Goal: Task Accomplishment & Management: Use online tool/utility

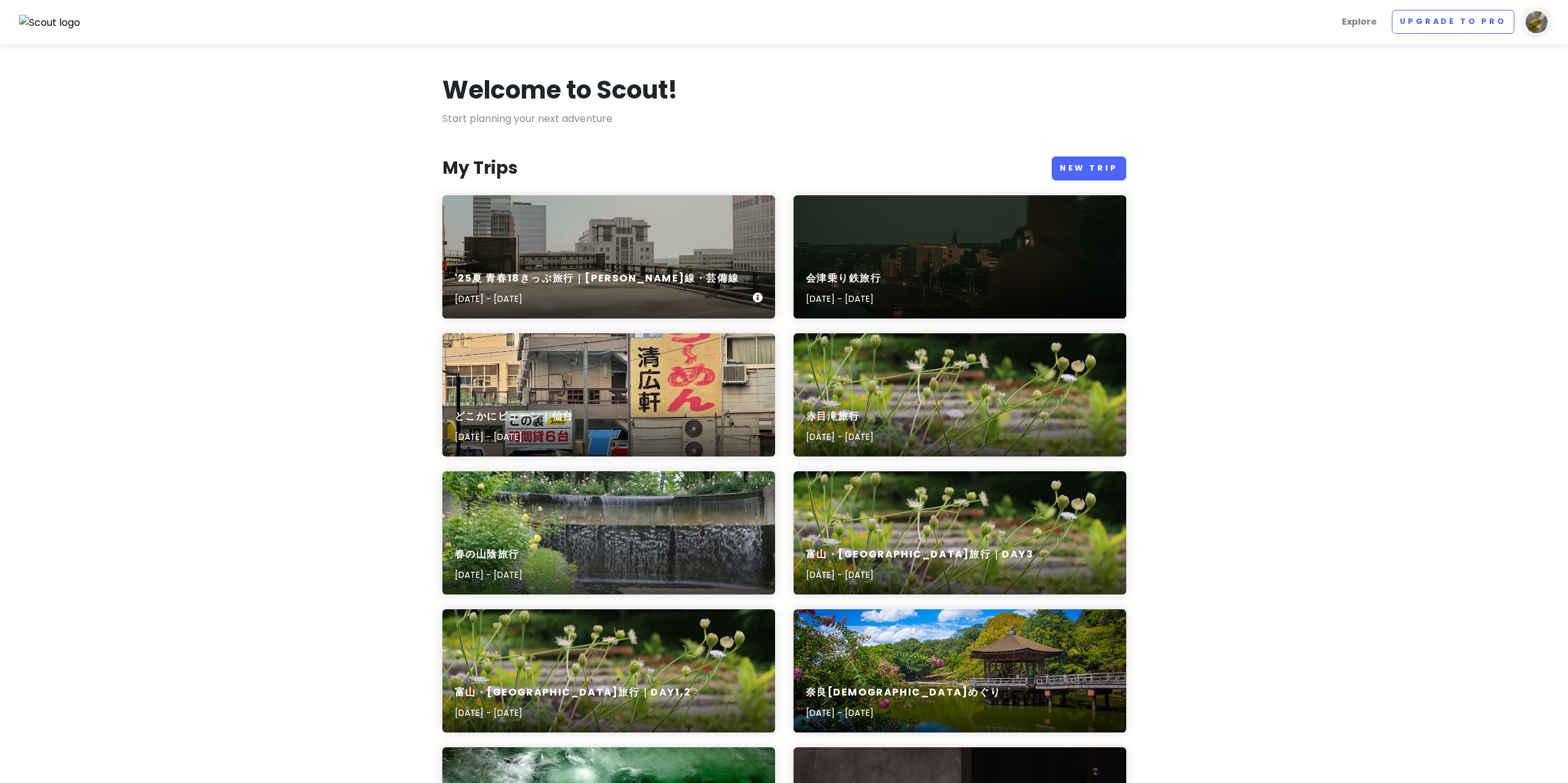
click at [699, 217] on div "'25夏 青春18きっぷ旅行｜[PERSON_NAME]線・芸備線 [DATE] - [DATE]" at bounding box center [609, 257] width 333 height 124
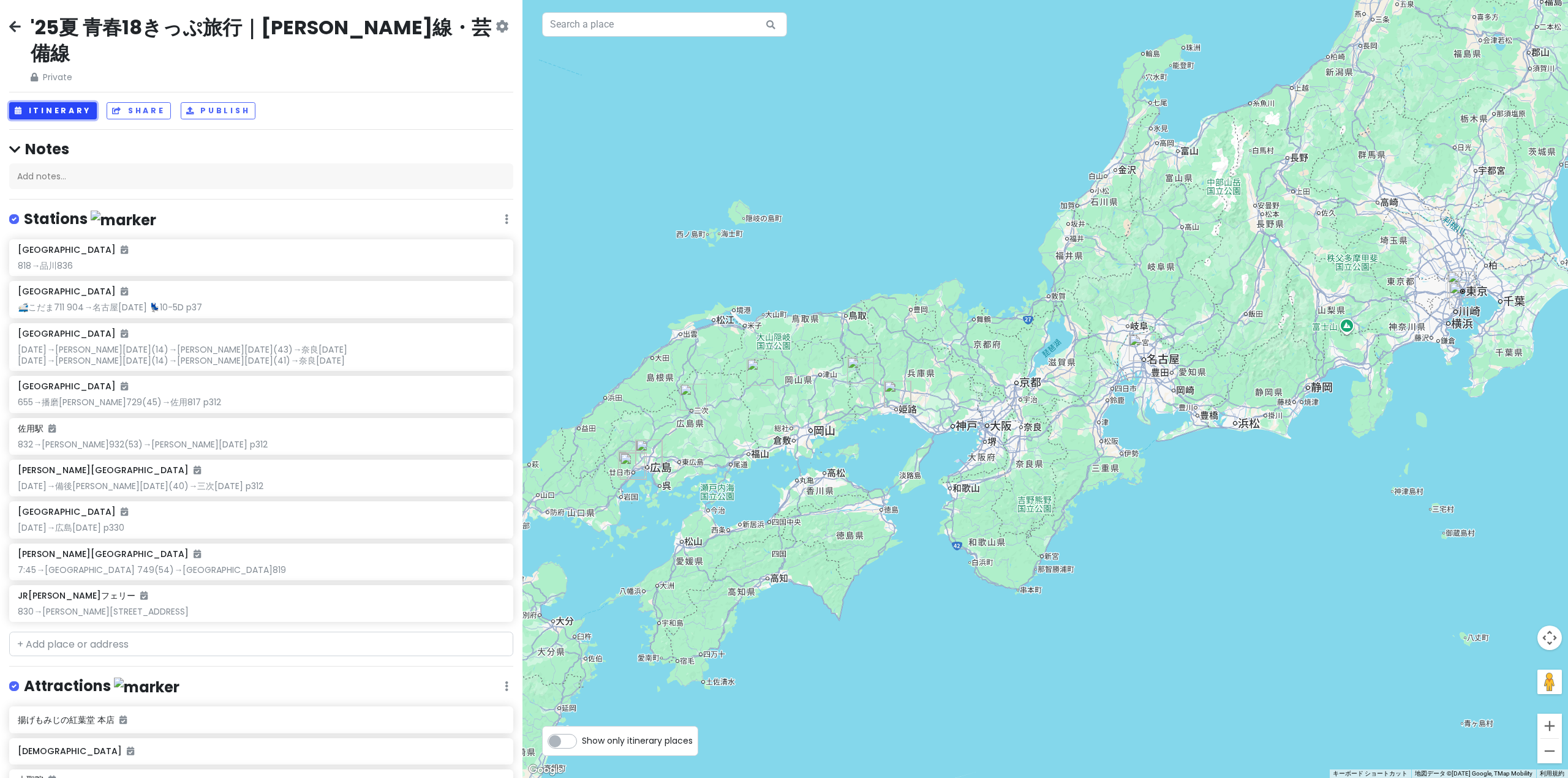
click at [38, 102] on button "Itinerary" at bounding box center [53, 111] width 88 height 18
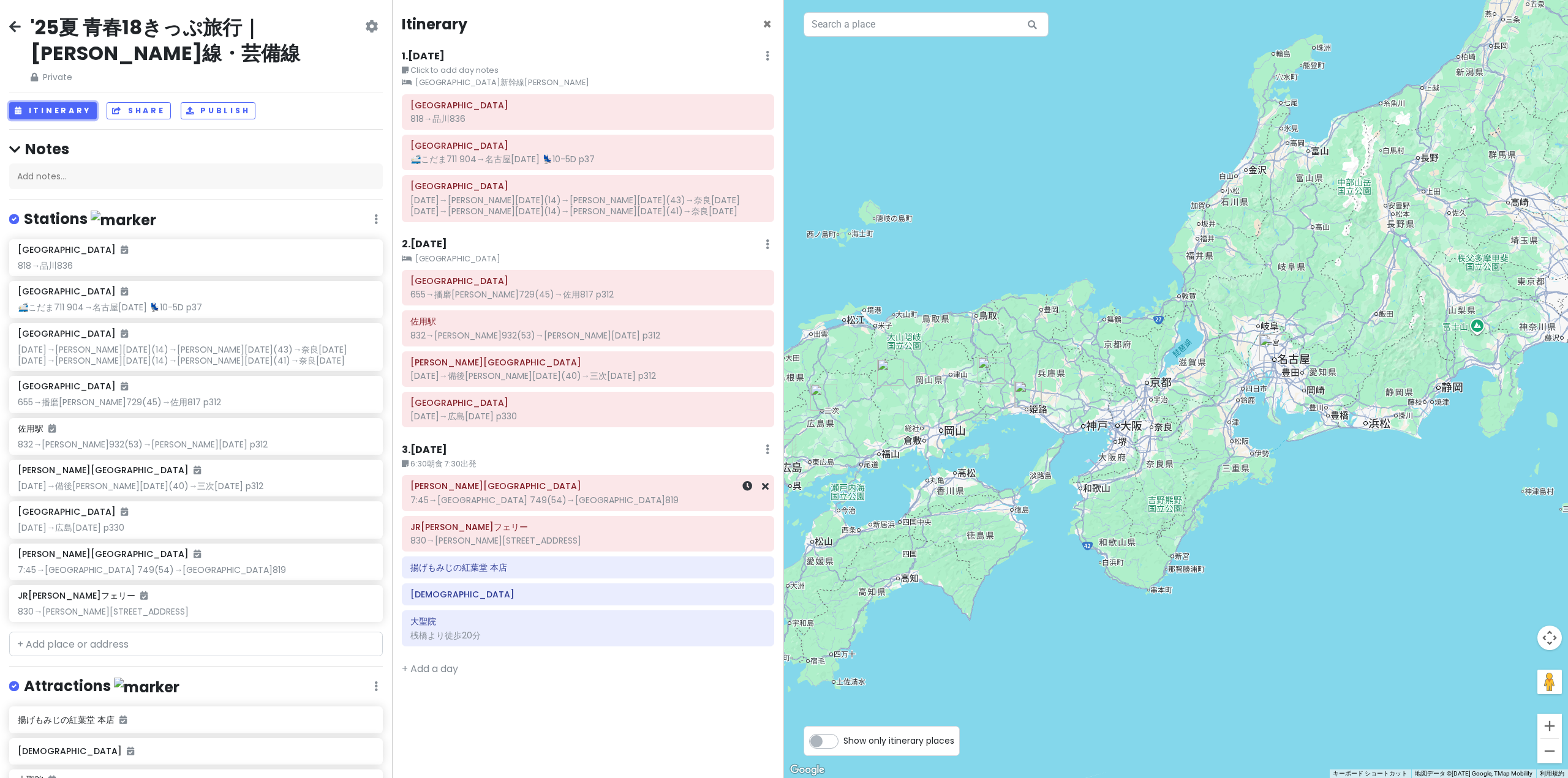
click at [517, 504] on div "7:45→[GEOGRAPHIC_DATA] 749(54)→[GEOGRAPHIC_DATA]819" at bounding box center [588, 500] width 355 height 11
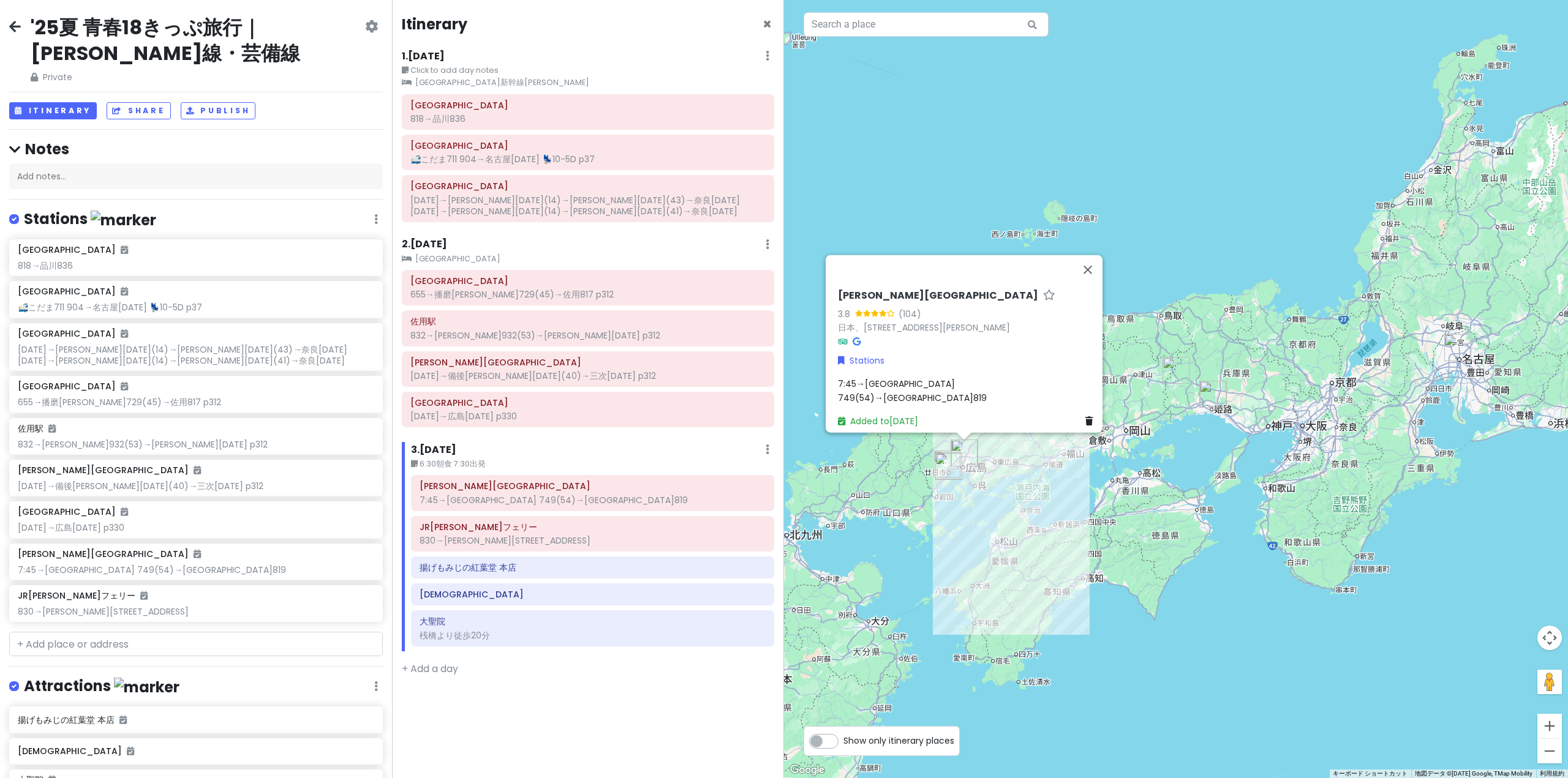
click at [862, 387] on span "7:45→[GEOGRAPHIC_DATA] 749(54)→[GEOGRAPHIC_DATA]819" at bounding box center [912, 390] width 149 height 26
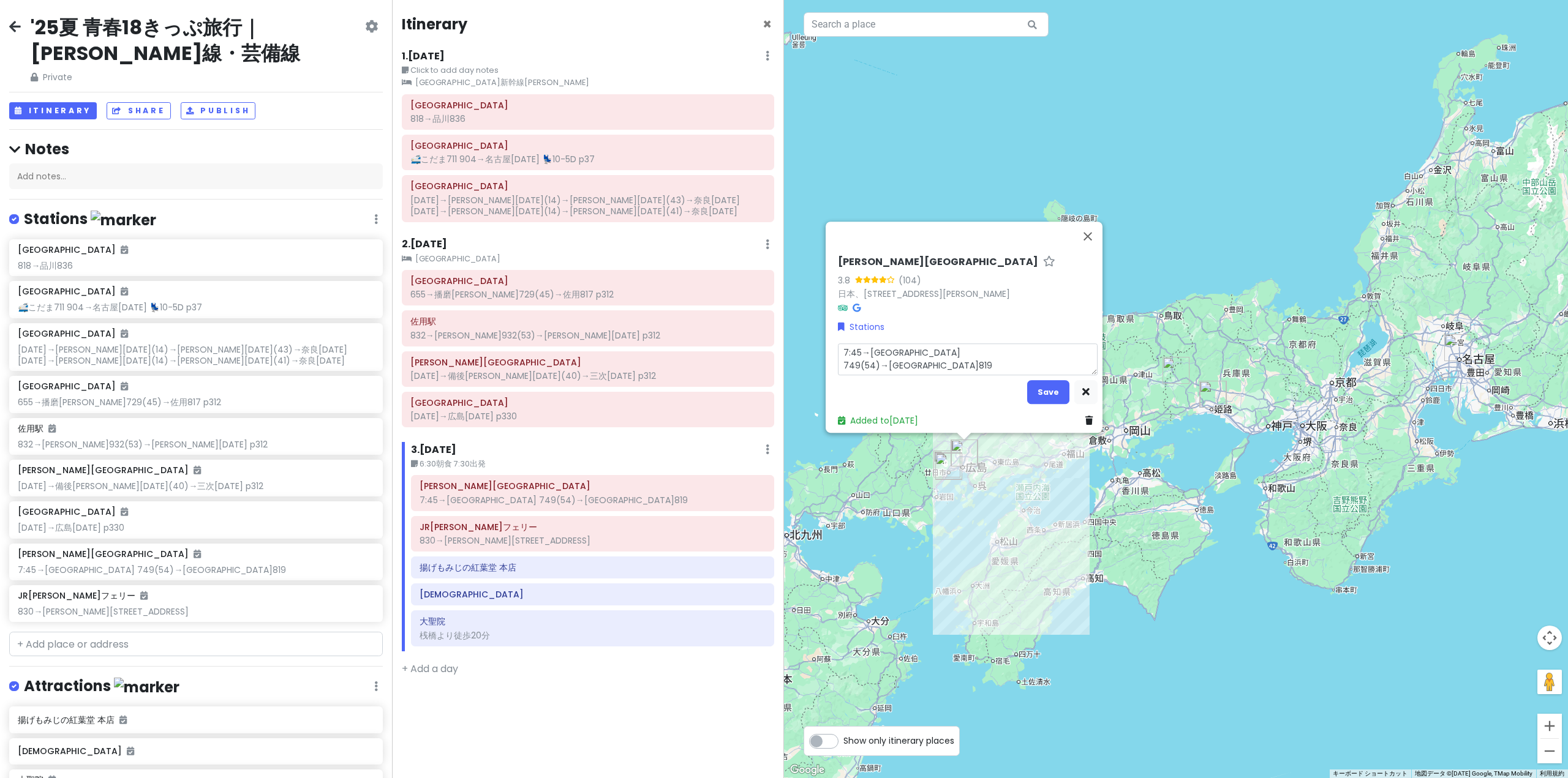
type textarea "x"
type textarea "7:45→[GEOGRAPHIC_DATA] 749(54)→[GEOGRAPHIC_DATA]819"
type textarea "x"
type textarea "7 7:45→[GEOGRAPHIC_DATA] 749(54)→[GEOGRAPHIC_DATA]819"
type textarea "x"
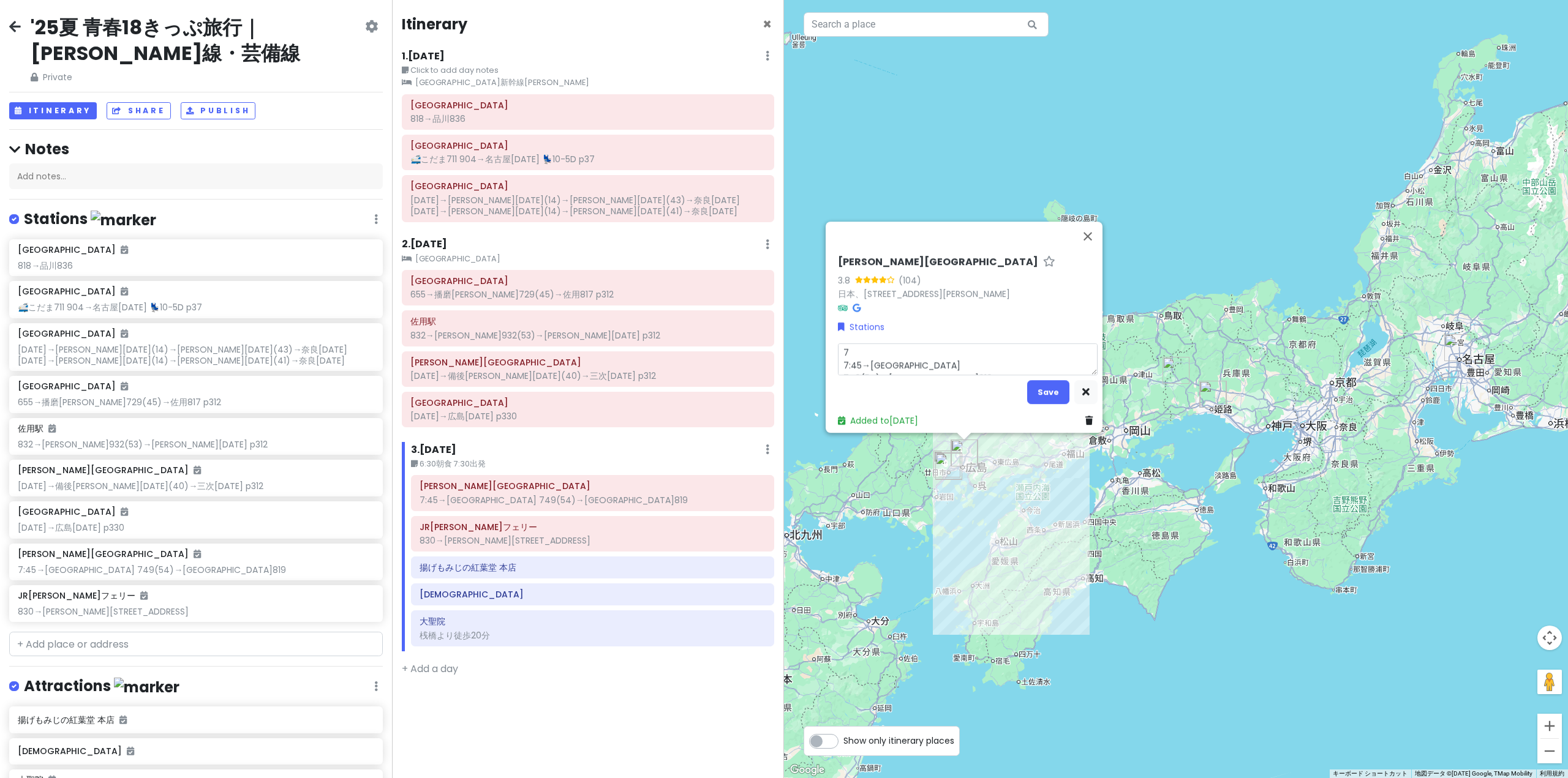
type textarea "72 7:45→[GEOGRAPHIC_DATA] 749(54)→[GEOGRAPHIC_DATA]819"
type textarea "x"
type textarea "729 7:45→[GEOGRAPHIC_DATA] 749(54)→[GEOGRAPHIC_DATA]819"
type textarea "x"
type textarea "729ｍ 7:45→[GEOGRAPHIC_DATA] 749(54)→[GEOGRAPHIC_DATA]819"
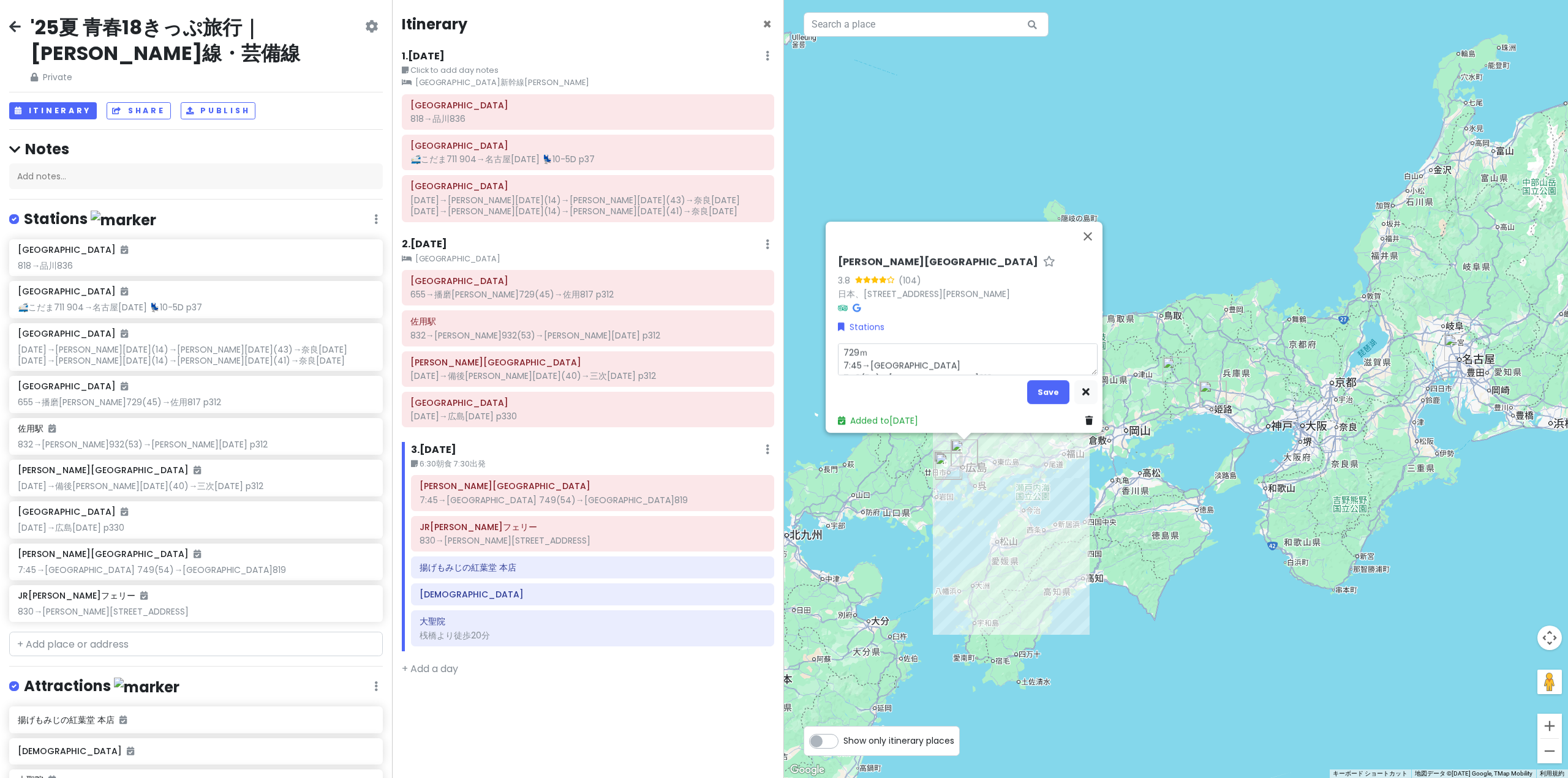
type textarea "x"
type textarea "729み 7:45→[GEOGRAPHIC_DATA] 749(54)→[GEOGRAPHIC_DATA]819"
type textarea "x"
type textarea "729みい 7:45→[GEOGRAPHIC_DATA] 749(54)→[GEOGRAPHIC_DATA]819"
type textarea "x"
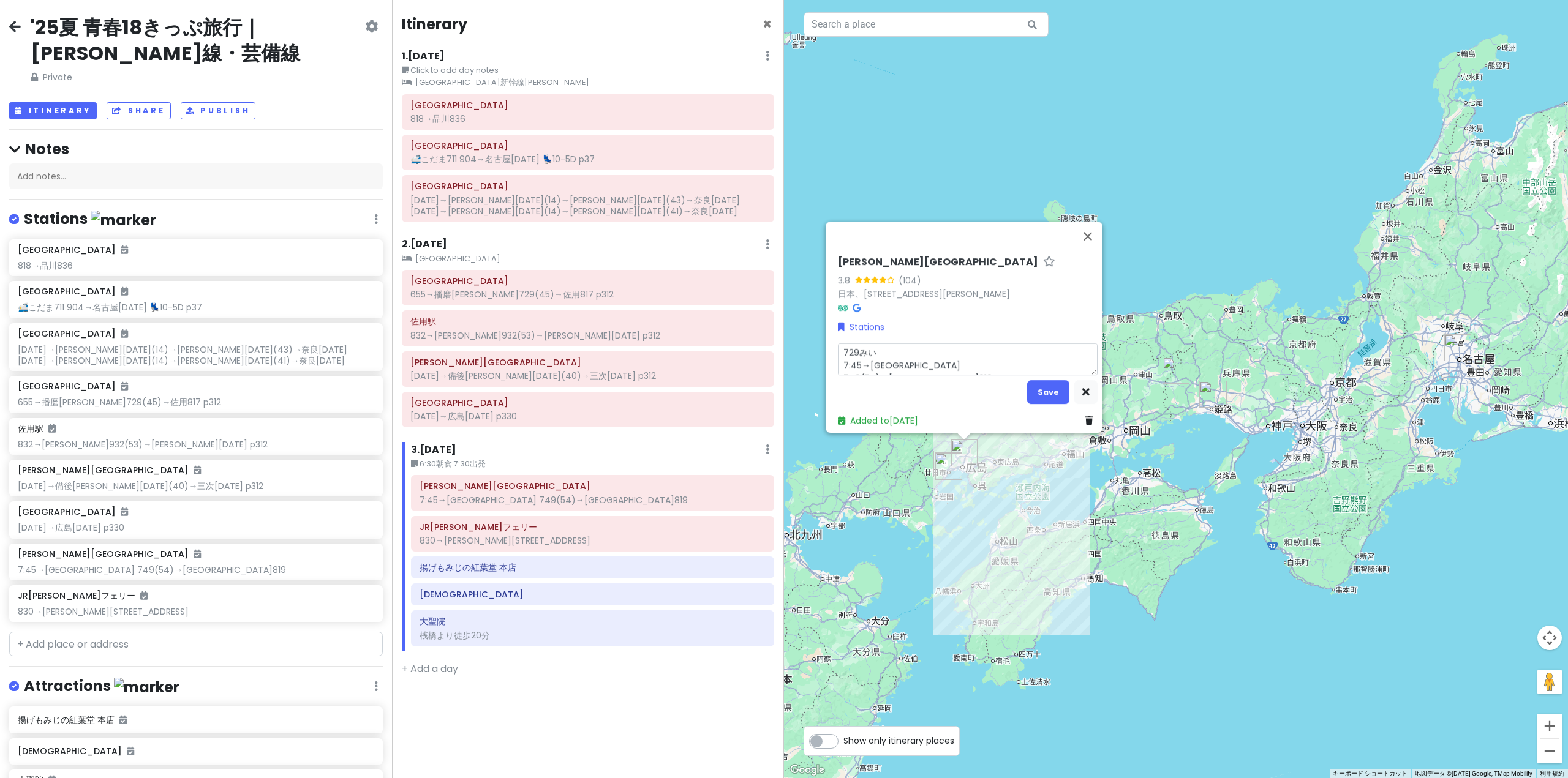
type textarea "729み 7:45→[GEOGRAPHIC_DATA] 749(54)→[GEOGRAPHIC_DATA]819"
type textarea "x"
type textarea "729 7:45→[GEOGRAPHIC_DATA] 749(54)→[GEOGRAPHIC_DATA]819"
type textarea "x"
type textarea "729ｚ 7:45→[GEOGRAPHIC_DATA] 749(54)→[GEOGRAPHIC_DATA]819"
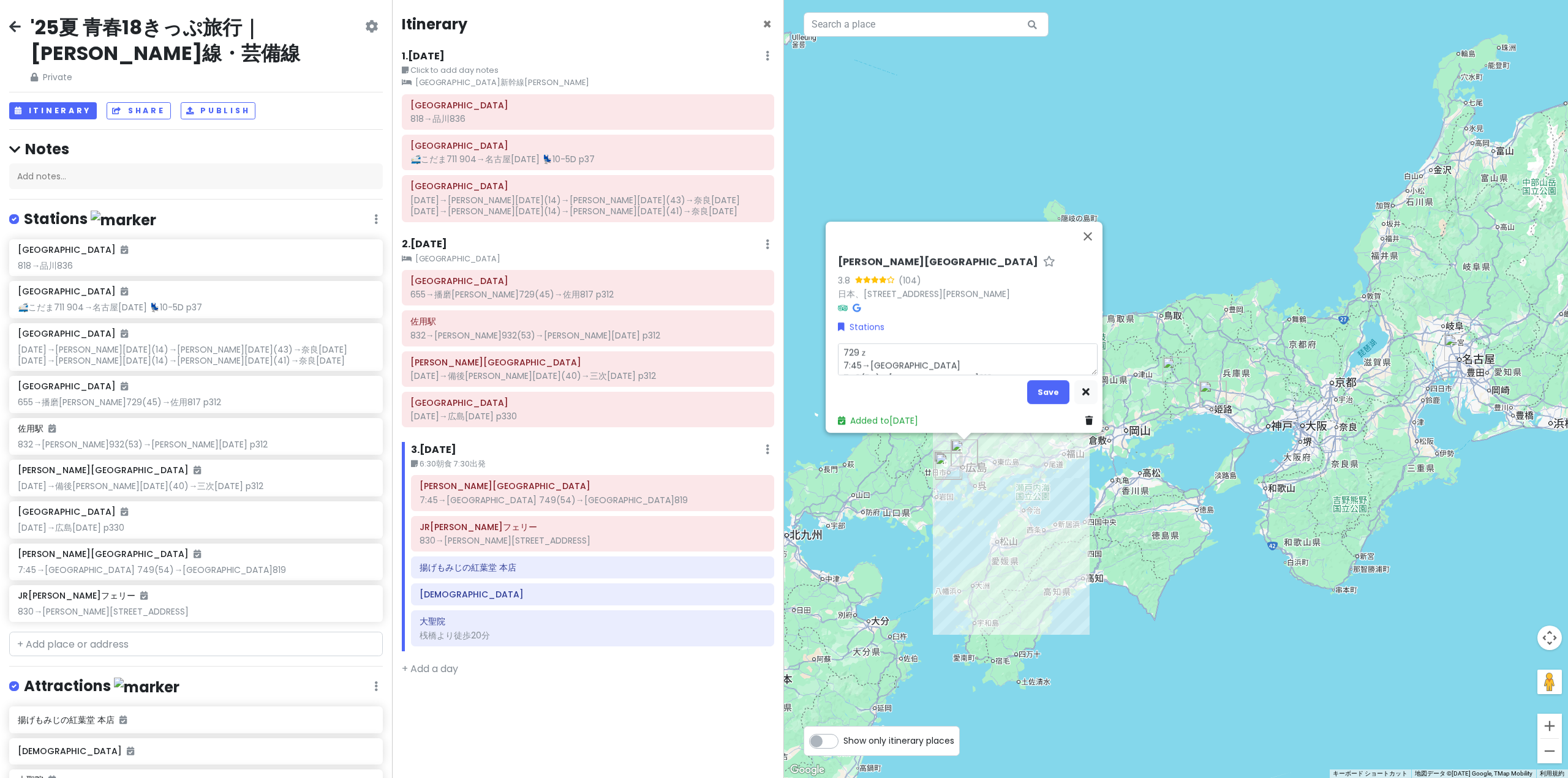
type textarea "x"
type textarea "729→ 7:45→[GEOGRAPHIC_DATA] 749(54)→[GEOGRAPHIC_DATA]819"
type textarea "x"
type textarea "729→ｓ 7:45→[GEOGRAPHIC_DATA] 749(54)→[GEOGRAPHIC_DATA]819"
type textarea "x"
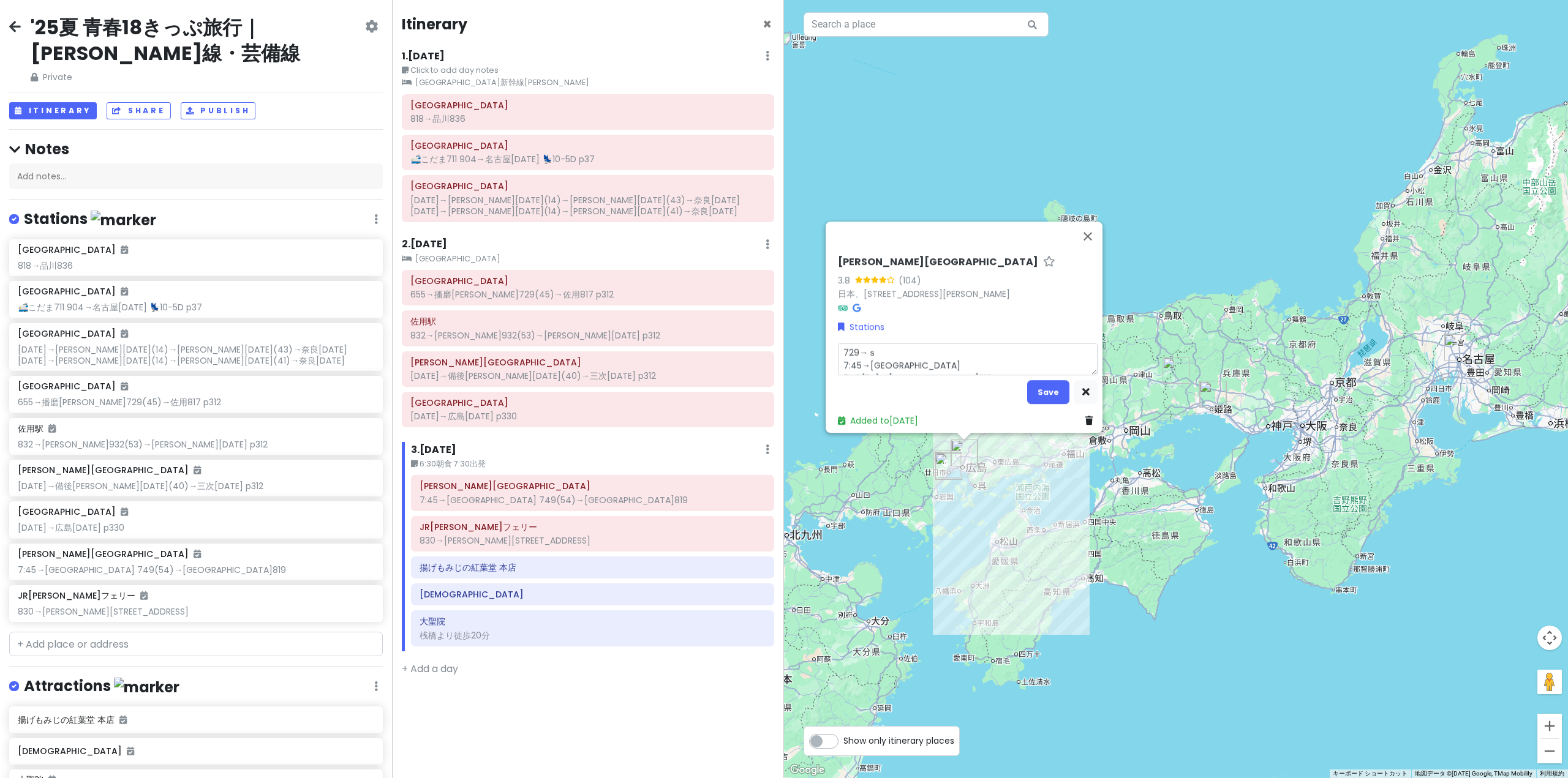
type textarea "729→し 7:45→[GEOGRAPHIC_DATA] 749(54)→[GEOGRAPHIC_DATA]819"
type textarea "x"
type textarea "729→しｎ 7:45→[GEOGRAPHIC_DATA] 749(54)→[GEOGRAPHIC_DATA]819"
type textarea "x"
type textarea "729→しん 7:45→[GEOGRAPHIC_DATA] 749(54)→[GEOGRAPHIC_DATA]819"
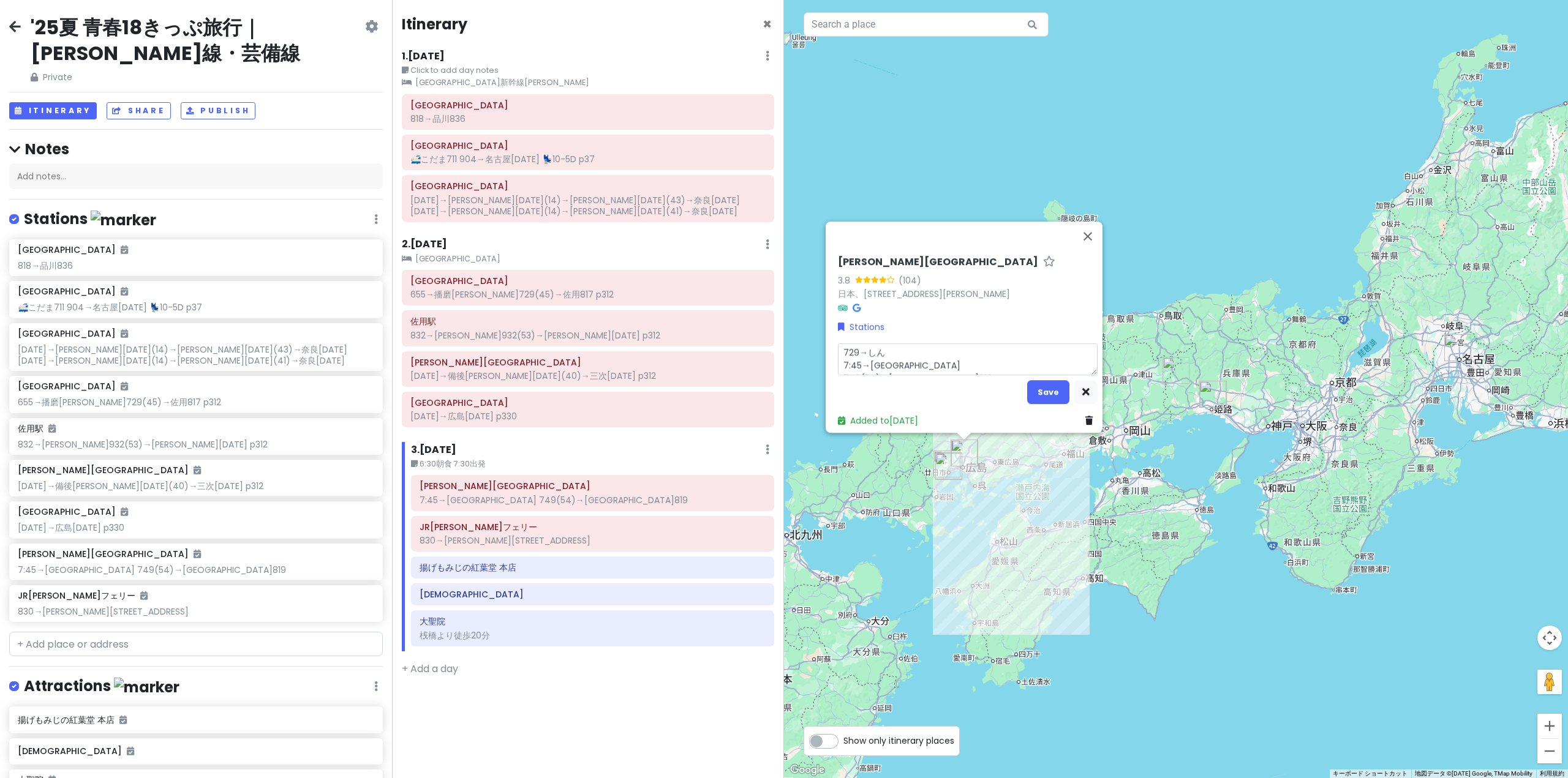
type textarea "x"
type textarea "729→しんｓ 7:45→[GEOGRAPHIC_DATA] 749(54)→[GEOGRAPHIC_DATA]819"
type textarea "x"
type textarea "729→しんし 7:45→[GEOGRAPHIC_DATA] 749(54)→[GEOGRAPHIC_DATA]819"
type textarea "x"
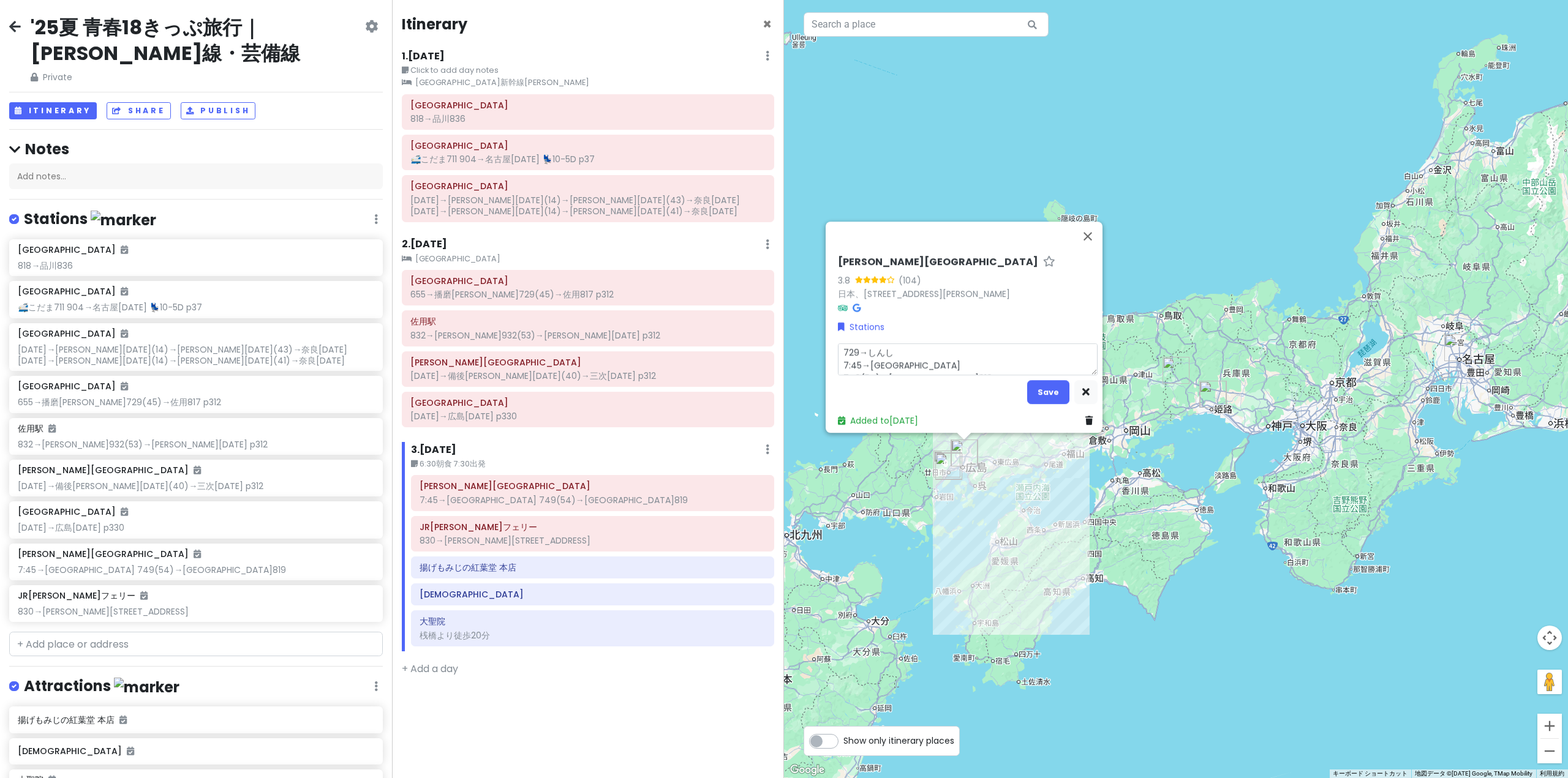
type textarea "729→しんしｒ 7:45→[GEOGRAPHIC_DATA] 749(54)→[GEOGRAPHIC_DATA]819"
type textarea "x"
type textarea "729→しんしら 7:45→[GEOGRAPHIC_DATA] 749(54)→[GEOGRAPHIC_DATA]819"
type textarea "x"
type textarea "729→[GEOGRAPHIC_DATA] 7:45→[GEOGRAPHIC_DATA] 749(54)→[GEOGRAPHIC_DATA]819"
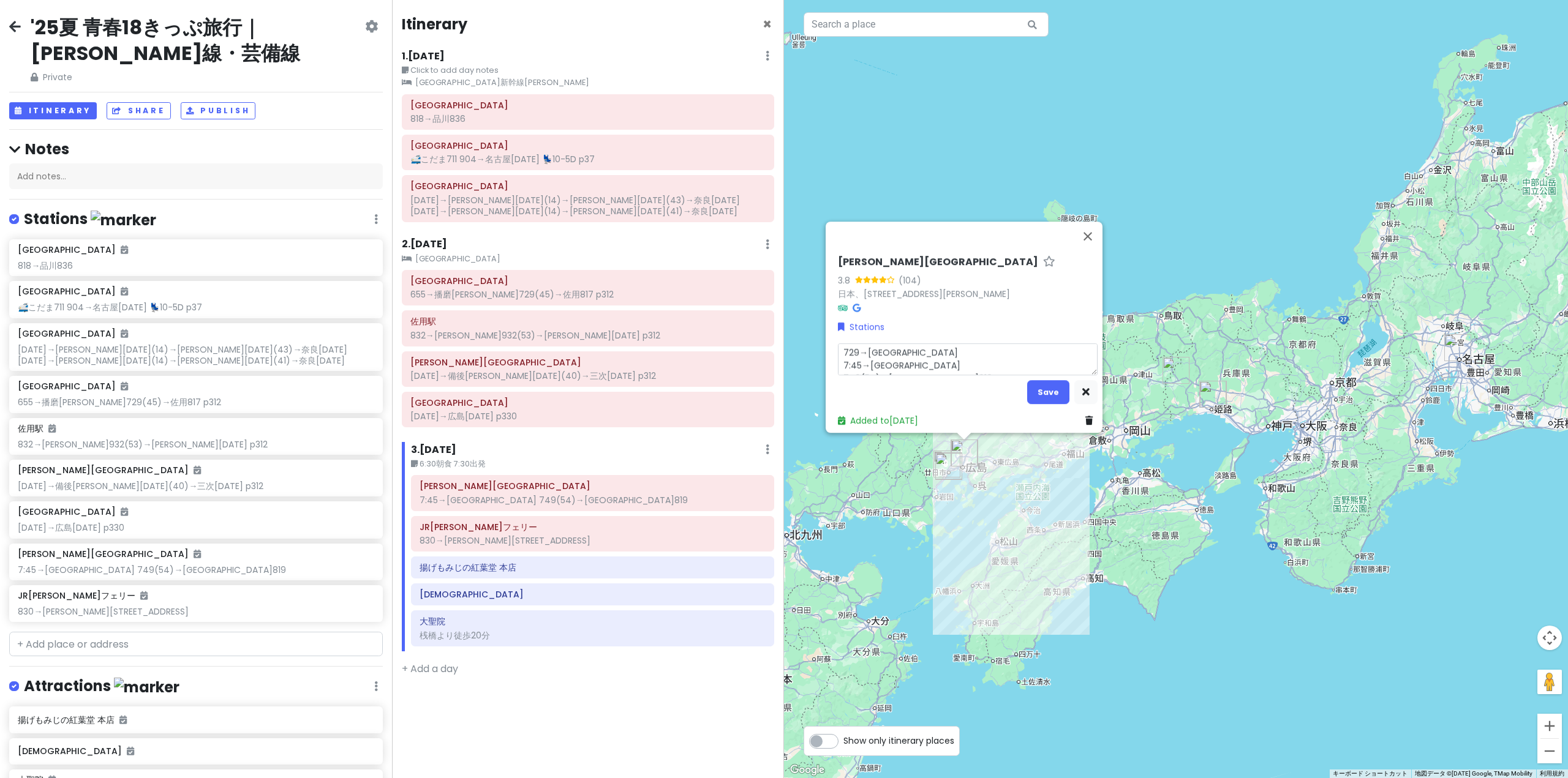
type textarea "x"
type textarea "729→[GEOGRAPHIC_DATA]7 7:45→[GEOGRAPHIC_DATA] 749(54)→[GEOGRAPHIC_DATA]819"
type textarea "x"
type textarea "729→[GEOGRAPHIC_DATA]73 7:45→[GEOGRAPHIC_DATA] 749(54)→[GEOGRAPHIC_DATA]819"
type textarea "x"
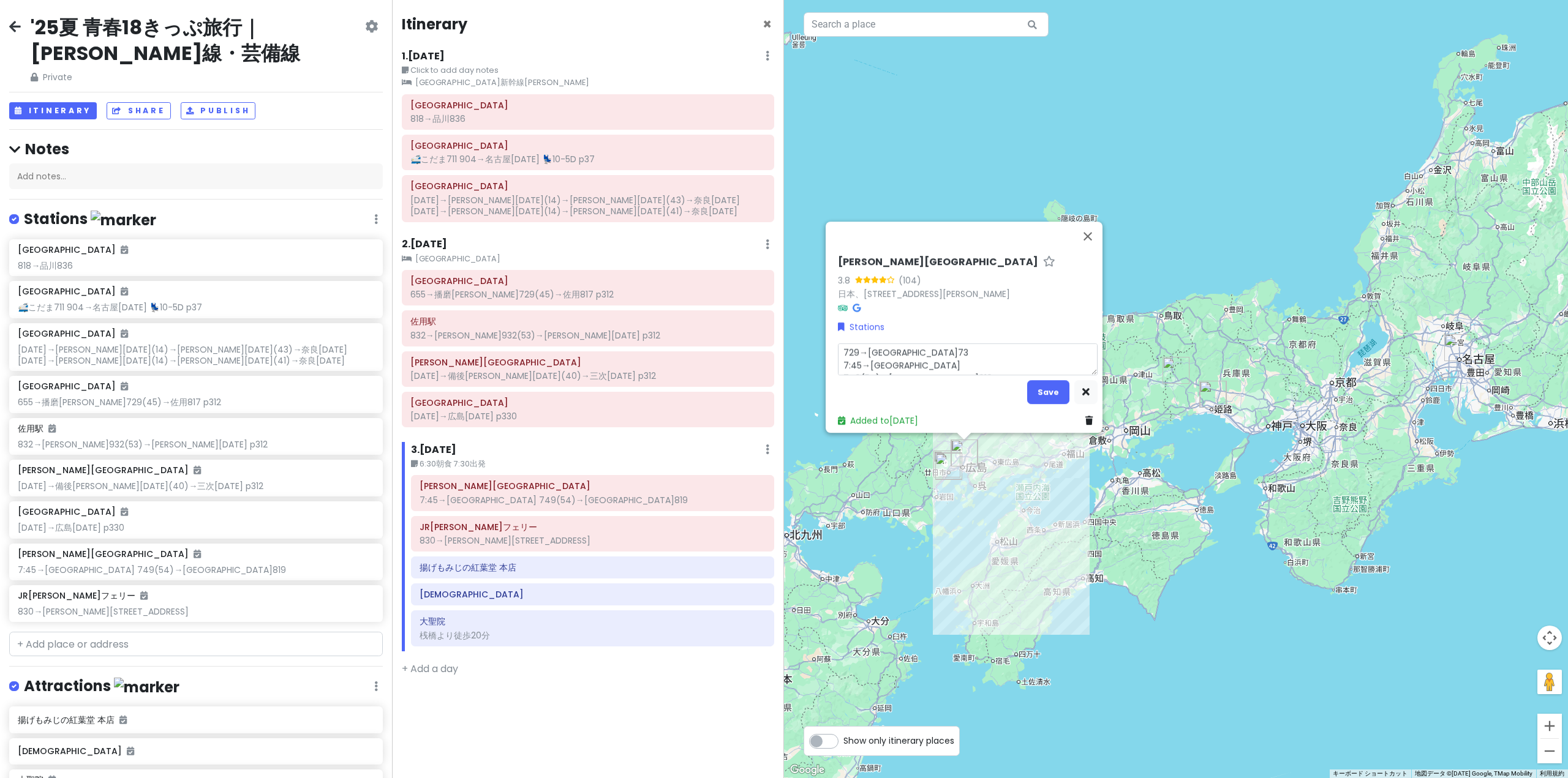
type textarea "729→[GEOGRAPHIC_DATA]733 7:45→[GEOGRAPHIC_DATA] 749(54)→[GEOGRAPHIC_DATA]819"
type textarea "x"
type textarea "729→[GEOGRAPHIC_DATA]733( 7:45→[GEOGRAPHIC_DATA] 749(54)→[GEOGRAPHIC_DATA]819"
type textarea "x"
type textarea "729→[GEOGRAPHIC_DATA]733(4 7:45→[GEOGRAPHIC_DATA] 749(54)→[GEOGRAPHIC_DATA]819"
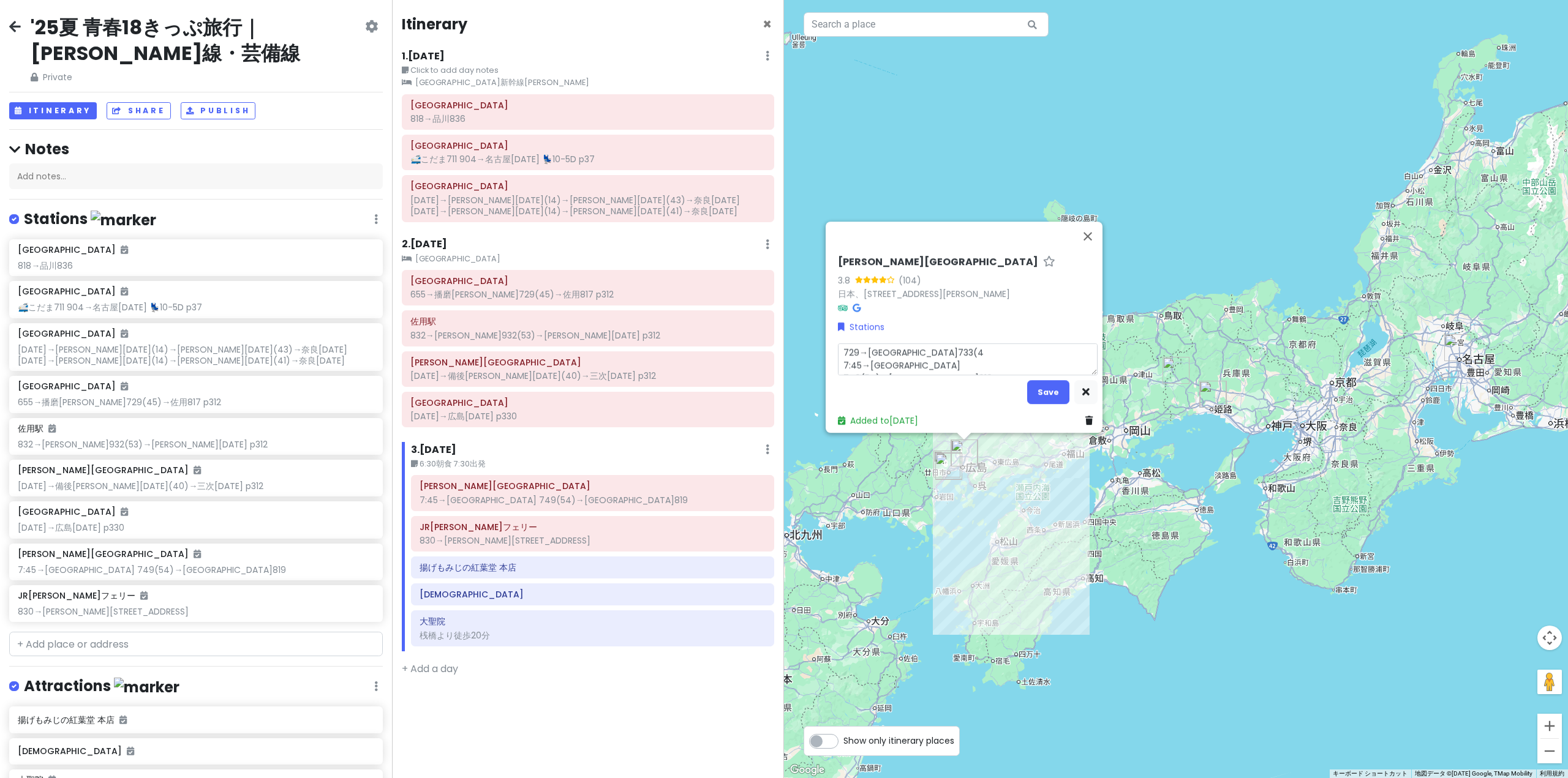
type textarea "x"
type textarea "729→[GEOGRAPHIC_DATA]733(40 7:45→[GEOGRAPHIC_DATA] 749(54)→[GEOGRAPHIC_DATA]819"
type textarea "x"
type textarea "729→[GEOGRAPHIC_DATA]733(40) 7:45→[GEOGRAPHIC_DATA] 749(54)→[GEOGRAPHIC_DATA]819"
type textarea "x"
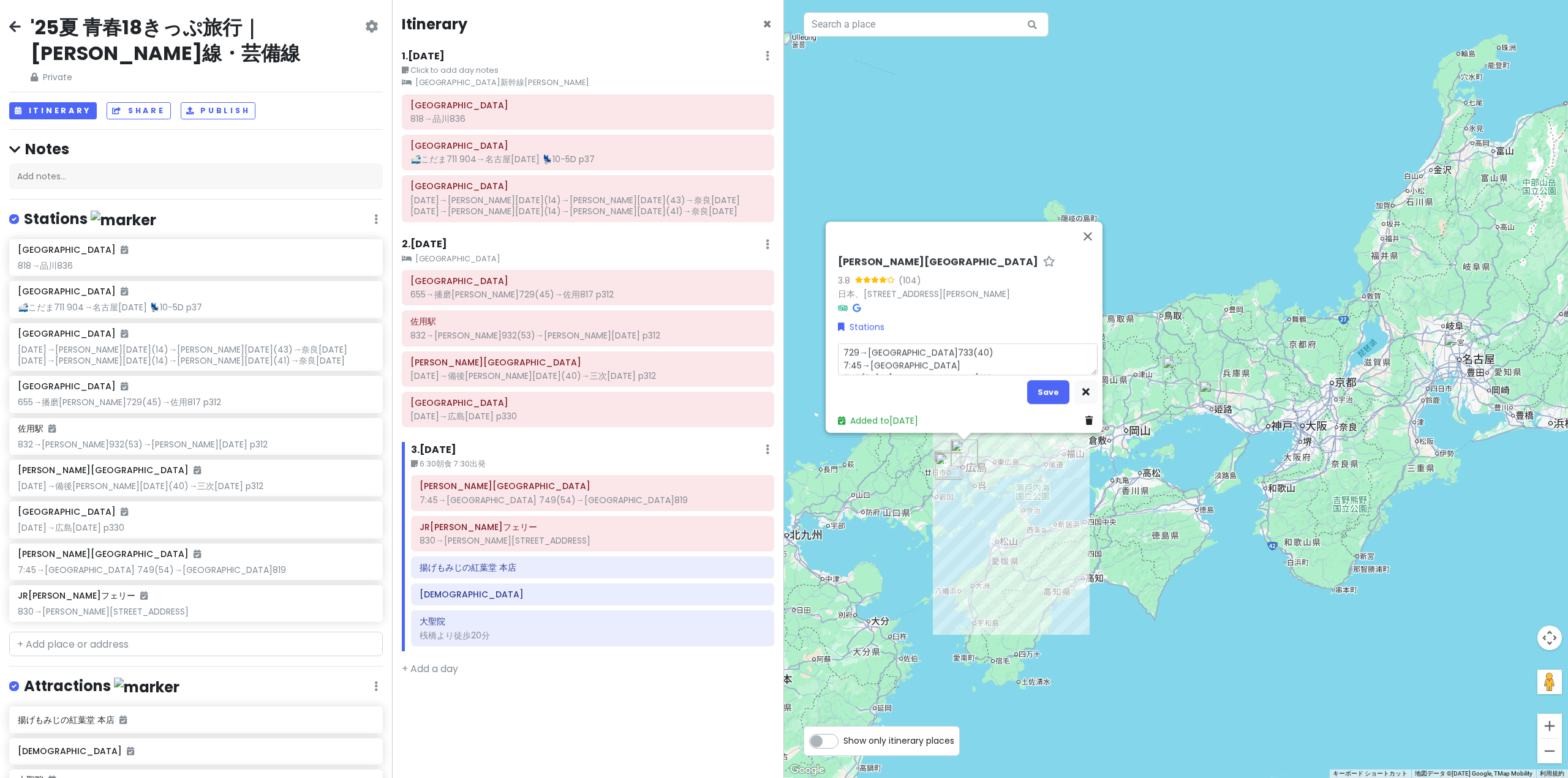
type textarea "729→[GEOGRAPHIC_DATA]733(40)ｍ 7:45→[GEOGRAPHIC_DATA] 749(54)→[GEOGRAPHIC_DATA]8…"
type textarea "x"
type textarea "729→[GEOGRAPHIC_DATA]733(40)み 7:45→[GEOGRAPHIC_DATA] 749(54)→[GEOGRAPHIC_DATA]8…"
type textarea "x"
type textarea "729→[GEOGRAPHIC_DATA]733(40)みｇ 7:45→[GEOGRAPHIC_DATA] 749(54)→[GEOGRAPHIC_DATA]…"
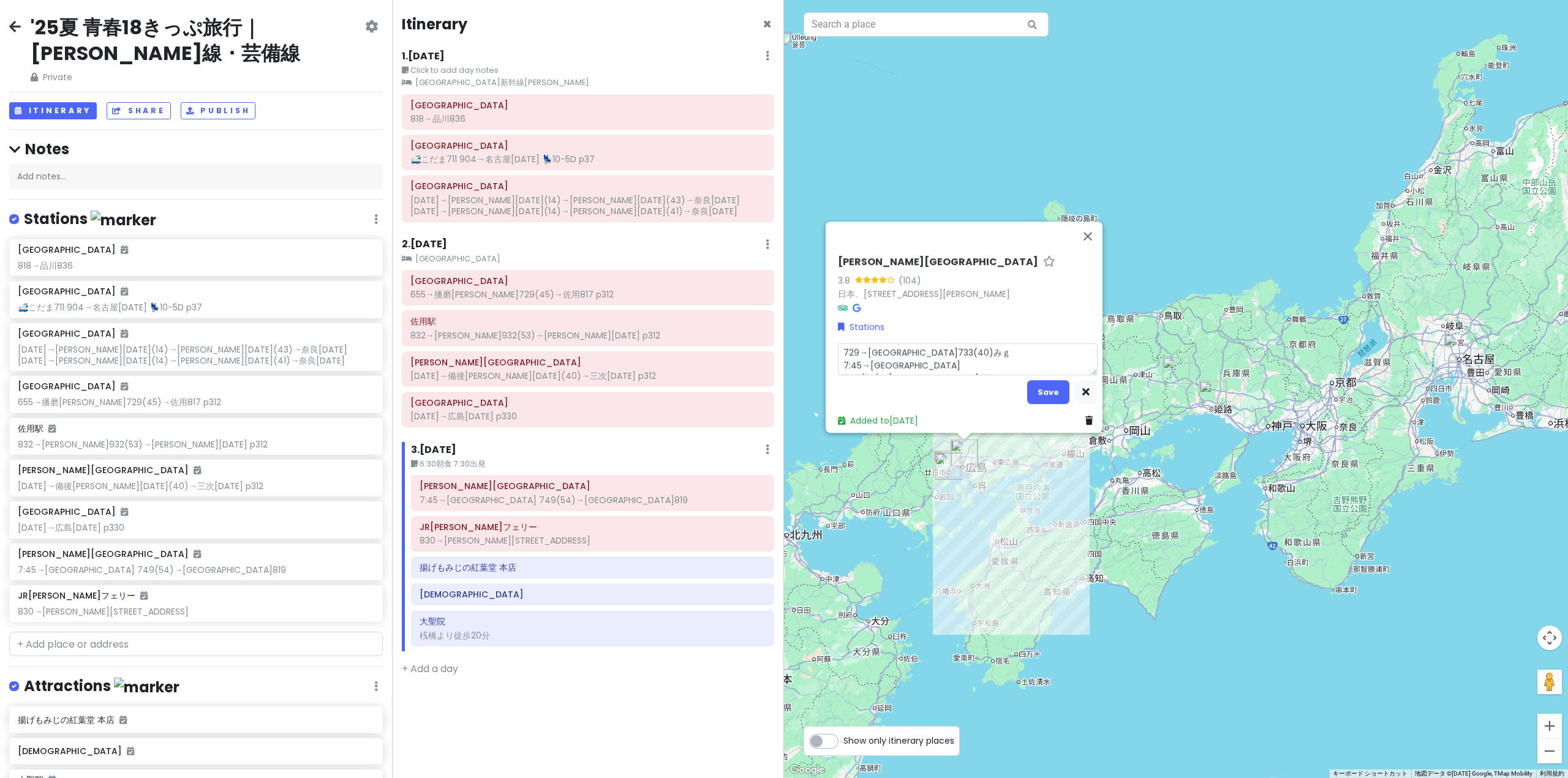
type textarea "x"
type textarea "729→[GEOGRAPHIC_DATA]733(40)みぎ 7:45→[GEOGRAPHIC_DATA] 749(54)→[GEOGRAPHIC_DATA]…"
type textarea "x"
type textarea "729→[GEOGRAPHIC_DATA]733(40)→ 7:45→[GEOGRAPHIC_DATA] 749(54)→[GEOGRAPHIC_DATA]8…"
type textarea "x"
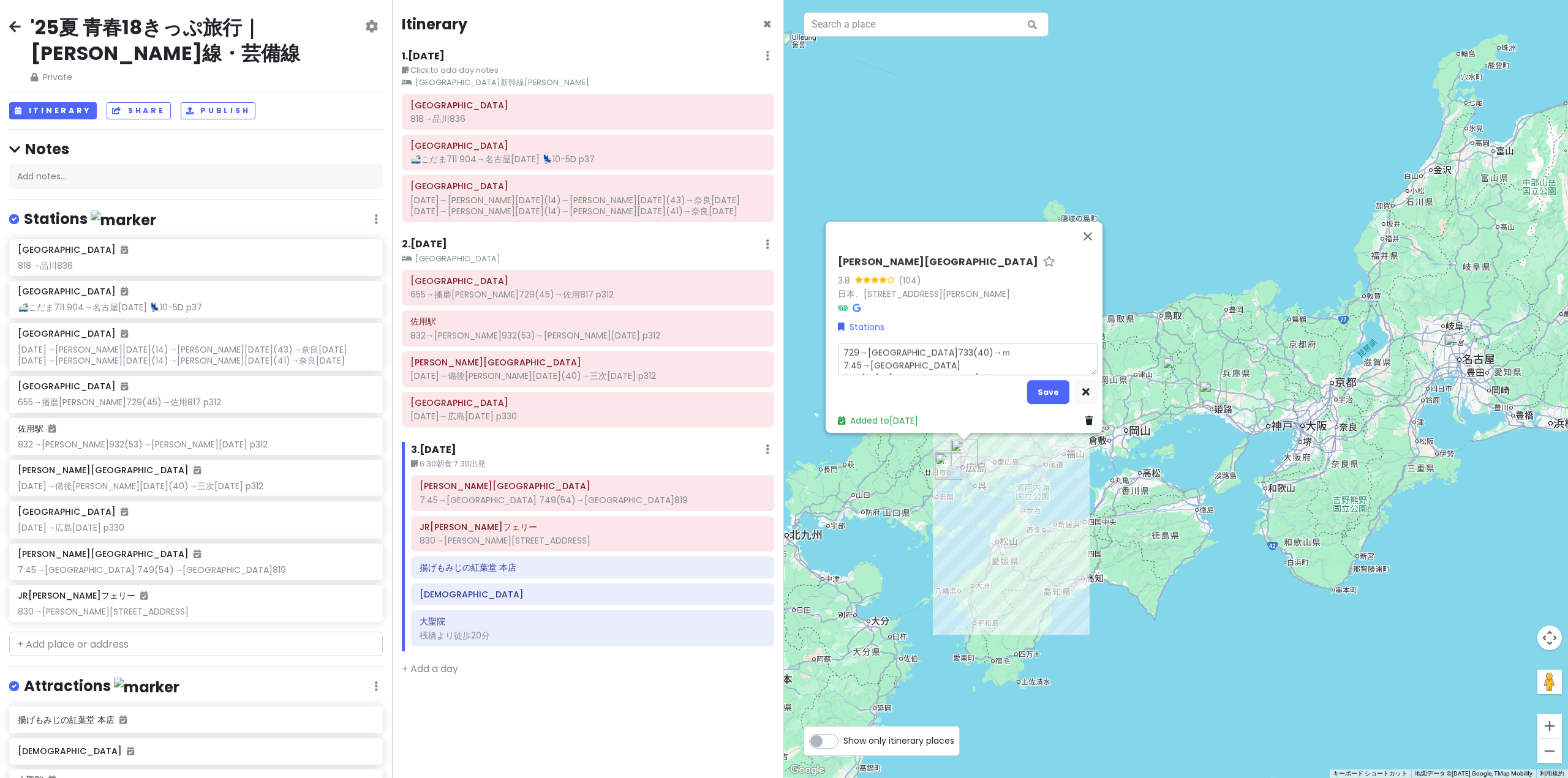
type textarea "729→[GEOGRAPHIC_DATA]733(40)→み 7:45→[GEOGRAPHIC_DATA] 749(54)→[GEOGRAPHIC_DATA]…"
type textarea "x"
type textarea "729→[GEOGRAPHIC_DATA]733(40)→みｙ 7:45→[GEOGRAPHIC_DATA] 749(54)→[GEOGRAPHIC_DATA…"
type textarea "x"
type textarea "729→[GEOGRAPHIC_DATA]733(40)→みや 7:45→[GEOGRAPHIC_DATA] 749(54)→[GEOGRAPHIC_DATA…"
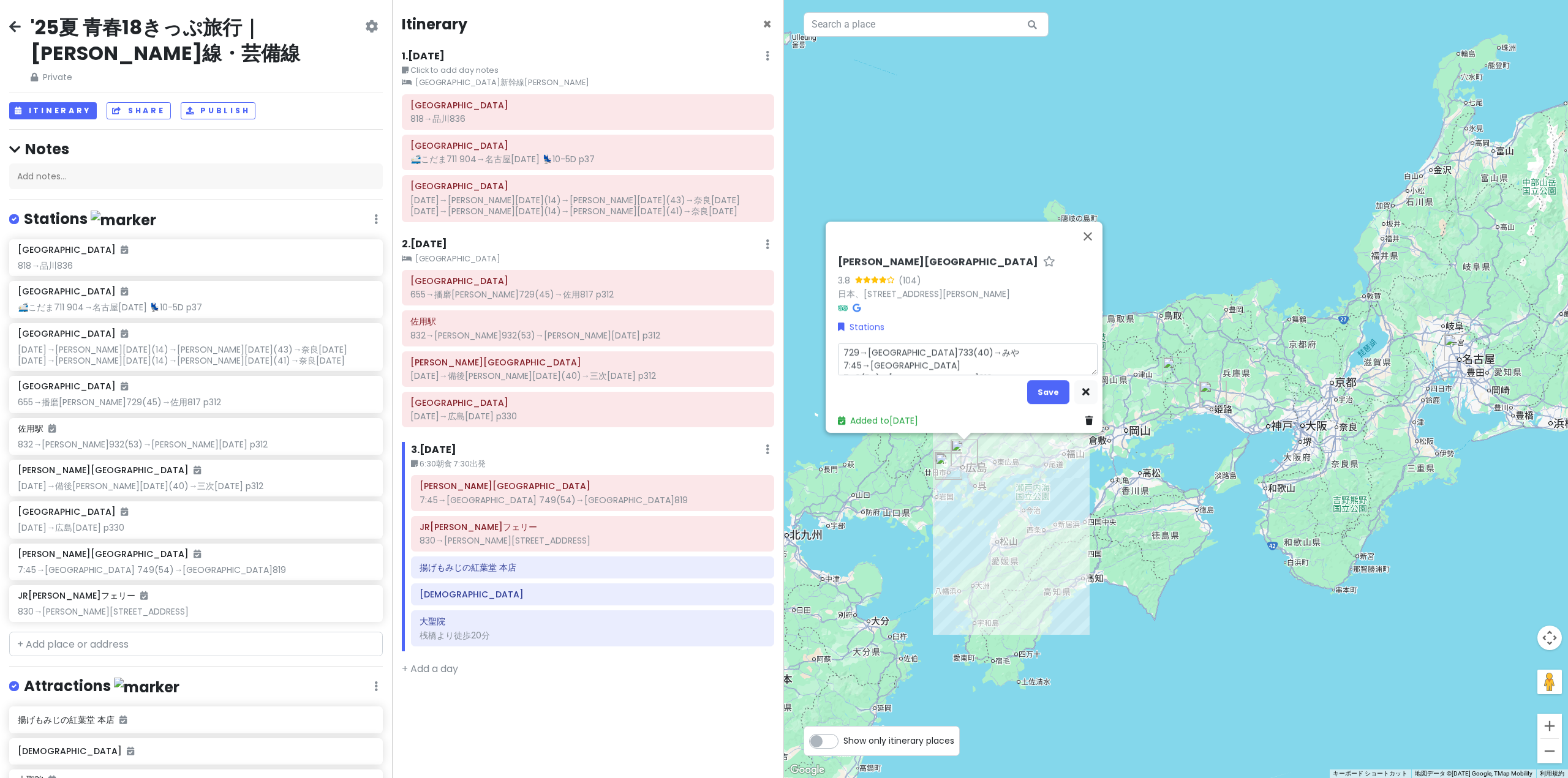
type textarea "x"
type textarea "729→[GEOGRAPHIC_DATA]733(40)→みやｊ 7:45→[GEOGRAPHIC_DATA] 749(54)→[GEOGRAPHIC_DAT…"
type textarea "x"
type textarea "729→[GEOGRAPHIC_DATA]733(40)→みやじ 7:45→[GEOGRAPHIC_DATA] 749(54)→[GEOGRAPHIC_DAT…"
type textarea "x"
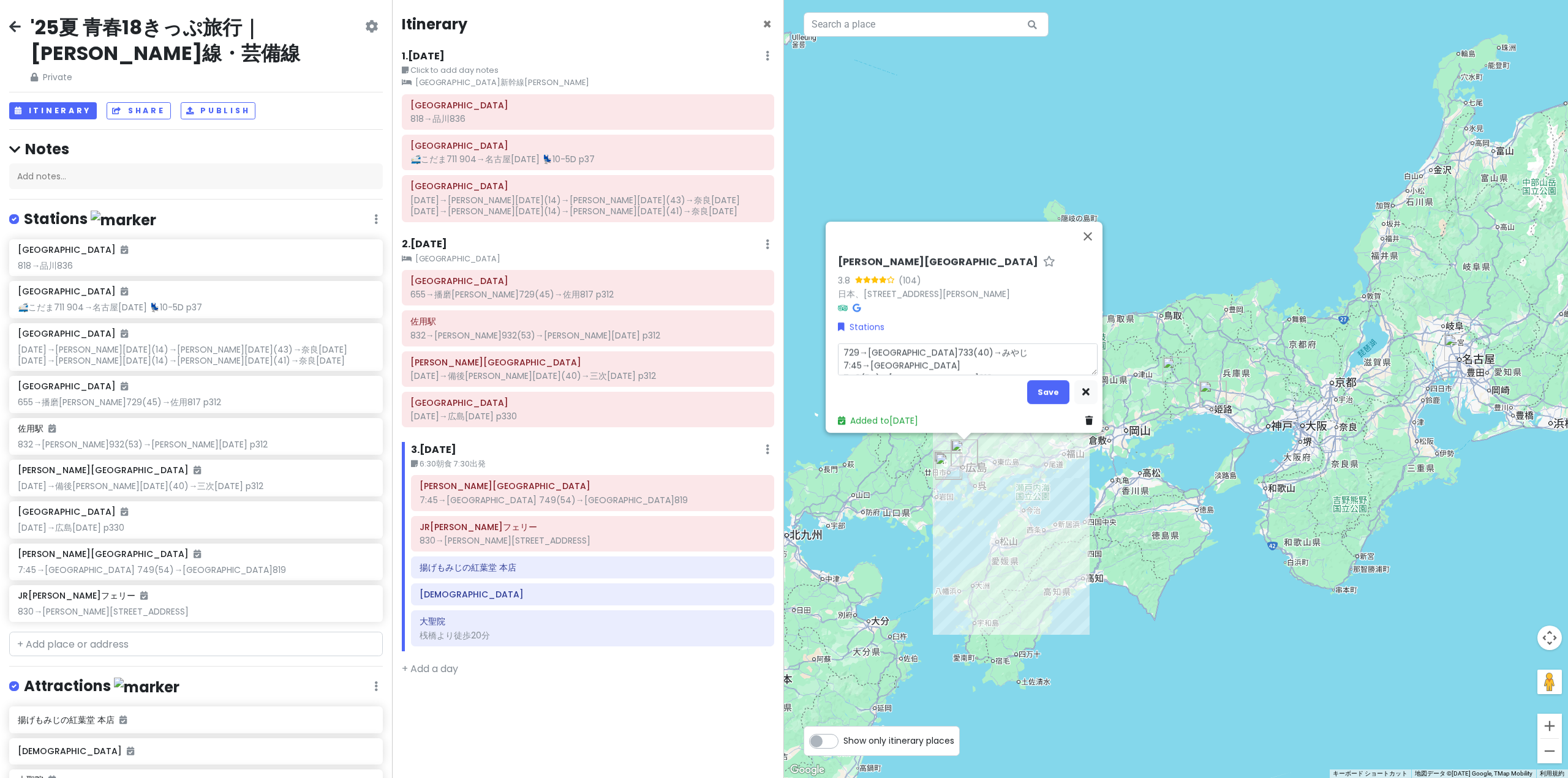
type textarea "729→[GEOGRAPHIC_DATA]733(40)→みやじｍ 7:45→[GEOGRAPHIC_DATA] 749(54)→[GEOGRAPHIC_DA…"
type textarea "x"
type textarea "729→[GEOGRAPHIC_DATA]733(40)→みやじま 7:45→[GEOGRAPHIC_DATA] 749(54)→[GEOGRAPHIC_DA…"
type textarea "x"
type textarea "729→[GEOGRAPHIC_DATA]733(40)→みやじまｇ 7:45→[GEOGRAPHIC_DATA] 749(54)→[GEOGRAPHIC_D…"
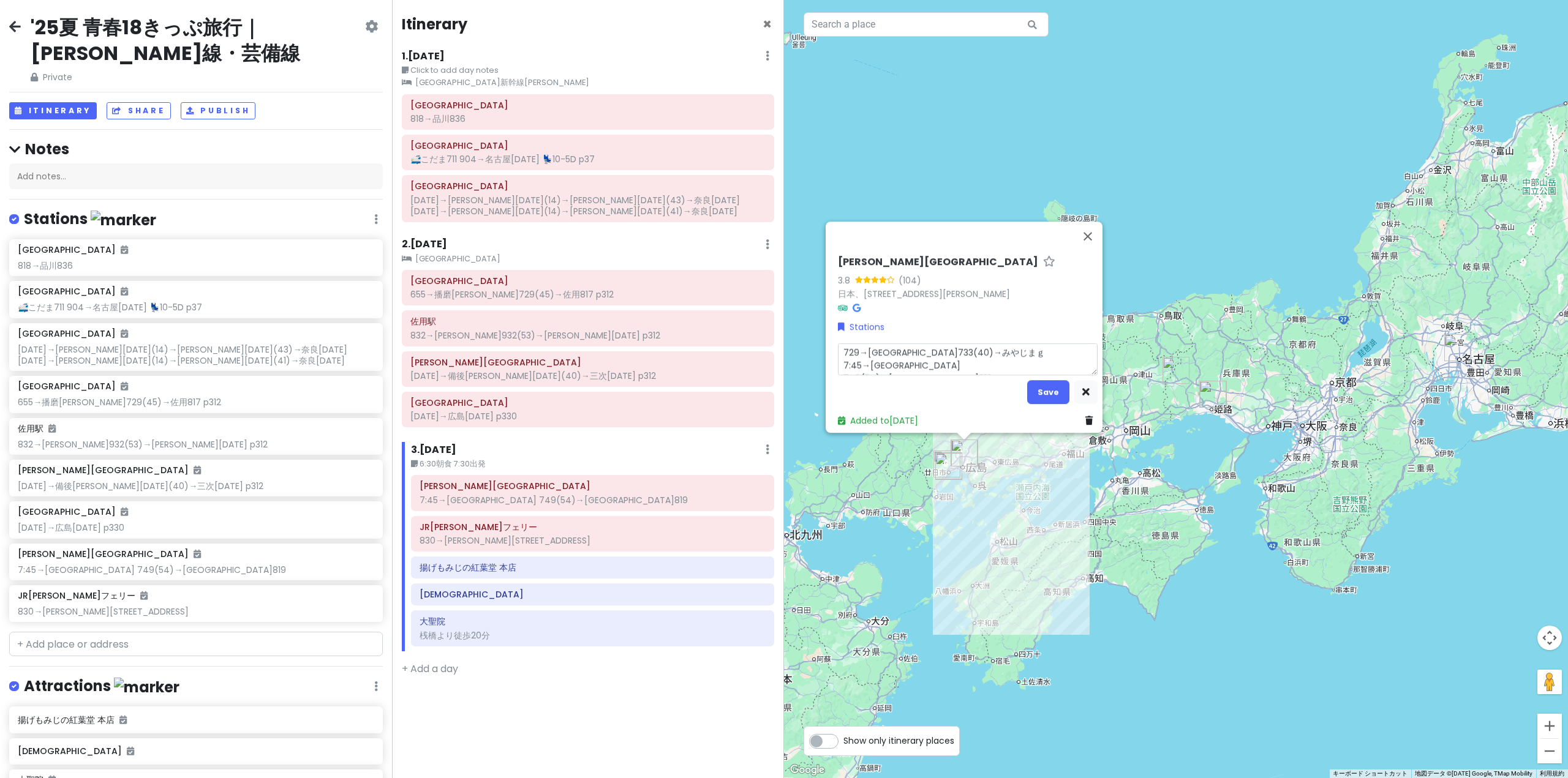
type textarea "x"
type textarea "729→[GEOGRAPHIC_DATA]733(40)→みやじまぐ 7:45→[GEOGRAPHIC_DATA] 749(54)→[GEOGRAPHIC_D…"
type textarea "x"
type textarea "729→[GEOGRAPHIC_DATA]733(40)→みやじまぐｔ 7:45→[GEOGRAPHIC_DATA] 749(54)→[GEOGRAPHIC_…"
type textarea "x"
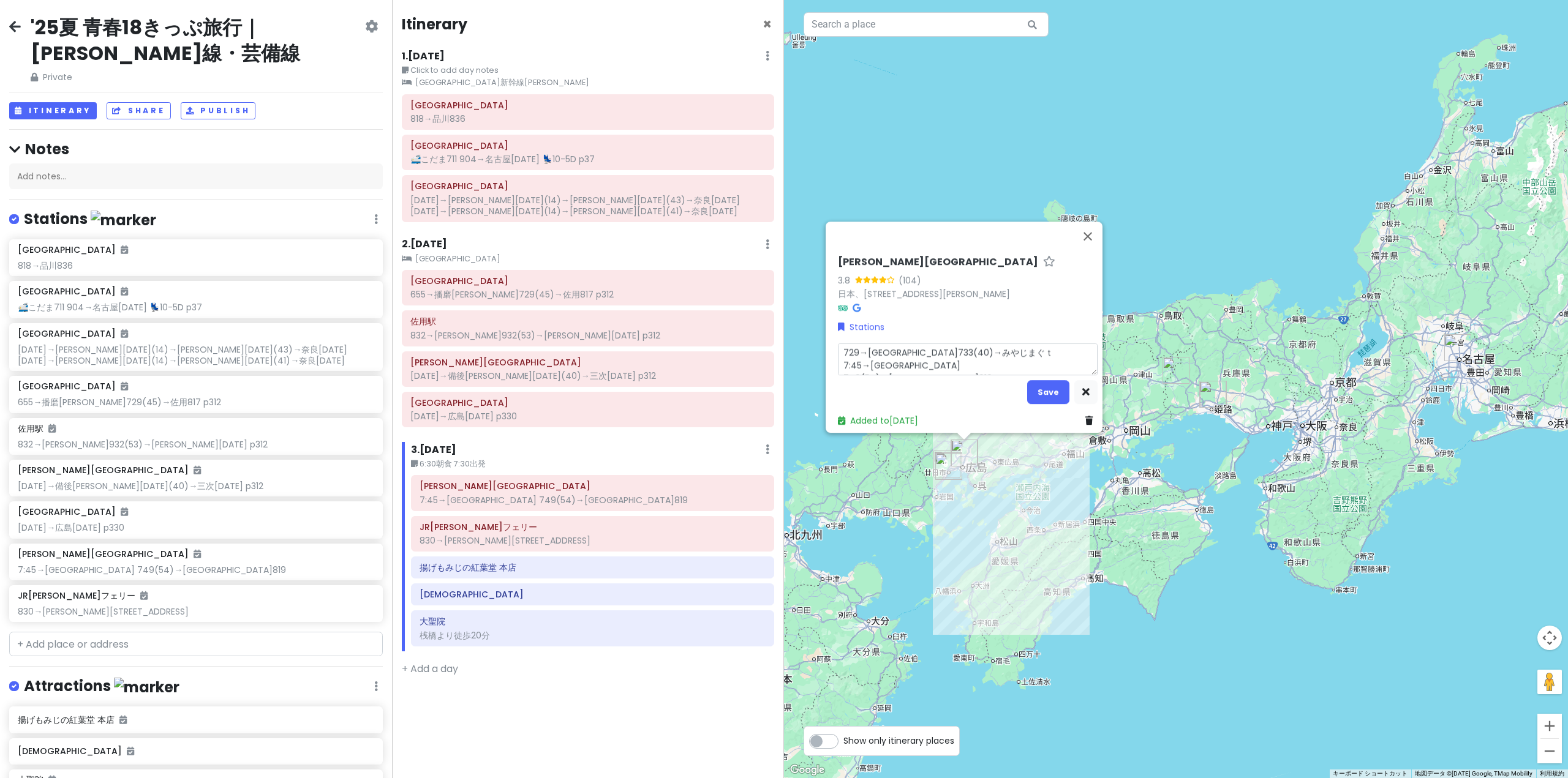
type textarea "729→[GEOGRAPHIC_DATA]733(40)→みやじまぐち 7:45→[GEOGRAPHIC_DATA] 749(54)→[GEOGRAPHIC_…"
type textarea "x"
type textarea "729→[GEOGRAPHIC_DATA]733(40)→[GEOGRAPHIC_DATA] 7:45→[GEOGRAPHIC_DATA] 749(54)→[…"
type textarea "x"
type textarea "729→[GEOGRAPHIC_DATA]733(40)→[GEOGRAPHIC_DATA]8 7:45→[GEOGRAPHIC_DATA] 749(54)→…"
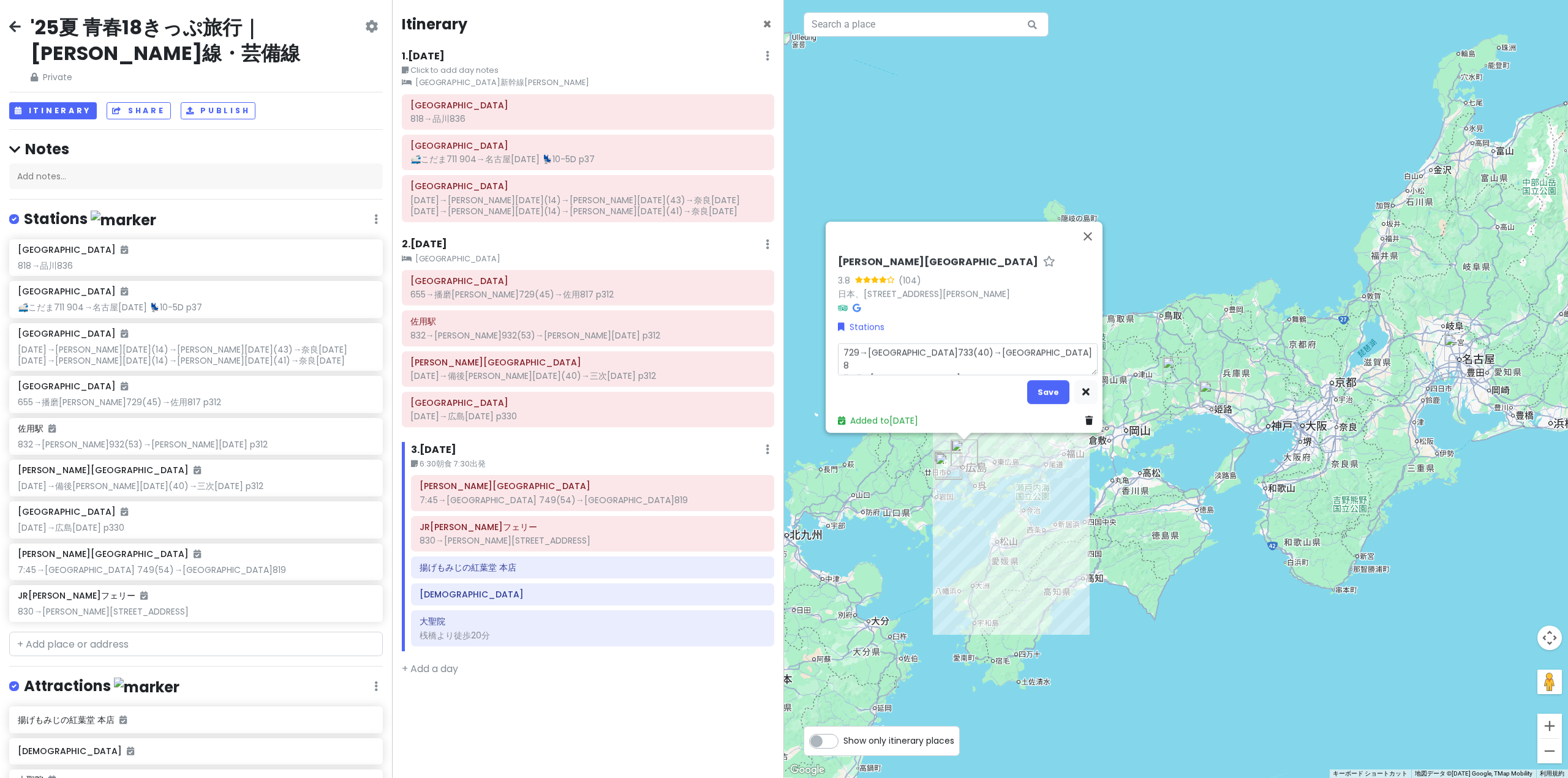
type textarea "x"
type textarea "729→[GEOGRAPHIC_DATA]733(40)→[GEOGRAPHIC_DATA]82 7:45→[GEOGRAPHIC_DATA] 749(54)…"
type textarea "x"
type textarea "729→[GEOGRAPHIC_DATA]733(40)→[GEOGRAPHIC_DATA]825 7:45→[GEOGRAPHIC_DATA] 749(54…"
type textarea "x"
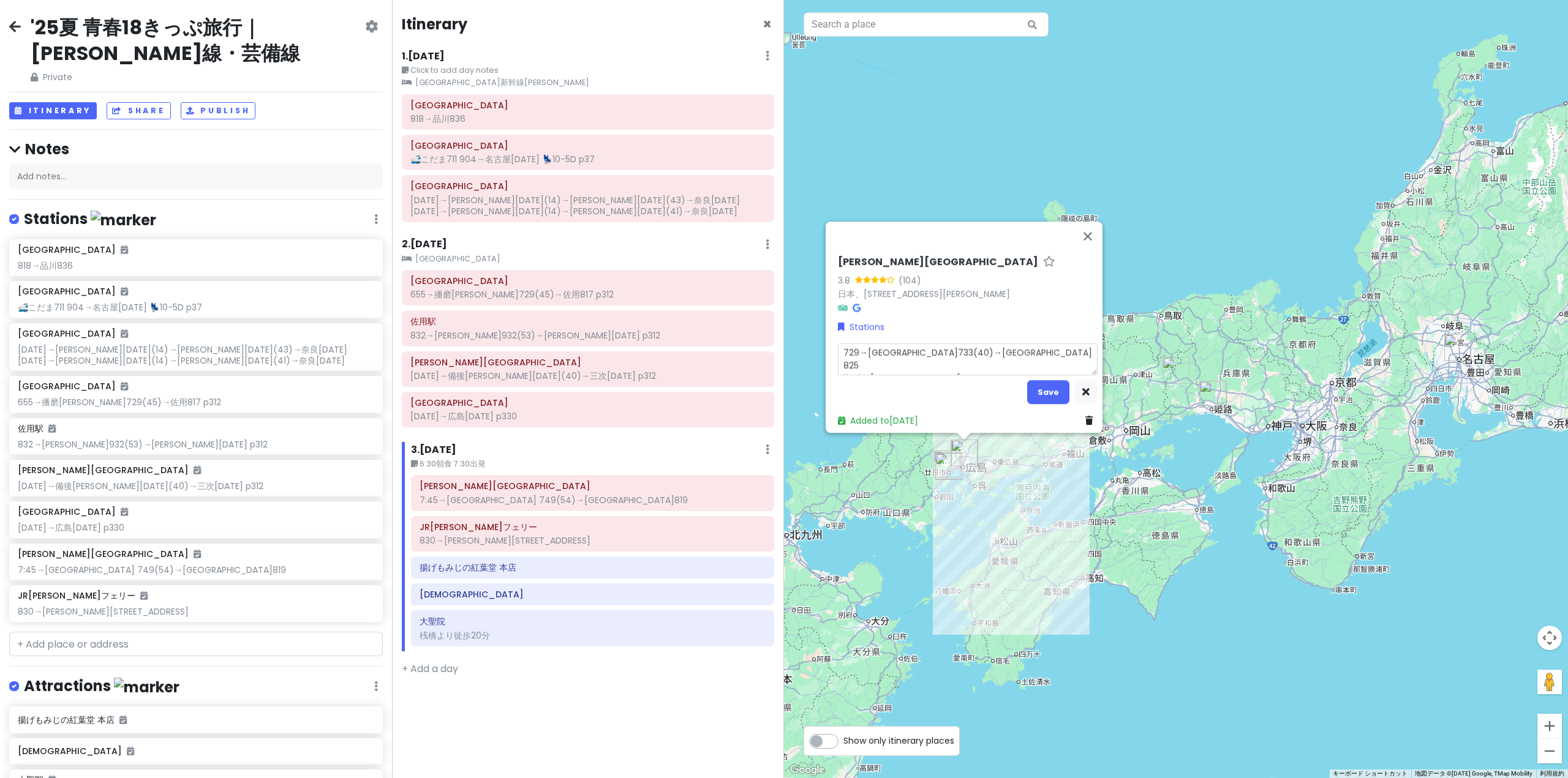
type textarea "729→[GEOGRAPHIC_DATA]733(40)→[GEOGRAPHIC_DATA]825 745→[GEOGRAPHIC_DATA] 749(54)…"
type textarea "x"
type textarea "729→[GEOGRAPHIC_DATA]733(40)→[GEOGRAPHIC_DATA]825 745→[GEOGRAPHIC_DATA]749(54)→…"
click at [1027, 380] on button "Save" at bounding box center [1048, 392] width 42 height 24
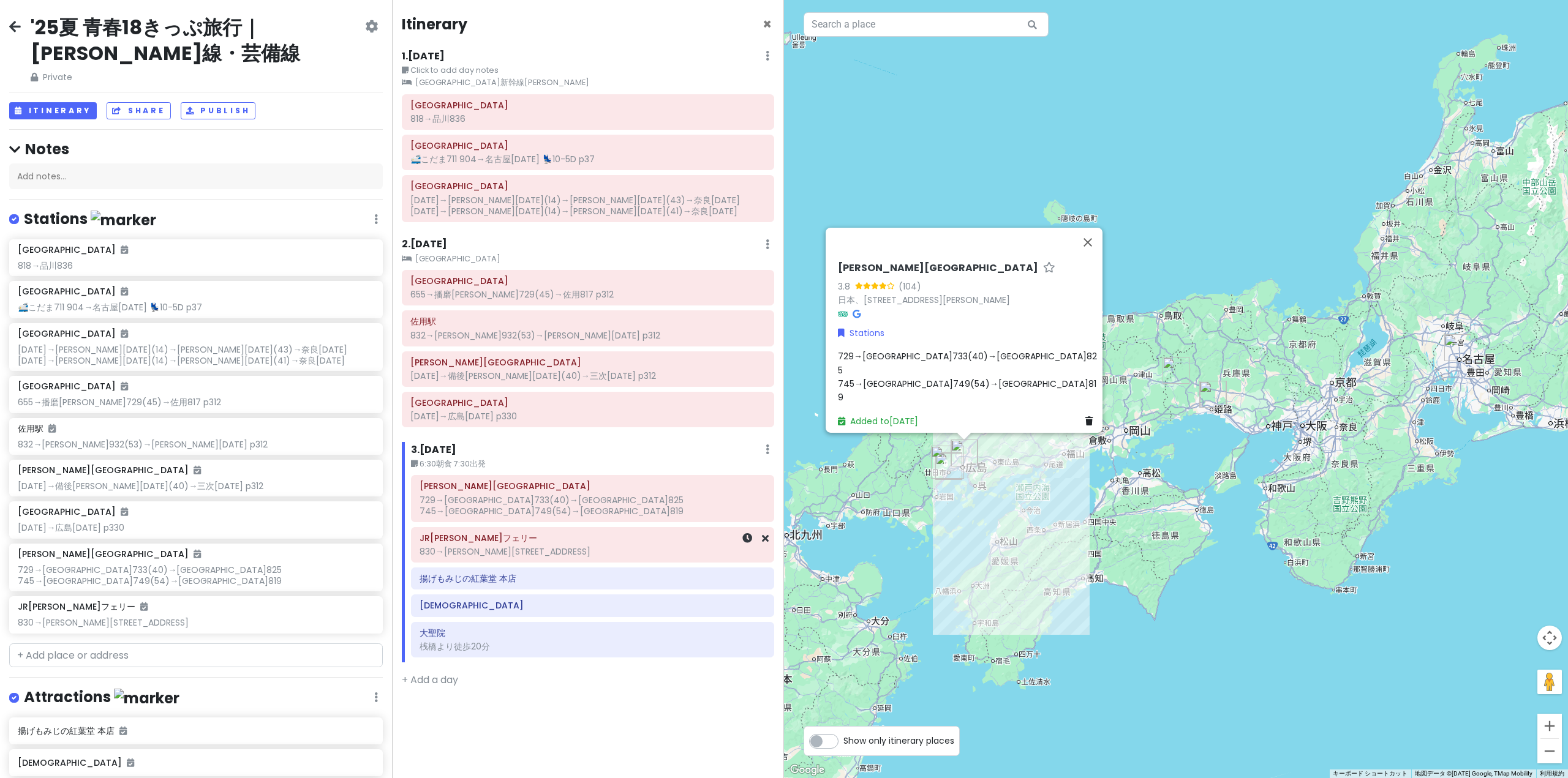
click at [536, 532] on h6 "JR[PERSON_NAME]フェリー" at bounding box center [592, 538] width 346 height 11
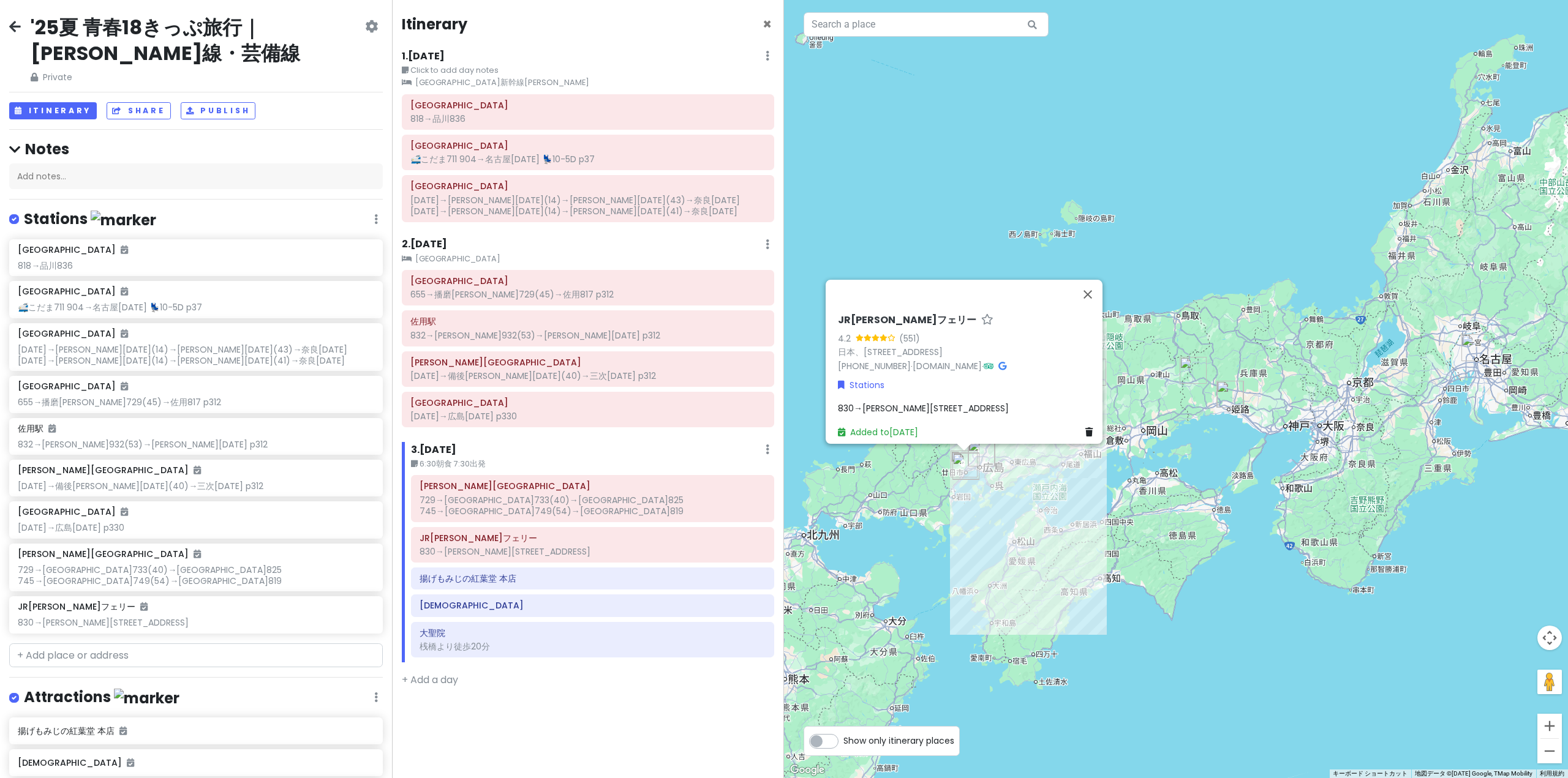
click at [845, 402] on span "830→[PERSON_NAME][STREET_ADDRESS]" at bounding box center [923, 408] width 171 height 12
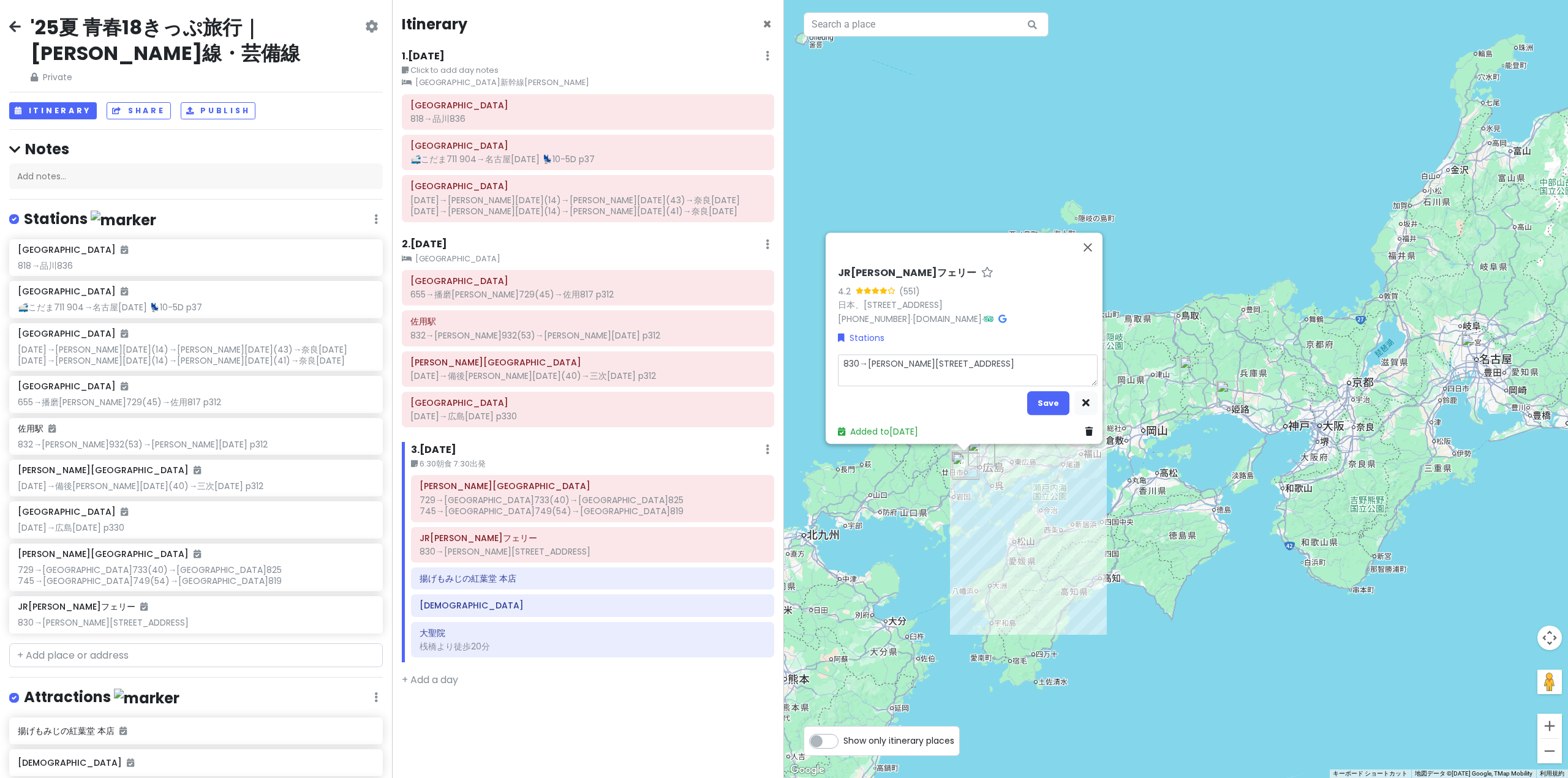
type textarea "x"
type textarea "8830→[PERSON_NAME][GEOGRAPHIC_DATA]"
type textarea "x"
type textarea "81830→[PERSON_NAME][GEOGRAPHIC_DATA]"
type textarea "x"
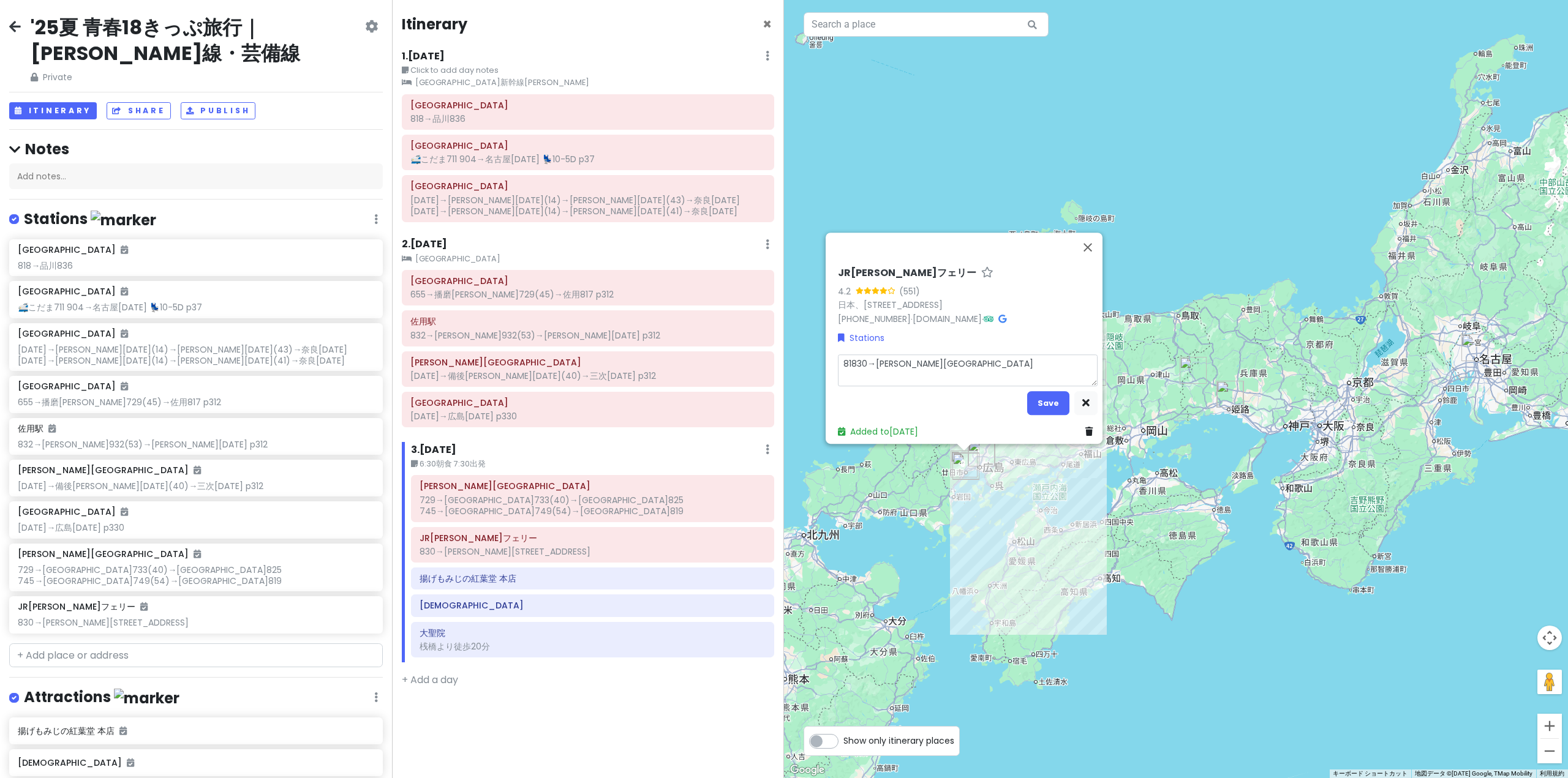
type textarea "815830→[PERSON_NAME][GEOGRAPHIC_DATA]"
type textarea "x"
type textarea "815み830→[PERSON_NAME][GEOGRAPHIC_DATA]"
type textarea "x"
type textarea "815みｇ830→[PERSON_NAME][GEOGRAPHIC_DATA]"
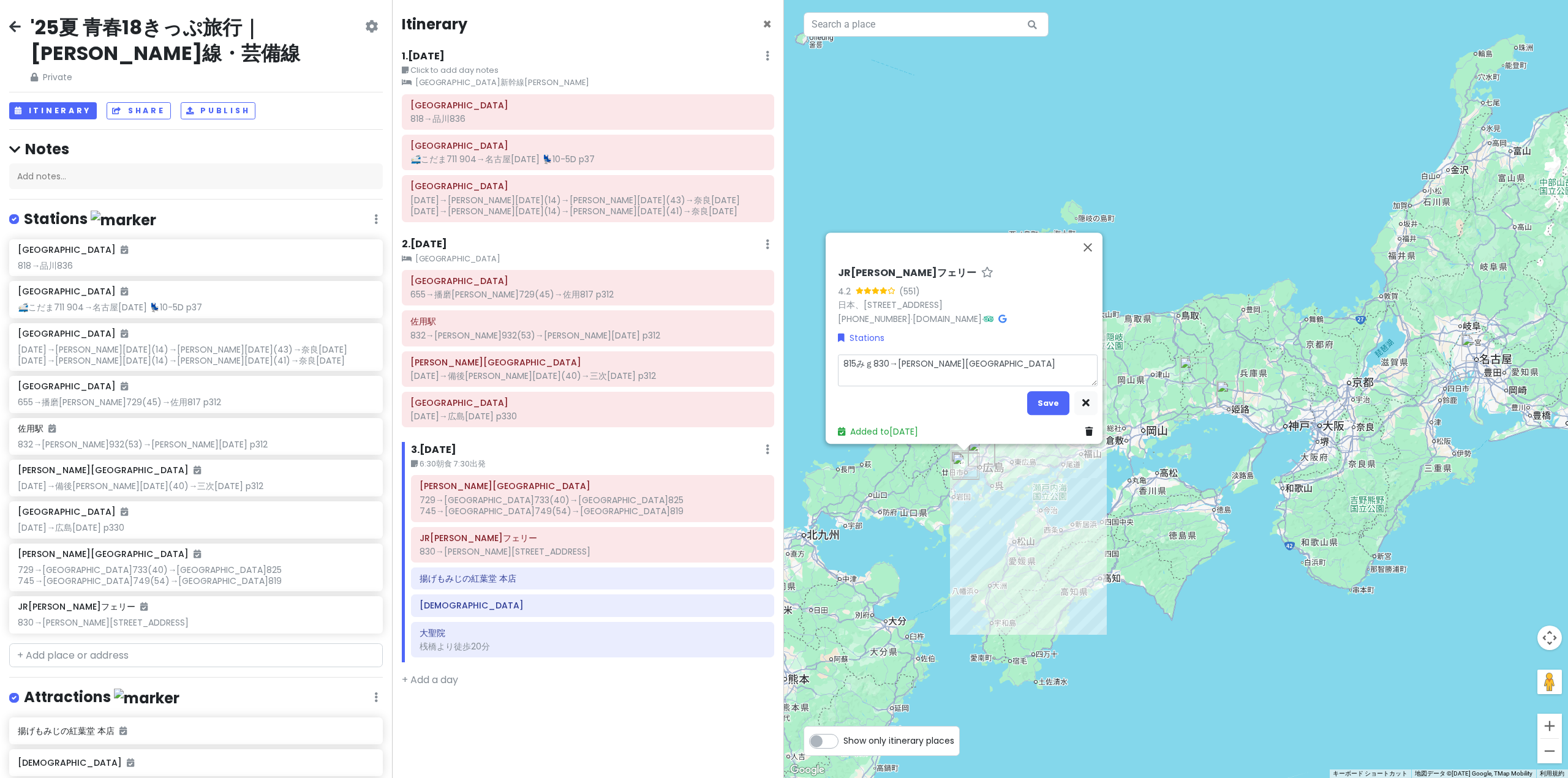
type textarea "x"
type textarea "815みぎ830→[PERSON_NAME][GEOGRAPHIC_DATA]"
type textarea "x"
type textarea "815→830→[PERSON_NAME][GEOGRAPHIC_DATA]"
type textarea "x"
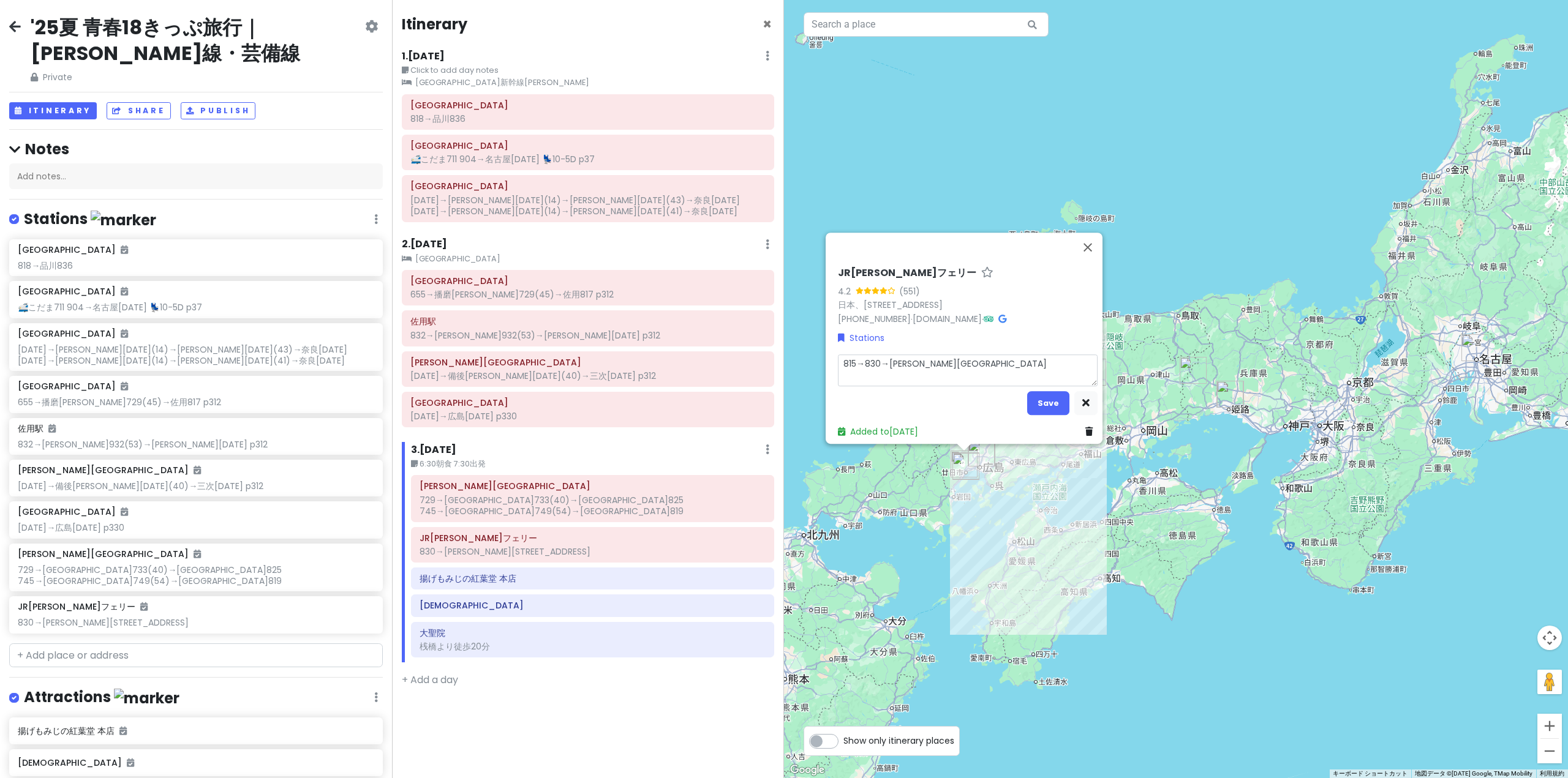
type textarea "815→8830→[PERSON_NAME][GEOGRAPHIC_DATA]"
type textarea "x"
type textarea "815→82830→[PERSON_NAME][GEOGRAPHIC_DATA]"
type textarea "x"
type textarea "815→825830→[PERSON_NAME][GEOGRAPHIC_DATA]"
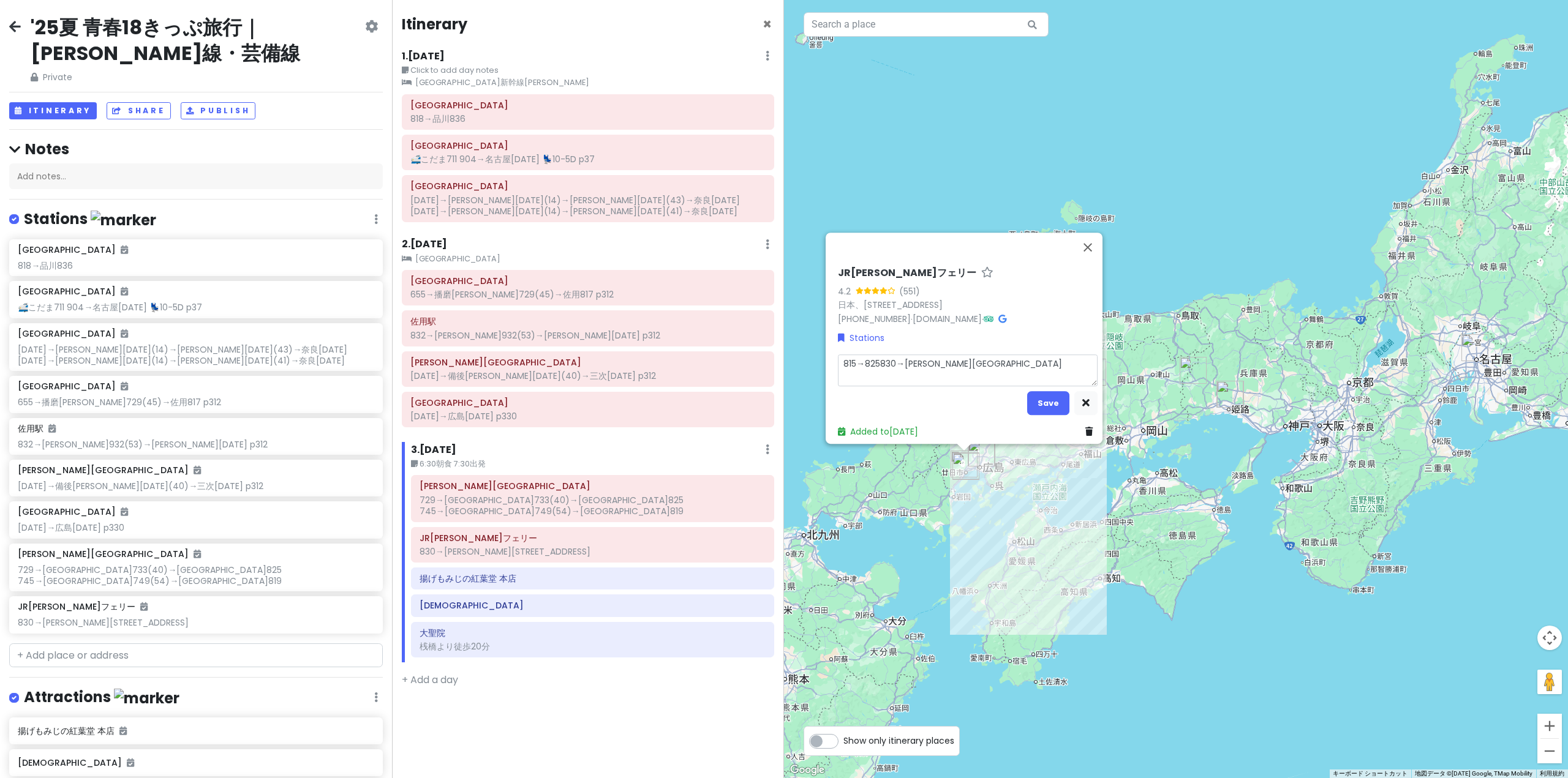
type textarea "x"
type textarea "815→825 830→[PERSON_NAME][GEOGRAPHIC_DATA]"
type textarea "x"
type textarea "815→825 o830→[PERSON_NAME][GEOGRAPHIC_DATA]"
type textarea "x"
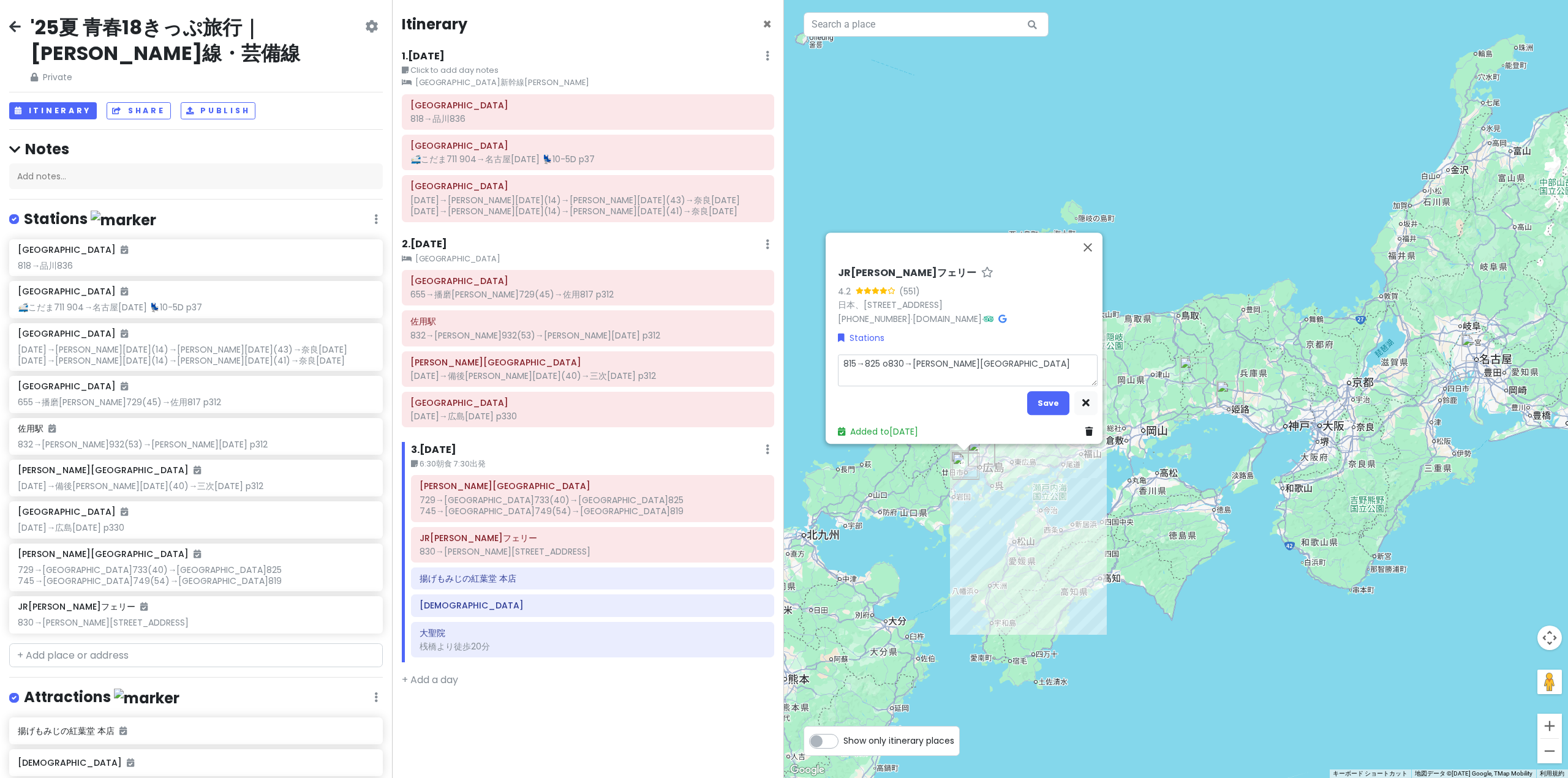
type textarea "815→825 or830→[PERSON_NAME][GEOGRAPHIC_DATA]"
type textarea "x"
type textarea "815→825 or 830→[PERSON_NAME][GEOGRAPHIC_DATA]"
click at [1040, 391] on button "Save" at bounding box center [1048, 403] width 42 height 24
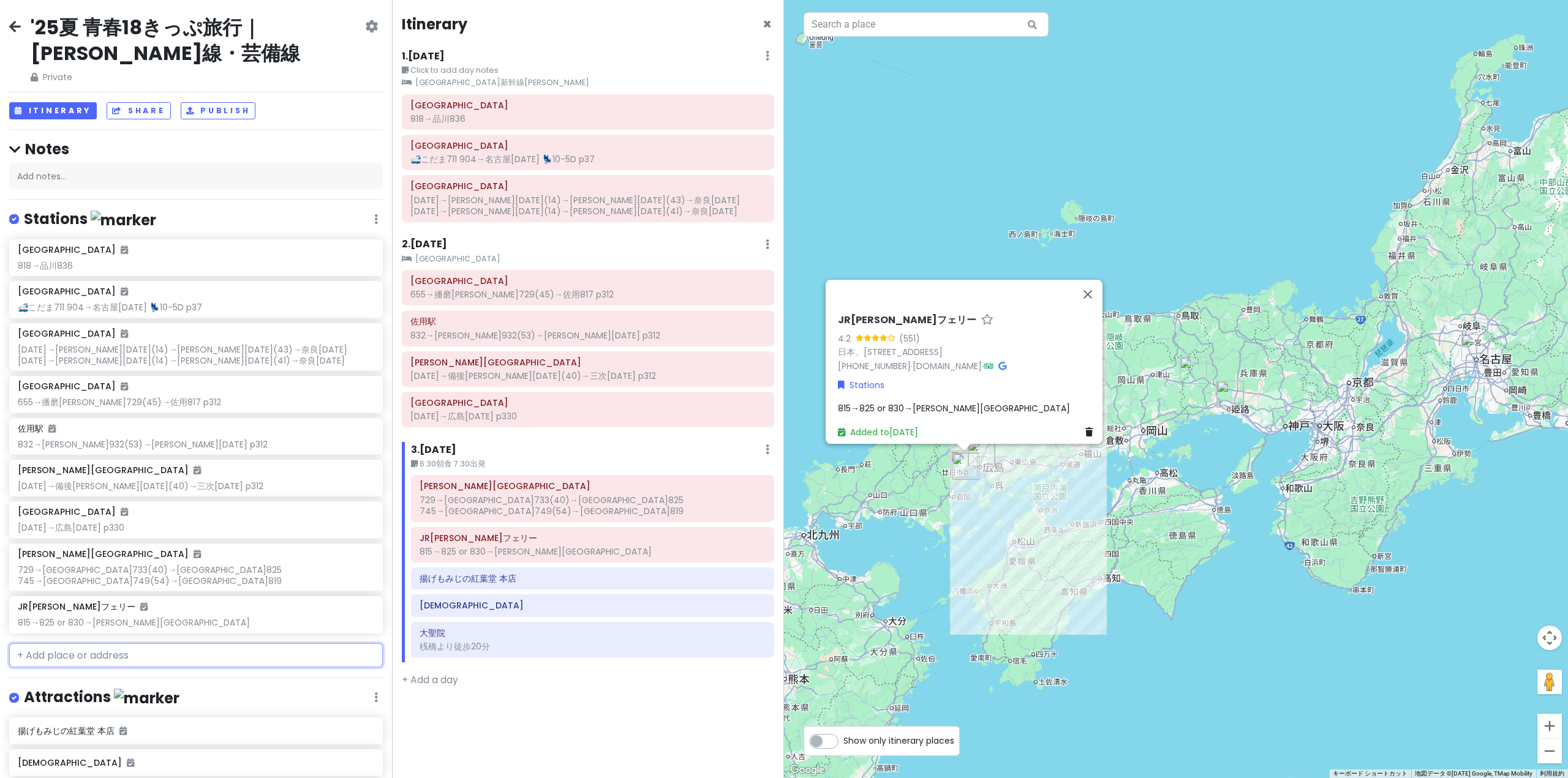
click at [140, 661] on input "text" at bounding box center [196, 655] width 373 height 25
type input "[PERSON_NAME][GEOGRAPHIC_DATA]"
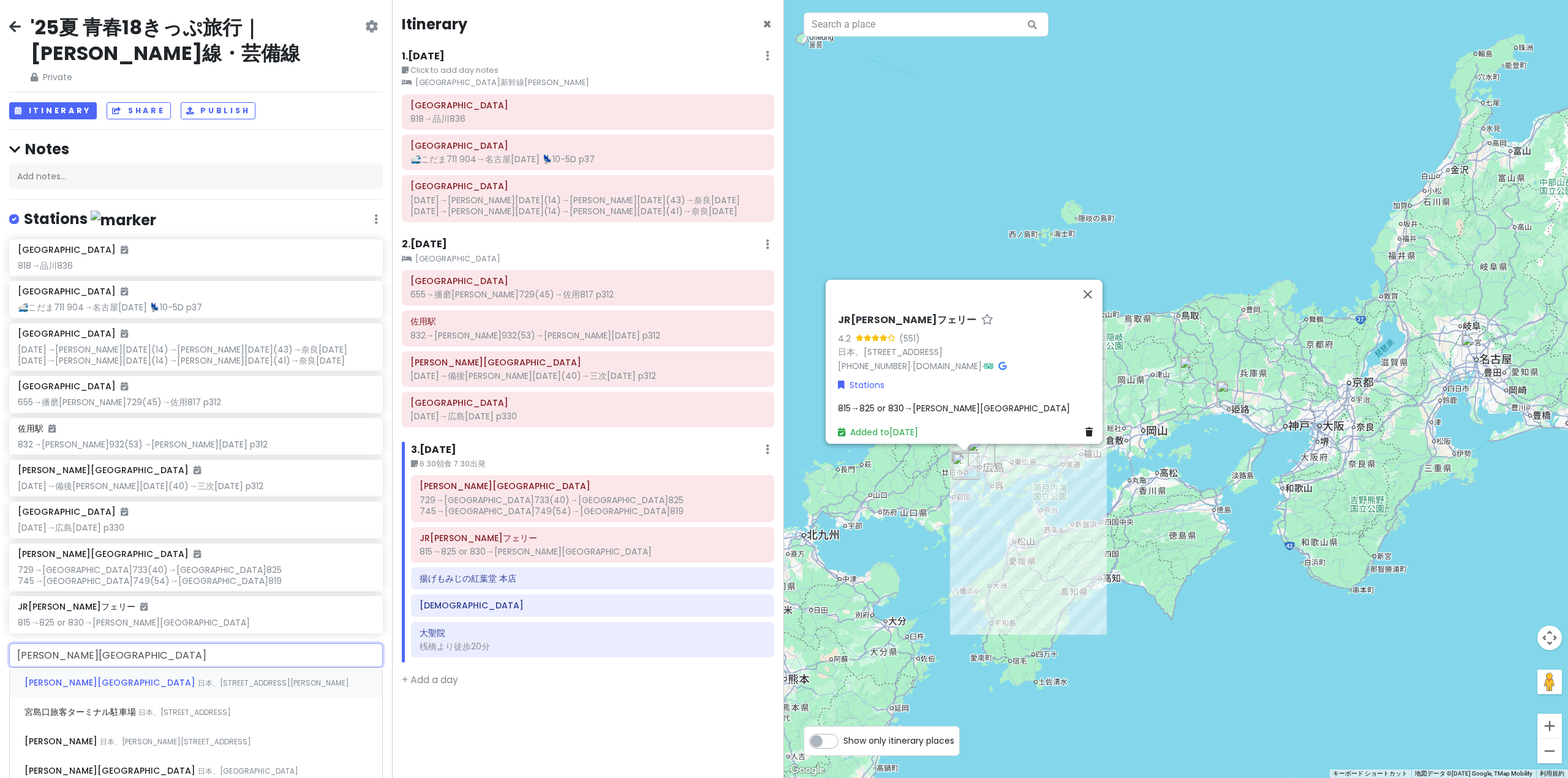
click at [130, 688] on div "[PERSON_NAME][GEOGRAPHIC_DATA] 日本、[STREET_ADDRESS][PERSON_NAME]" at bounding box center [196, 683] width 373 height 29
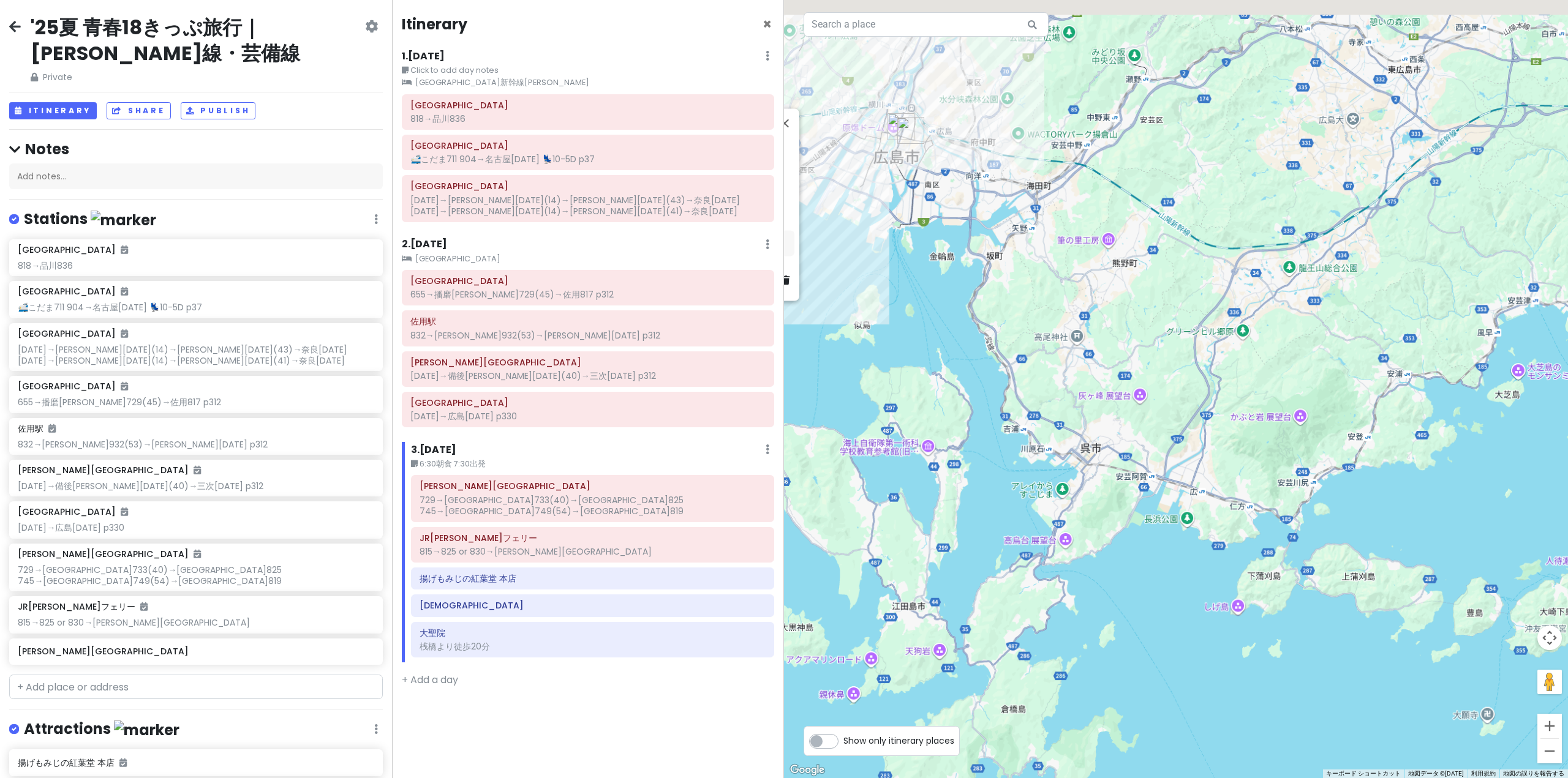
drag, startPoint x: 872, startPoint y: 445, endPoint x: 1237, endPoint y: 570, distance: 385.8
click at [1237, 570] on div "[PERSON_NAME][GEOGRAPHIC_DATA] 4.6 (41) 日本、[STREET_ADDRESS][PERSON_NAME] [DOMAI…" at bounding box center [1176, 389] width 784 height 778
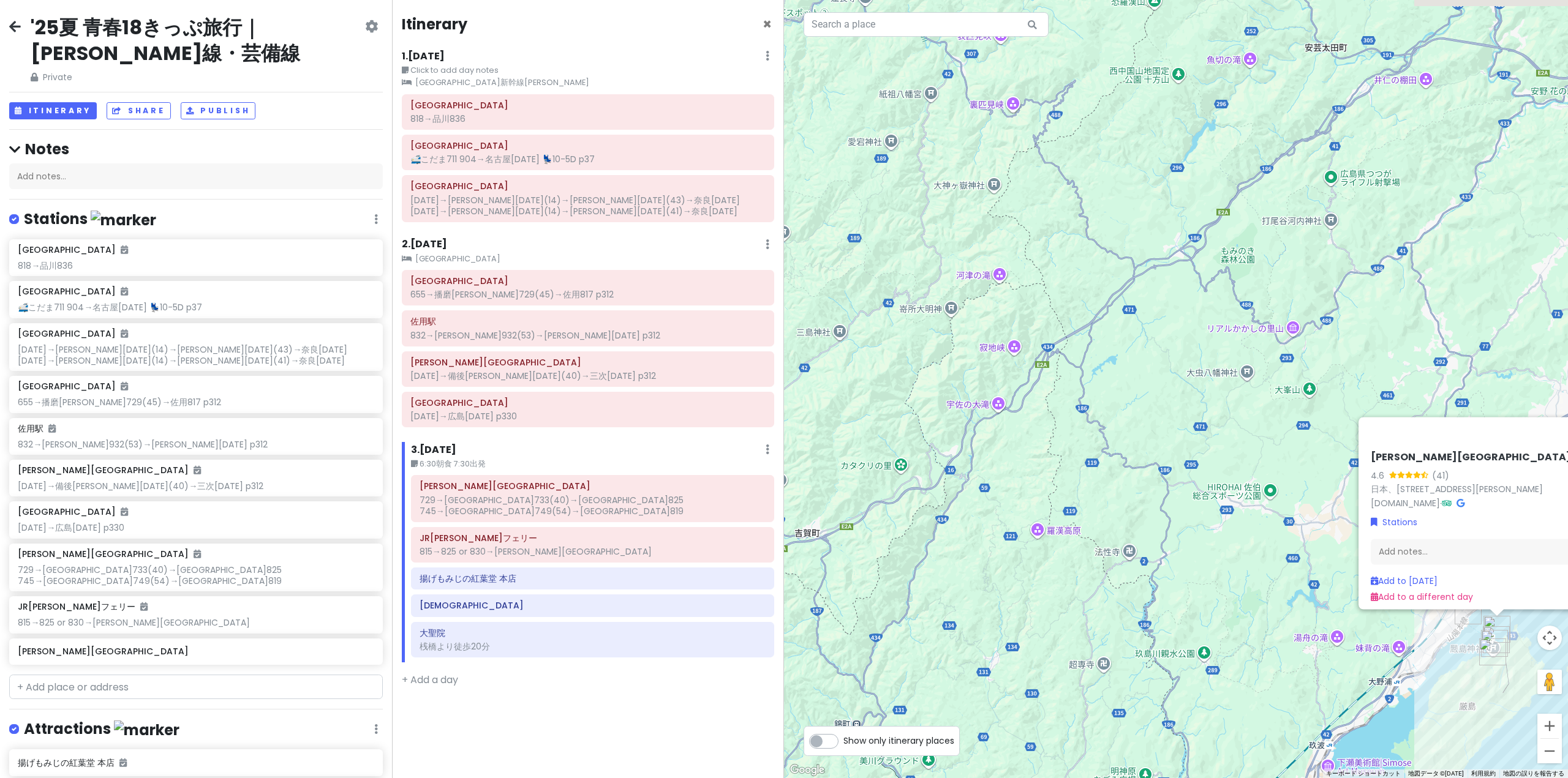
drag, startPoint x: 1378, startPoint y: 537, endPoint x: 969, endPoint y: 416, distance: 426.5
click at [969, 420] on div "[PERSON_NAME][GEOGRAPHIC_DATA] 4.6 (41) 日本、[STREET_ADDRESS][PERSON_NAME] [DOMAI…" at bounding box center [1176, 389] width 784 height 778
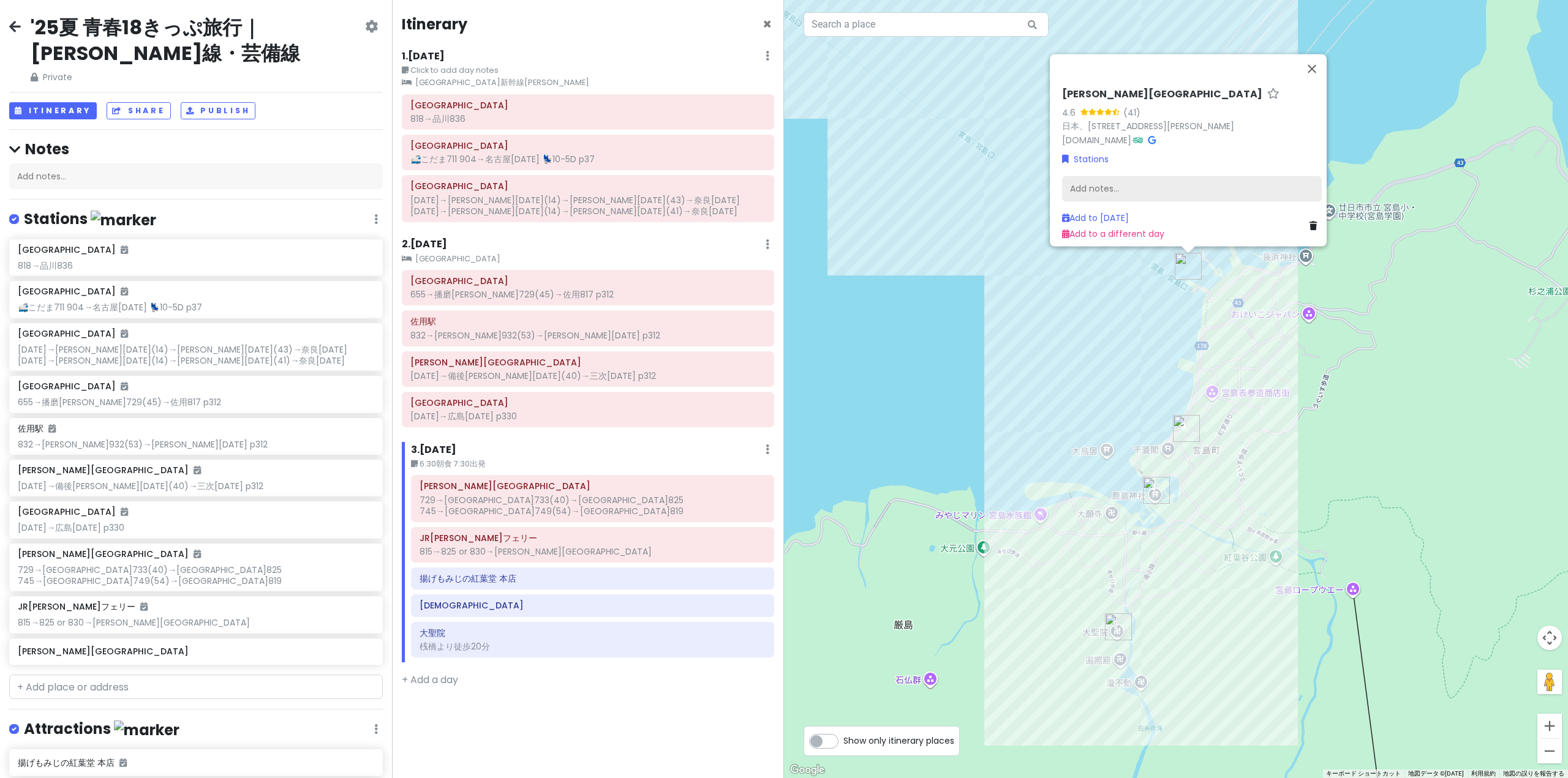
click at [1173, 177] on div "Add notes..." at bounding box center [1192, 188] width 260 height 26
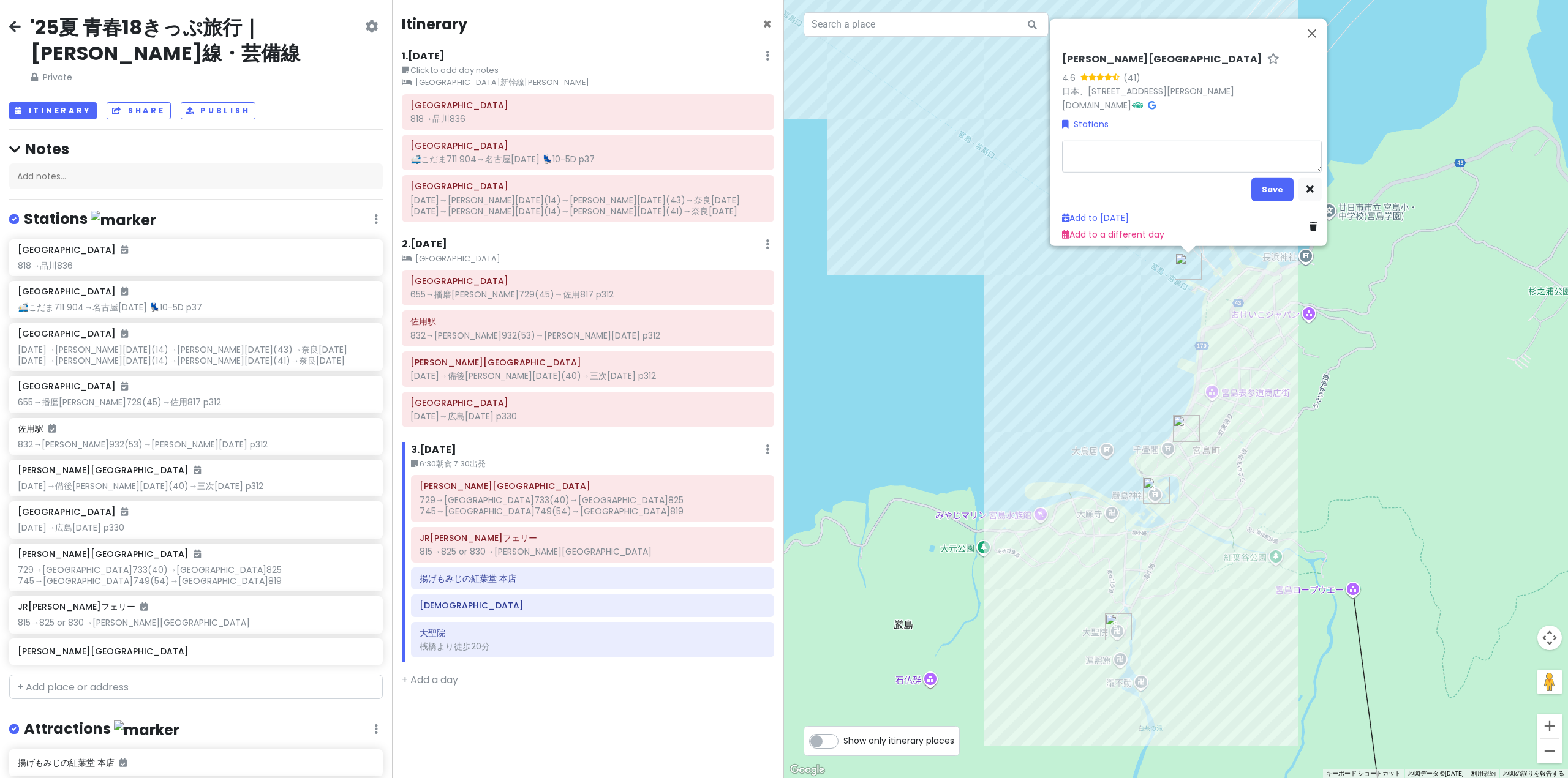
type textarea "x"
type textarea "1"
type textarea "x"
type textarea "11"
type textarea "x"
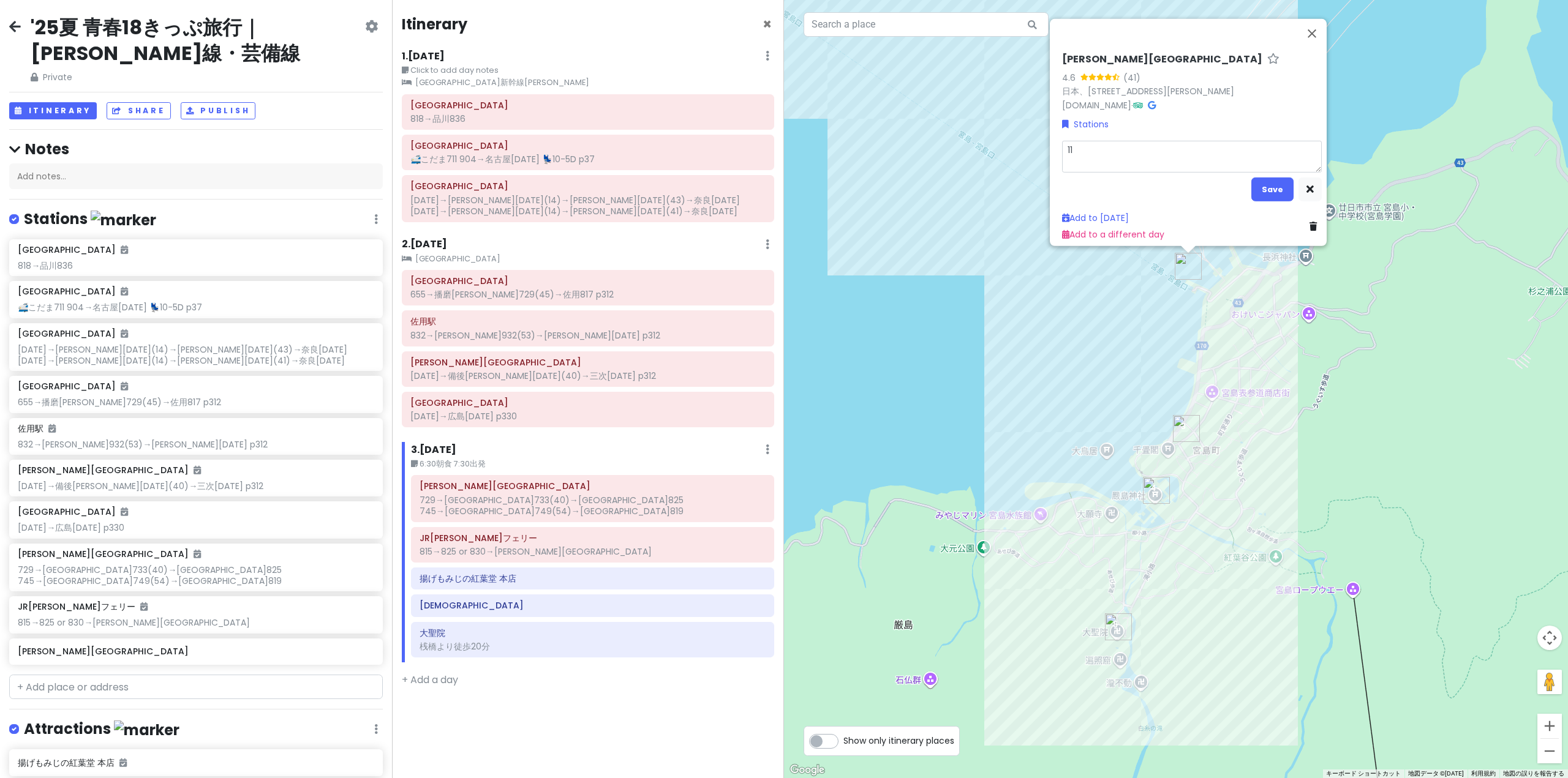
type textarea "110"
type textarea "x"
type textarea "1100"
type textarea "x"
type textarea "1100ｍ"
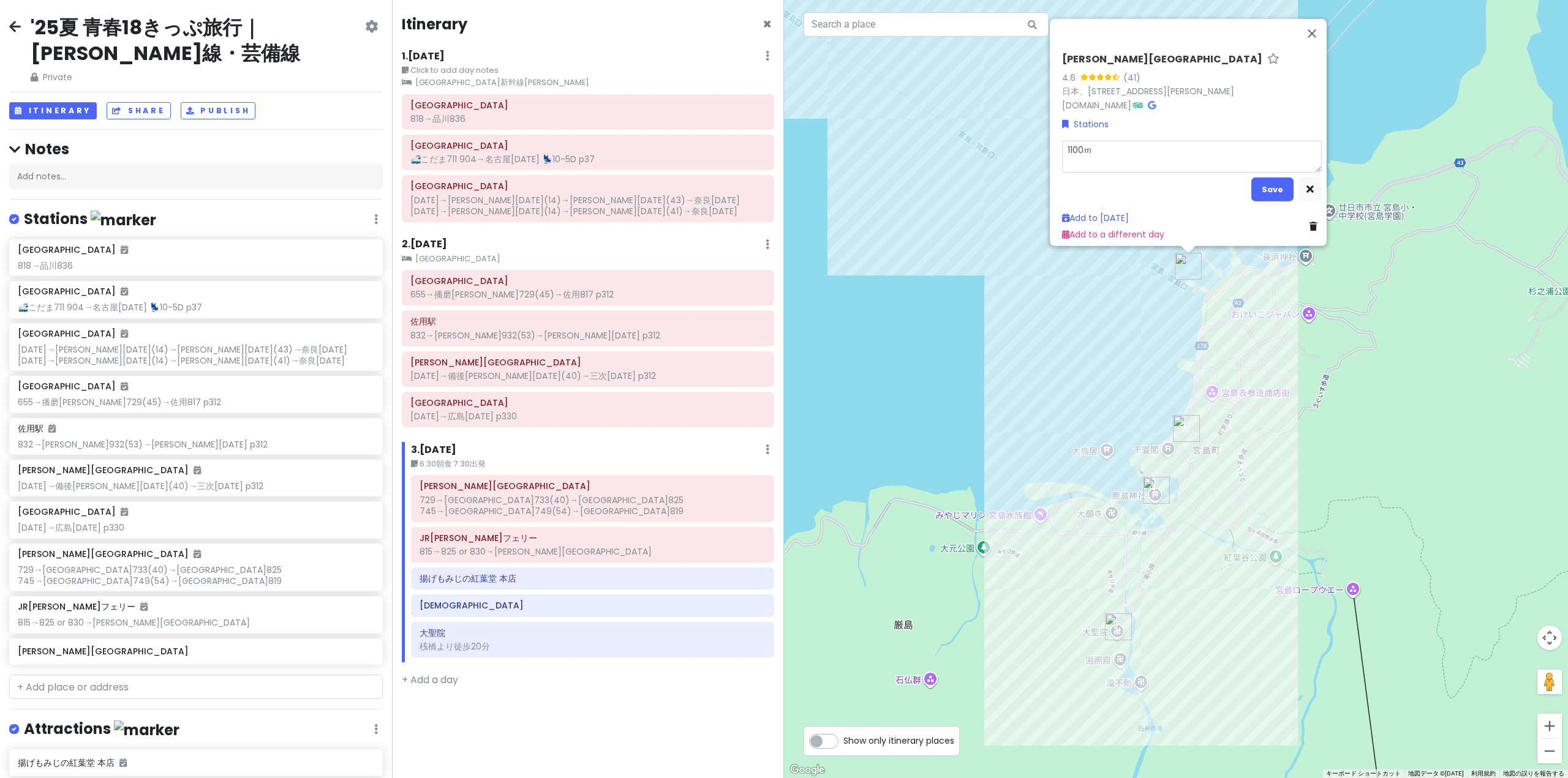
type textarea "x"
type textarea "[DATE]み"
type textarea "x"
type textarea "[DATE]みｇ"
type textarea "x"
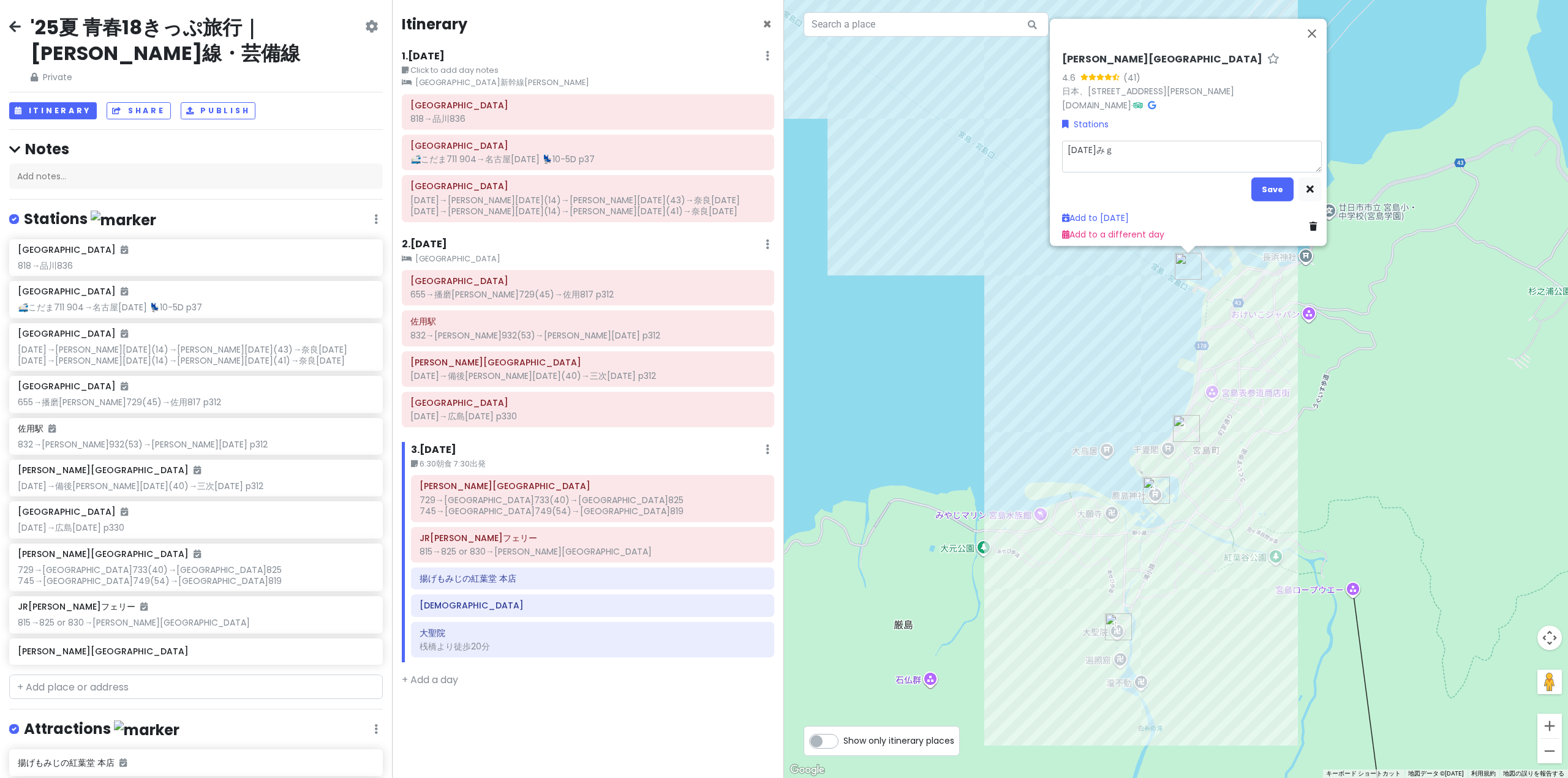
type textarea "[DATE]みぎ"
type textarea "x"
type textarea "[DATE]→"
type textarea "x"
type textarea "[DATE]→ｈ"
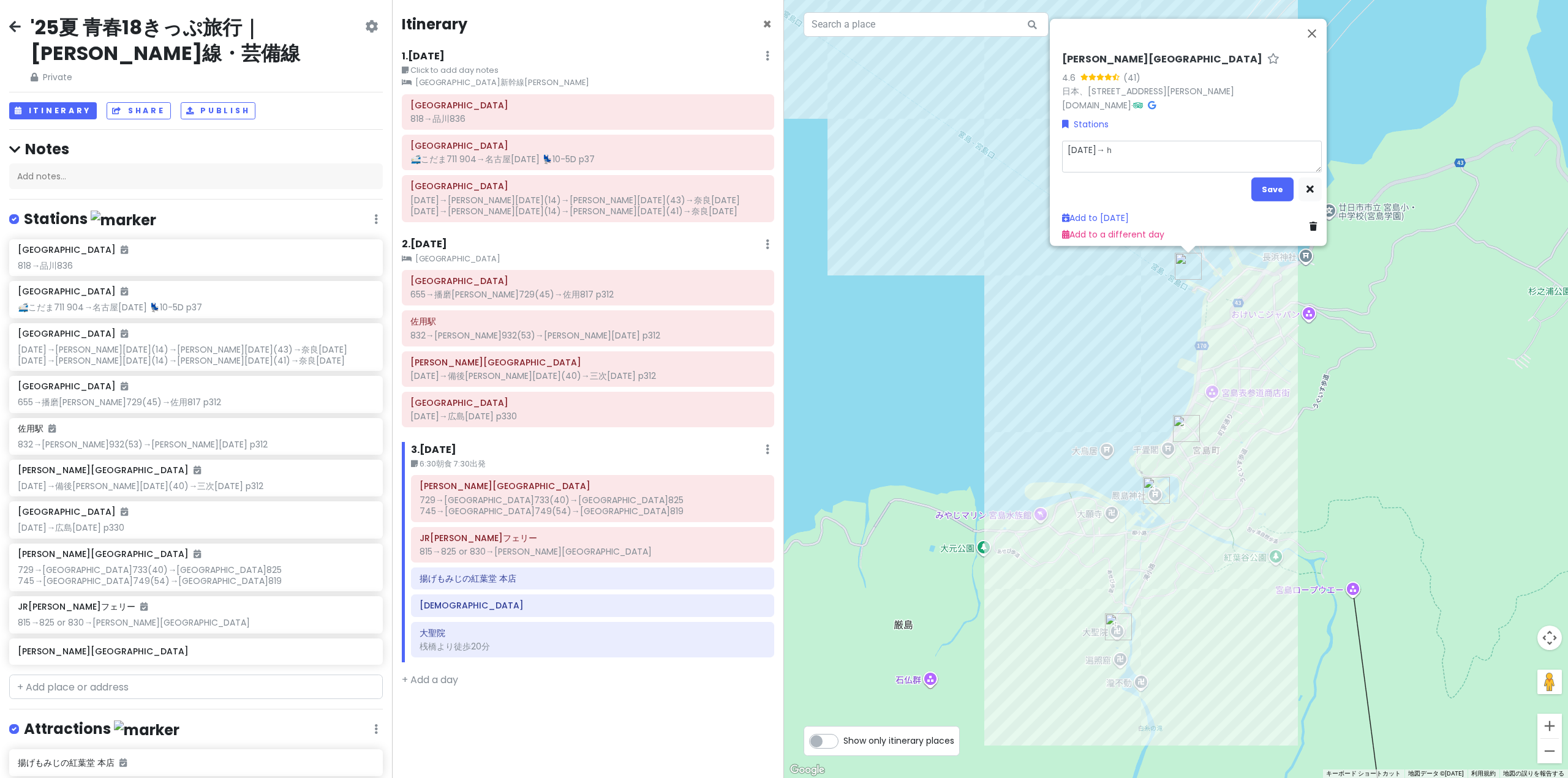
type textarea "x"
type textarea "[DATE]→ひ"
type textarea "x"
type textarea "[DATE]→ひｒ"
type textarea "x"
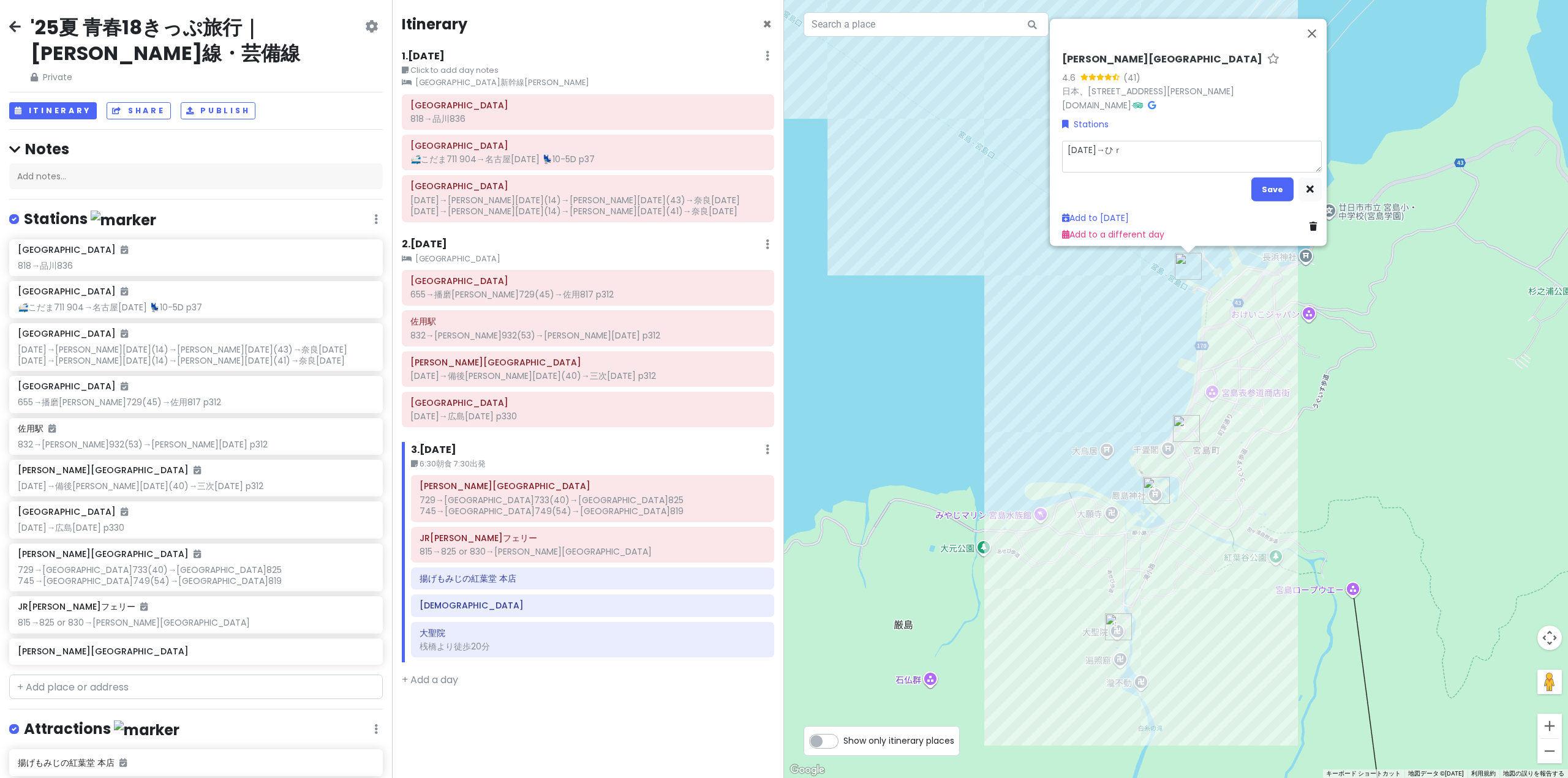
type textarea "[DATE]→ひろ"
type textarea "x"
type textarea "[DATE]→[PERSON_NAME]"
type textarea "x"
type textarea "[DATE]→[PERSON_NAME]お"
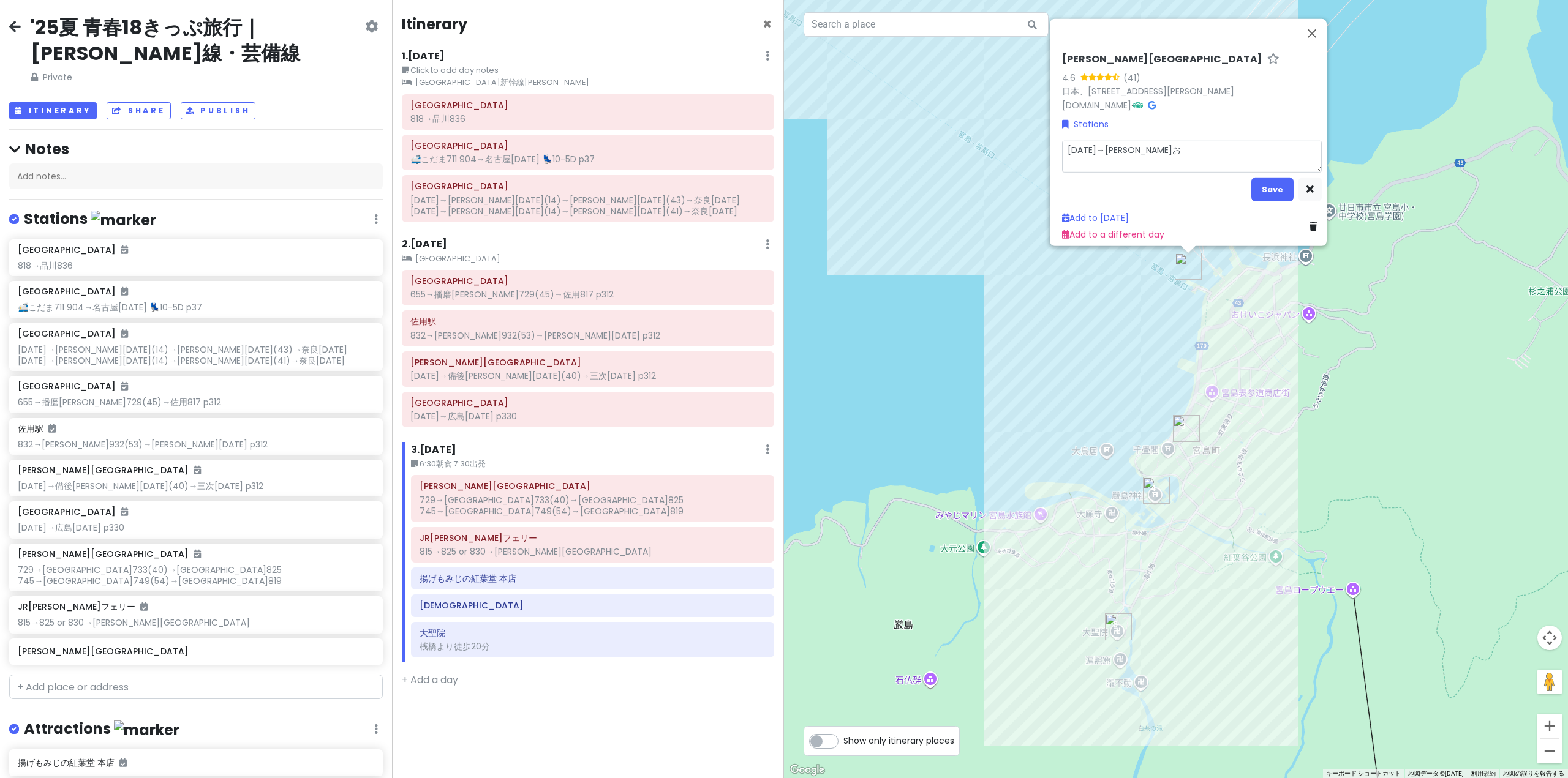
type textarea "x"
type textarea "[DATE]→[PERSON_NAME]"
type textarea "x"
type textarea "[DATE]→[PERSON_NAME]ｍ"
type textarea "x"
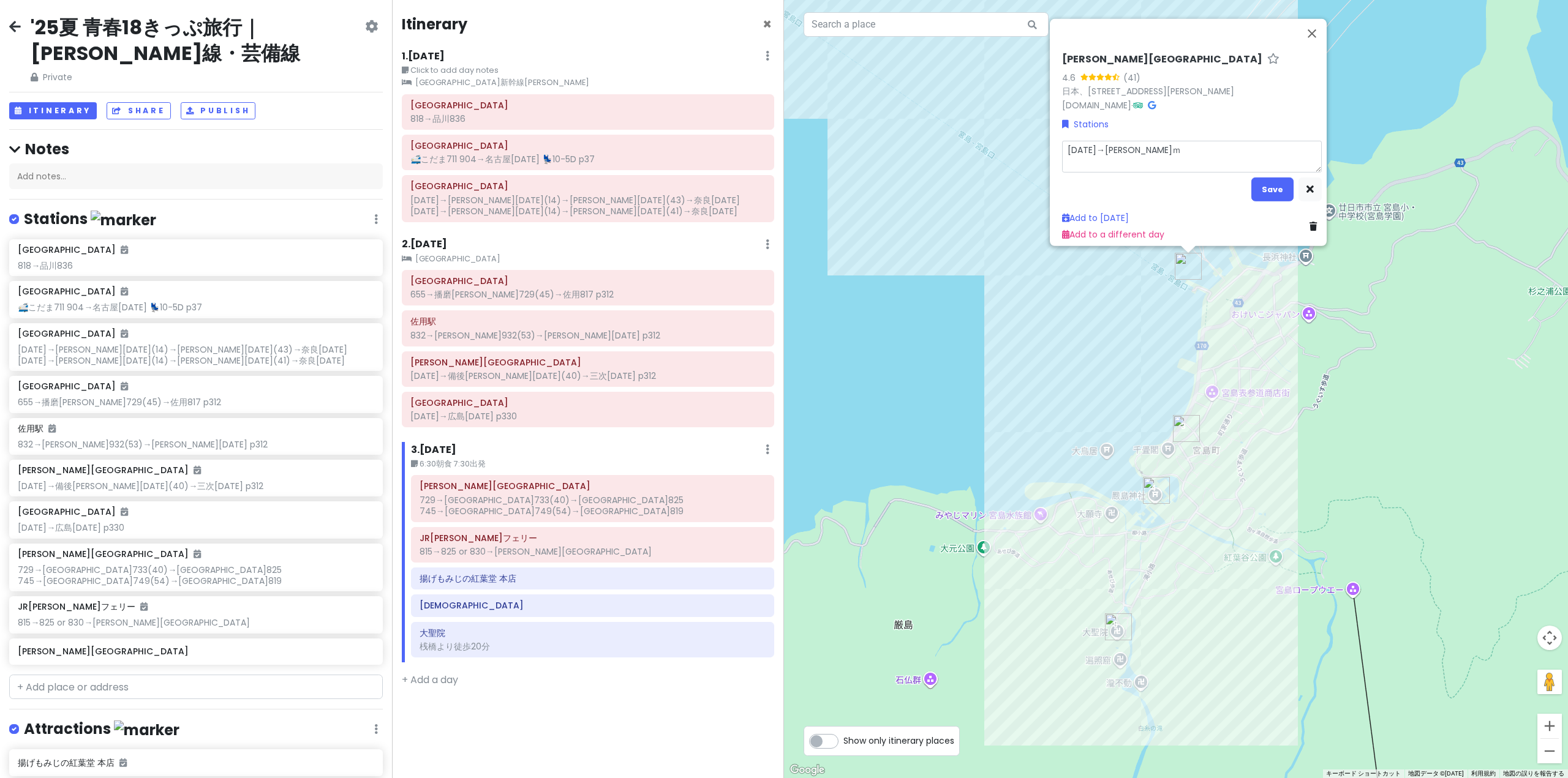
type textarea "[DATE]→ひろしま"
type textarea "x"
type textarea "[DATE]→広島"
type textarea "x"
type textarea "[DATE]→広島ｋ"
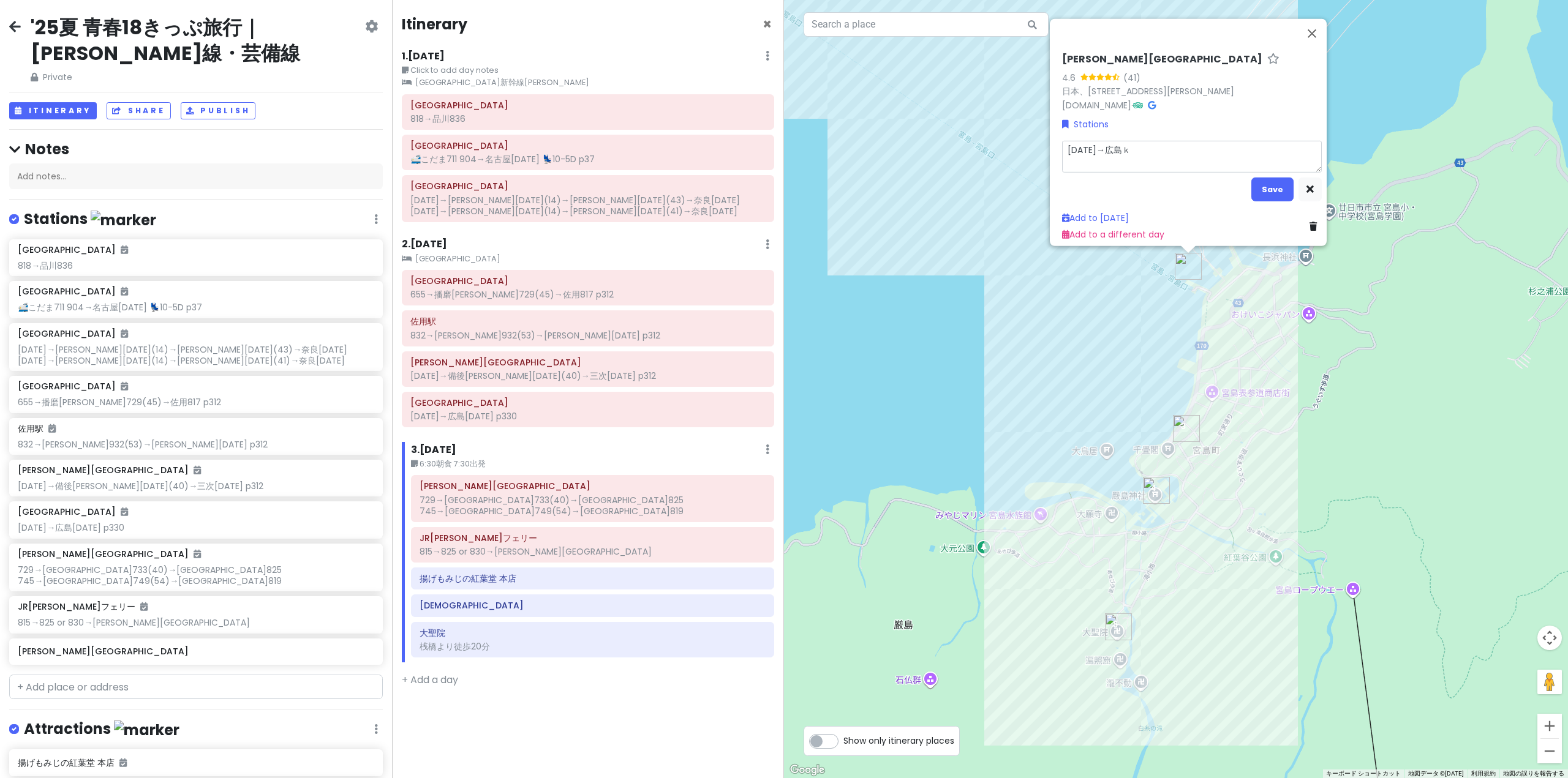
type textarea "x"
type textarea "[DATE]→広島こ"
type textarea "x"
type textarea "[DATE]→広島こう"
type textarea "x"
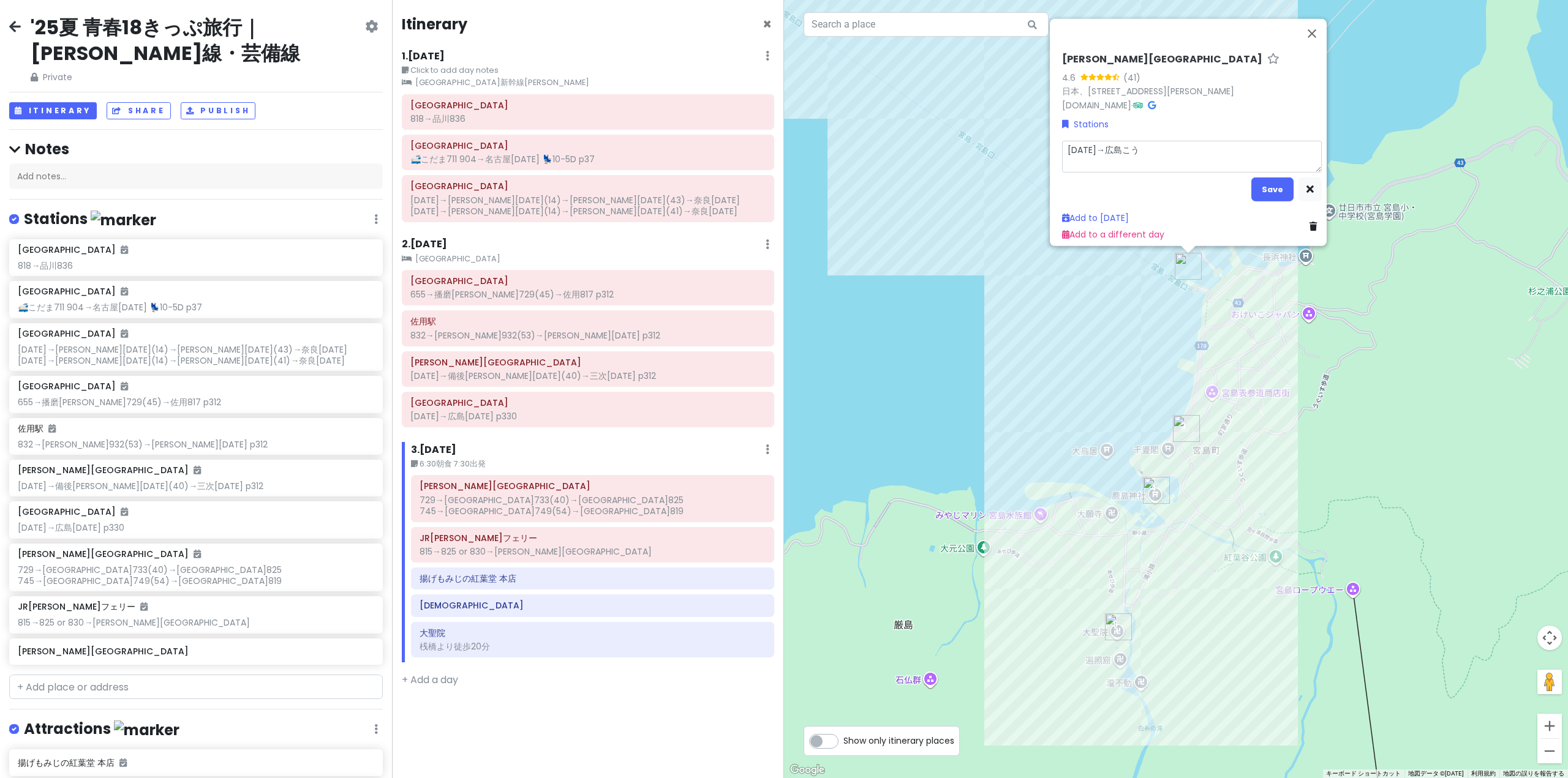
type textarea "[DATE]→[GEOGRAPHIC_DATA]"
type textarea "x"
type textarea "[DATE]→[GEOGRAPHIC_DATA]1"
type textarea "x"
type textarea "[DATE]→[GEOGRAPHIC_DATA]11"
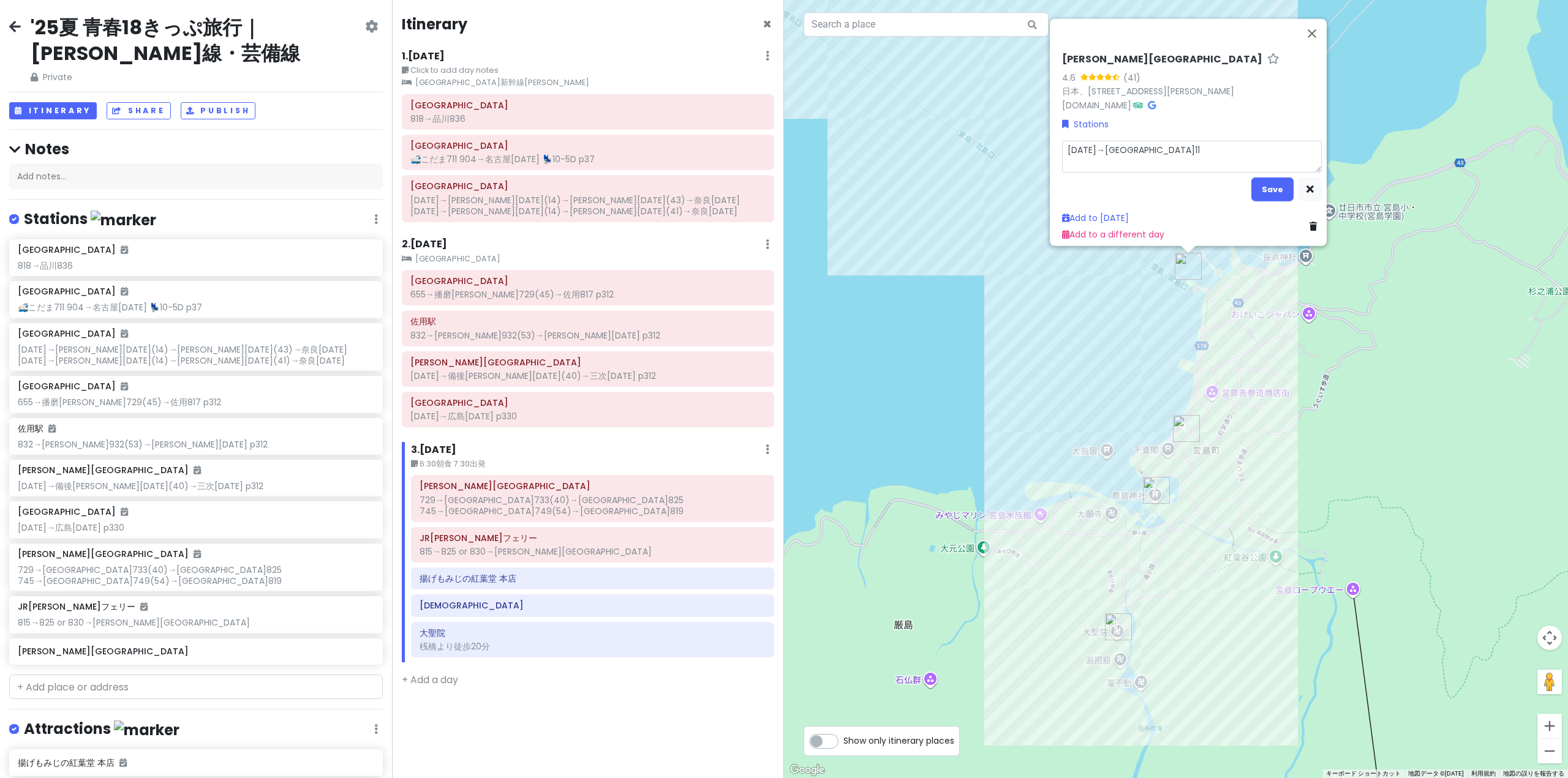
type textarea "x"
type textarea "[DATE]→[GEOGRAPHIC_DATA]112"
type textarea "x"
type textarea "[DATE]→[GEOGRAPHIC_DATA][DATE]"
click at [1256, 188] on button "Save" at bounding box center [1273, 189] width 42 height 24
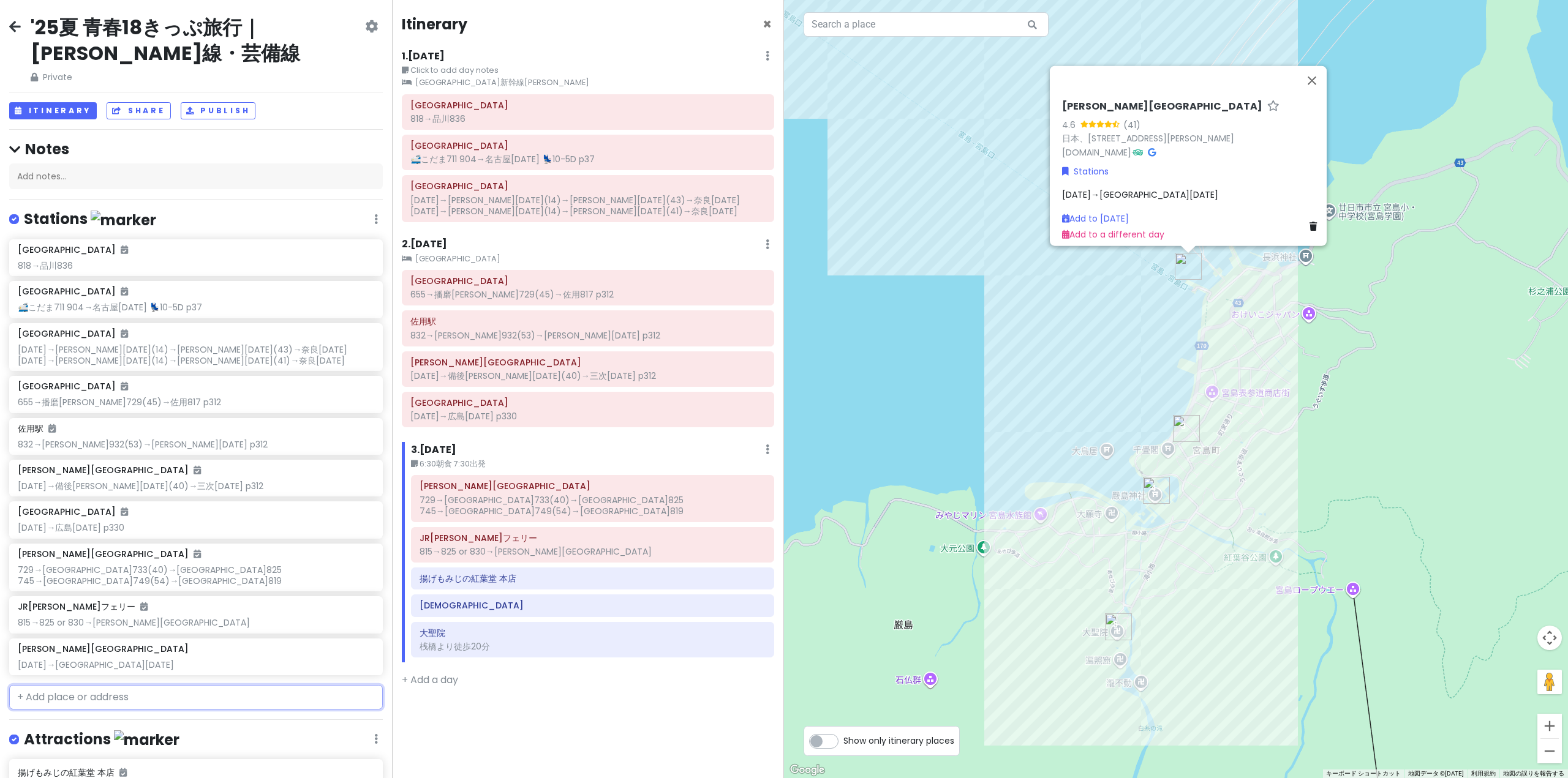
click at [60, 699] on input "text" at bounding box center [196, 697] width 373 height 25
type input "[GEOGRAPHIC_DATA]"
click at [60, 719] on span "[GEOGRAPHIC_DATA]" at bounding box center [74, 724] width 100 height 12
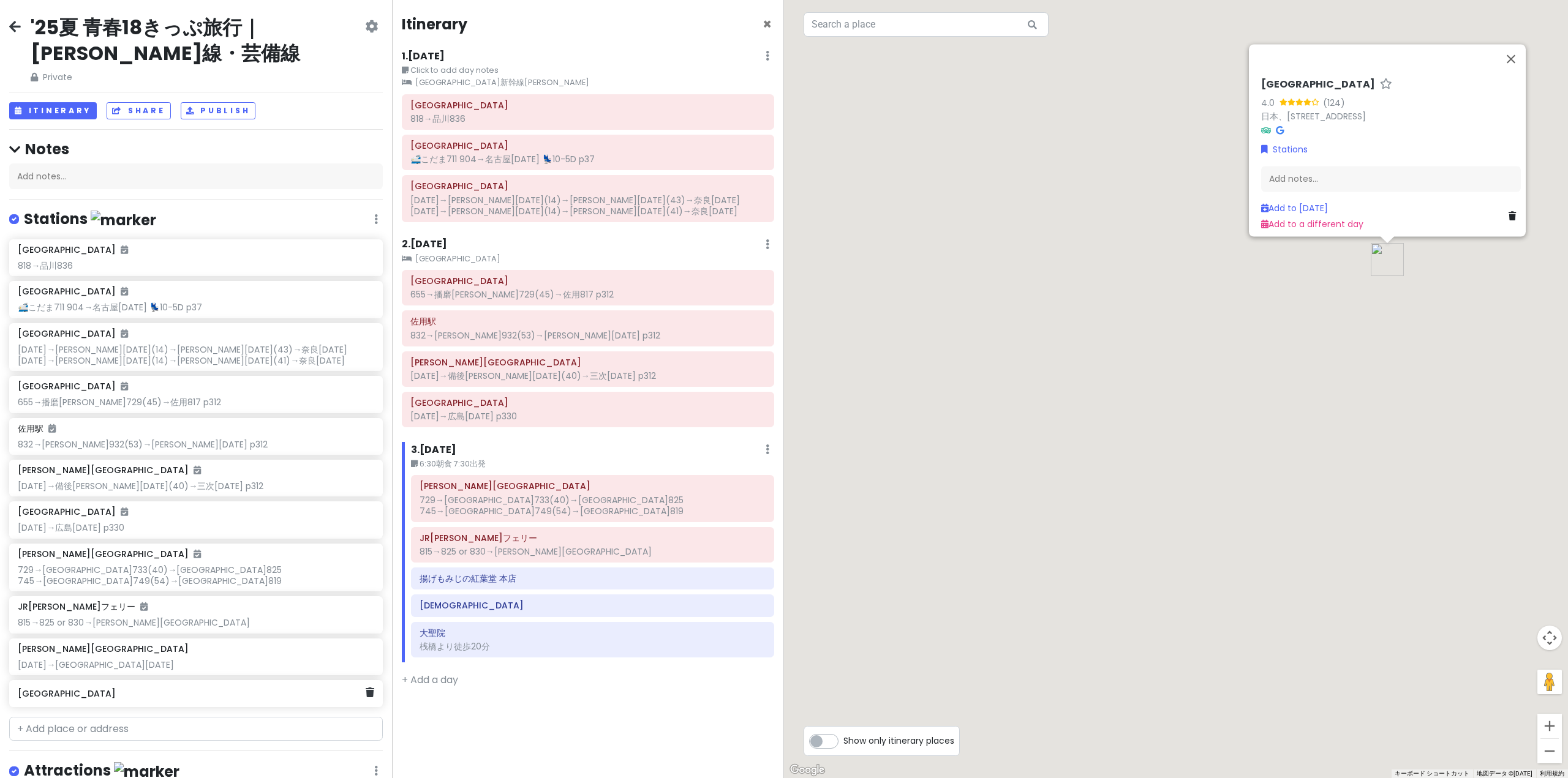
drag, startPoint x: 65, startPoint y: 709, endPoint x: 68, endPoint y: 695, distance: 14.3
click at [68, 695] on h6 "[GEOGRAPHIC_DATA]" at bounding box center [191, 694] width 347 height 11
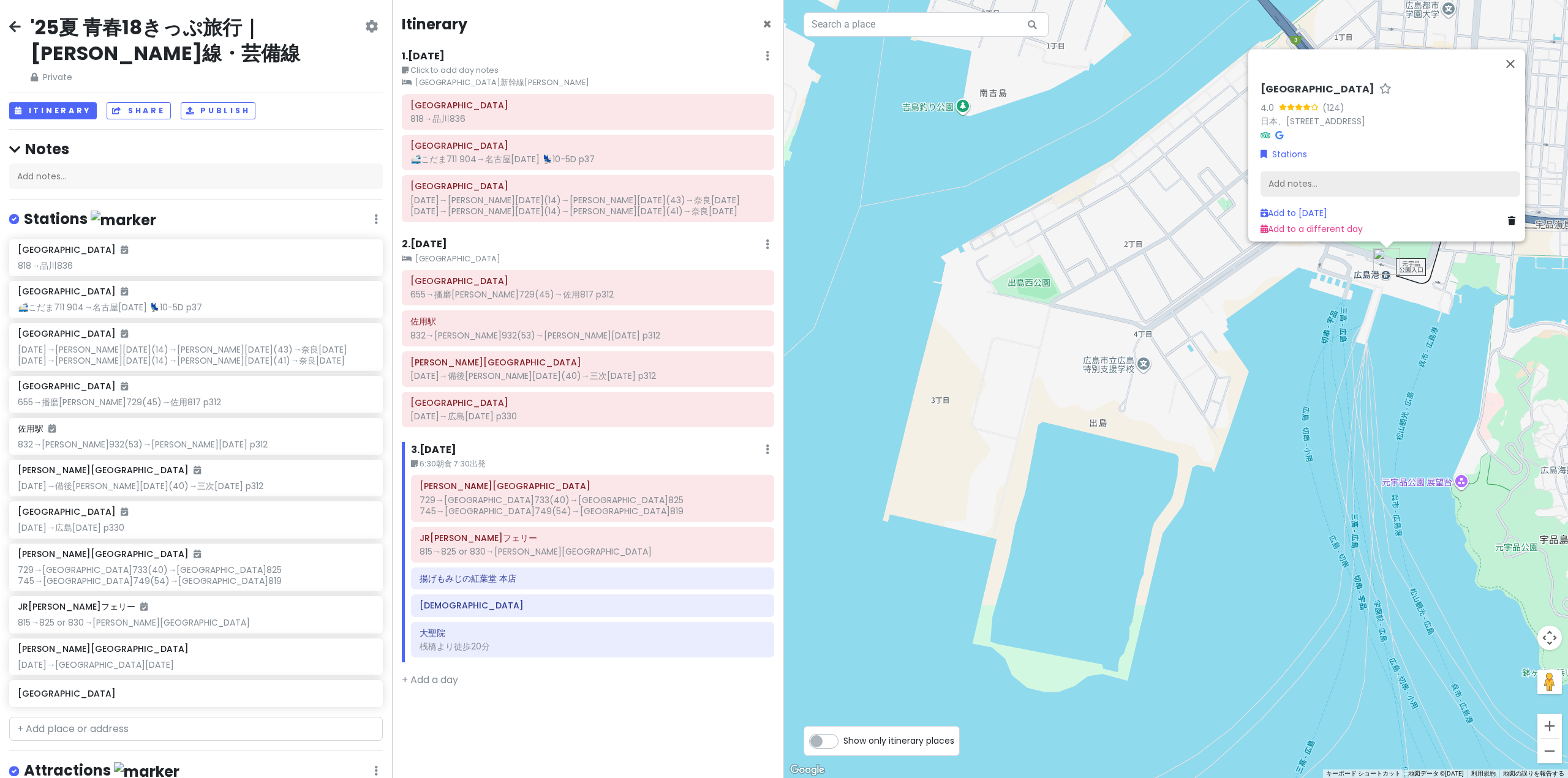
click at [1468, 184] on div "Add notes..." at bounding box center [1390, 183] width 260 height 26
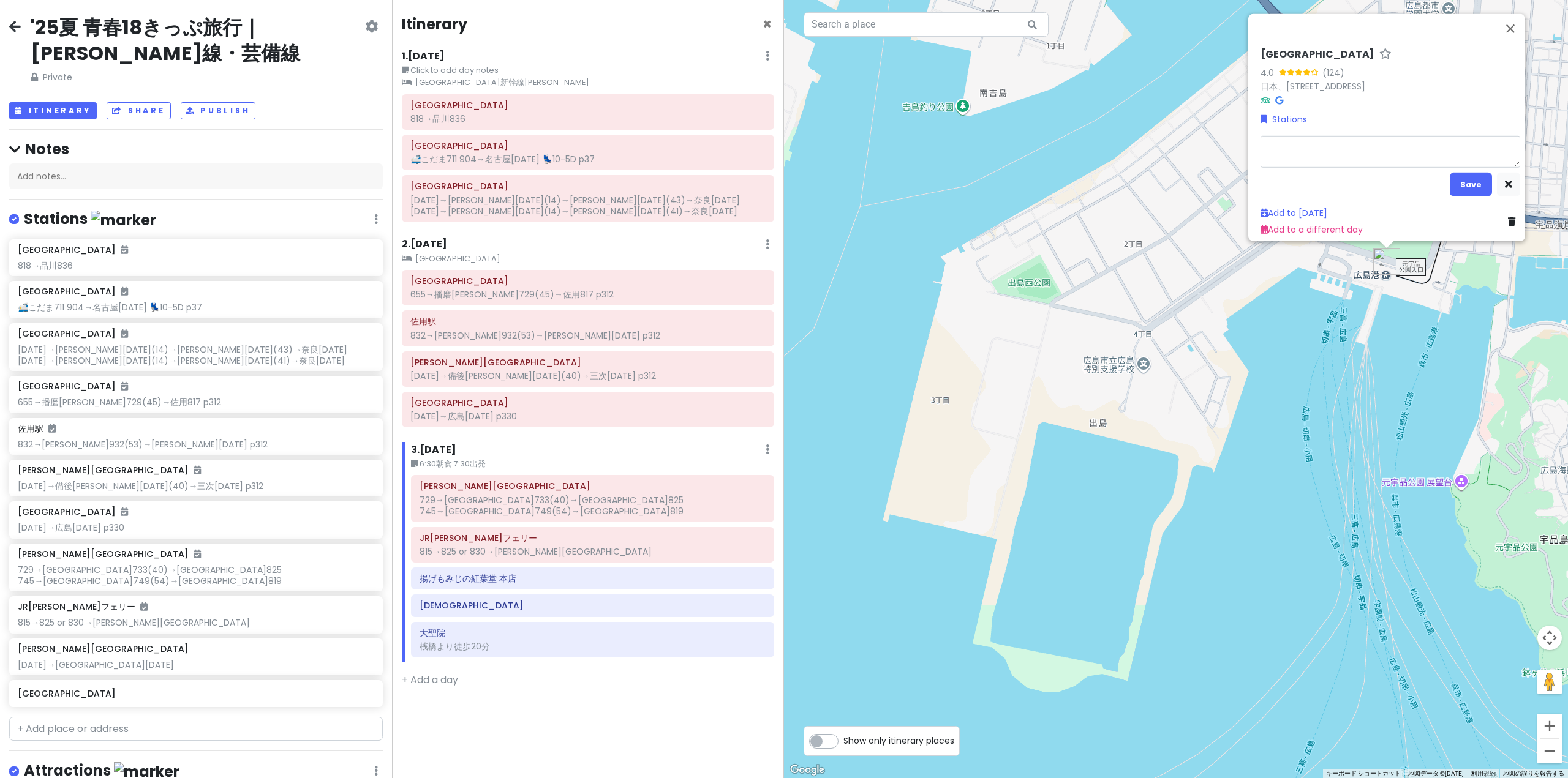
type textarea "x"
type textarea "1"
type textarea "x"
type textarea "11"
type textarea "x"
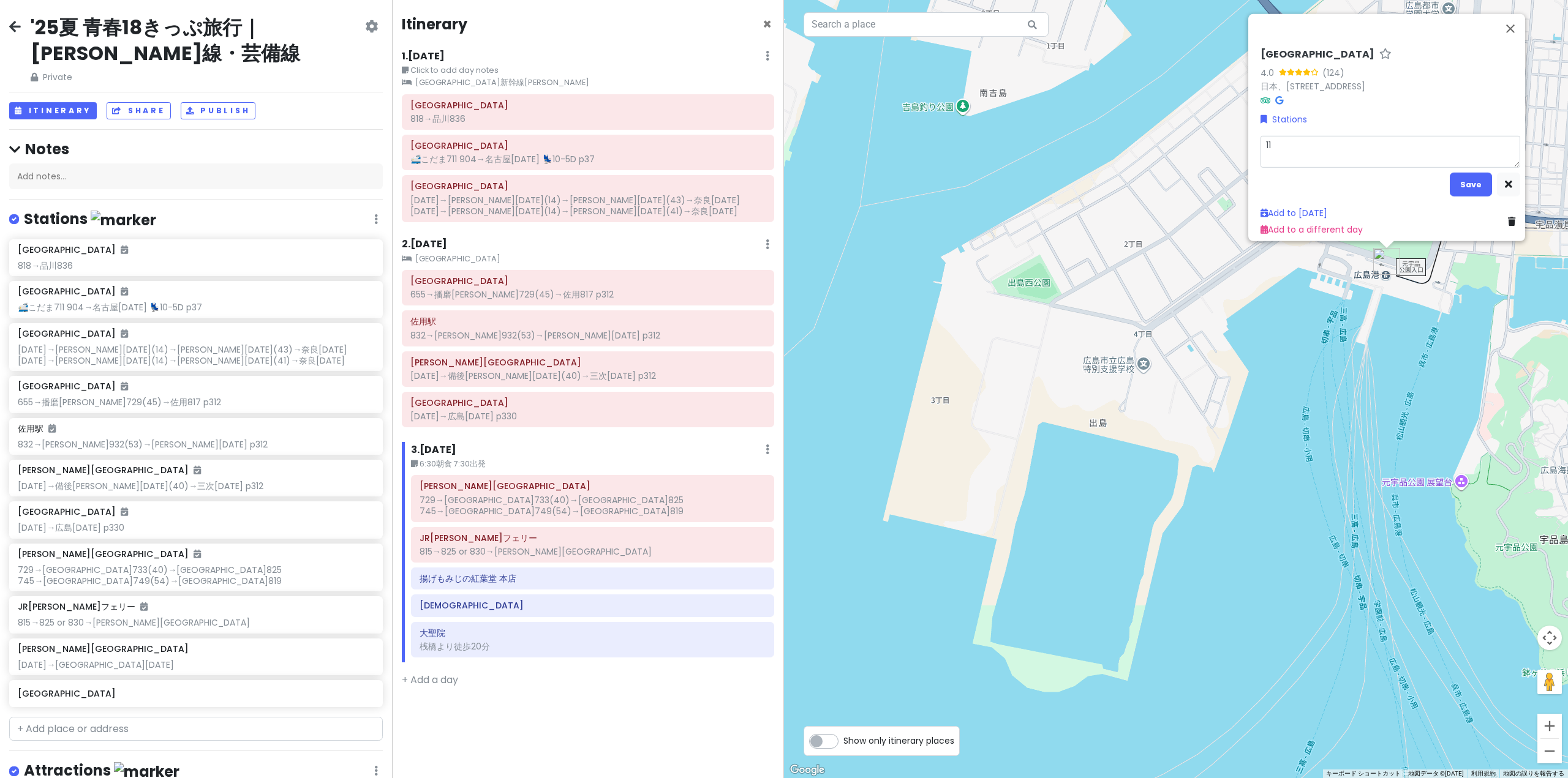
type textarea "113"
type textarea "x"
type textarea "[DATE]"
type textarea "x"
type textarea "1138ｍ"
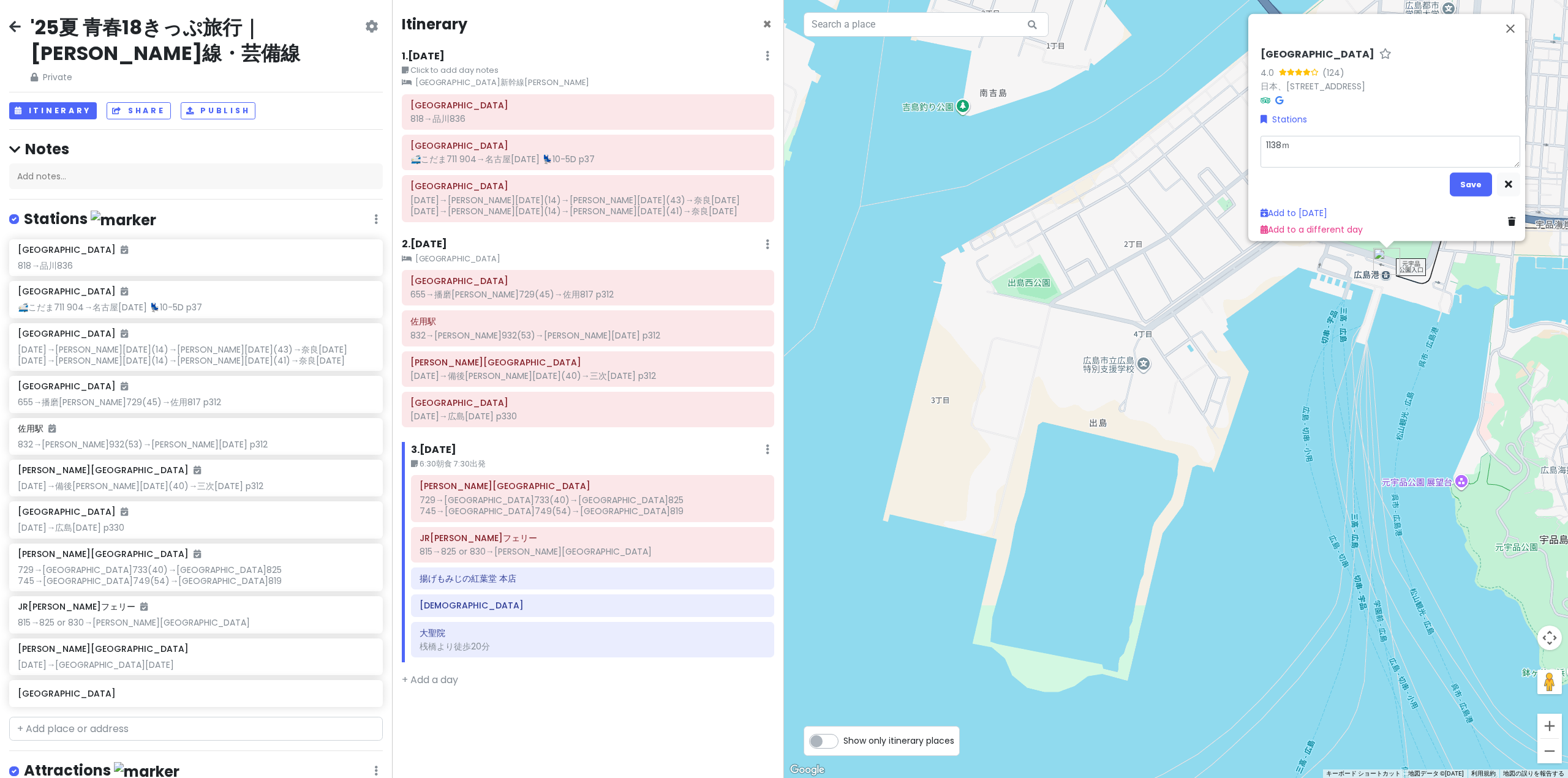
type textarea "x"
type textarea "[DATE]み"
type textarea "x"
type textarea "[DATE]みｇ"
type textarea "x"
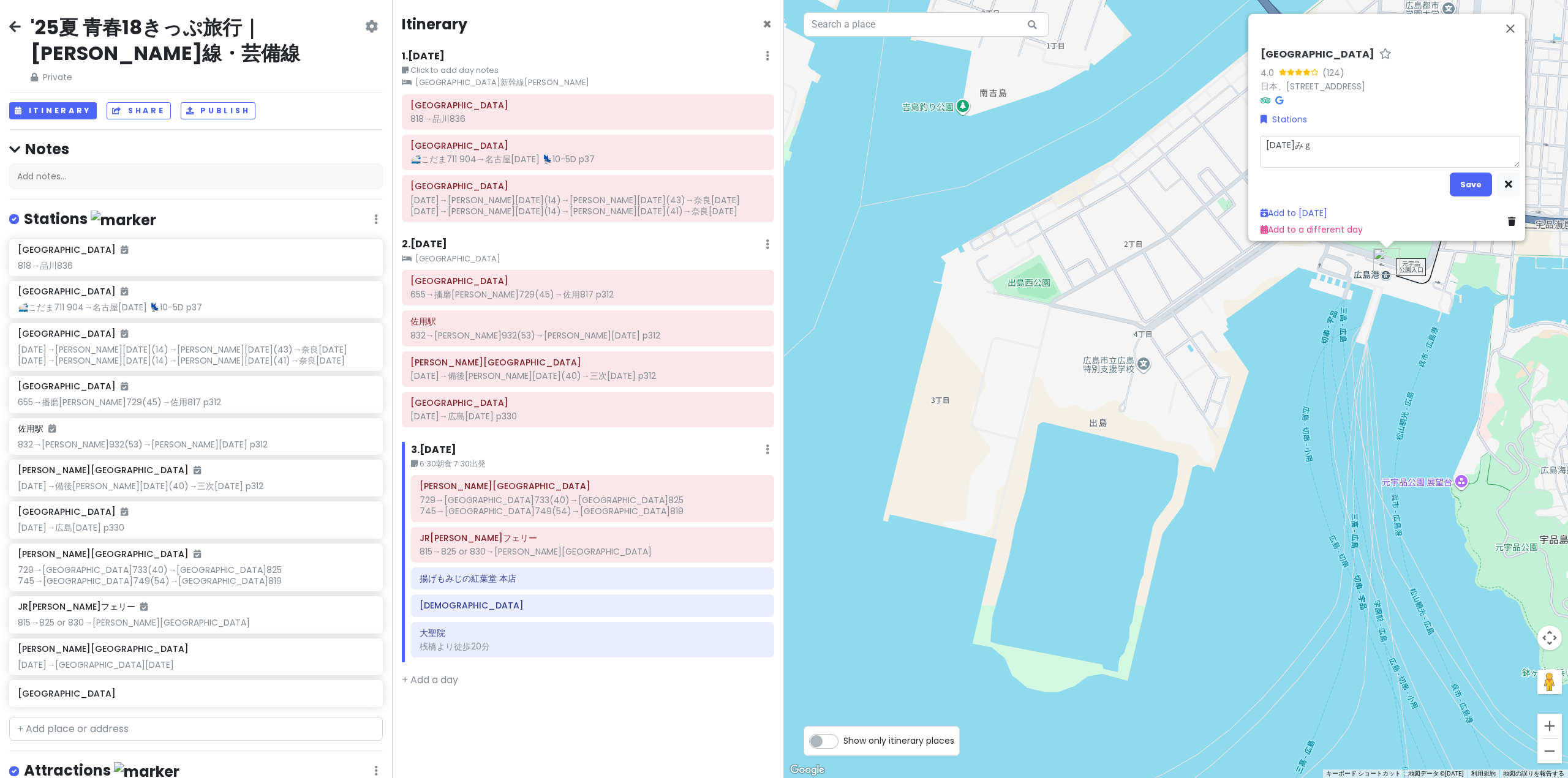
type textarea "[DATE]みぎ"
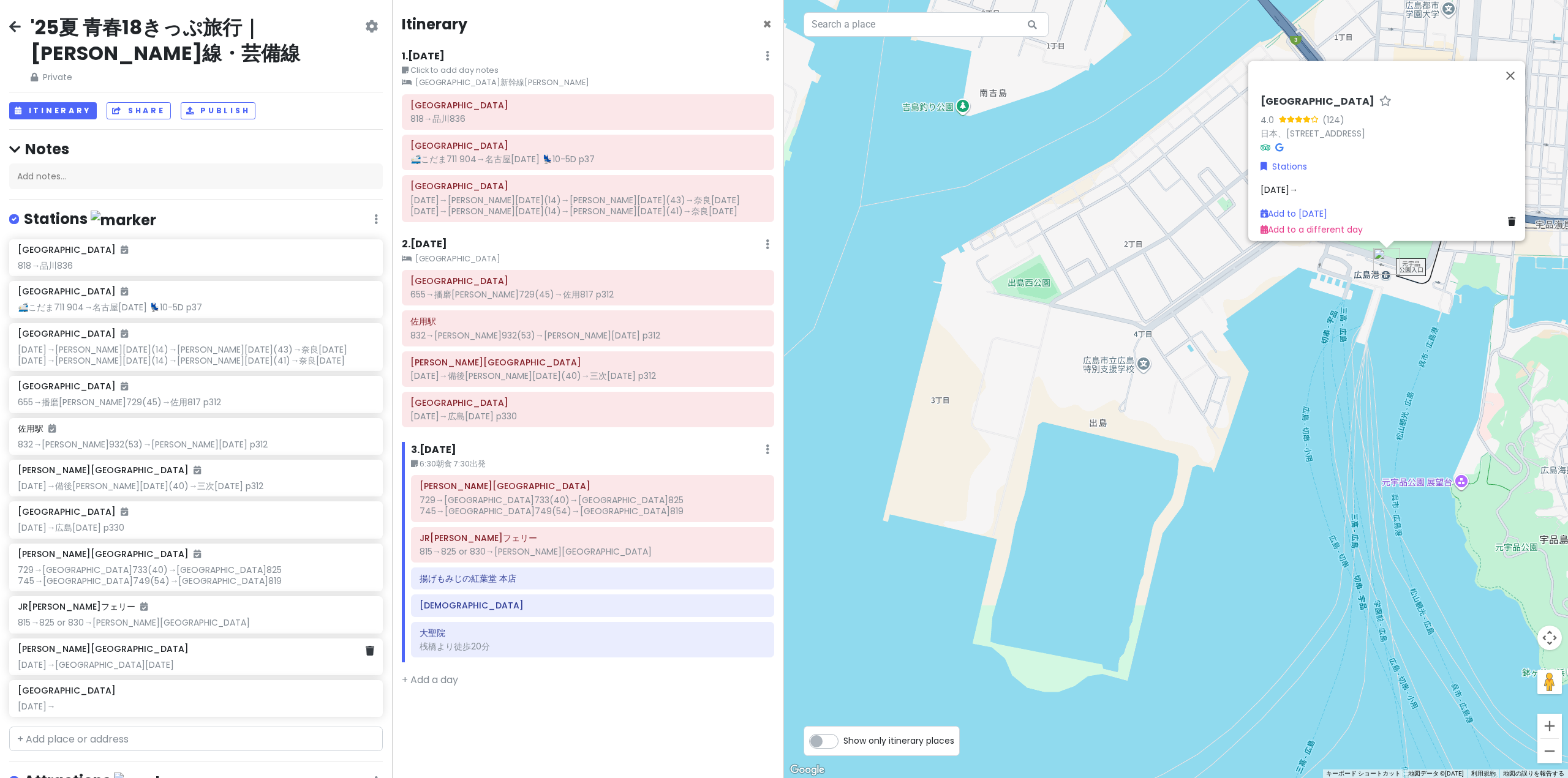
scroll to position [12, 0]
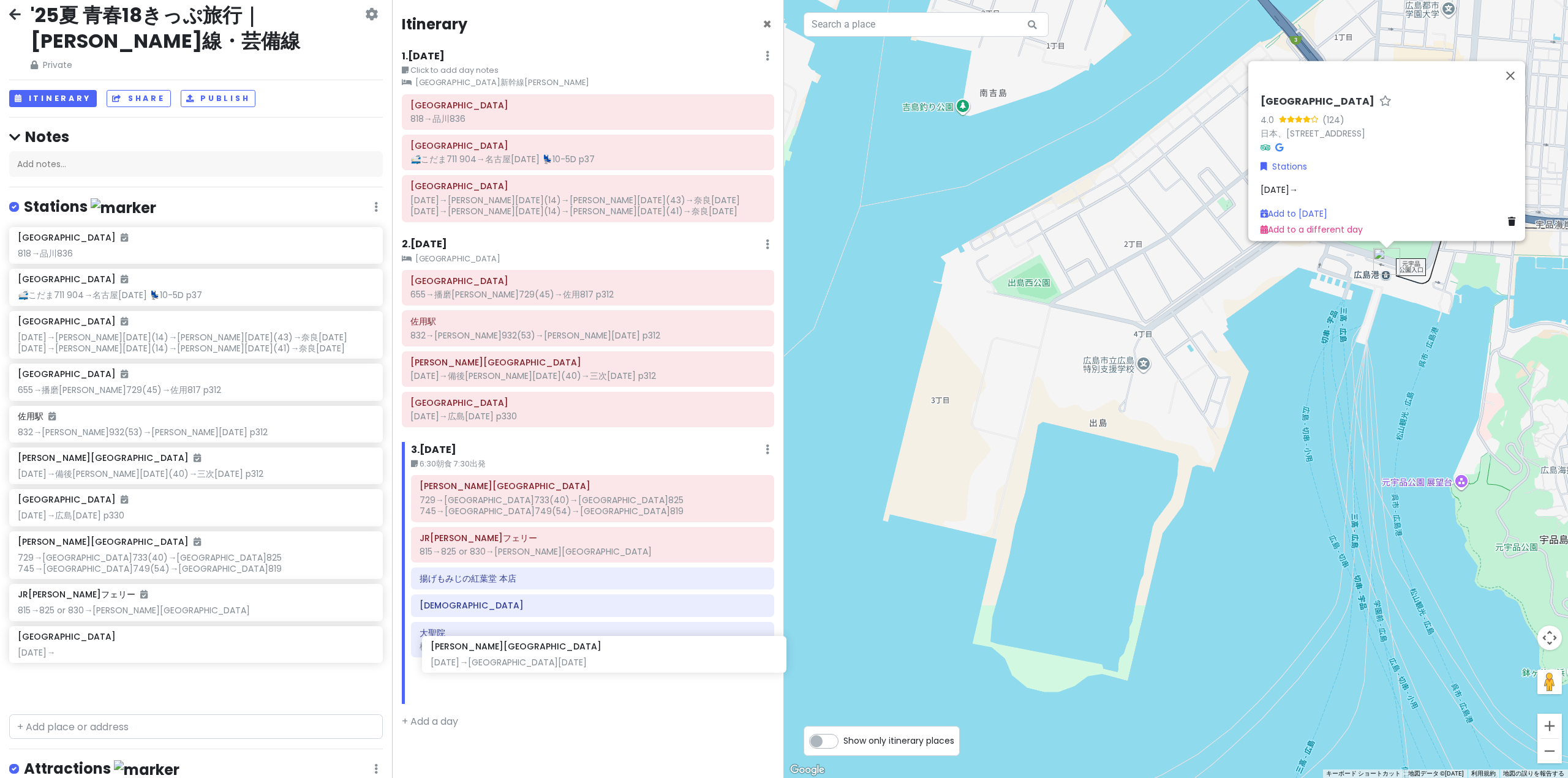
drag, startPoint x: 190, startPoint y: 661, endPoint x: 602, endPoint y: 659, distance: 412.0
click at [602, 659] on div "'25夏 青春18きっぷ旅行｜[PERSON_NAME]線・芸備線 Private Change Dates Make a Copy Delete Trip …" at bounding box center [784, 389] width 1568 height 778
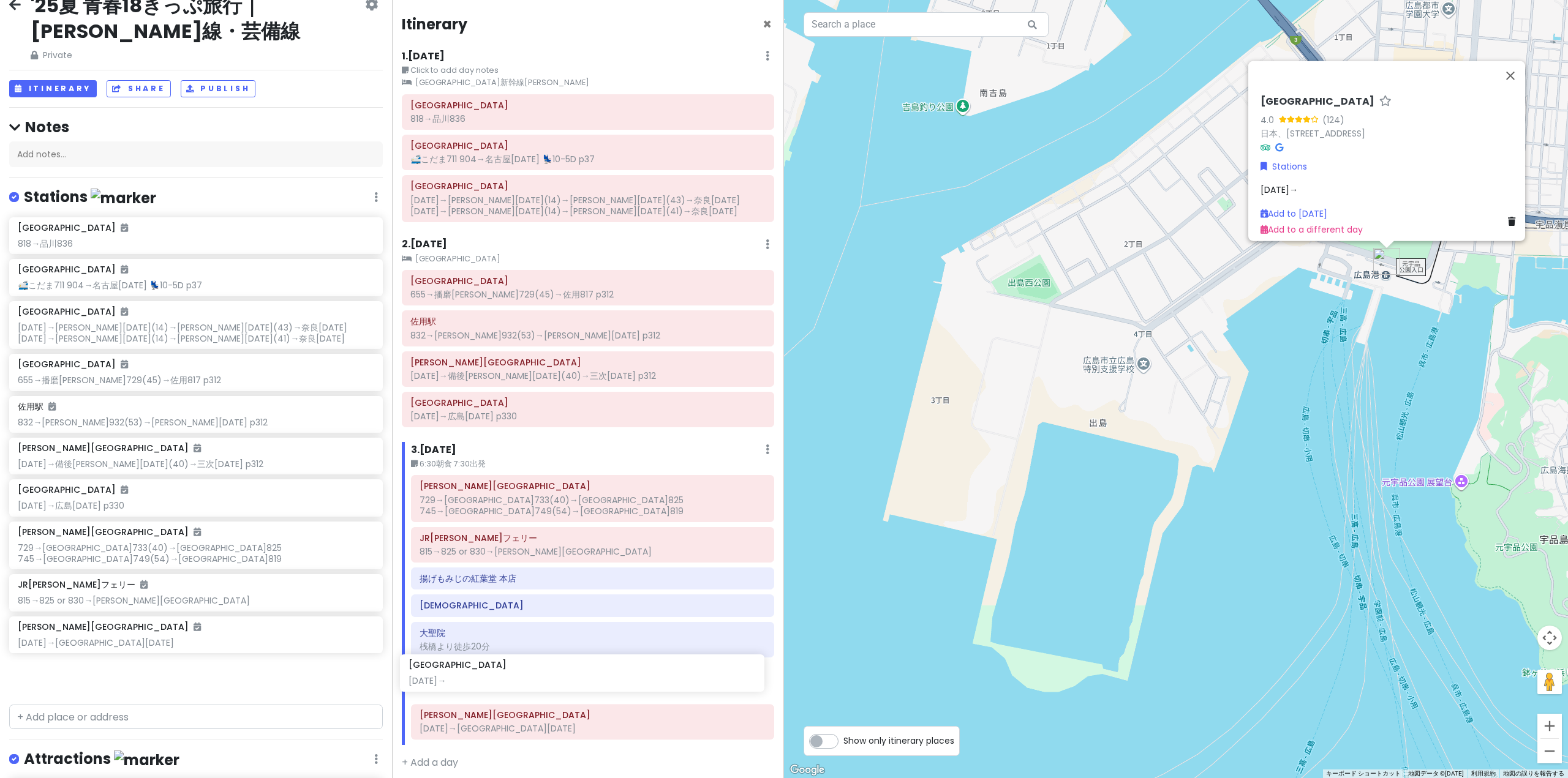
scroll to position [5, 0]
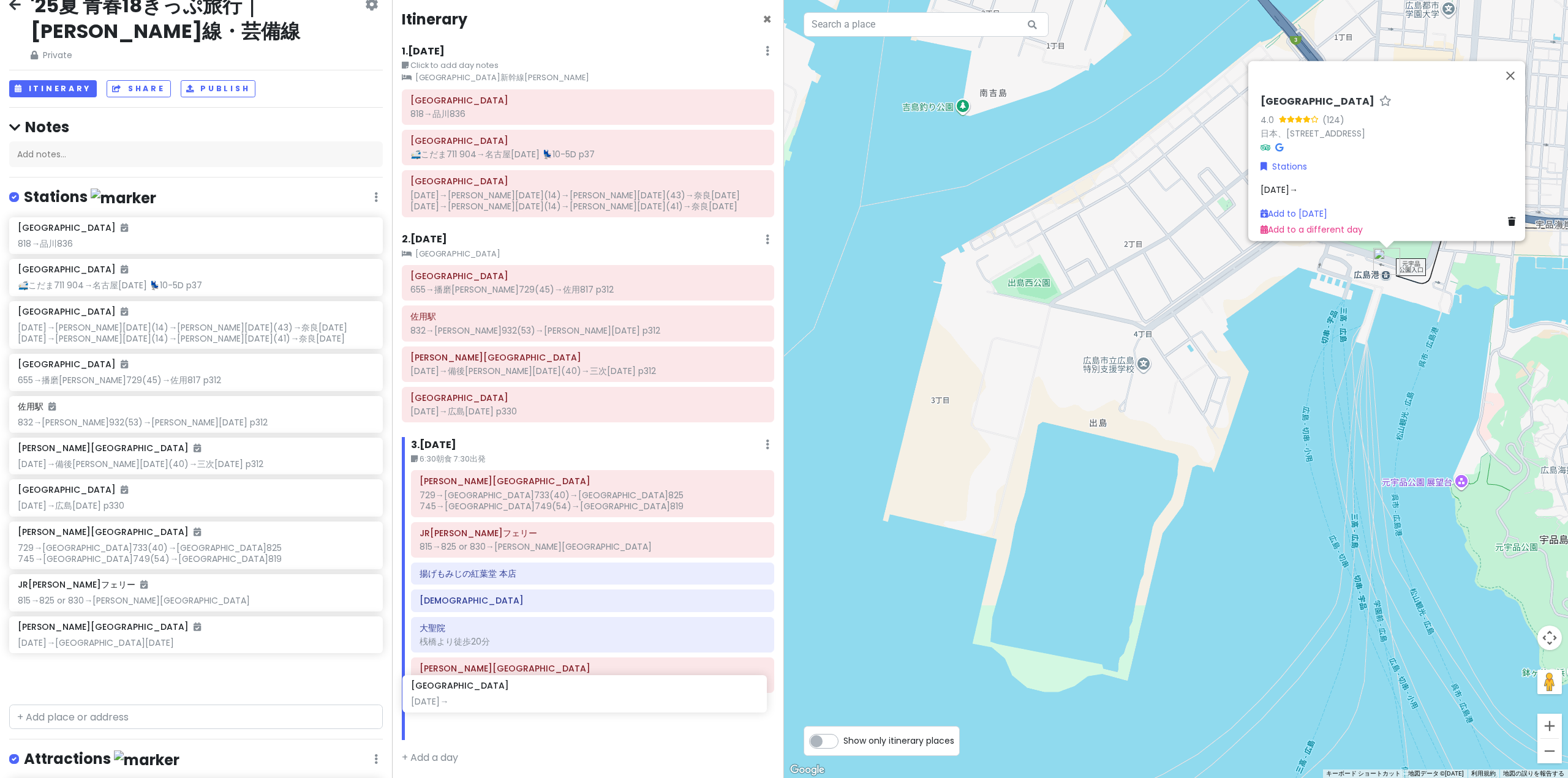
drag, startPoint x: 215, startPoint y: 689, endPoint x: 608, endPoint y: 697, distance: 393.1
click at [608, 697] on div "'25夏 青春18きっぷ旅行｜[PERSON_NAME]線・芸備線 Private Change Dates Make a Copy Delete Trip …" at bounding box center [784, 389] width 1568 height 778
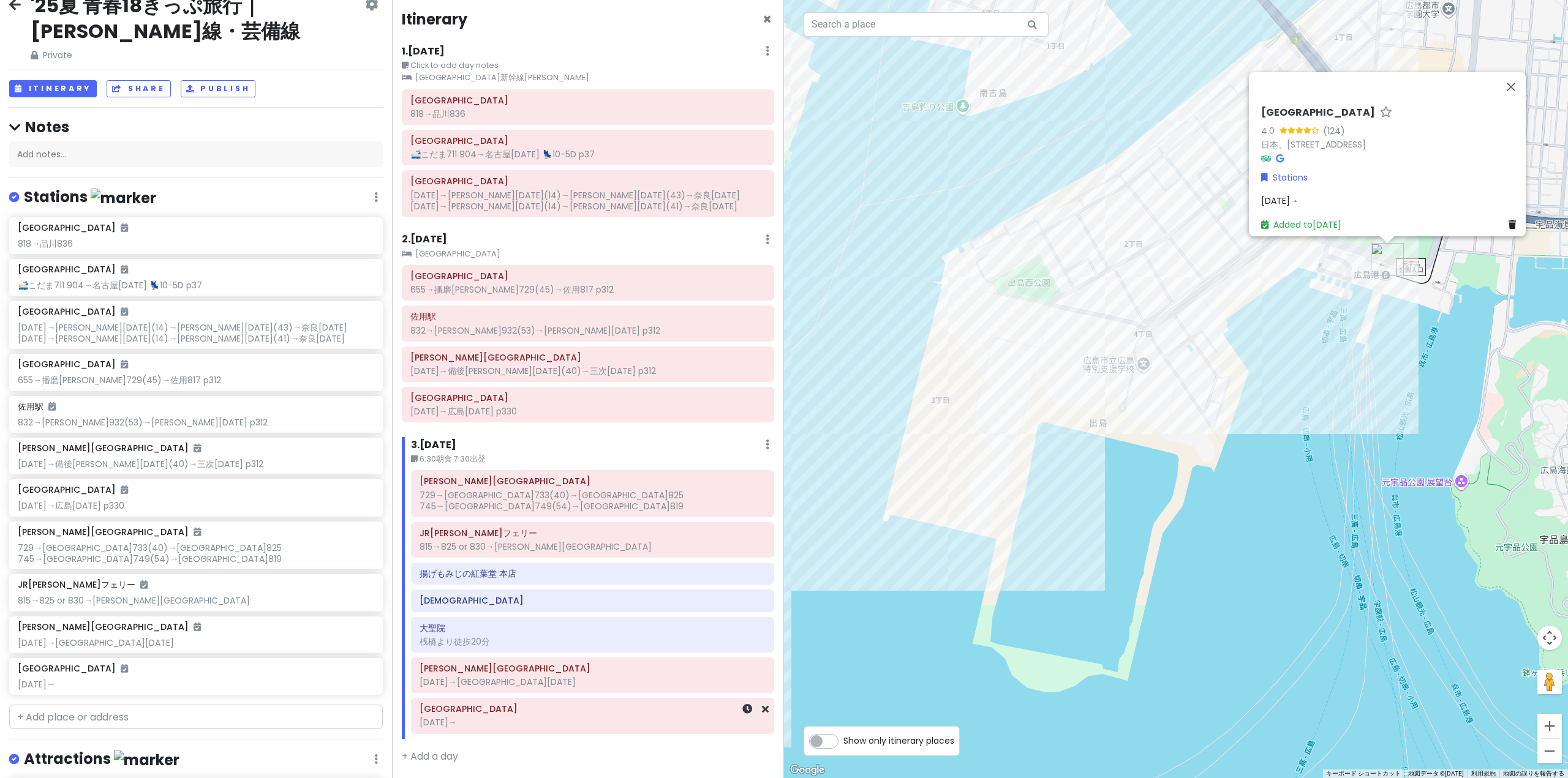
scroll to position [0, 0]
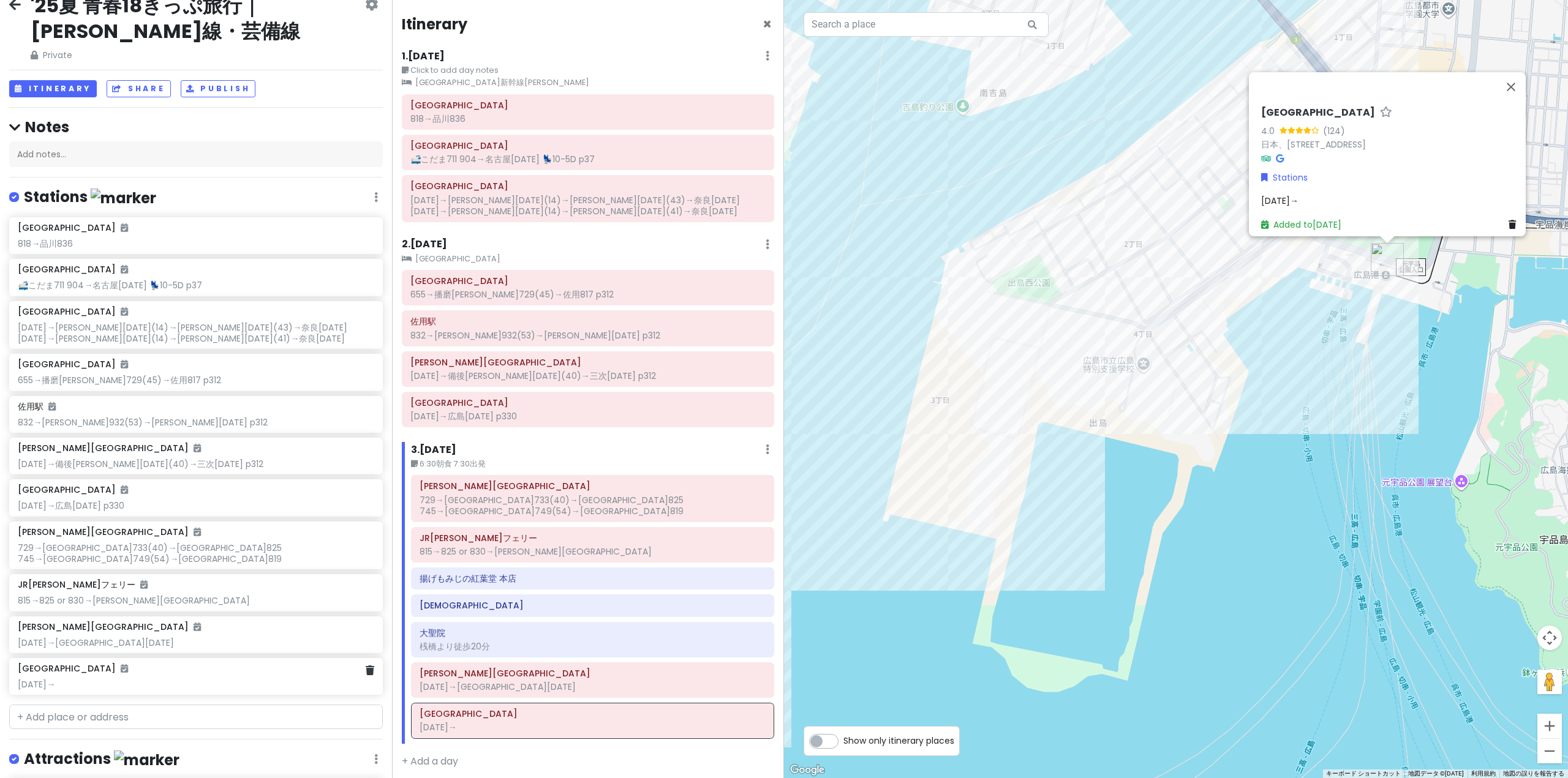
click at [136, 683] on div "[DATE]→" at bounding box center [195, 685] width 356 height 11
click at [1322, 199] on div "[DATE]→" at bounding box center [1390, 206] width 260 height 13
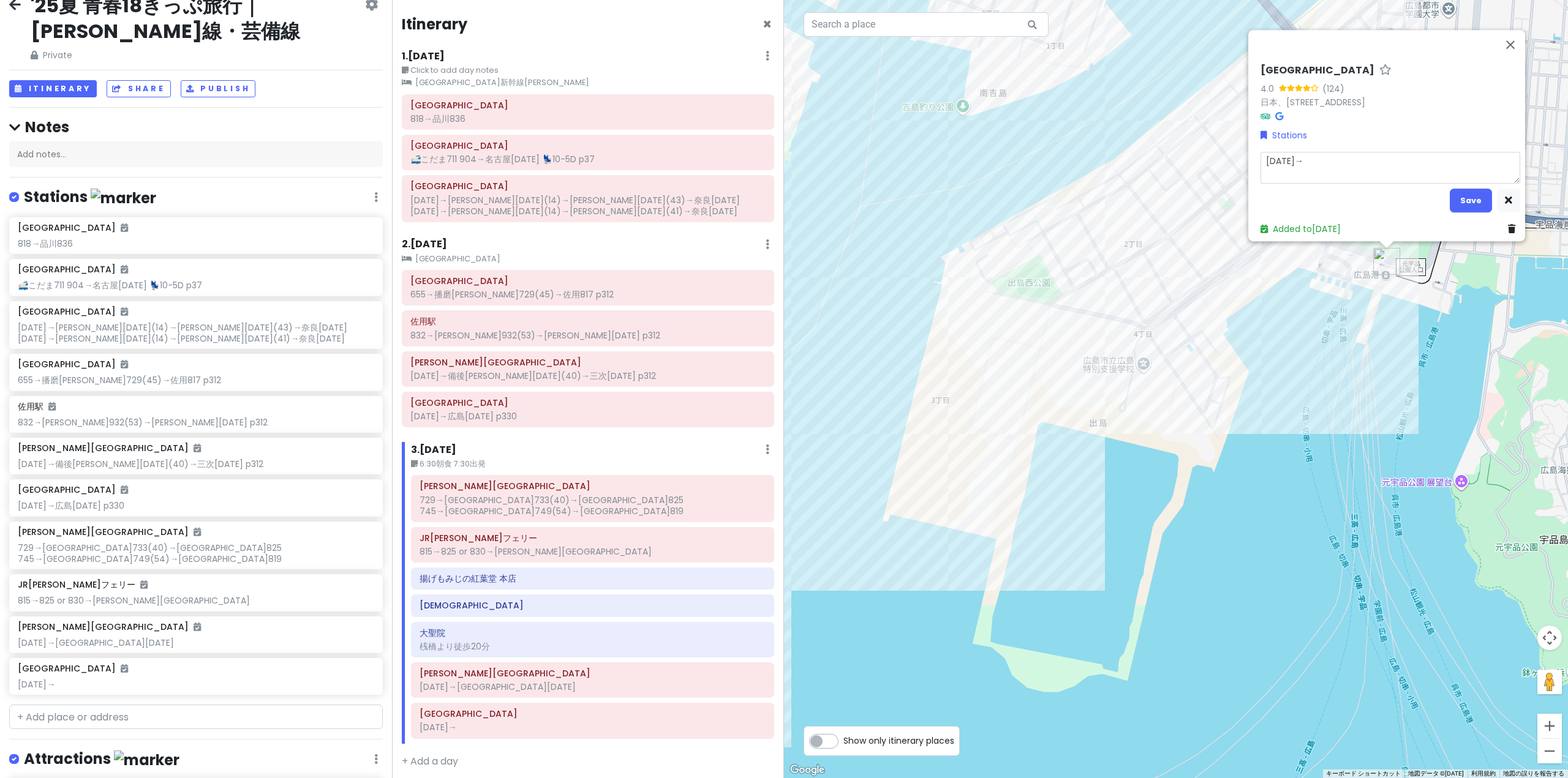
click at [1317, 163] on textarea "[DATE]→" at bounding box center [1390, 167] width 260 height 32
click at [1468, 193] on button "Save" at bounding box center [1470, 201] width 42 height 24
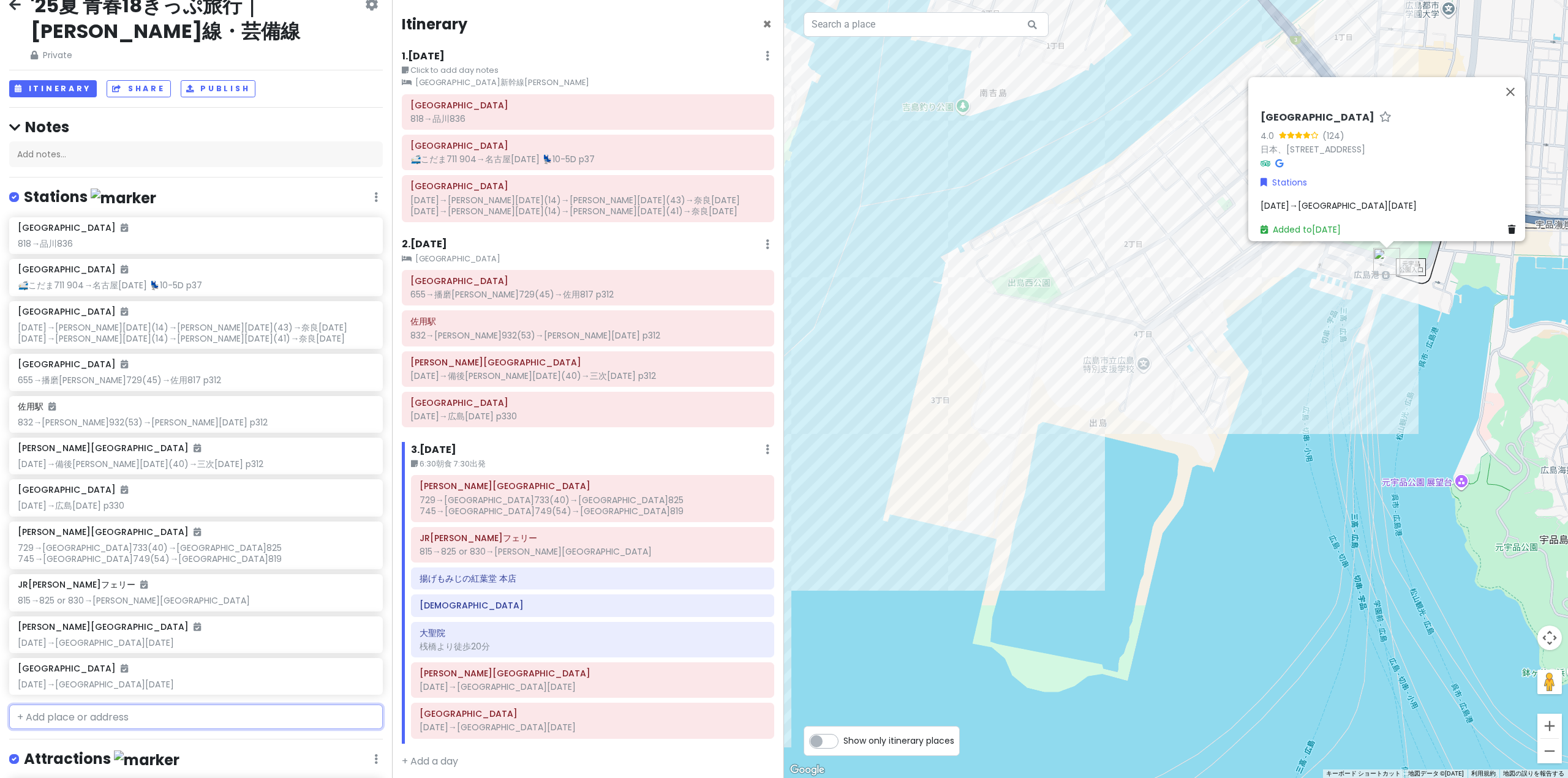
click at [98, 720] on input "text" at bounding box center [196, 716] width 373 height 25
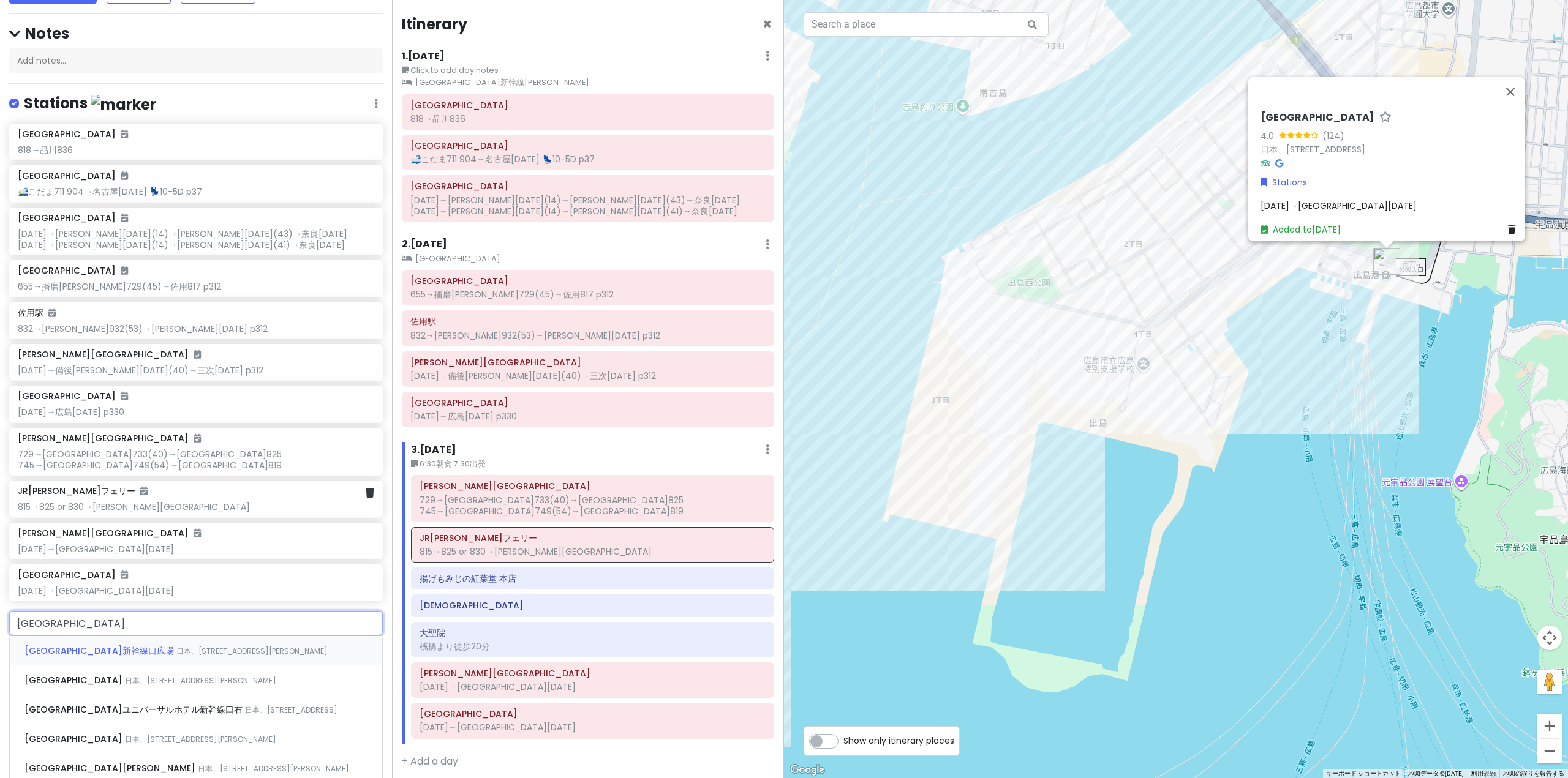
scroll to position [145, 0]
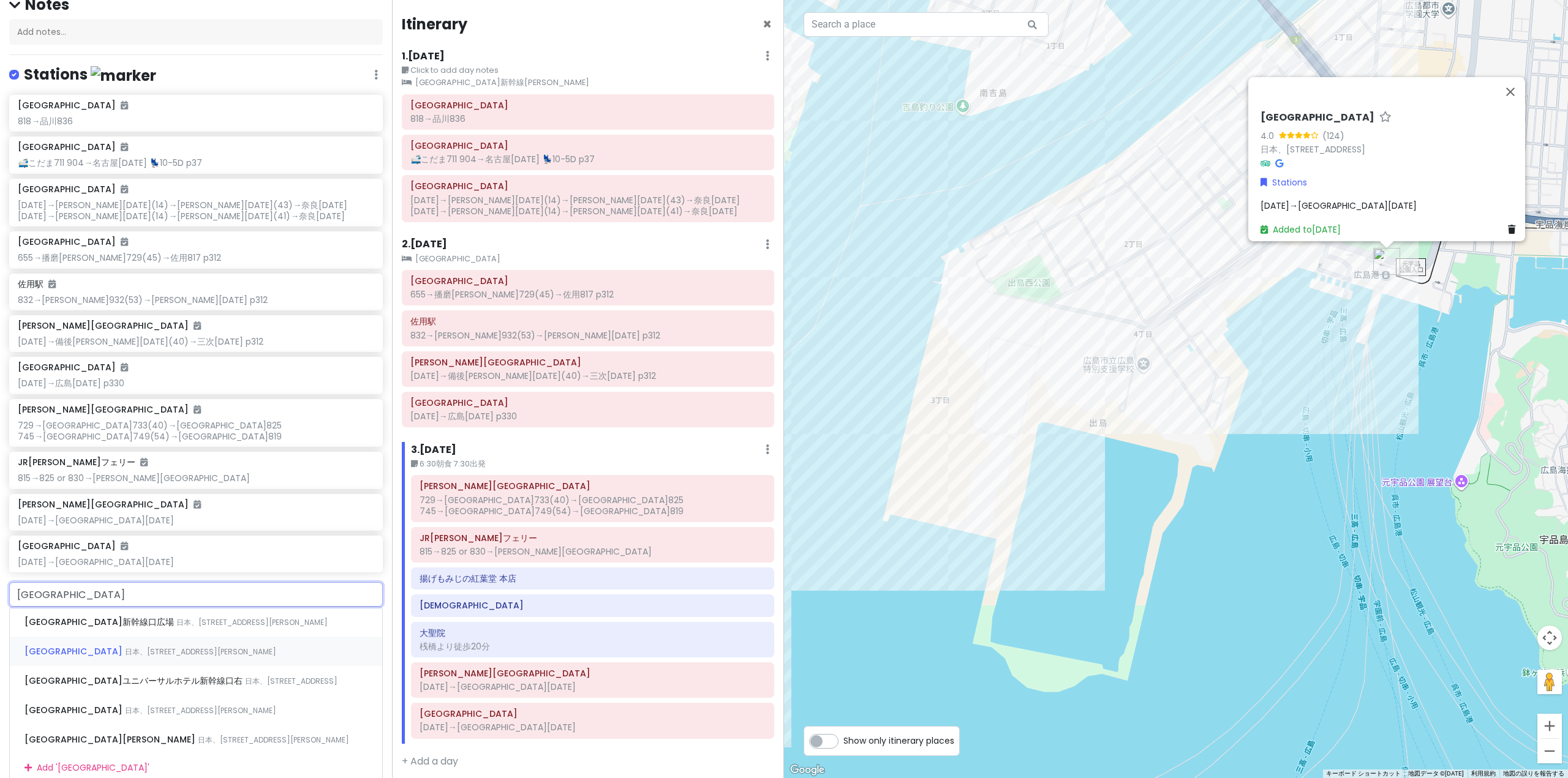
click at [125, 646] on span "日本、[STREET_ADDRESS][PERSON_NAME]" at bounding box center [201, 651] width 152 height 11
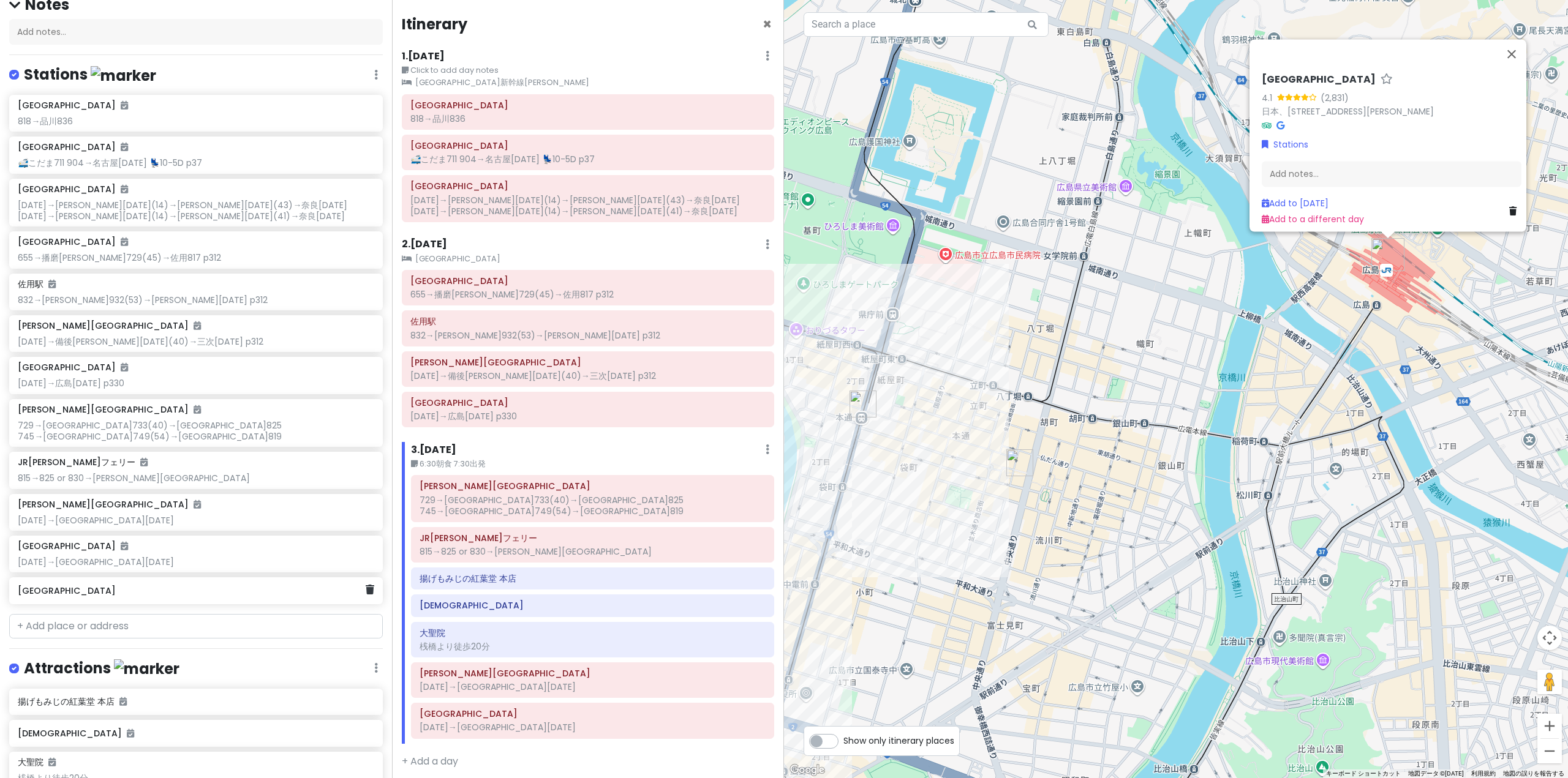
click at [55, 588] on h6 "[GEOGRAPHIC_DATA]" at bounding box center [191, 591] width 347 height 11
click at [1490, 168] on div "Add notes..." at bounding box center [1391, 178] width 260 height 26
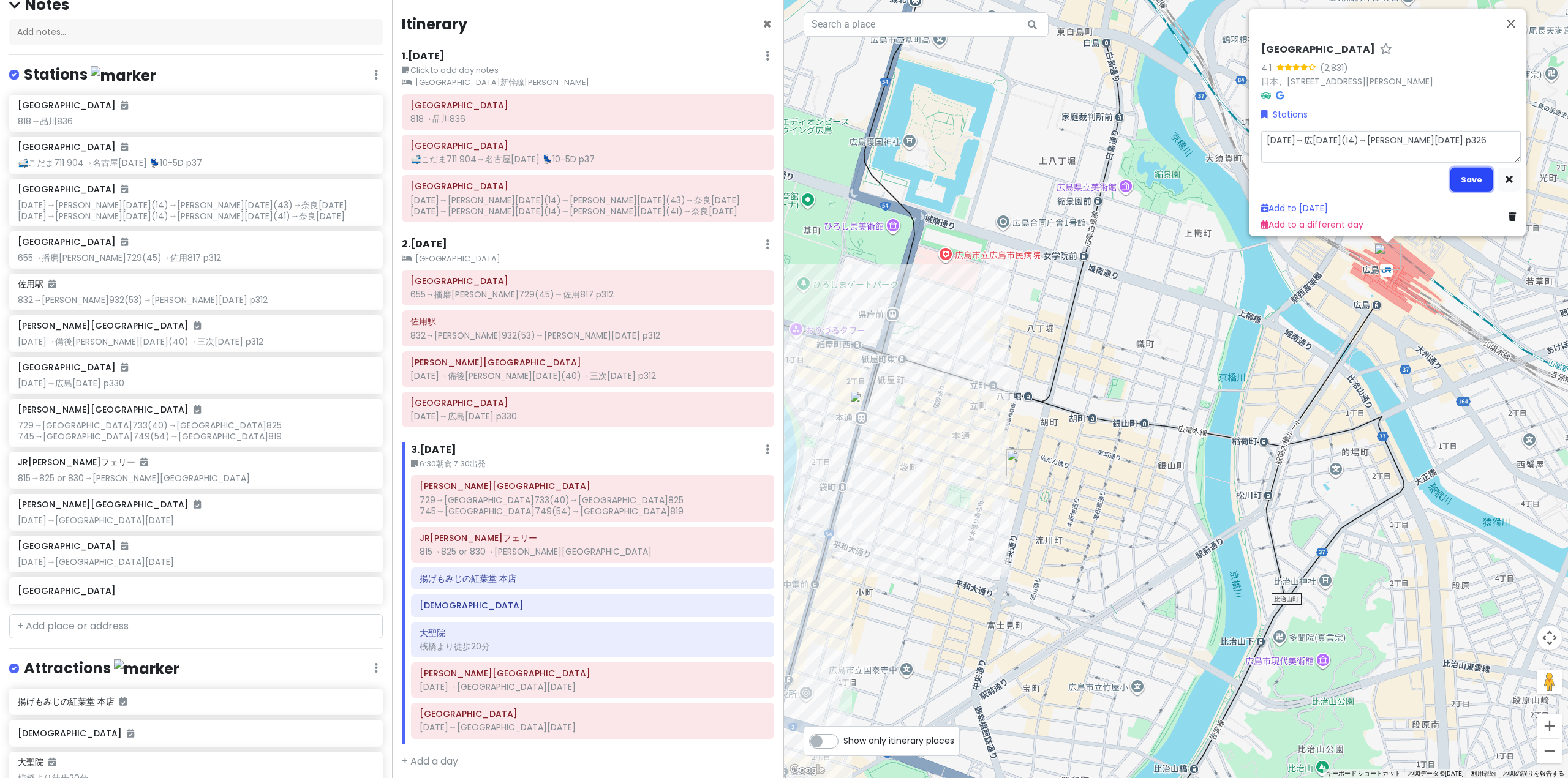
click at [1485, 173] on button "Save" at bounding box center [1471, 179] width 42 height 24
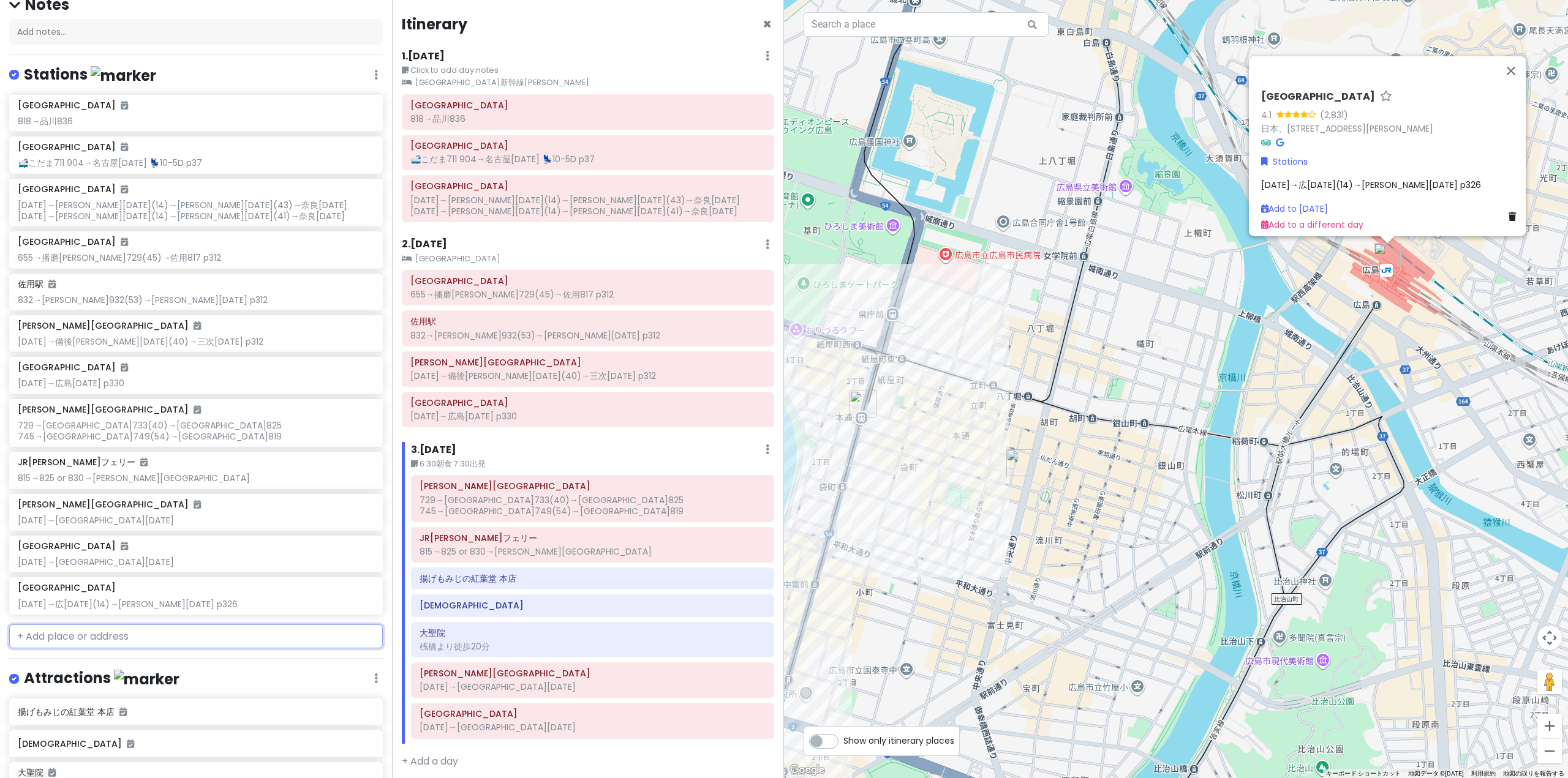
click at [185, 636] on input "text" at bounding box center [196, 636] width 373 height 25
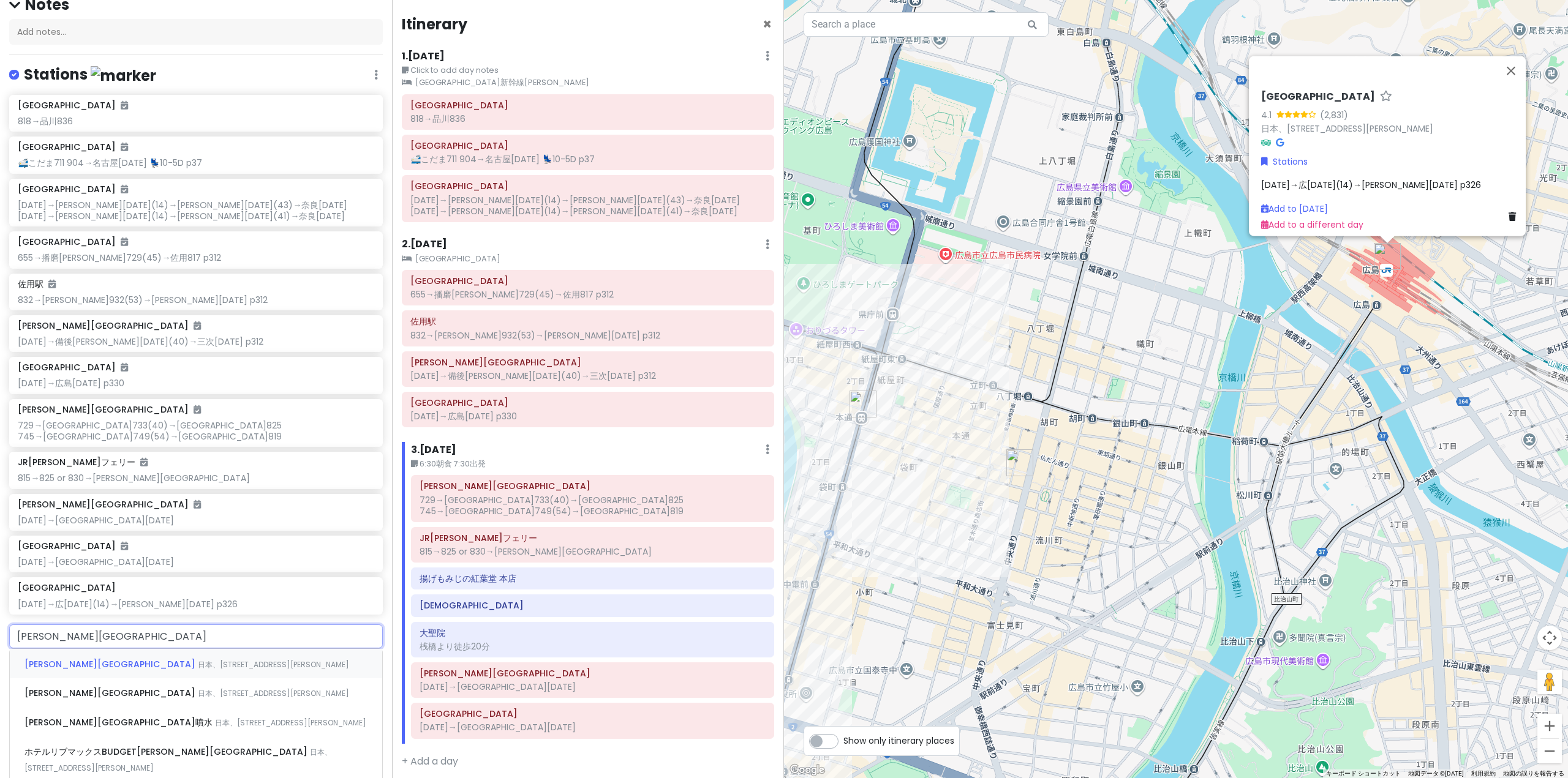
click at [149, 656] on div "[PERSON_NAME][GEOGRAPHIC_DATA] 日本、[STREET_ADDRESS][PERSON_NAME]" at bounding box center [196, 664] width 373 height 29
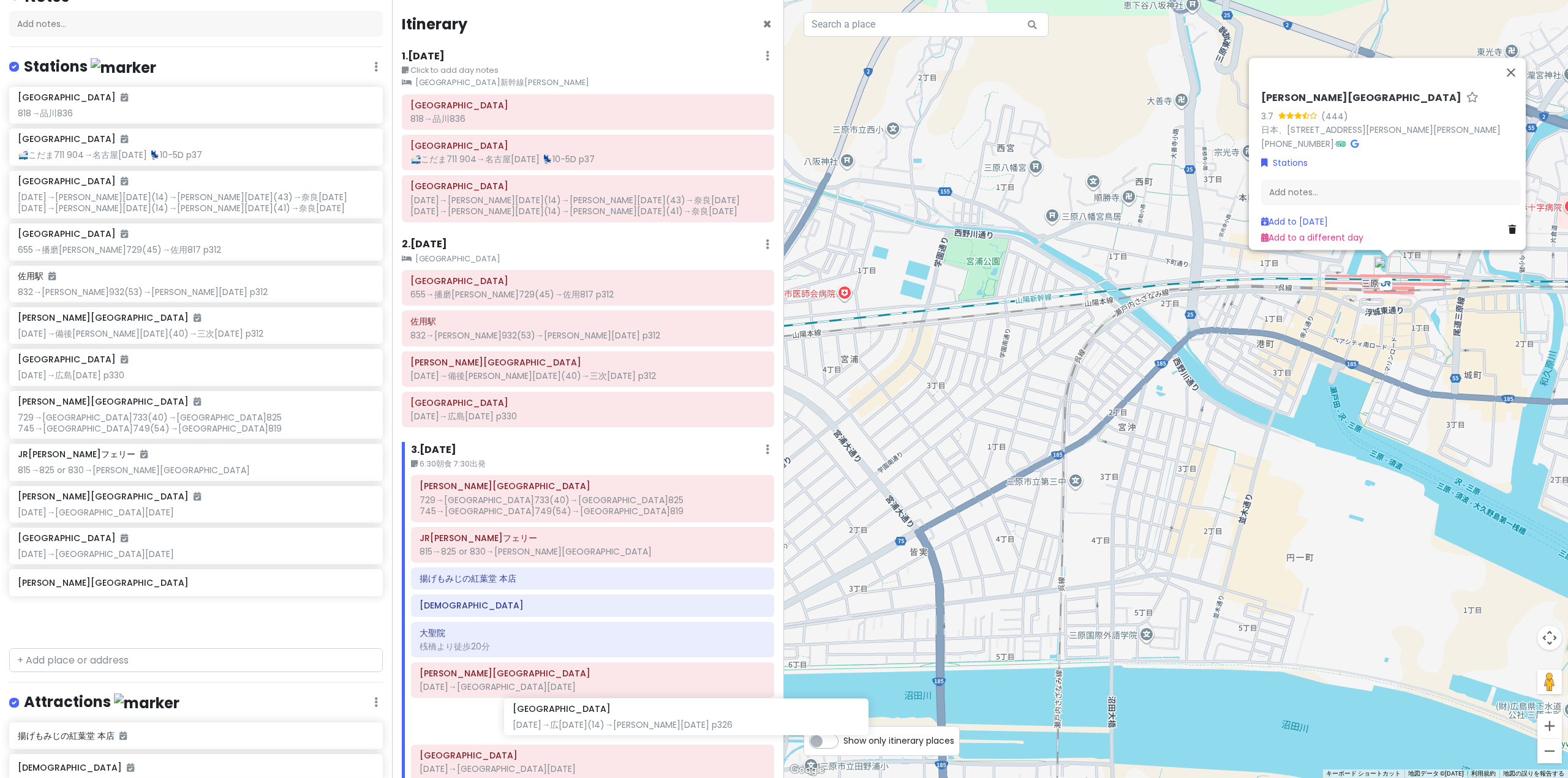
scroll to position [6, 0]
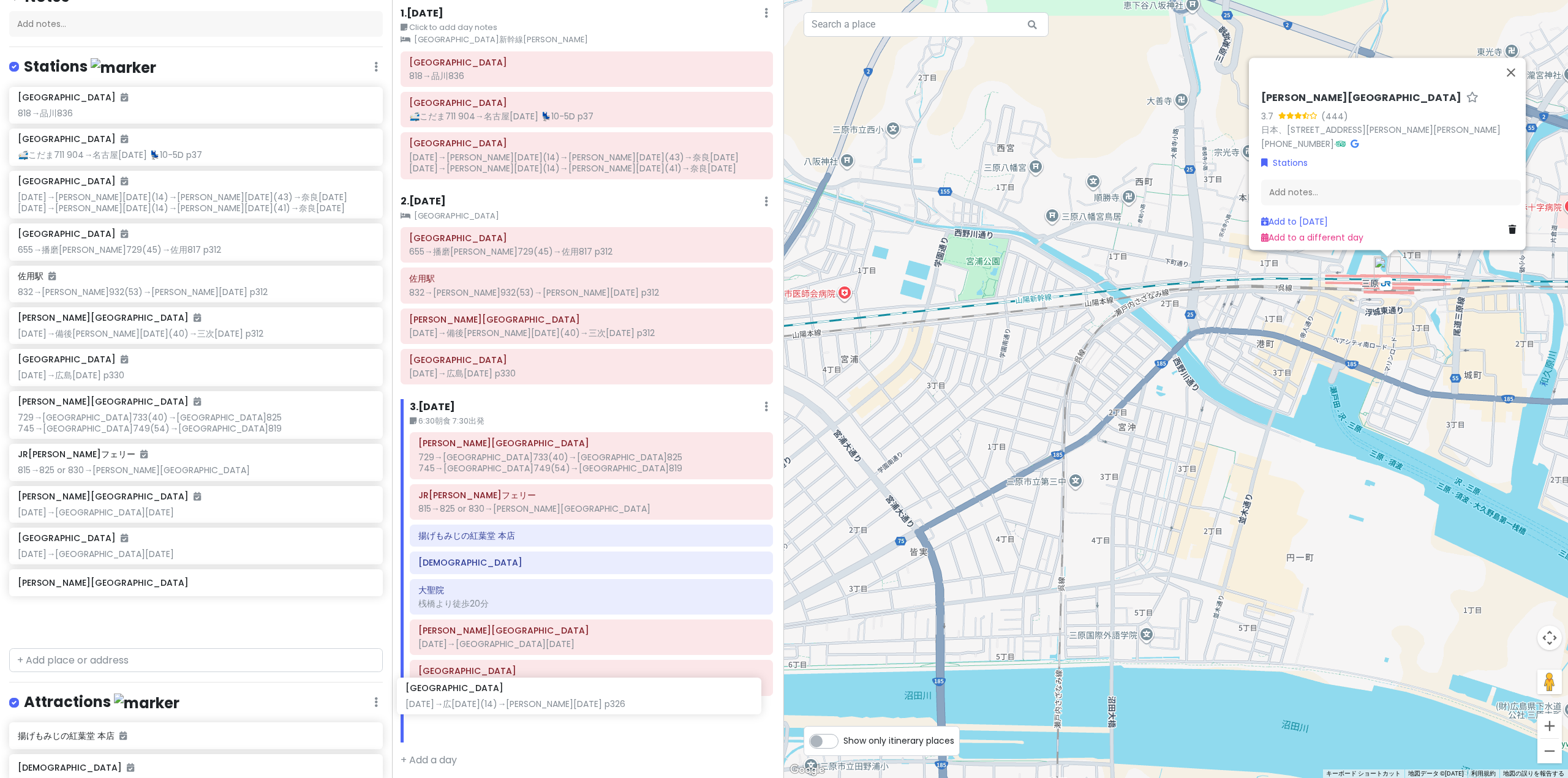
drag, startPoint x: 176, startPoint y: 599, endPoint x: 565, endPoint y: 700, distance: 401.9
click at [565, 700] on div "'25夏 青春18きっぷ旅行｜[PERSON_NAME]線・芸備線 Private Change Dates Make a Copy Delete Trip …" at bounding box center [784, 389] width 1568 height 778
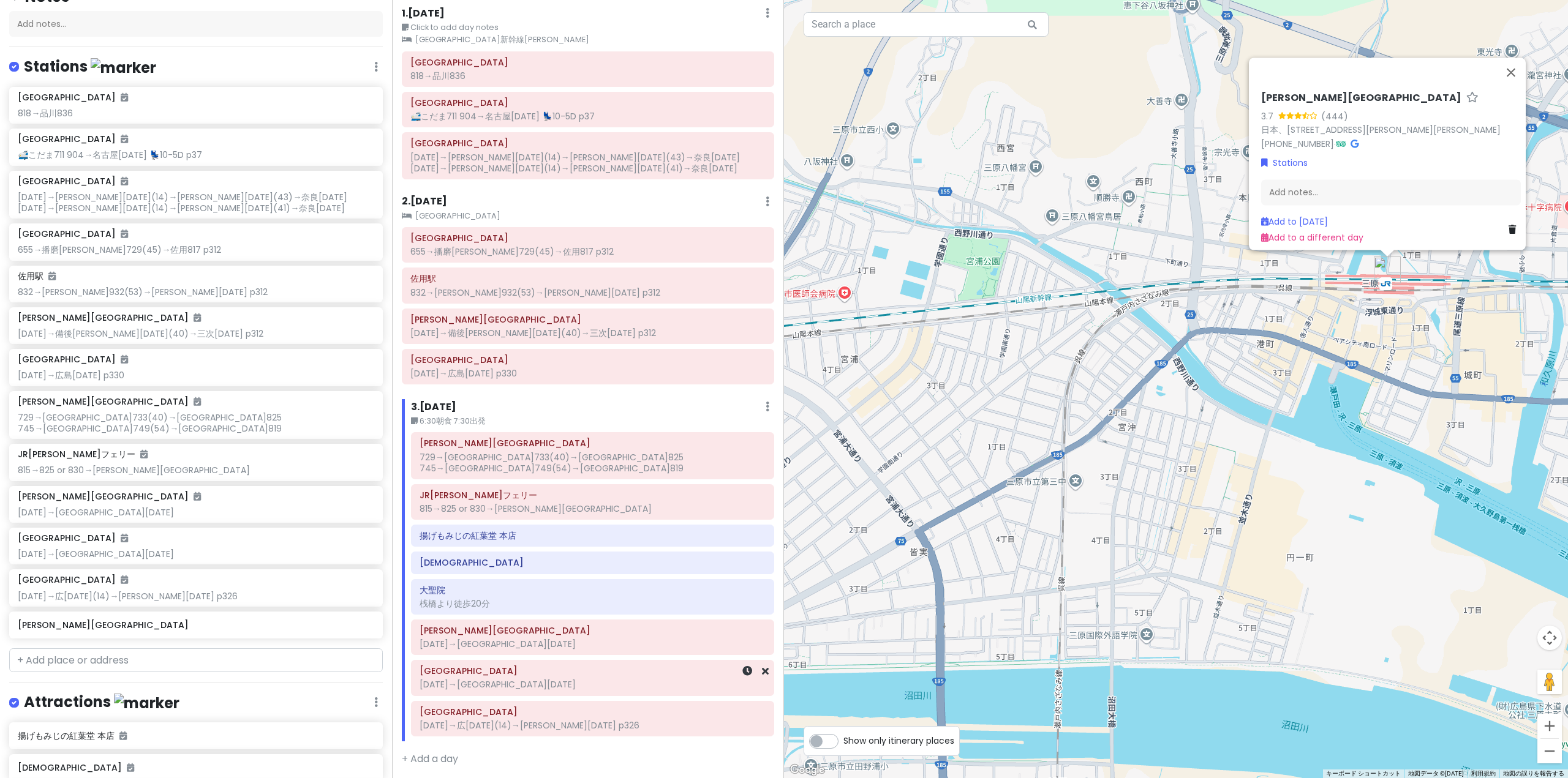
scroll to position [0, 0]
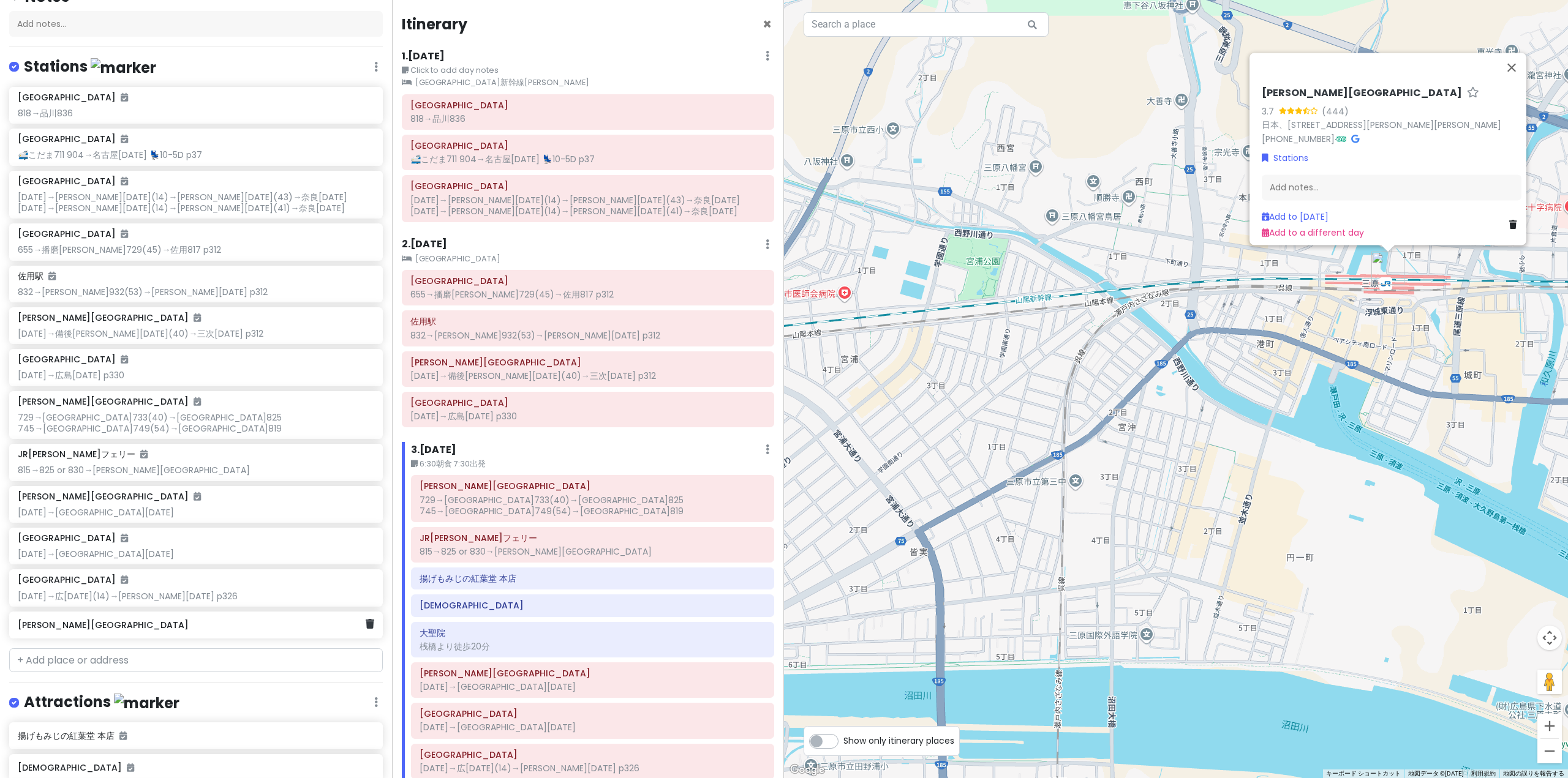
click at [326, 632] on div "[PERSON_NAME][GEOGRAPHIC_DATA]" at bounding box center [196, 625] width 373 height 27
click at [1350, 193] on div "Add notes..." at bounding box center [1391, 192] width 260 height 26
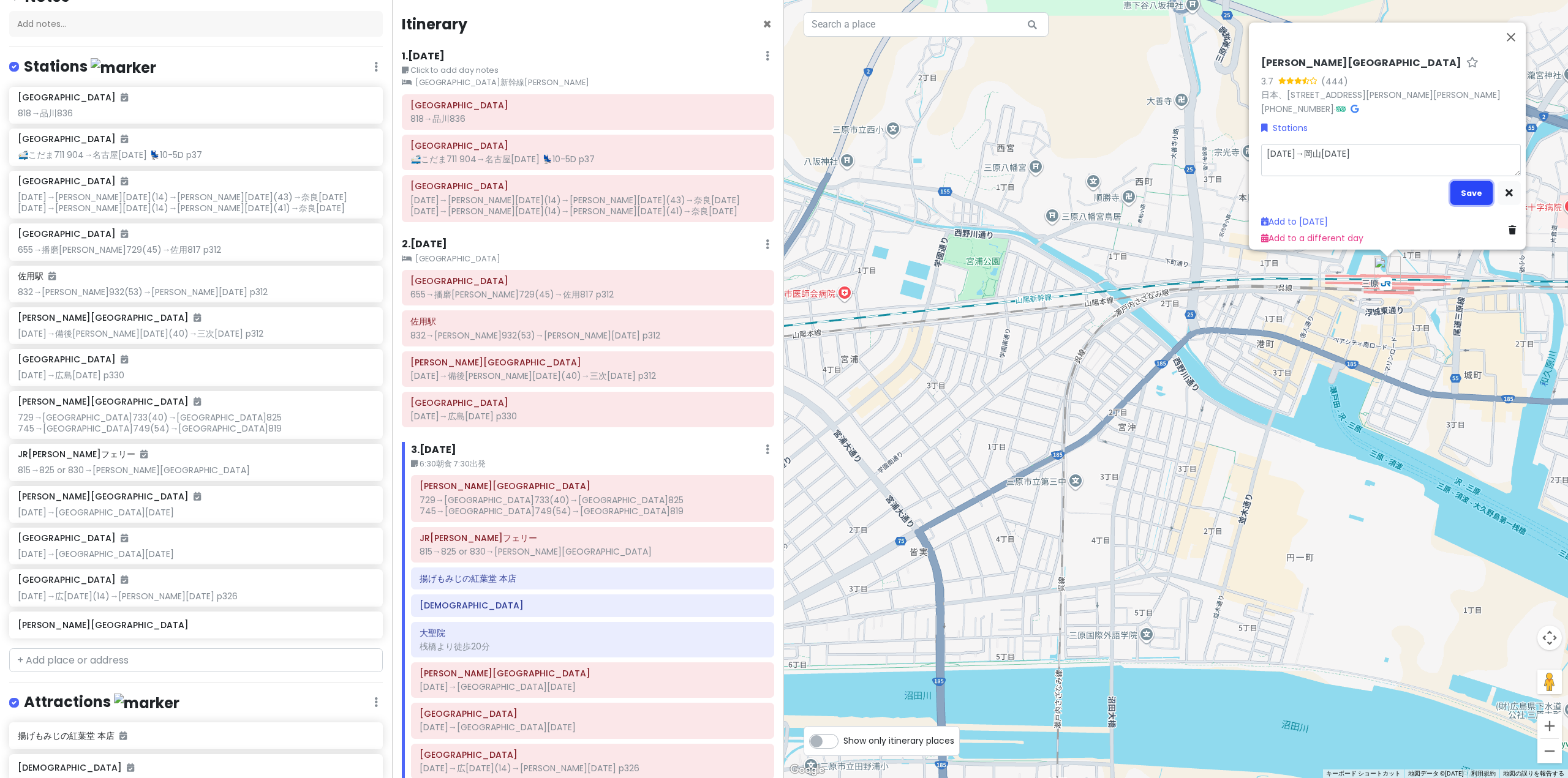
click at [1454, 185] on button "Save" at bounding box center [1471, 192] width 42 height 24
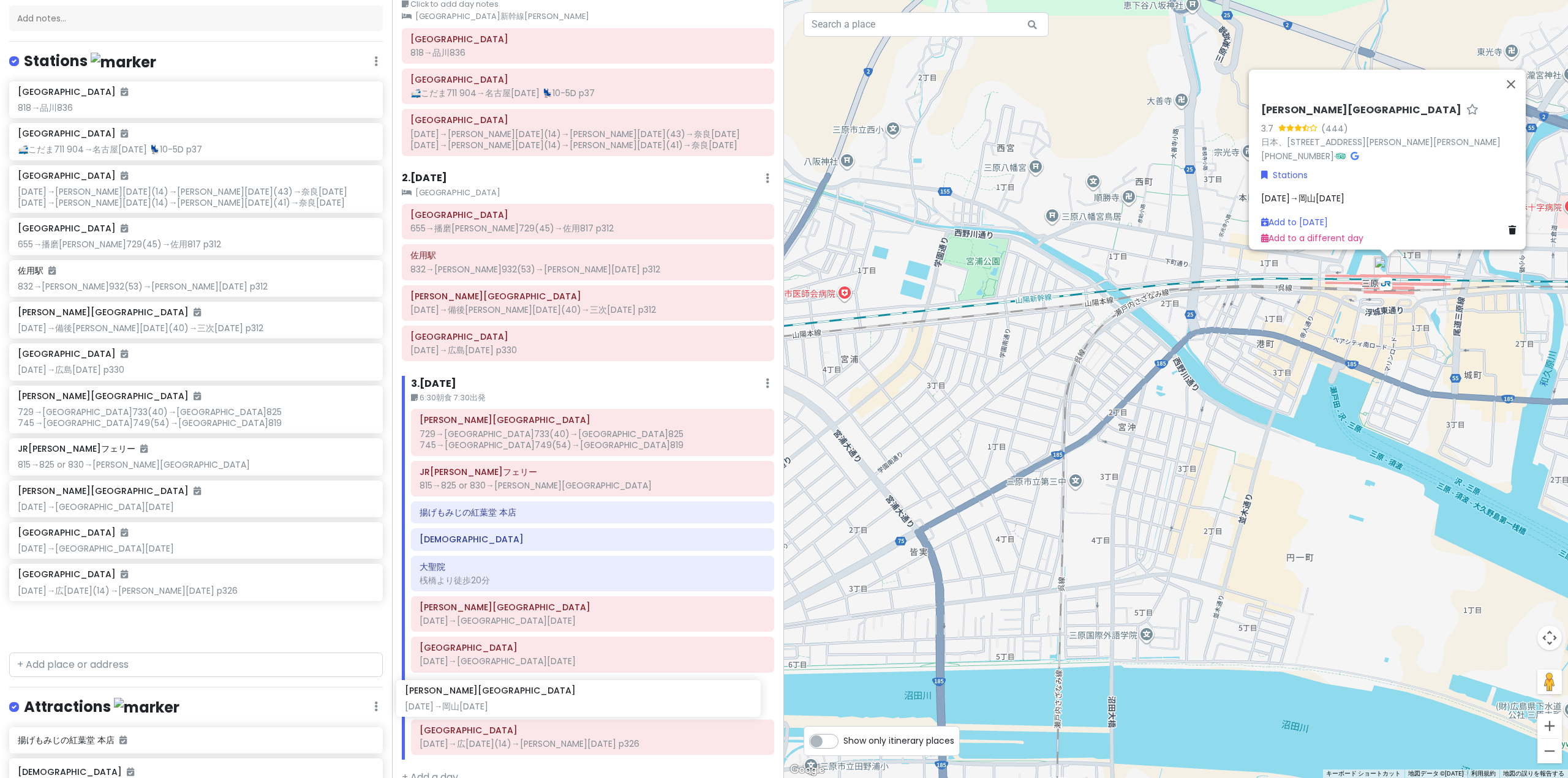
scroll to position [79, 0]
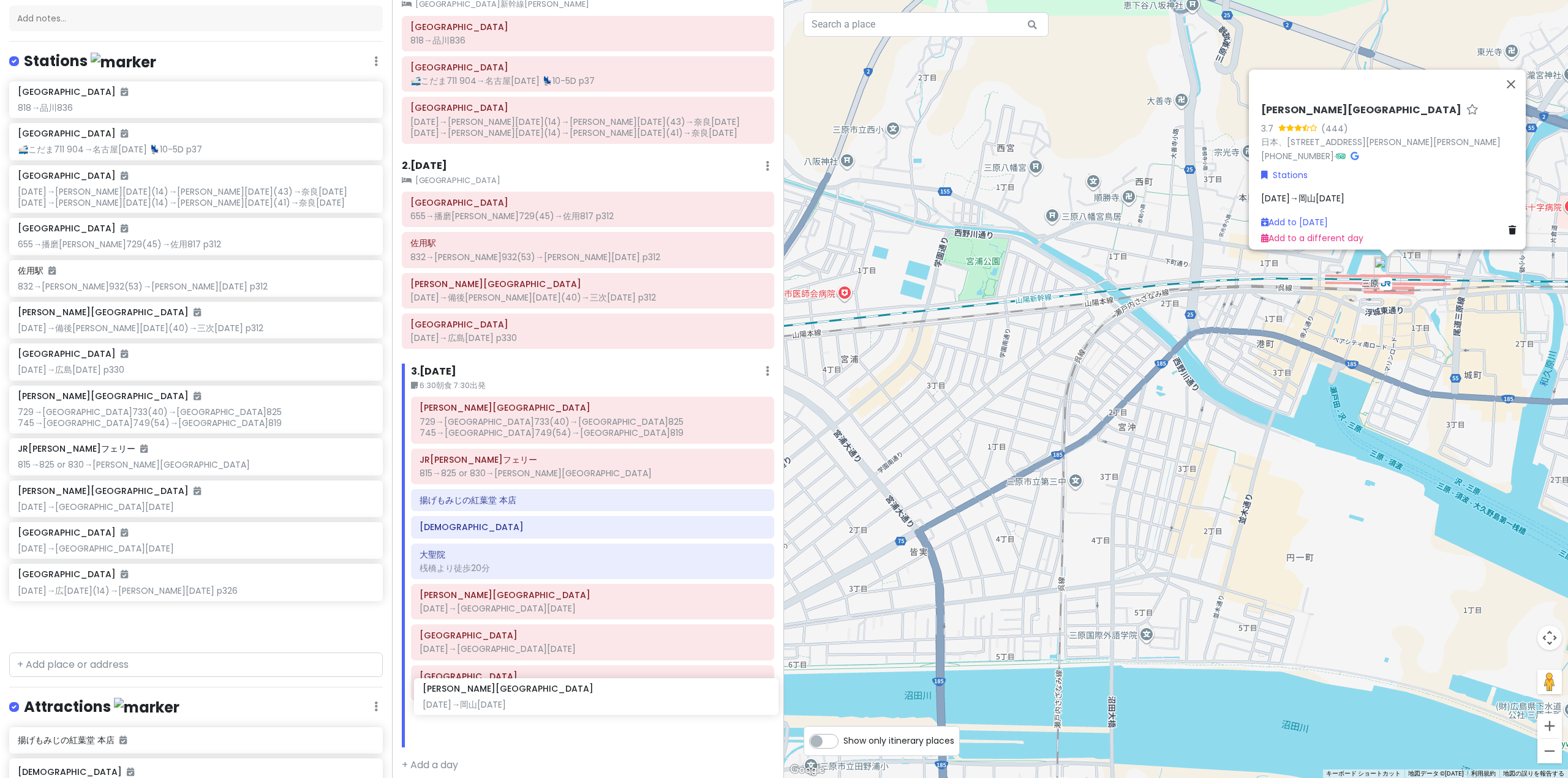
drag, startPoint x: 140, startPoint y: 630, endPoint x: 547, endPoint y: 698, distance: 412.6
click at [547, 698] on div "'25夏 青春18きっぷ旅行｜[PERSON_NAME]線・芸備線 Private Change Dates Make a Copy Delete Trip …" at bounding box center [784, 389] width 1568 height 778
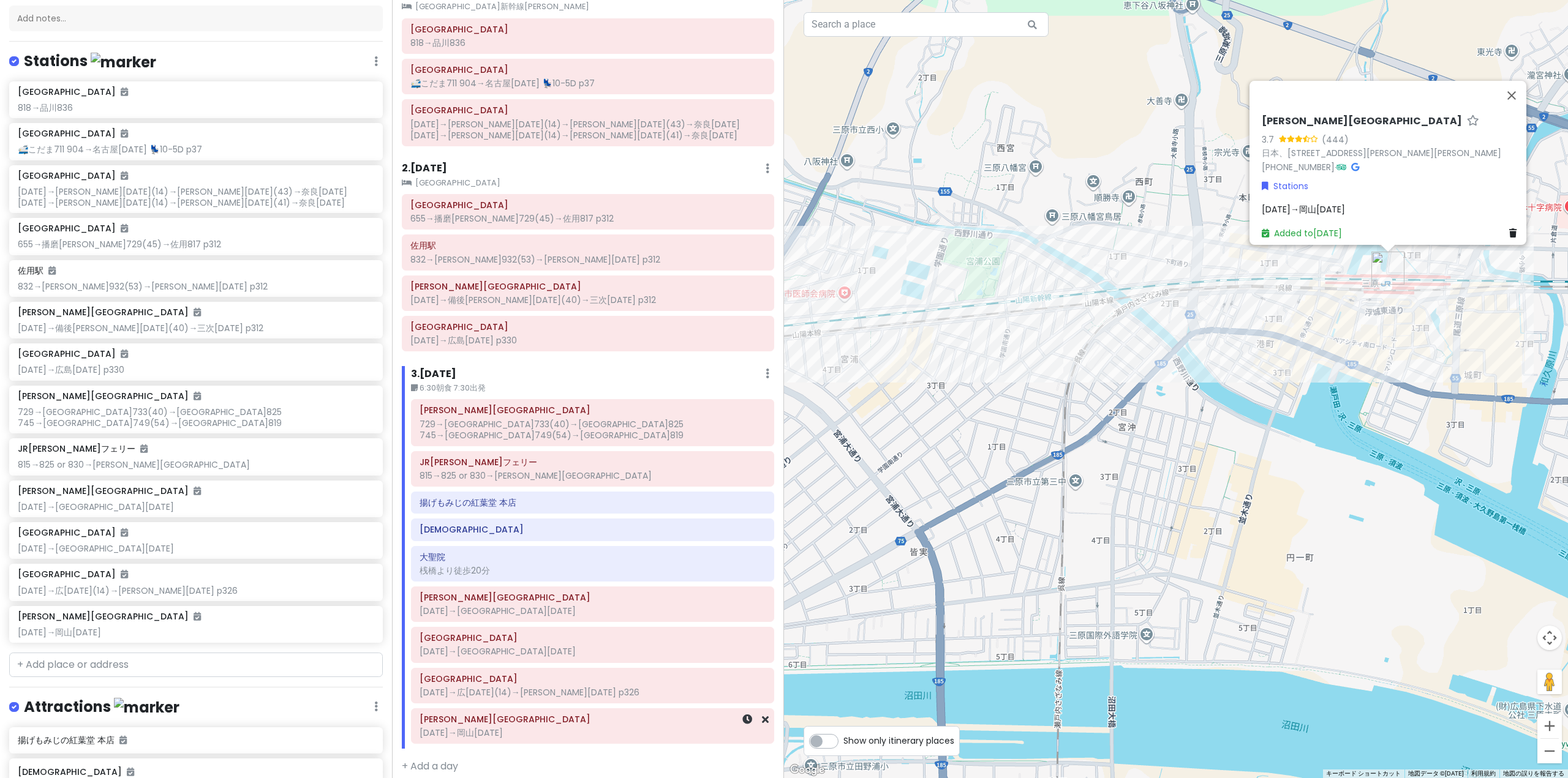
click at [536, 727] on div "[DATE]→岡山[DATE]" at bounding box center [592, 733] width 346 height 11
click at [1320, 208] on div "[DATE]→岡山[DATE]" at bounding box center [1391, 214] width 260 height 13
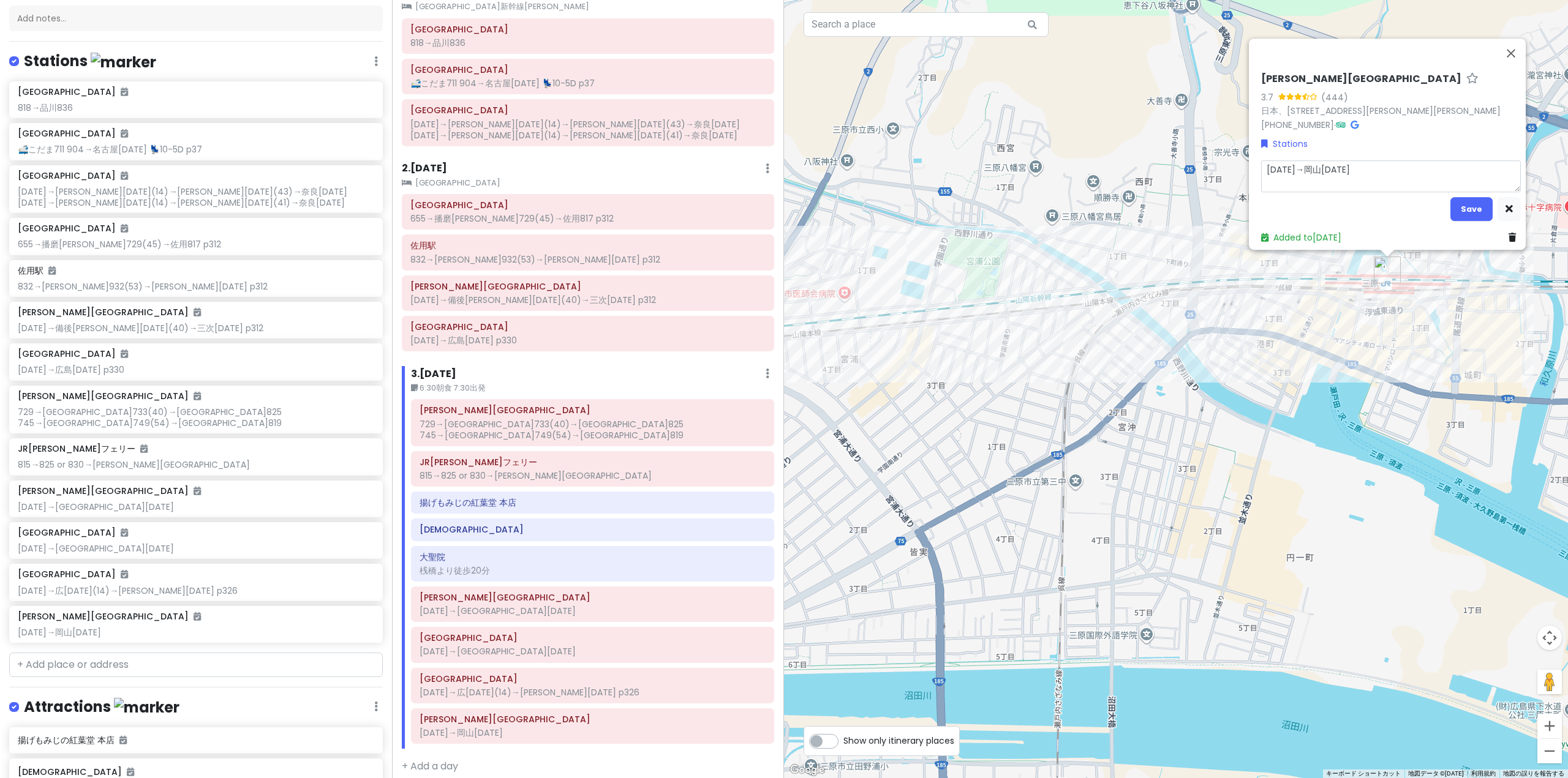
click at [1372, 168] on textarea "[DATE]→岡山[DATE]" at bounding box center [1391, 176] width 260 height 32
click at [1323, 161] on textarea "[DATE]→岡山[DATE] p220" at bounding box center [1391, 176] width 260 height 32
click at [1450, 206] on button "Save" at bounding box center [1471, 209] width 42 height 24
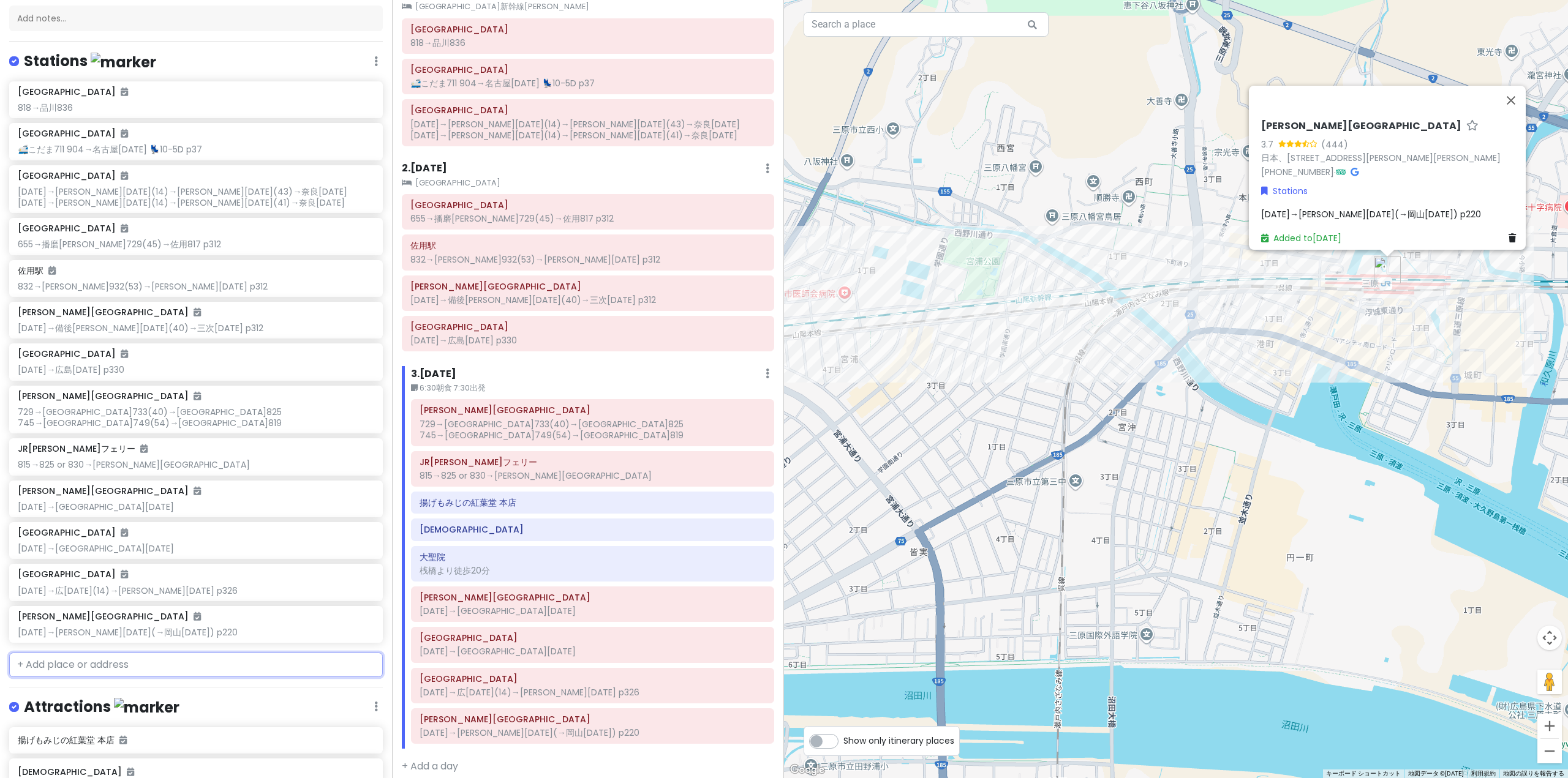
click at [196, 656] on input "text" at bounding box center [196, 664] width 373 height 25
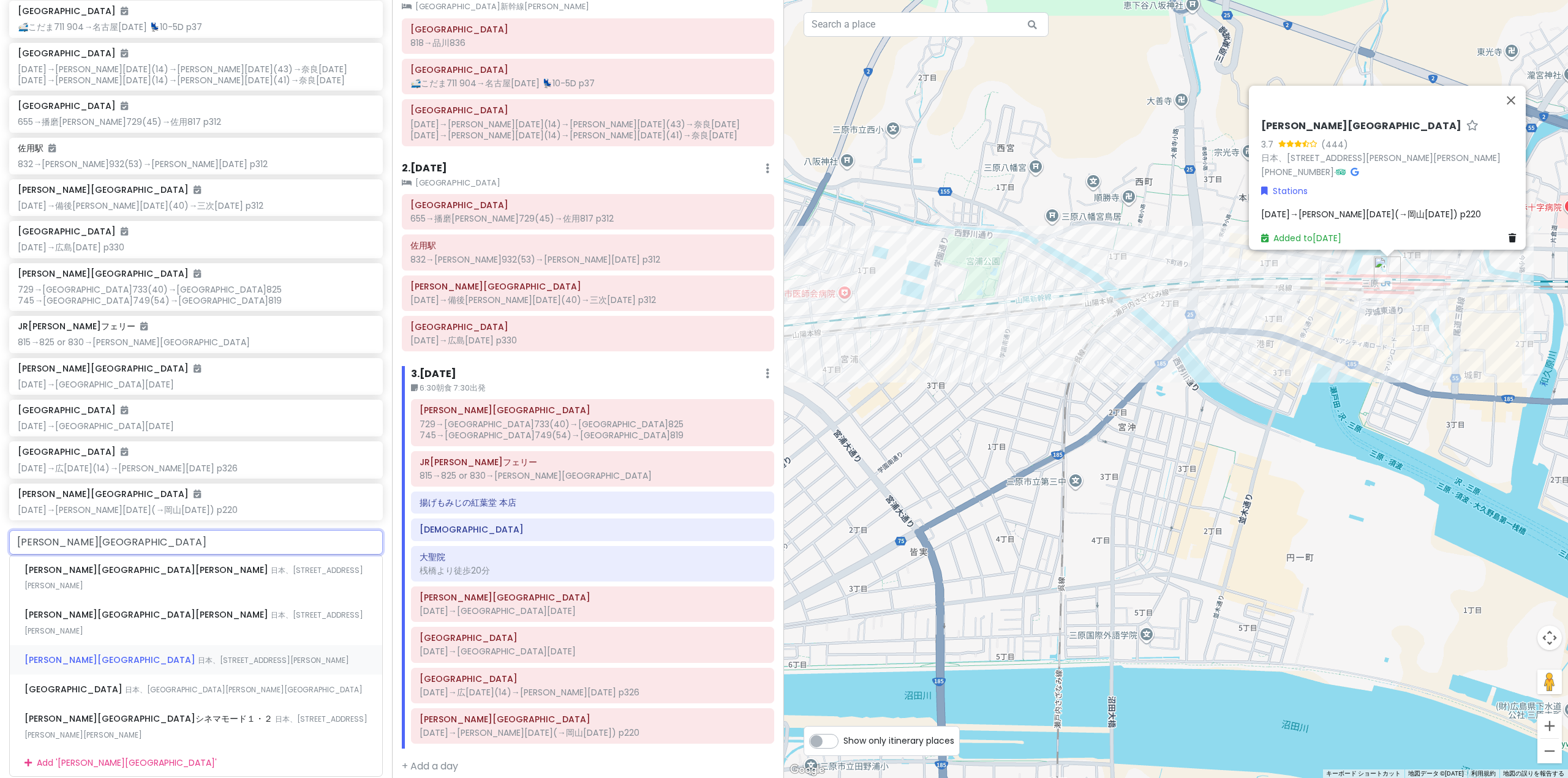
click at [180, 645] on div "[PERSON_NAME][GEOGRAPHIC_DATA] 日本、[STREET_ADDRESS][PERSON_NAME]" at bounding box center [196, 660] width 373 height 29
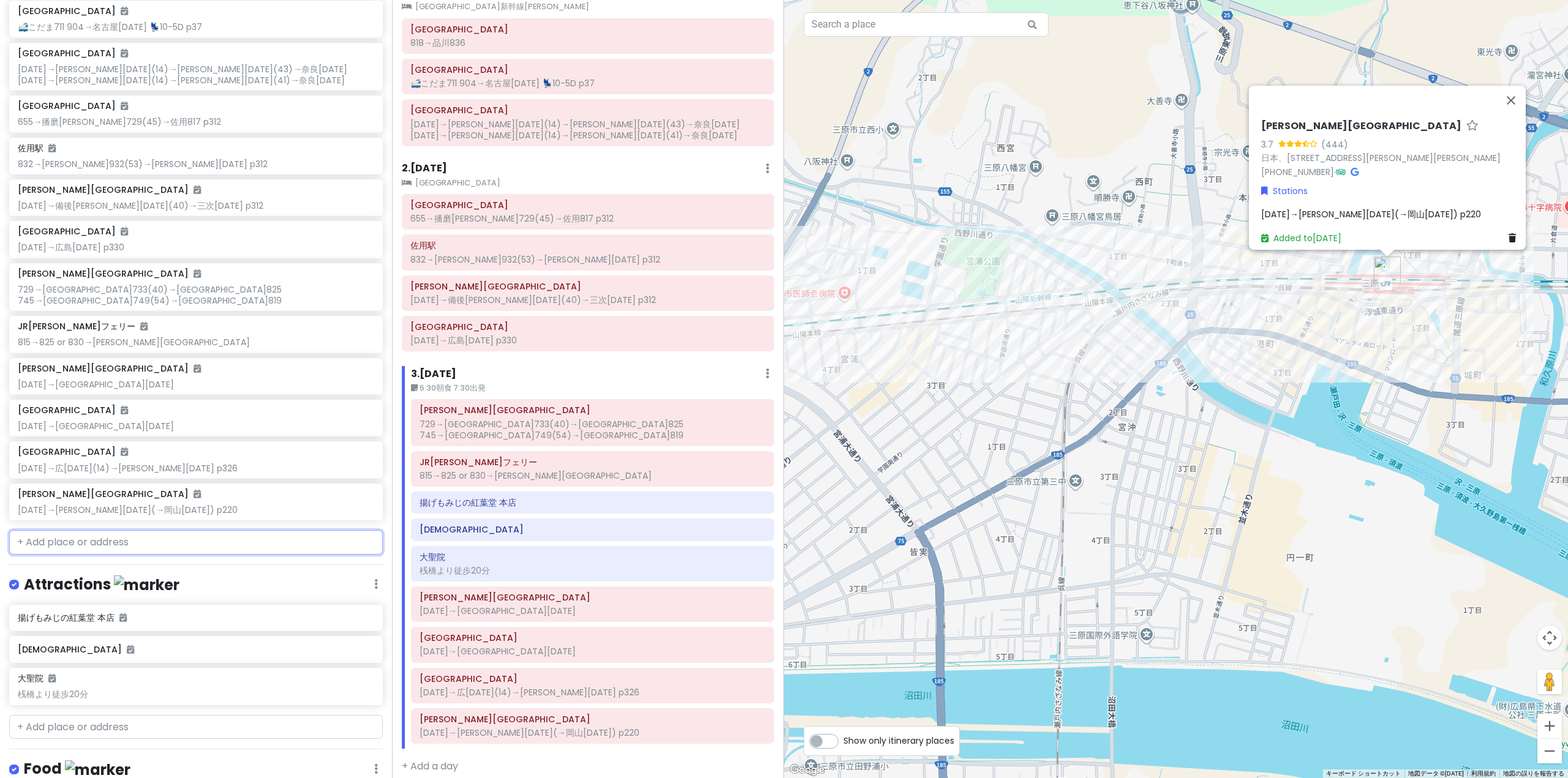
scroll to position [312, 0]
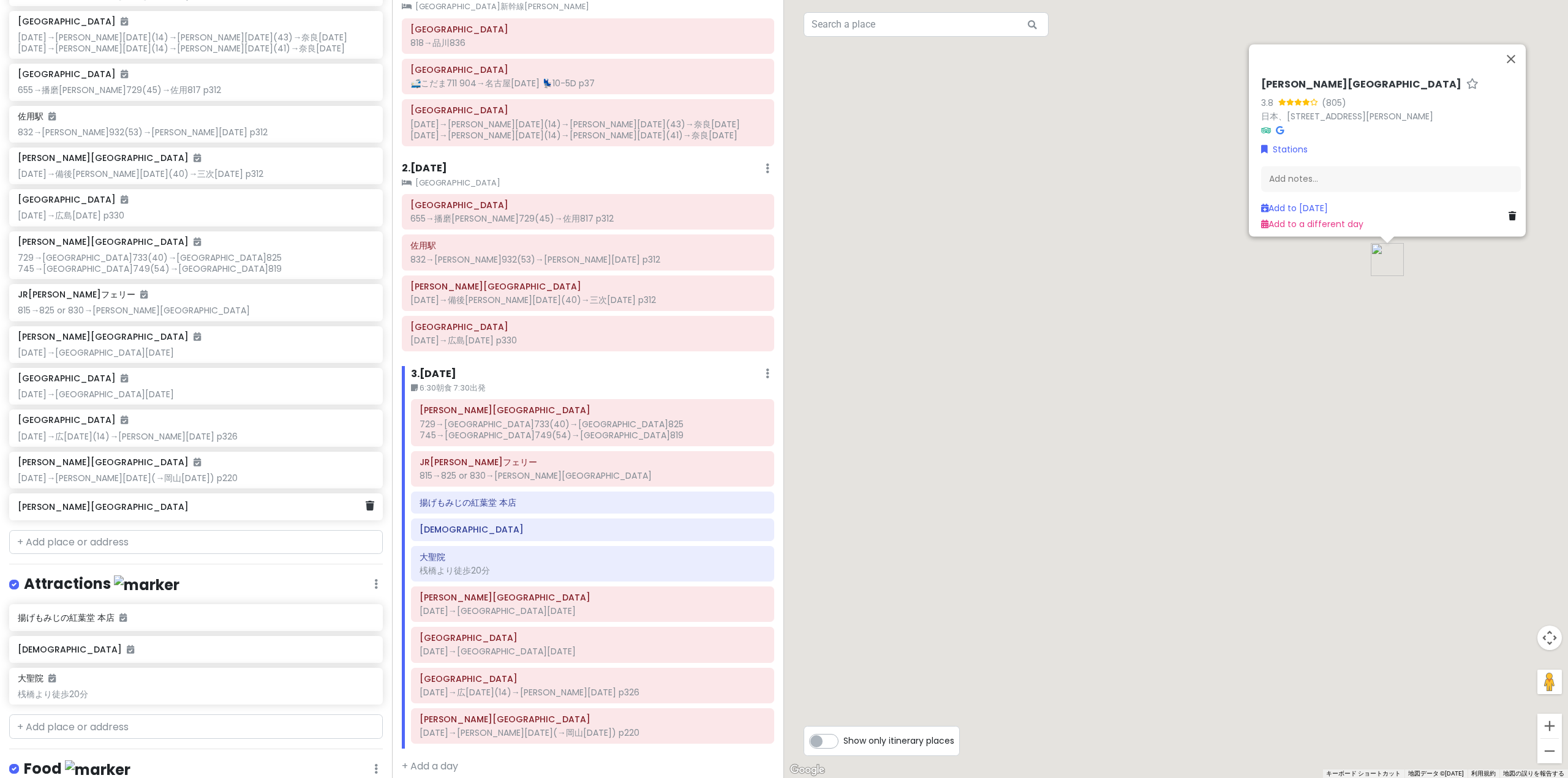
click at [100, 514] on div "[PERSON_NAME][GEOGRAPHIC_DATA]" at bounding box center [191, 507] width 347 height 17
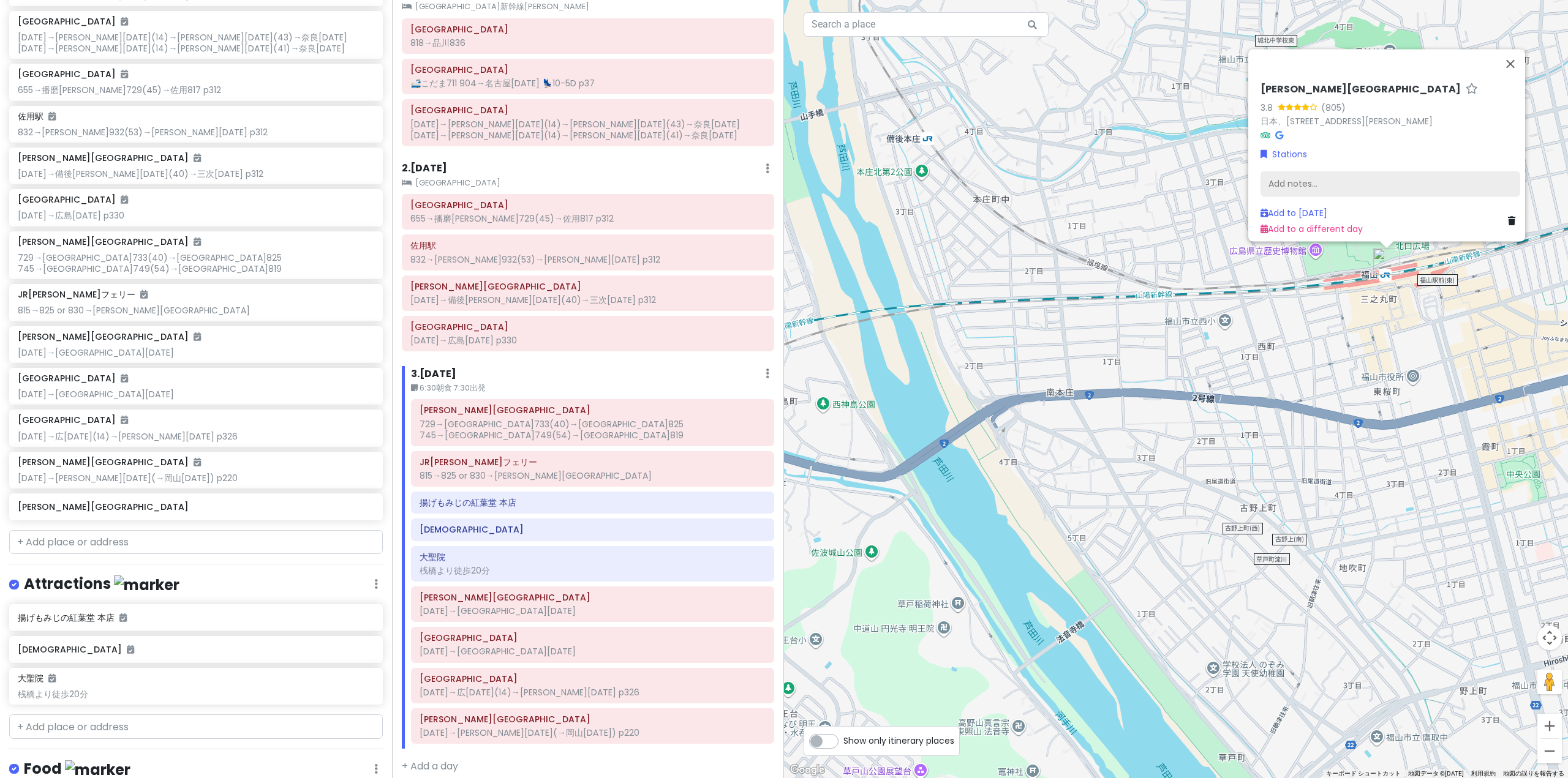
click at [1419, 170] on div "Add notes..." at bounding box center [1390, 183] width 260 height 26
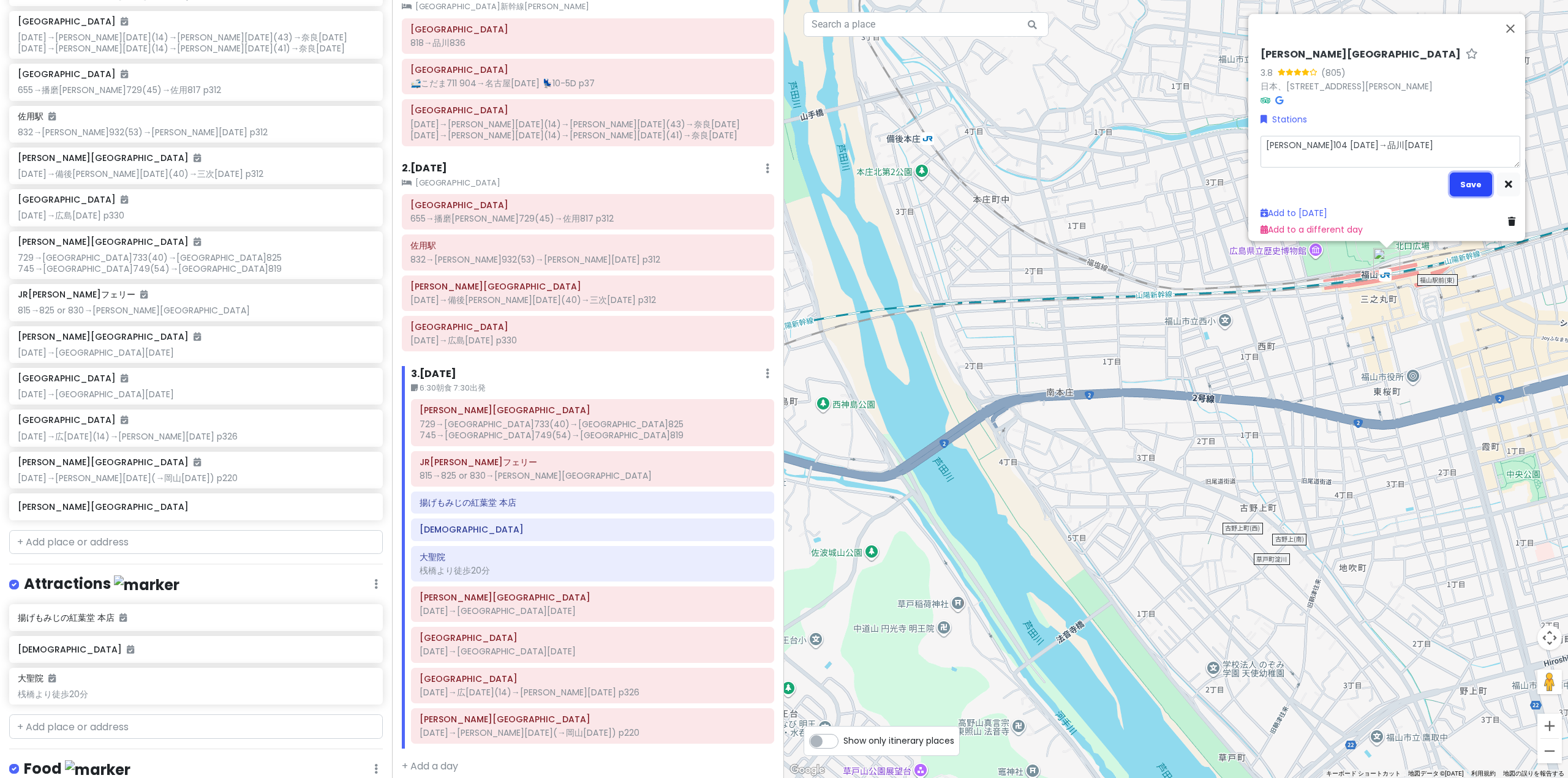
click at [1449, 172] on button "Save" at bounding box center [1470, 184] width 42 height 24
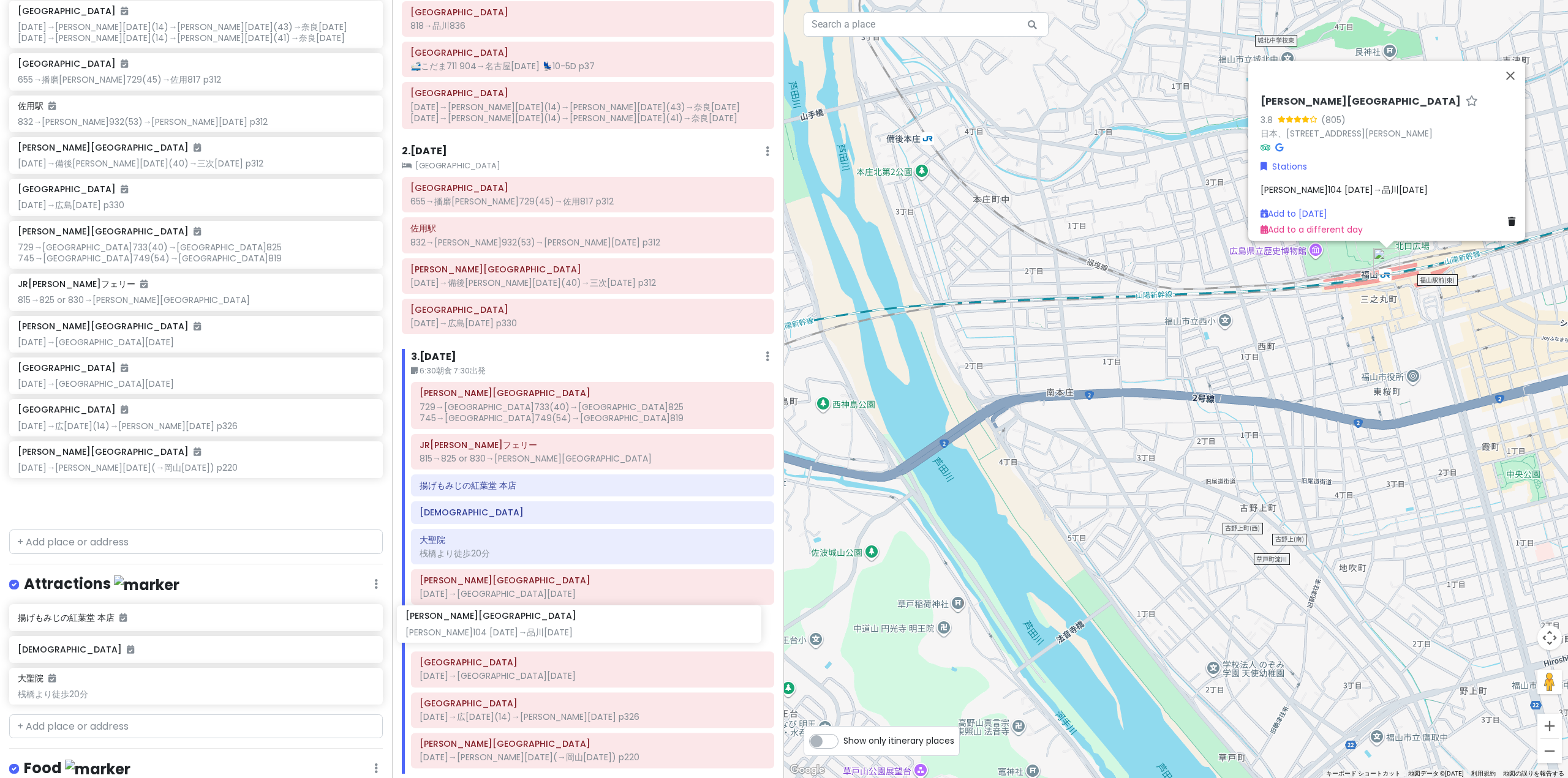
scroll to position [121, 0]
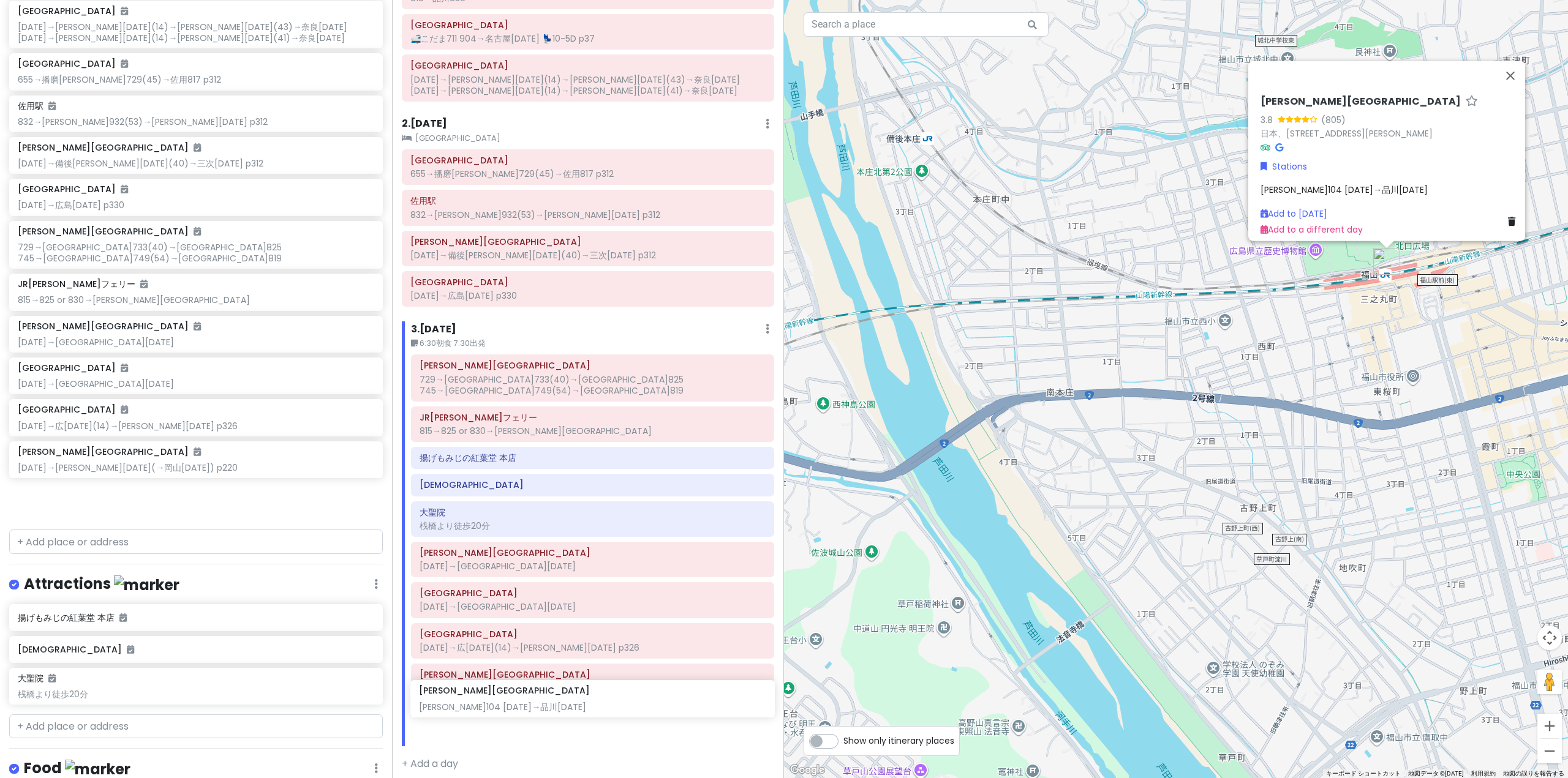
drag, startPoint x: 161, startPoint y: 511, endPoint x: 562, endPoint y: 709, distance: 447.2
click at [562, 709] on div "'25夏 青春18きっぷ旅行｜[PERSON_NAME]線・芸備線 Private Change Dates Make a Copy Delete Trip …" at bounding box center [784, 389] width 1568 height 778
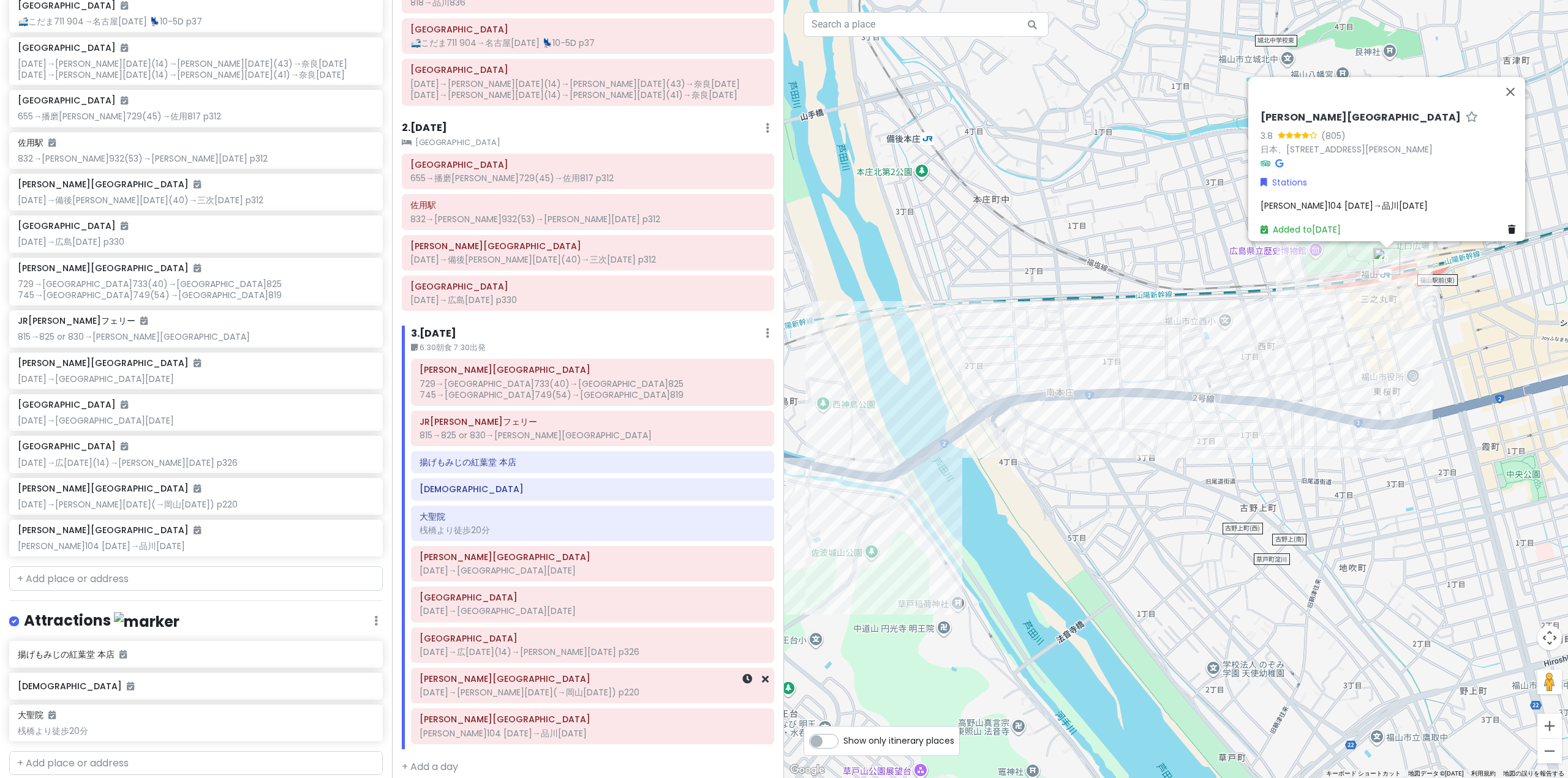
scroll to position [281, 0]
click at [537, 728] on div "[PERSON_NAME]104 [DATE]→品川[DATE]" at bounding box center [592, 734] width 346 height 11
click at [1383, 199] on div "[PERSON_NAME]104 [DATE]→品川[DATE]" at bounding box center [1390, 206] width 260 height 13
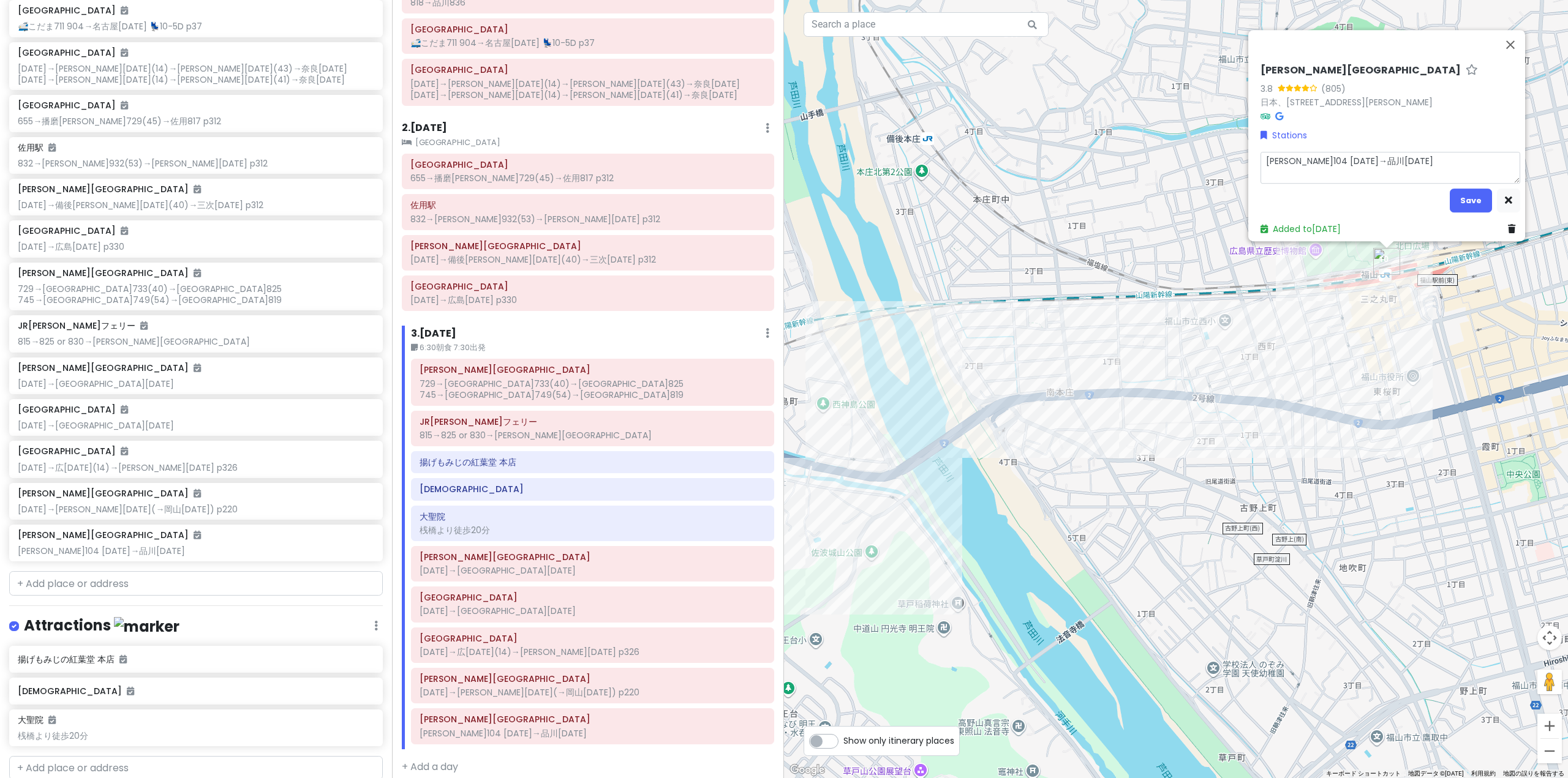
click at [1388, 169] on textarea "[PERSON_NAME]104 [DATE]→品川[DATE]" at bounding box center [1390, 167] width 260 height 32
click at [1461, 194] on button "Save" at bounding box center [1470, 201] width 42 height 24
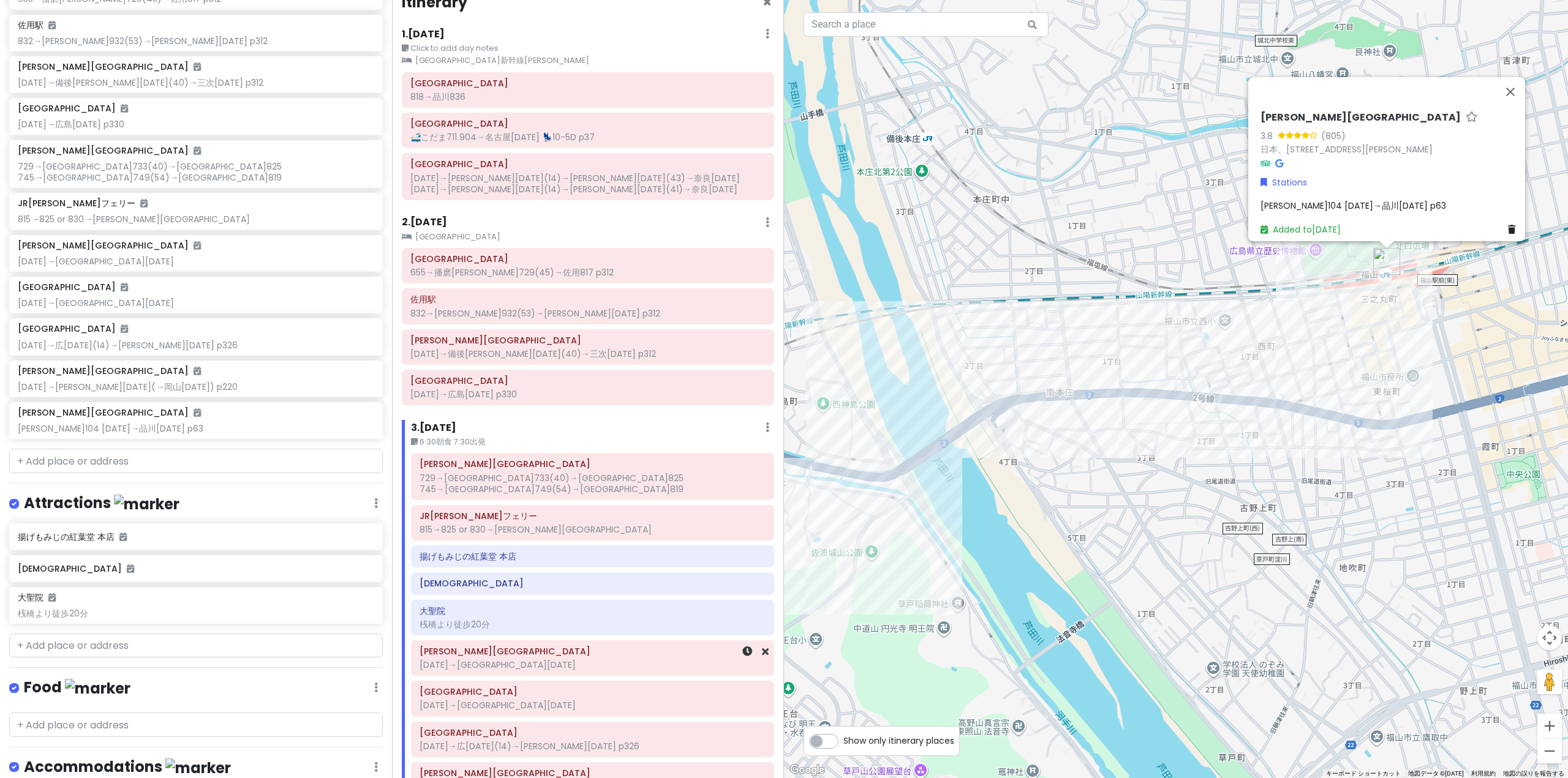
scroll to position [116, 0]
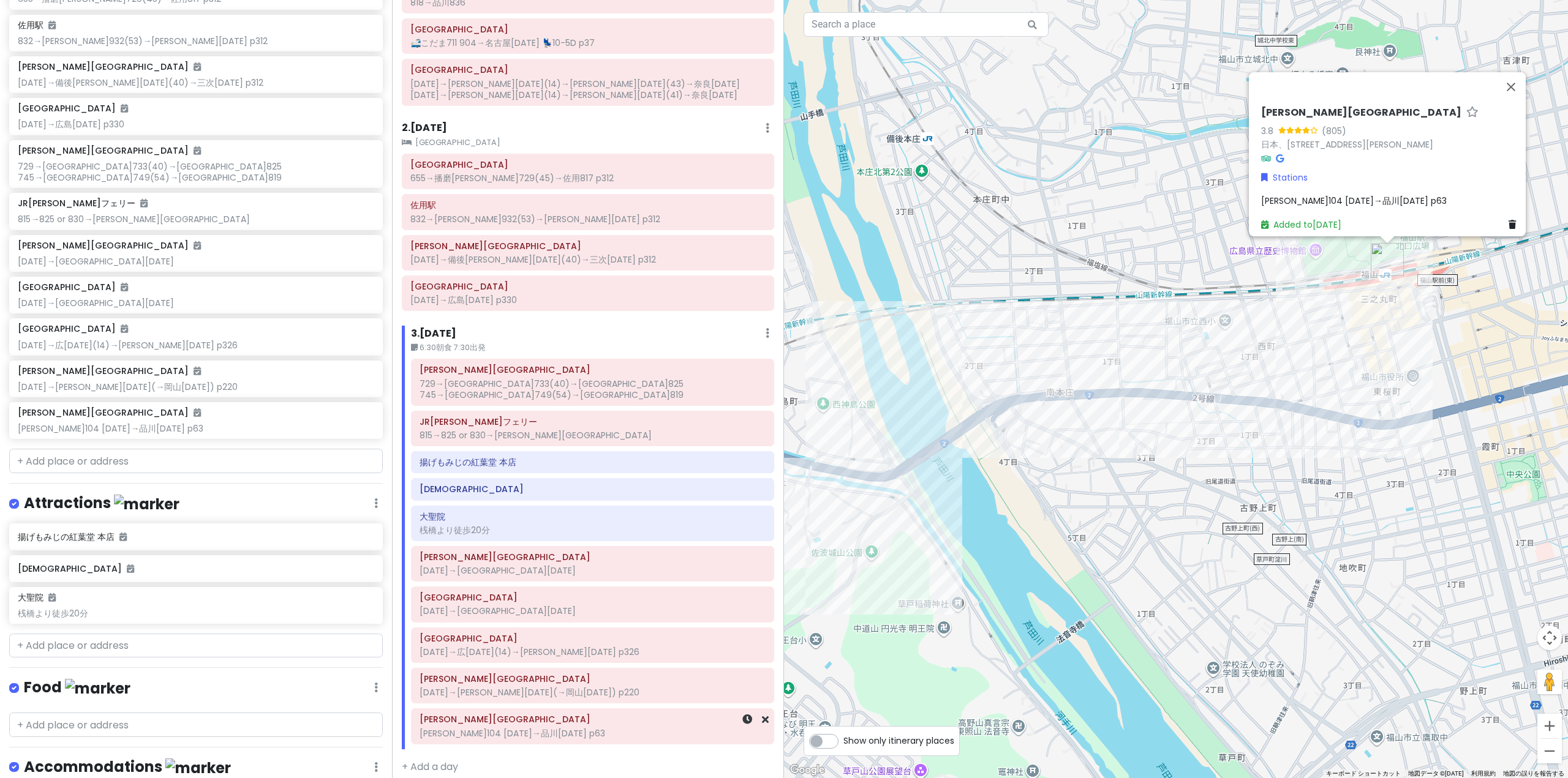
click at [609, 713] on h6 "[PERSON_NAME][GEOGRAPHIC_DATA]" at bounding box center [592, 719] width 346 height 11
click at [1313, 200] on span "[PERSON_NAME]104 [DATE]→品川[DATE] p63" at bounding box center [1353, 205] width 185 height 12
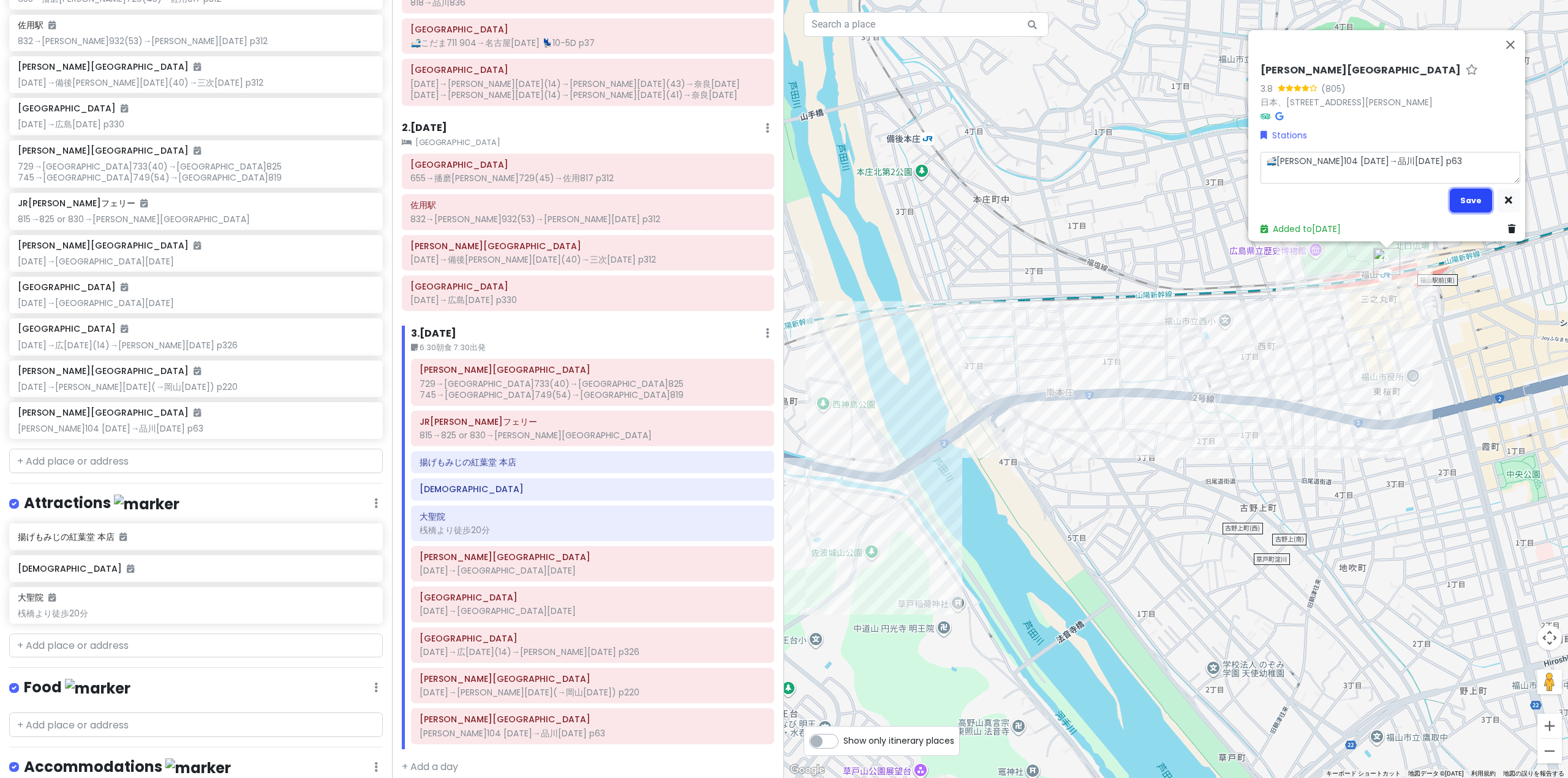
click at [1449, 189] on button "Save" at bounding box center [1470, 201] width 42 height 24
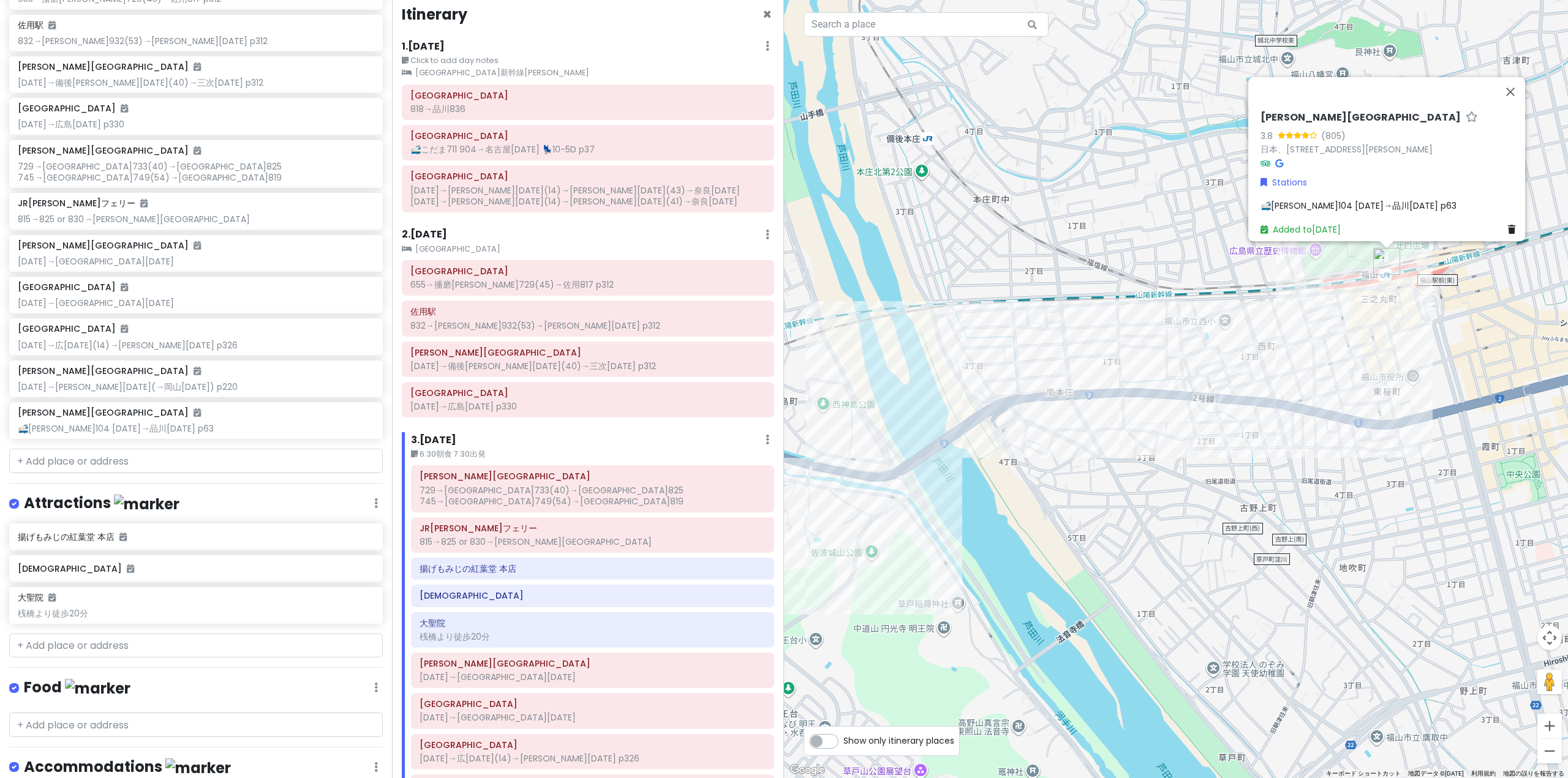
scroll to position [0, 0]
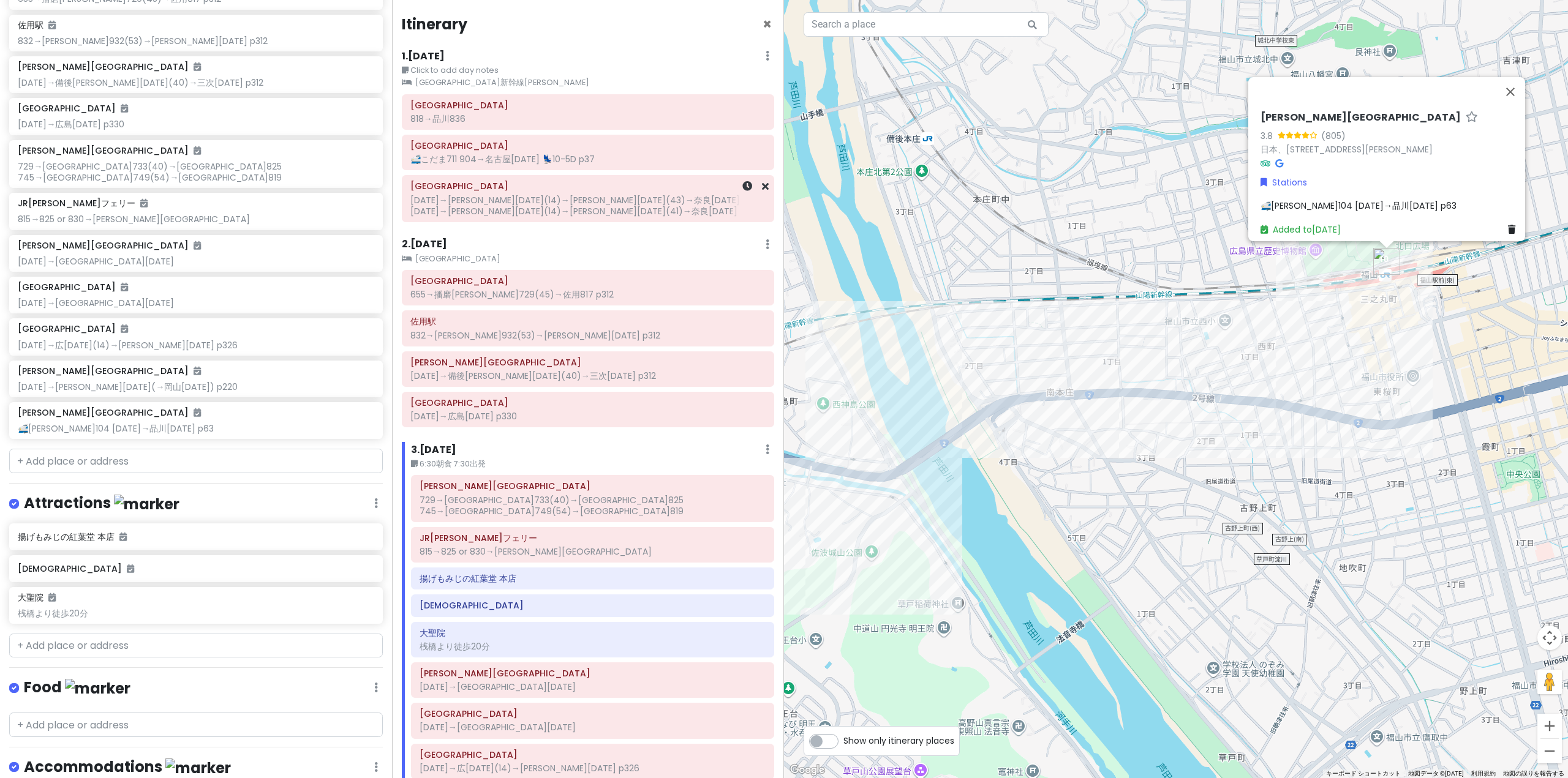
click at [538, 209] on div "[DATE]→[PERSON_NAME][DATE](14)→[PERSON_NAME][DATE](43)→奈良[DATE] [DATE]→[PERSON_…" at bounding box center [588, 205] width 355 height 22
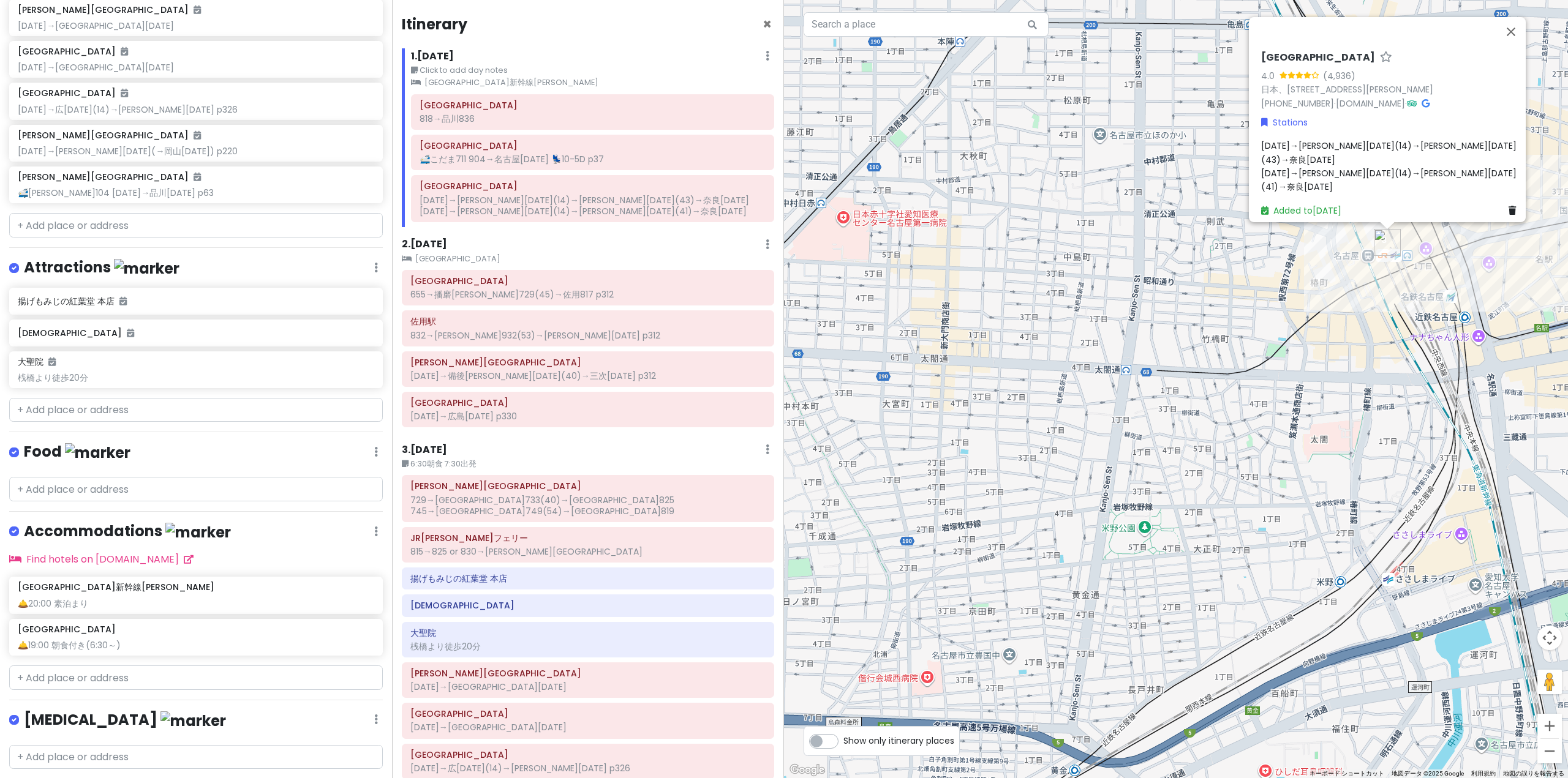
scroll to position [648, 0]
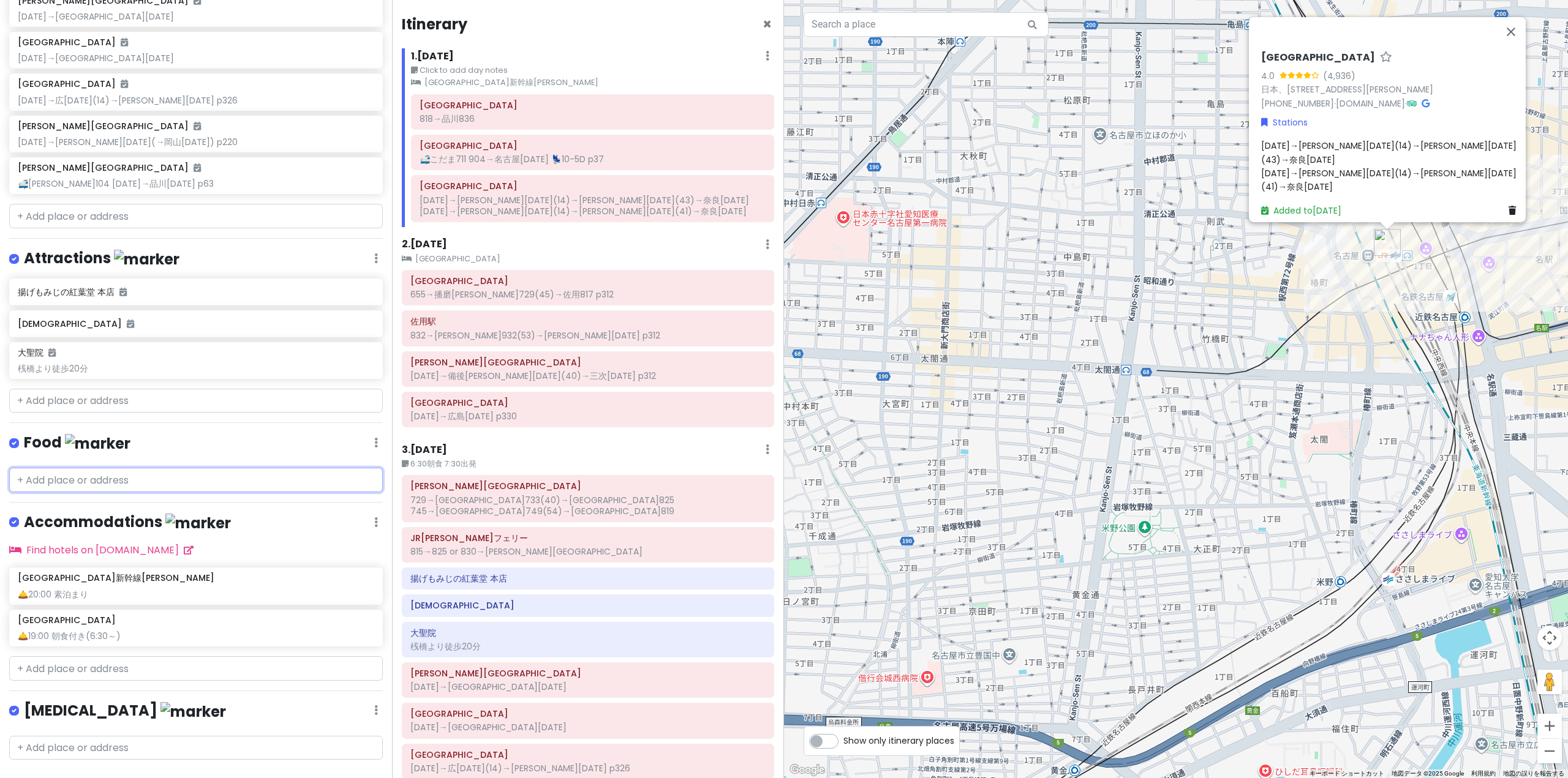
click at [155, 472] on input "text" at bounding box center [196, 480] width 373 height 25
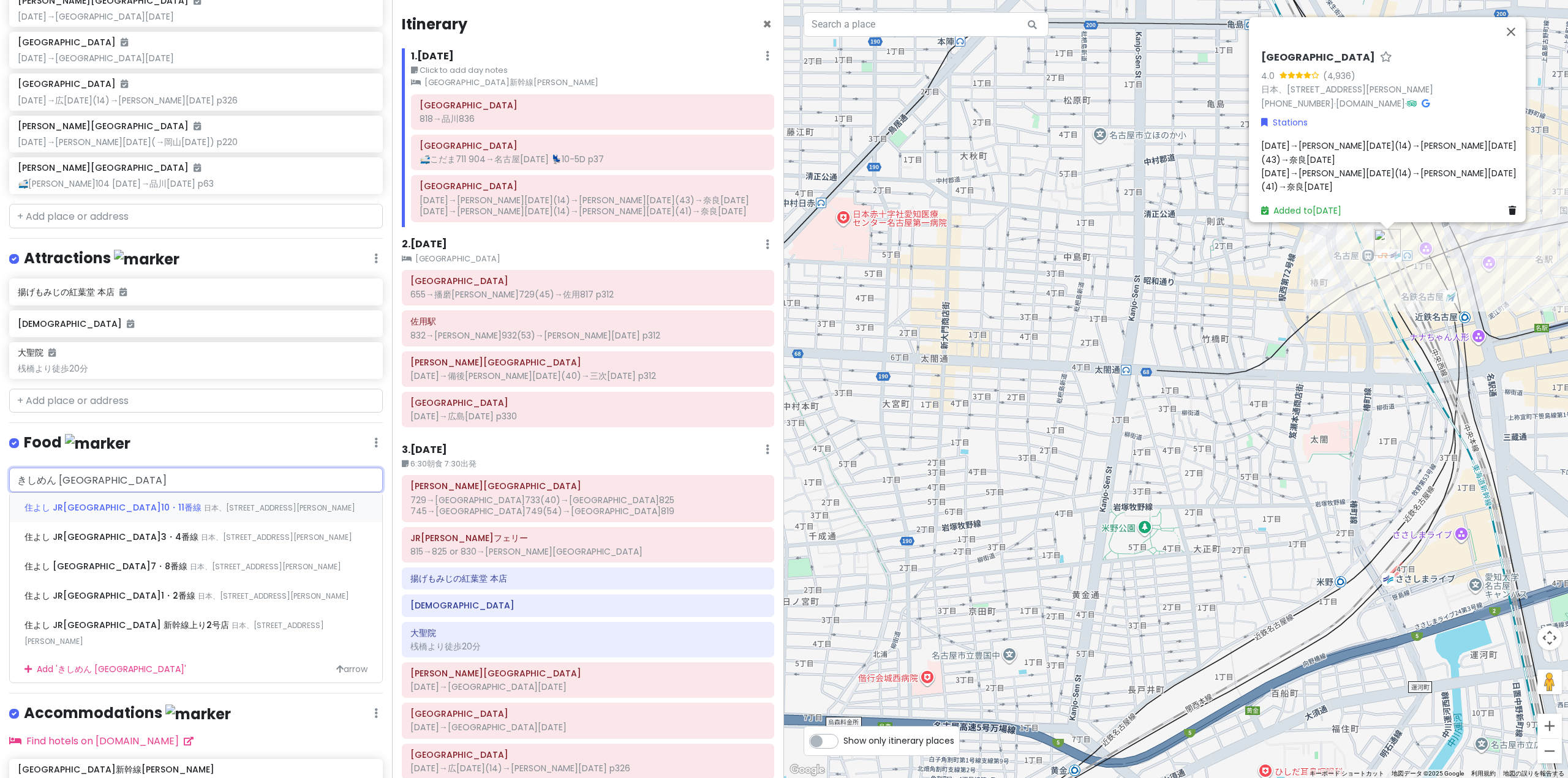
click at [91, 507] on span "住よし JR[GEOGRAPHIC_DATA]10・11番線" at bounding box center [114, 507] width 180 height 12
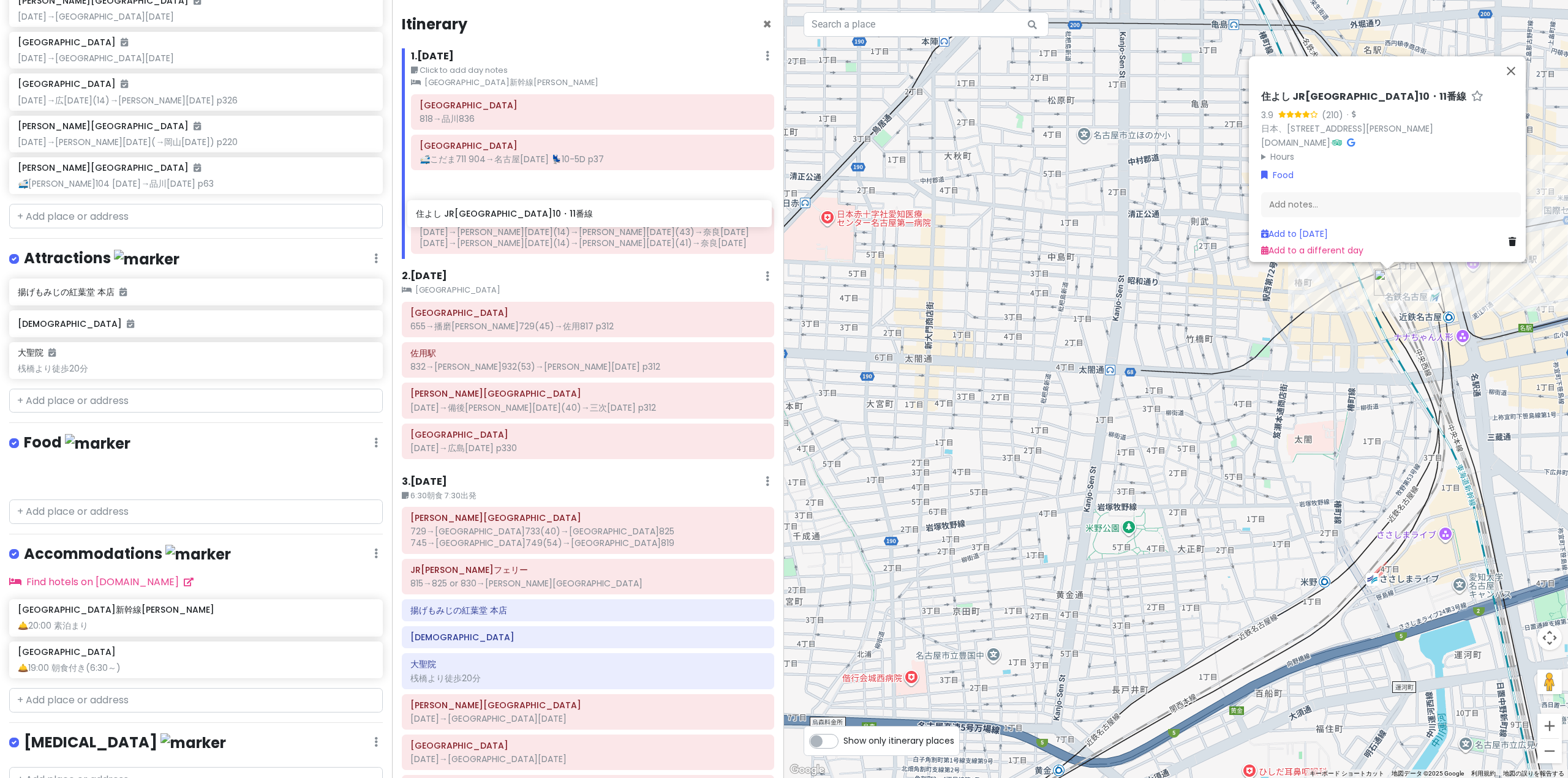
drag, startPoint x: 161, startPoint y: 474, endPoint x: 560, endPoint y: 214, distance: 476.2
click at [560, 214] on div "'25夏 青春18きっぷ旅行｜[PERSON_NAME]線・芸備線 Private Change Dates Make a Copy Delete Trip …" at bounding box center [784, 389] width 1568 height 778
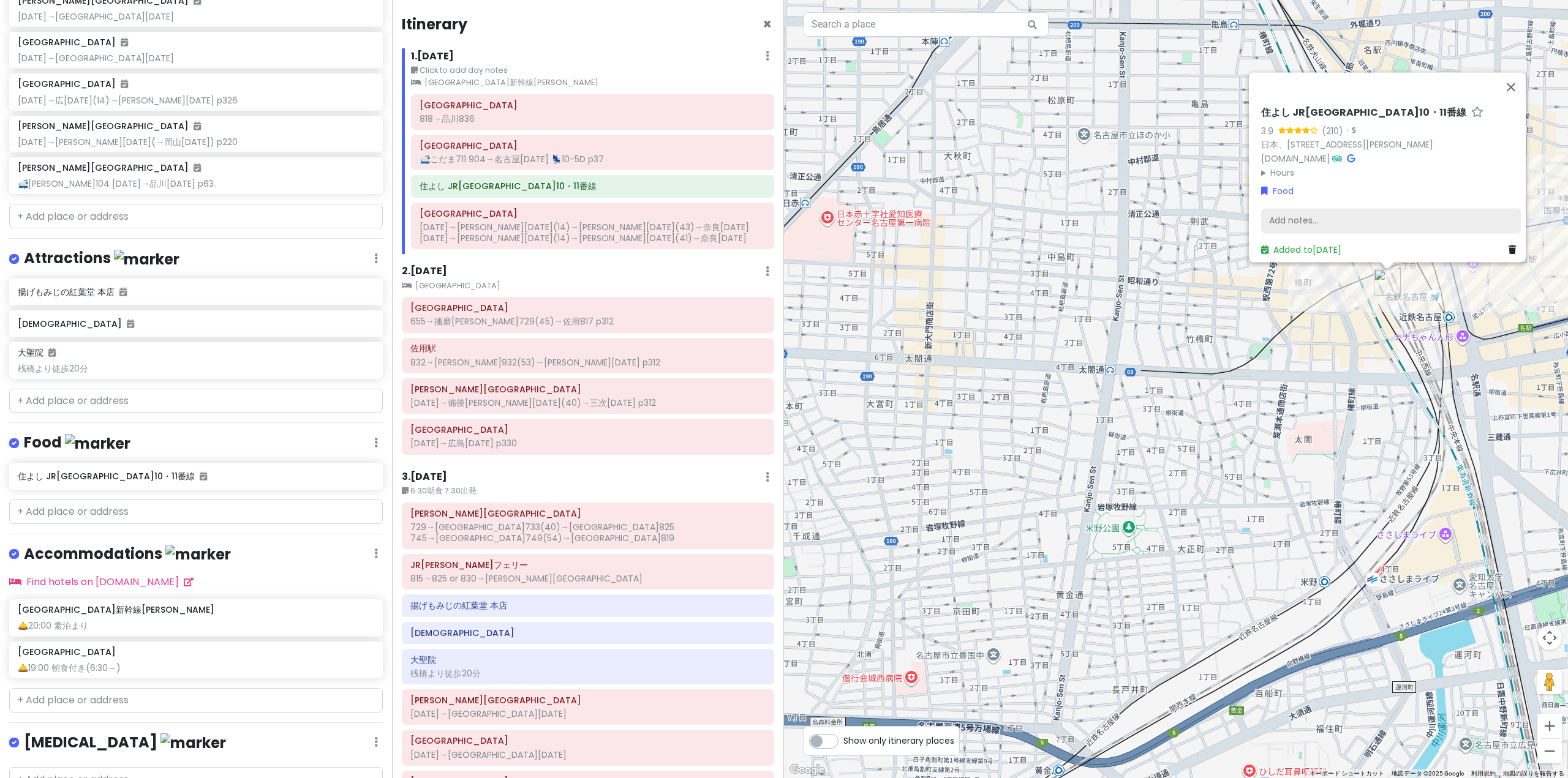
click at [1460, 209] on div "Add notes..." at bounding box center [1391, 221] width 260 height 26
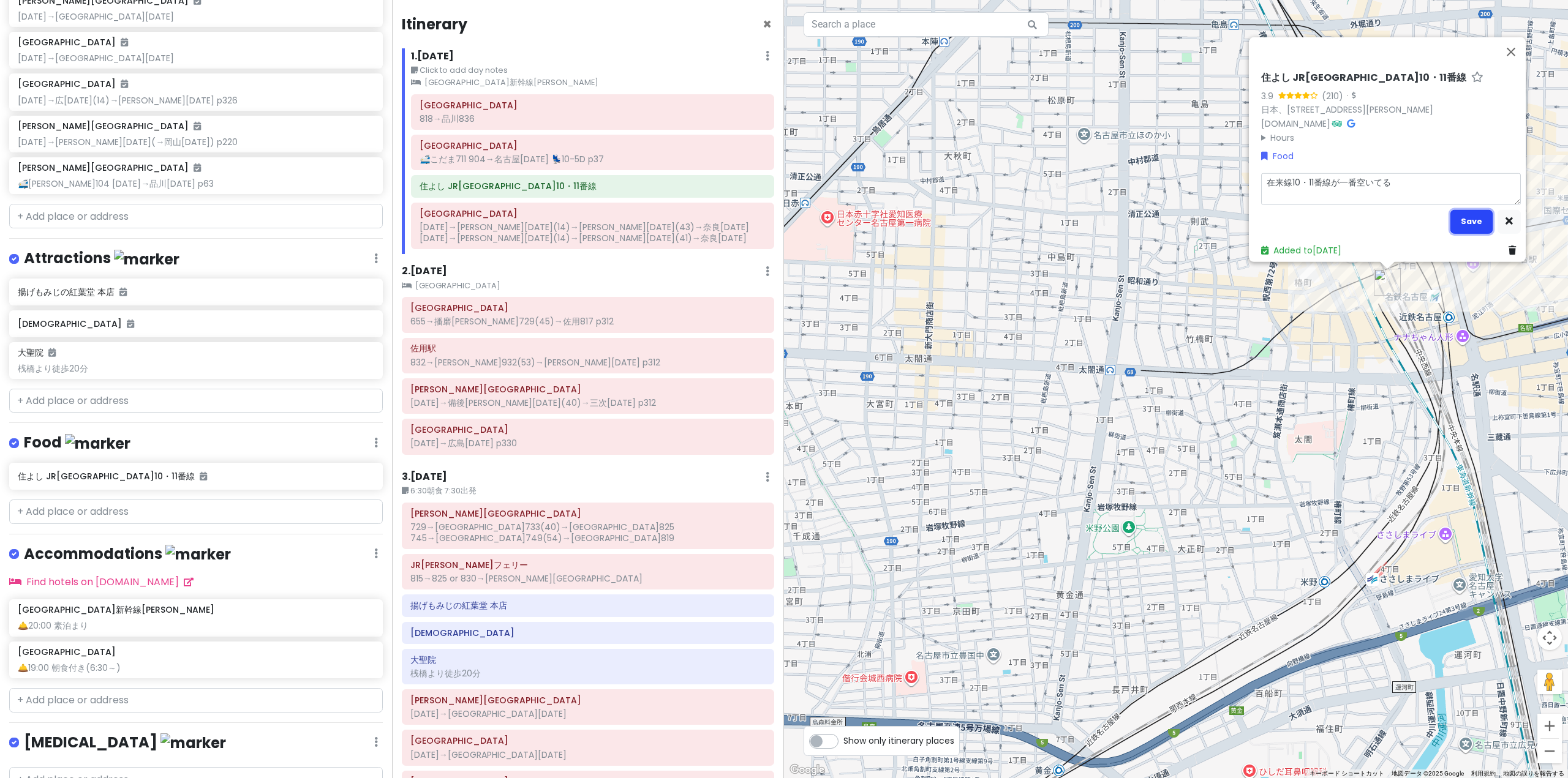
click at [1466, 209] on button "Save" at bounding box center [1471, 221] width 42 height 24
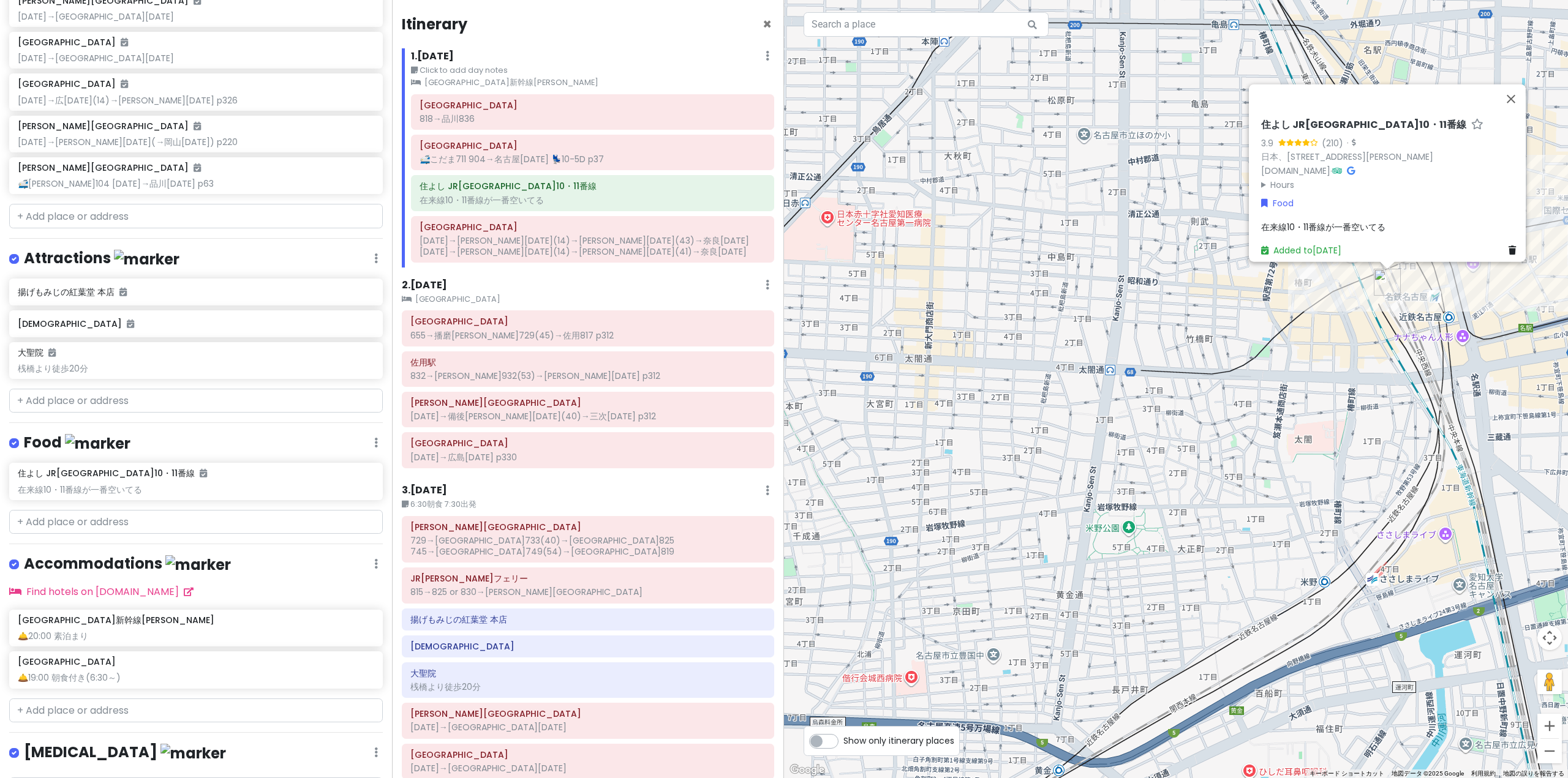
click at [1297, 220] on span "在来線10・11番線が一番空いてる" at bounding box center [1323, 226] width 124 height 12
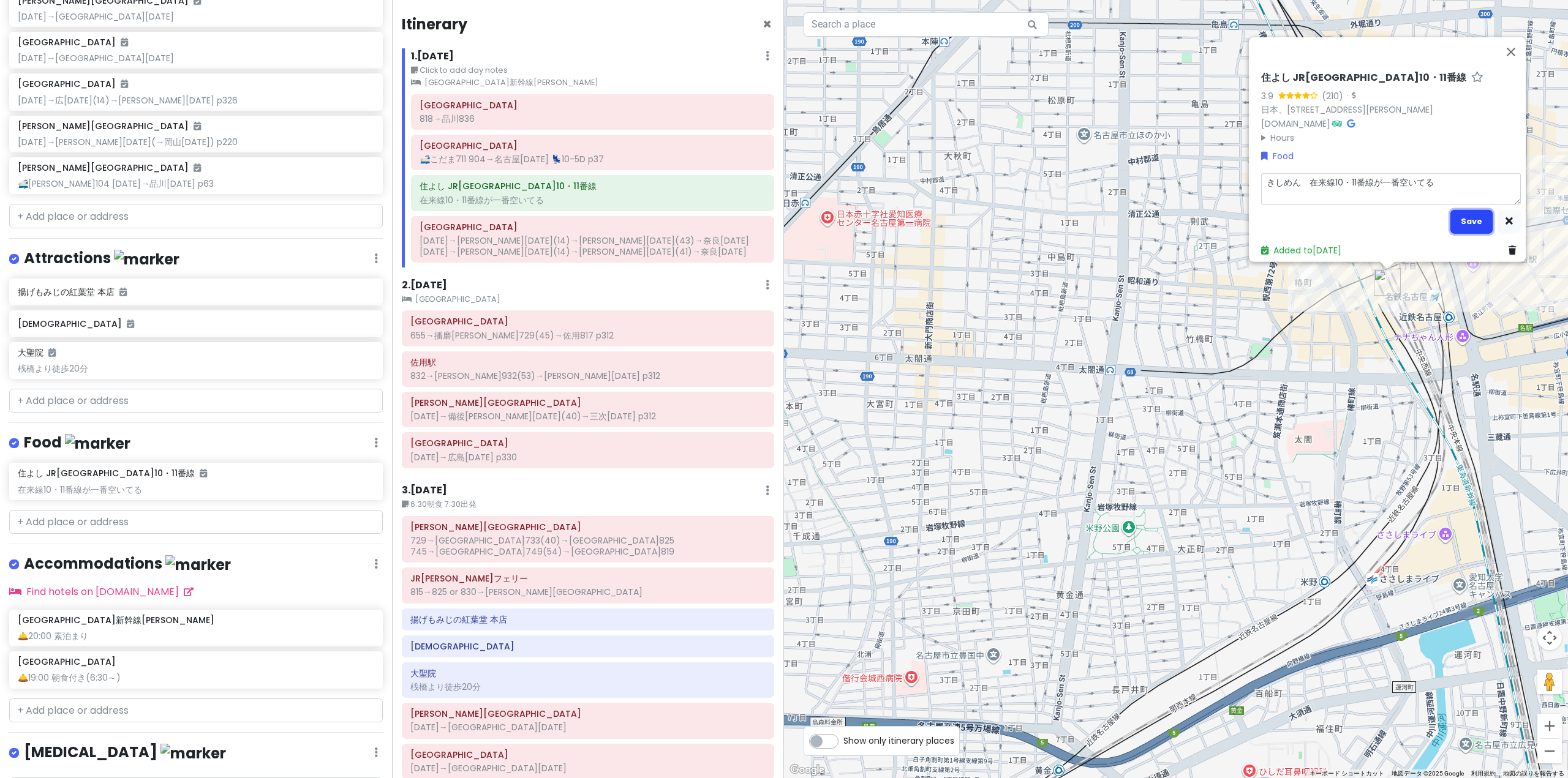
click at [1467, 209] on button "Save" at bounding box center [1471, 221] width 42 height 24
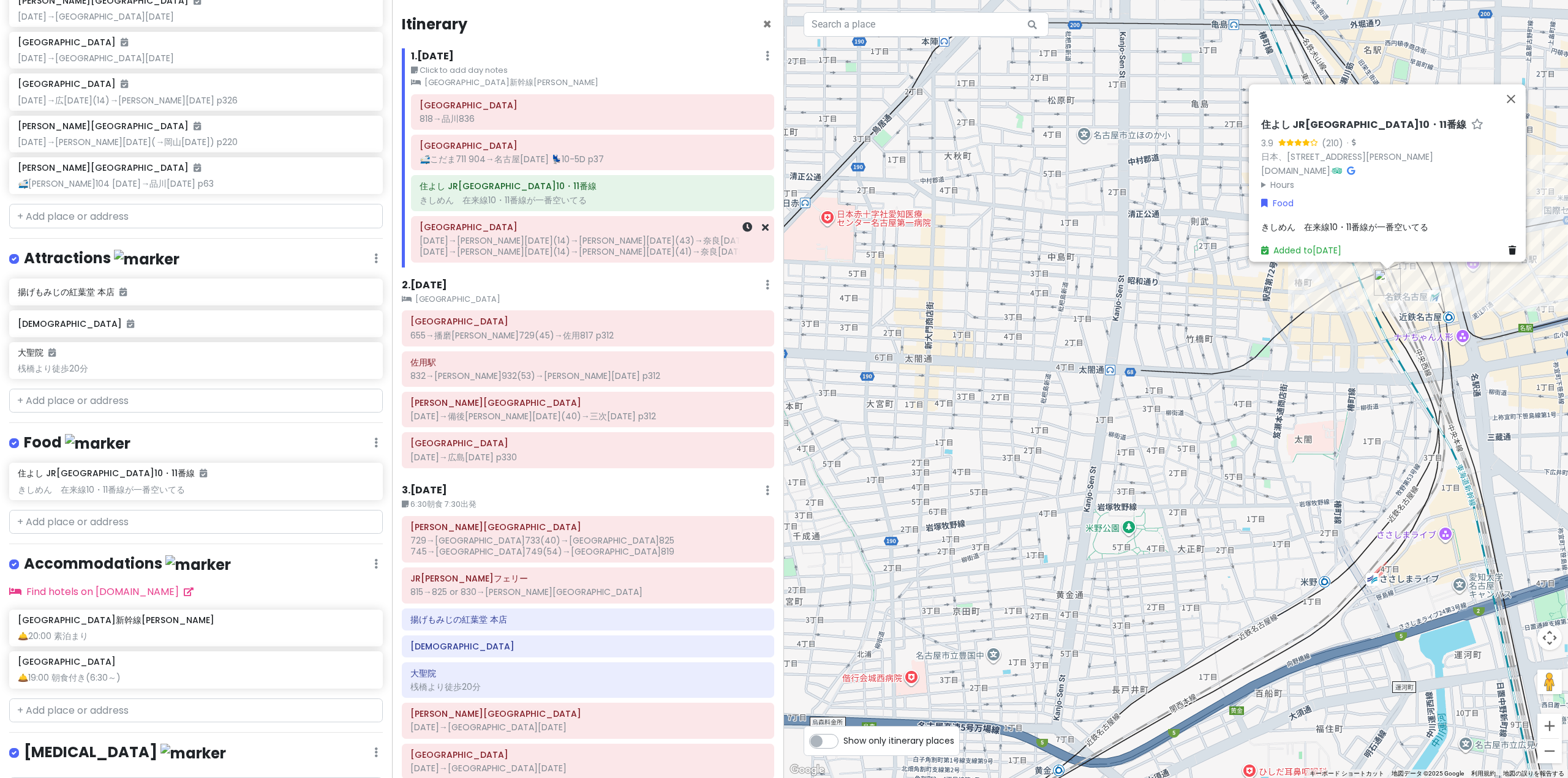
click at [472, 247] on div "[DATE]→[PERSON_NAME][DATE](14)→[PERSON_NAME][DATE](43)→奈良[DATE] [DATE]→[PERSON_…" at bounding box center [592, 246] width 346 height 22
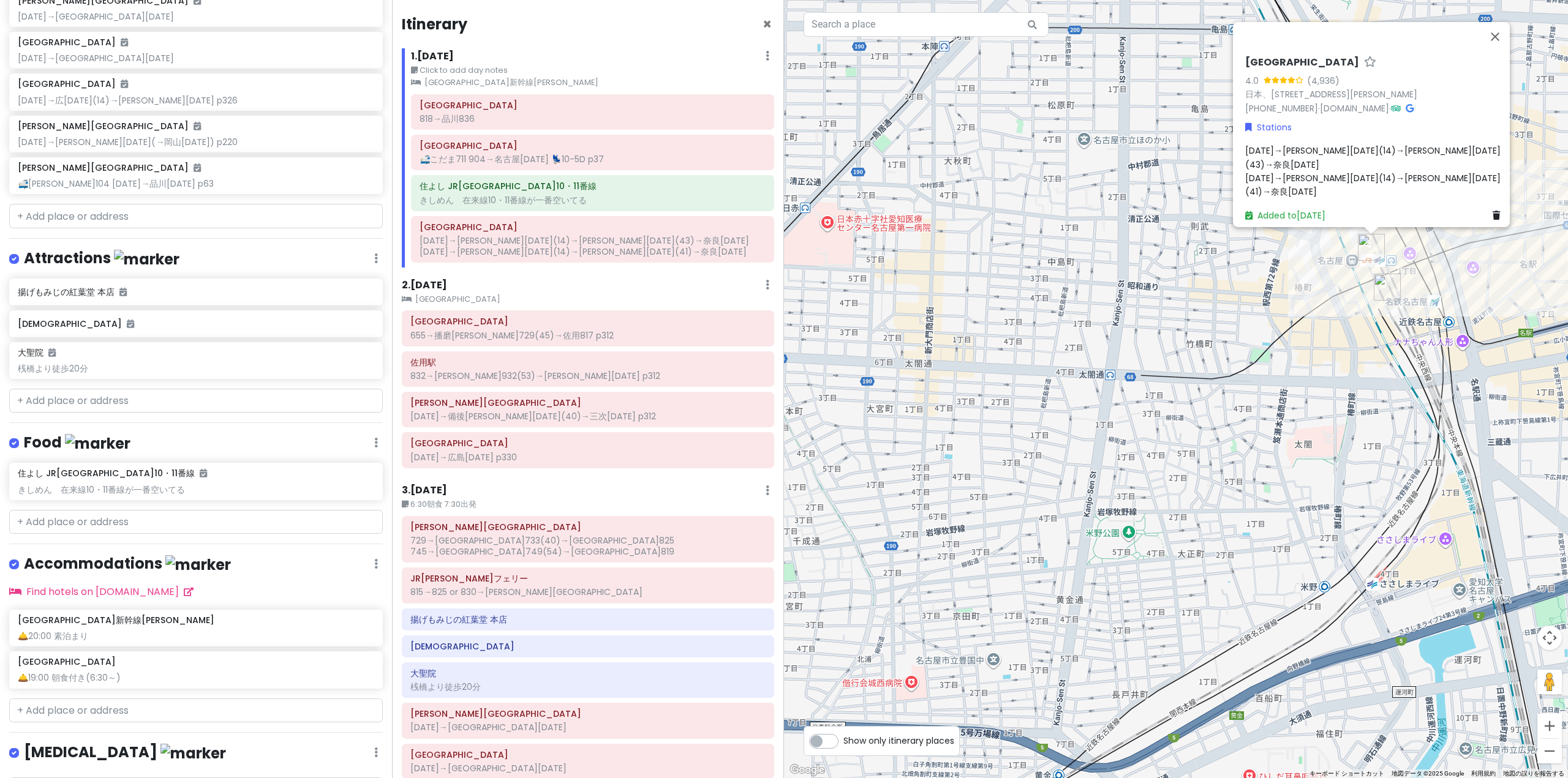
click at [1440, 170] on div "[DATE]→[PERSON_NAME][DATE](14)→[PERSON_NAME][DATE](43)→奈良[DATE] [DATE]→[PERSON_…" at bounding box center [1375, 171] width 260 height 55
click at [1446, 152] on textarea "[DATE]→[PERSON_NAME][DATE](14)→[PERSON_NAME][DATE](43)→奈良[DATE] [DATE]→[PERSON_…" at bounding box center [1375, 153] width 260 height 32
click at [1456, 175] on button "Save" at bounding box center [1456, 187] width 42 height 24
click at [98, 524] on input "text" at bounding box center [196, 522] width 373 height 25
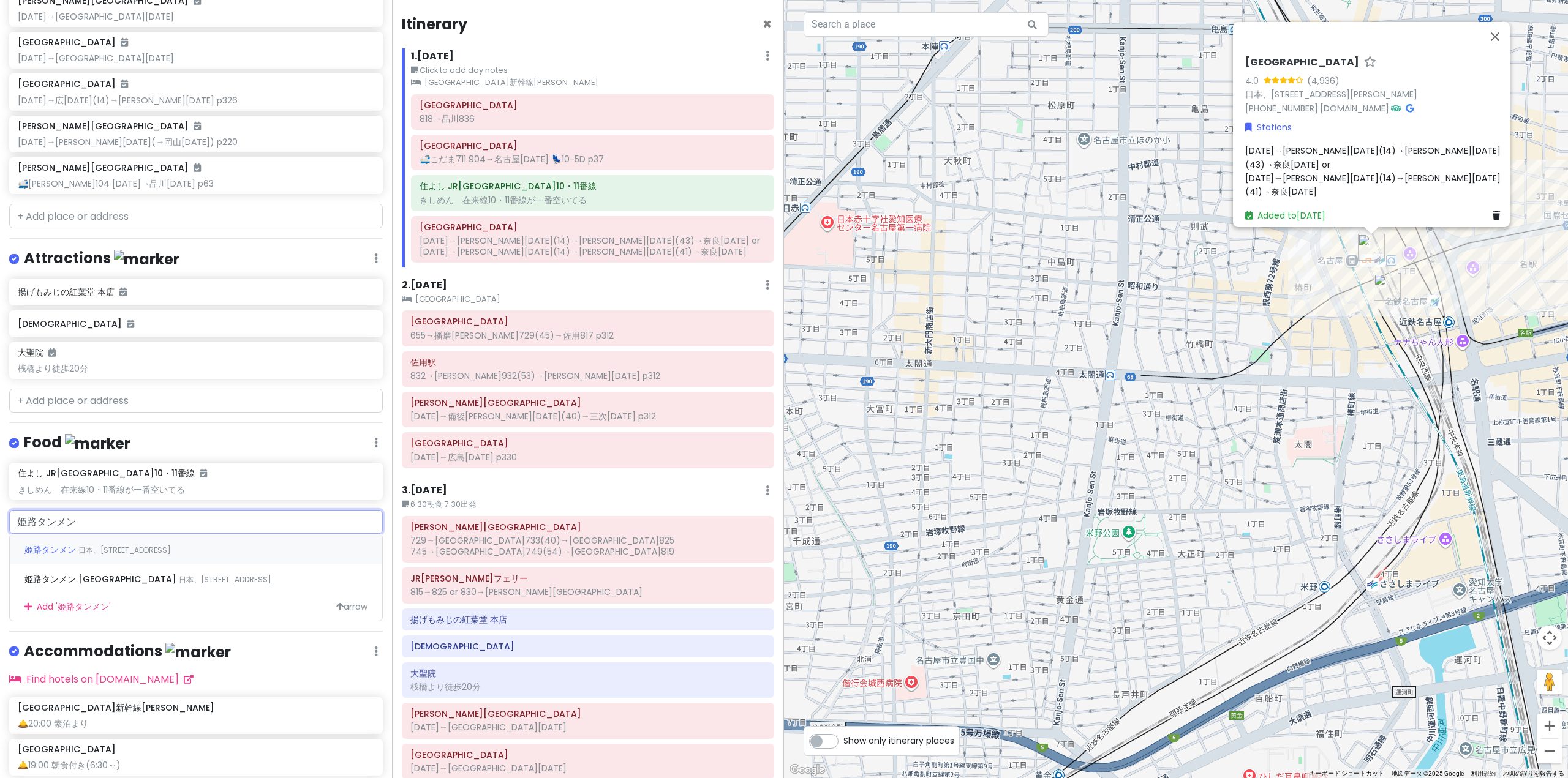
click at [111, 551] on span "日本、[STREET_ADDRESS]" at bounding box center [125, 550] width 93 height 11
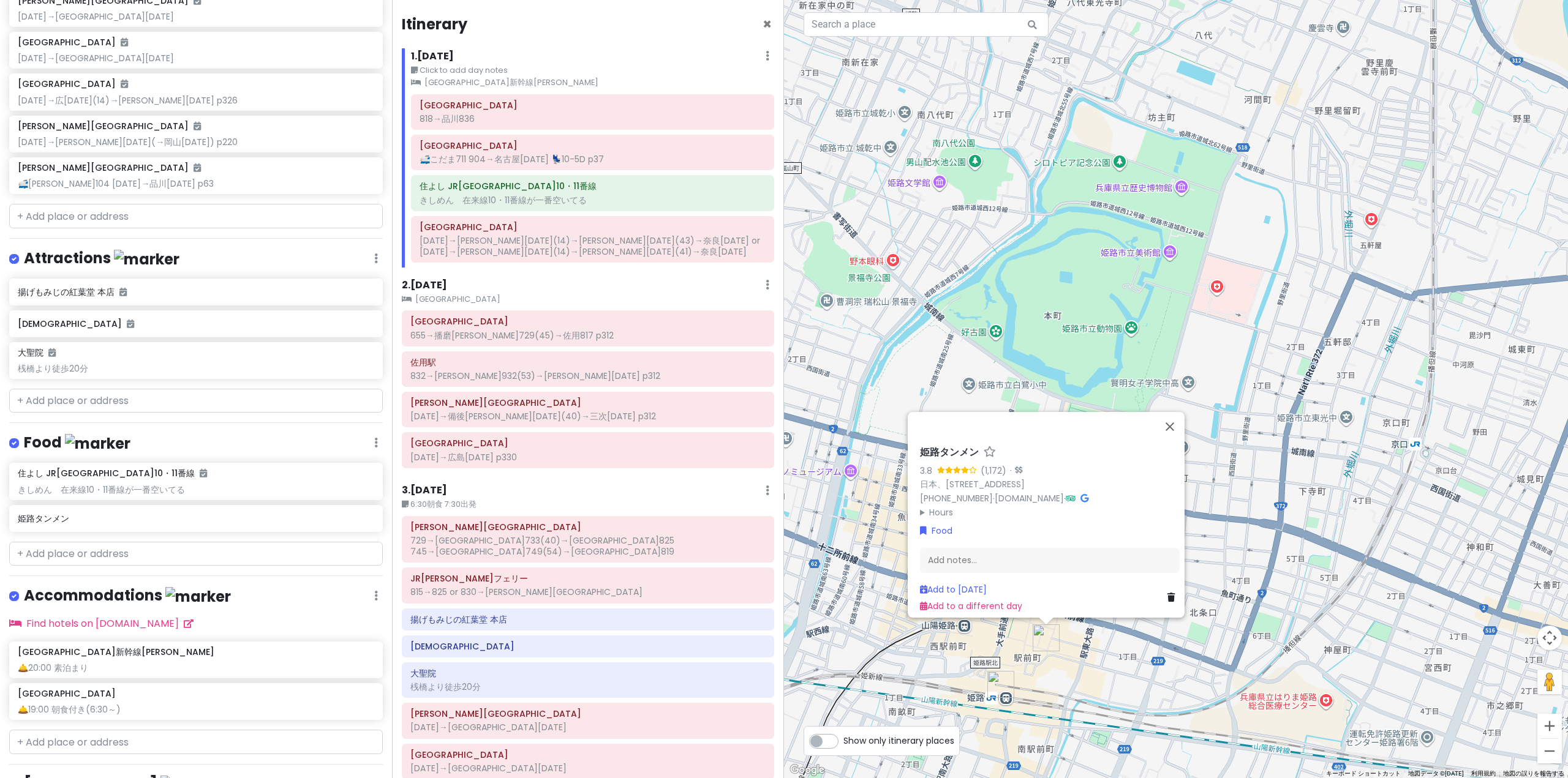
drag, startPoint x: 1087, startPoint y: 719, endPoint x: 1223, endPoint y: 608, distance: 175.5
click at [1223, 608] on div "姫路タンメン 3.8 (1,172) · 日本、[STREET_ADDRESS] [PHONE_NUMBER] · [DOMAIN_NAME] · Hours…" at bounding box center [1176, 389] width 784 height 778
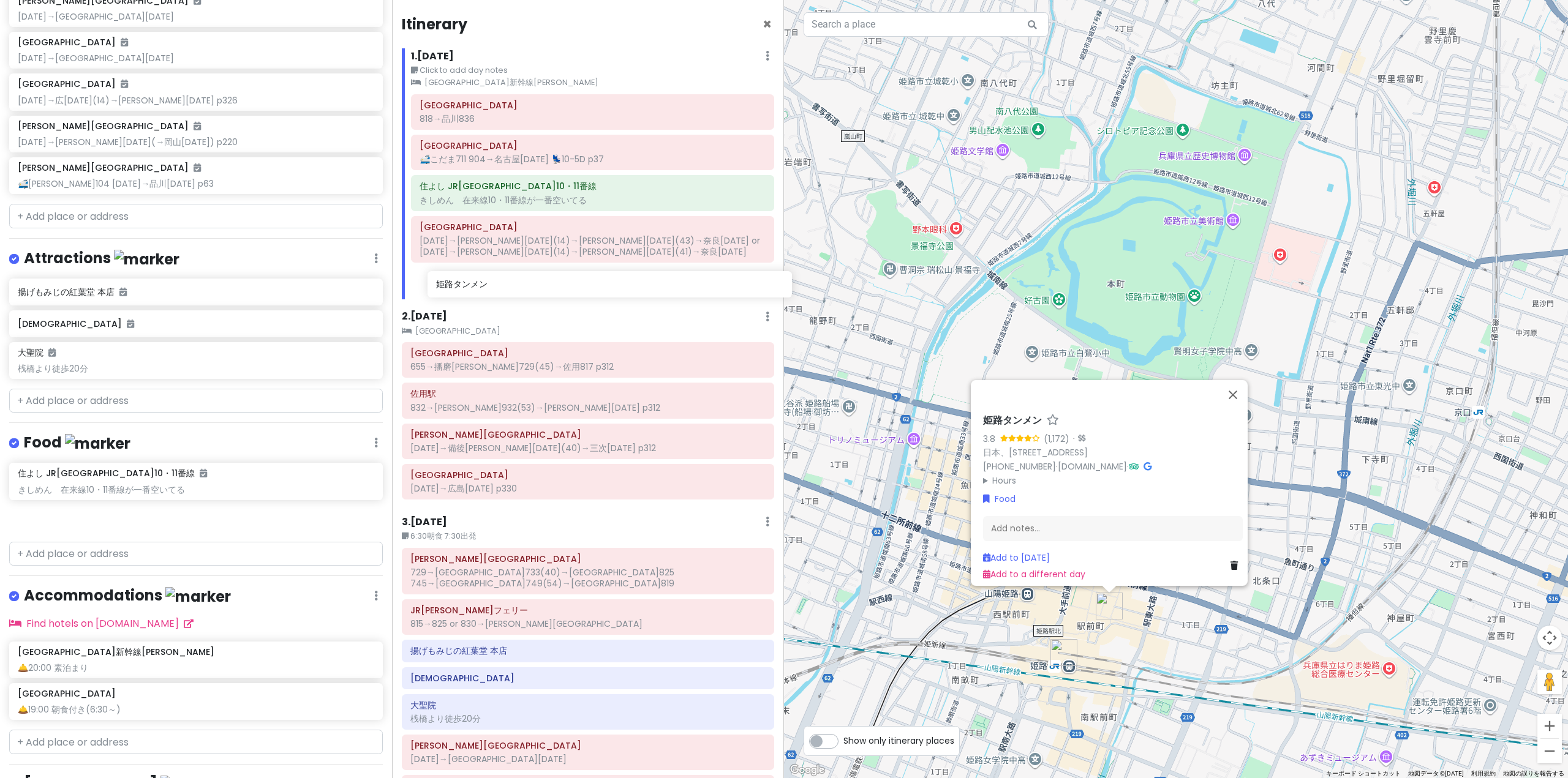
drag, startPoint x: 177, startPoint y: 521, endPoint x: 595, endPoint y: 290, distance: 477.6
click at [595, 290] on div "'25夏 青春18きっぷ旅行｜[PERSON_NAME]線・芸備線 Private Change Dates Make a Copy Delete Trip …" at bounding box center [784, 389] width 1568 height 778
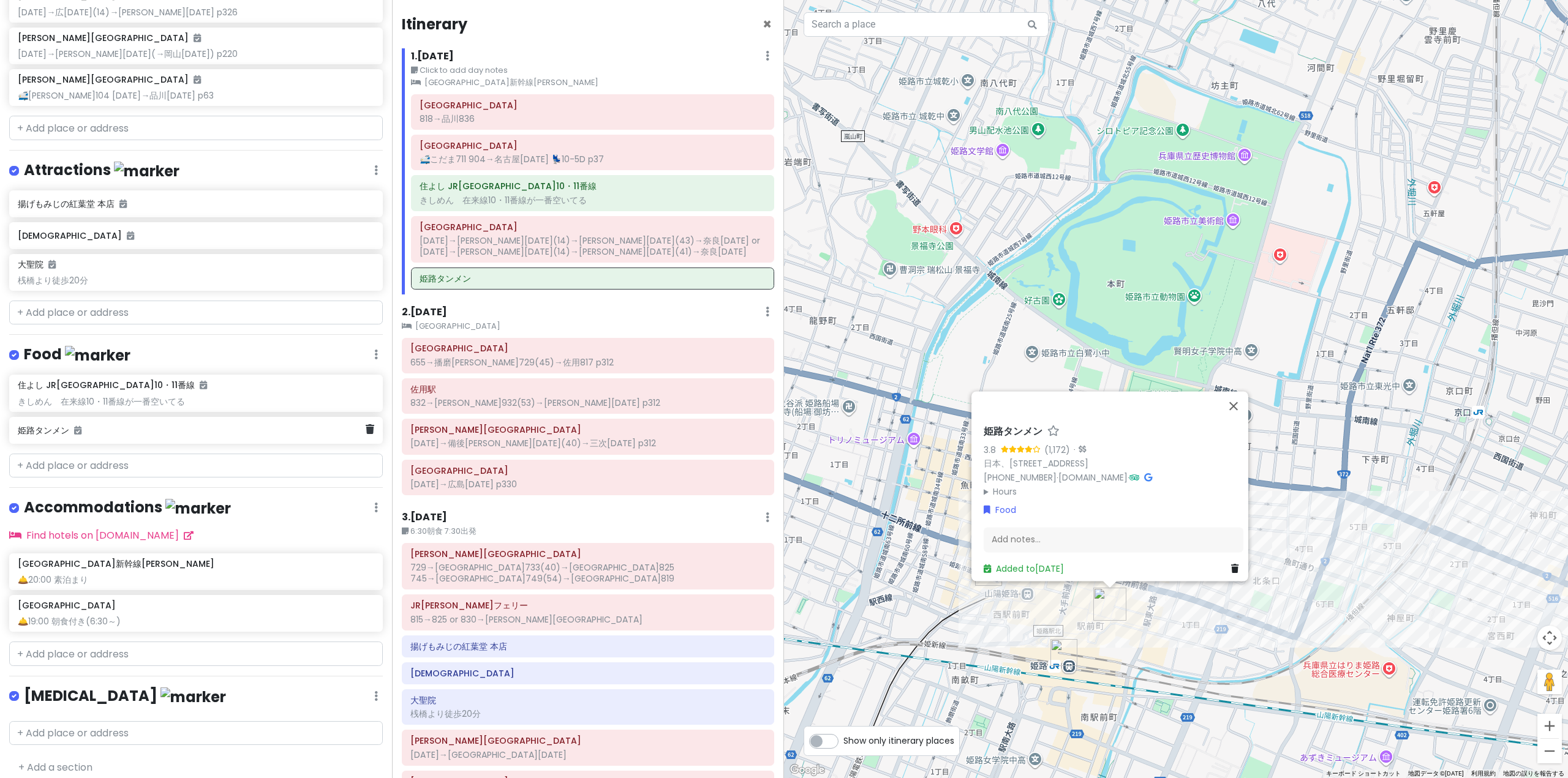
scroll to position [744, 0]
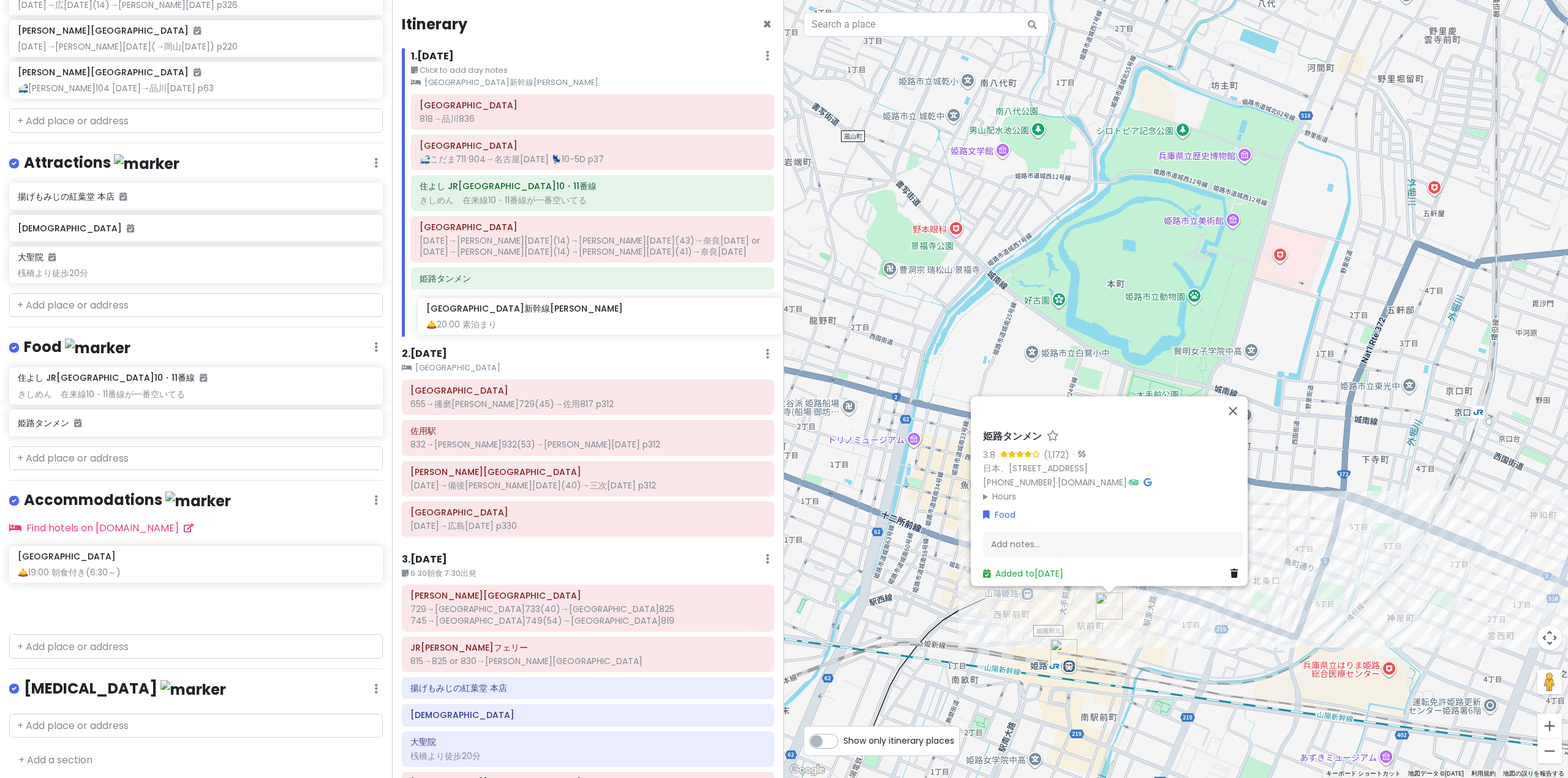
drag, startPoint x: 209, startPoint y: 558, endPoint x: 599, endPoint y: 323, distance: 455.3
click at [599, 323] on div "'25夏 青春18きっぷ旅行｜[PERSON_NAME]線・芸備線 Private Change Dates Make a Copy Delete Trip …" at bounding box center [784, 389] width 1568 height 778
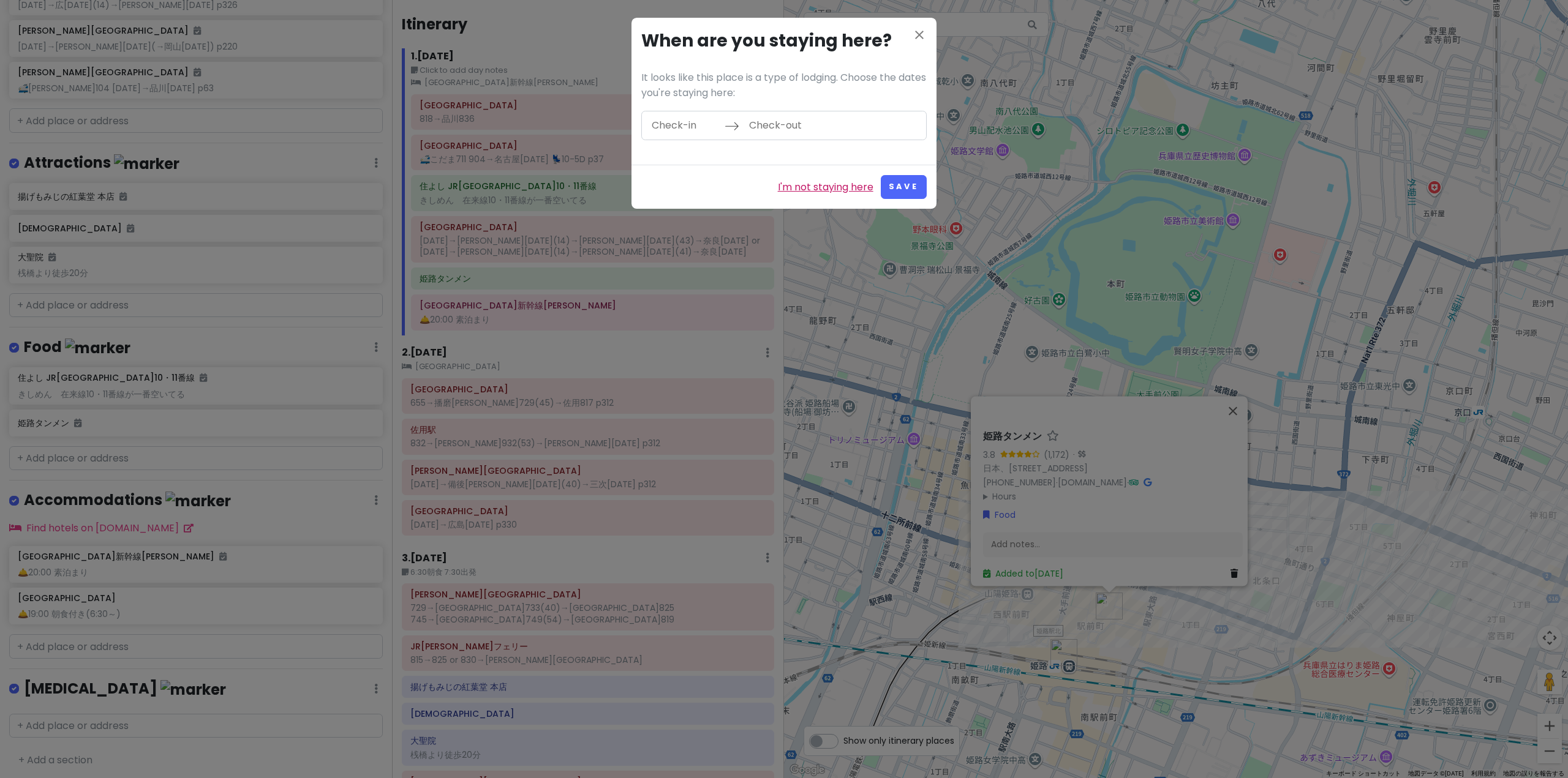
click at [840, 191] on link "I'm not staying here" at bounding box center [825, 187] width 95 height 16
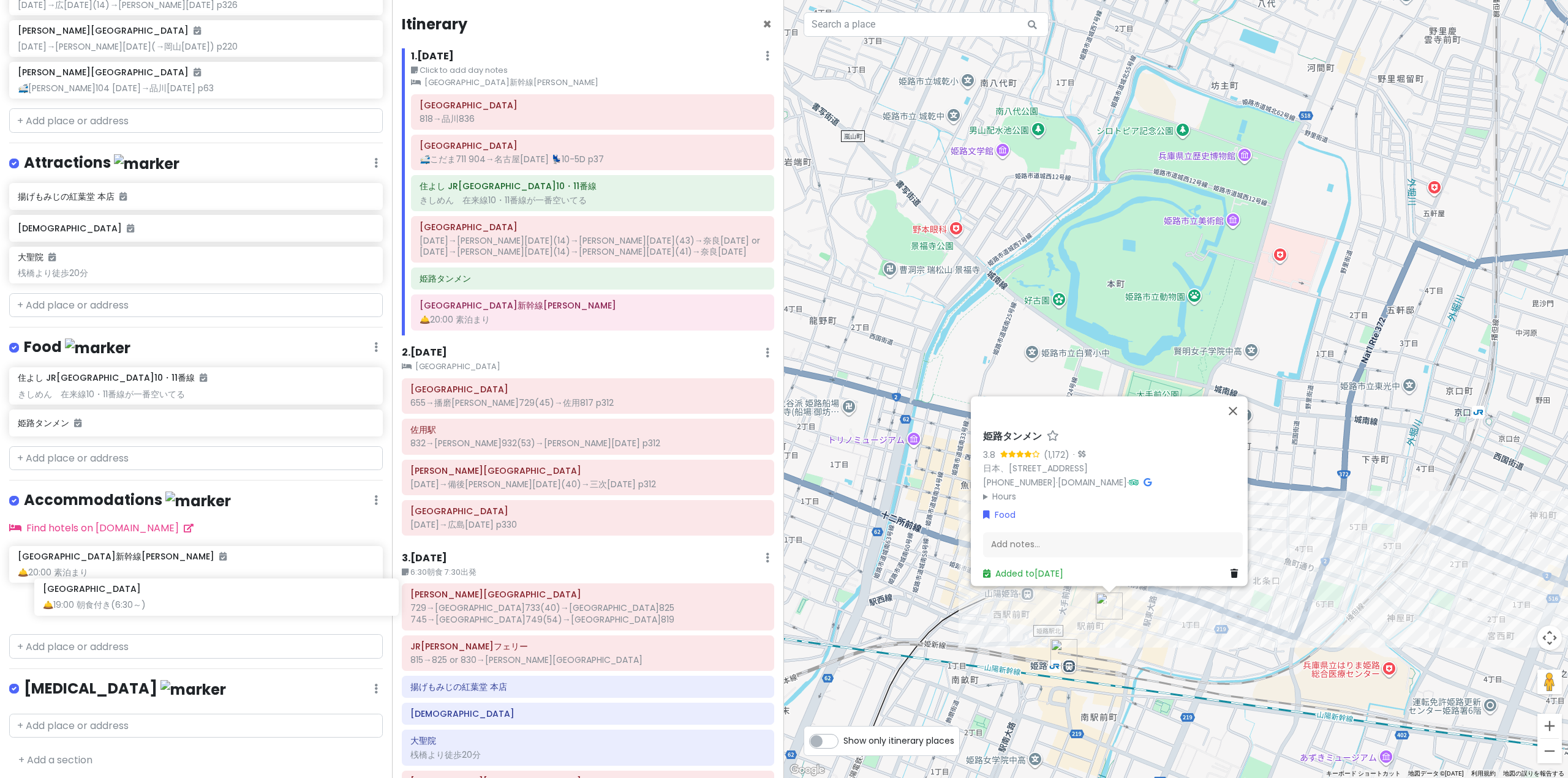
scroll to position [6, 0]
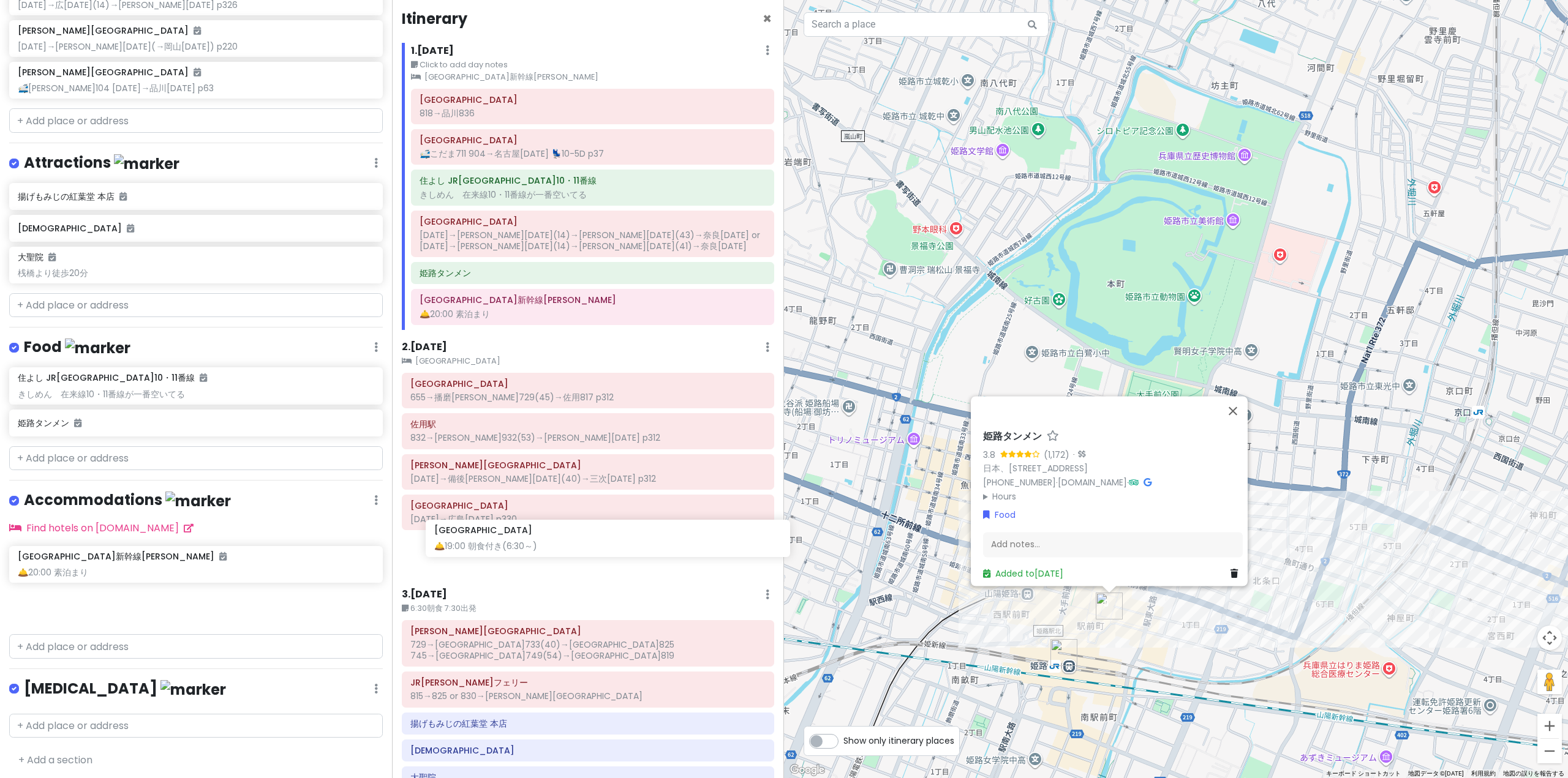
drag, startPoint x: 148, startPoint y: 593, endPoint x: 562, endPoint y: 532, distance: 418.5
click at [562, 532] on div "'25夏 青春18きっぷ旅行｜[PERSON_NAME]線・芸備線 Private Change Dates Make a Copy Delete Trip …" at bounding box center [784, 389] width 1568 height 778
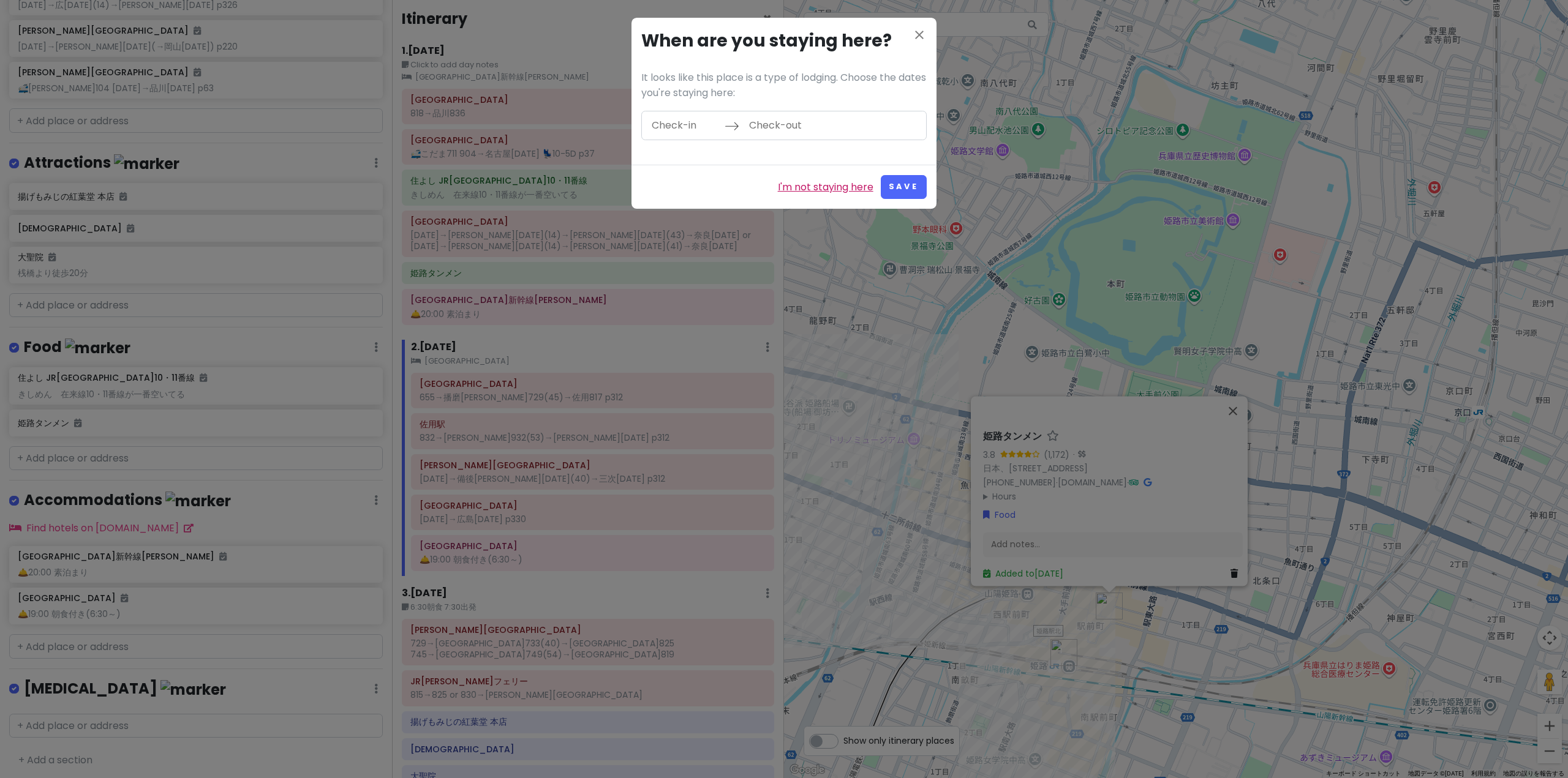
click at [809, 186] on link "I'm not staying here" at bounding box center [825, 187] width 95 height 16
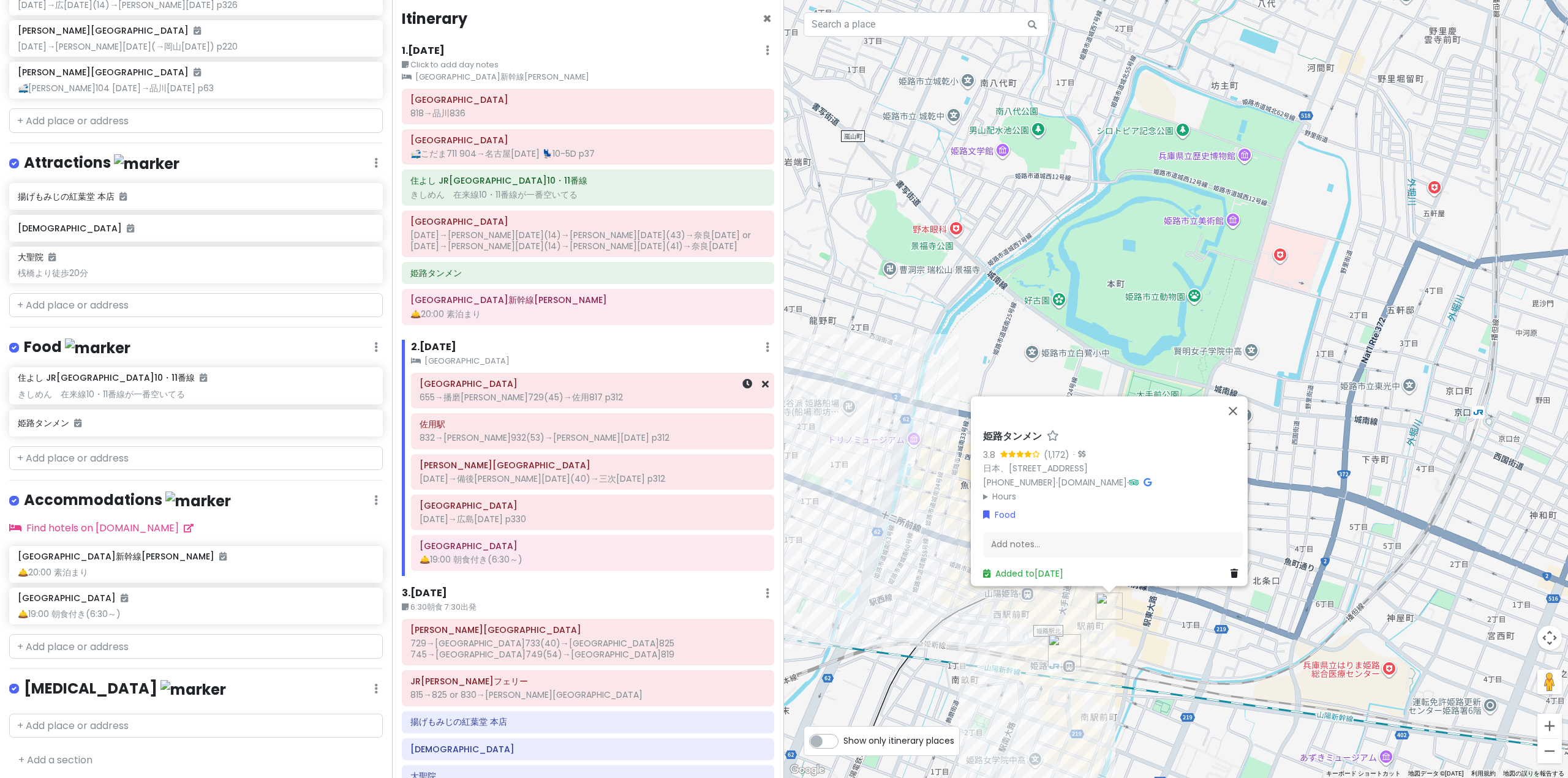
click at [578, 408] on div "[GEOGRAPHIC_DATA] 655→[GEOGRAPHIC_DATA][PERSON_NAME](45)→佐用817 p312" at bounding box center [592, 390] width 362 height 34
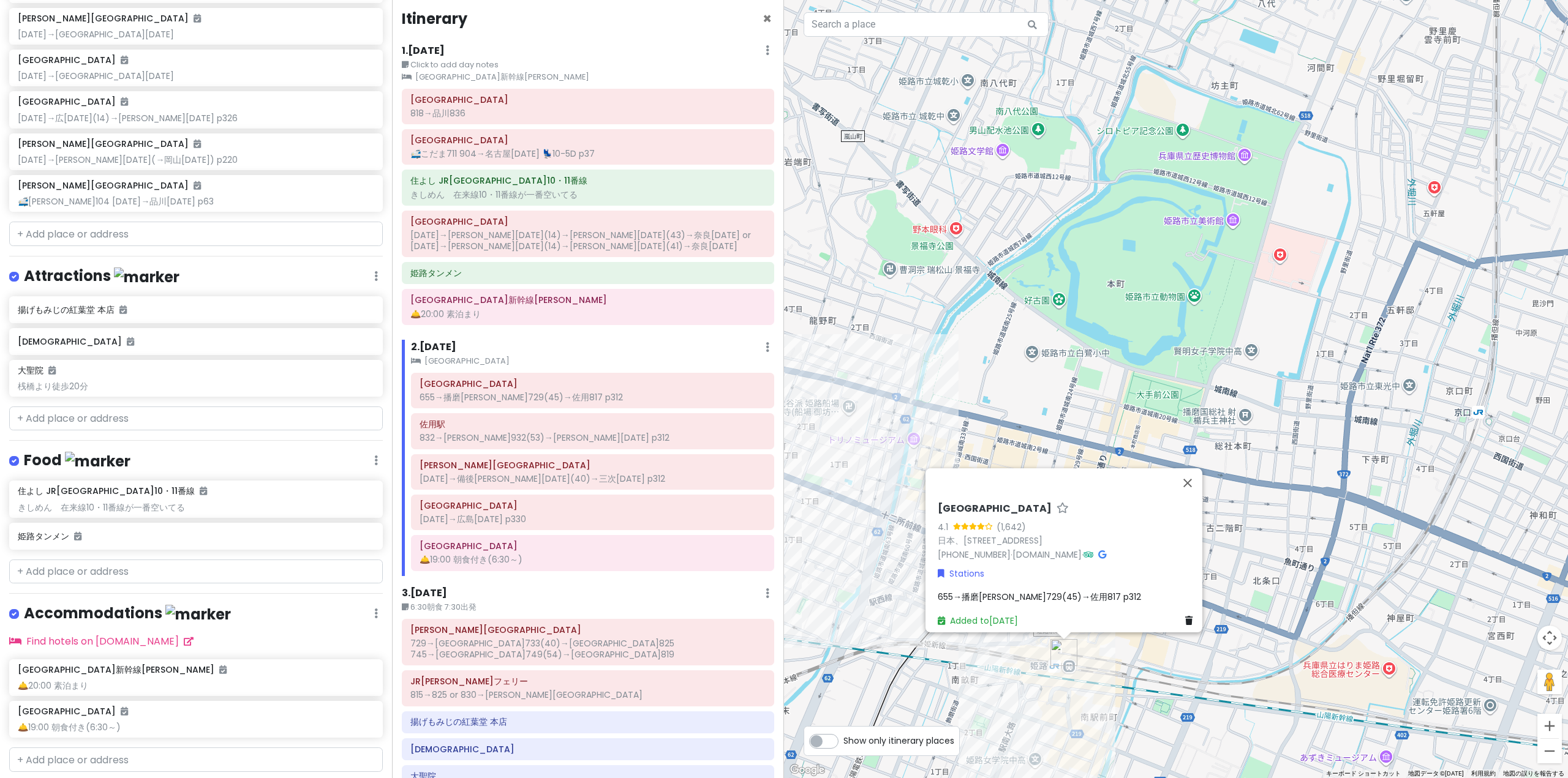
scroll to position [622, 0]
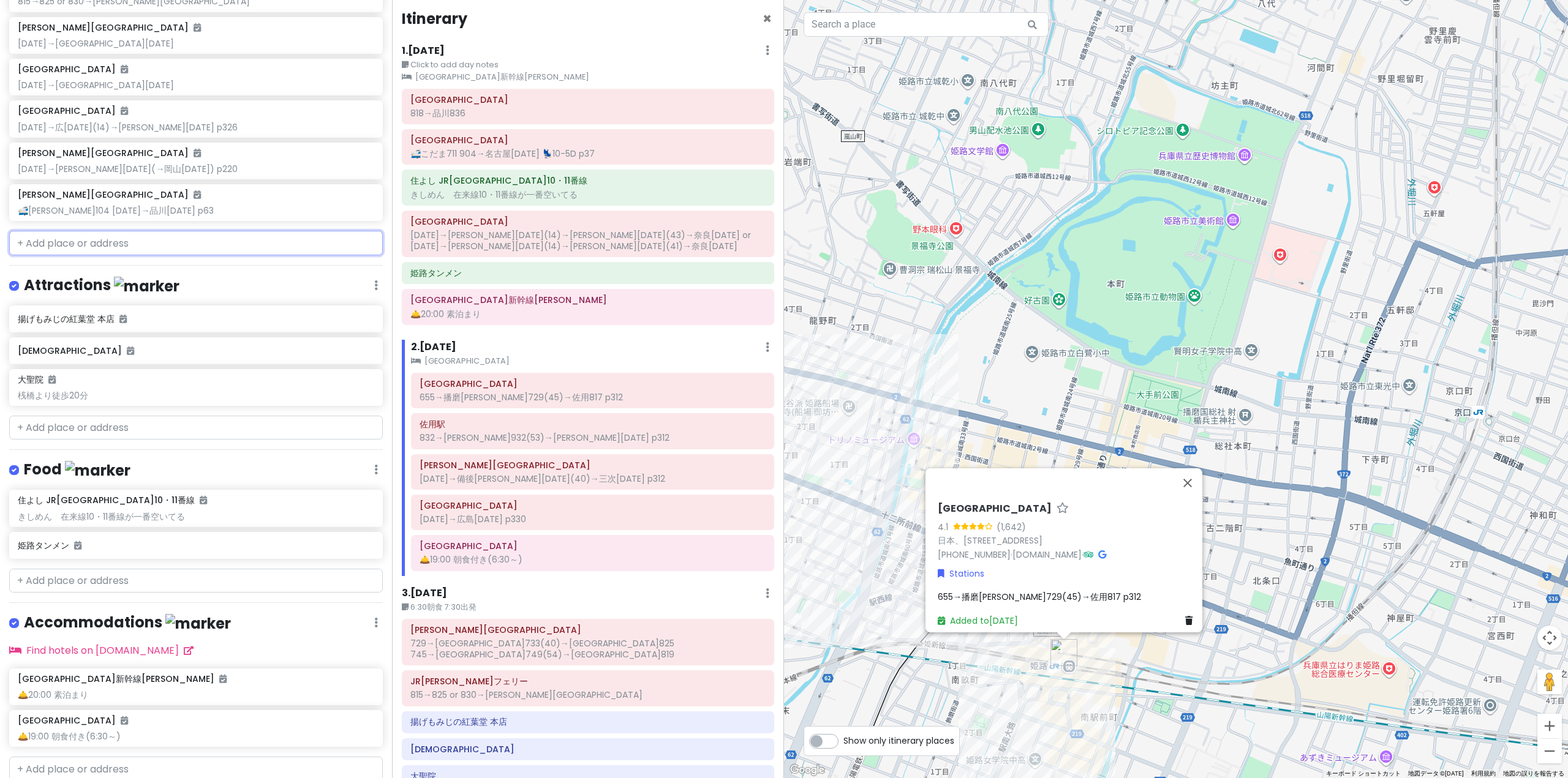
click at [65, 243] on input "text" at bounding box center [196, 243] width 373 height 25
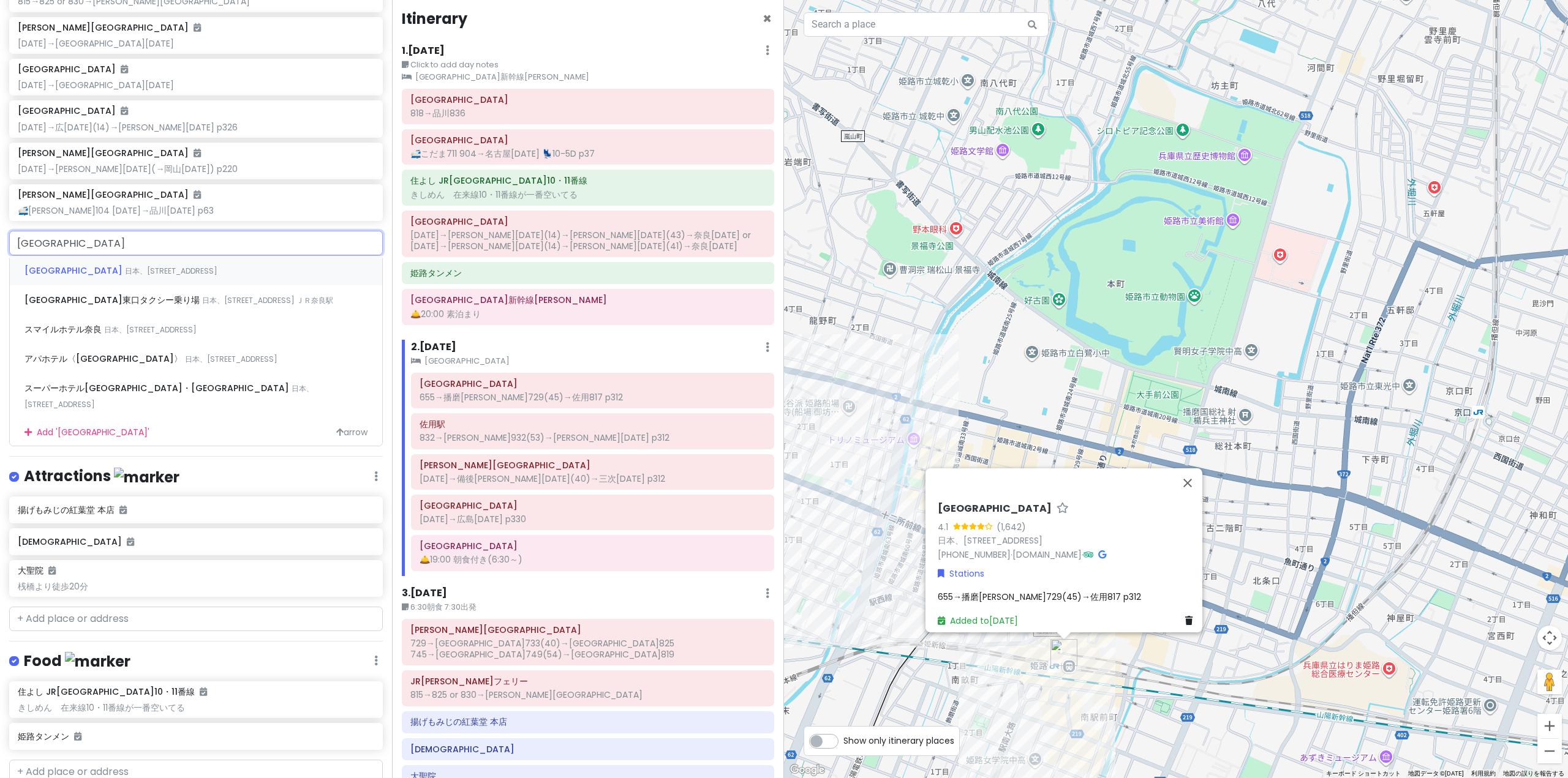
click at [125, 271] on span "日本、[STREET_ADDRESS]" at bounding box center [171, 271] width 93 height 11
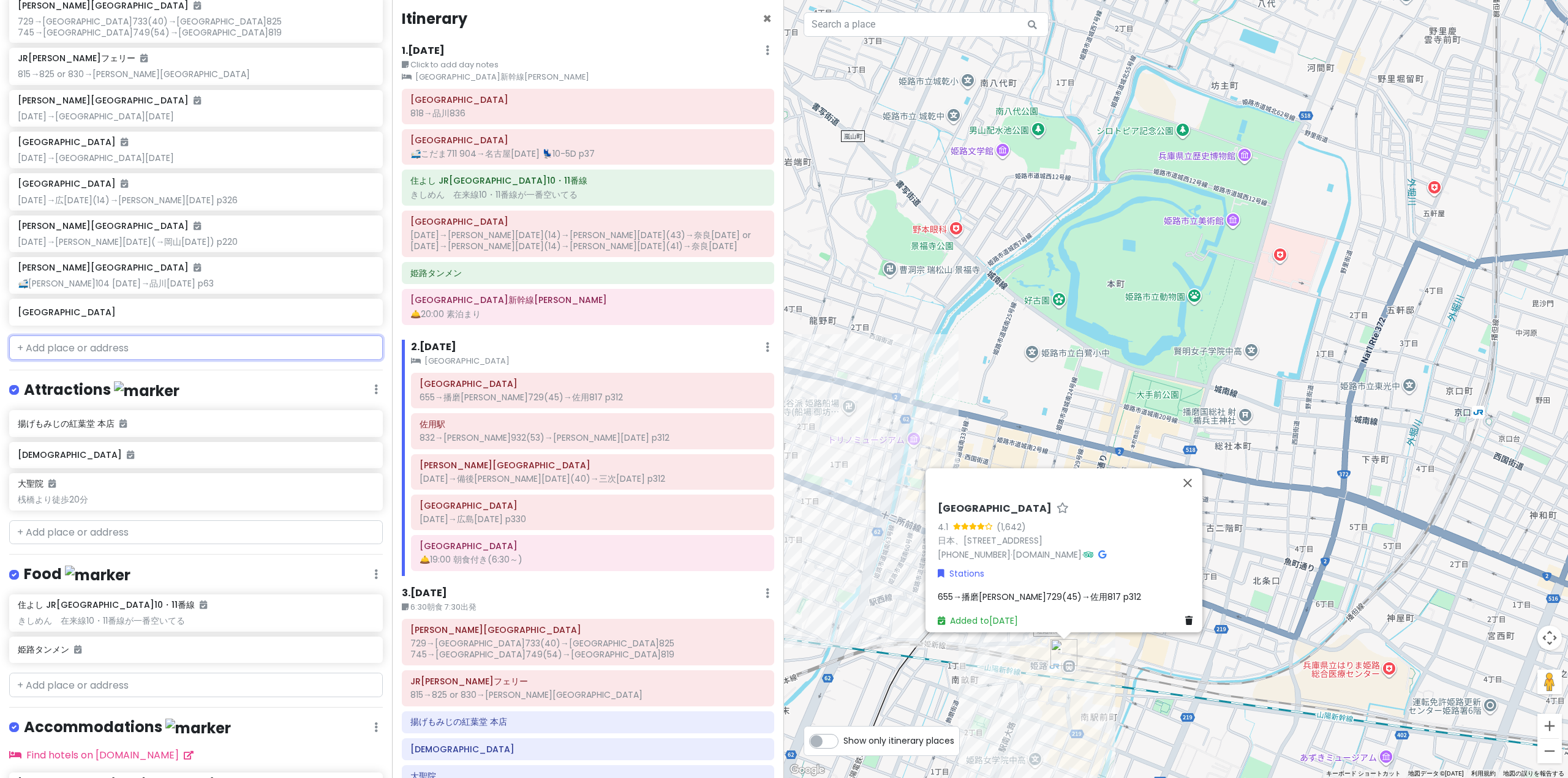
scroll to position [531, 0]
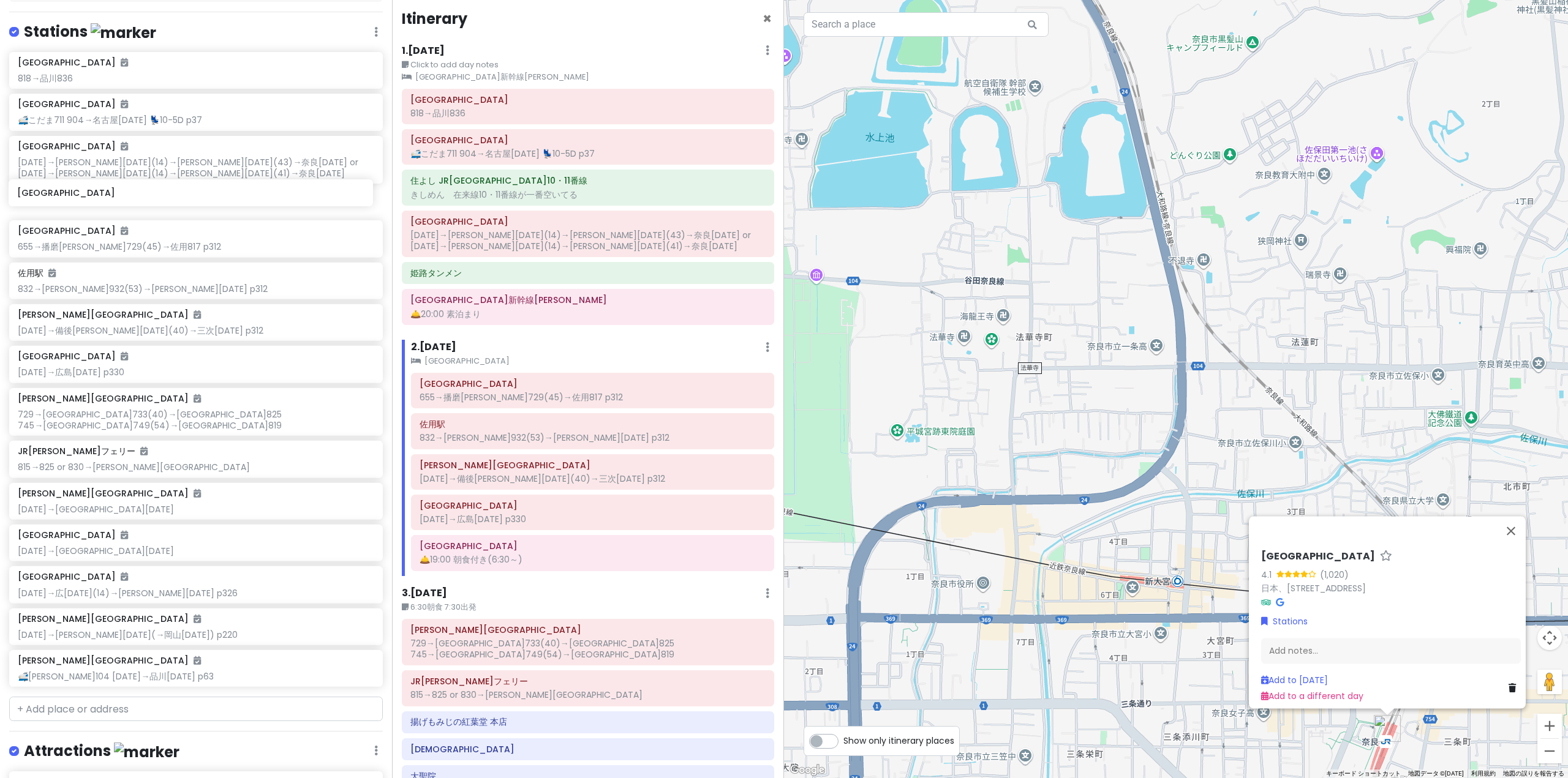
drag, startPoint x: 59, startPoint y: 330, endPoint x: 58, endPoint y: 194, distance: 136.0
click at [58, 194] on div "[GEOGRAPHIC_DATA] 818→[GEOGRAPHIC_DATA] 🚅こだま711 904→[GEOGRAPHIC_DATA][DATE] 💺10…" at bounding box center [196, 372] width 392 height 640
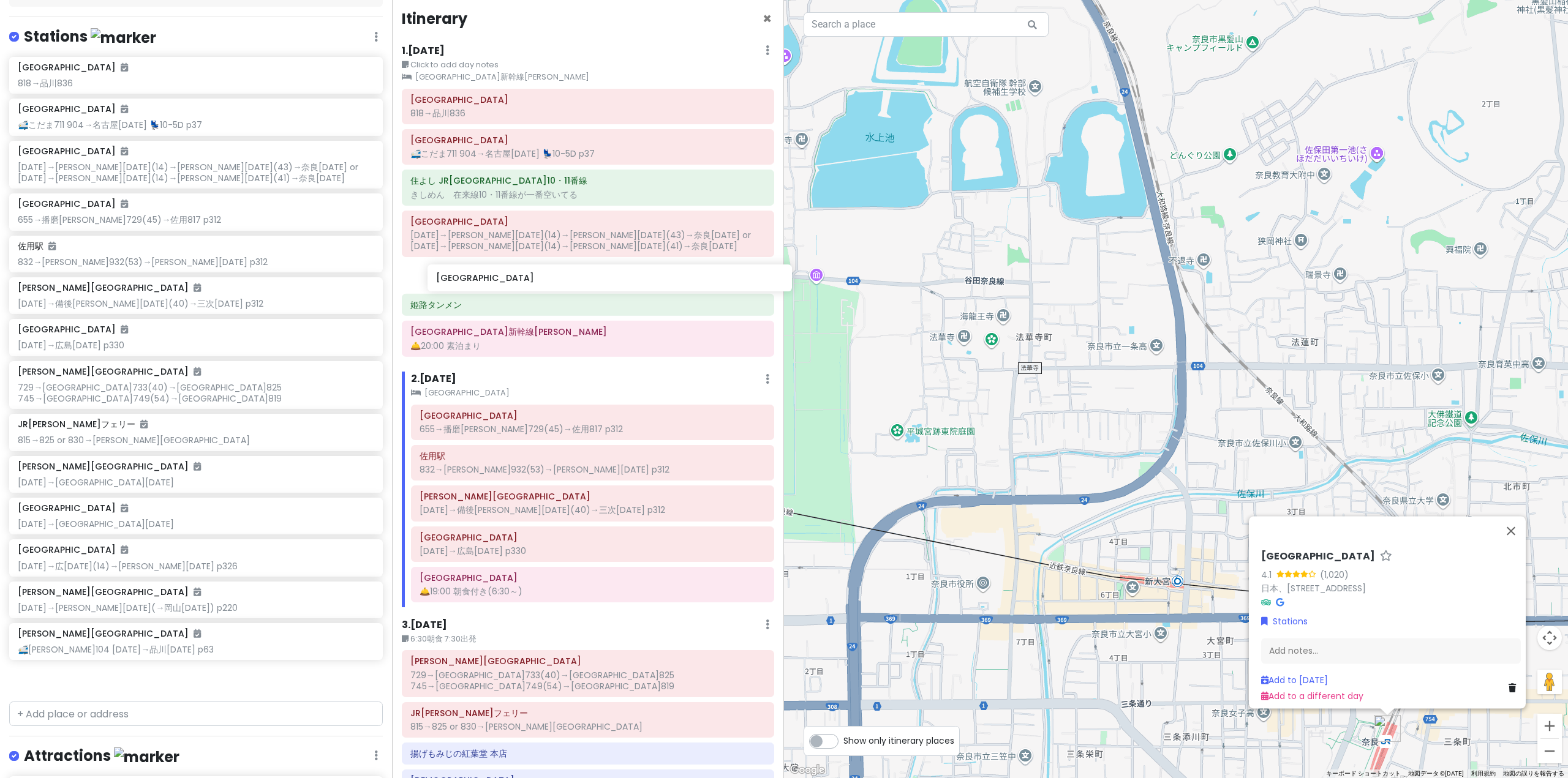
drag, startPoint x: 84, startPoint y: 215, endPoint x: 498, endPoint y: 285, distance: 419.9
click at [498, 285] on div "'25夏 青春18きっぷ旅行｜[PERSON_NAME]線・芸備線 Private Change Dates Make a Copy Delete Trip …" at bounding box center [784, 389] width 1568 height 778
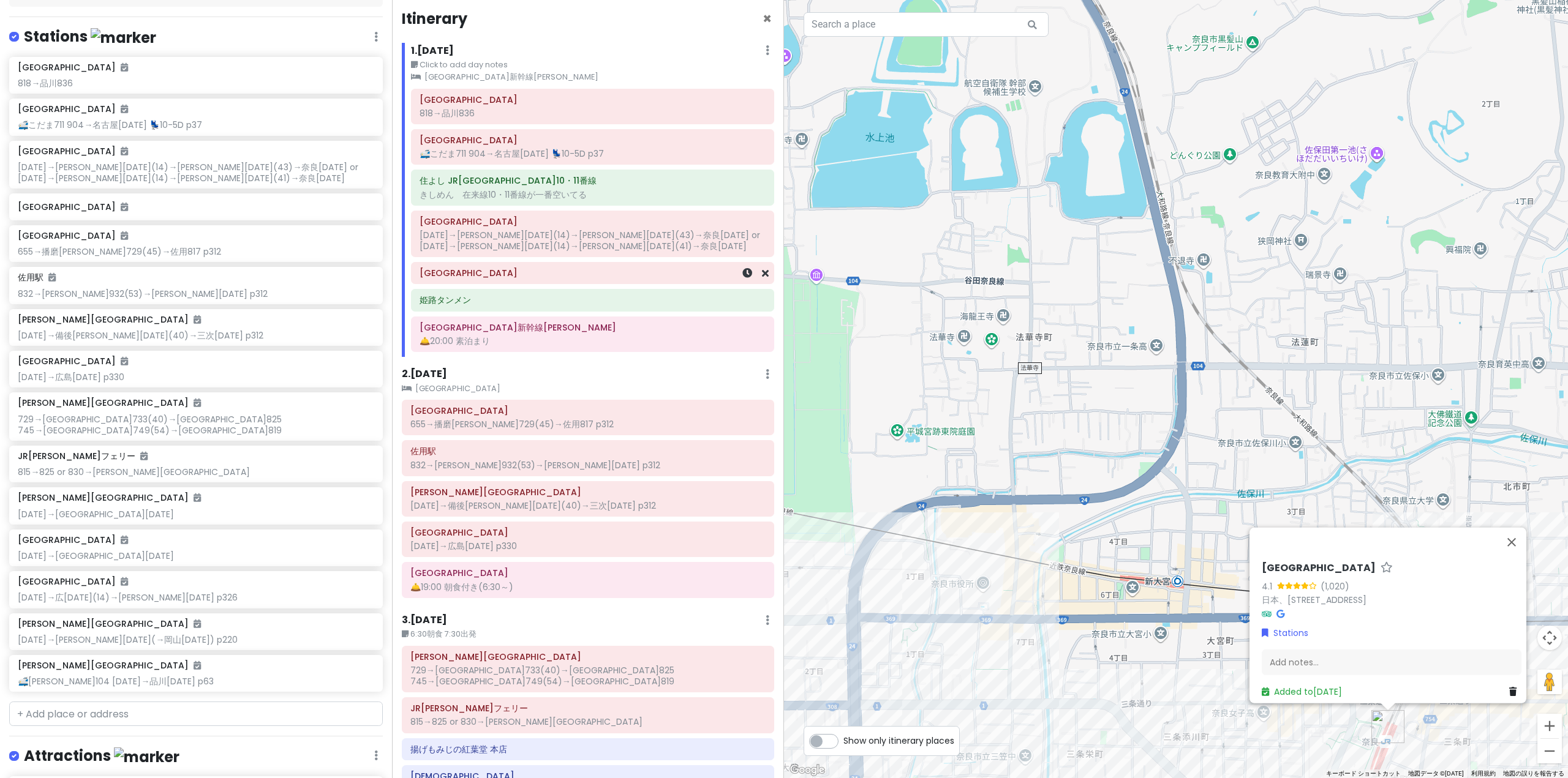
click at [569, 281] on div "[GEOGRAPHIC_DATA]" at bounding box center [592, 273] width 346 height 17
click at [1414, 661] on div "Add notes..." at bounding box center [1391, 667] width 260 height 26
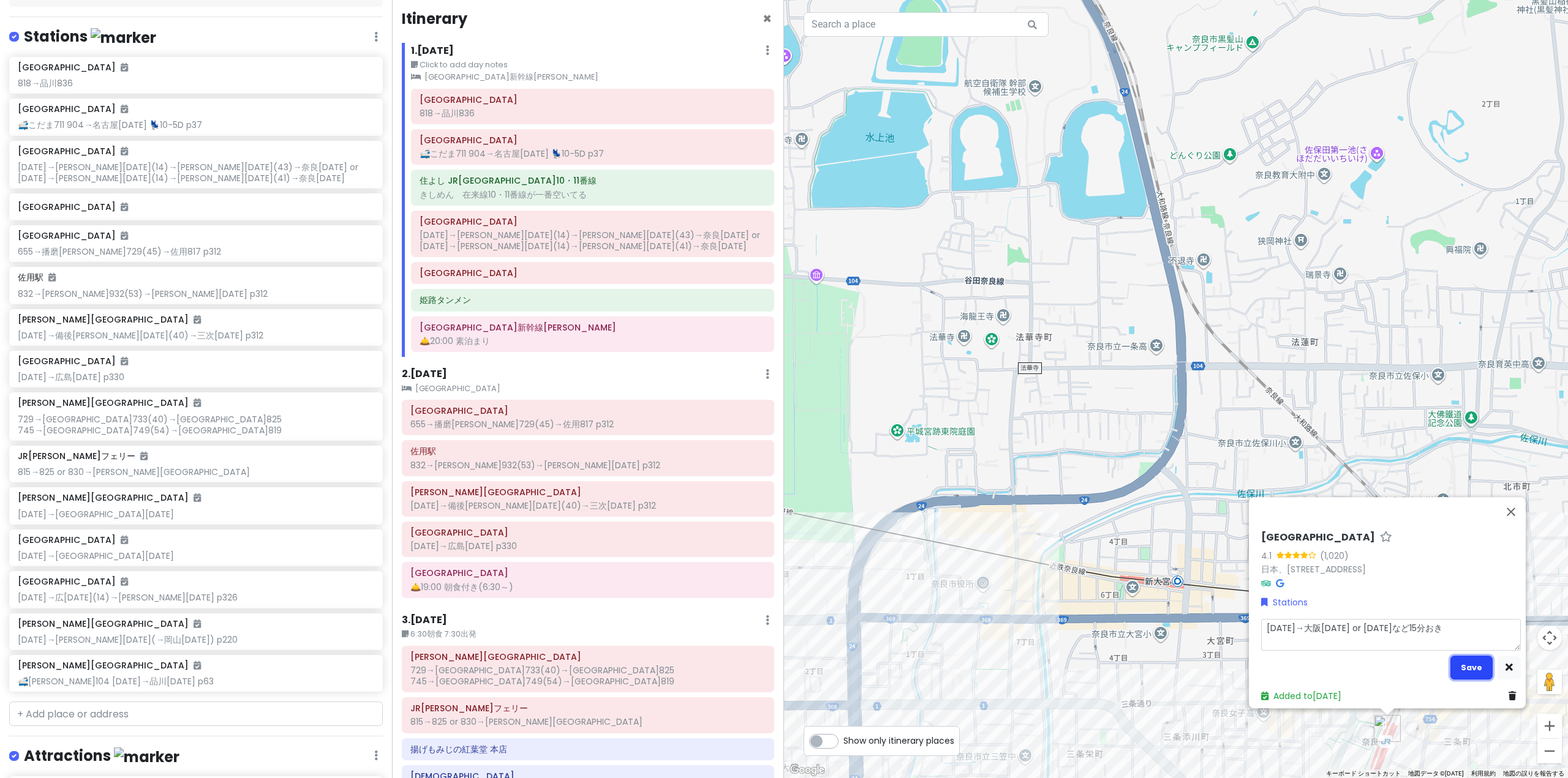
click at [1463, 660] on button "Save" at bounding box center [1471, 668] width 42 height 24
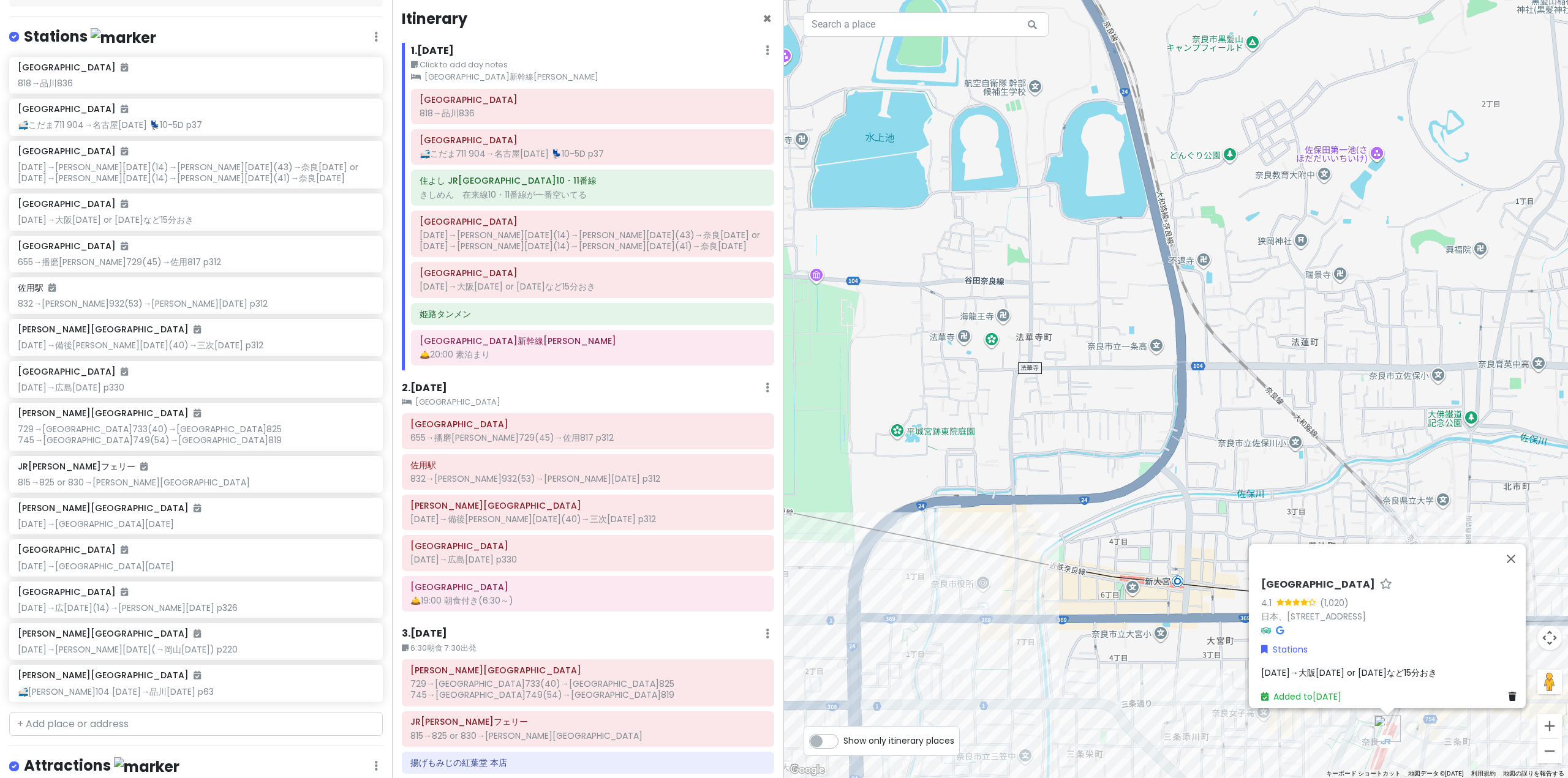
click at [1377, 666] on span "[DATE]→大阪[DATE] or [DATE]など15分おき" at bounding box center [1349, 672] width 175 height 12
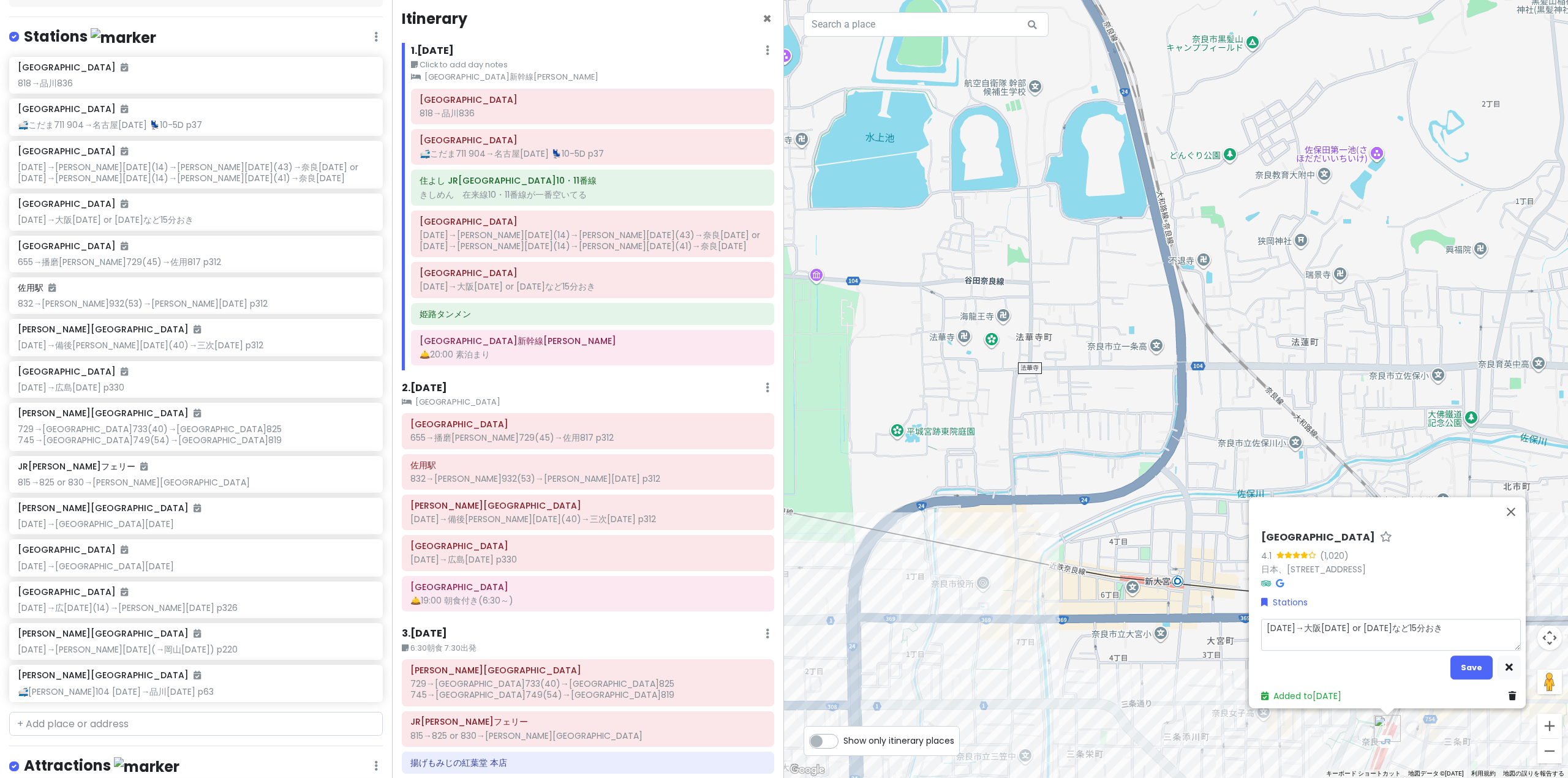
click at [1397, 627] on textarea "[DATE]→大阪[DATE] or [DATE]など15分おき" at bounding box center [1391, 634] width 260 height 32
click at [1466, 656] on button "Save" at bounding box center [1471, 668] width 42 height 24
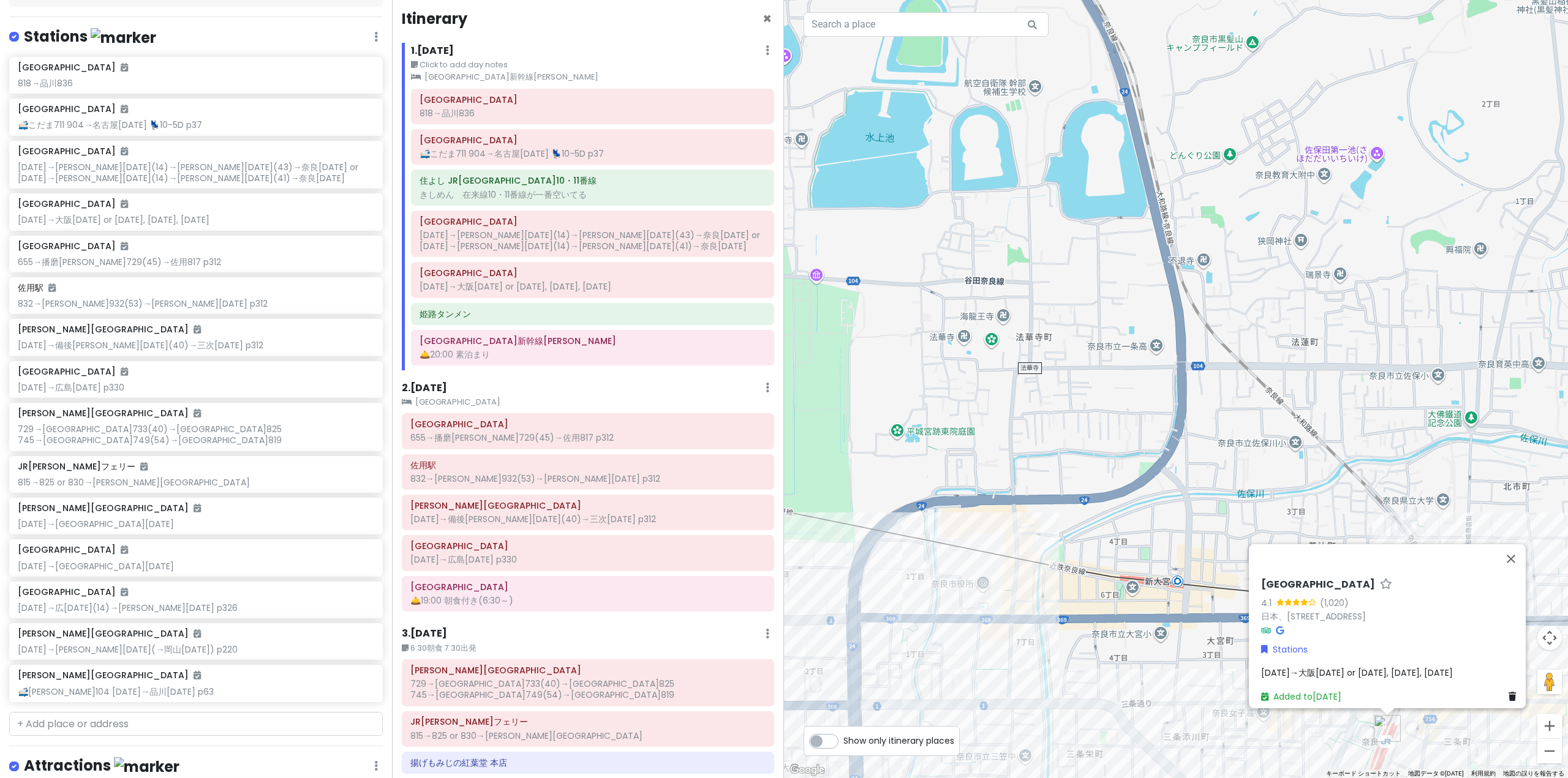
click at [1444, 676] on div "[GEOGRAPHIC_DATA] 4.1 (1,020) 日本、[STREET_ADDRESS][DATE]→[GEOGRAPHIC_DATA][DATE]…" at bounding box center [1391, 641] width 270 height 135
click at [1434, 656] on div "[GEOGRAPHIC_DATA] 4.1 (1,020) 日本、[STREET_ADDRESS][DATE]→[GEOGRAPHIC_DATA][DATE]…" at bounding box center [1391, 641] width 270 height 135
click at [1435, 668] on div "[DATE]→大阪[DATE] or [DATE], [DATE], [DATE]" at bounding box center [1391, 672] width 260 height 13
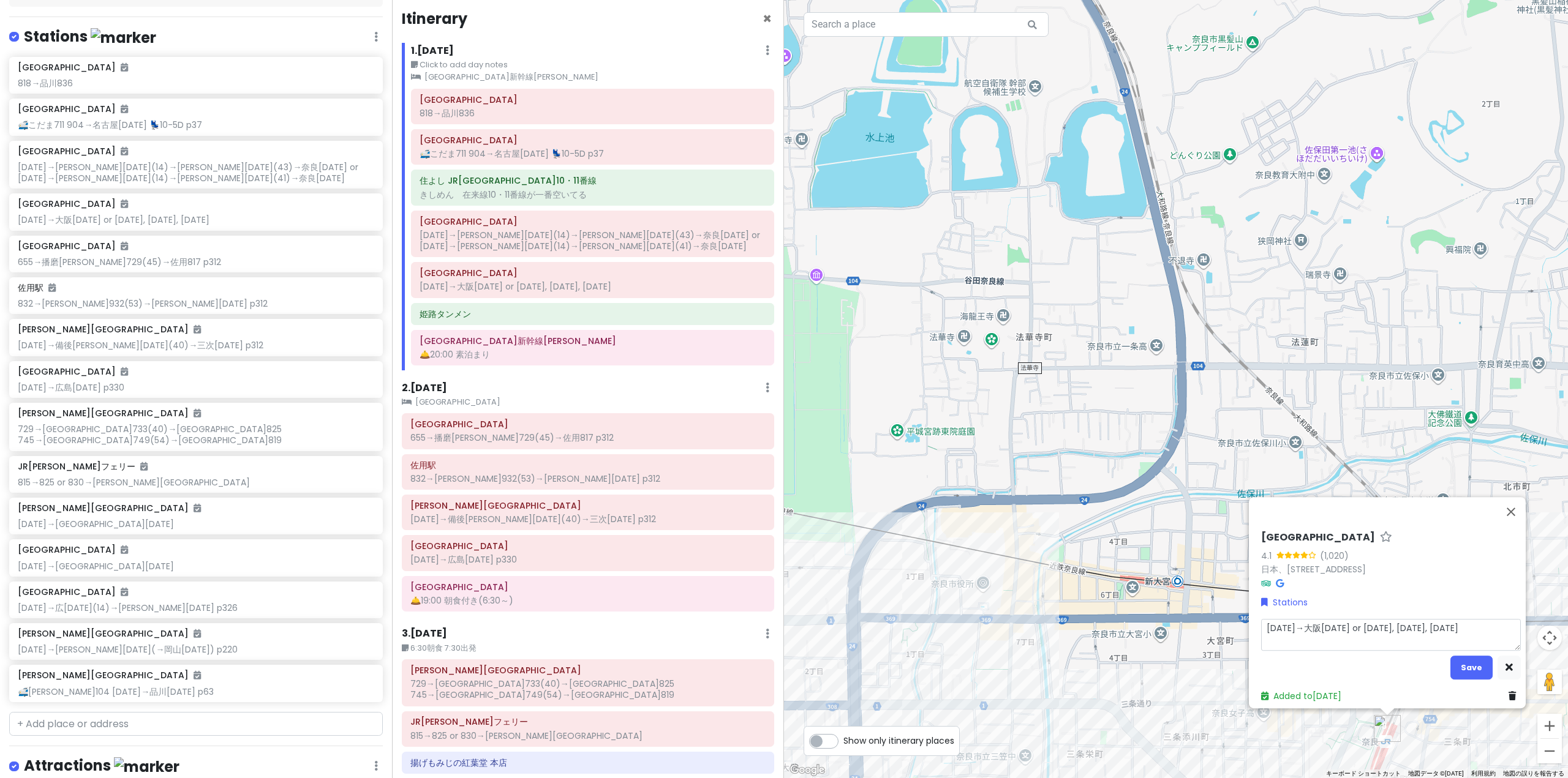
click at [1426, 628] on textarea "[DATE]→大阪[DATE] or [DATE], [DATE], [DATE]" at bounding box center [1391, 634] width 260 height 32
click at [1462, 668] on button "Save" at bounding box center [1471, 668] width 42 height 24
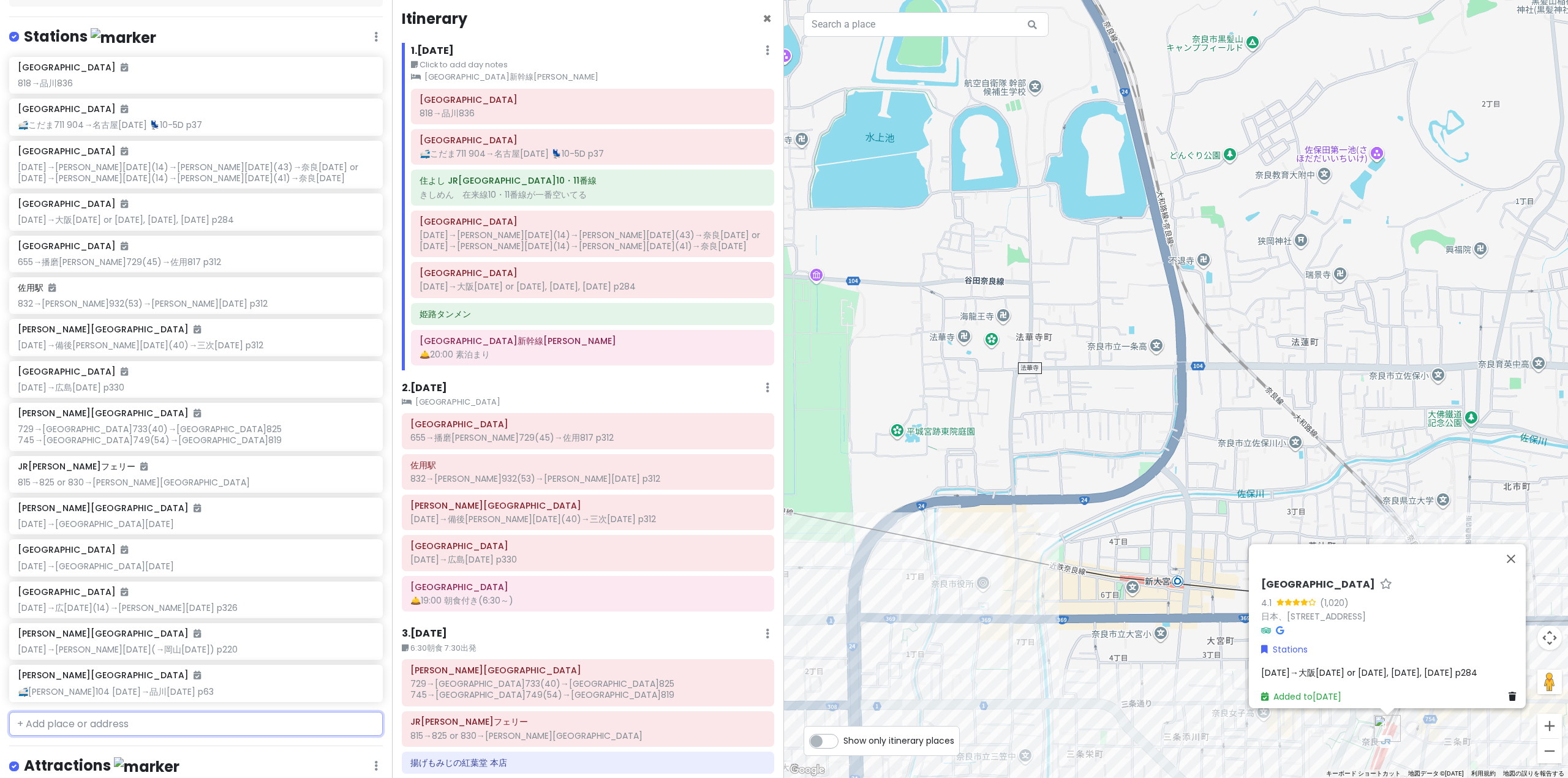
click at [105, 715] on input "text" at bounding box center [196, 724] width 373 height 25
click at [125, 748] on span "日本、[STREET_ADDRESS][PERSON_NAME]" at bounding box center [201, 752] width 152 height 11
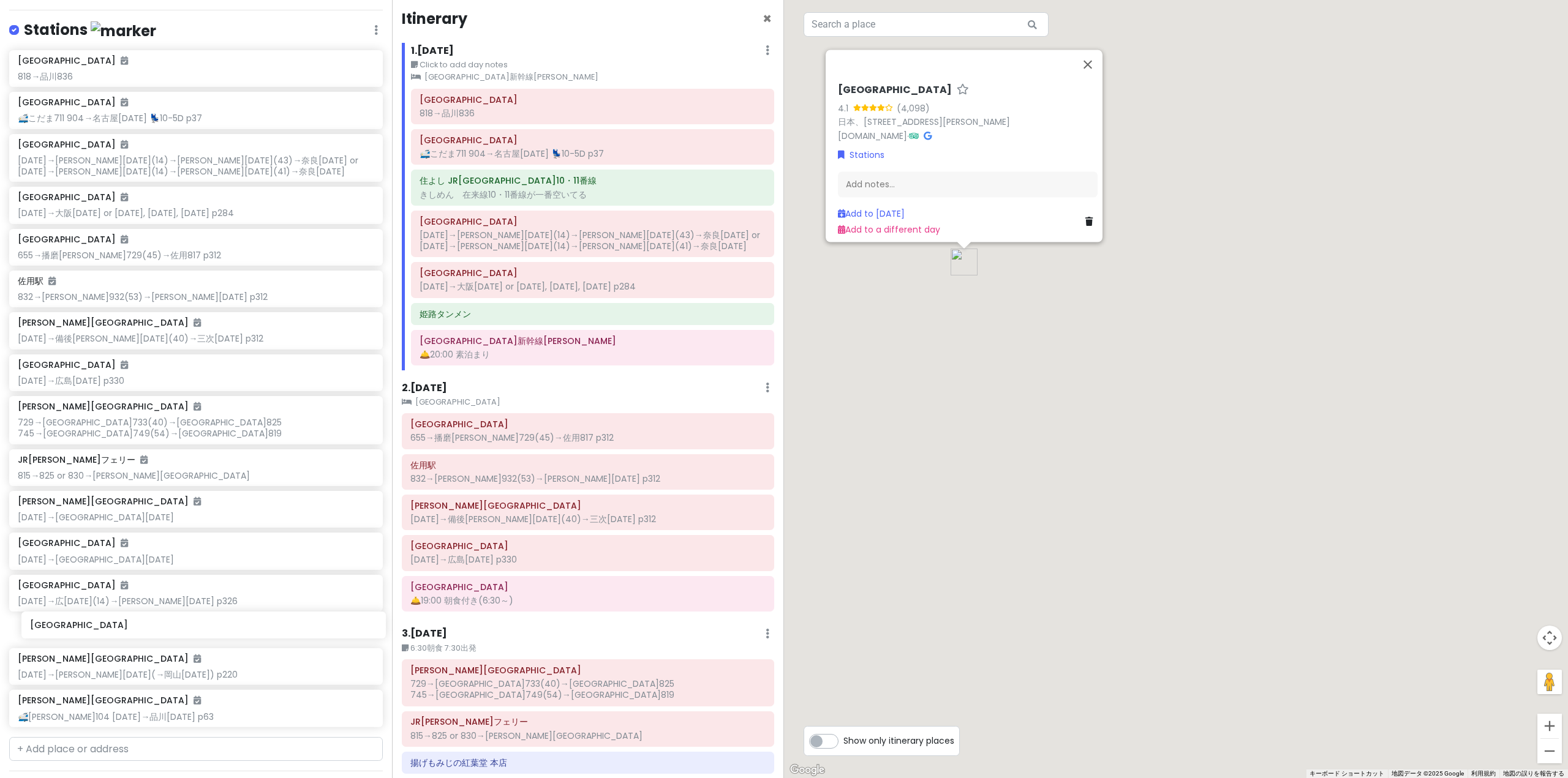
scroll to position [196, 0]
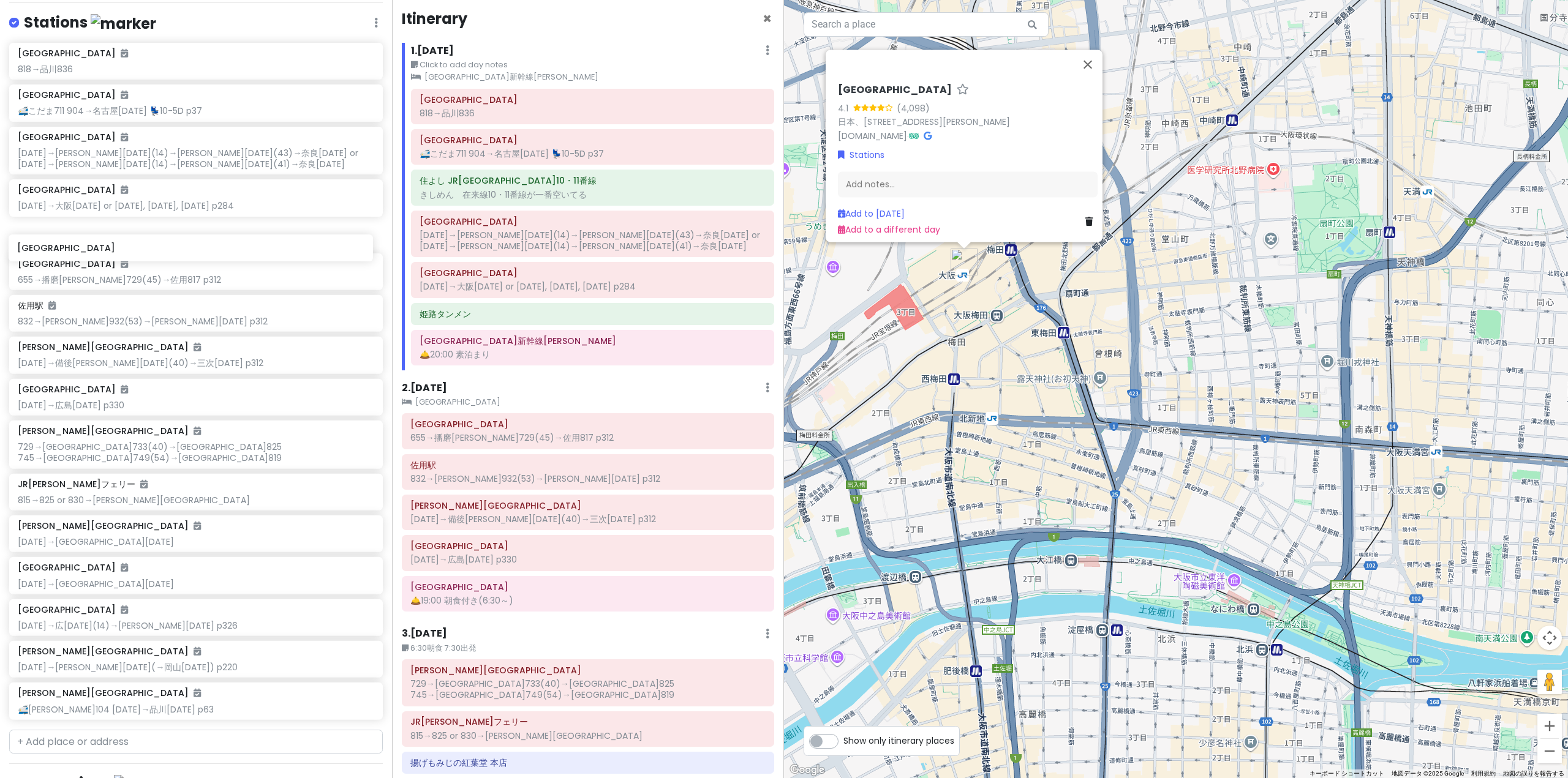
drag, startPoint x: 102, startPoint y: 723, endPoint x: 101, endPoint y: 253, distance: 470.0
click at [101, 253] on div "[GEOGRAPHIC_DATA] 818→[GEOGRAPHIC_DATA] 🚅こだま711 904→名古屋[DATE] 💺10-5D p37 [GEOGR…" at bounding box center [196, 384] width 392 height 682
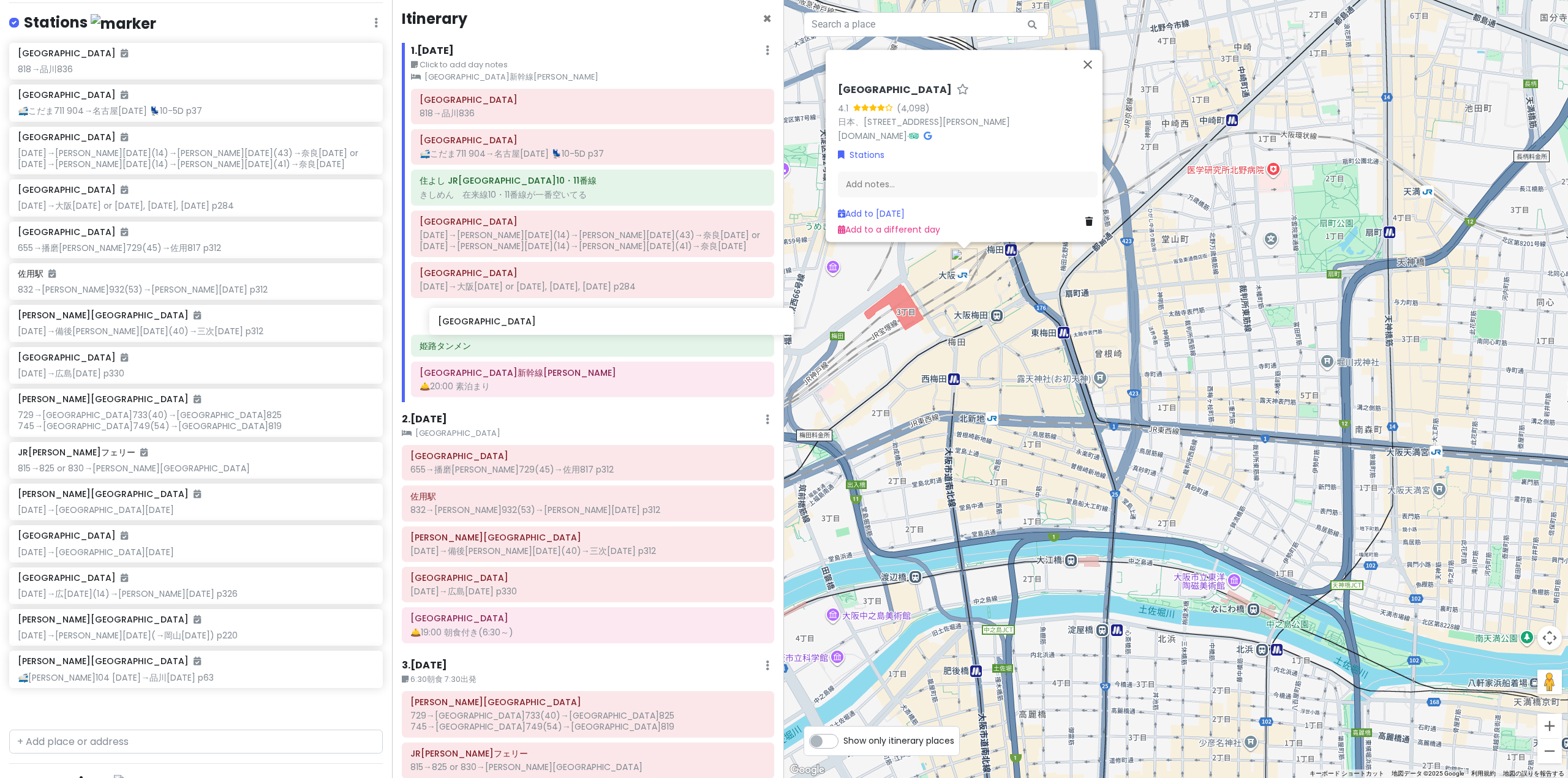
drag, startPoint x: 126, startPoint y: 246, endPoint x: 545, endPoint y: 333, distance: 427.9
click at [545, 333] on div "'25夏 青春18きっぷ旅行｜[PERSON_NAME]線・芸備線 Private Change Dates Make a Copy Delete Trip …" at bounding box center [784, 389] width 1568 height 778
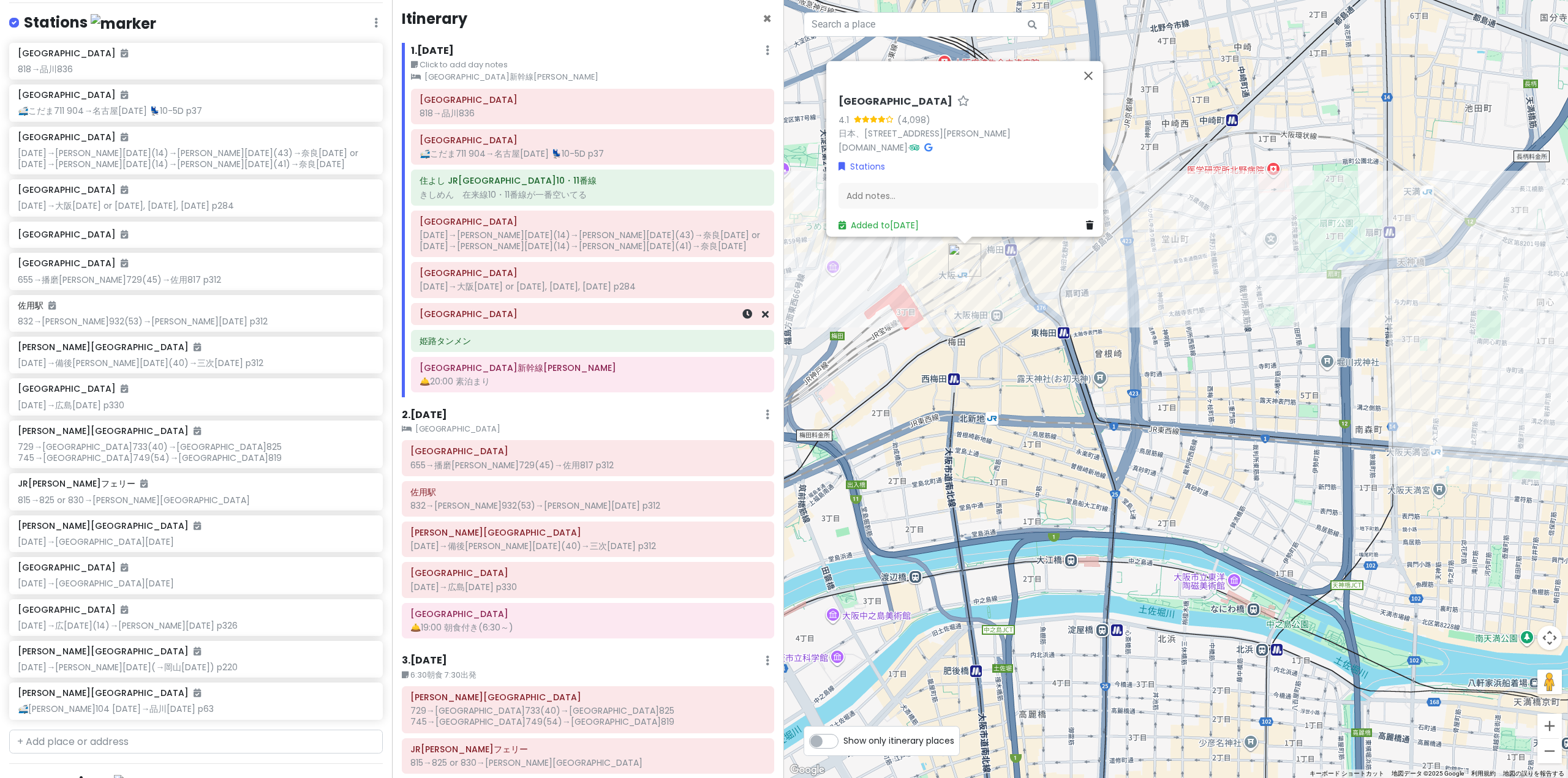
click at [545, 316] on h6 "[GEOGRAPHIC_DATA]" at bounding box center [592, 314] width 346 height 11
click at [948, 194] on div "Add notes..." at bounding box center [968, 201] width 260 height 26
click at [579, 320] on div "[GEOGRAPHIC_DATA]" at bounding box center [592, 314] width 346 height 17
click at [1005, 188] on div "Add notes..." at bounding box center [968, 201] width 260 height 26
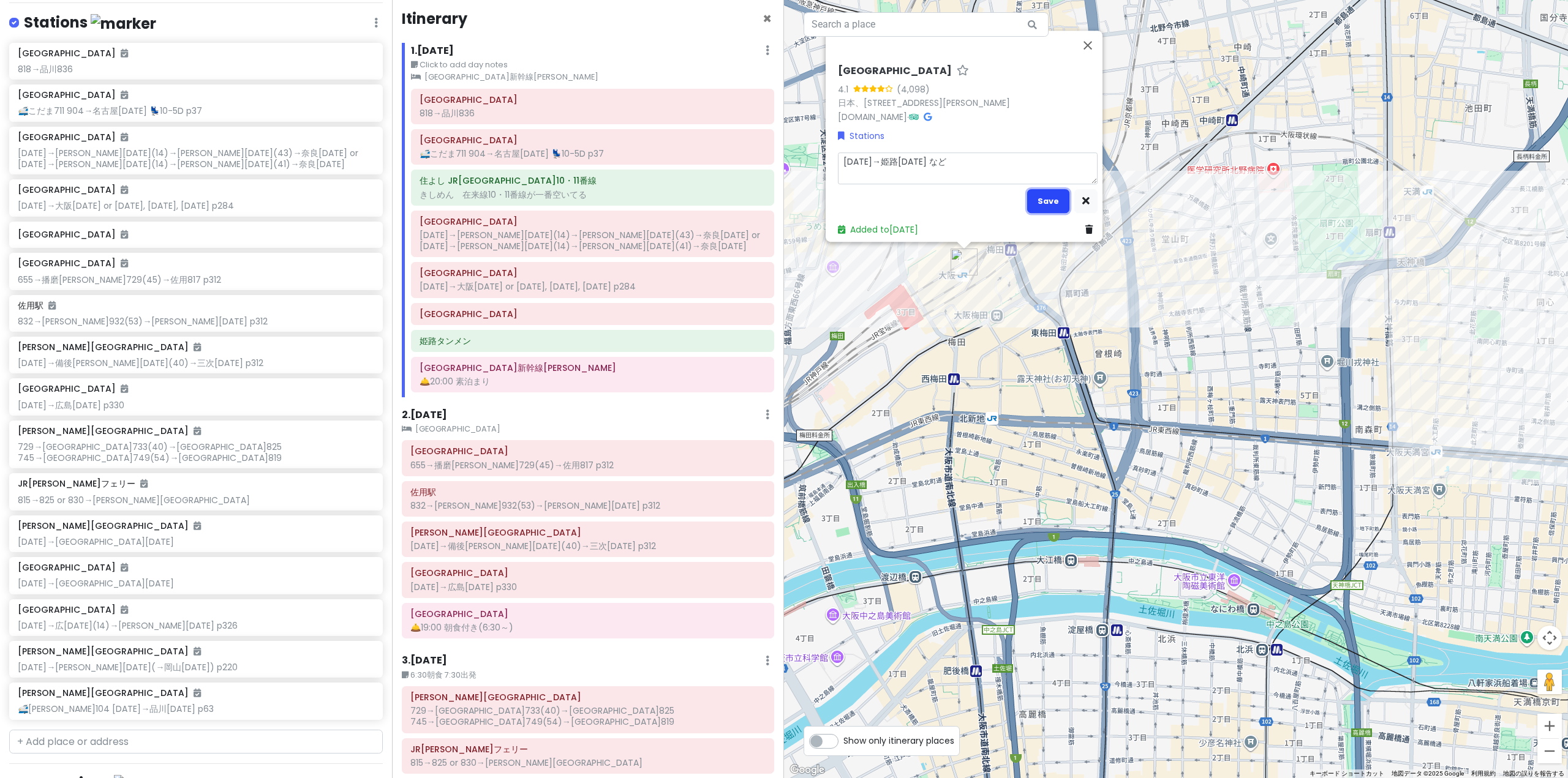
click at [1050, 201] on button "Save" at bounding box center [1048, 201] width 42 height 24
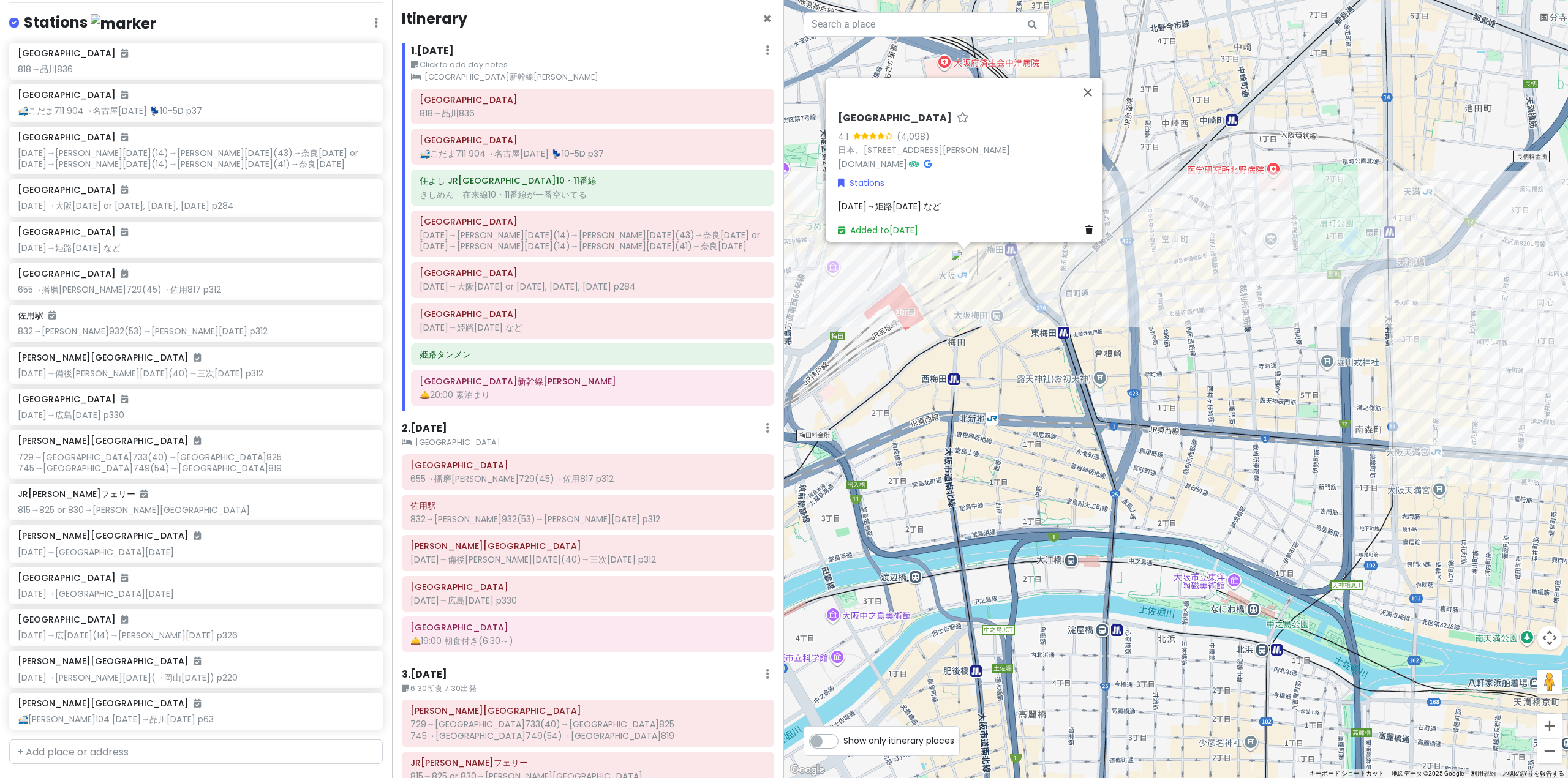
click at [453, 46] on h6 "1 . [DATE]" at bounding box center [432, 51] width 43 height 13
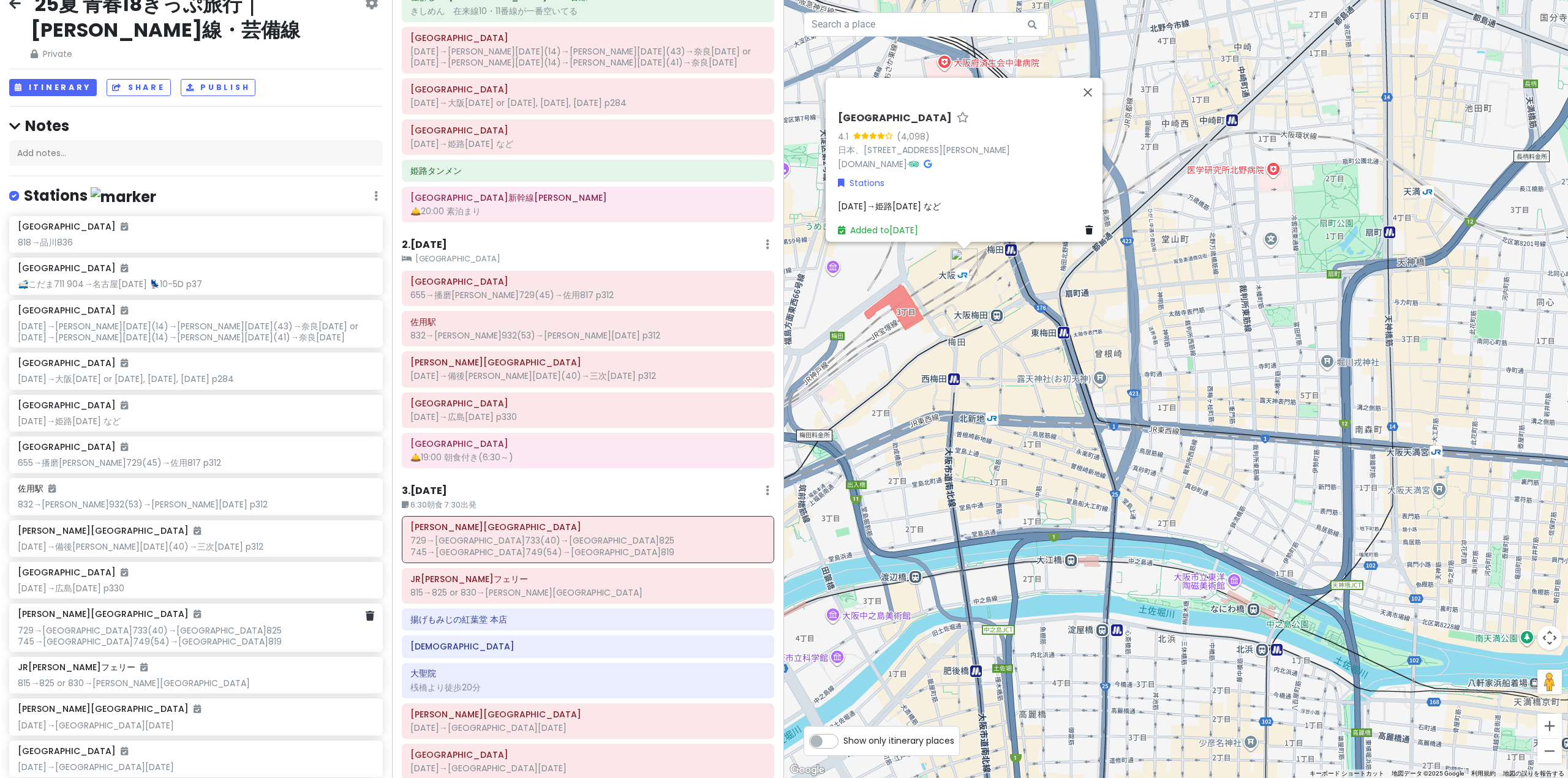
scroll to position [13, 0]
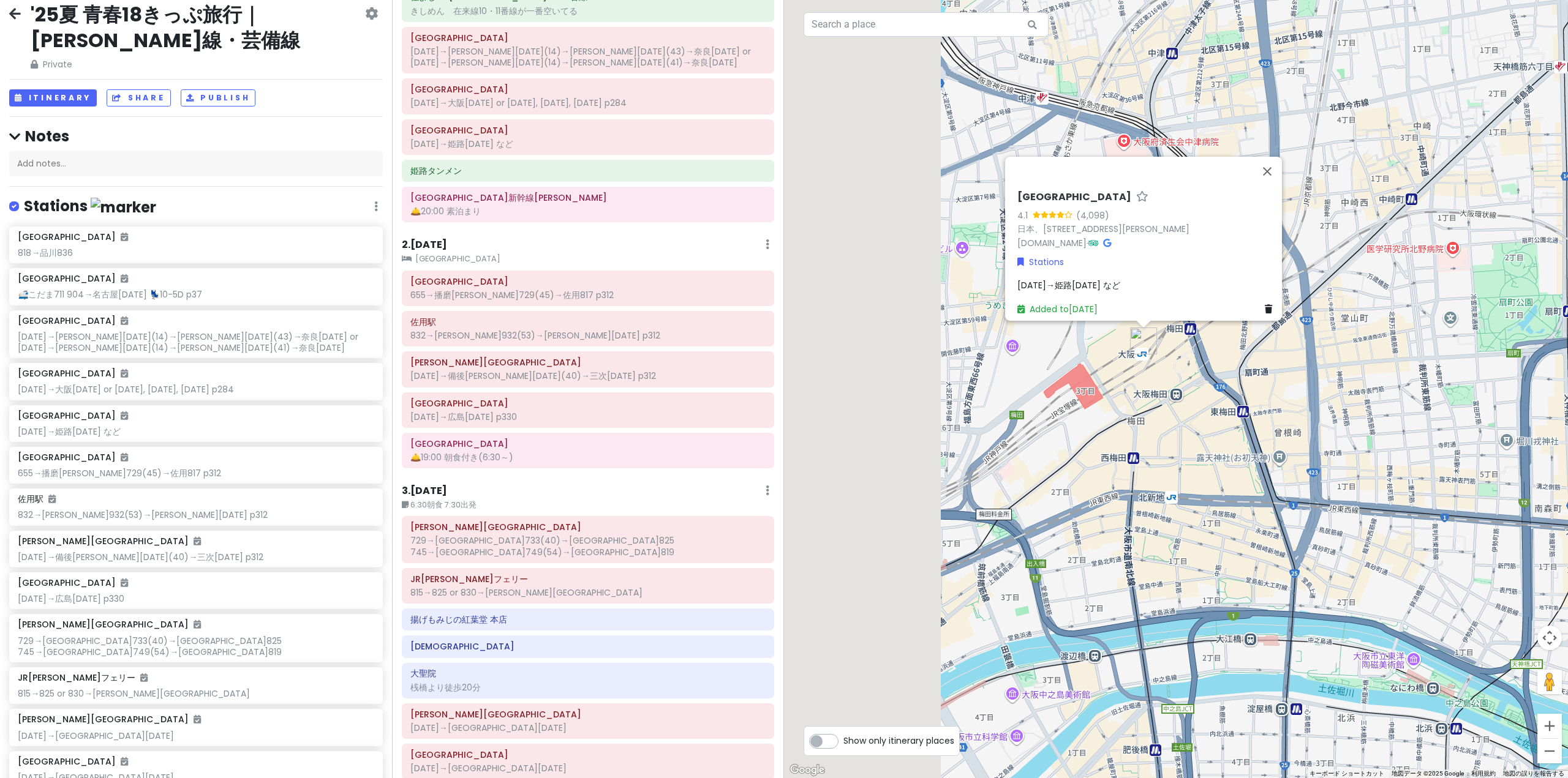
drag, startPoint x: 891, startPoint y: 321, endPoint x: 1267, endPoint y: 471, distance: 404.8
click at [1249, 464] on div "[GEOGRAPHIC_DATA] 4.1 (4,098) 日本、[STREET_ADDRESS][PERSON_NAME] [DOMAIN_NAME] · …" at bounding box center [1176, 389] width 784 height 778
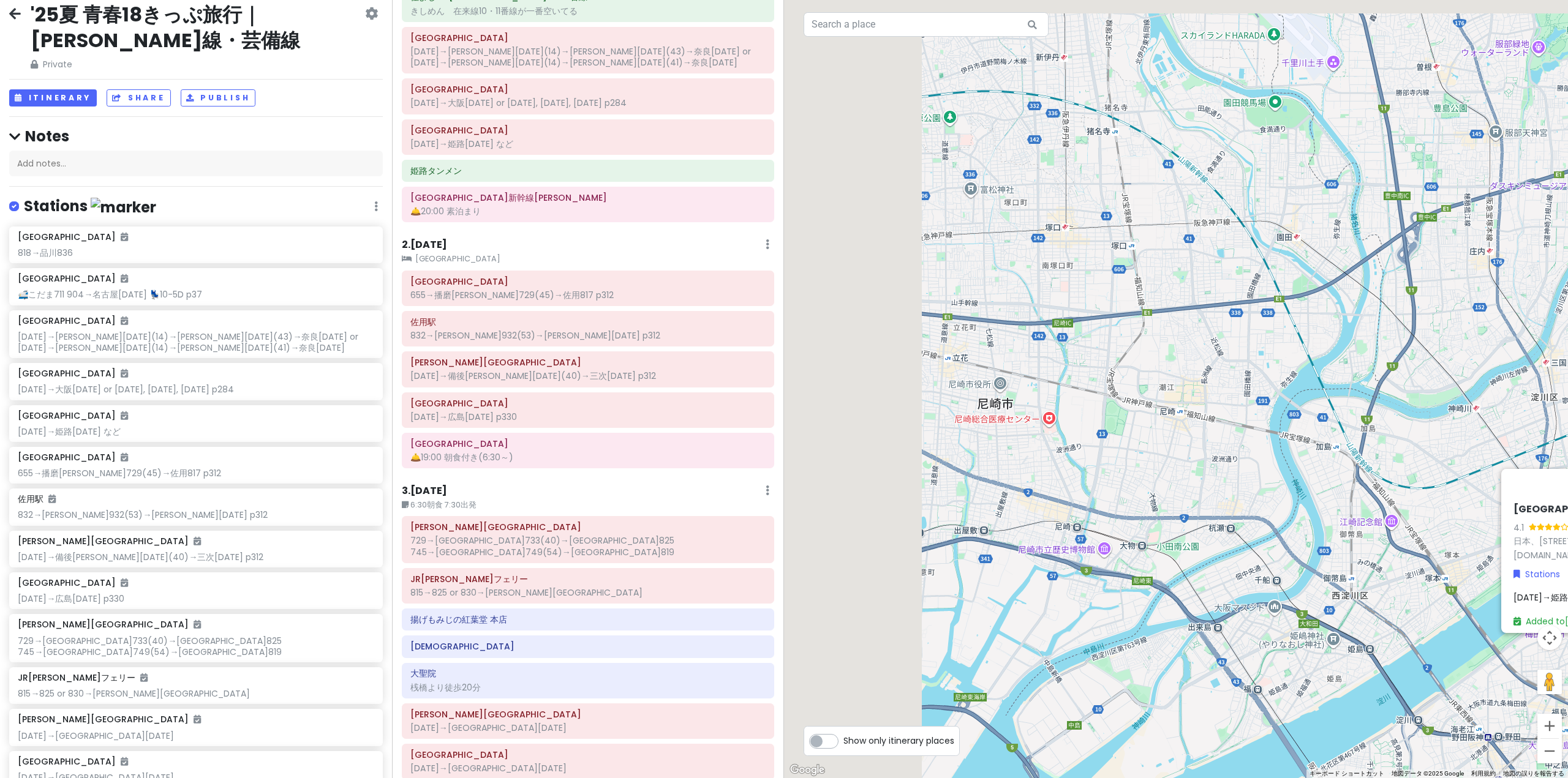
drag, startPoint x: 1084, startPoint y: 549, endPoint x: 1313, endPoint y: 672, distance: 259.9
click at [1288, 664] on div "[GEOGRAPHIC_DATA] 4.1 (4,098) 日本、[STREET_ADDRESS][PERSON_NAME] [DOMAIN_NAME] · …" at bounding box center [1176, 389] width 784 height 778
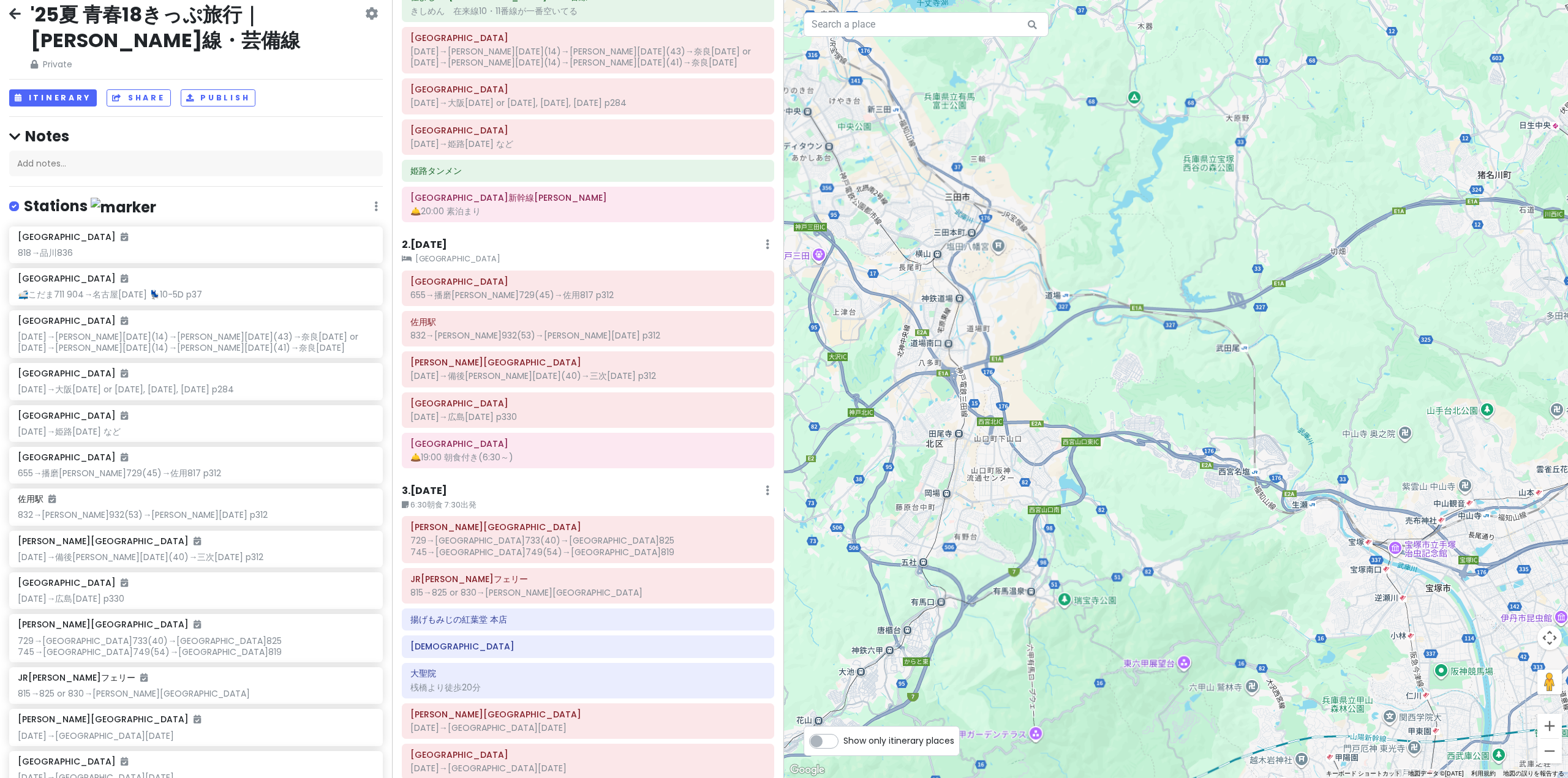
drag, startPoint x: 1004, startPoint y: 551, endPoint x: 1096, endPoint y: 702, distance: 176.8
click at [1098, 710] on div "[GEOGRAPHIC_DATA] 4.1 (4,098) 日本、[STREET_ADDRESS][PERSON_NAME] [DOMAIN_NAME] · …" at bounding box center [1176, 389] width 784 height 778
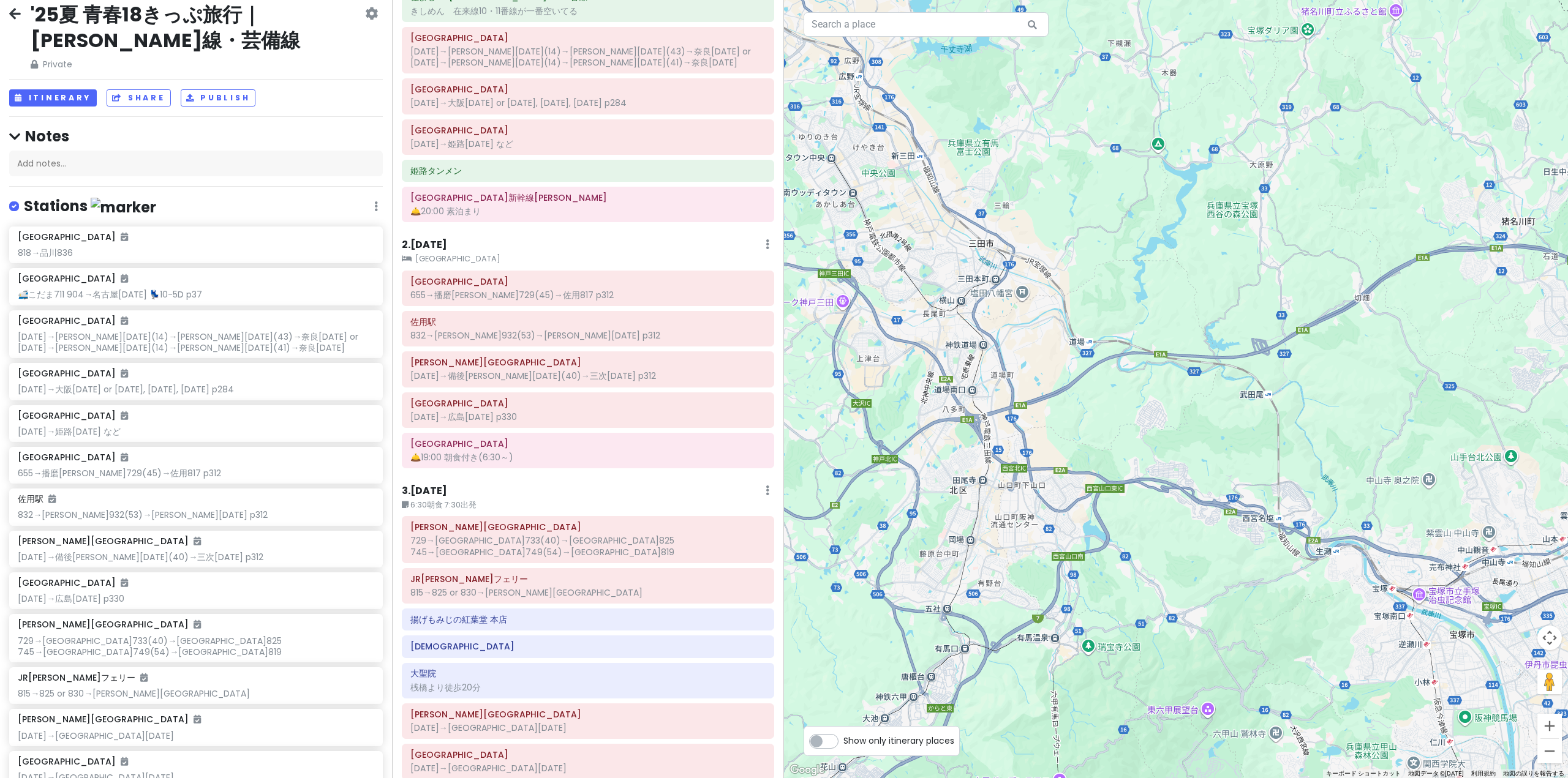
drag, startPoint x: 950, startPoint y: 363, endPoint x: 1412, endPoint y: 476, distance: 475.6
click at [1258, 448] on div "[GEOGRAPHIC_DATA] 4.1 (4,098) 日本、[STREET_ADDRESS][PERSON_NAME] [DOMAIN_NAME] · …" at bounding box center [1176, 389] width 784 height 778
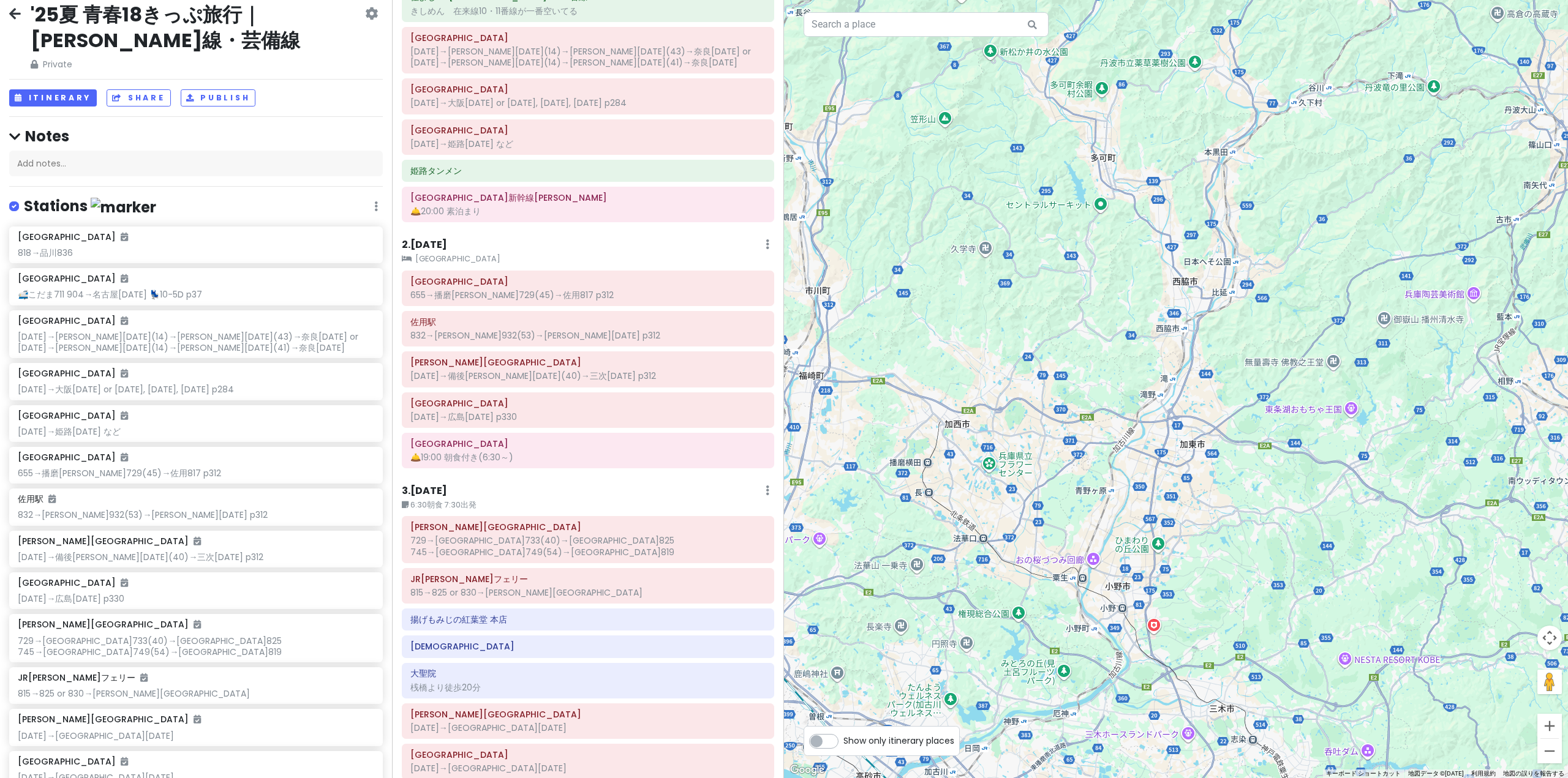
drag, startPoint x: 1071, startPoint y: 546, endPoint x: 1190, endPoint y: 508, distance: 124.9
click at [1163, 521] on div "[GEOGRAPHIC_DATA] 4.1 (4,098) 日本、[STREET_ADDRESS][PERSON_NAME] [DOMAIN_NAME] · …" at bounding box center [1176, 389] width 784 height 778
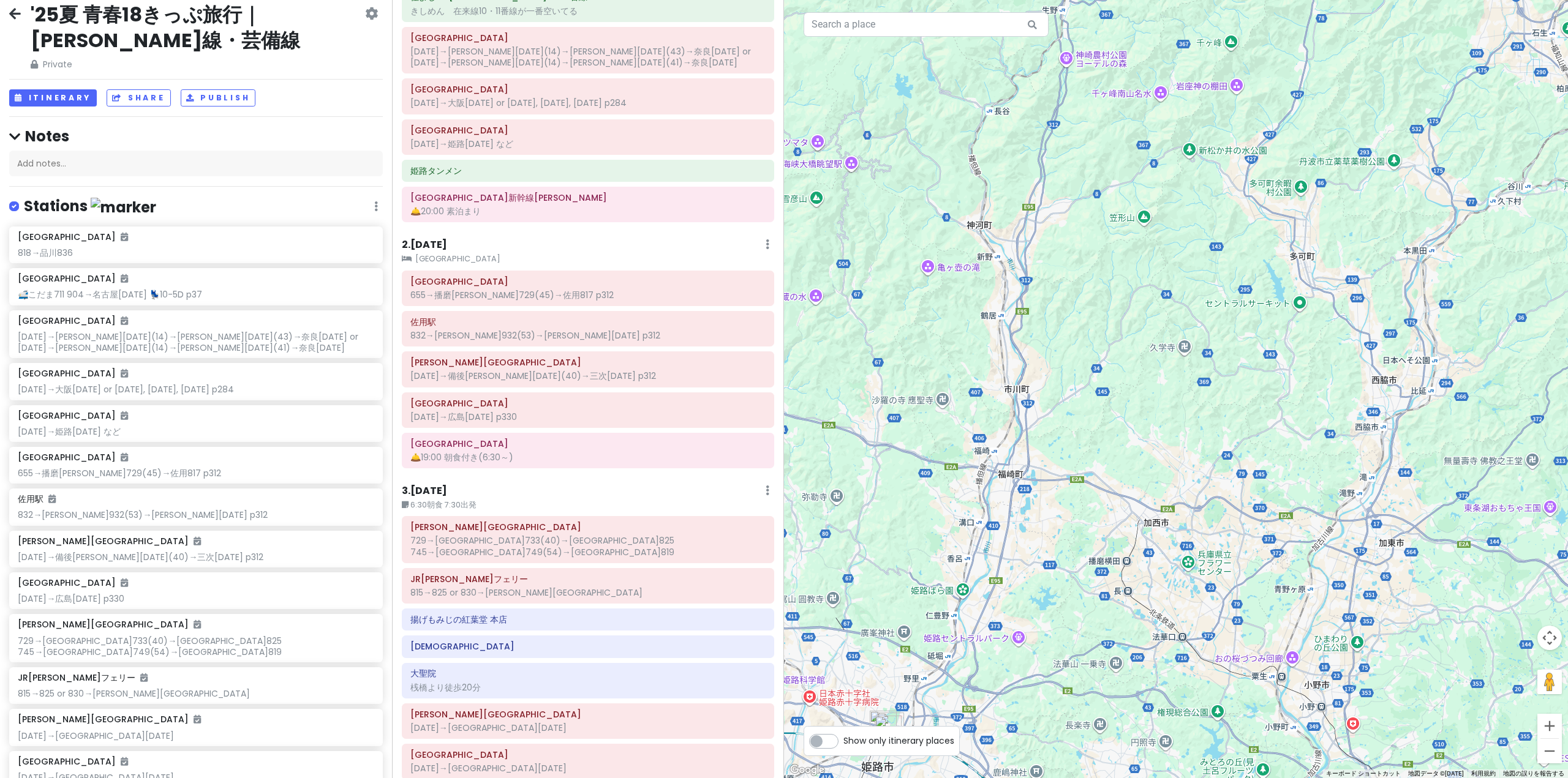
drag, startPoint x: 987, startPoint y: 469, endPoint x: 1131, endPoint y: 594, distance: 190.7
click at [1112, 591] on div "[GEOGRAPHIC_DATA] 4.1 (4,098) 日本、[STREET_ADDRESS][PERSON_NAME] [DOMAIN_NAME] · …" at bounding box center [1176, 389] width 784 height 778
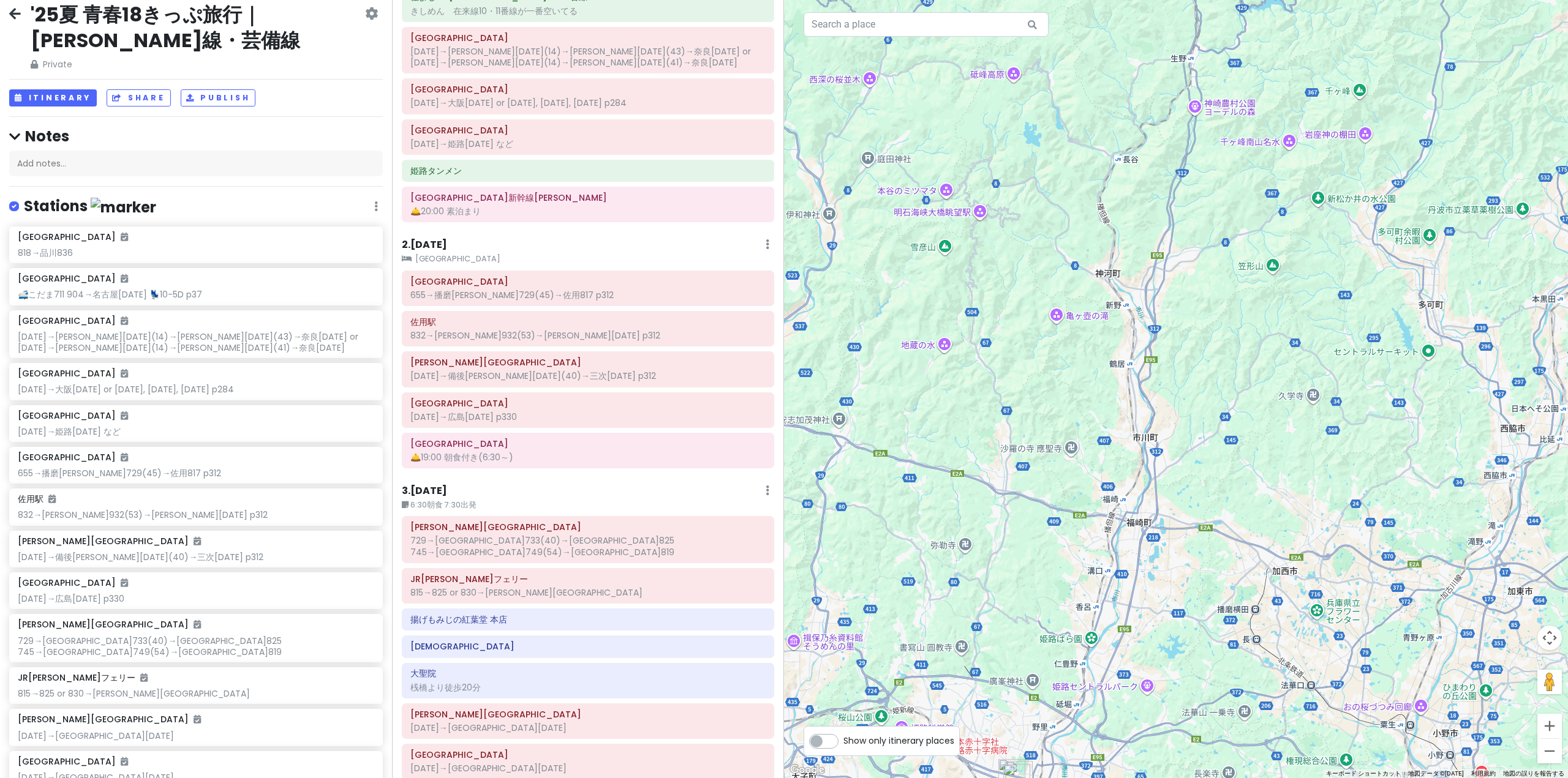
drag, startPoint x: 1041, startPoint y: 524, endPoint x: 1348, endPoint y: 532, distance: 307.1
click at [1320, 535] on div "[GEOGRAPHIC_DATA] 4.1 (4,098) 日本、[STREET_ADDRESS][PERSON_NAME] [DOMAIN_NAME] · …" at bounding box center [1176, 389] width 784 height 778
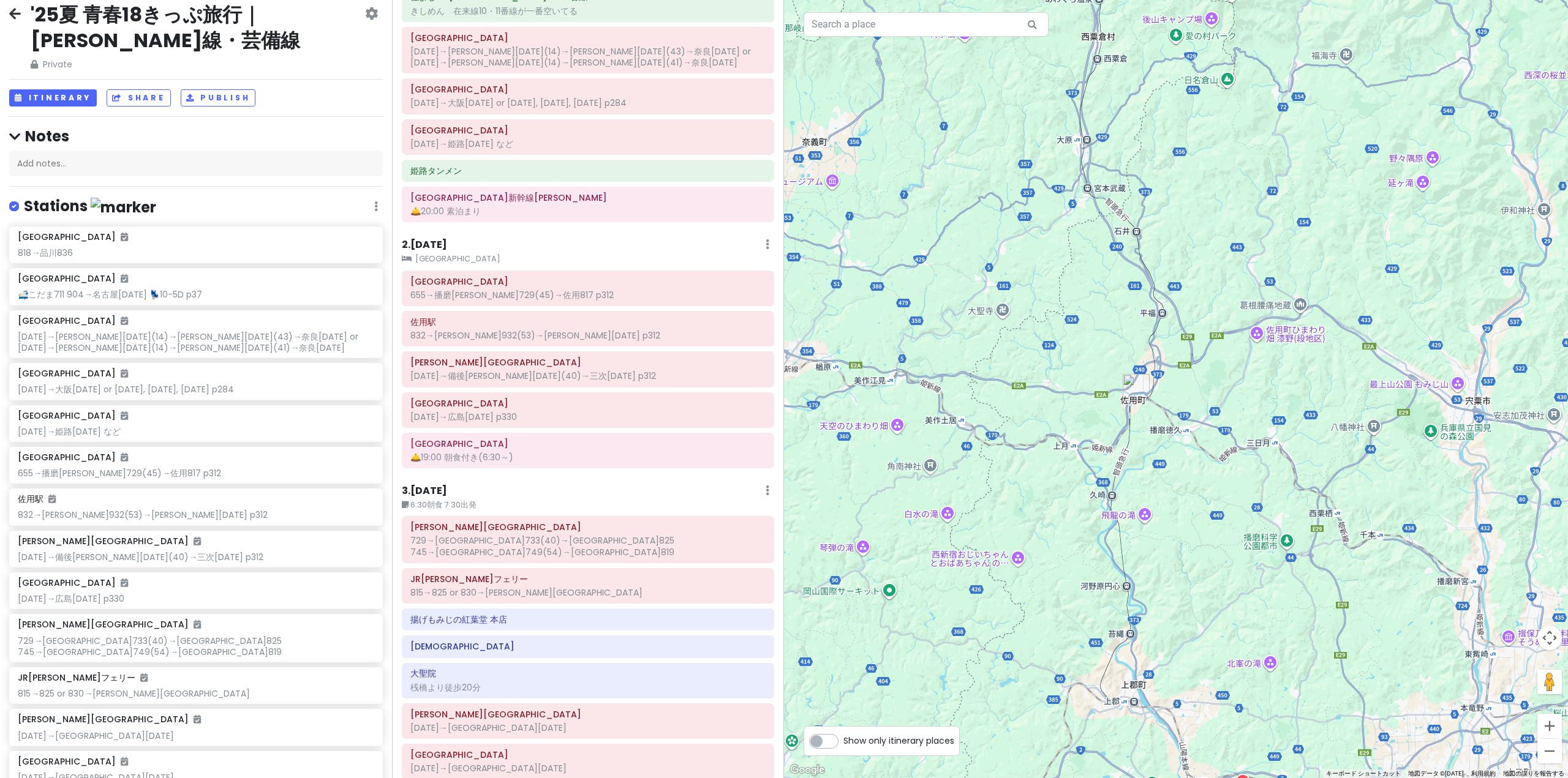
drag, startPoint x: 1063, startPoint y: 455, endPoint x: 1182, endPoint y: 492, distance: 124.6
click at [1169, 486] on div "[GEOGRAPHIC_DATA] 4.1 (4,098) 日本、[STREET_ADDRESS][PERSON_NAME] [DOMAIN_NAME] · …" at bounding box center [1176, 389] width 784 height 778
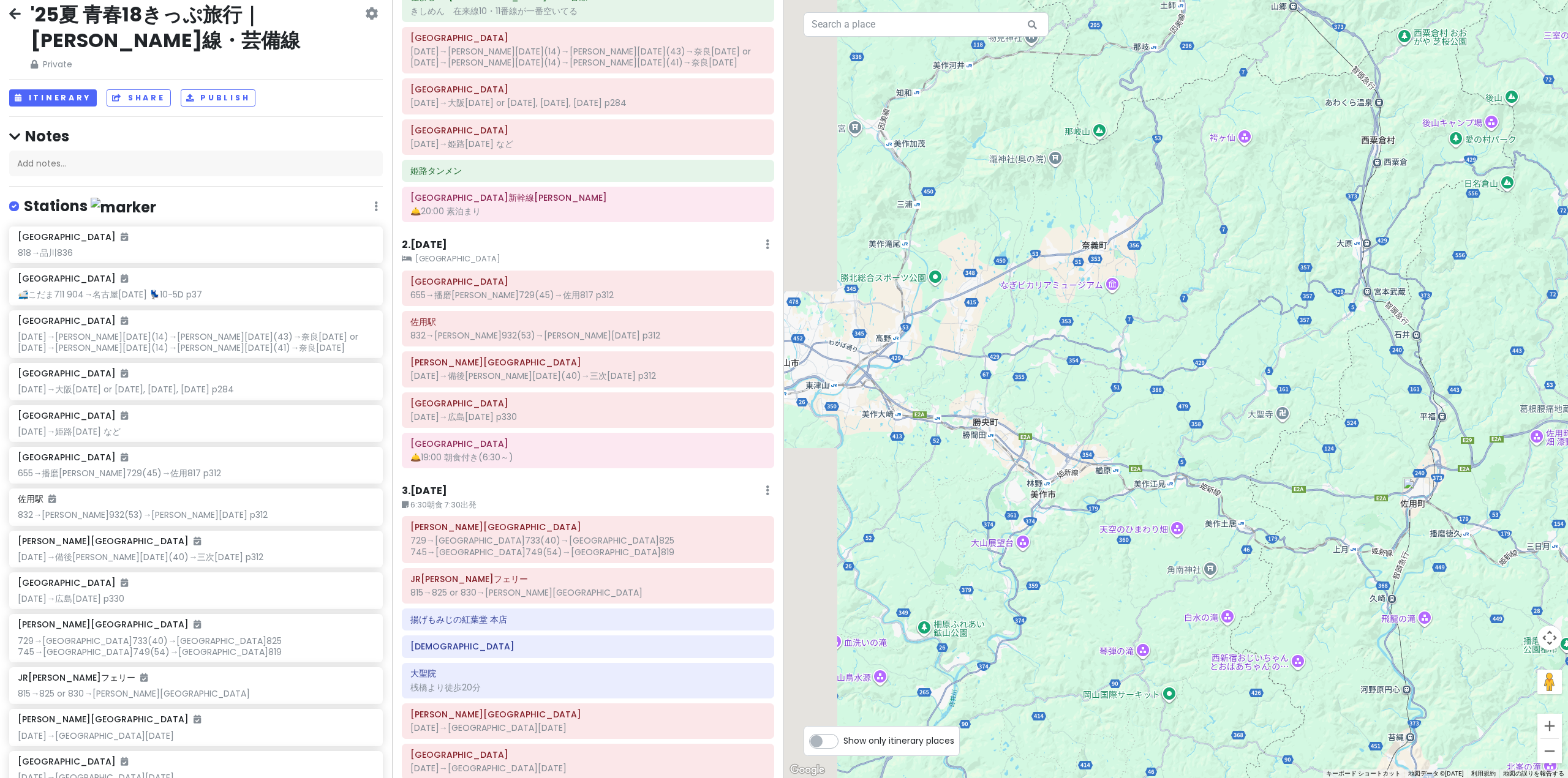
drag, startPoint x: 998, startPoint y: 474, endPoint x: 1126, endPoint y: 546, distance: 146.9
click at [1113, 539] on div "[GEOGRAPHIC_DATA] 4.1 (4,098) 日本、[STREET_ADDRESS][PERSON_NAME] [DOMAIN_NAME] · …" at bounding box center [1176, 389] width 784 height 778
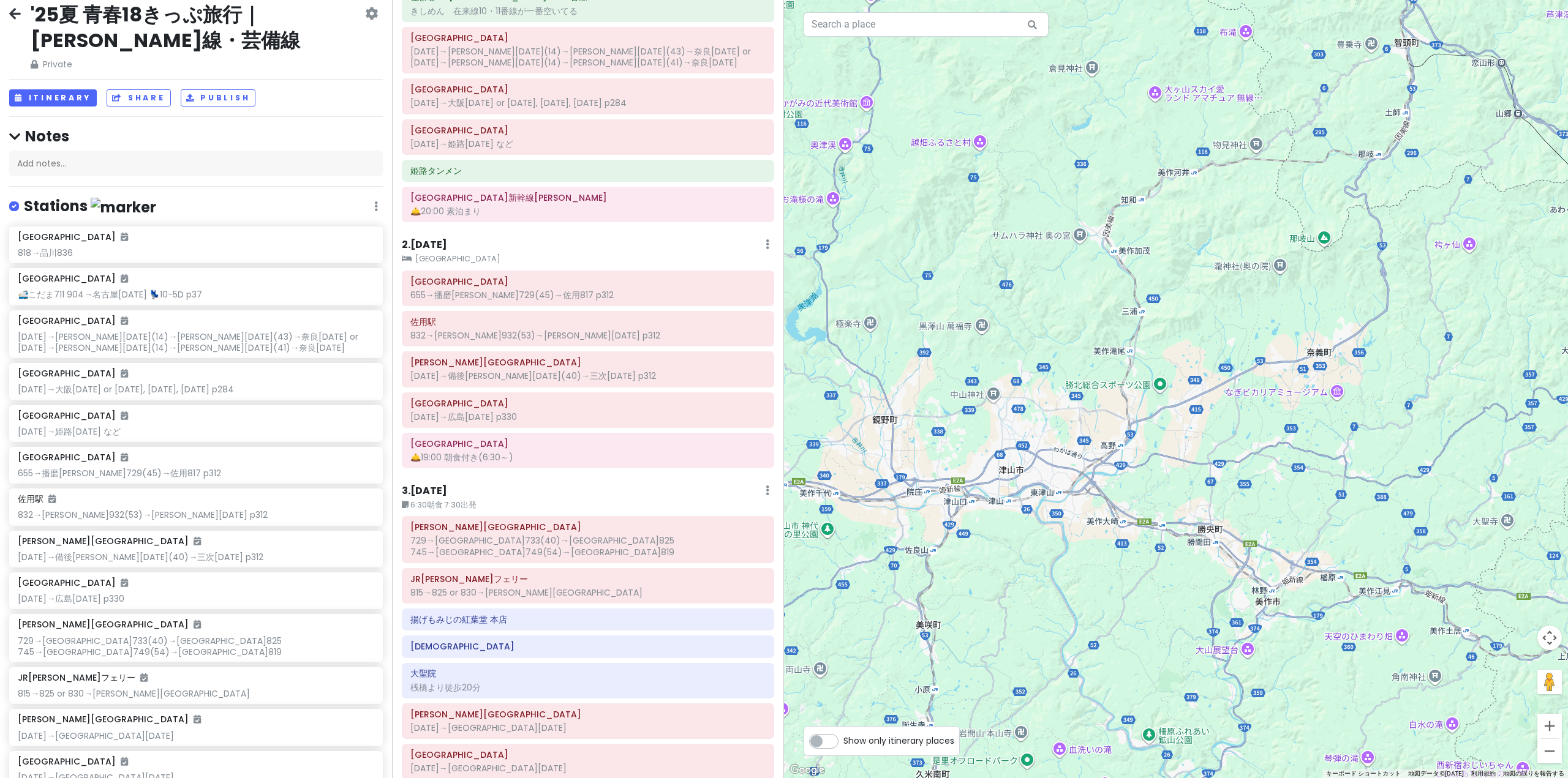
drag, startPoint x: 941, startPoint y: 487, endPoint x: 1106, endPoint y: 537, distance: 172.4
click at [1094, 534] on div "[GEOGRAPHIC_DATA] 4.1 (4,098) 日本、[STREET_ADDRESS][PERSON_NAME] [DOMAIN_NAME] · …" at bounding box center [1176, 389] width 784 height 778
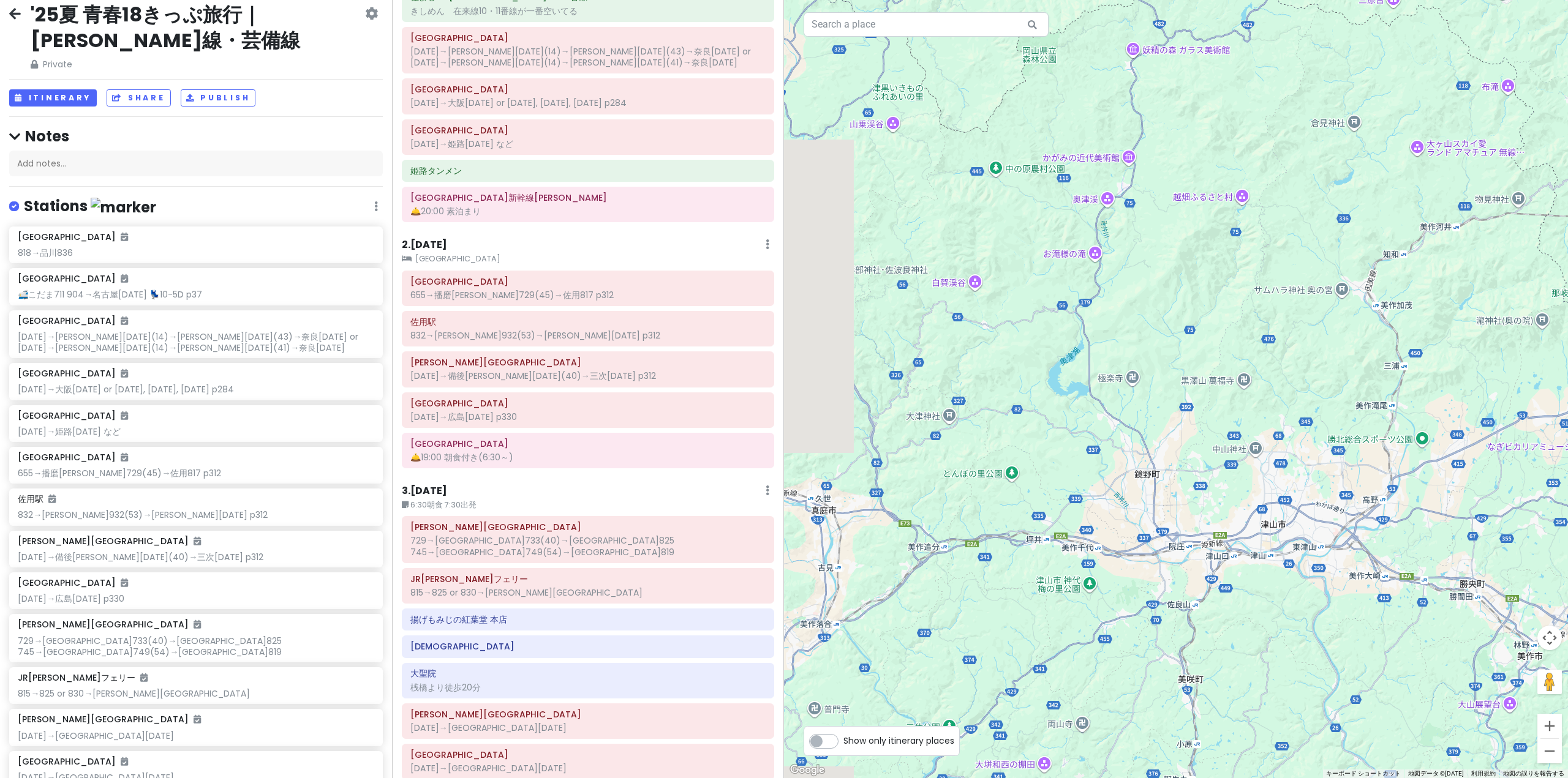
drag, startPoint x: 948, startPoint y: 550, endPoint x: 1137, endPoint y: 553, distance: 189.0
click at [1105, 552] on div "[GEOGRAPHIC_DATA] 4.1 (4,098) 日本、[STREET_ADDRESS][PERSON_NAME] [DOMAIN_NAME] · …" at bounding box center [1176, 389] width 784 height 778
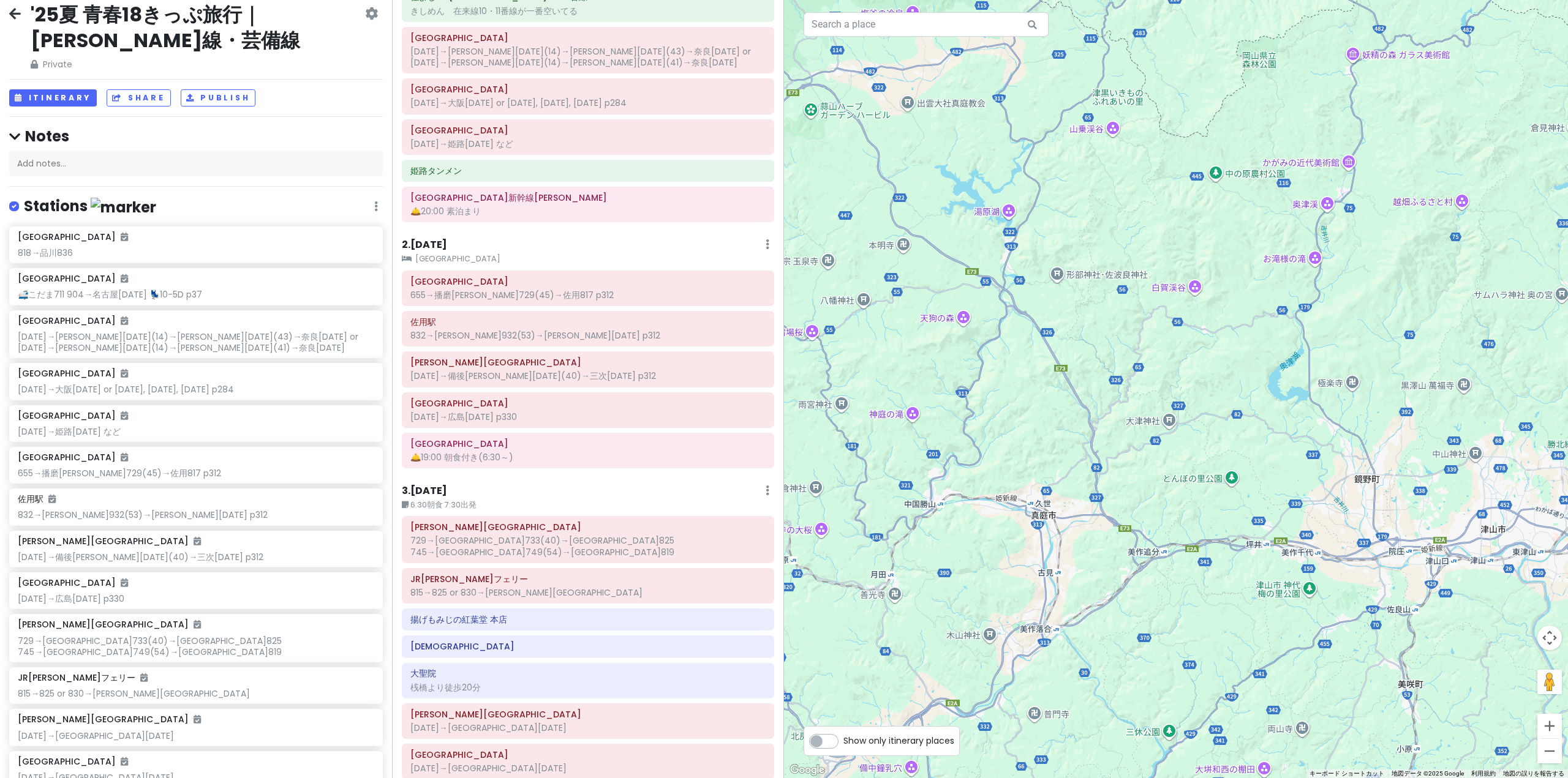
drag, startPoint x: 1056, startPoint y: 558, endPoint x: 1188, endPoint y: 572, distance: 132.7
click at [1185, 574] on div "[GEOGRAPHIC_DATA] 4.1 (4,098) 日本、[STREET_ADDRESS][PERSON_NAME] [DOMAIN_NAME] · …" at bounding box center [1176, 389] width 784 height 778
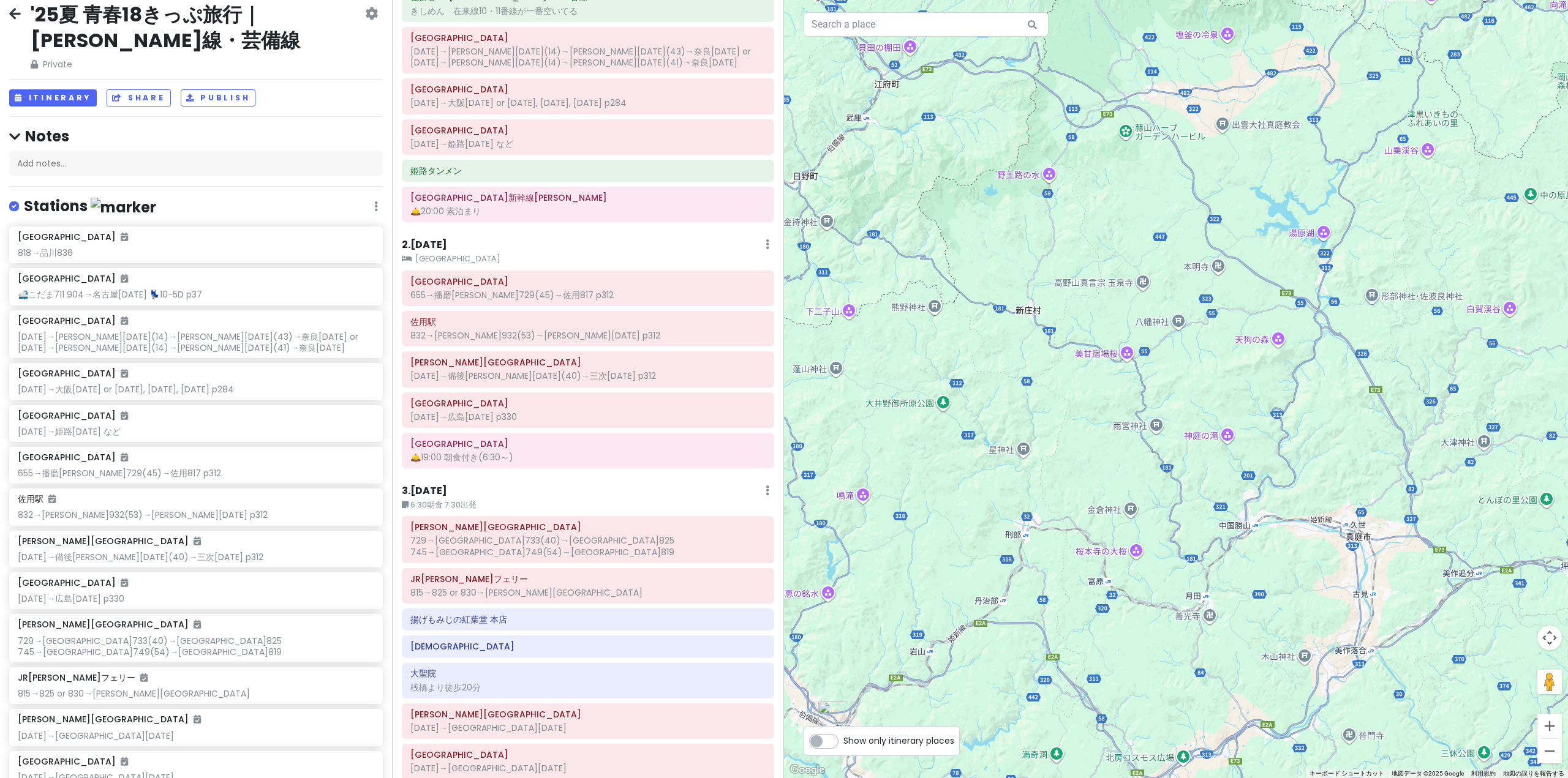
drag, startPoint x: 1009, startPoint y: 590, endPoint x: 1359, endPoint y: 479, distance: 367.2
click at [1324, 510] on div "[GEOGRAPHIC_DATA] 4.1 (4,098) 日本、[STREET_ADDRESS][PERSON_NAME] [DOMAIN_NAME] · …" at bounding box center [1176, 389] width 784 height 778
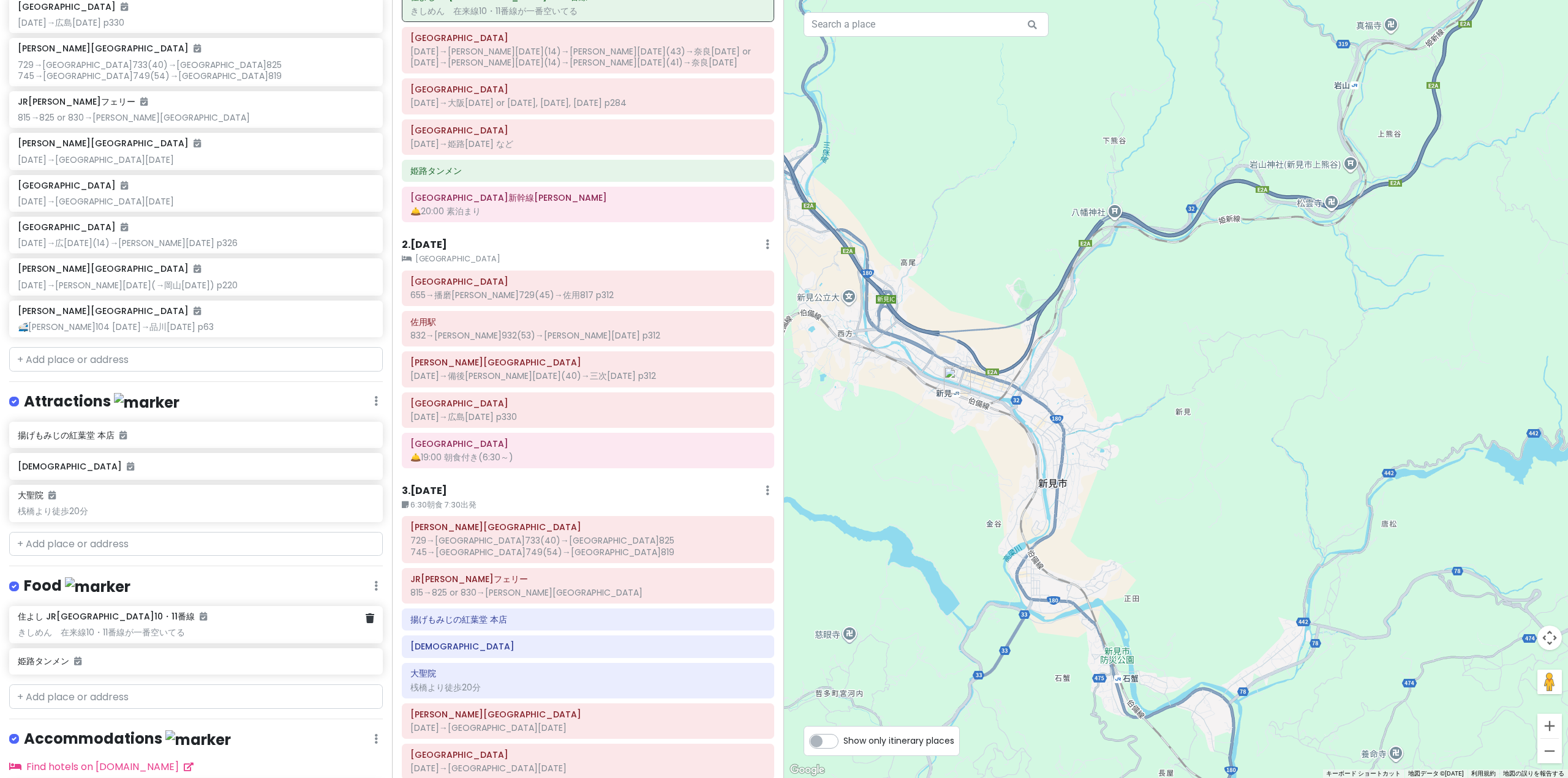
scroll to position [686, 0]
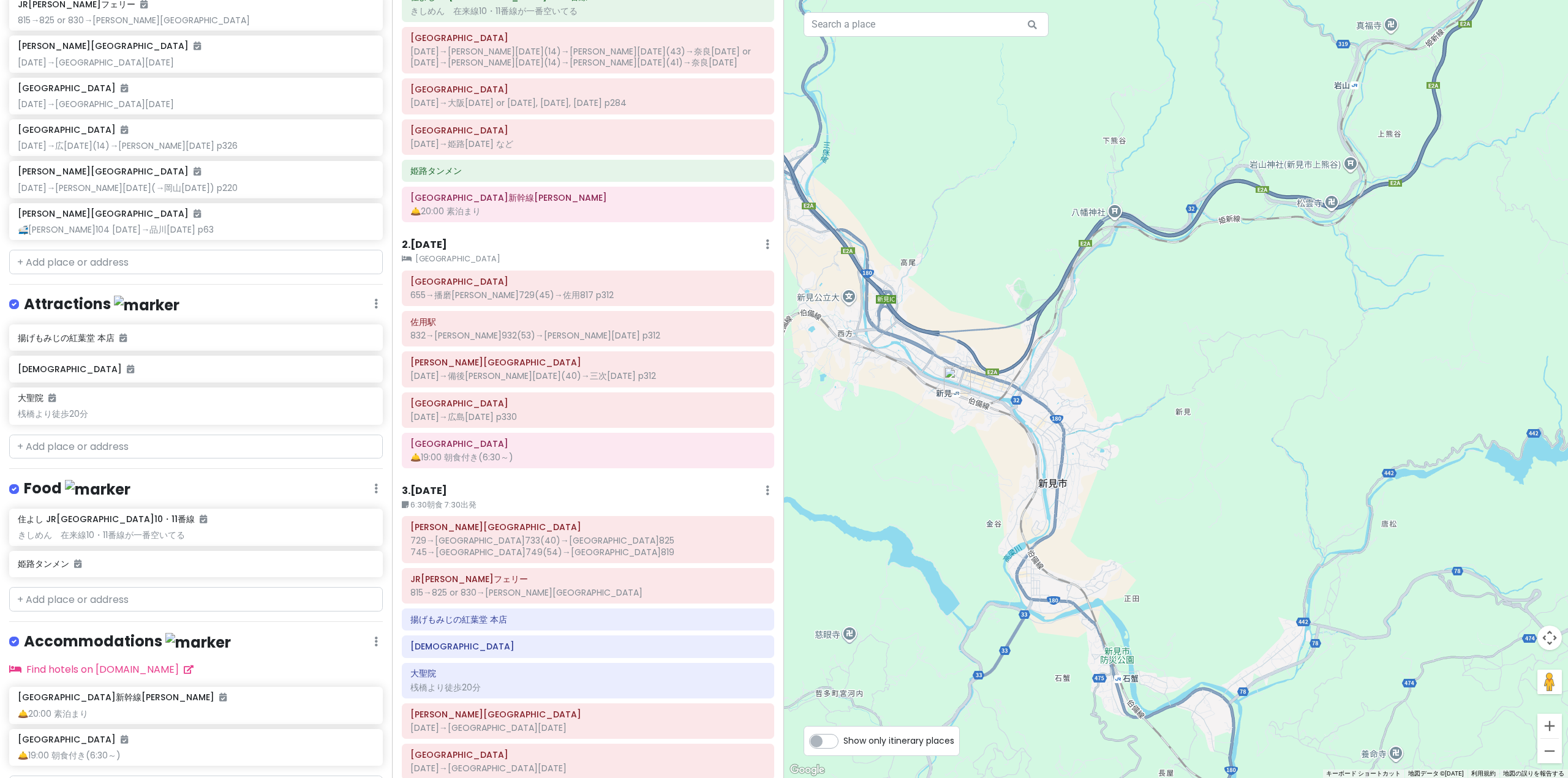
click at [79, 575] on div "住よし JR[GEOGRAPHIC_DATA]10・11番線 きしめん　在来線10・11番線が一番空いてる [GEOGRAPHIC_DATA]" at bounding box center [196, 545] width 392 height 74
click at [65, 589] on input "text" at bounding box center [196, 599] width 373 height 25
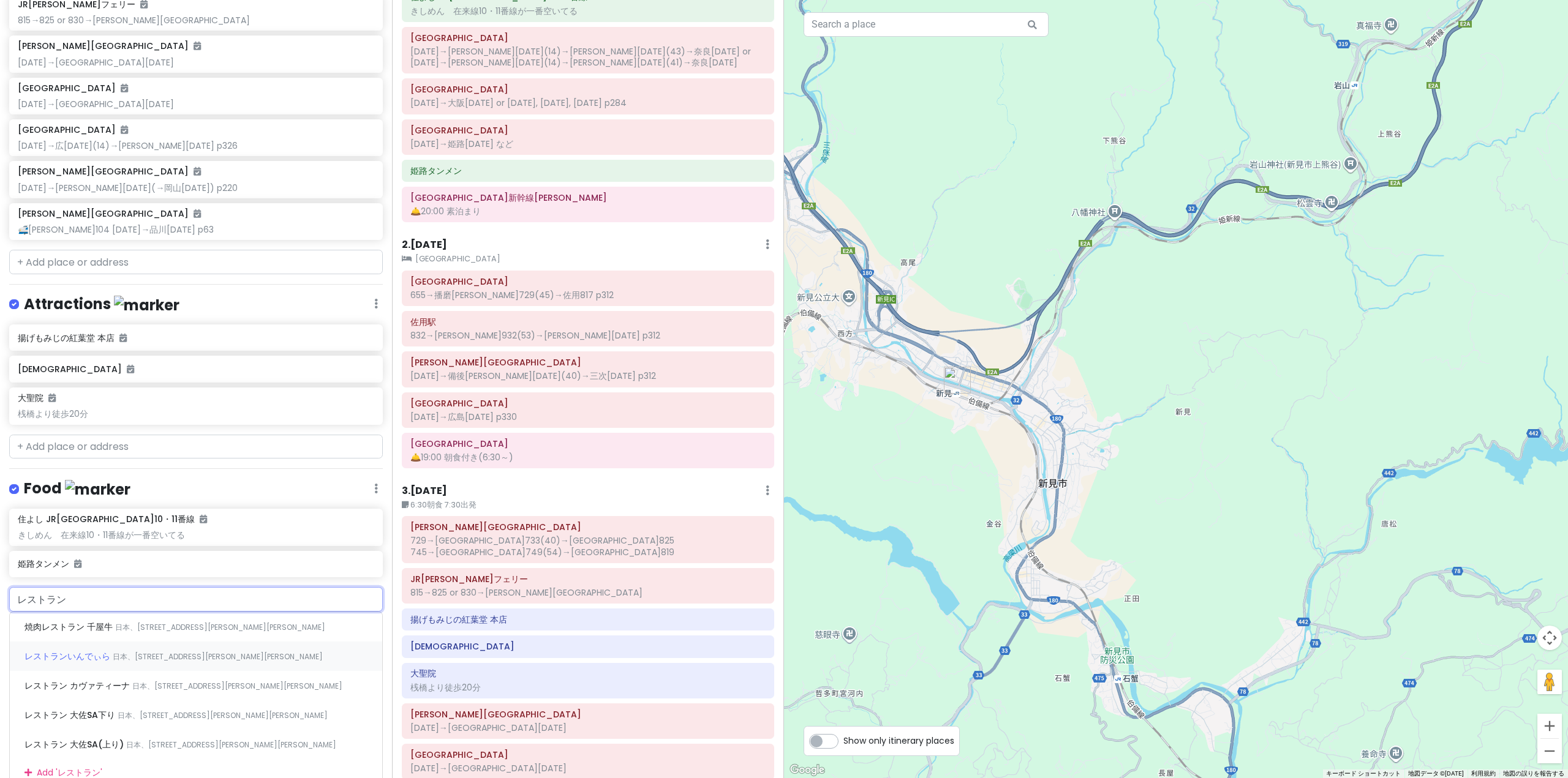
click at [131, 651] on span "日本、[STREET_ADDRESS][PERSON_NAME][PERSON_NAME]" at bounding box center [218, 656] width 210 height 11
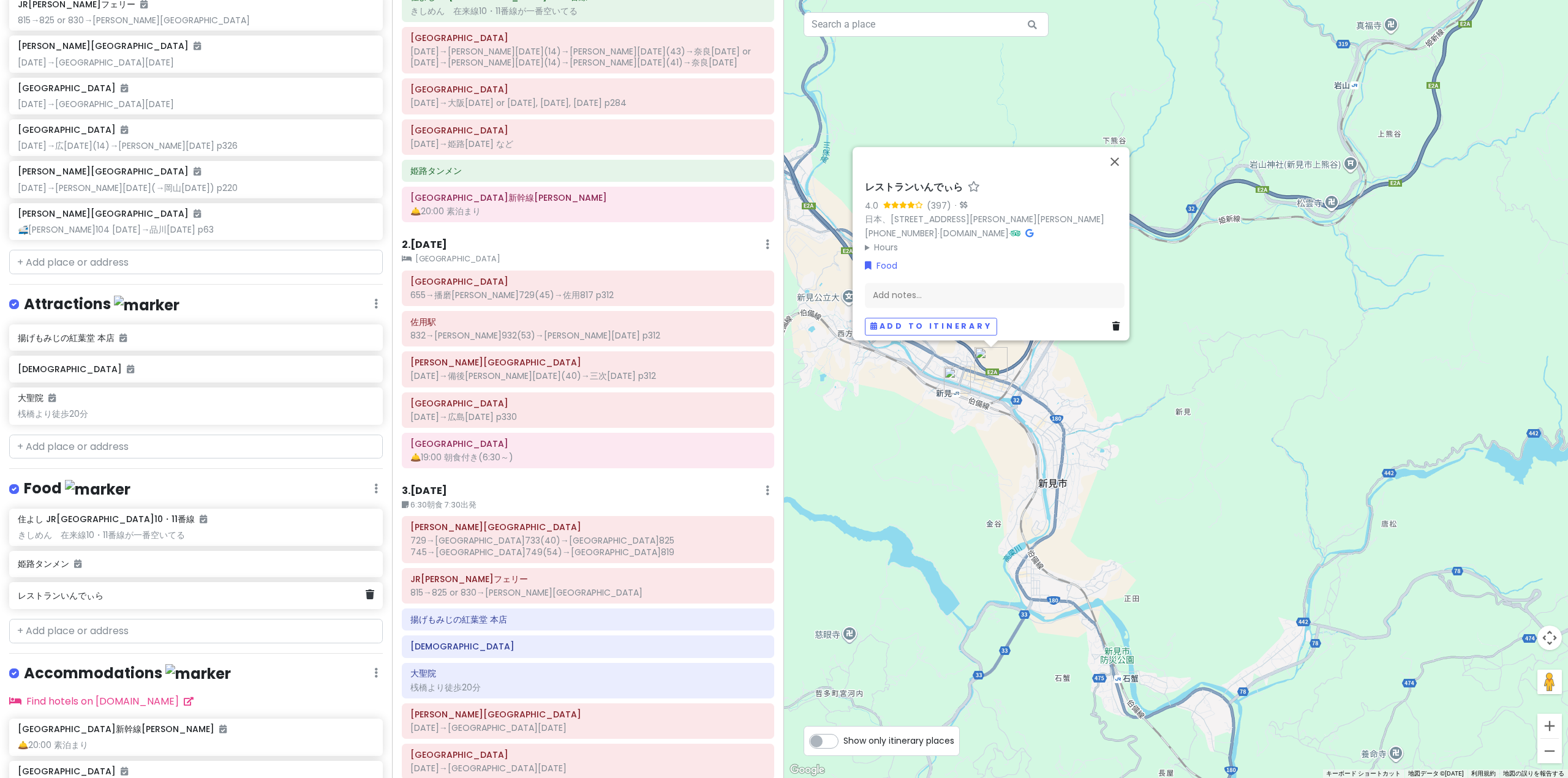
click at [213, 593] on h6 "レストランいんでぃら" at bounding box center [191, 596] width 347 height 11
click at [950, 291] on div "Add notes..." at bounding box center [994, 300] width 260 height 26
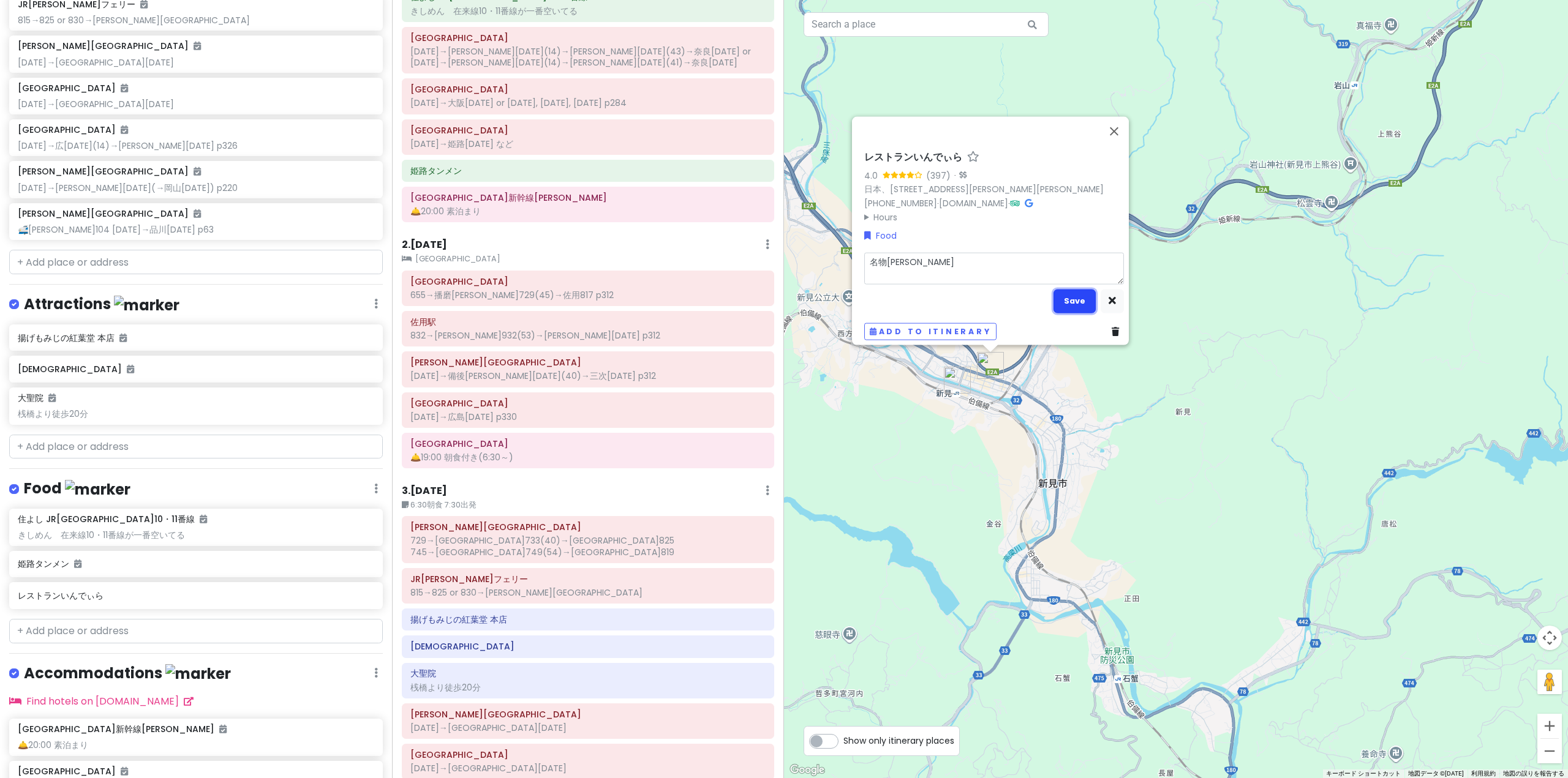
click at [1059, 305] on button "Save" at bounding box center [1075, 301] width 42 height 24
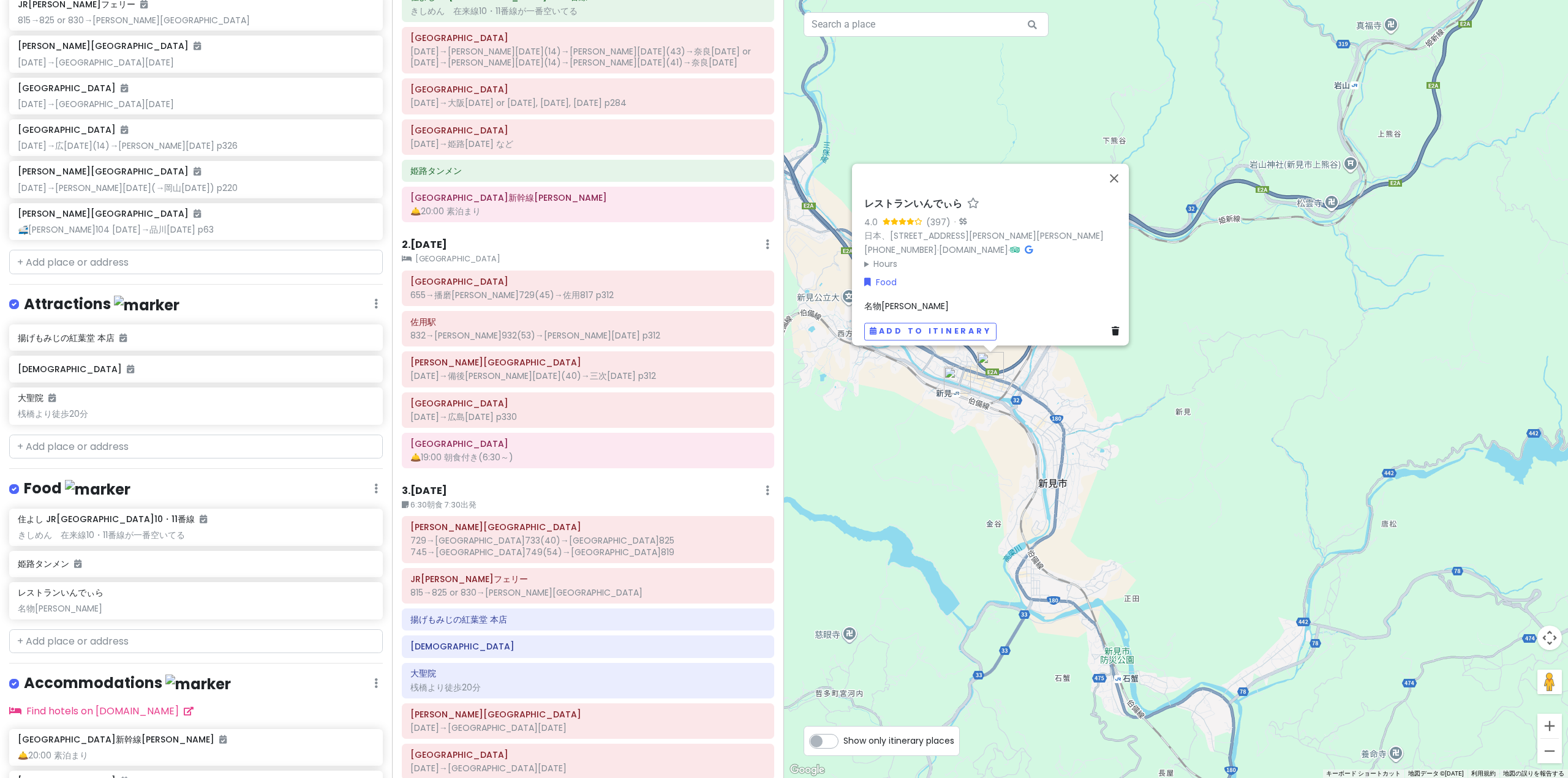
click at [866, 260] on summary "Hours" at bounding box center [994, 263] width 260 height 13
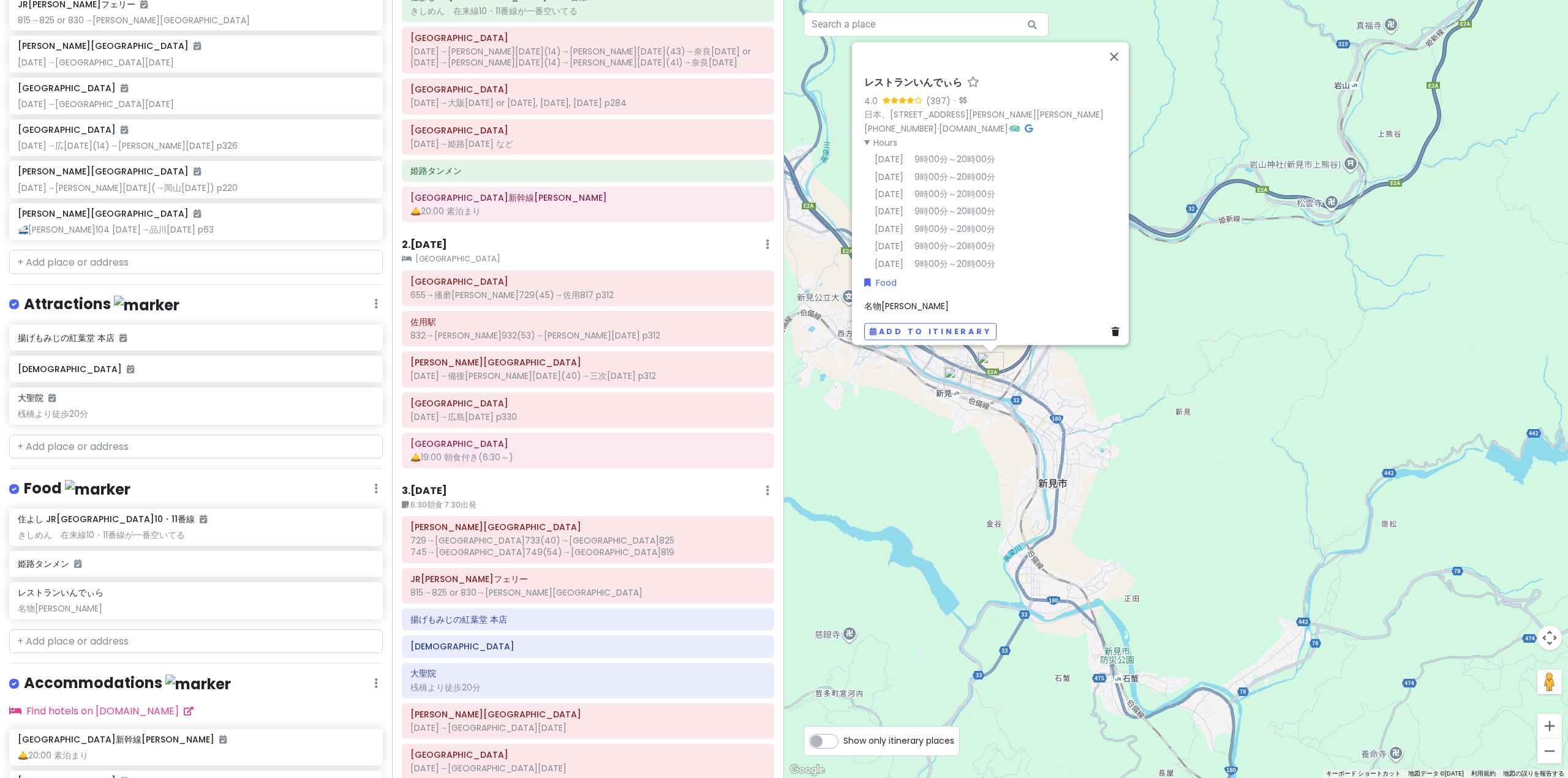
click at [864, 135] on summary "Hours" at bounding box center [994, 142] width 260 height 13
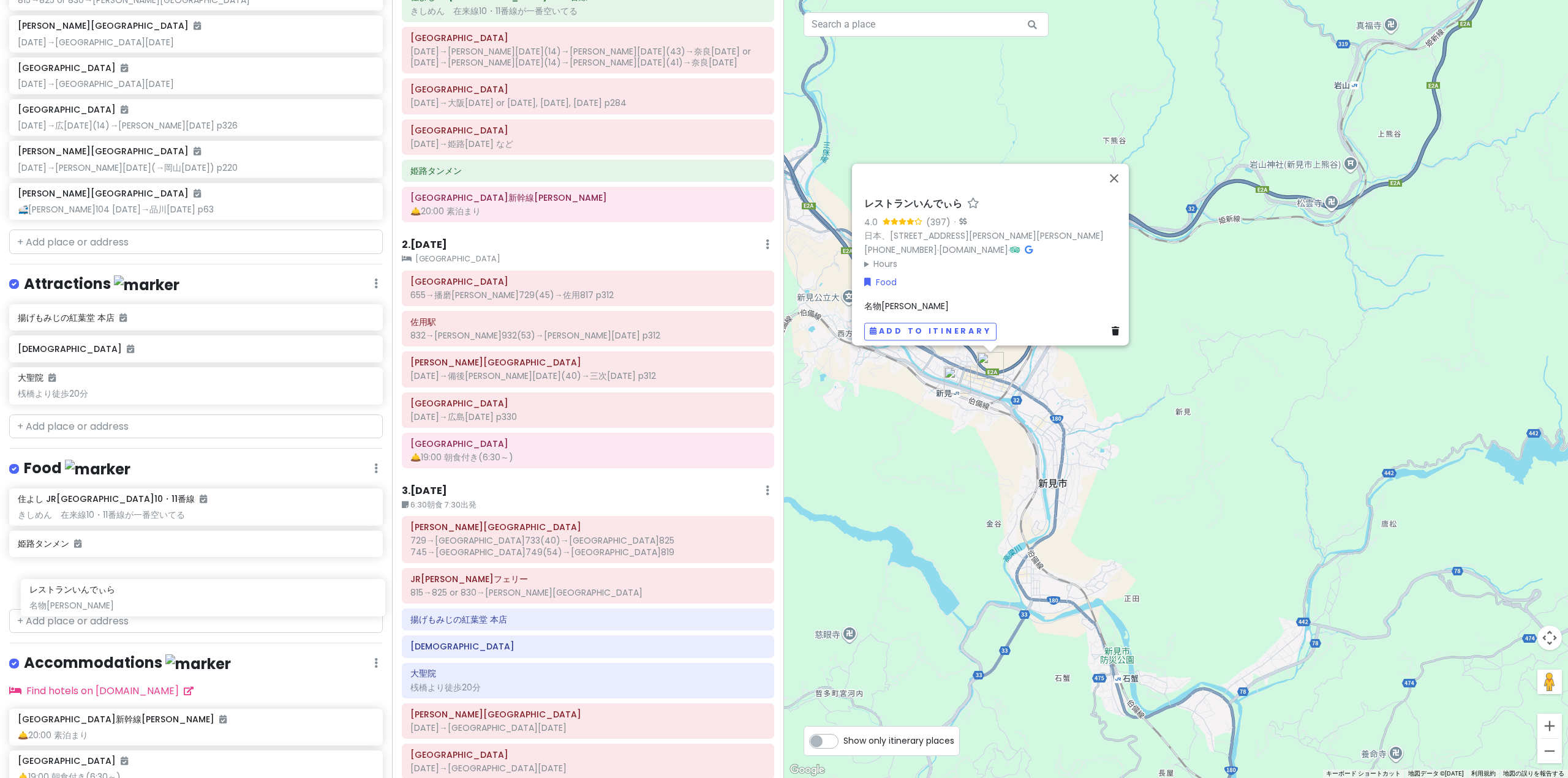
scroll to position [191, 0]
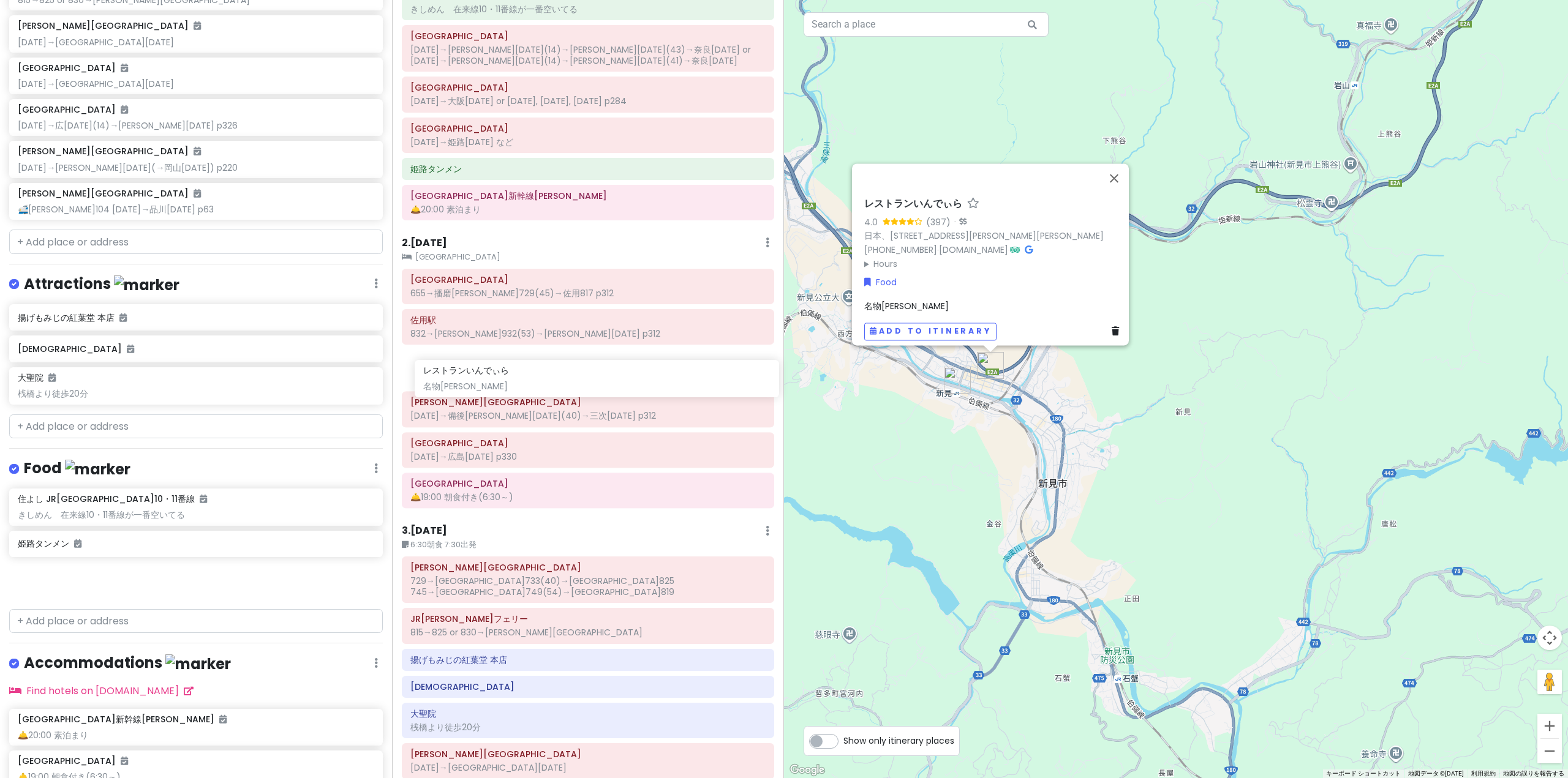
drag, startPoint x: 176, startPoint y: 600, endPoint x: 582, endPoint y: 381, distance: 461.3
click at [582, 381] on div "'25夏 青春18きっぷ旅行｜[PERSON_NAME]線・芸備線 Private Change Dates Make a Copy Delete Trip …" at bounding box center [784, 389] width 1568 height 778
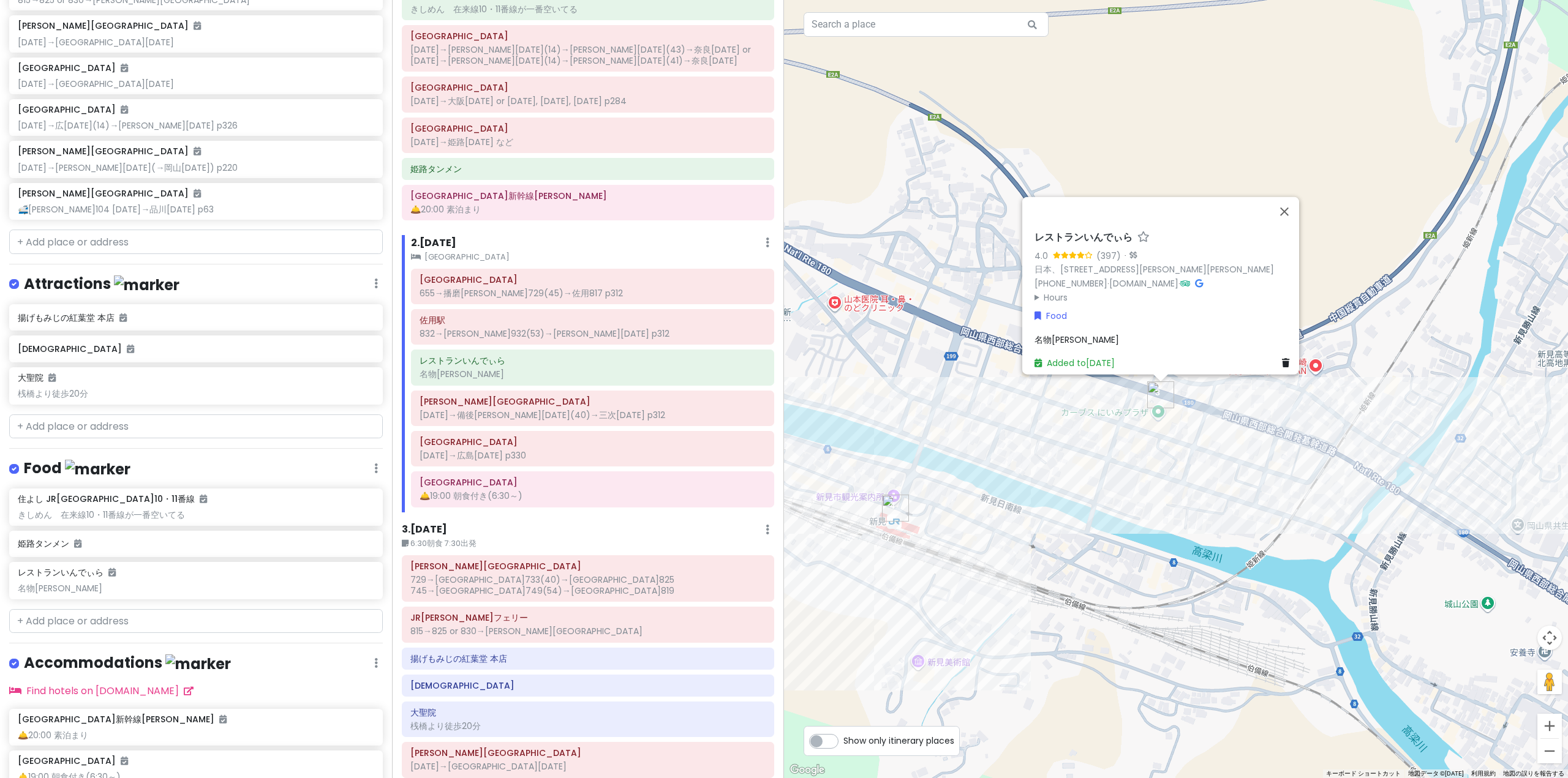
drag, startPoint x: 795, startPoint y: 375, endPoint x: 1096, endPoint y: 438, distance: 307.5
click at [1089, 443] on div "レストランいんでぃら 4.0 (397) · 日本、[STREET_ADDRESS][PERSON_NAME][PERSON_NAME] [PHONE_NUM…" at bounding box center [1176, 389] width 784 height 778
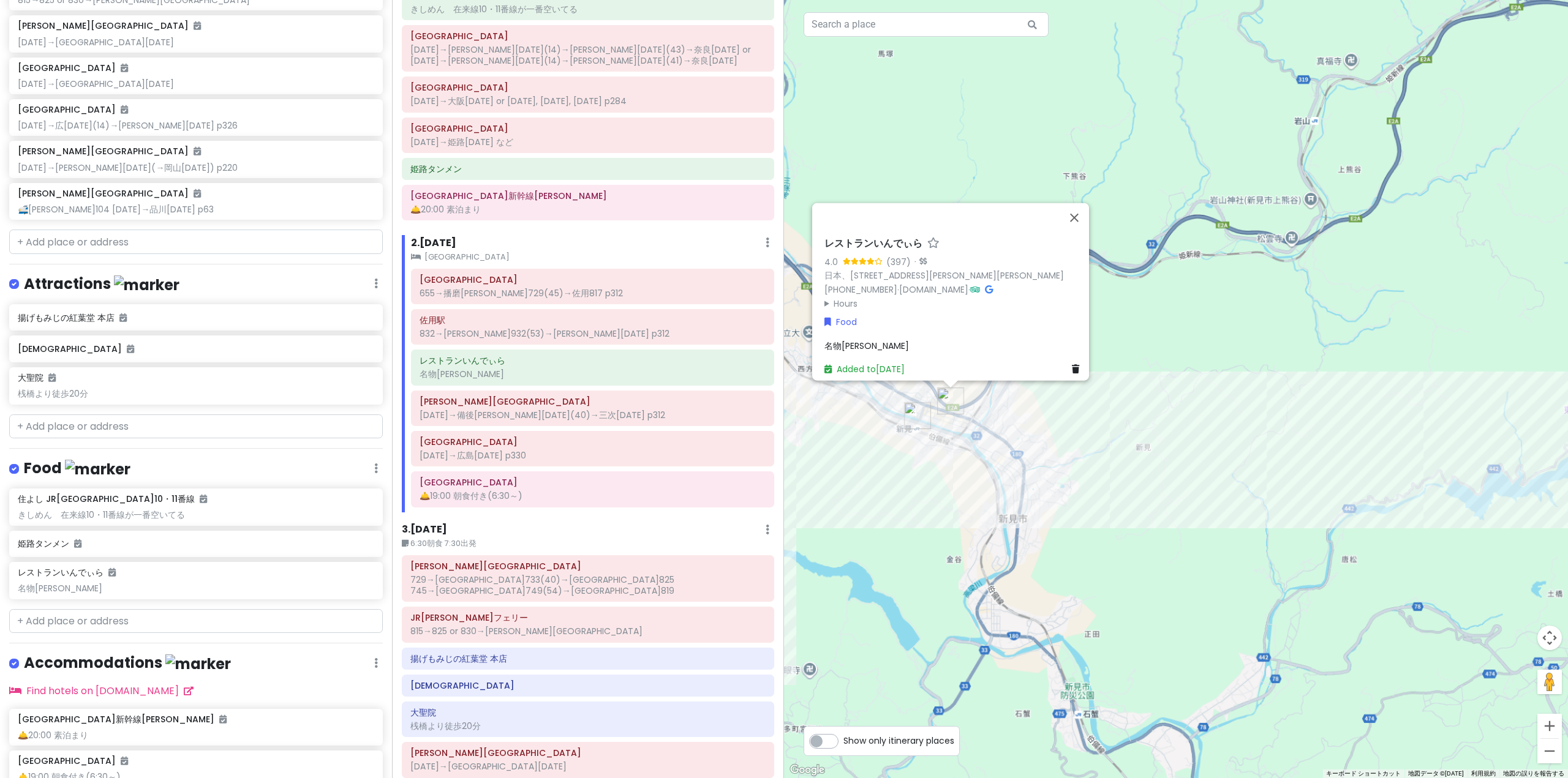
drag, startPoint x: 879, startPoint y: 464, endPoint x: 1449, endPoint y: 440, distance: 570.5
click at [1276, 459] on div "レストランいんでぃら 4.0 (397) · 日本、[STREET_ADDRESS][PERSON_NAME][PERSON_NAME] [PHONE_NUM…" at bounding box center [1176, 389] width 784 height 778
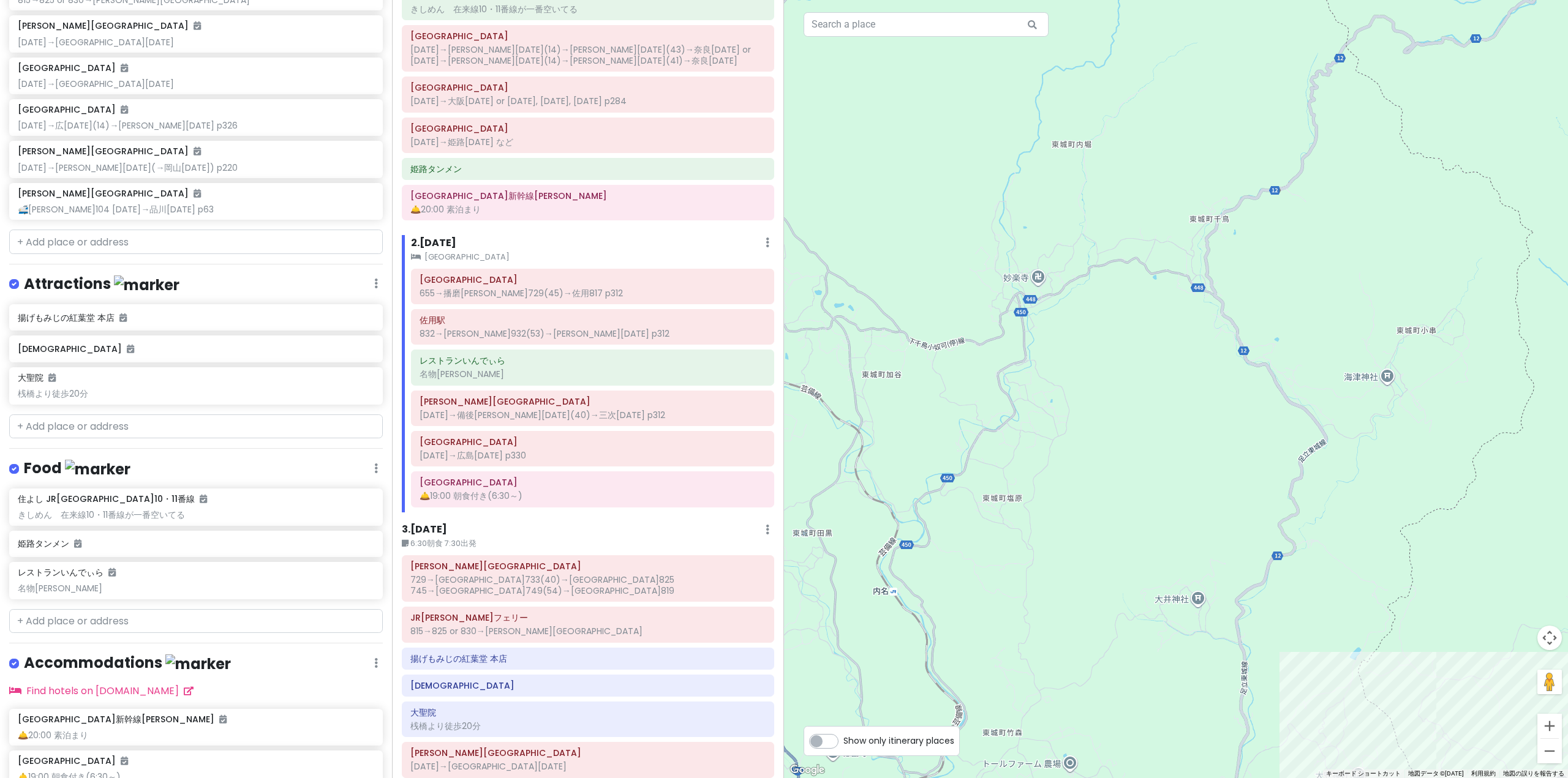
click at [1286, 338] on div "レストランいんでぃら 4.0 (397) · 日本、[STREET_ADDRESS][PERSON_NAME][PERSON_NAME] [PHONE_NUM…" at bounding box center [1176, 389] width 784 height 778
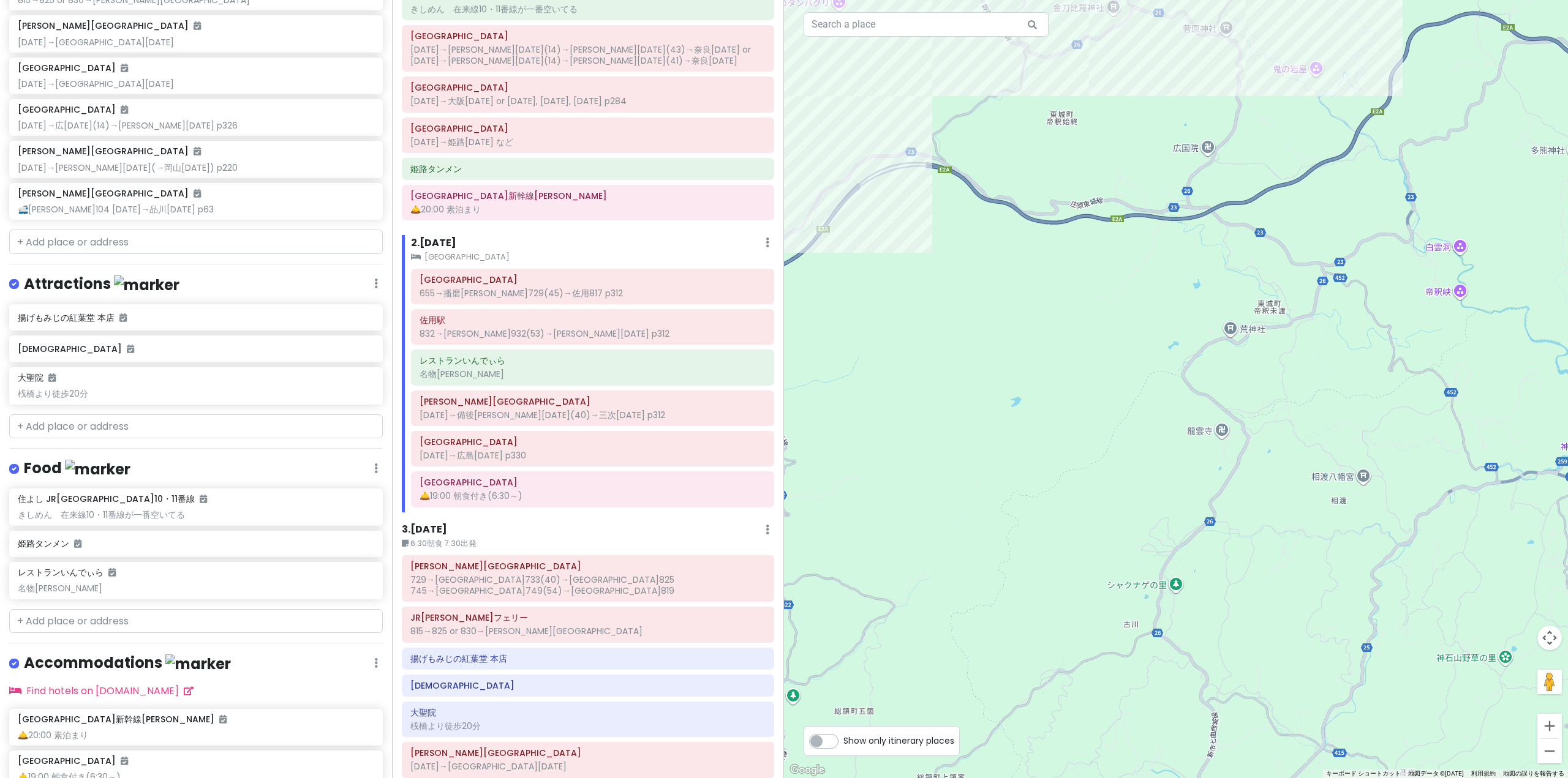
drag, startPoint x: 1002, startPoint y: 339, endPoint x: 1567, endPoint y: 332, distance: 565.0
click at [1328, 344] on div "レストランいんでぃら 4.0 (397) · 日本、[STREET_ADDRESS][PERSON_NAME][PERSON_NAME] [PHONE_NUM…" at bounding box center [1176, 389] width 784 height 778
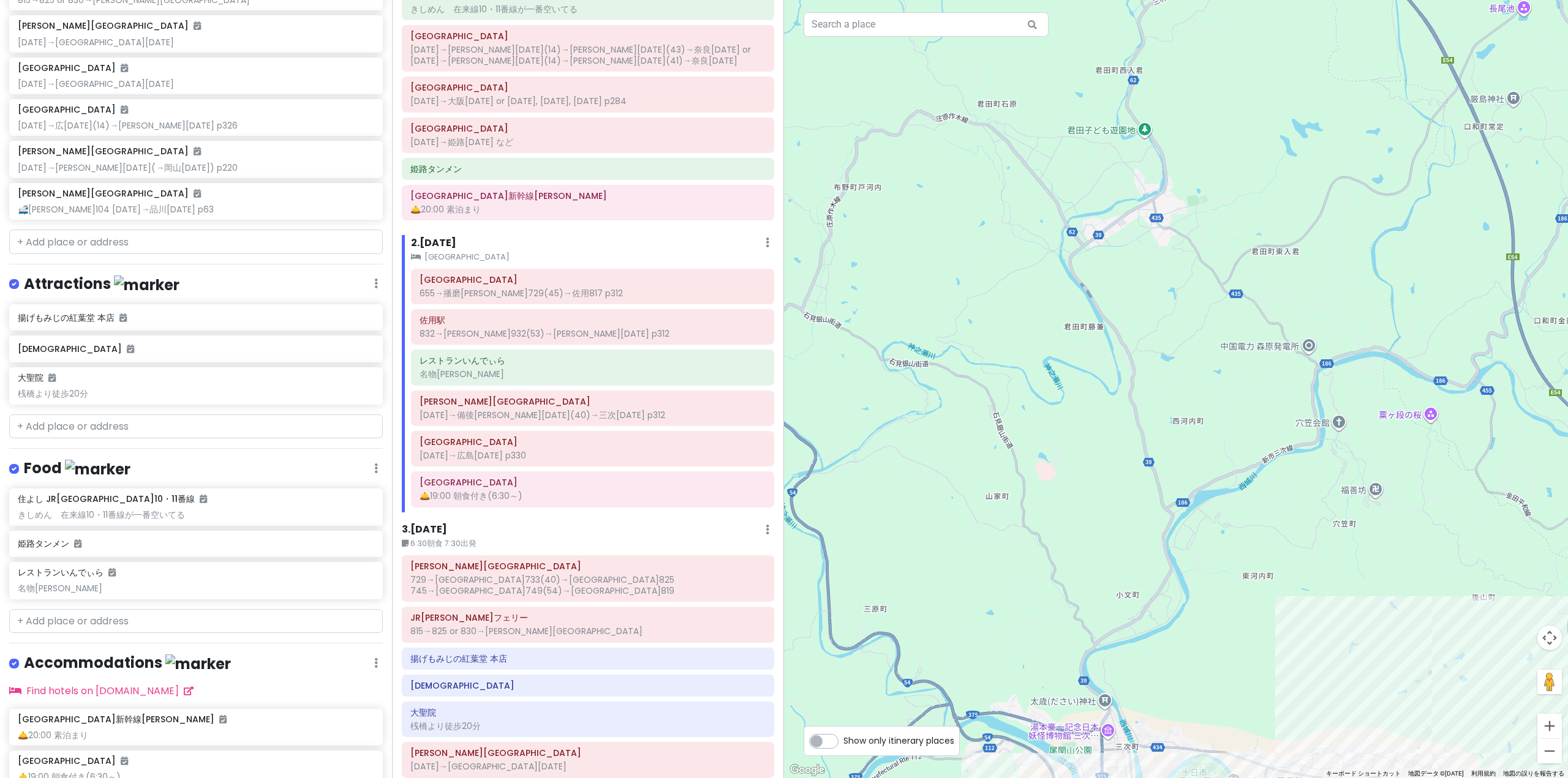
drag, startPoint x: 992, startPoint y: 638, endPoint x: 1409, endPoint y: 220, distance: 590.4
click at [1215, 362] on div "レストランいんでぃら 4.0 (397) · 日本、[STREET_ADDRESS][PERSON_NAME][PERSON_NAME] [PHONE_NUM…" at bounding box center [1176, 389] width 784 height 778
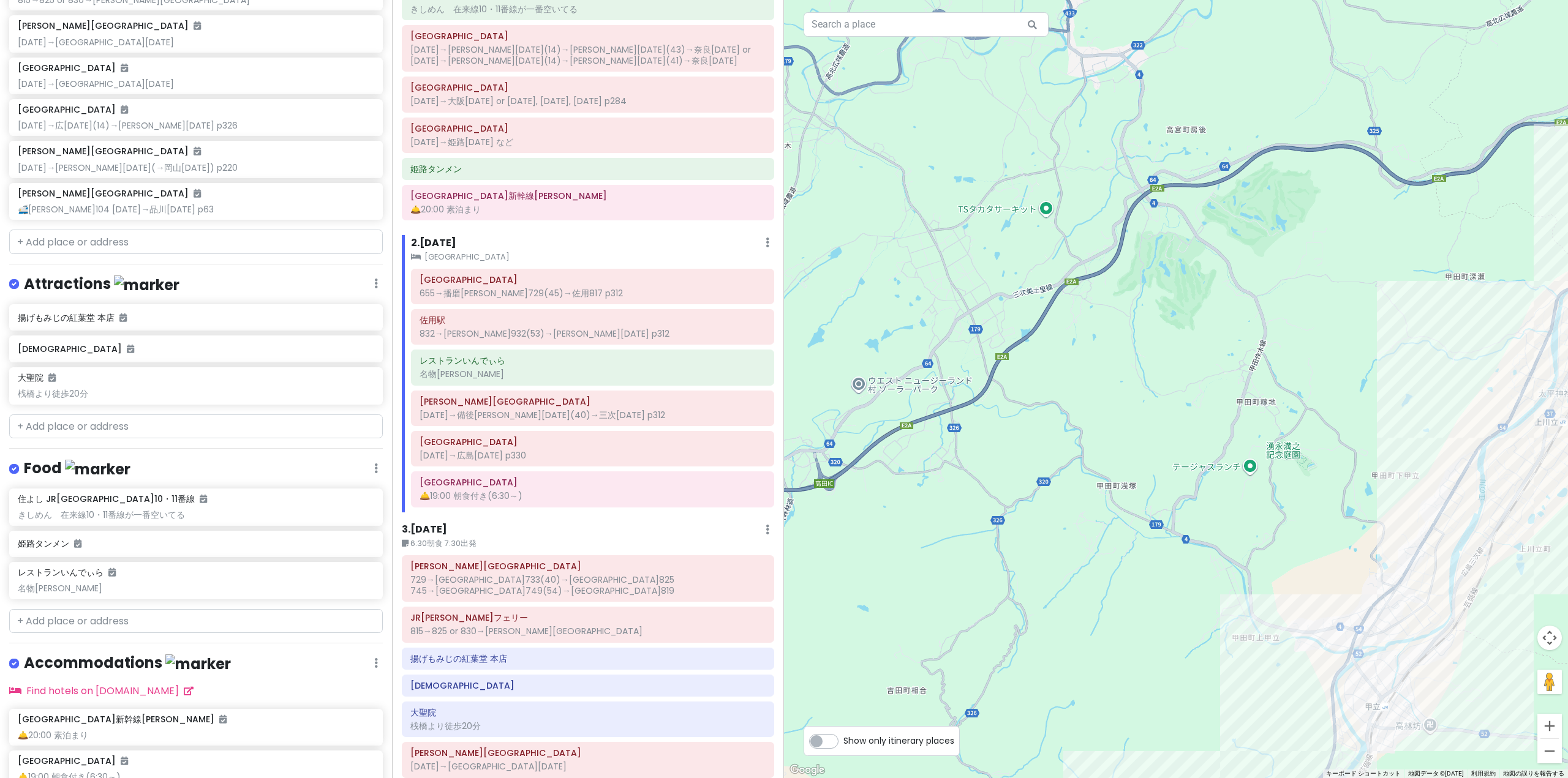
click at [1299, 332] on div "レストランいんでぃら 4.0 (397) · 日本、[STREET_ADDRESS][PERSON_NAME][PERSON_NAME] [PHONE_NUM…" at bounding box center [1176, 389] width 784 height 778
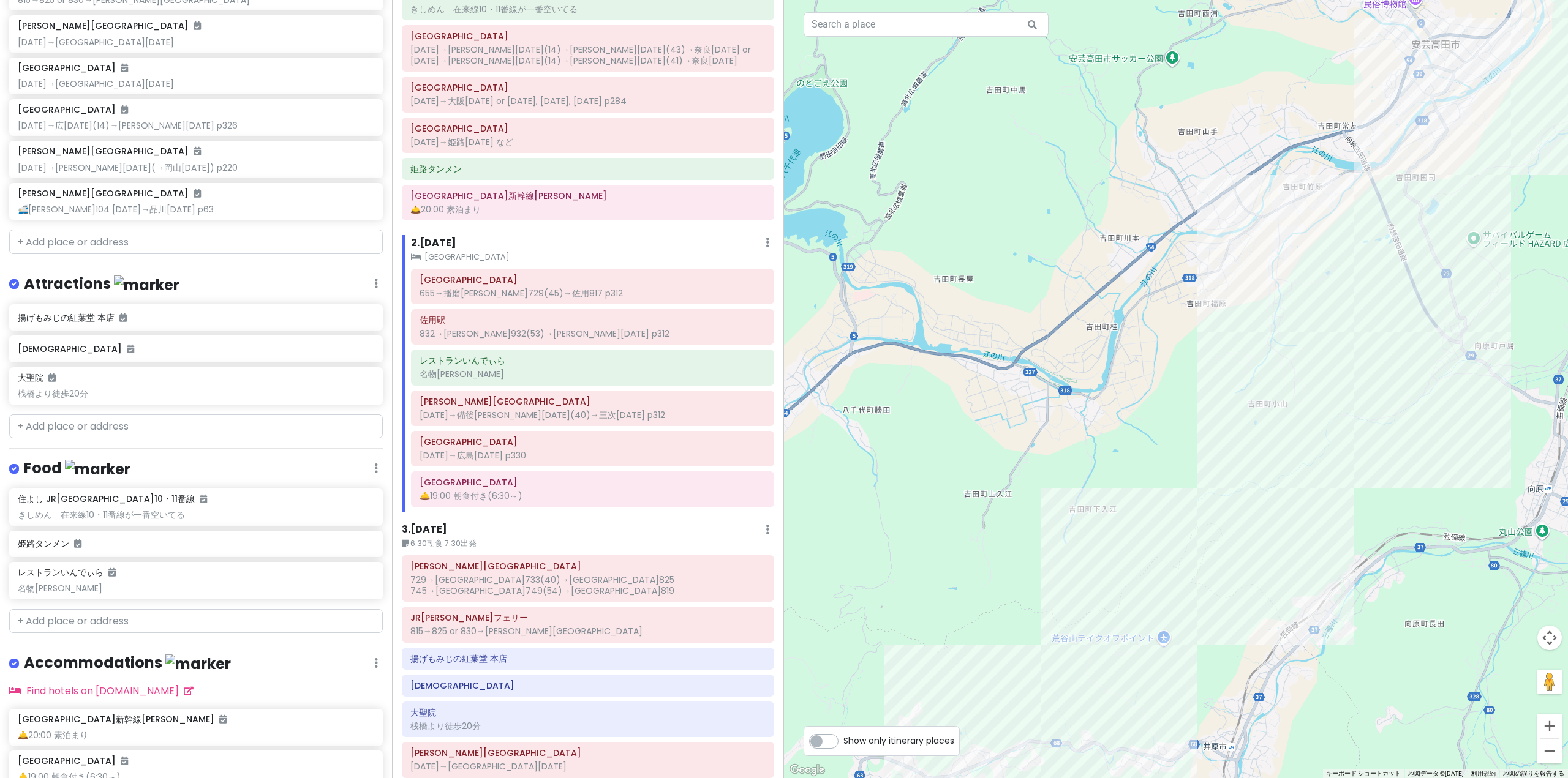
drag, startPoint x: 1316, startPoint y: 352, endPoint x: 1439, endPoint y: 162, distance: 226.3
click at [1435, 169] on div "レストランいんでぃら 4.0 (397) · 日本、[STREET_ADDRESS][PERSON_NAME][PERSON_NAME] [PHONE_NUM…" at bounding box center [1176, 389] width 784 height 778
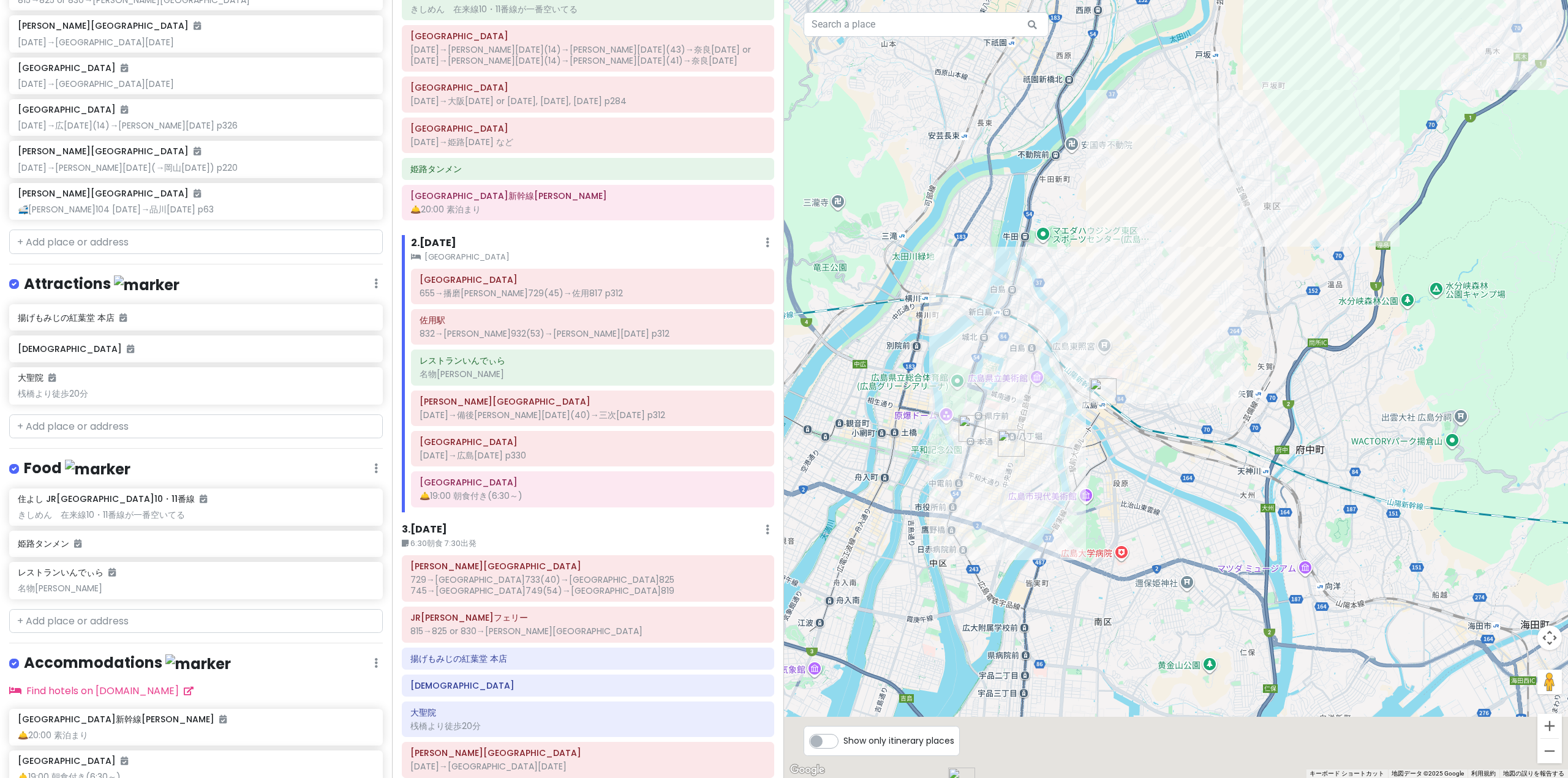
drag, startPoint x: 1091, startPoint y: 435, endPoint x: 1199, endPoint y: 349, distance: 138.1
click at [1190, 357] on div "レストランいんでぃら 4.0 (397) · 日本、[STREET_ADDRESS][PERSON_NAME][PERSON_NAME] [PHONE_NUM…" at bounding box center [1176, 389] width 784 height 778
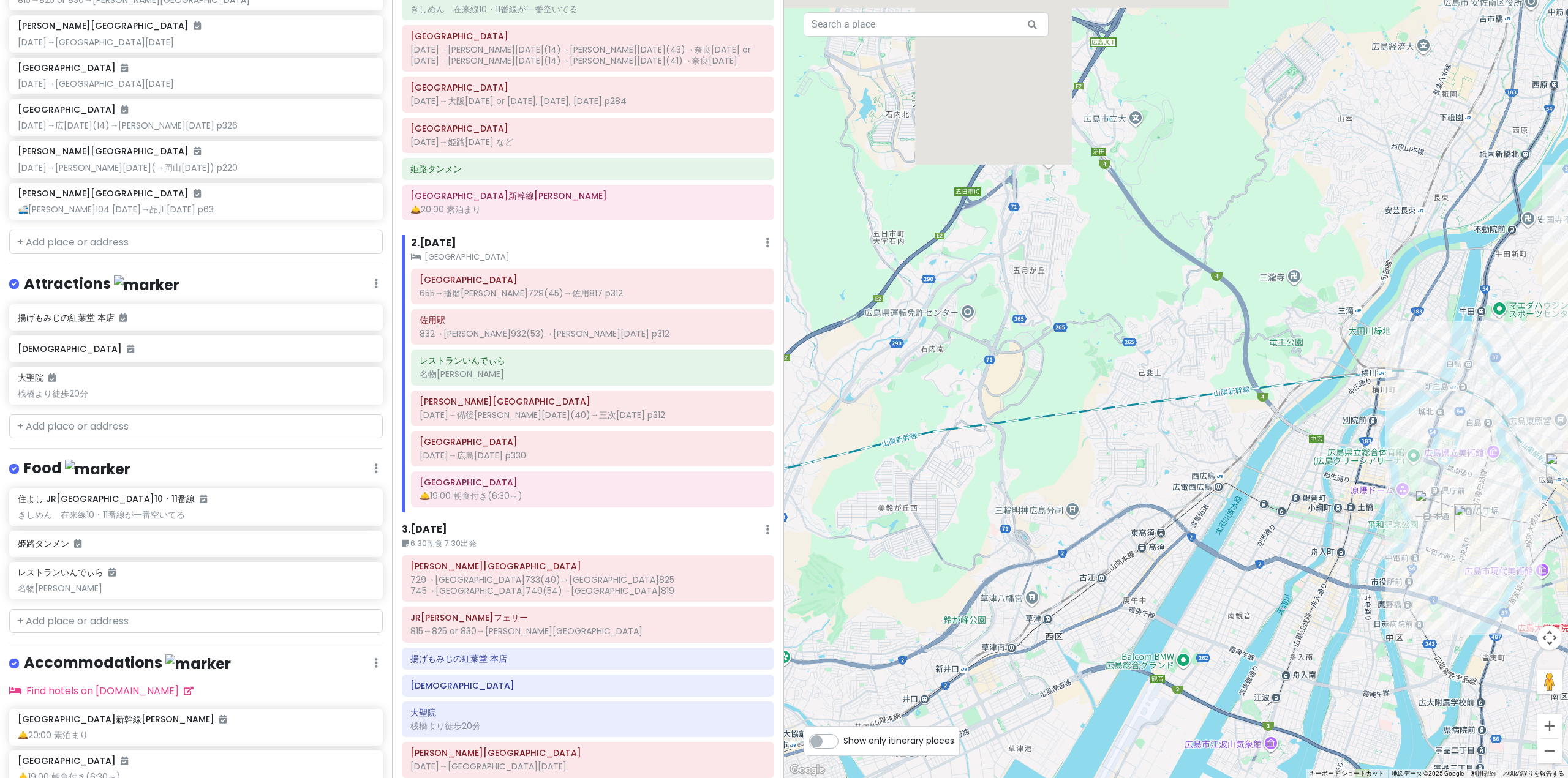
drag, startPoint x: 1098, startPoint y: 271, endPoint x: 1282, endPoint y: 603, distance: 379.6
click at [1282, 603] on div "レストランいんでぃら 4.0 (397) · 日本、[STREET_ADDRESS][PERSON_NAME][PERSON_NAME] [PHONE_NUM…" at bounding box center [1176, 389] width 784 height 778
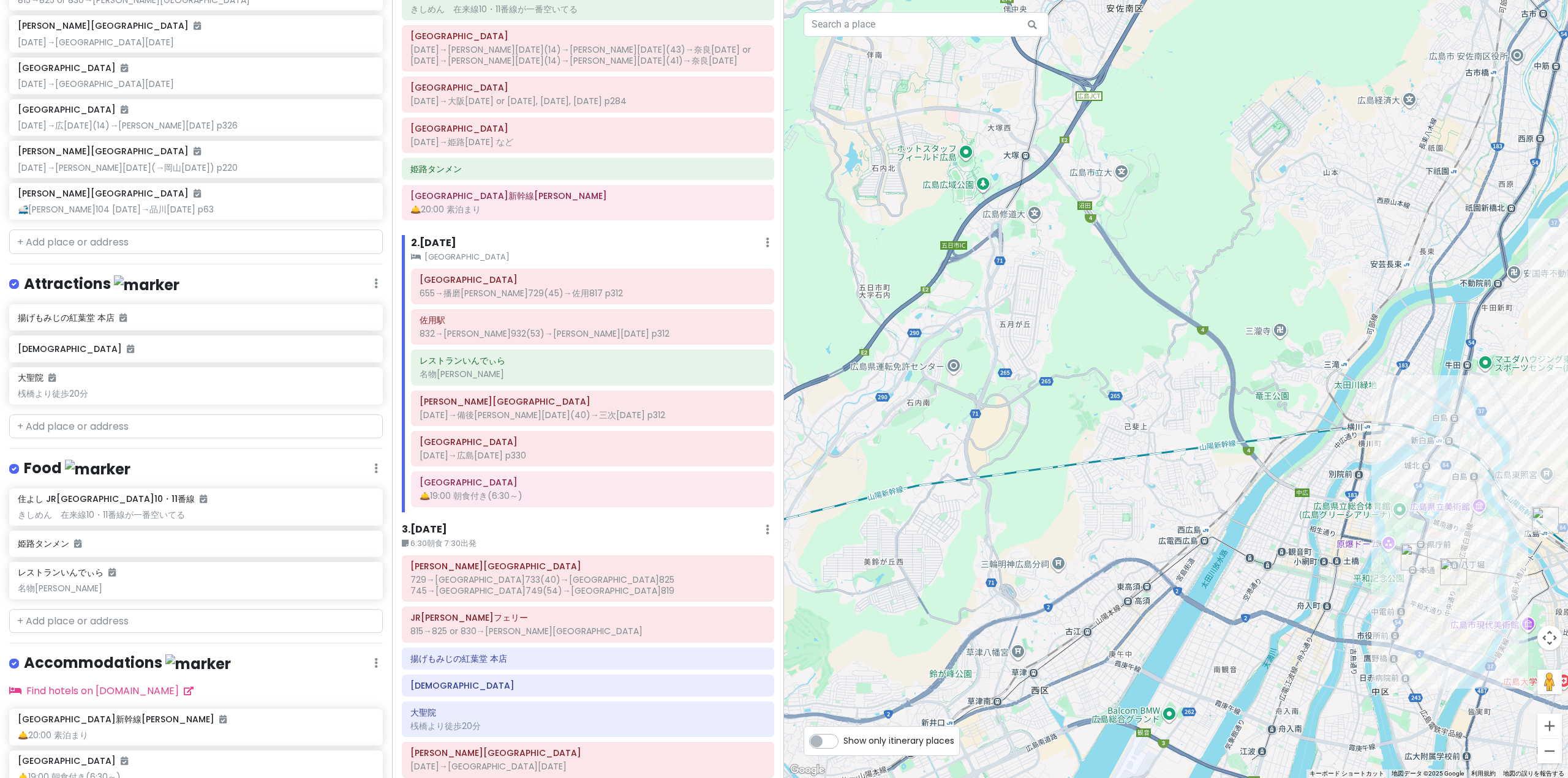
drag, startPoint x: 1395, startPoint y: 342, endPoint x: 1168, endPoint y: 611, distance: 352.0
click at [1169, 611] on div "レストランいんでぃら 4.0 (397) · 日本、[STREET_ADDRESS][PERSON_NAME][PERSON_NAME] [PHONE_NUM…" at bounding box center [1176, 389] width 784 height 778
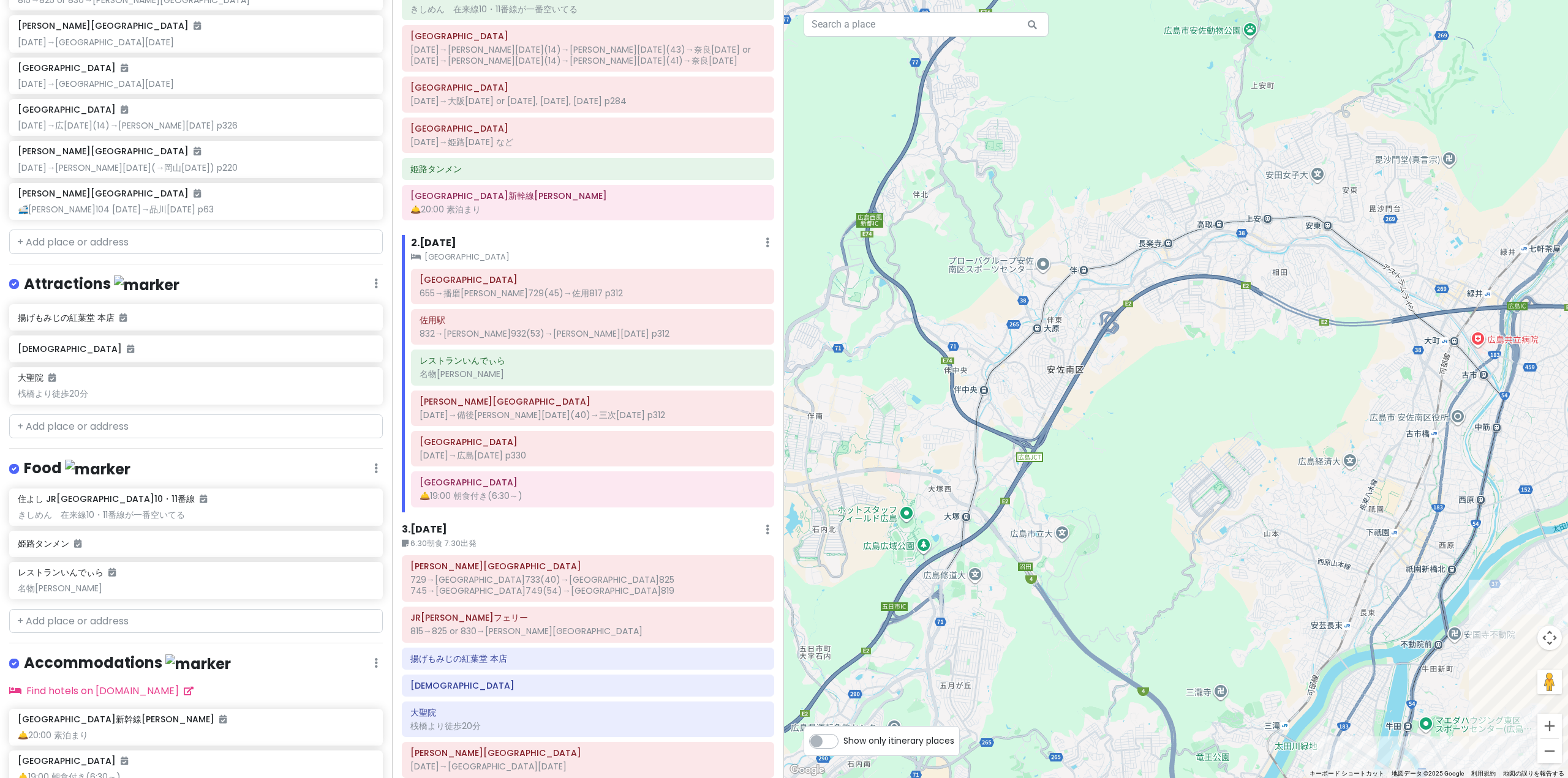
drag, startPoint x: 1036, startPoint y: 420, endPoint x: 1289, endPoint y: 384, distance: 255.5
click at [1289, 384] on div "レストランいんでぃら 4.0 (397) · 日本、[STREET_ADDRESS][PERSON_NAME][PERSON_NAME] [PHONE_NUM…" at bounding box center [1176, 389] width 784 height 778
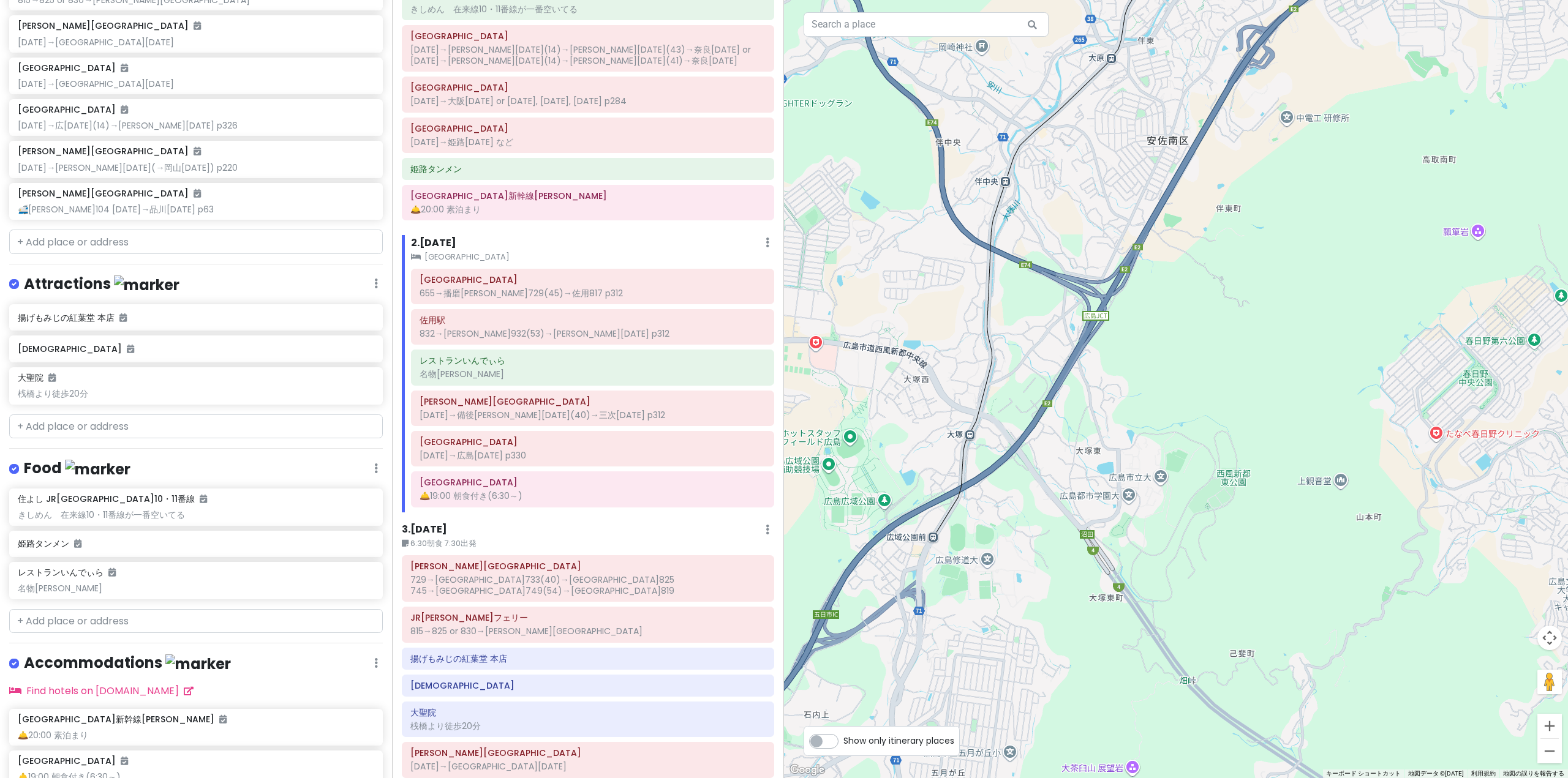
click at [456, 243] on h6 "2 . [DATE]" at bounding box center [434, 243] width 46 height 13
click at [175, 250] on input "text" at bounding box center [196, 241] width 373 height 25
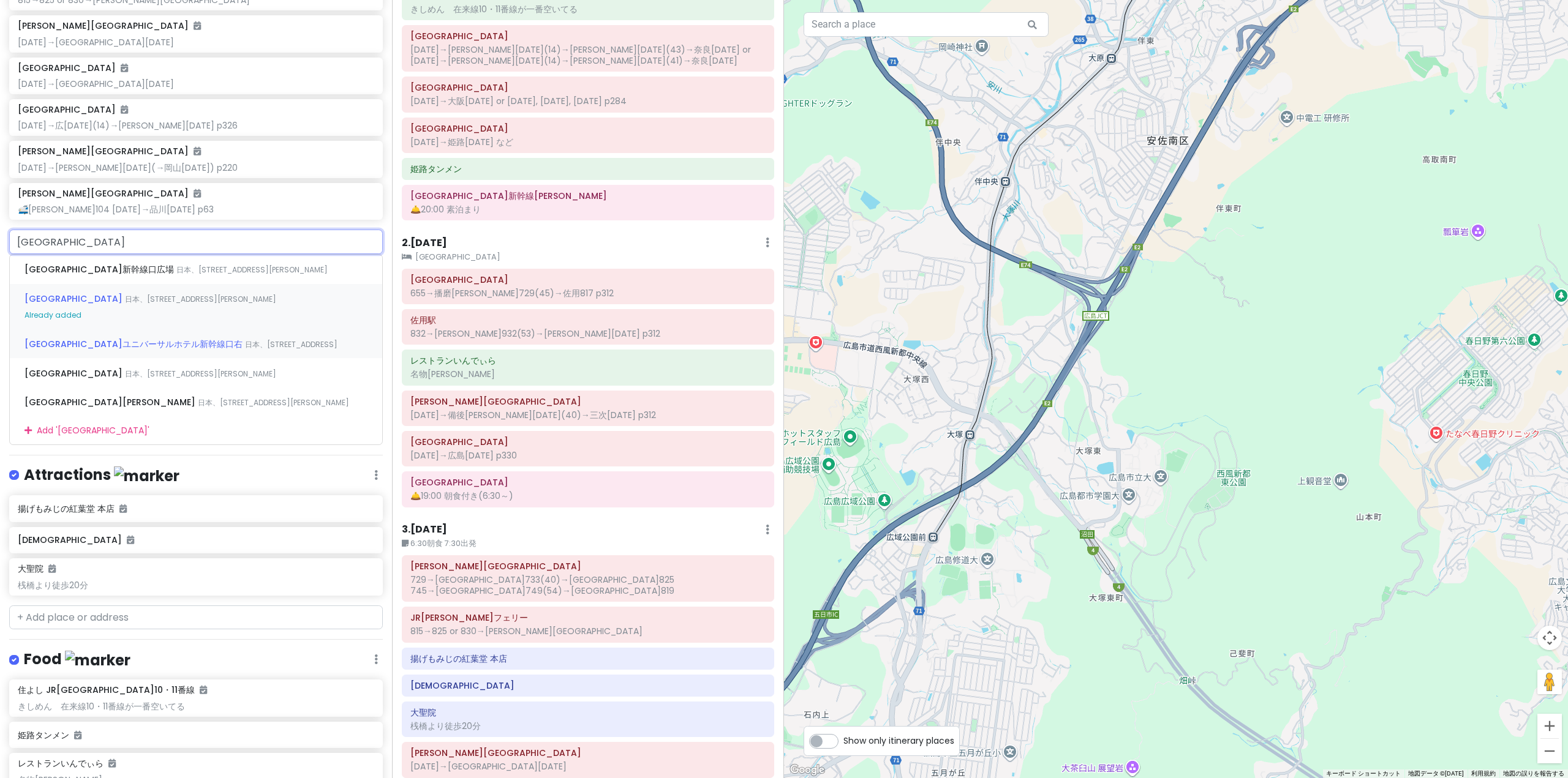
click at [137, 329] on div "[GEOGRAPHIC_DATA]ユニバーサルホテル新幹線口右 日本、[STREET_ADDRESS]" at bounding box center [196, 344] width 373 height 29
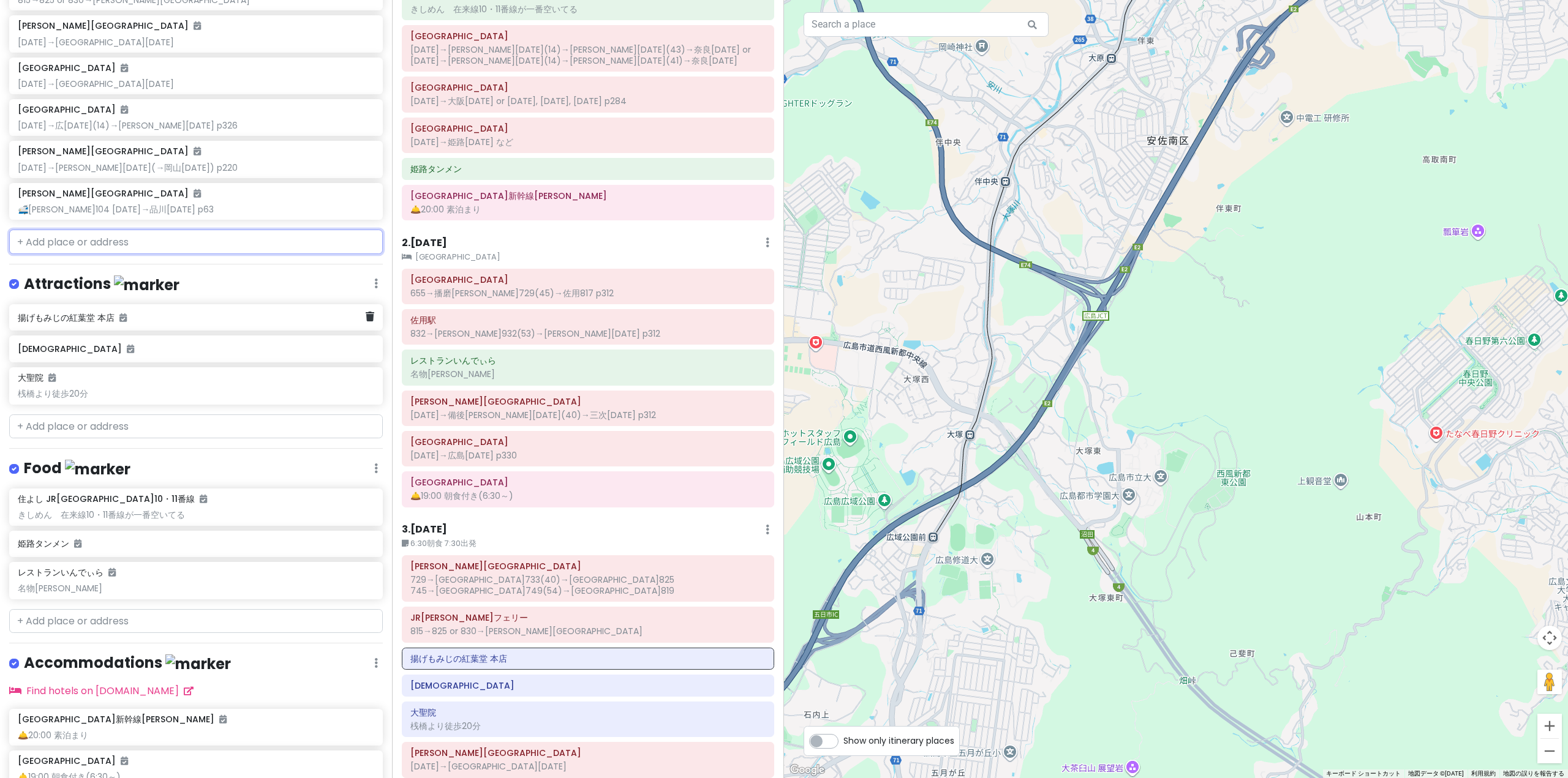
scroll to position [737, 0]
click at [180, 214] on div "[GEOGRAPHIC_DATA]ユニバーサルホテル新幹線口右" at bounding box center [191, 207] width 347 height 17
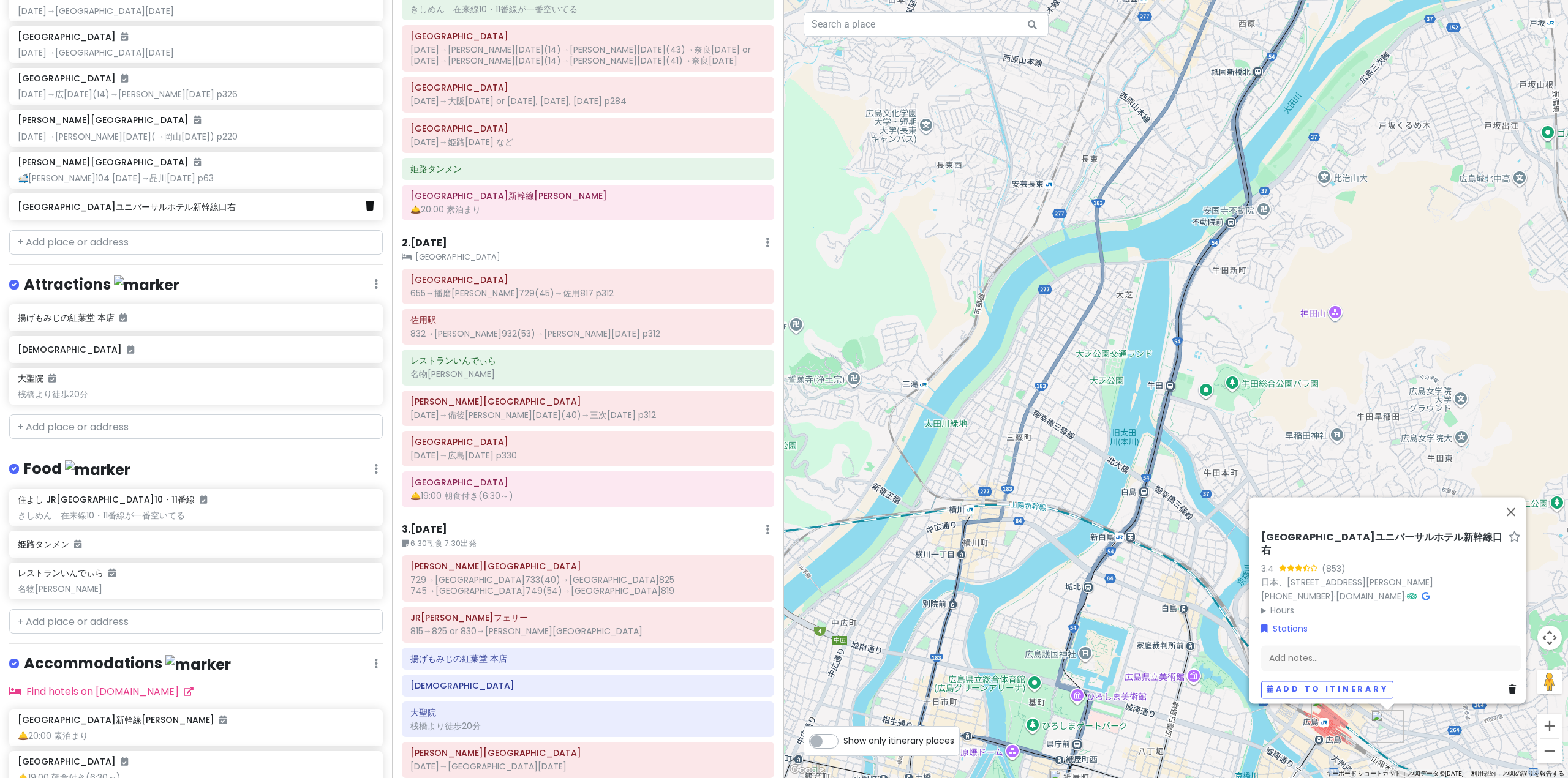
click at [366, 205] on icon at bounding box center [370, 206] width 8 height 10
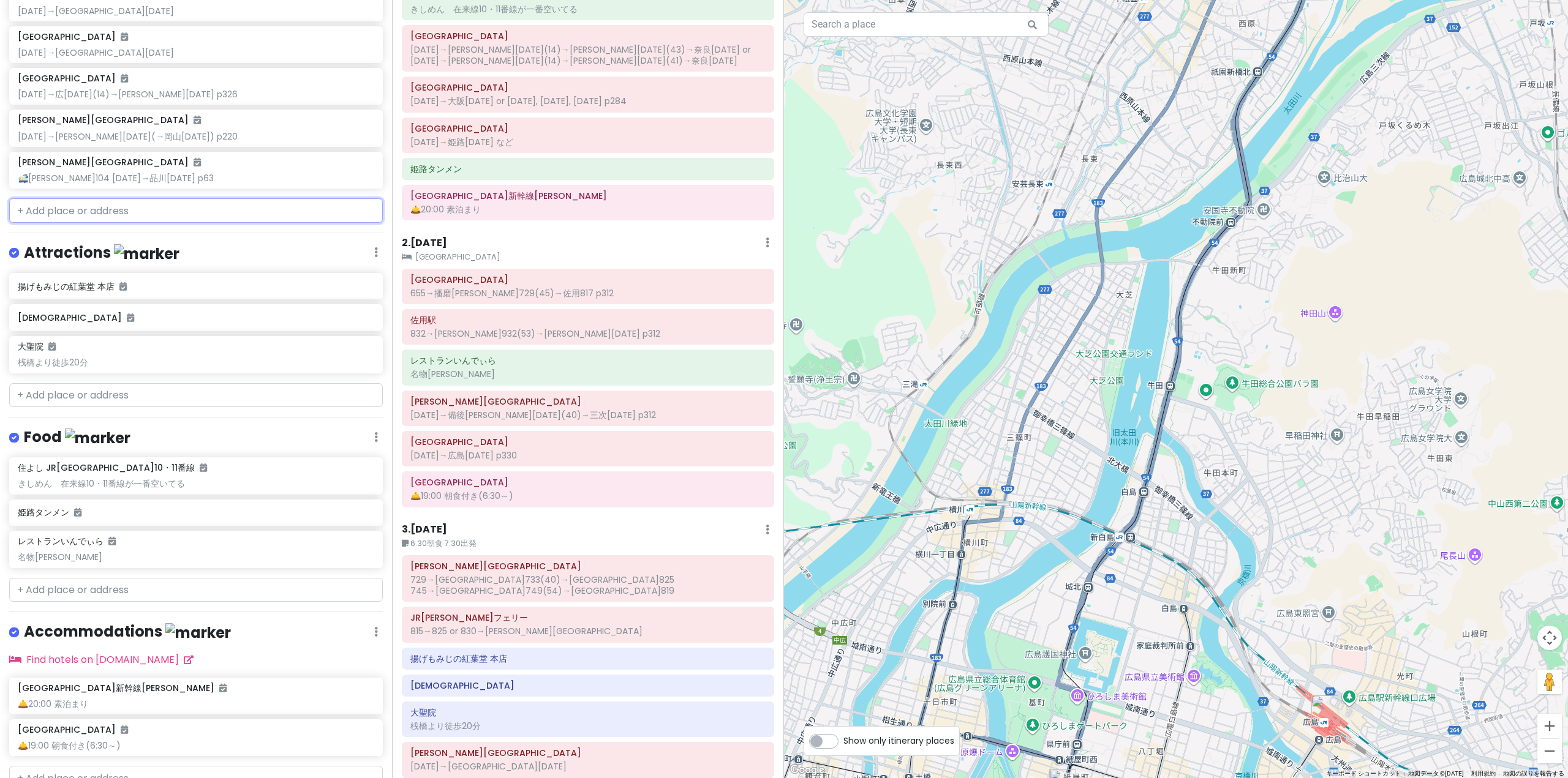
scroll to position [706, 0]
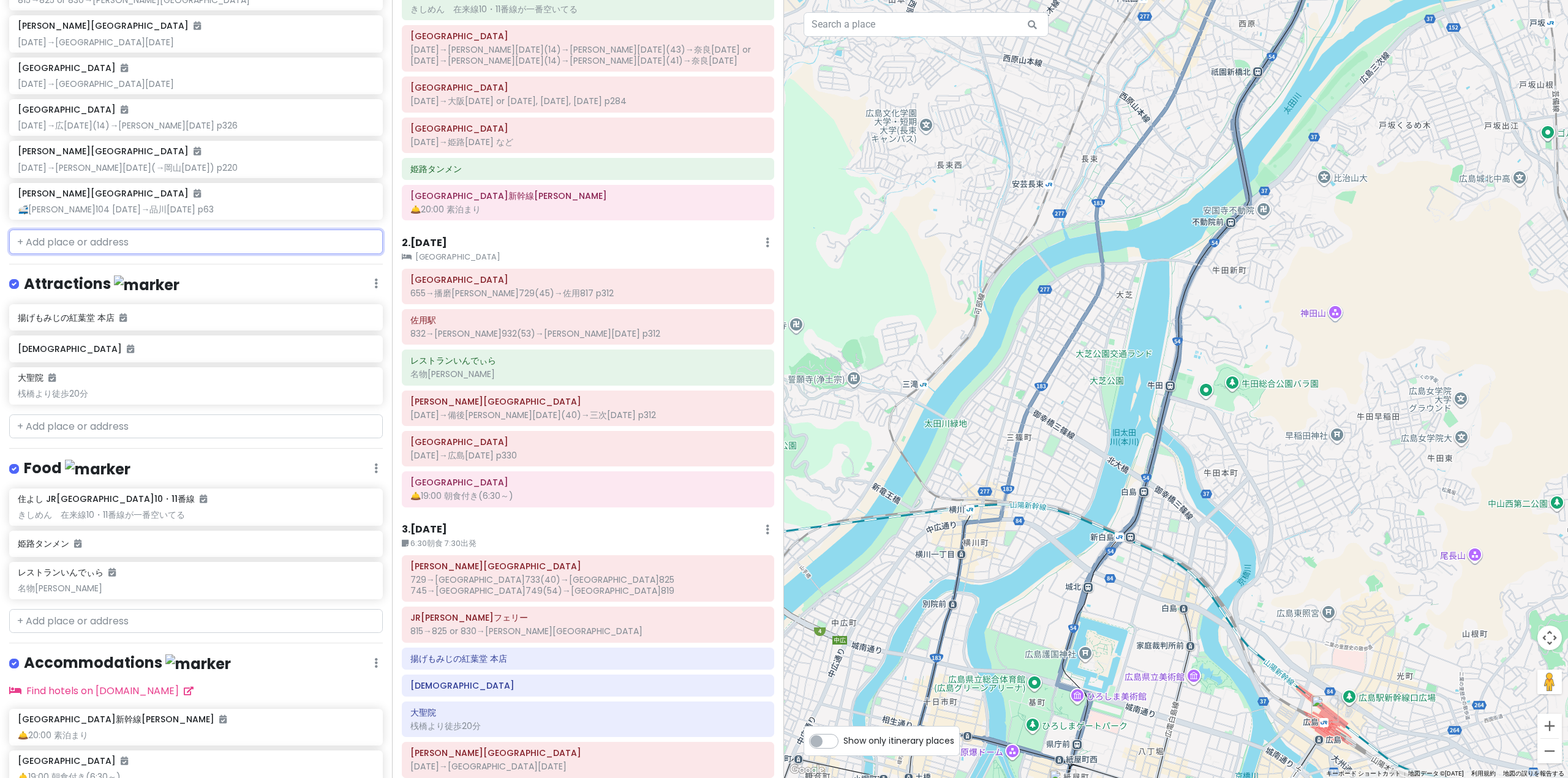
click at [220, 238] on input "text" at bounding box center [196, 241] width 373 height 25
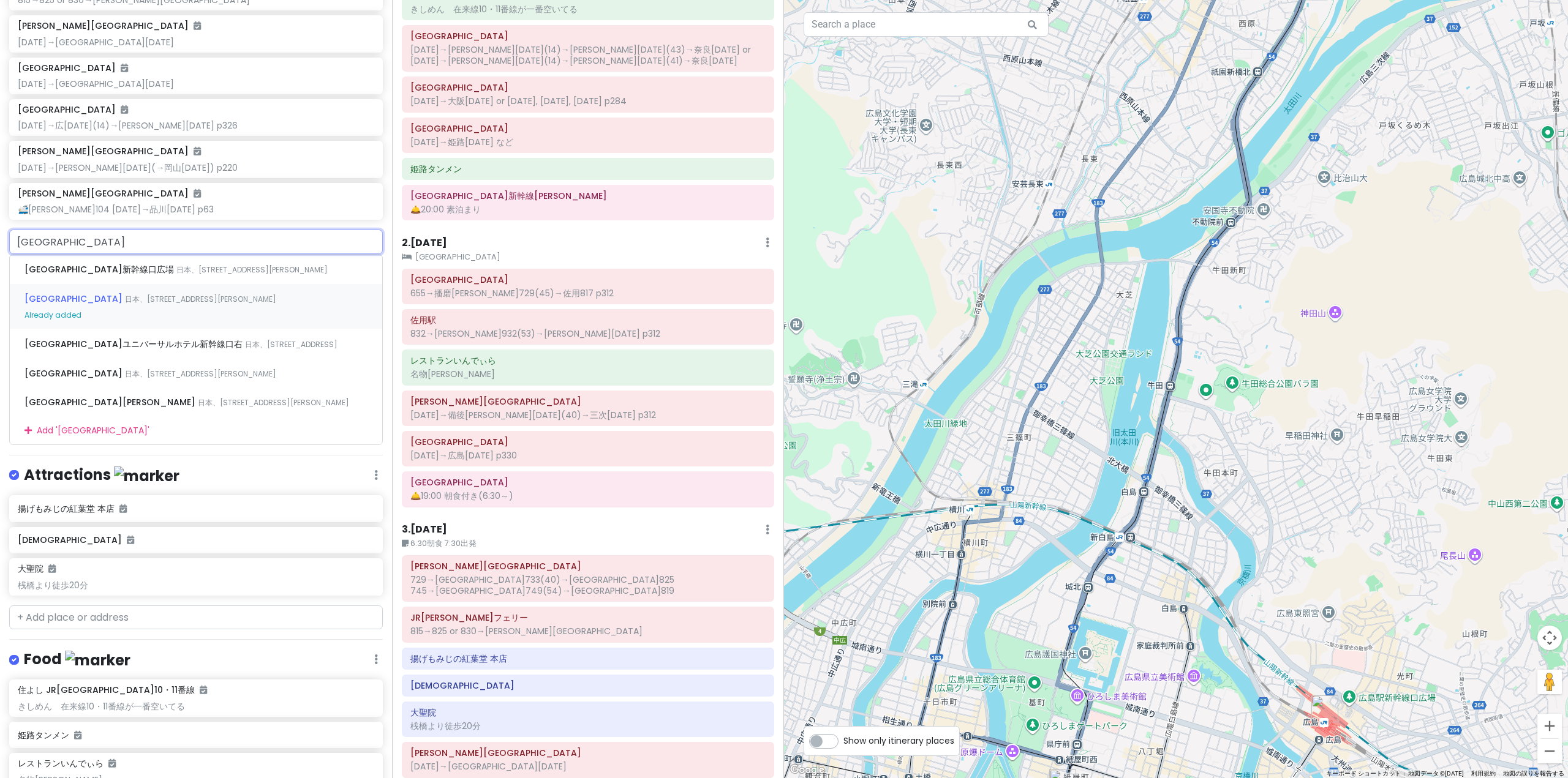
click at [169, 297] on div "[GEOGRAPHIC_DATA] 日本、[STREET_ADDRESS][PERSON_NAME]" at bounding box center [196, 307] width 373 height 46
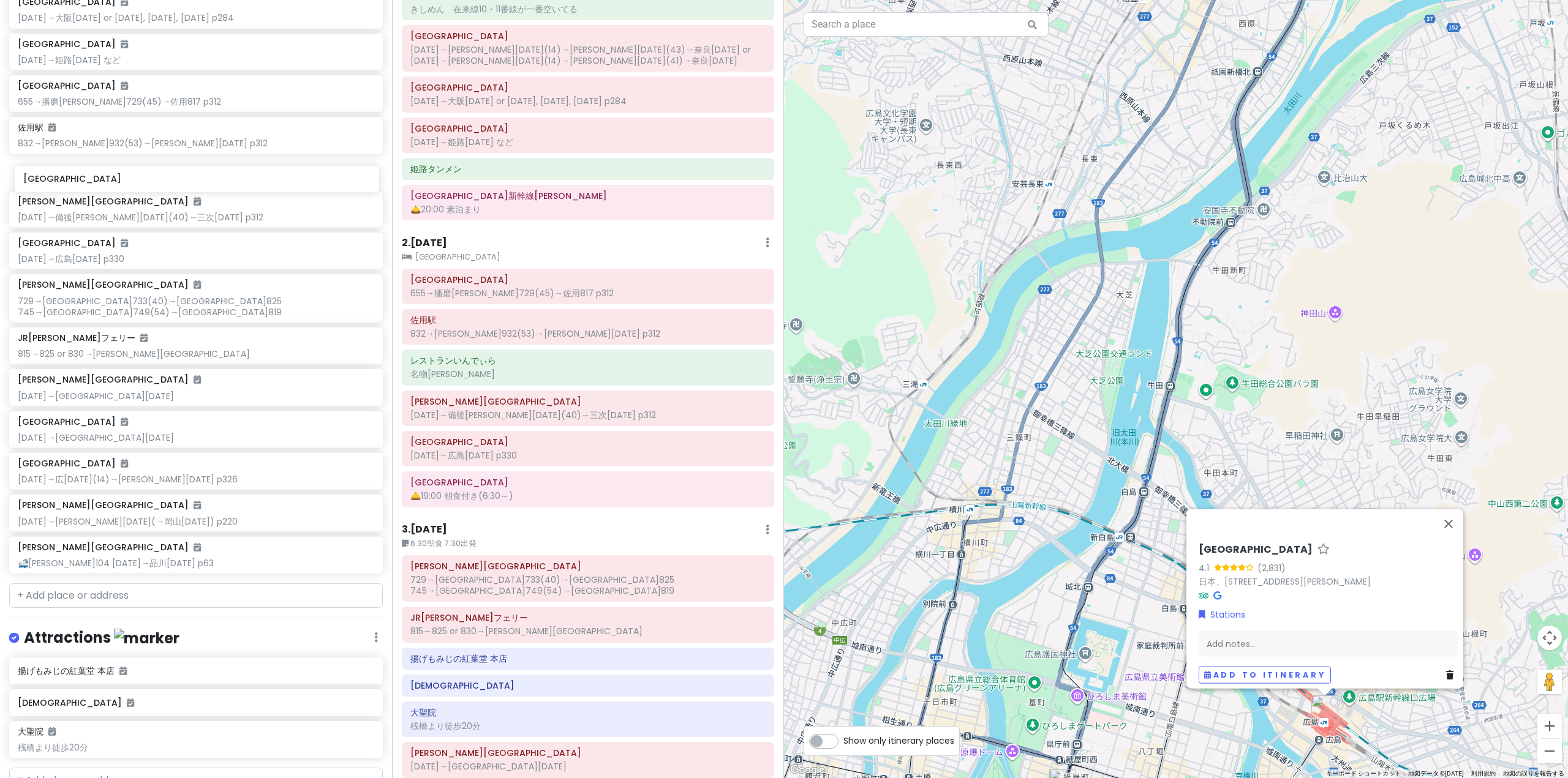
scroll to position [379, 0]
drag, startPoint x: 109, startPoint y: 329, endPoint x: 112, endPoint y: 260, distance: 69.1
click at [112, 260] on div "[GEOGRAPHIC_DATA] 818→[GEOGRAPHIC_DATA] 🚅こだま711 904→名古屋[DATE] 💺10-5D p37 [GEOGR…" at bounding box center [196, 222] width 392 height 723
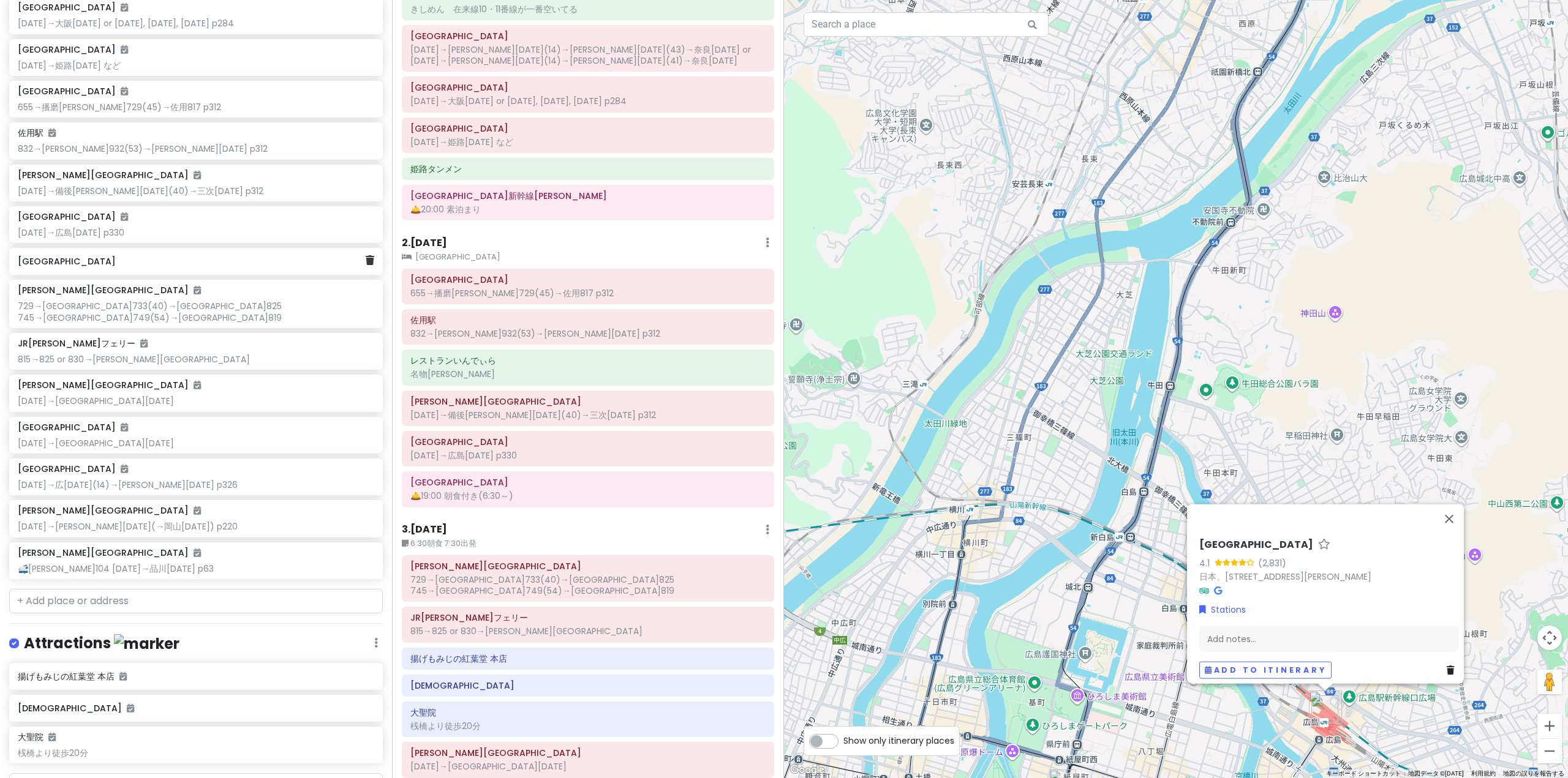
click at [115, 264] on h6 "[GEOGRAPHIC_DATA]" at bounding box center [191, 262] width 347 height 11
click at [1280, 636] on div "Add notes..." at bounding box center [1329, 643] width 260 height 26
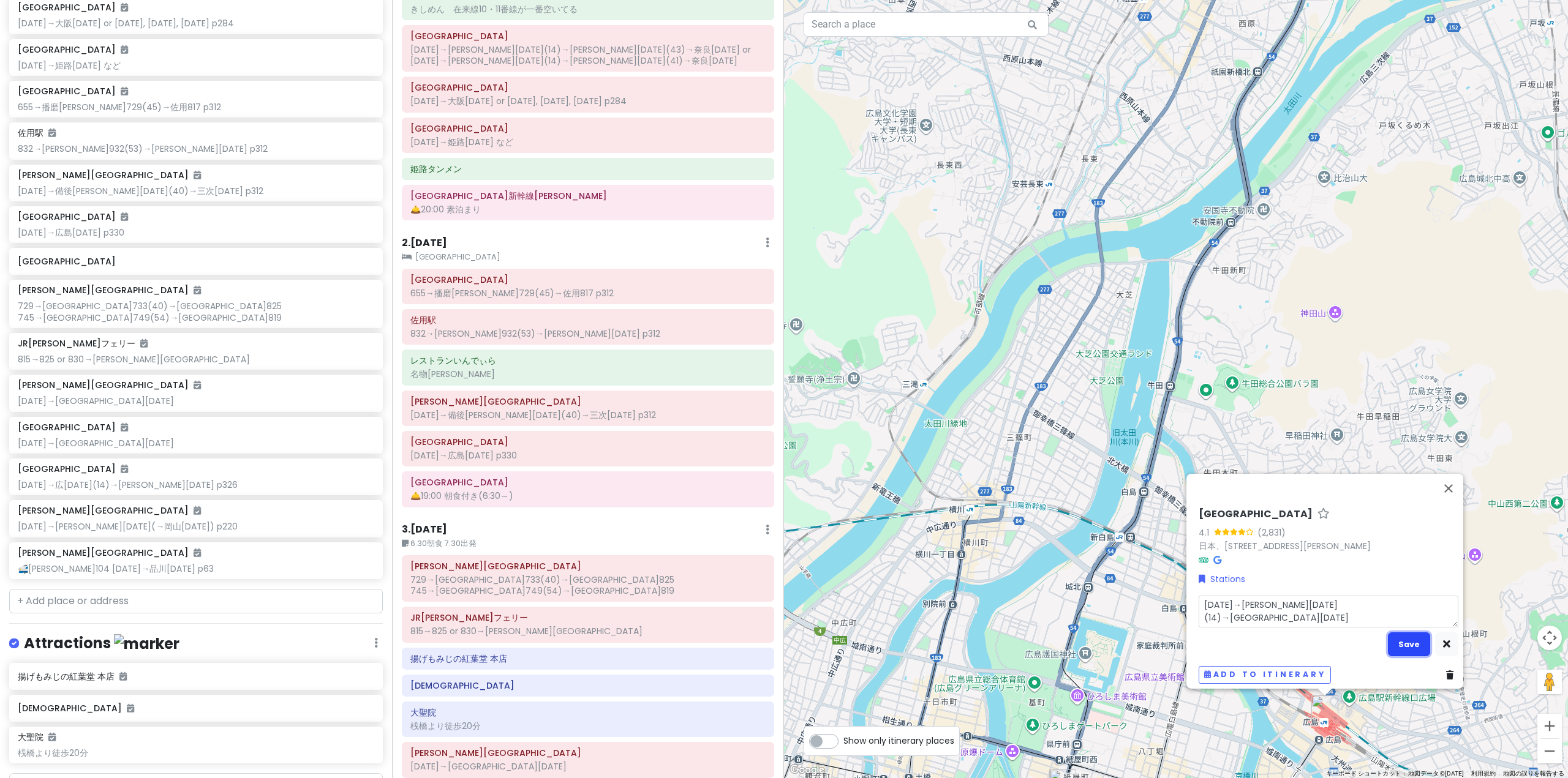
click at [1405, 632] on button "Save" at bounding box center [1409, 644] width 42 height 24
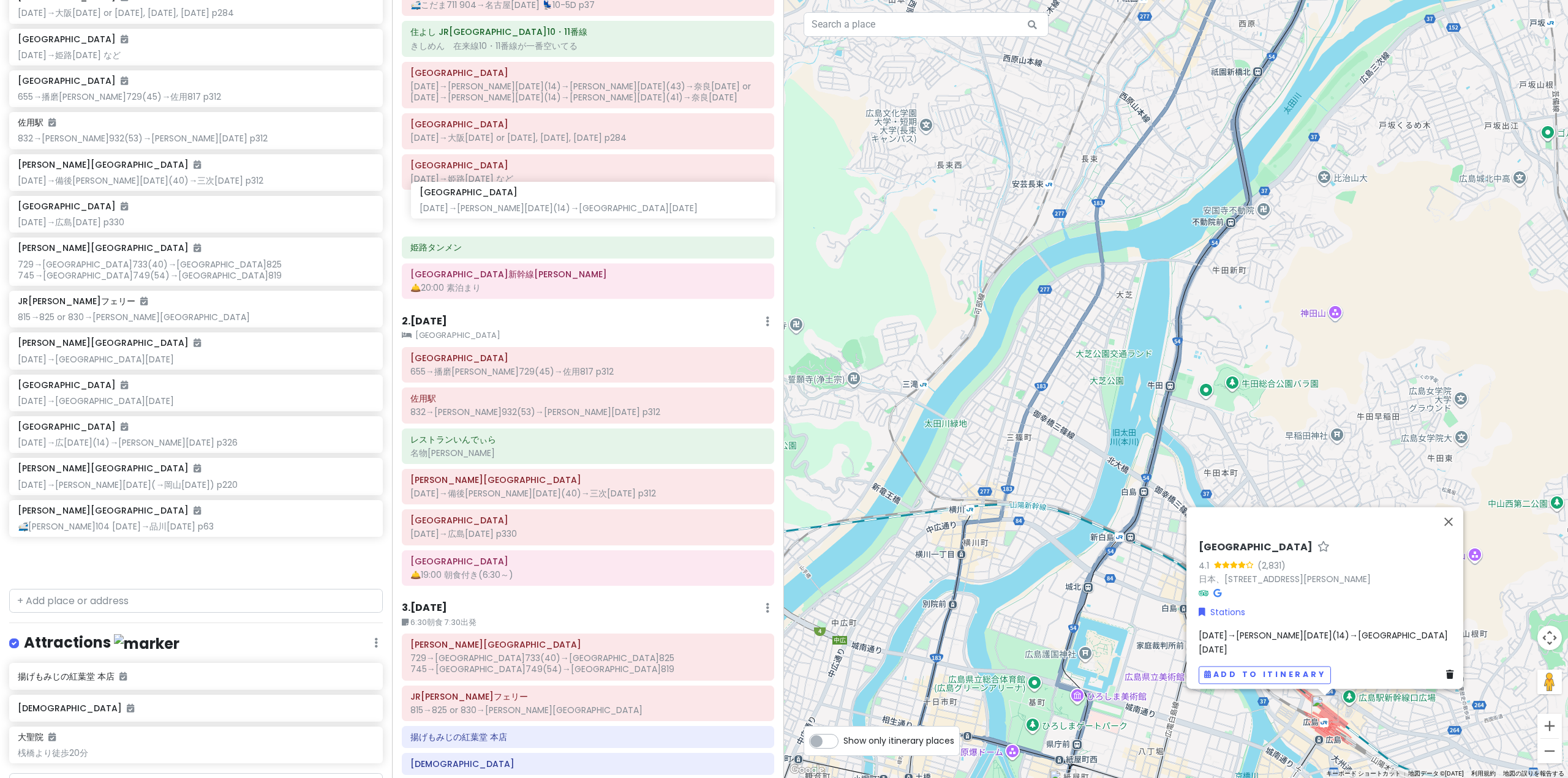
scroll to position [152, 0]
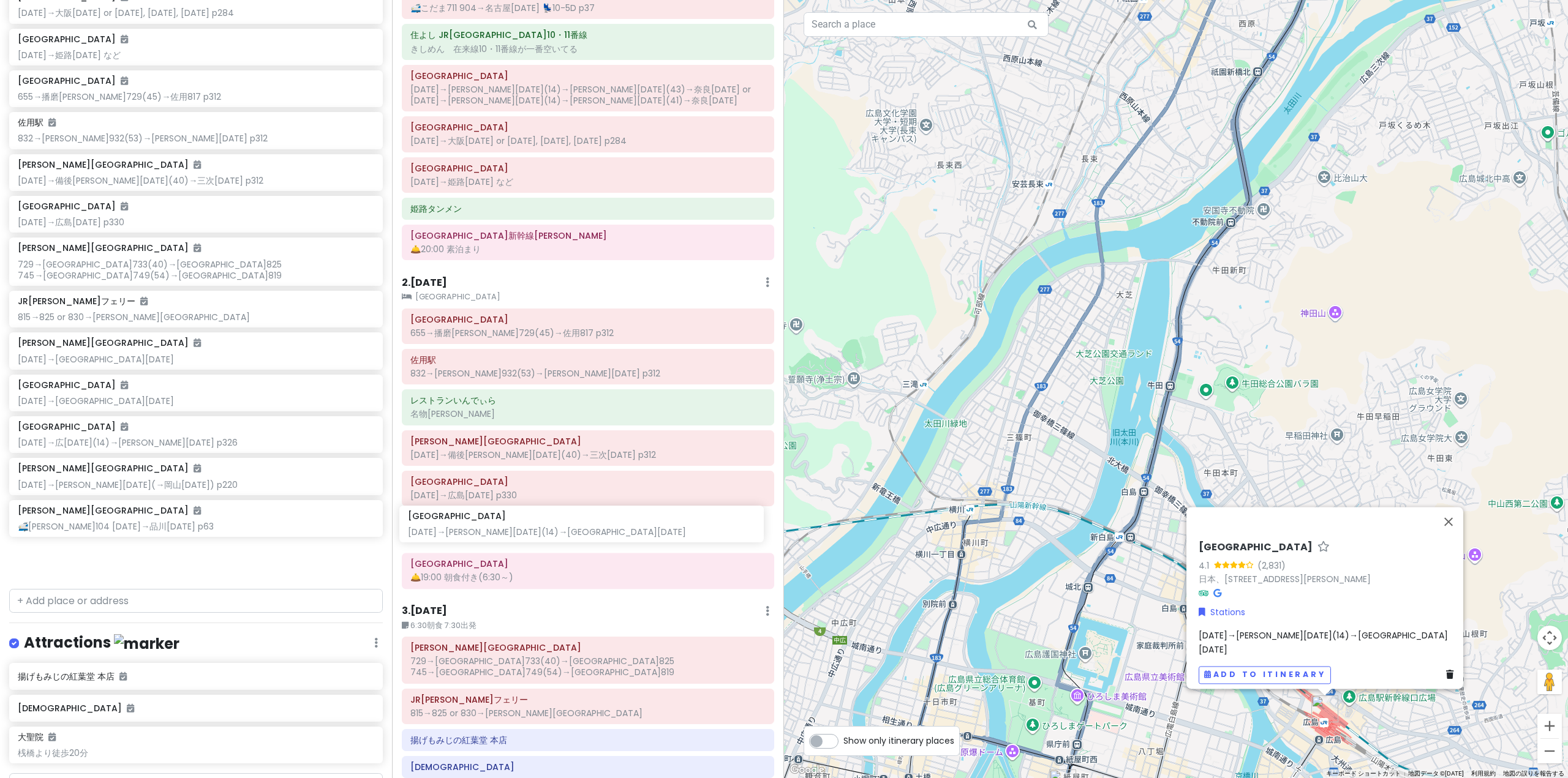
drag, startPoint x: 142, startPoint y: 262, endPoint x: 532, endPoint y: 531, distance: 473.8
click at [532, 531] on div "'25夏 青春18きっぷ旅行｜[PERSON_NAME]線・芸備線 Private Change Dates Make a Copy Delete Trip …" at bounding box center [784, 389] width 1568 height 778
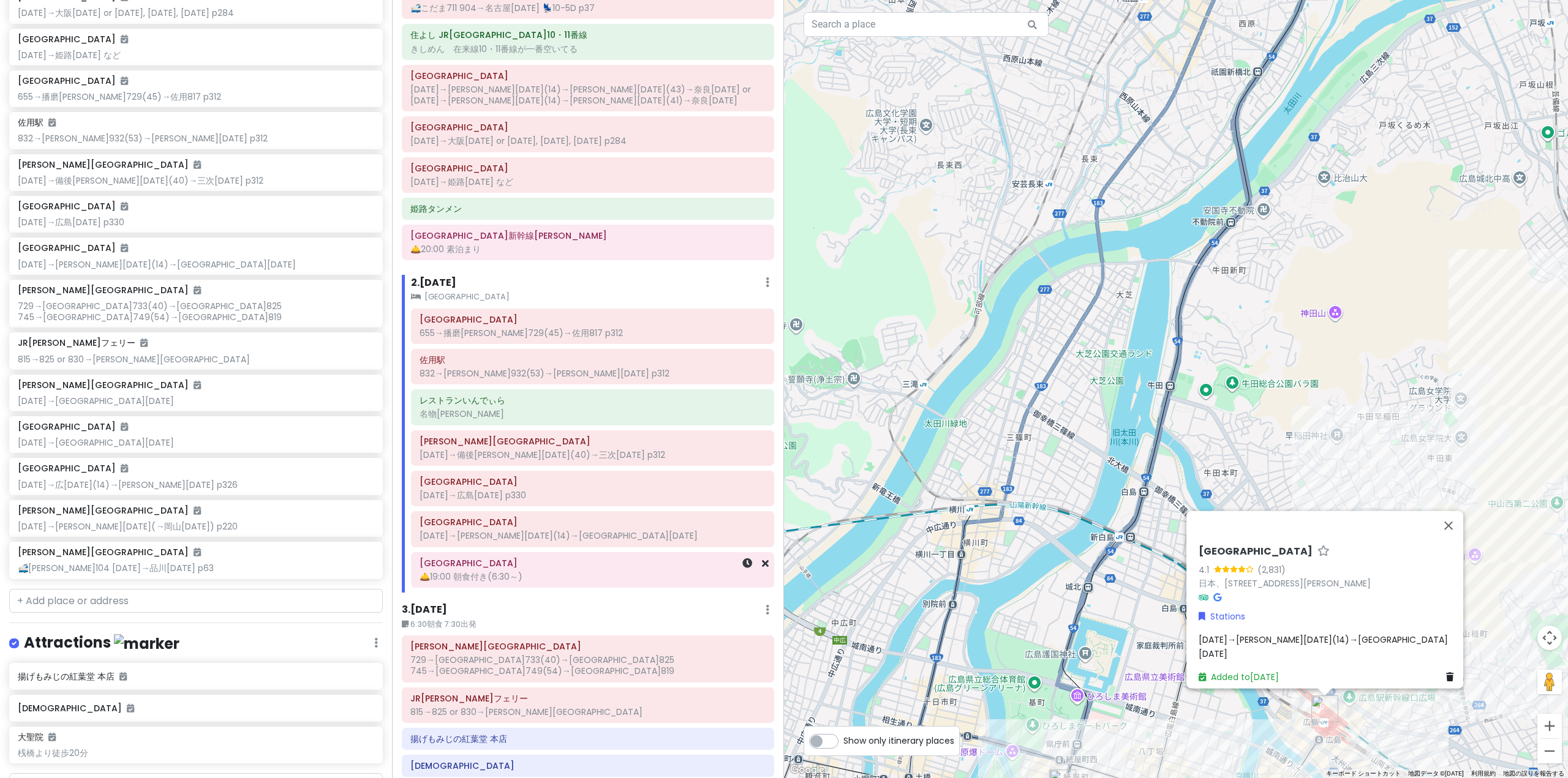
scroll to position [348, 0]
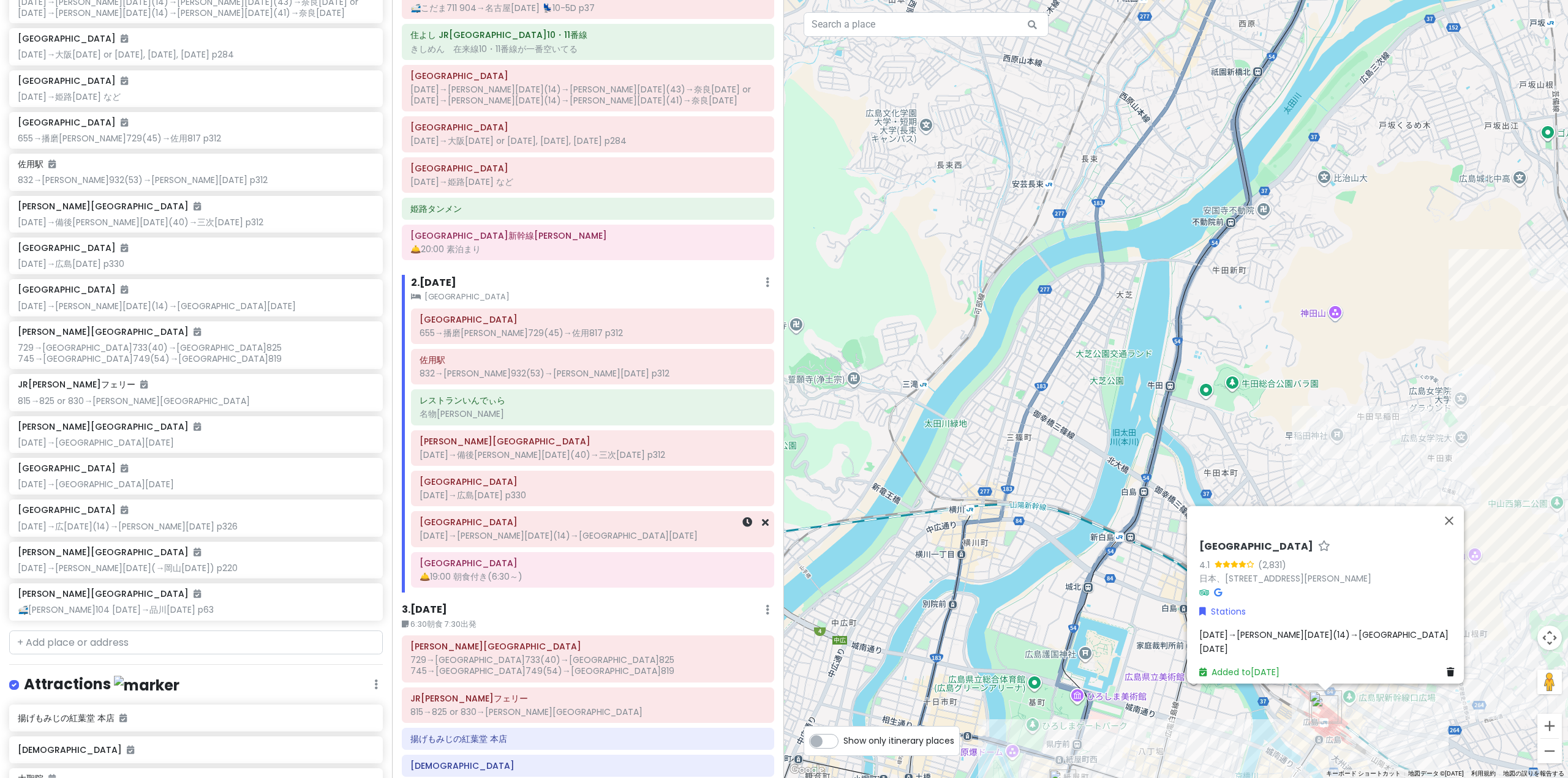
click at [548, 542] on div "[GEOGRAPHIC_DATA] [DATE]→[PERSON_NAME][GEOGRAPHIC_DATA][DATE](14)→[GEOGRAPHIC_D…" at bounding box center [592, 529] width 346 height 31
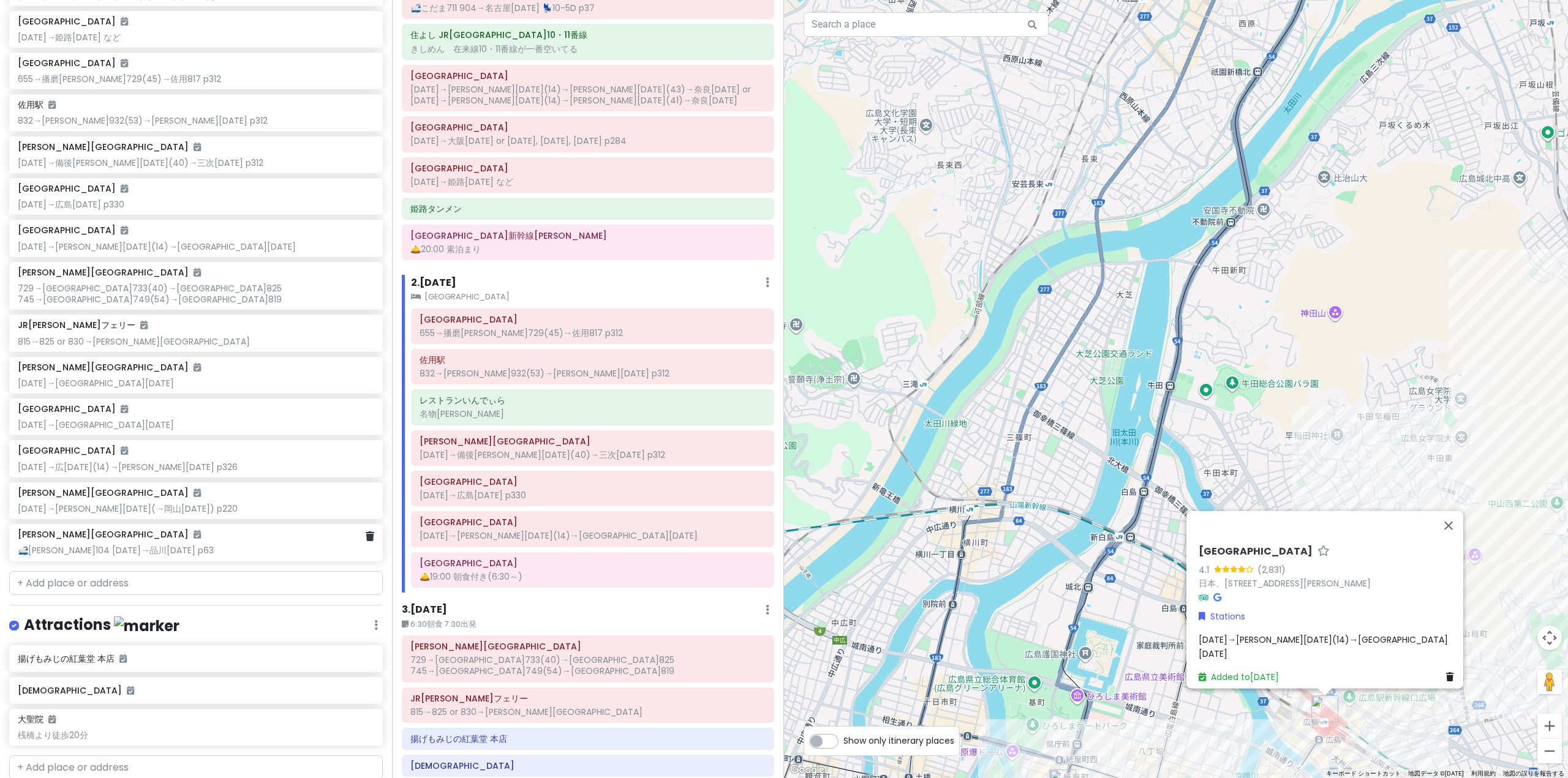
scroll to position [409, 0]
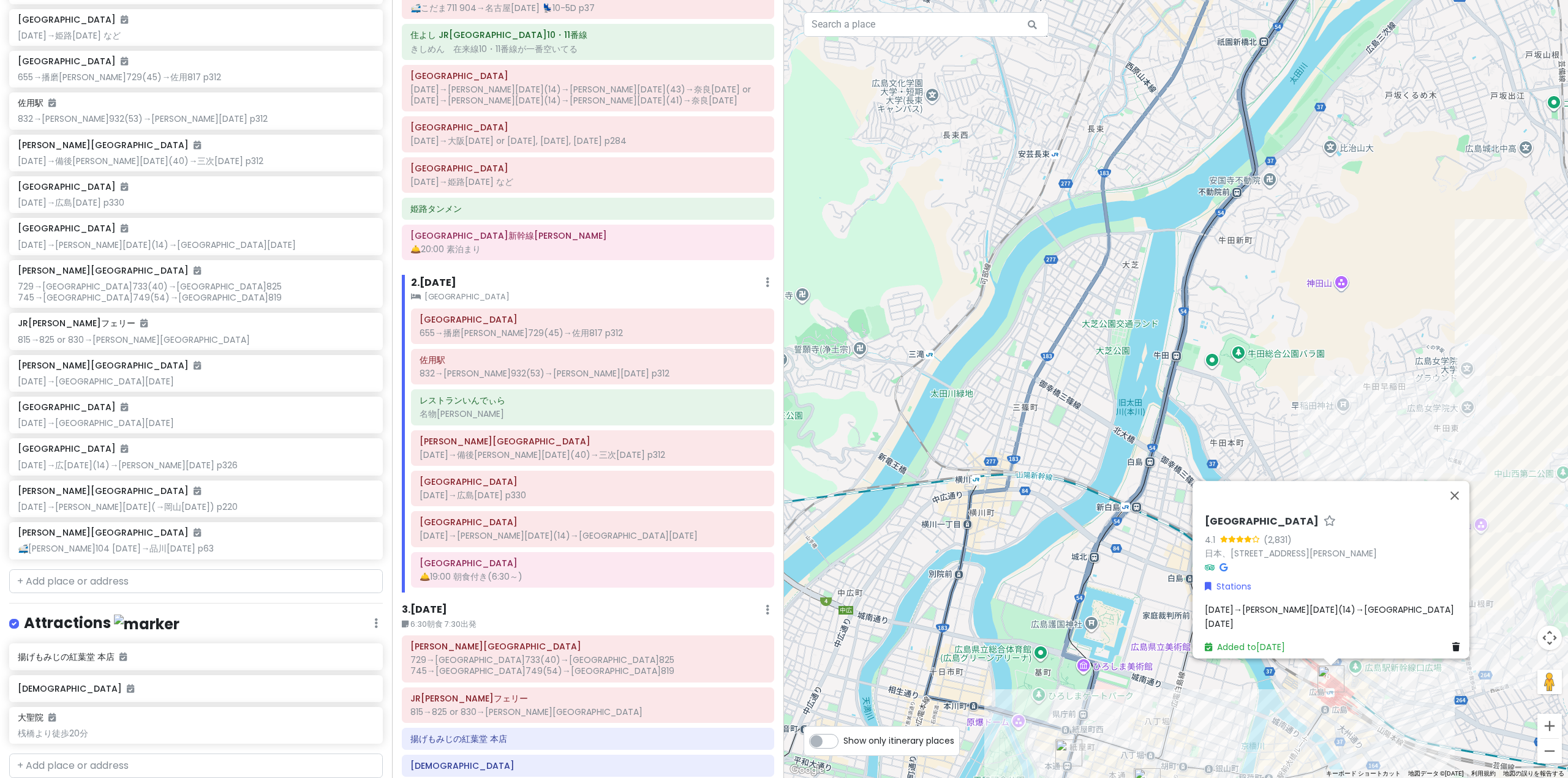
drag, startPoint x: 1111, startPoint y: 645, endPoint x: 1156, endPoint y: 341, distance: 307.3
click at [1152, 352] on div "[GEOGRAPHIC_DATA] 4.1 (2,831) 日本、[STREET_ADDRESS][PERSON_NAME] Stations [DATE]→…" at bounding box center [1176, 389] width 784 height 778
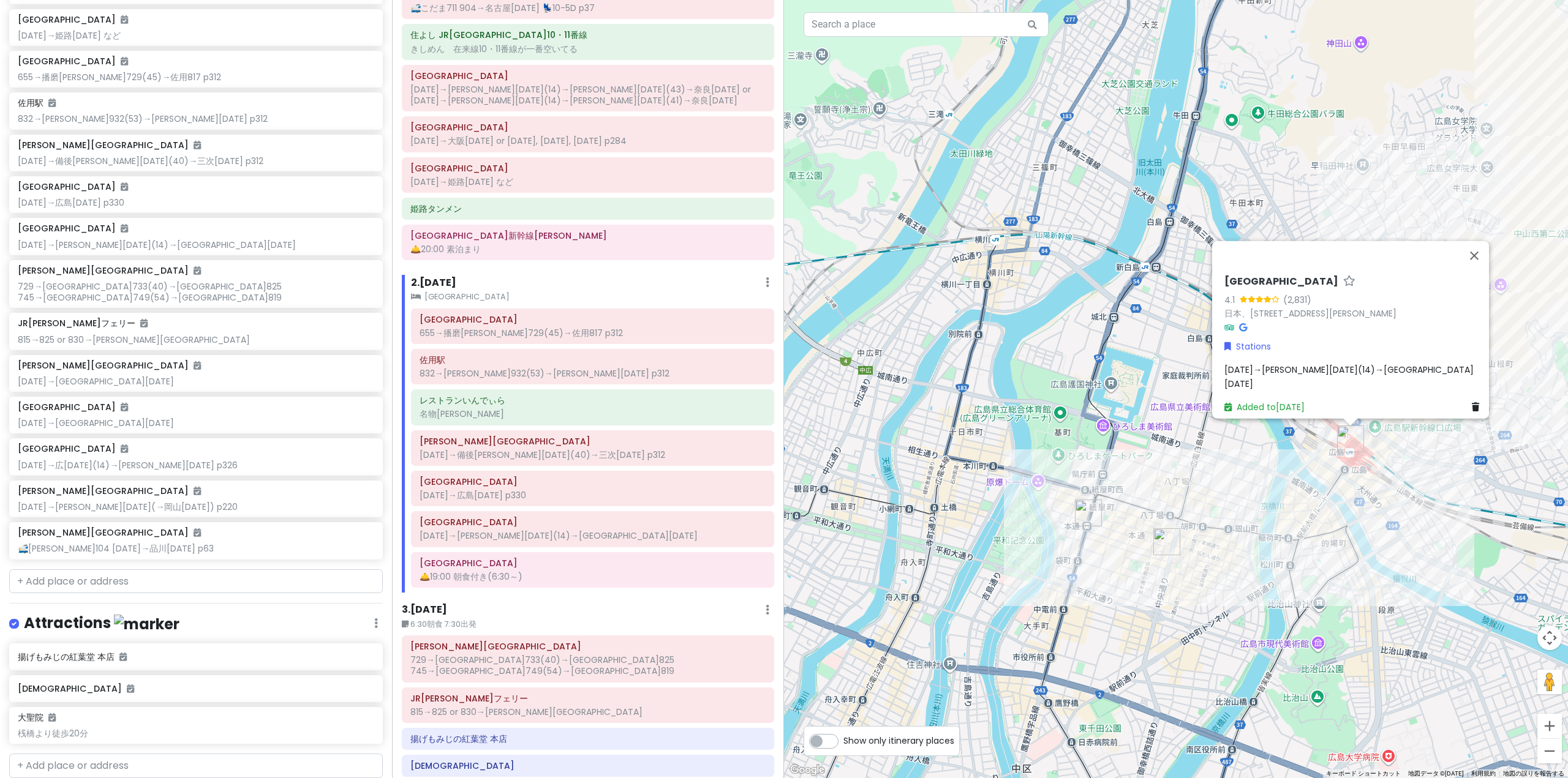
drag, startPoint x: 1196, startPoint y: 227, endPoint x: 1150, endPoint y: 454, distance: 231.6
click at [1150, 454] on div "[GEOGRAPHIC_DATA] 4.1 (2,831) 日本、[STREET_ADDRESS][PERSON_NAME] Stations [DATE]→…" at bounding box center [1176, 389] width 784 height 778
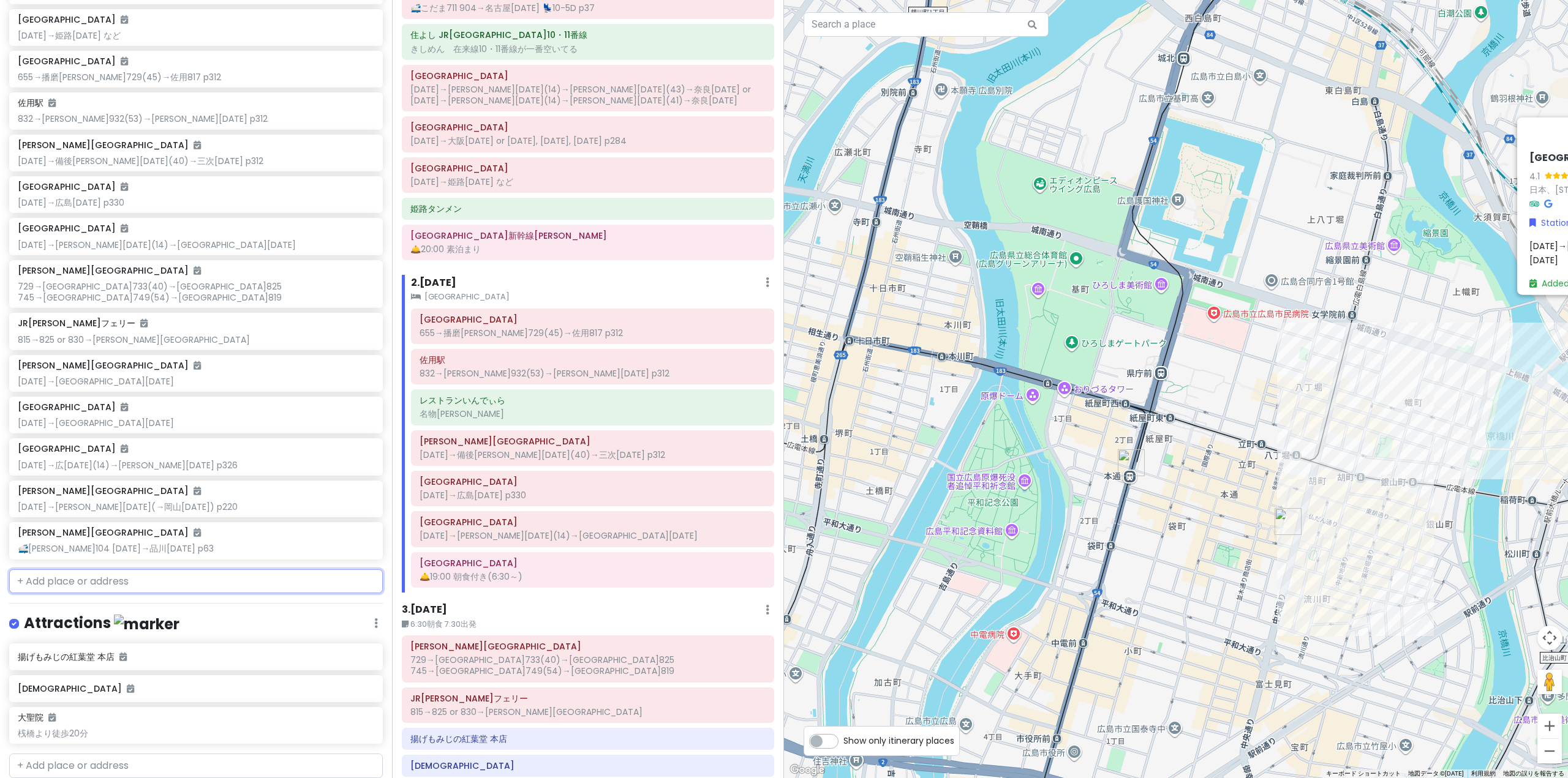
click at [68, 586] on input "text" at bounding box center [196, 582] width 373 height 25
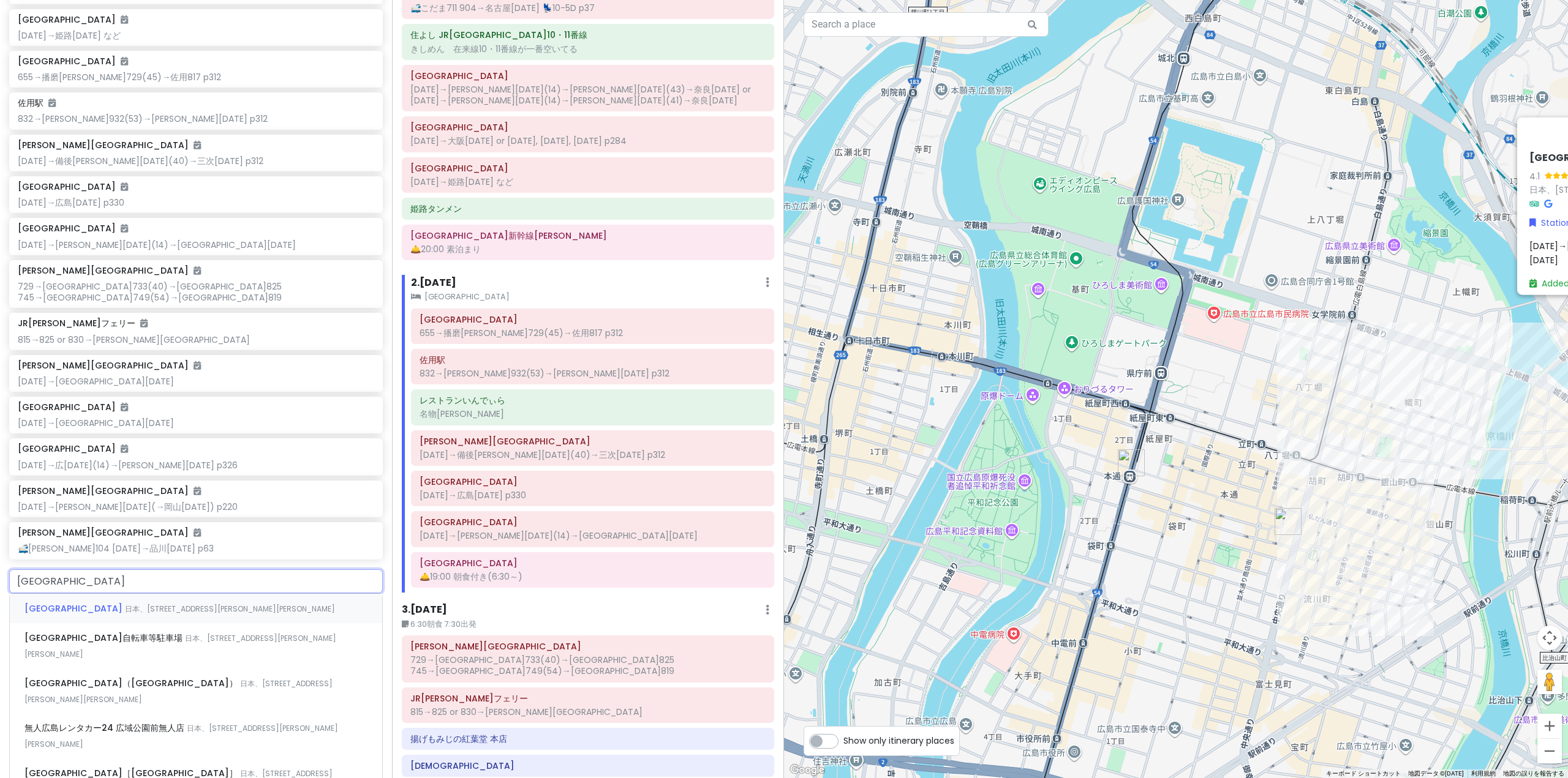
click at [125, 604] on span "日本、[STREET_ADDRESS][PERSON_NAME][PERSON_NAME]" at bounding box center [230, 608] width 210 height 11
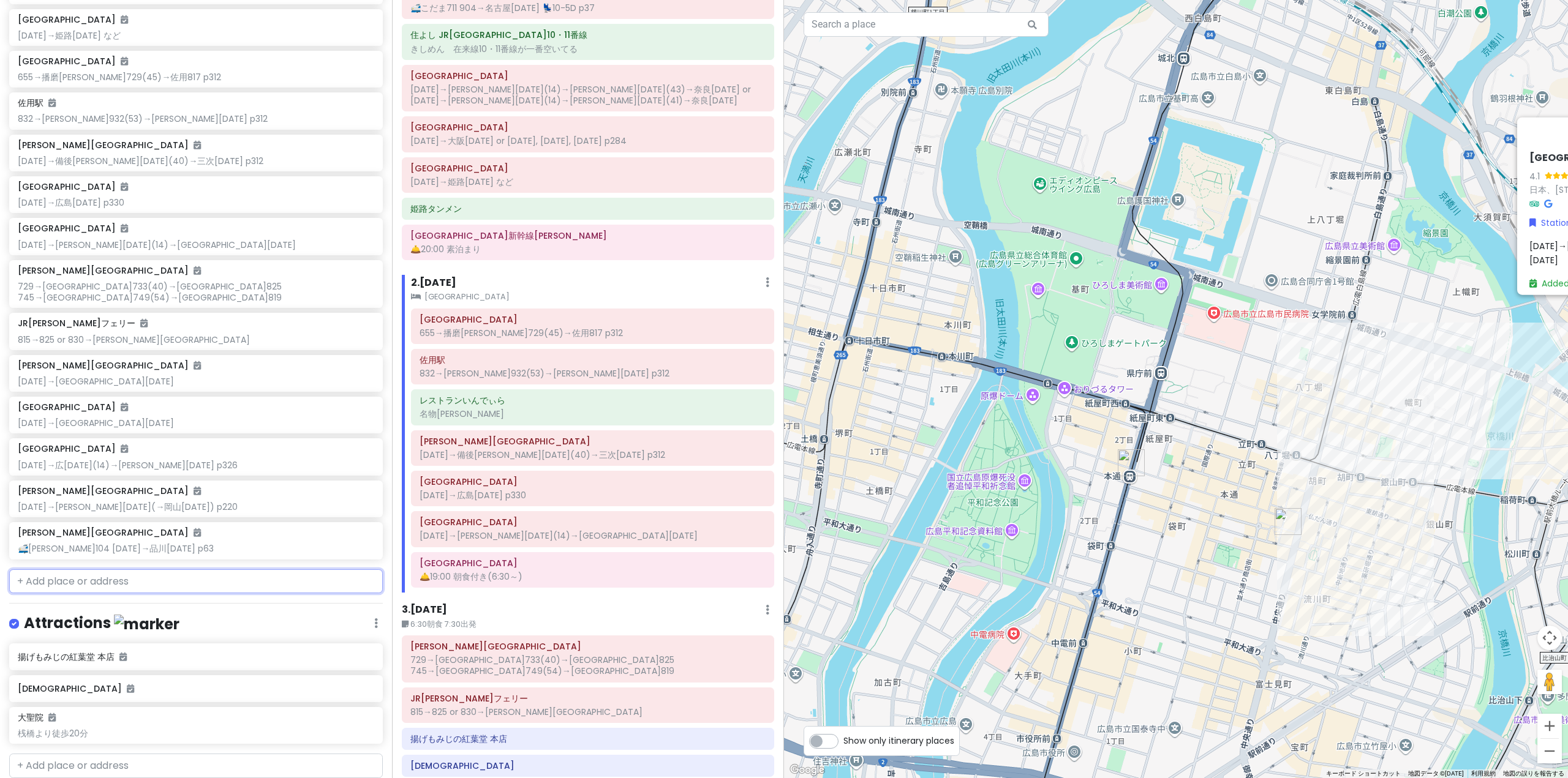
scroll to position [441, 0]
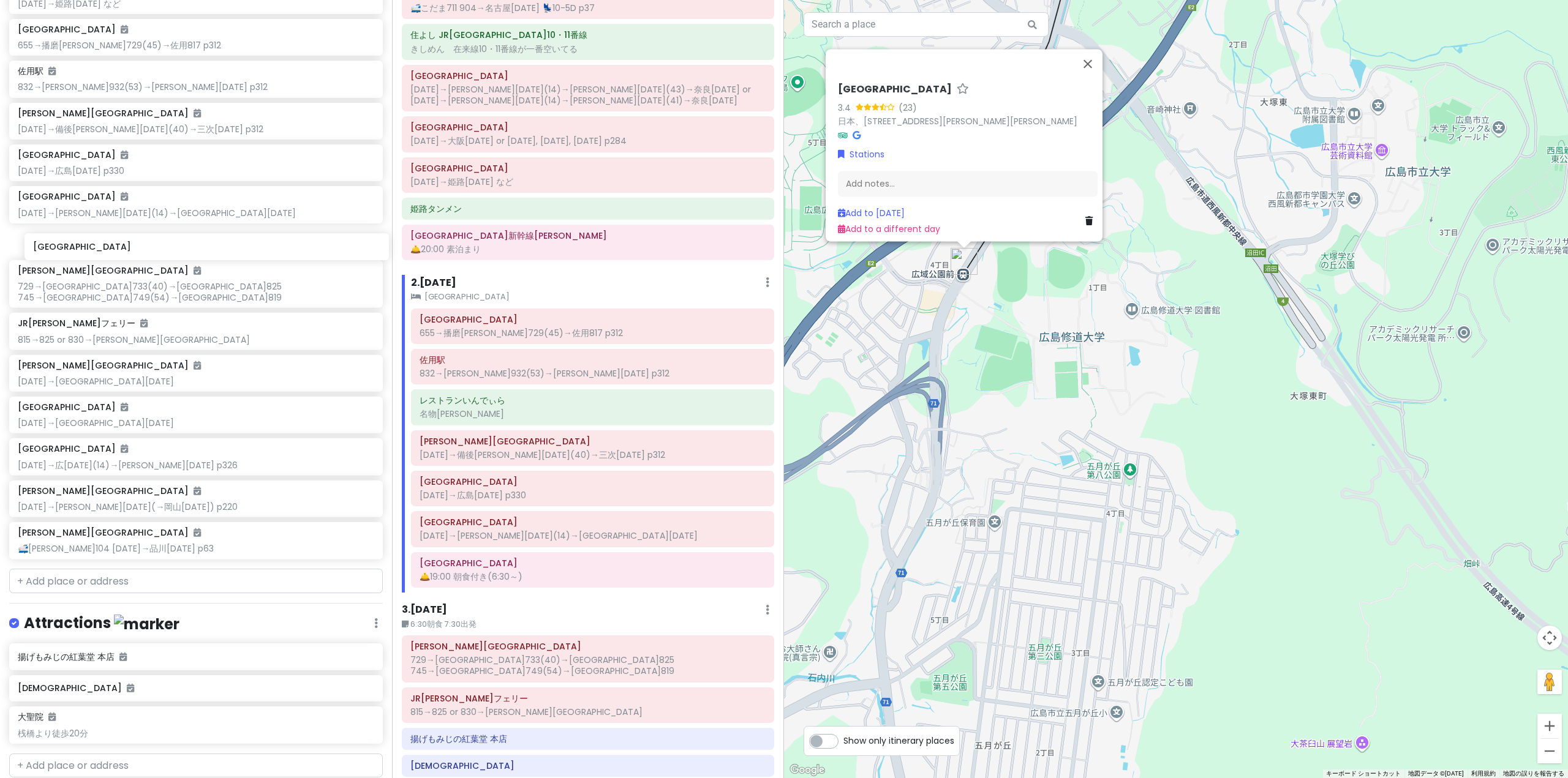
drag, startPoint x: 102, startPoint y: 546, endPoint x: 105, endPoint y: 250, distance: 296.0
click at [105, 250] on div "[GEOGRAPHIC_DATA] 818→[GEOGRAPHIC_DATA] 🚅こだま711 904→名古屋[DATE] 💺10-5D p37 [GEOGR…" at bounding box center [196, 182] width 392 height 766
click at [879, 185] on div "Add notes..." at bounding box center [968, 183] width 260 height 26
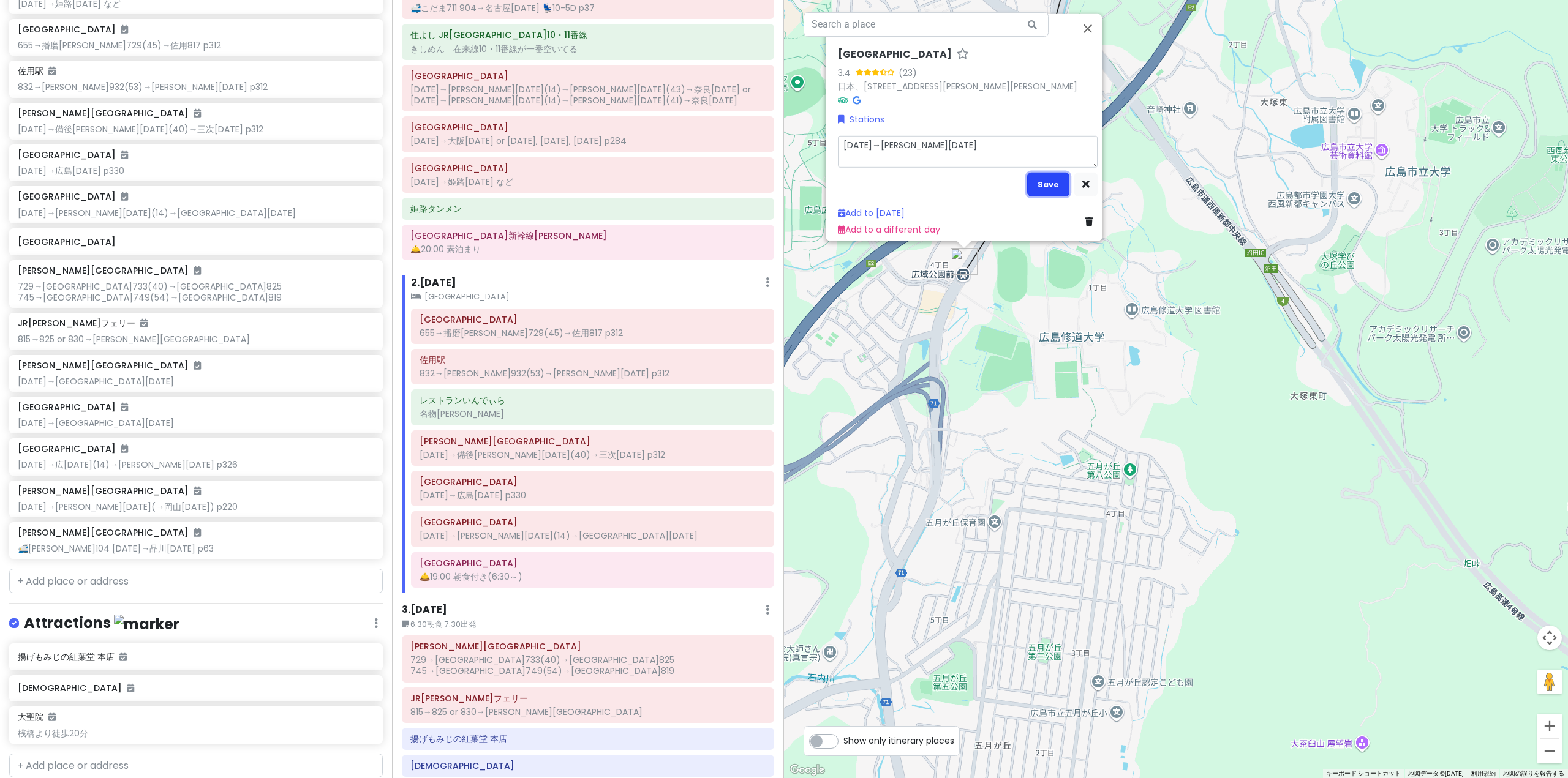
click at [1036, 172] on button "Save" at bounding box center [1048, 184] width 42 height 24
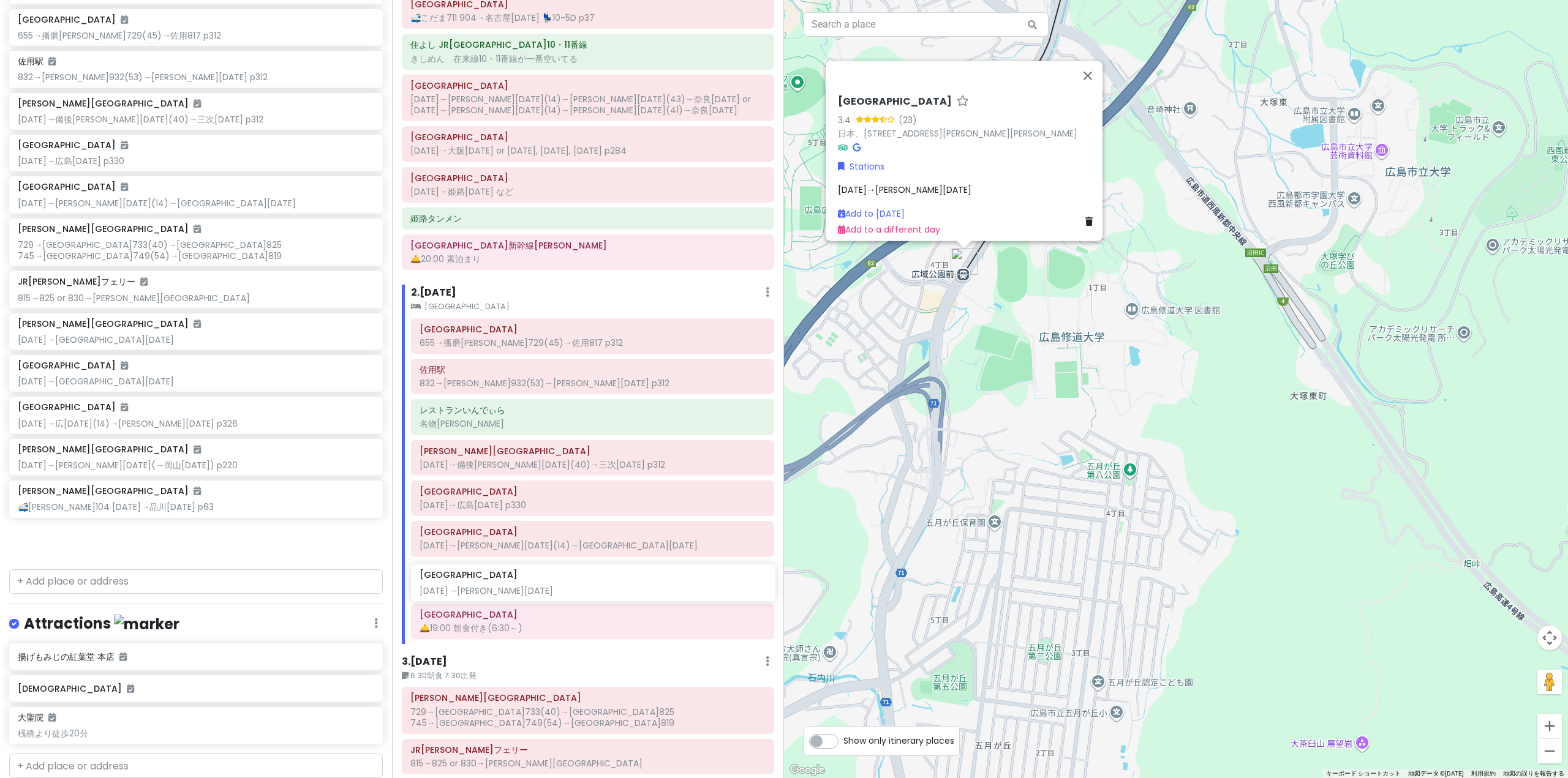
scroll to position [145, 0]
drag, startPoint x: 145, startPoint y: 248, endPoint x: 546, endPoint y: 588, distance: 525.7
click at [546, 588] on div "'25夏 青春18きっぷ旅行｜[PERSON_NAME]線・芸備線 Private Change Dates Make a Copy Delete Trip …" at bounding box center [784, 389] width 1568 height 778
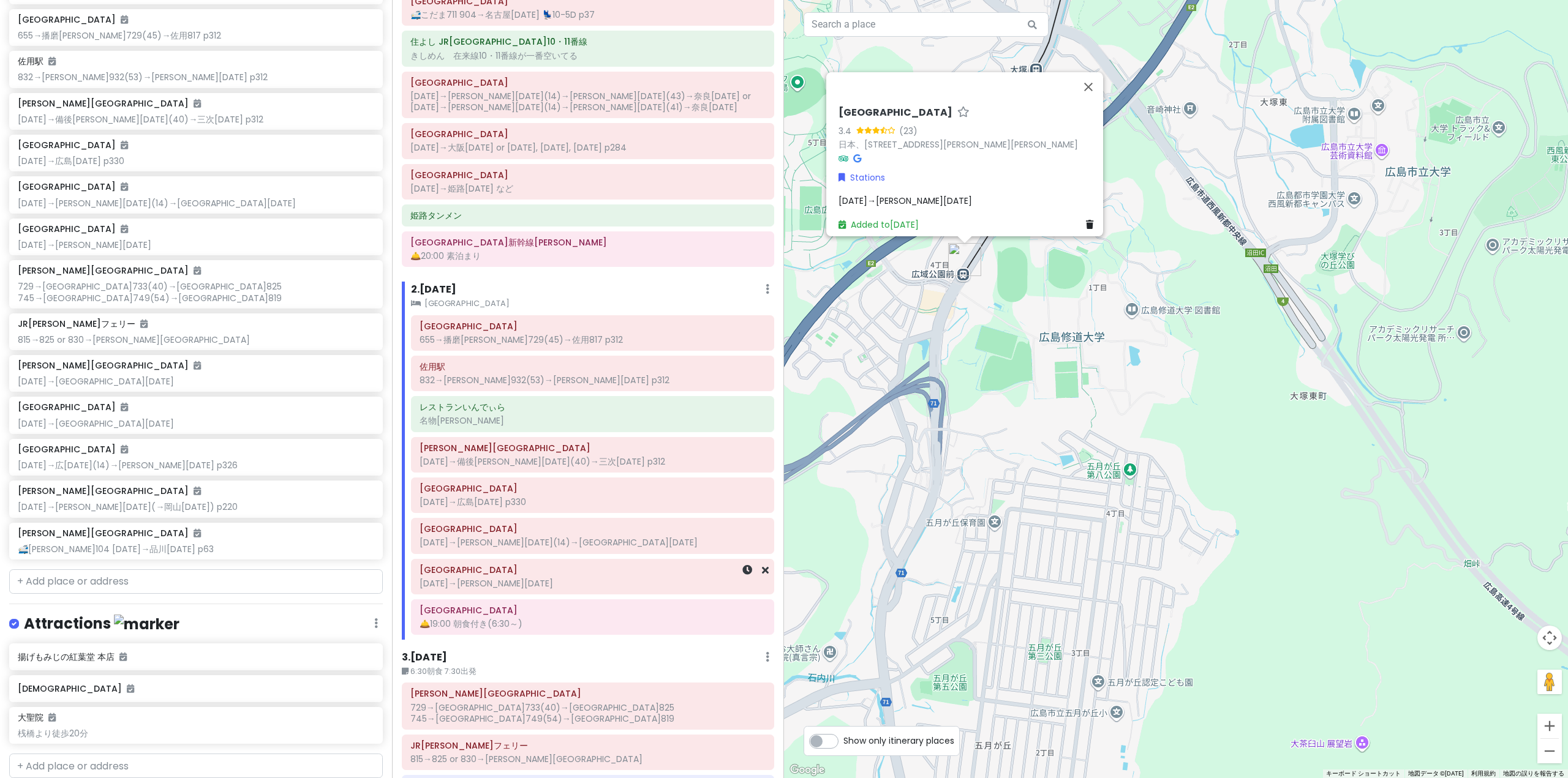
scroll to position [408, 0]
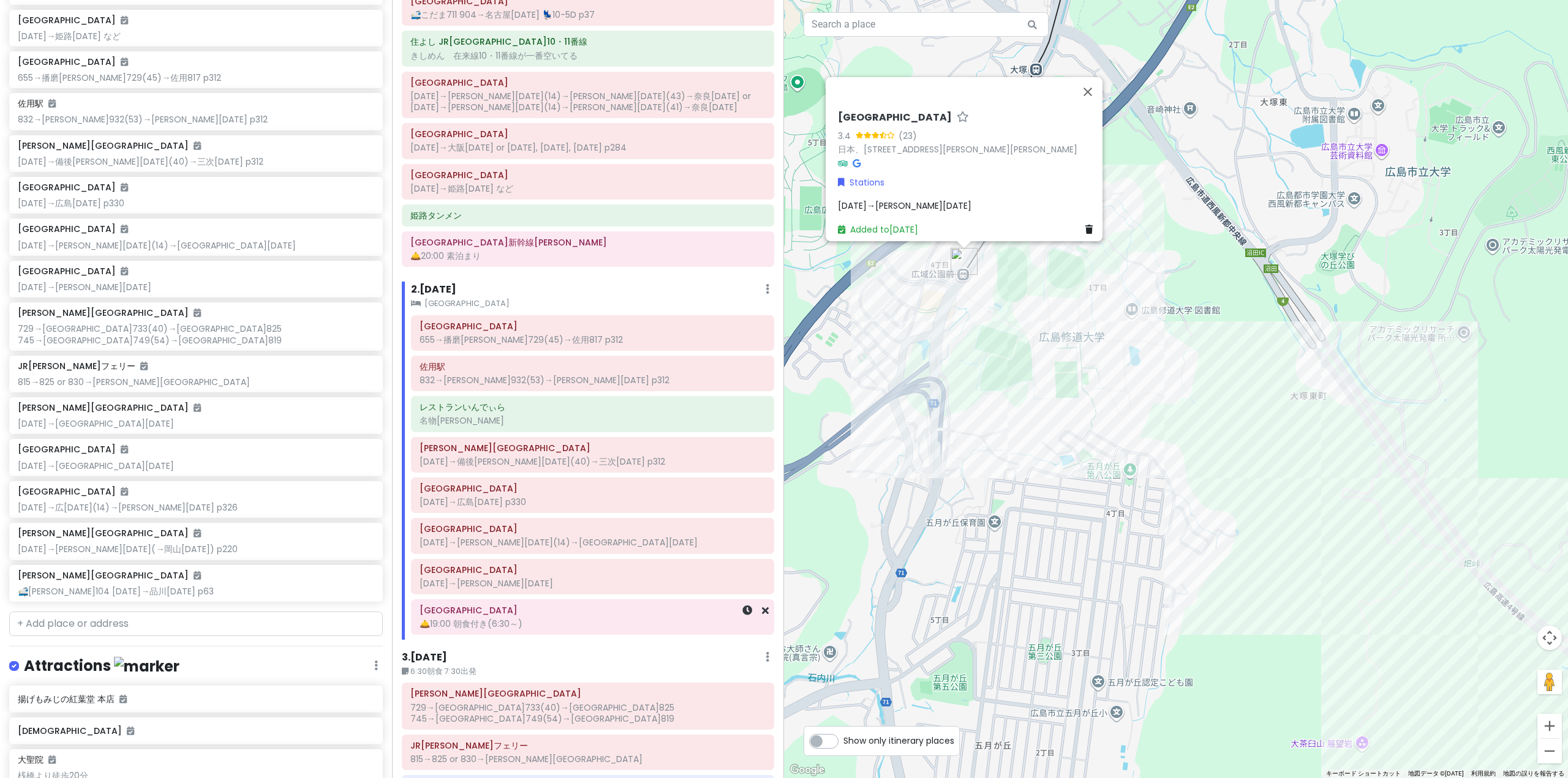
click at [579, 621] on div "🛎️19:00 朝食付き(6:30～)" at bounding box center [592, 624] width 346 height 11
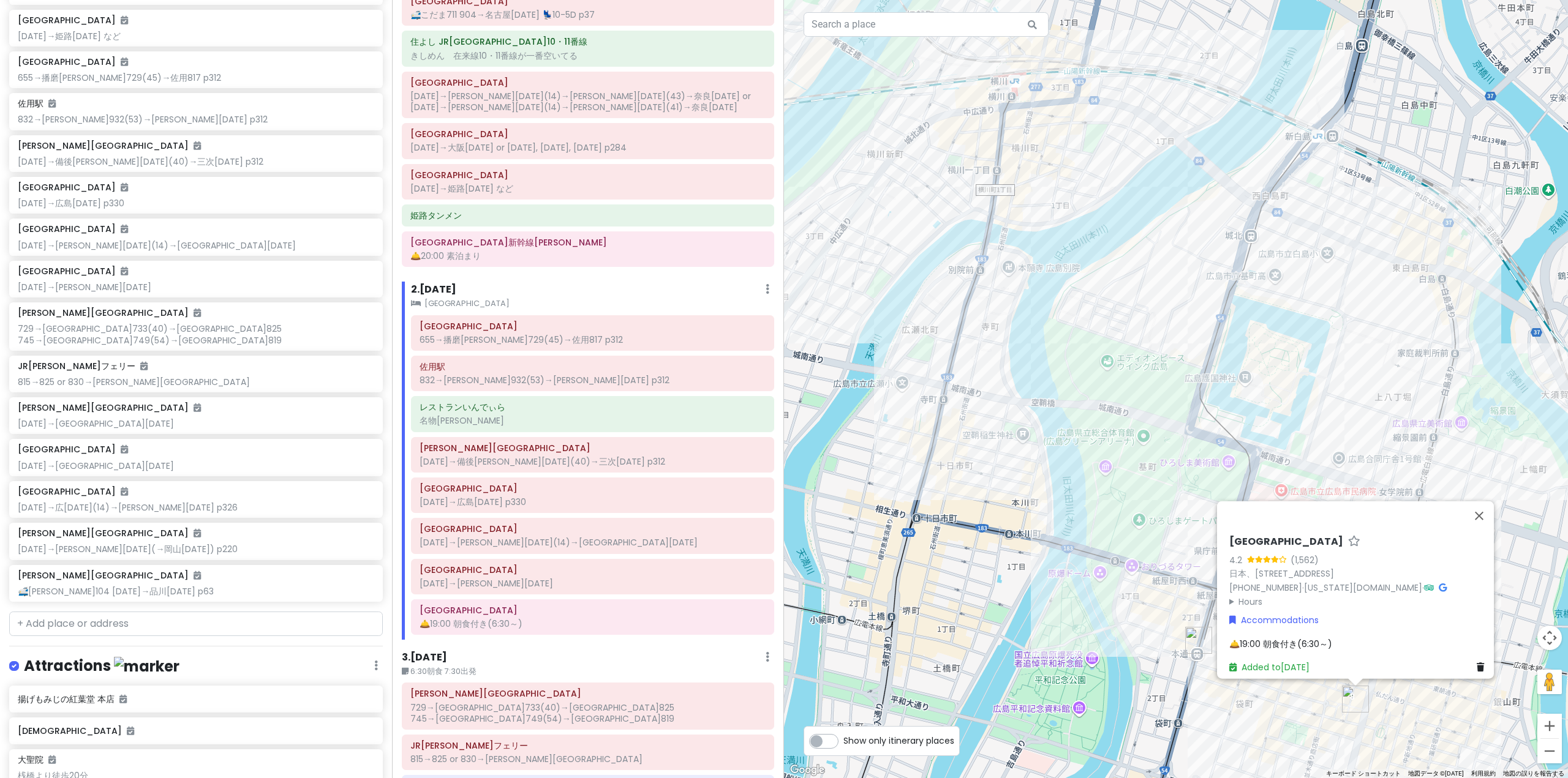
drag, startPoint x: 1081, startPoint y: 623, endPoint x: 907, endPoint y: 478, distance: 226.5
click at [897, 487] on div "[GEOGRAPHIC_DATA] 4.2 (1,562) 日本、[STREET_ADDRESS] [PHONE_NUMBER] · [US_STATE][D…" at bounding box center [1176, 389] width 784 height 778
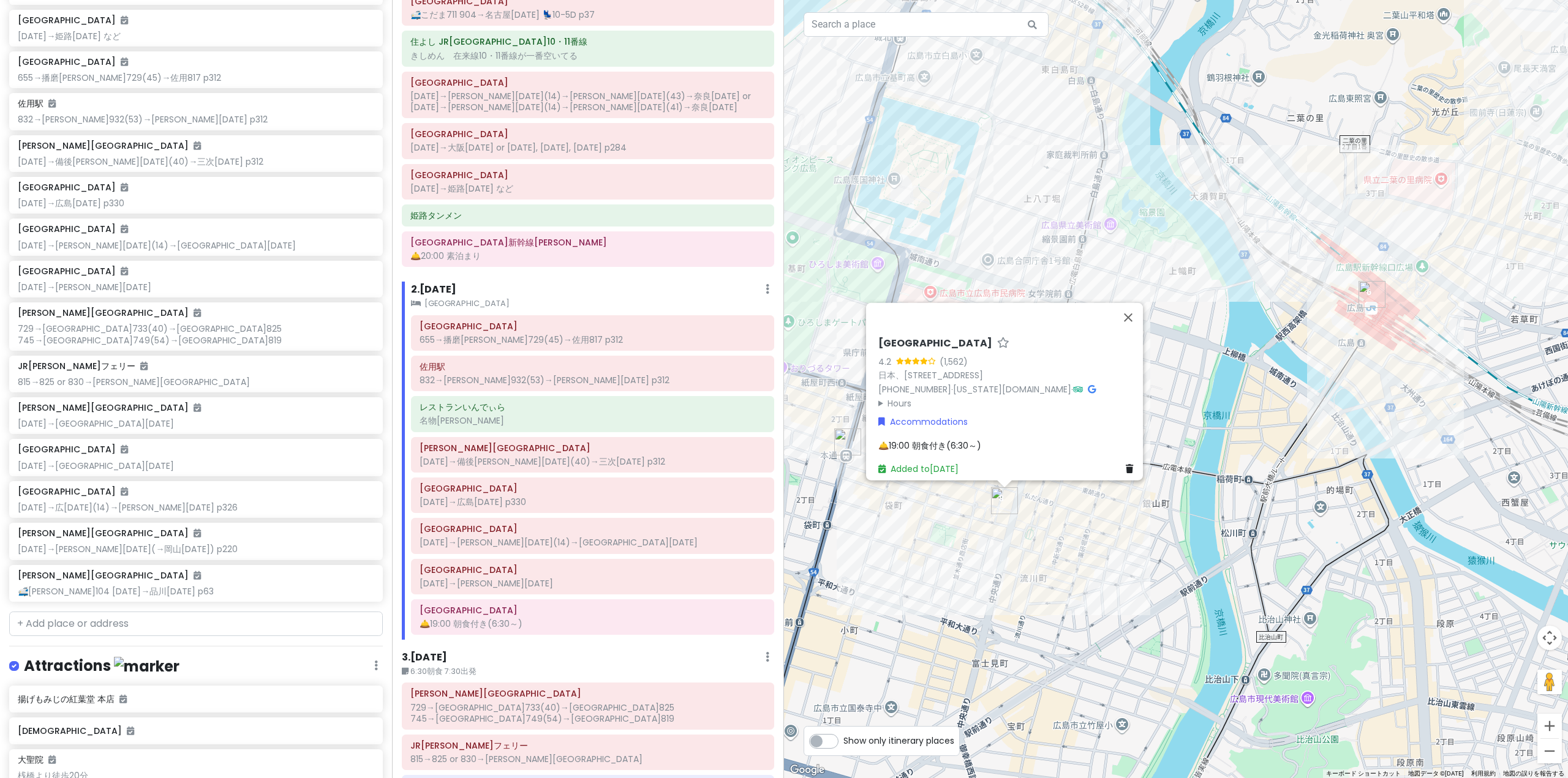
drag, startPoint x: 1058, startPoint y: 481, endPoint x: 1103, endPoint y: 539, distance: 73.4
click at [1103, 539] on div "[GEOGRAPHIC_DATA] 4.2 (1,562) 日本、[STREET_ADDRESS] [PHONE_NUMBER] · [US_STATE][D…" at bounding box center [1176, 389] width 784 height 778
click at [1140, 315] on button "閉じる" at bounding box center [1128, 317] width 29 height 29
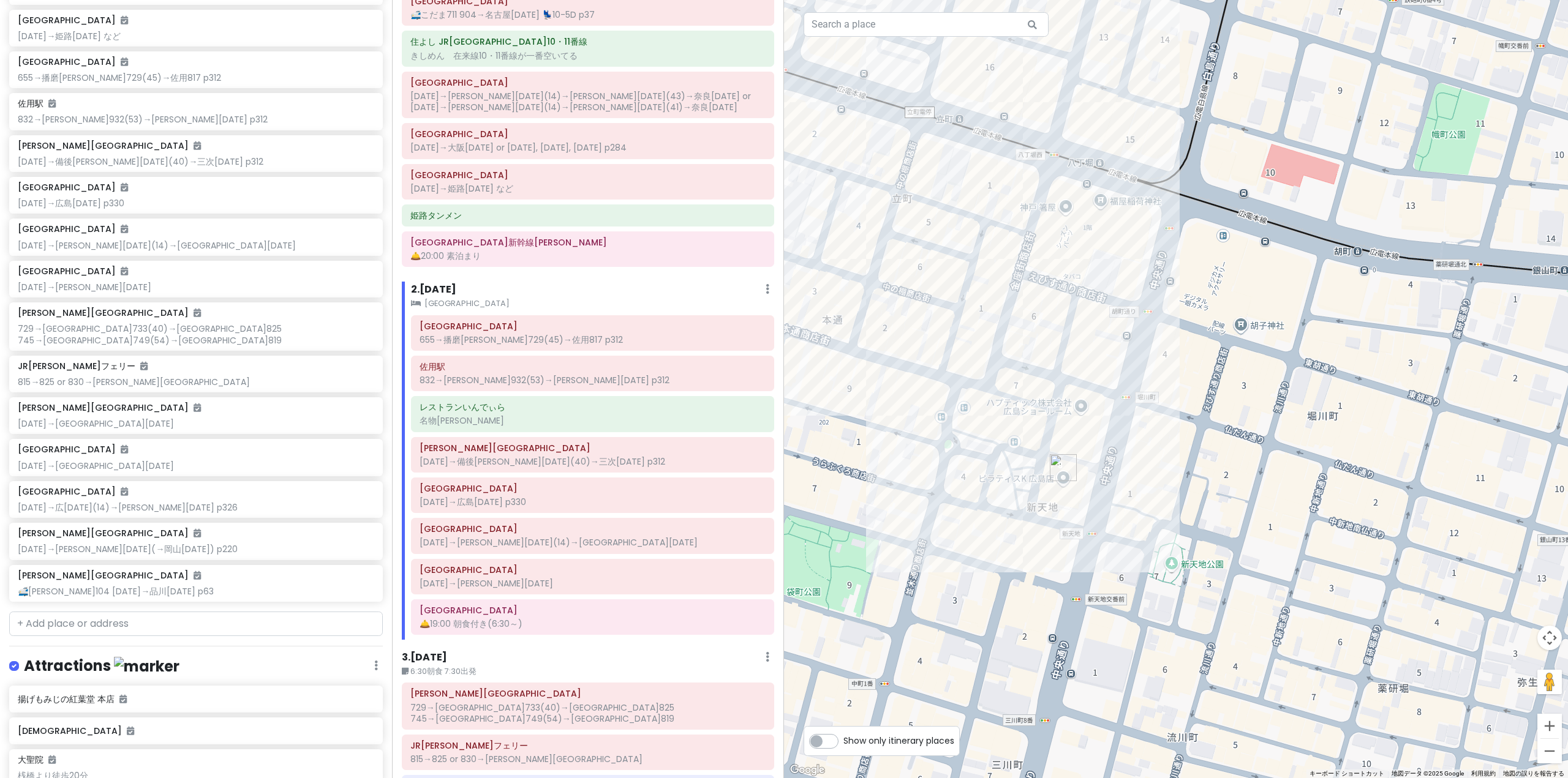
drag, startPoint x: 1108, startPoint y: 544, endPoint x: 1152, endPoint y: 513, distance: 53.8
click at [1152, 513] on div at bounding box center [1176, 389] width 784 height 778
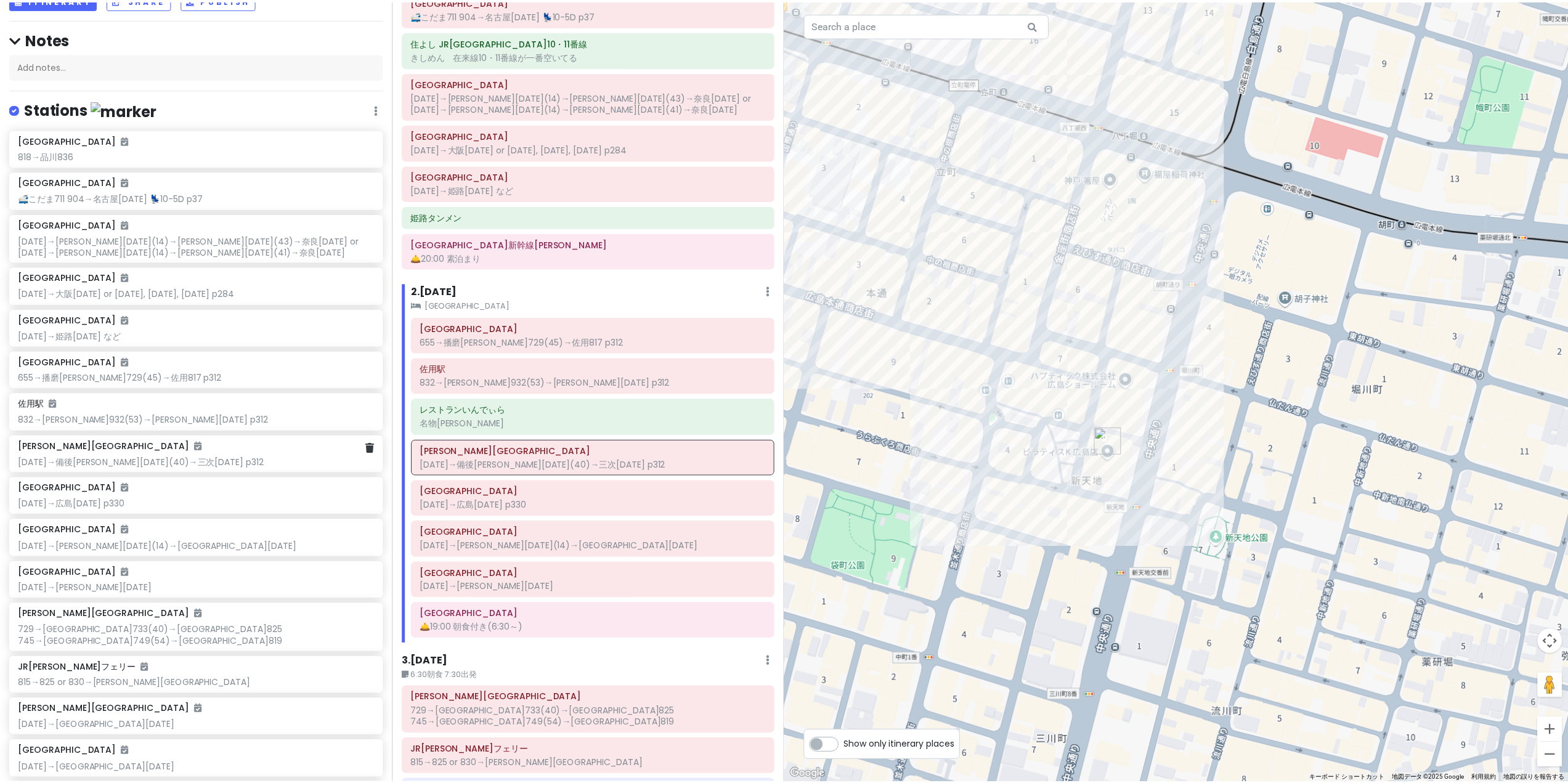
scroll to position [0, 0]
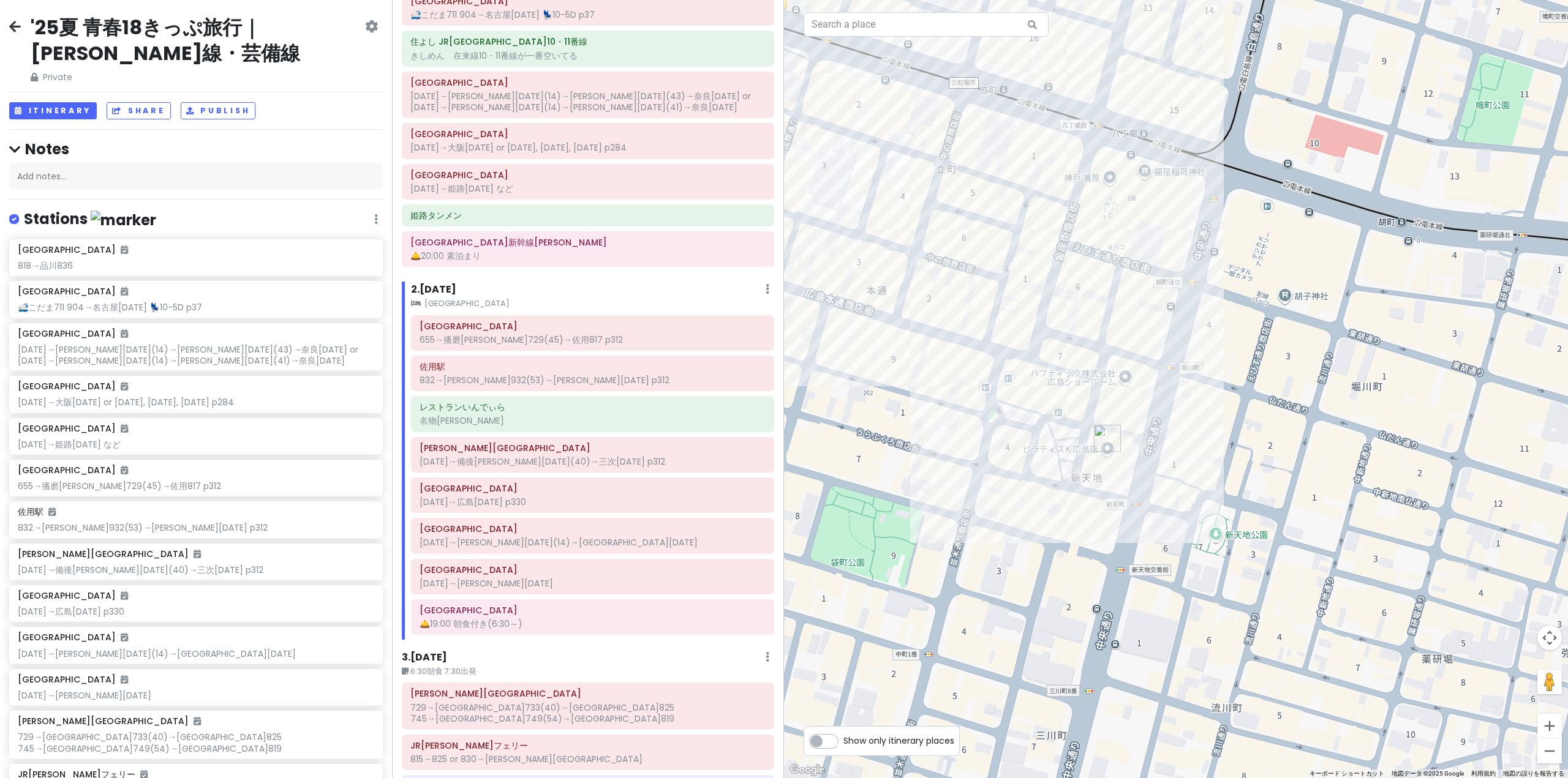
click at [11, 22] on icon at bounding box center [15, 27] width 12 height 10
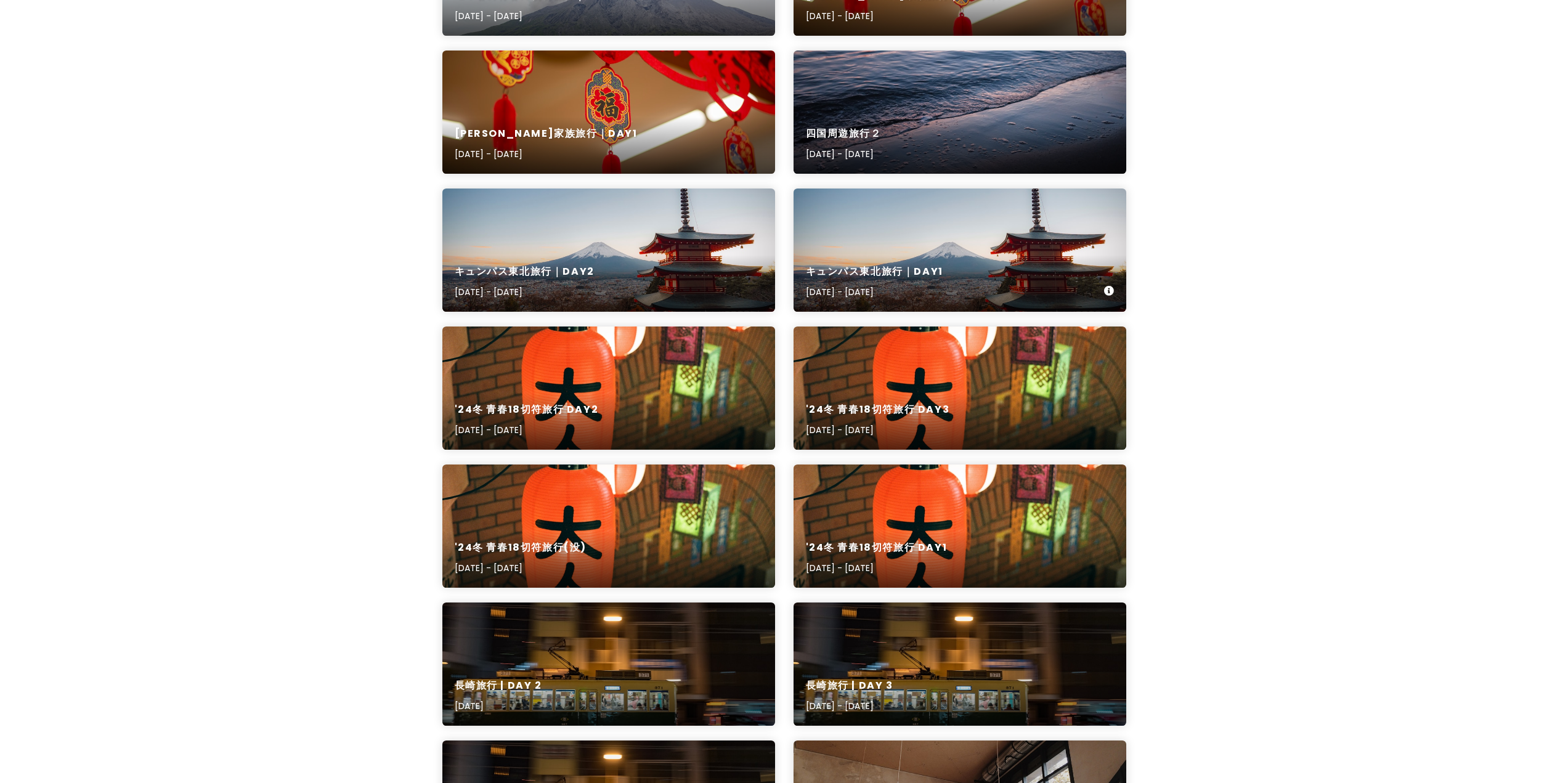
scroll to position [2280, 0]
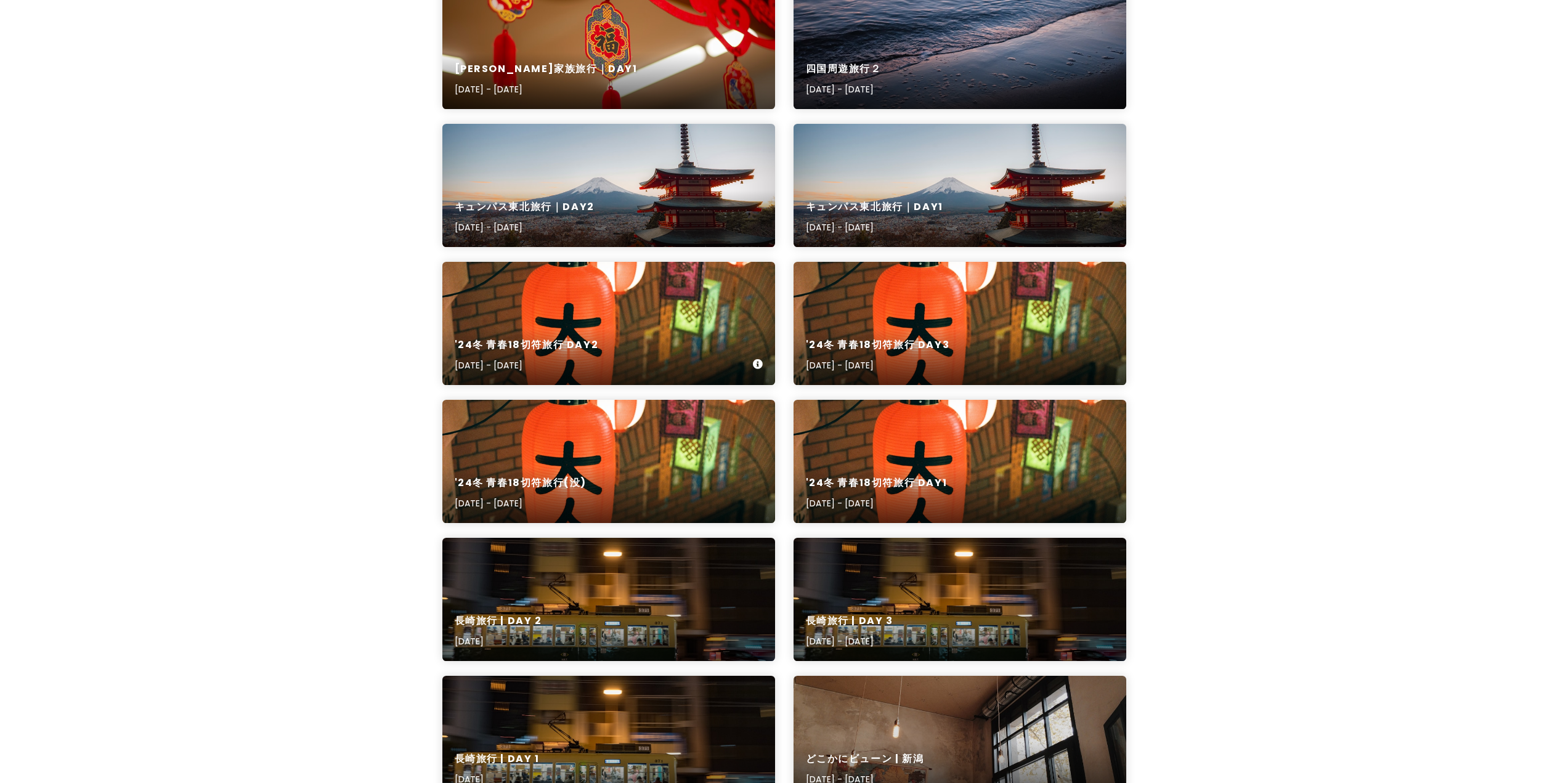
click at [712, 331] on div "'24冬 青春18切符旅行 Day2 [DATE] - [DATE]" at bounding box center [609, 355] width 333 height 59
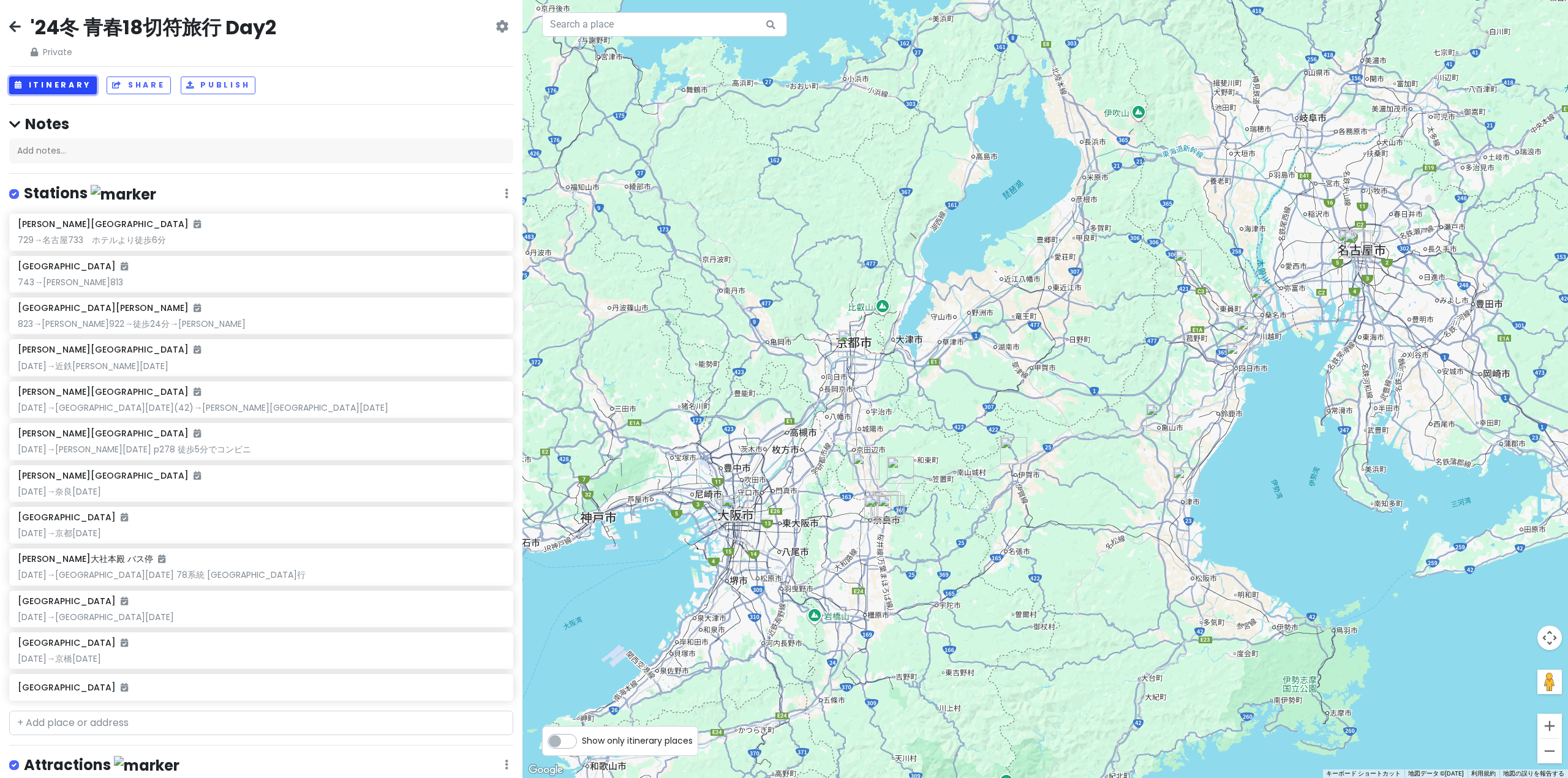
click at [41, 83] on button "Itinerary" at bounding box center [53, 85] width 88 height 18
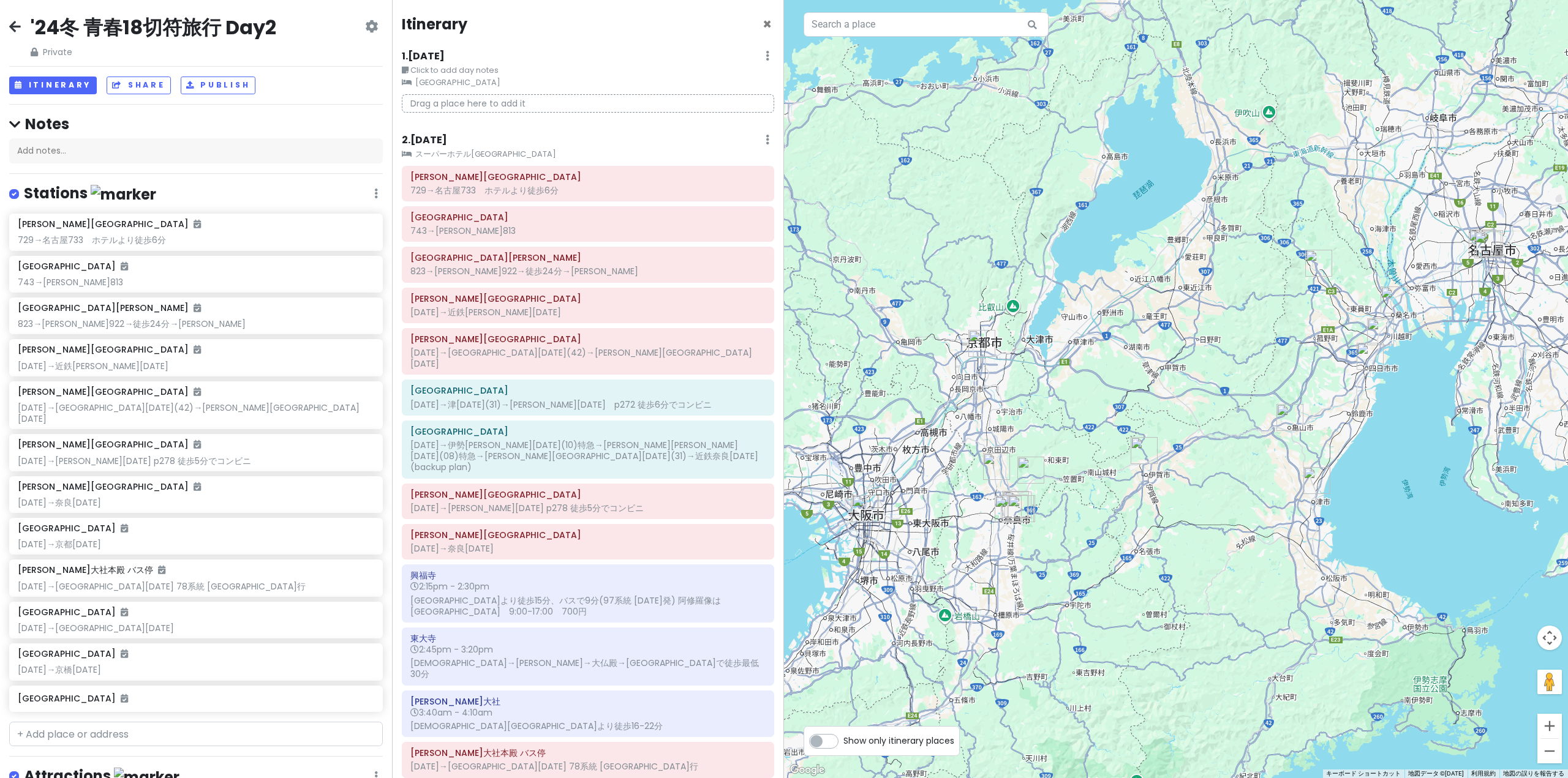
click at [17, 29] on icon at bounding box center [15, 27] width 12 height 10
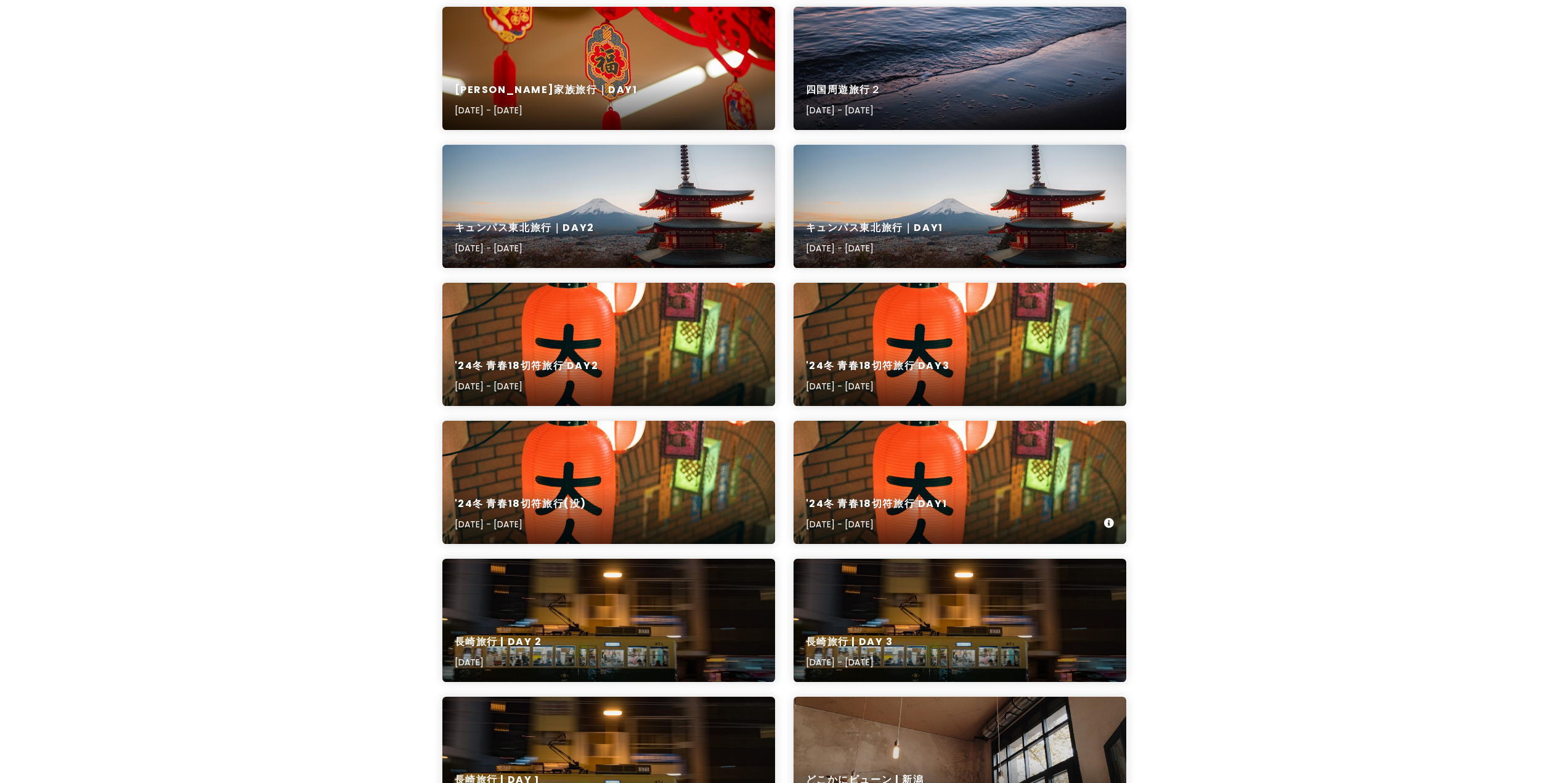
scroll to position [2218, 0]
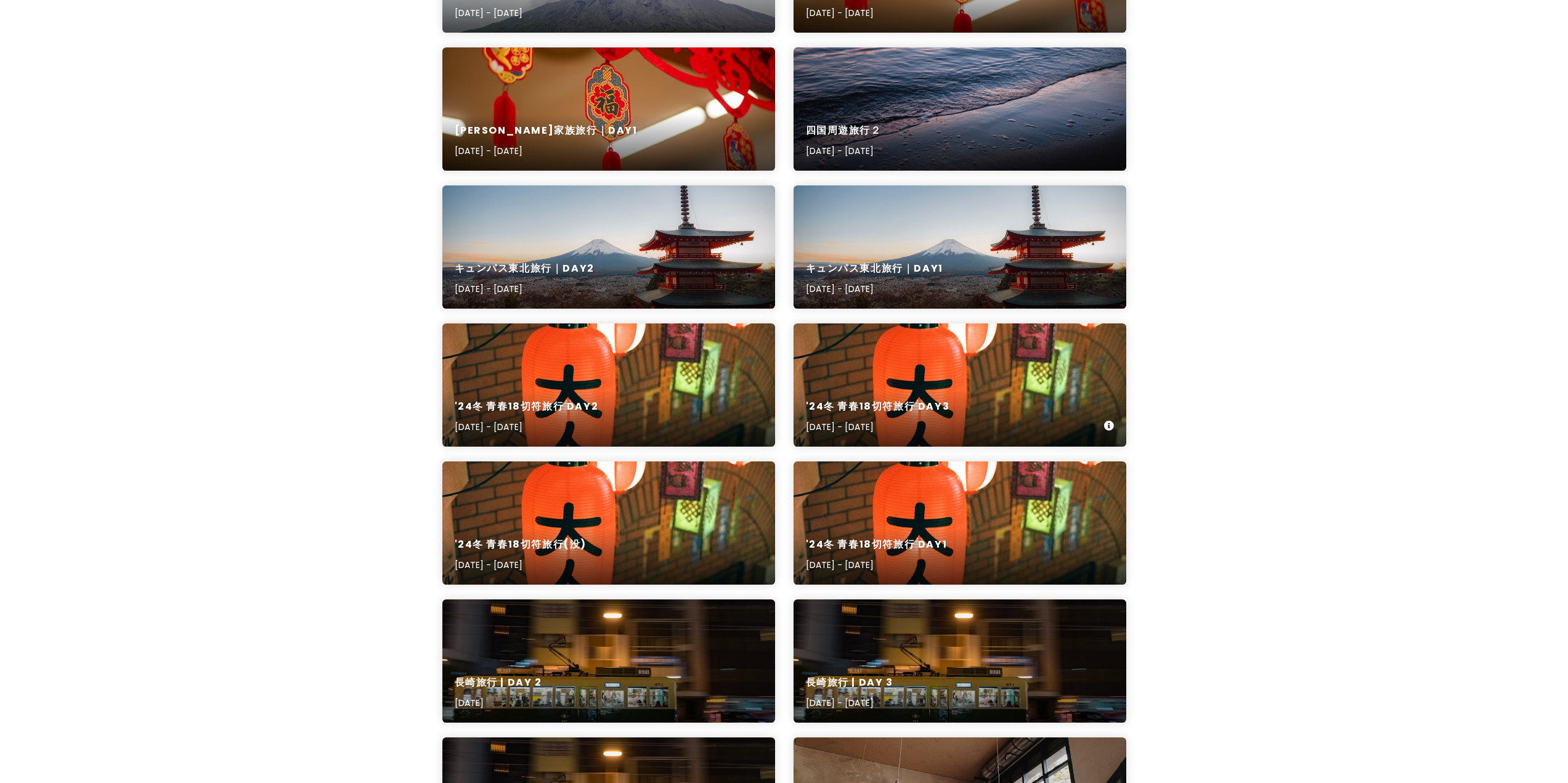
click at [923, 355] on div "'24冬 青春18切符旅行 Day3 [DATE] - [DATE]" at bounding box center [959, 385] width 333 height 124
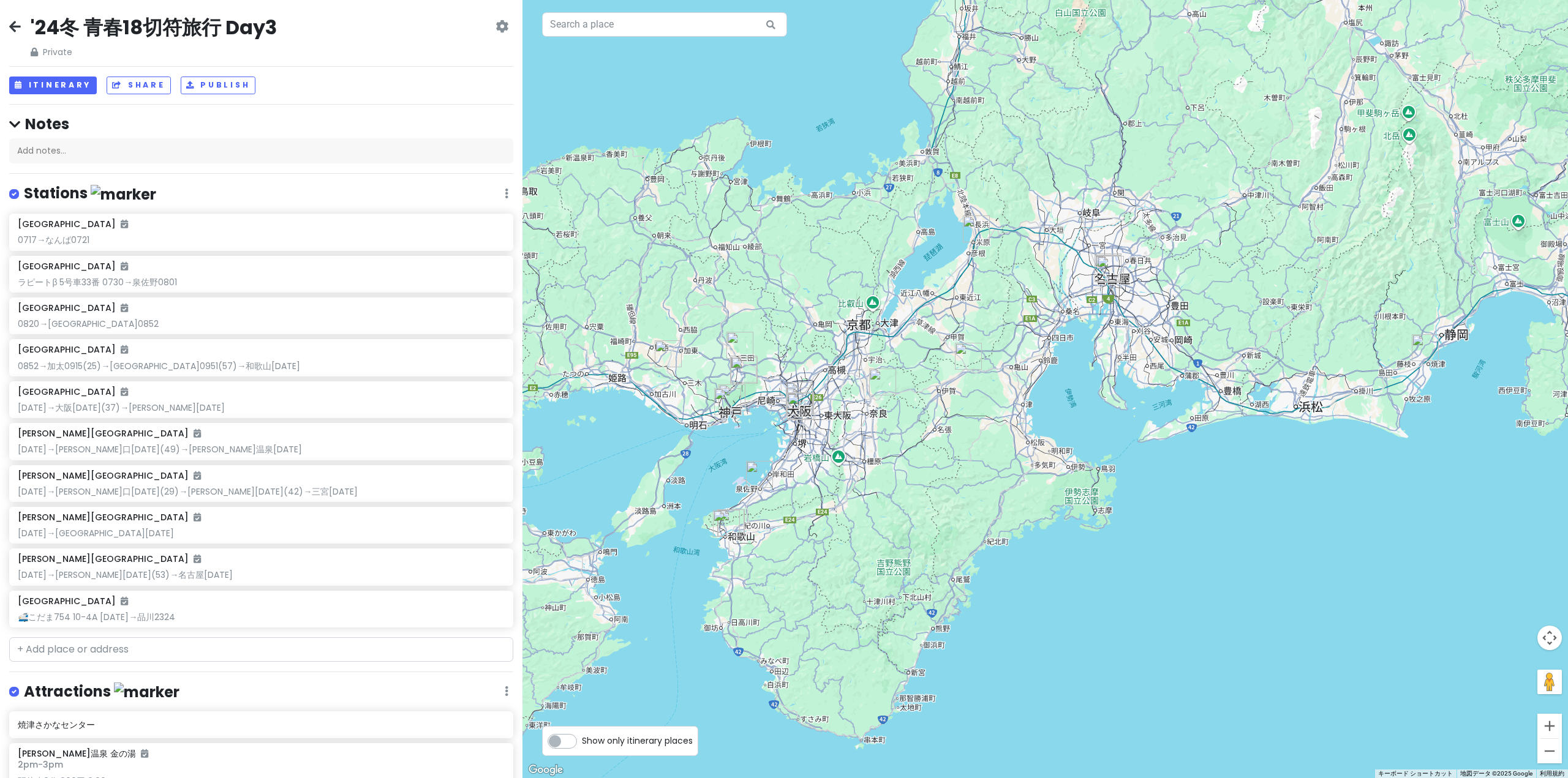
click at [15, 27] on icon at bounding box center [15, 27] width 12 height 10
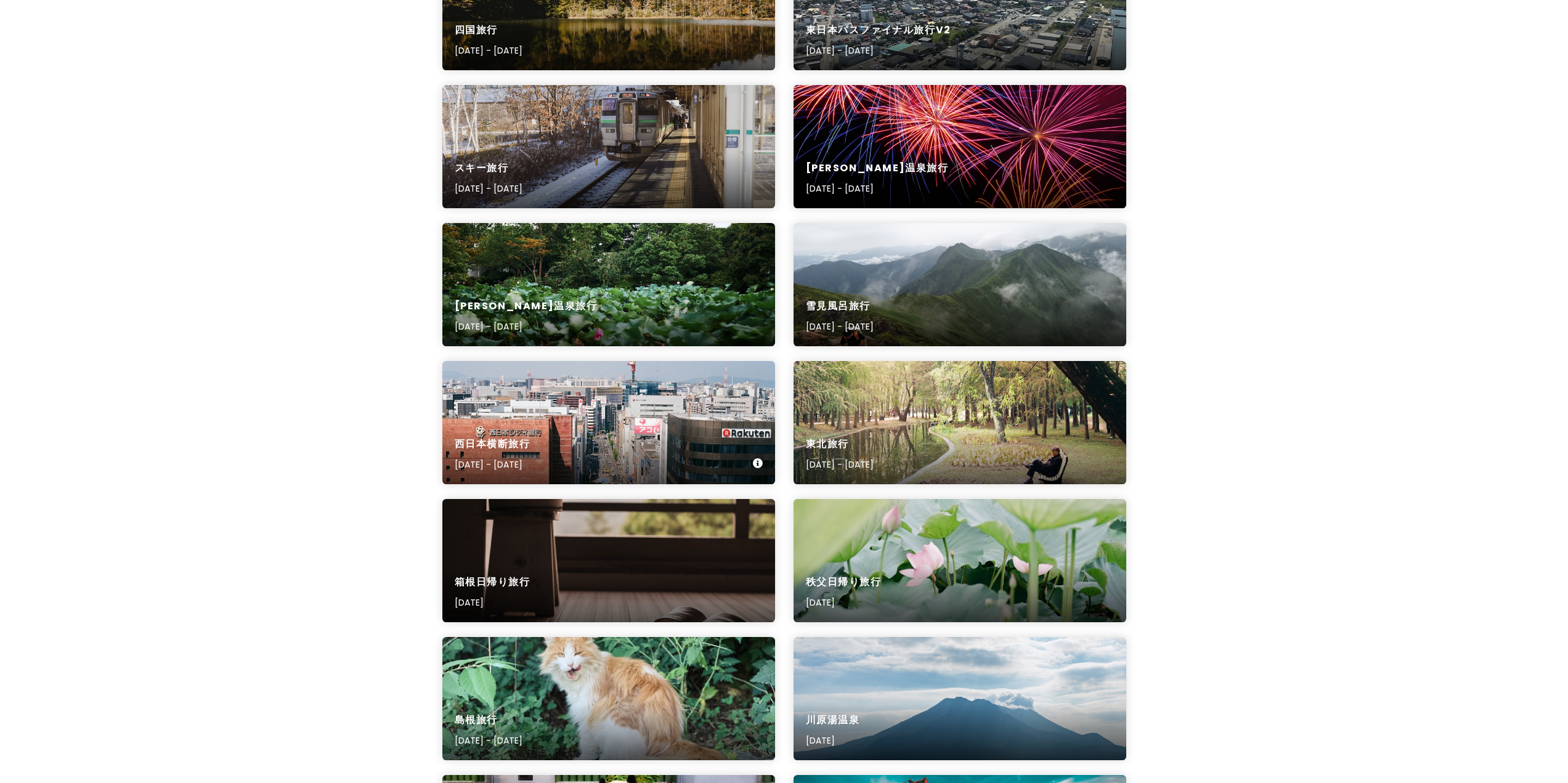
scroll to position [3573, 0]
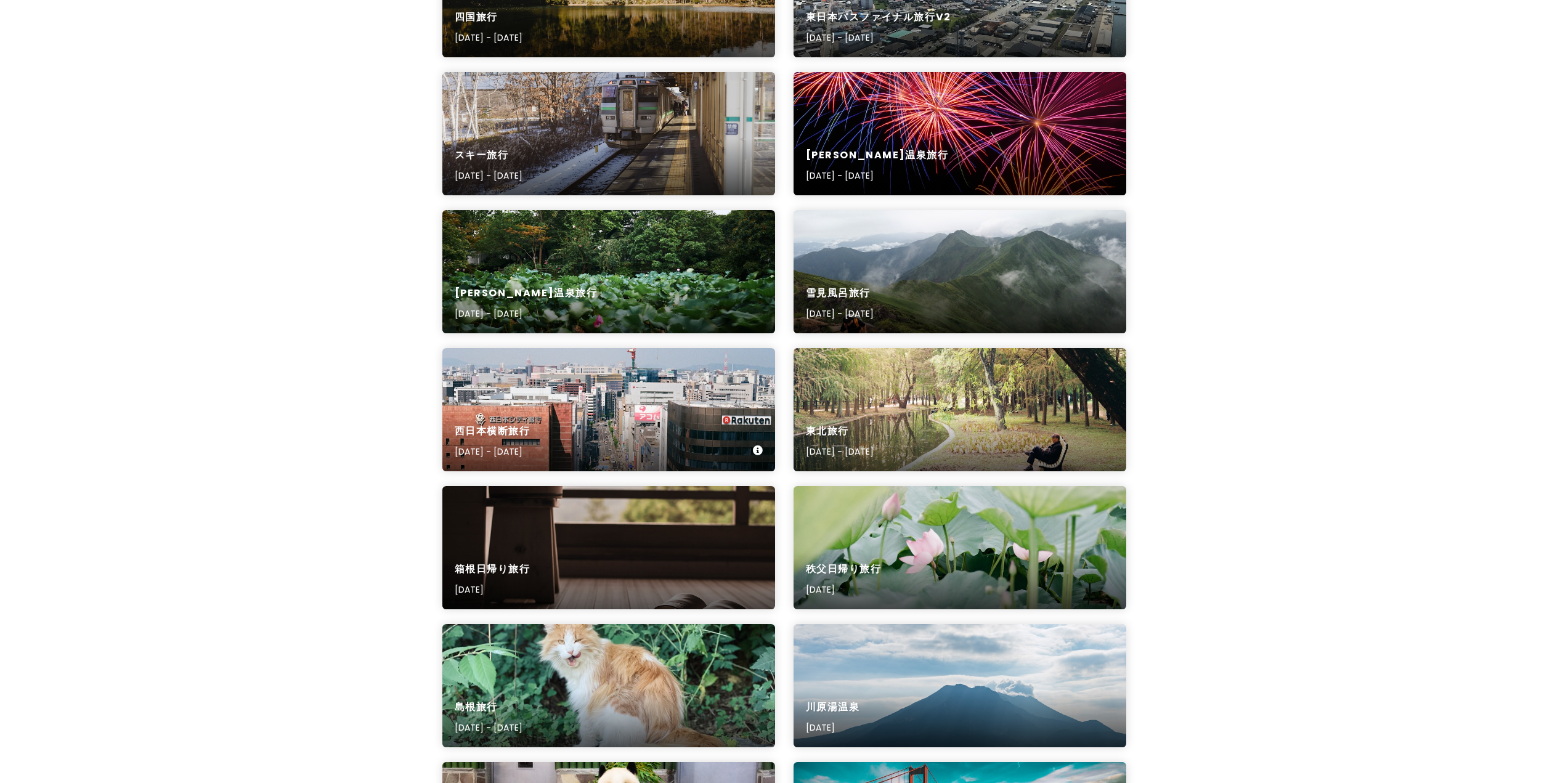
click at [679, 433] on div "西日本横断旅行 [DATE] - [DATE]" at bounding box center [609, 442] width 333 height 59
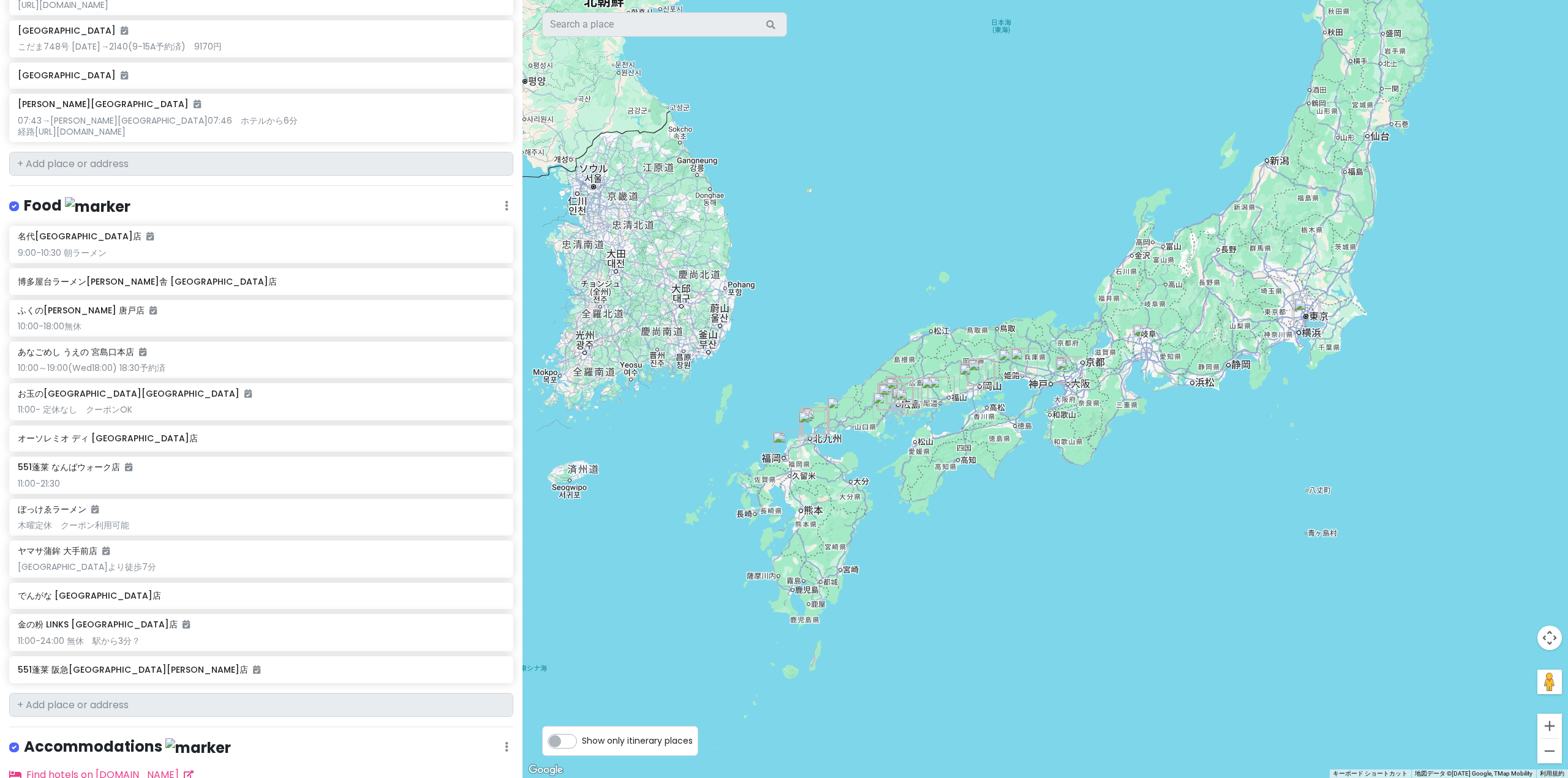
scroll to position [2142, 0]
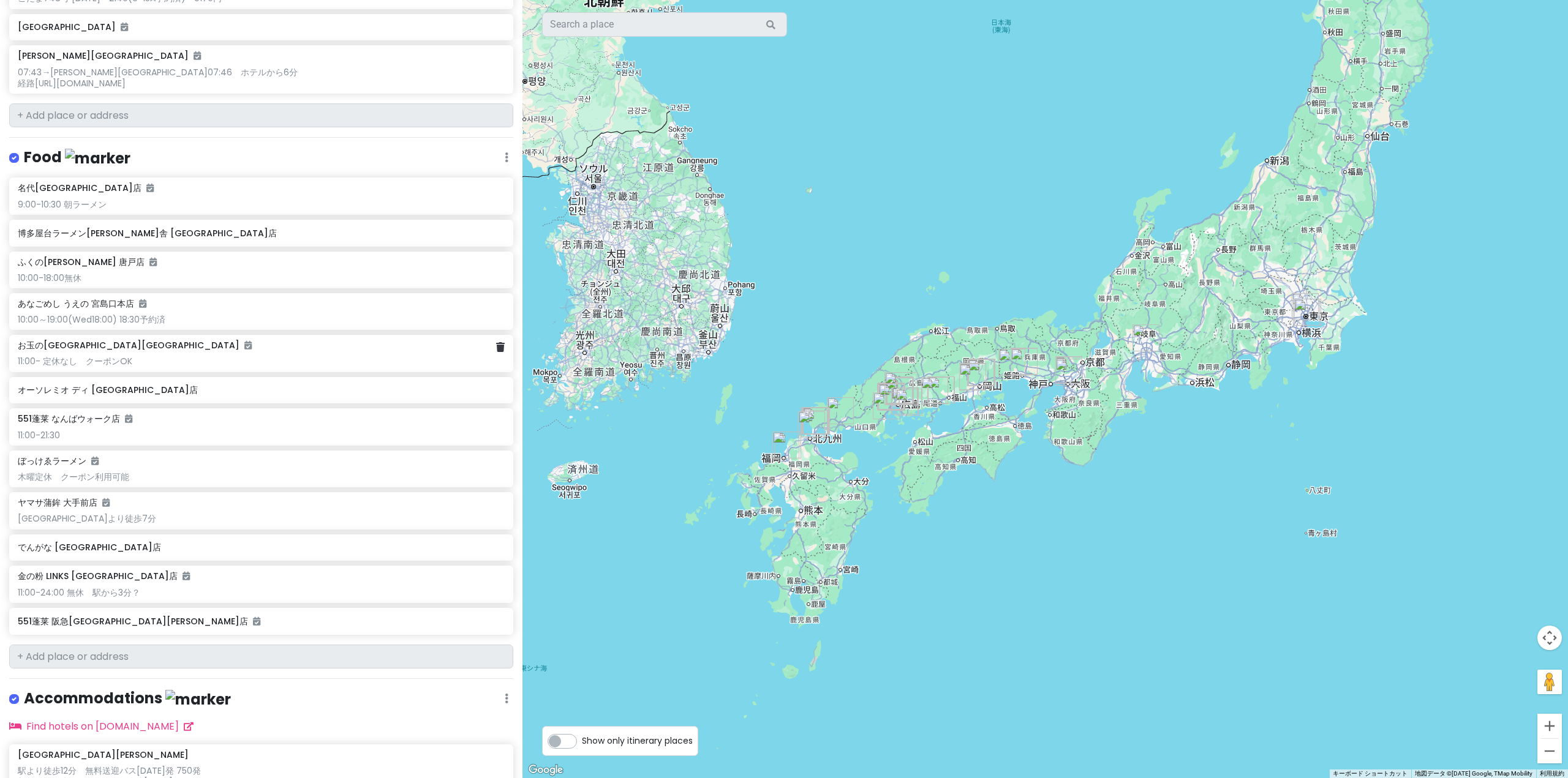
click at [258, 358] on div "11:00- 定休なし　クーポンOK" at bounding box center [261, 361] width 487 height 11
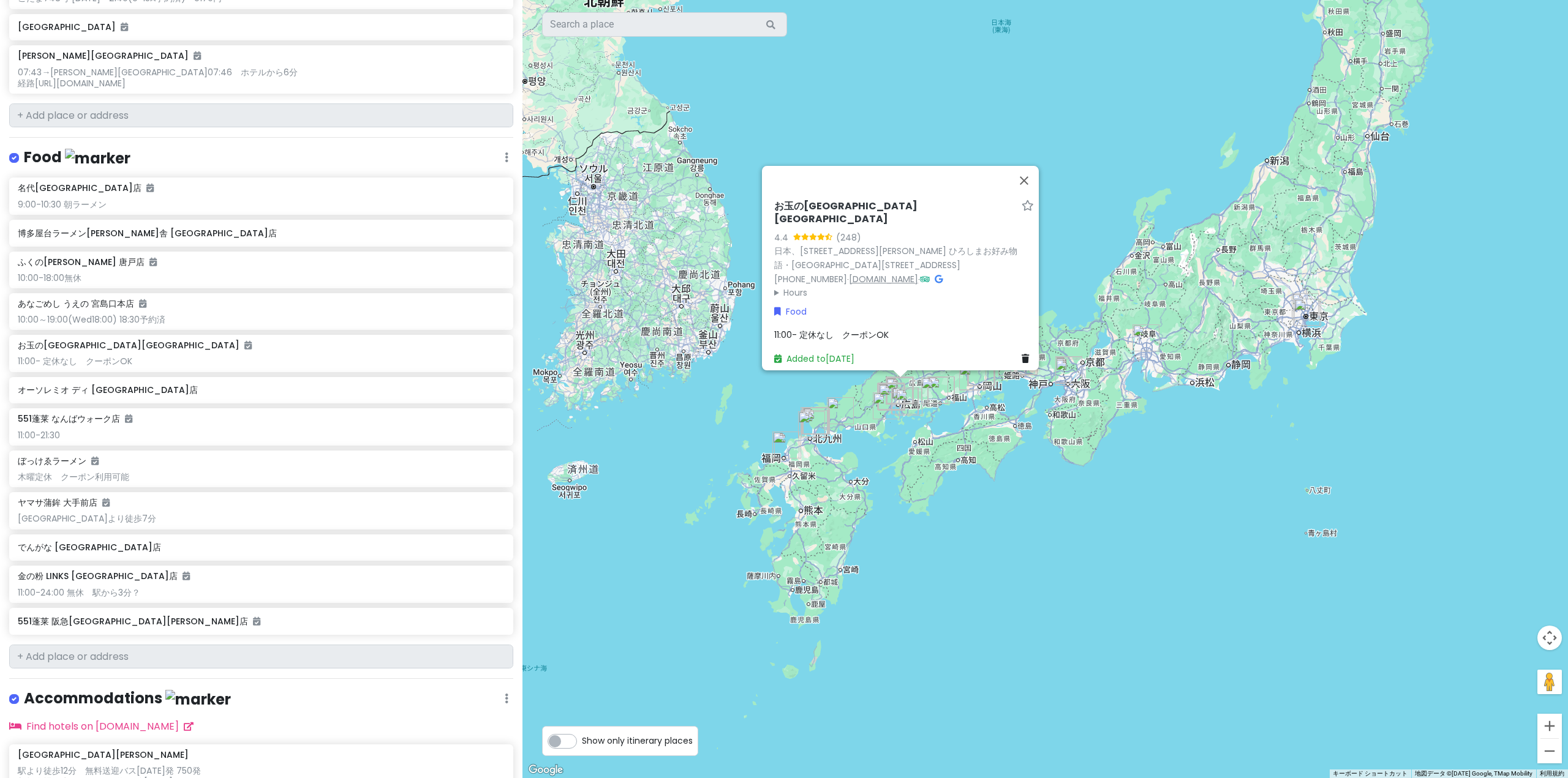
click at [878, 272] on link "[DOMAIN_NAME]" at bounding box center [883, 278] width 69 height 12
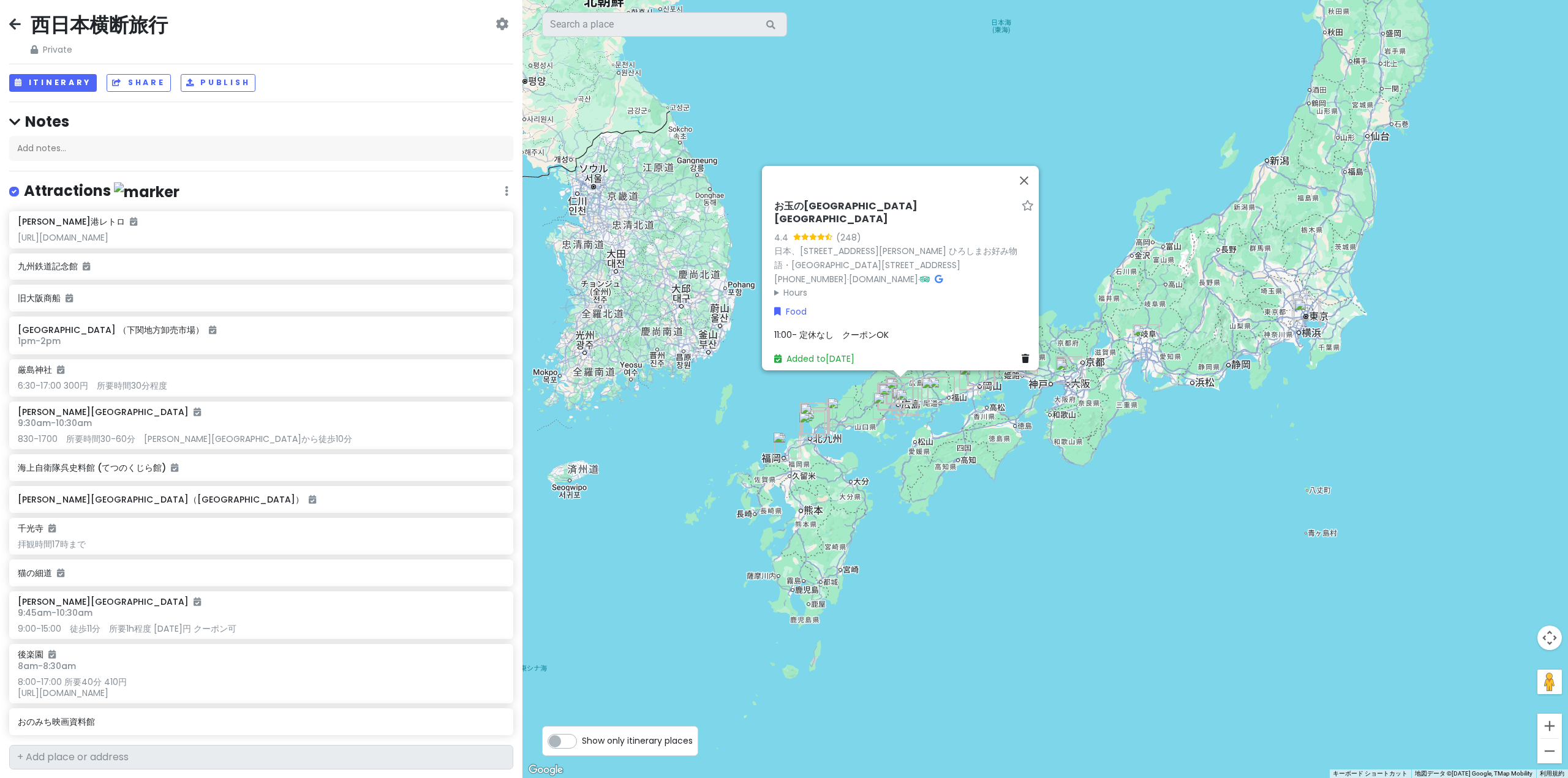
scroll to position [0, 0]
click at [6, 18] on div "西日本横断旅行 Private Change Dates Make a Copy Delete Trip Go Pro ⚡️ Give Feedback 💡 …" at bounding box center [261, 389] width 522 height 778
click at [22, 24] on div "西日本横断旅行 Private Change Dates Make a Copy Delete Trip Go Pro ⚡️ Give Feedback 💡 …" at bounding box center [261, 36] width 504 height 44
click at [17, 24] on icon at bounding box center [15, 27] width 12 height 10
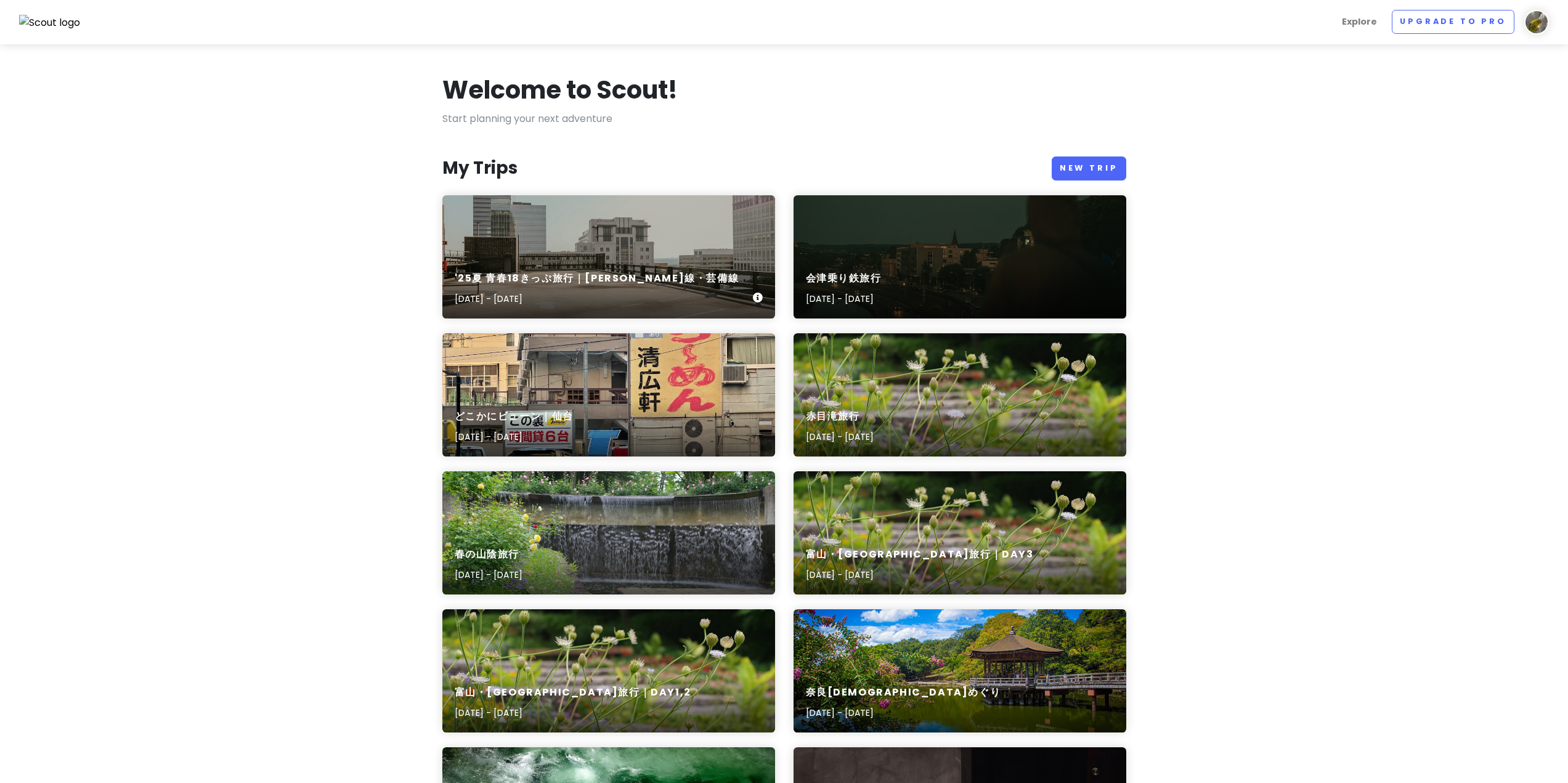
click at [632, 229] on div "'25夏 青春18きっぷ旅行｜[PERSON_NAME]線・芸備線 [DATE] - [DATE]" at bounding box center [609, 257] width 333 height 124
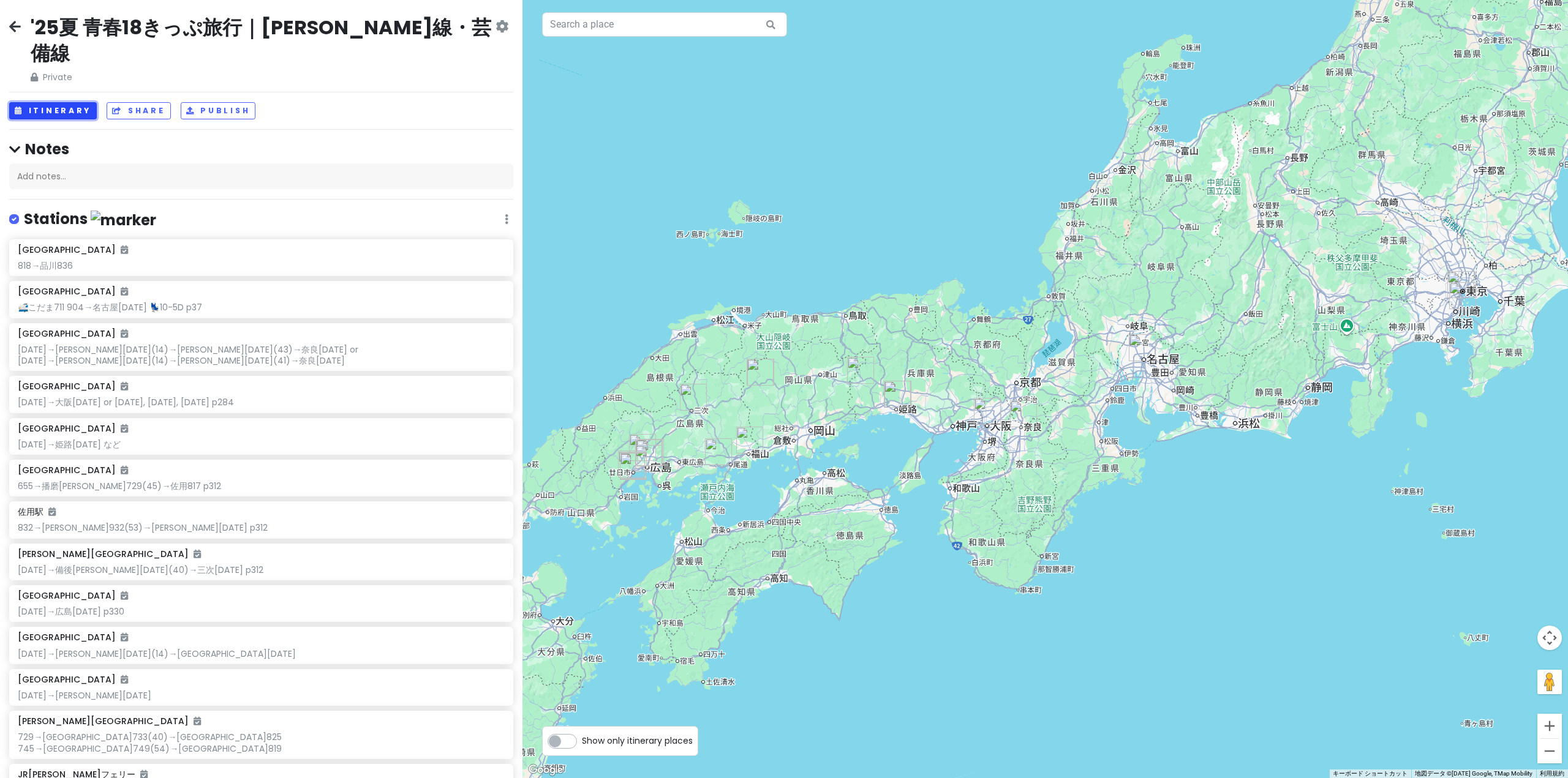
click at [60, 102] on button "Itinerary" at bounding box center [53, 111] width 88 height 18
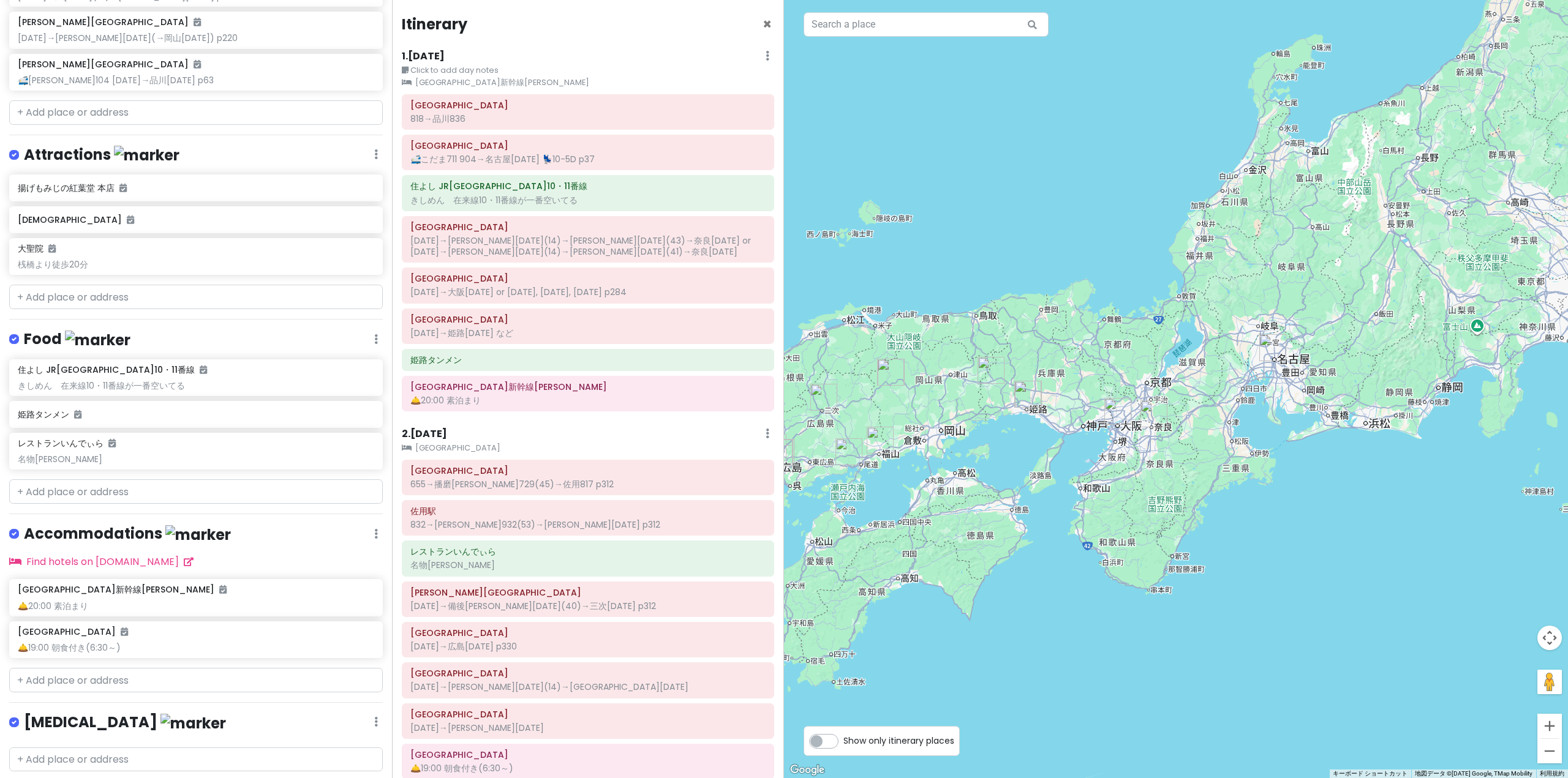
scroll to position [953, 0]
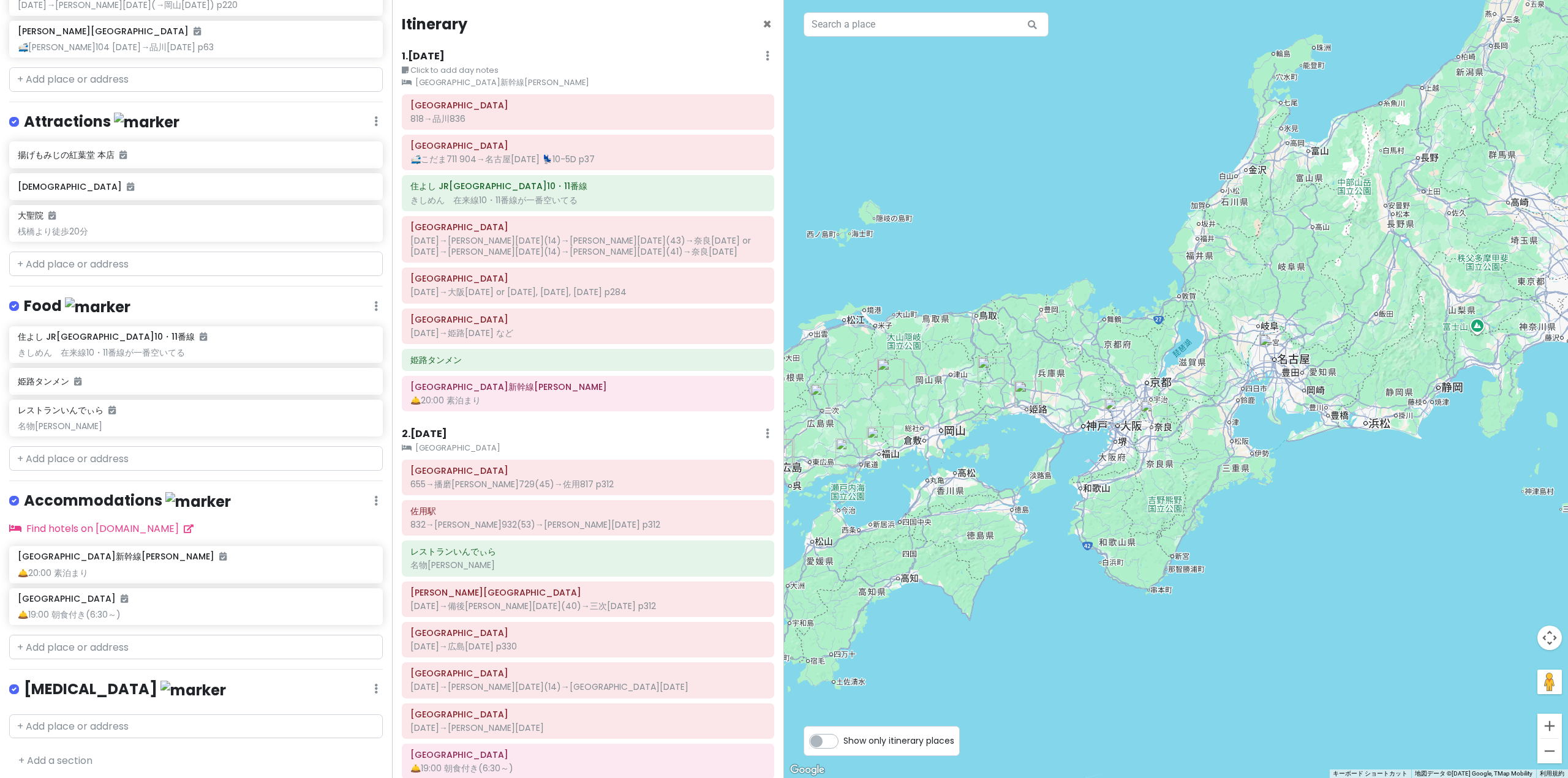
click at [77, 443] on div "'25夏 青春18きっぷ旅行｜[PERSON_NAME]線・芸備線 Private Change Dates Make a Copy Delete Trip …" at bounding box center [196, 389] width 392 height 778
click at [84, 458] on input "text" at bounding box center [196, 458] width 373 height 25
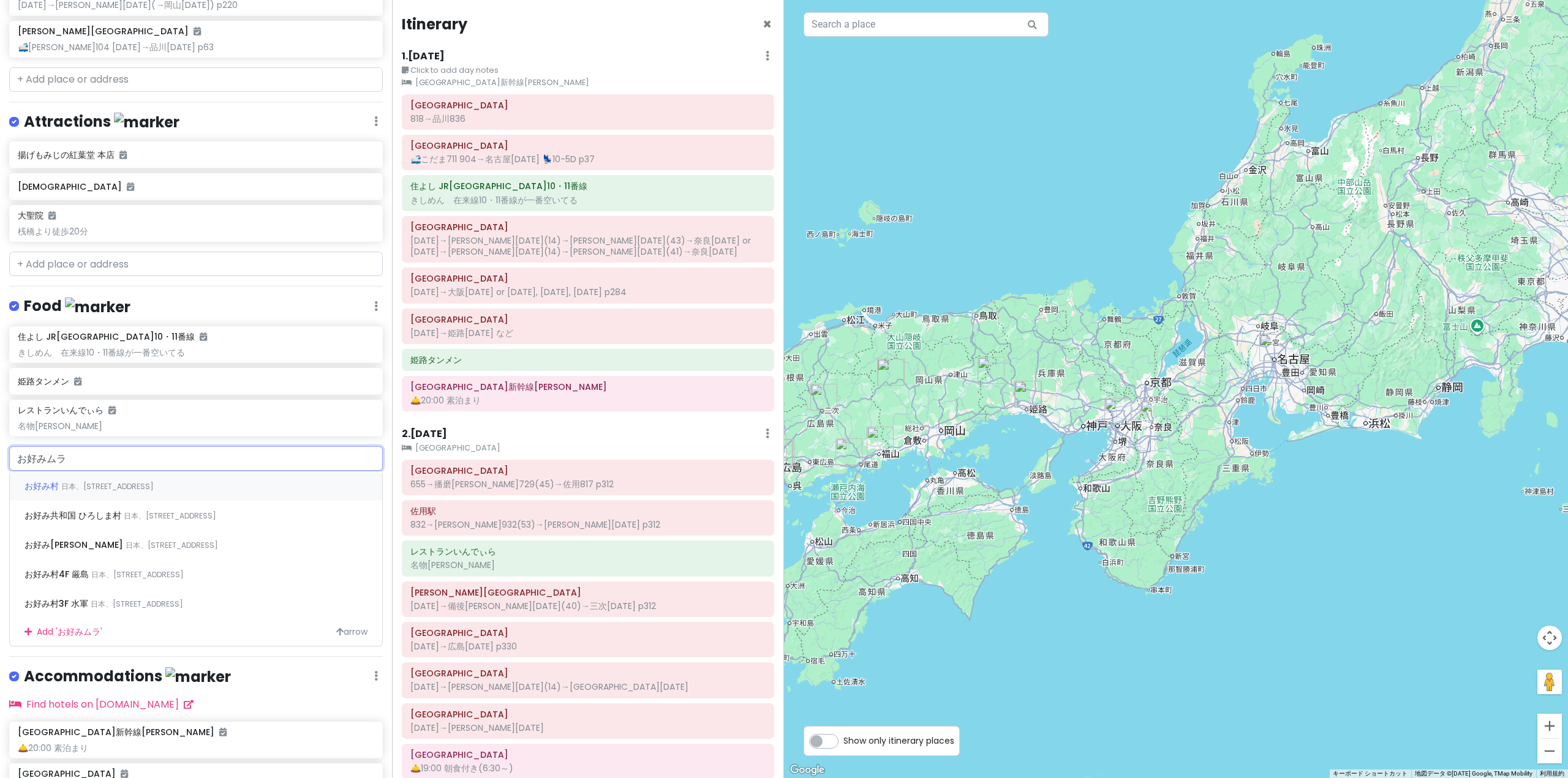
click at [74, 478] on div "お好み村 日本、[STREET_ADDRESS]" at bounding box center [196, 486] width 373 height 29
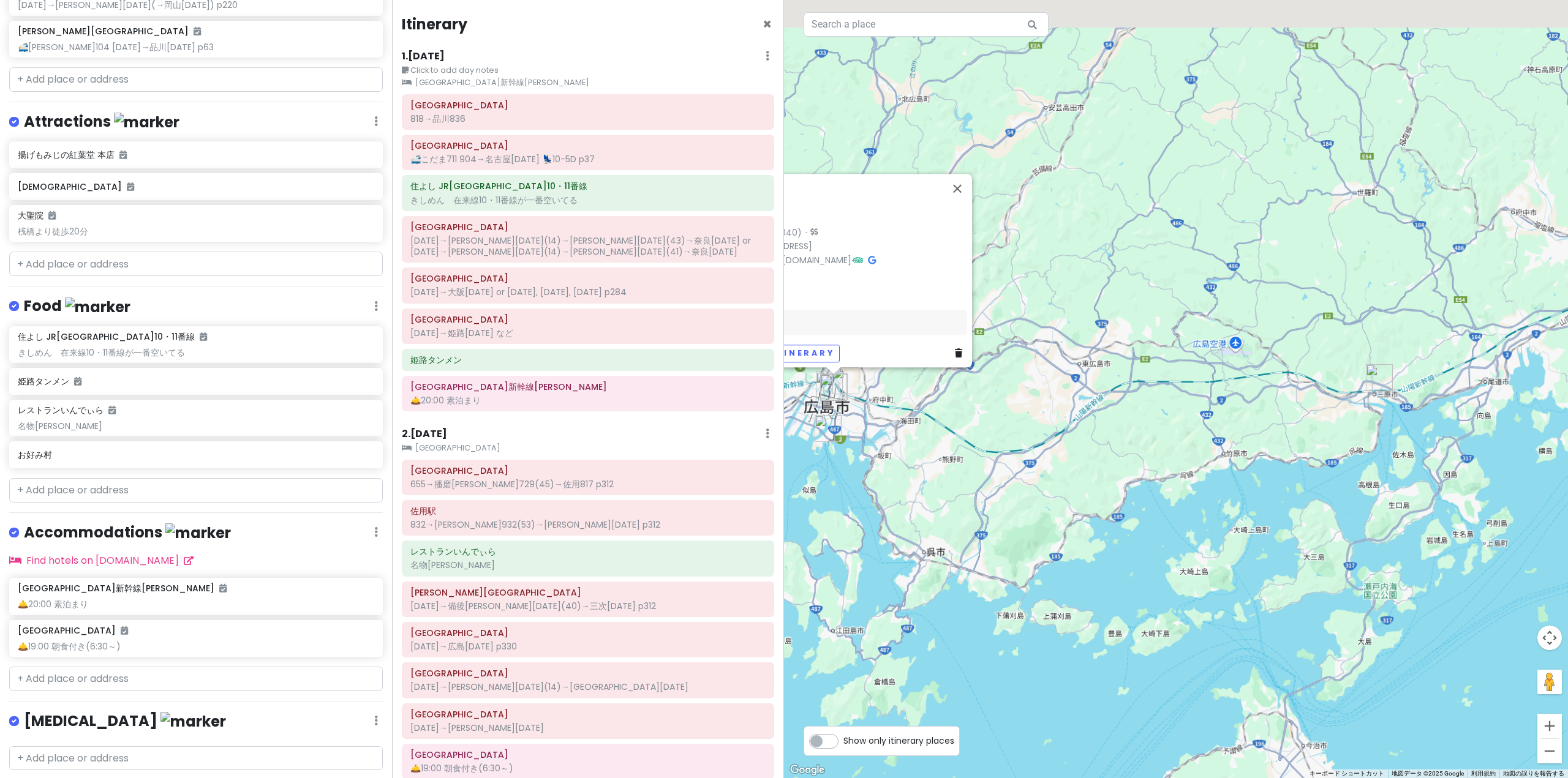
drag, startPoint x: 922, startPoint y: 492, endPoint x: 1009, endPoint y: 550, distance: 104.6
click at [1020, 556] on div "お好み村 4.2 (8,040) · 日本、[STREET_ADDRESS] [PHONE_NUMBER] · [DOMAIN_NAME] · Hours […" at bounding box center [1176, 389] width 784 height 778
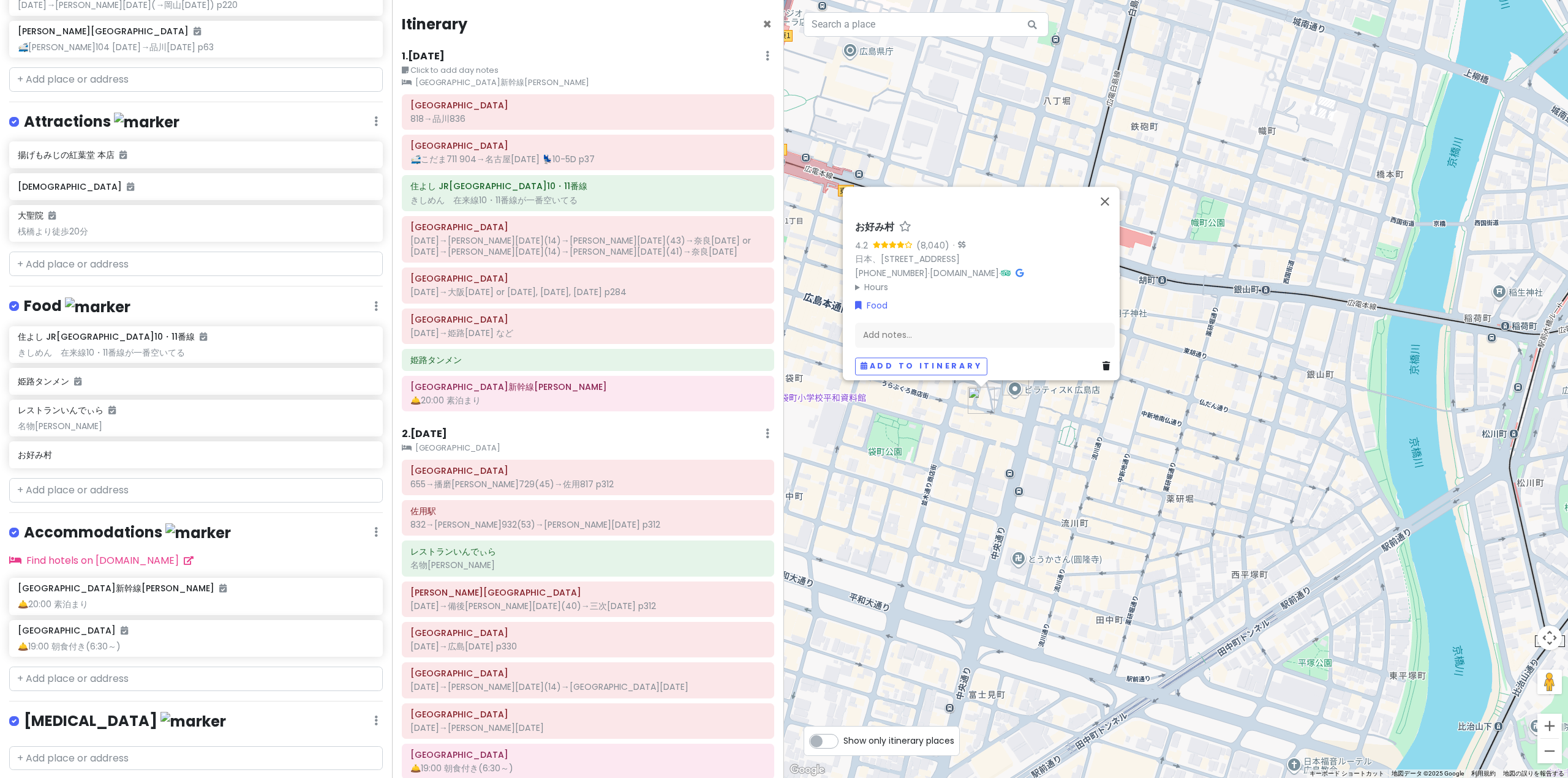
drag, startPoint x: 969, startPoint y: 370, endPoint x: 1031, endPoint y: 507, distance: 150.4
click at [1046, 516] on div "お好み村 4.2 (8,040) · 日本、[STREET_ADDRESS] [PHONE_NUMBER] · [DOMAIN_NAME] · Hours […" at bounding box center [1176, 389] width 784 height 778
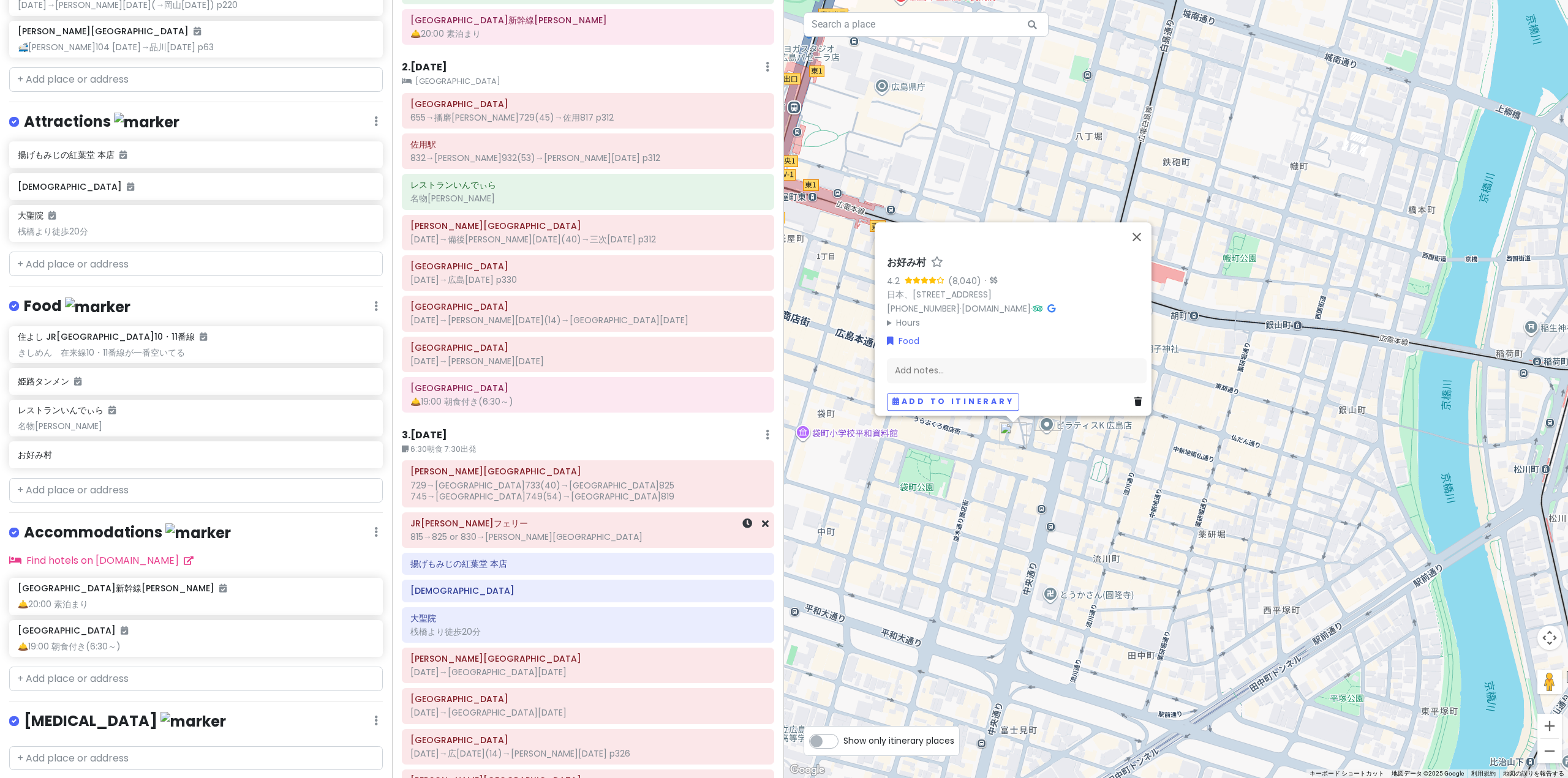
scroll to position [368, 0]
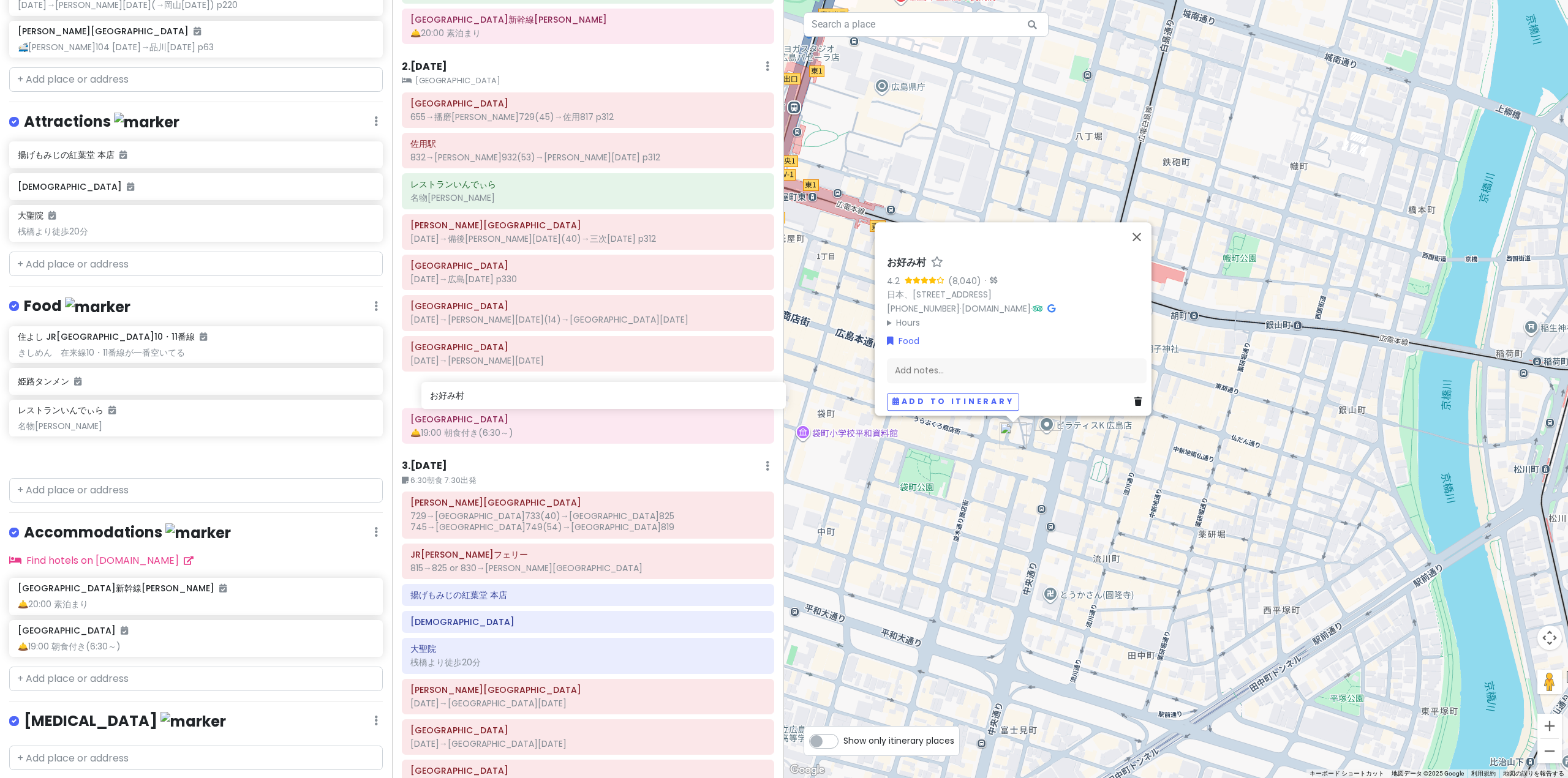
drag, startPoint x: 279, startPoint y: 451, endPoint x: 691, endPoint y: 395, distance: 415.8
click at [691, 395] on div "'25夏 青春18きっぷ旅行｜[PERSON_NAME]線・芸備線 Private Change Dates Make a Copy Delete Trip …" at bounding box center [784, 389] width 1568 height 778
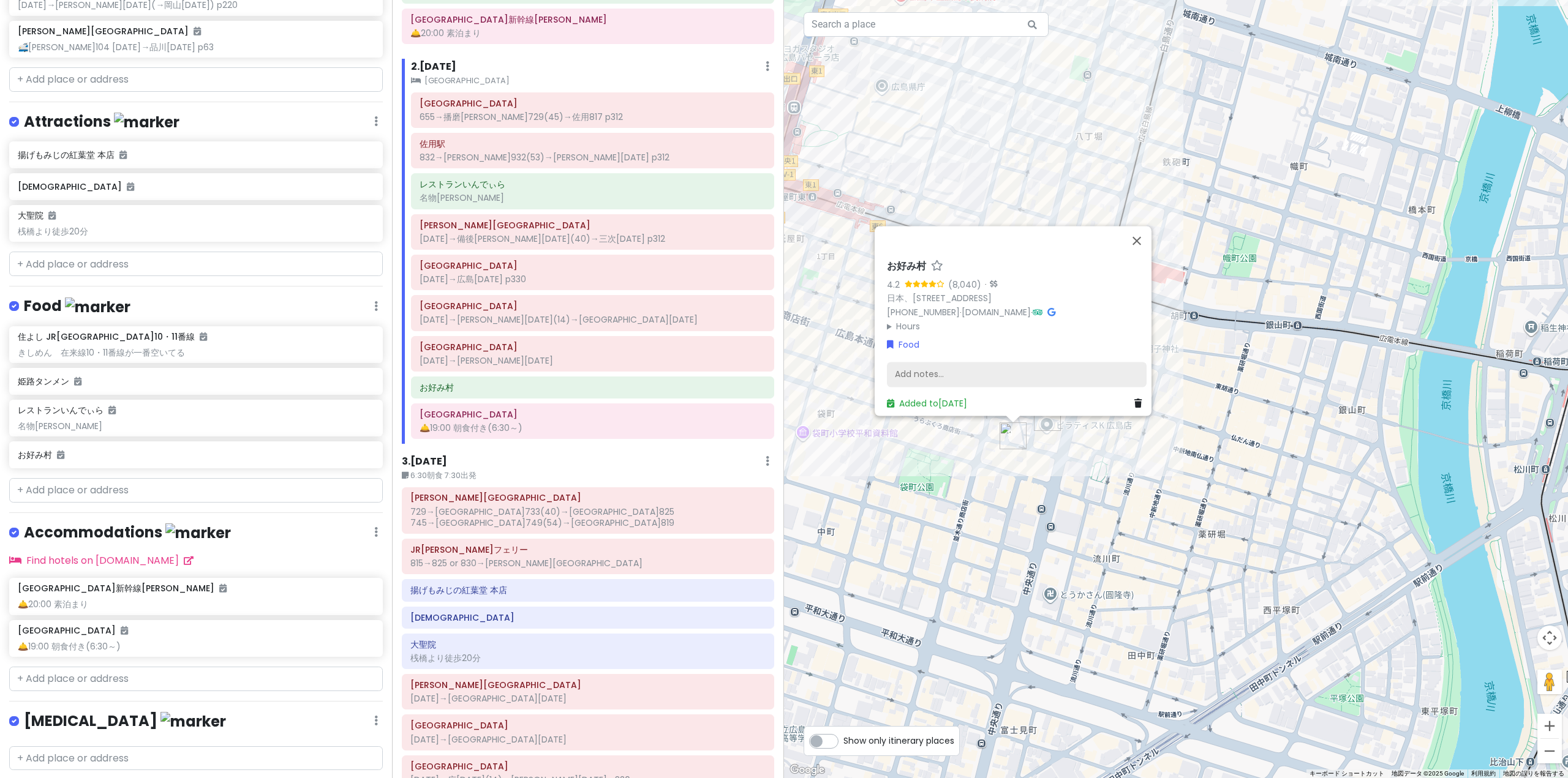
click at [976, 362] on div "Add notes..." at bounding box center [1016, 375] width 260 height 26
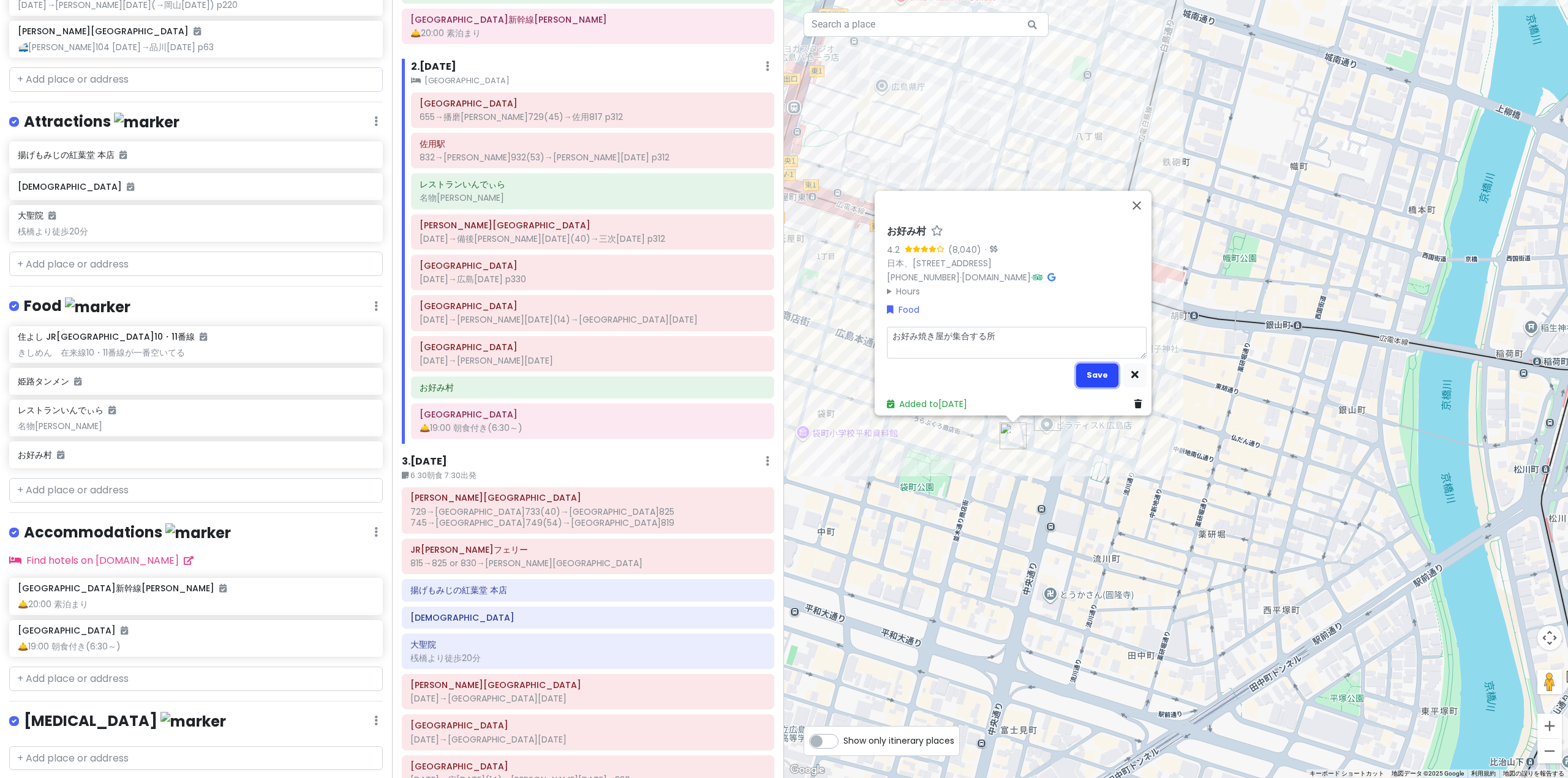
click at [1077, 365] on button "Save" at bounding box center [1097, 375] width 42 height 24
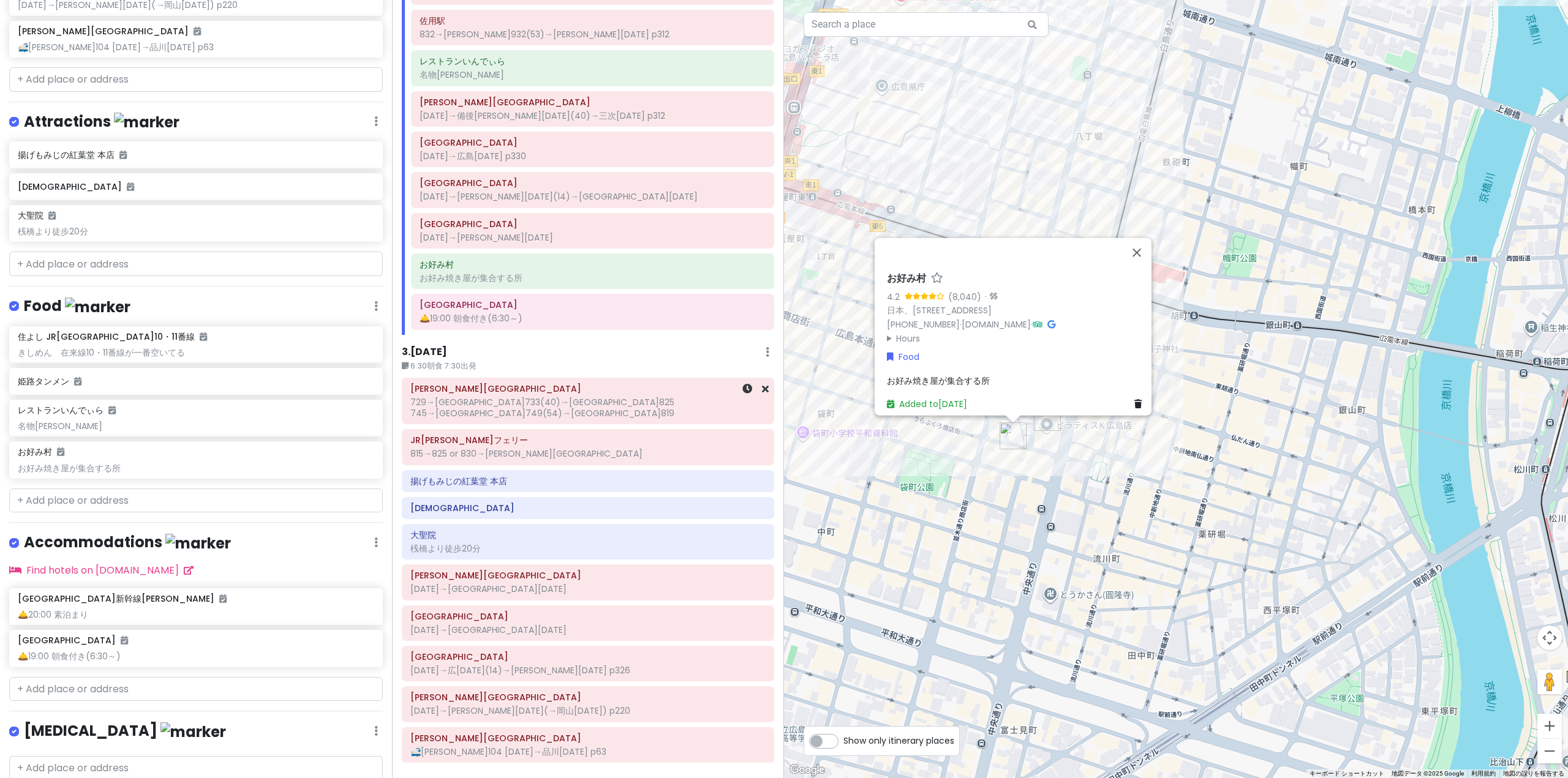
scroll to position [509, 0]
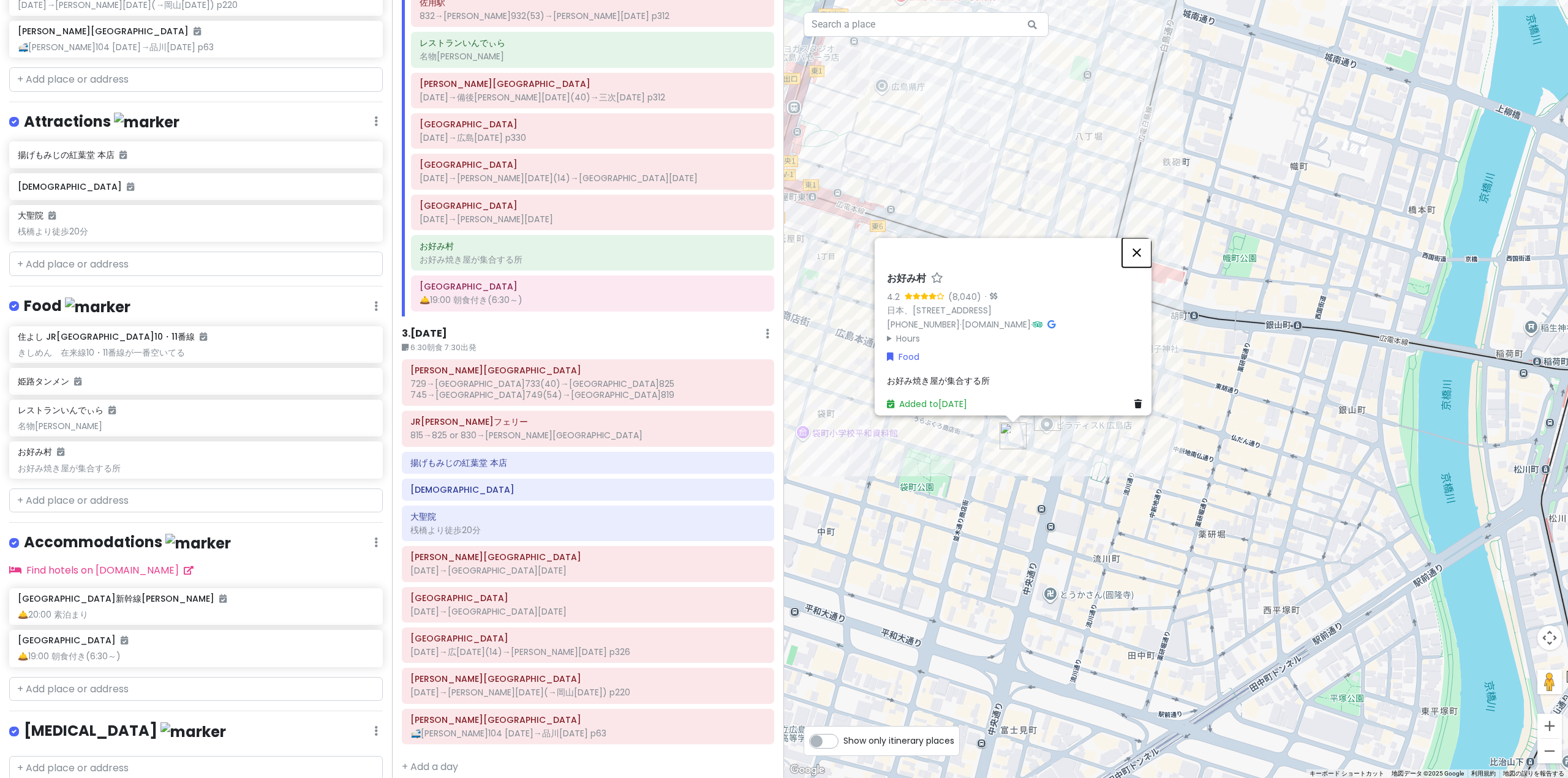
click at [1141, 250] on button "閉じる" at bounding box center [1137, 253] width 29 height 29
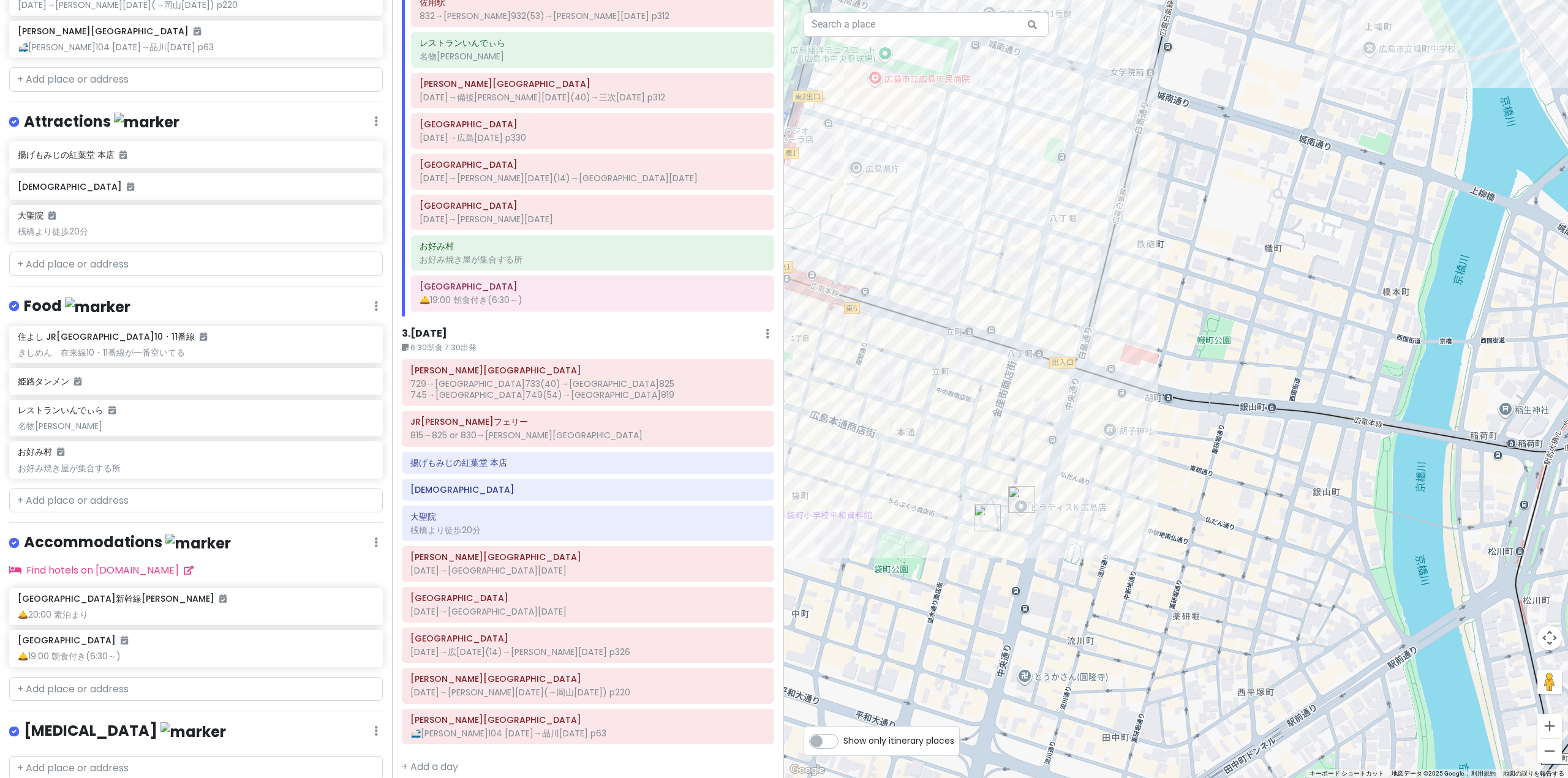
drag, startPoint x: 1179, startPoint y: 212, endPoint x: 1115, endPoint y: 369, distance: 169.5
click at [1115, 369] on div at bounding box center [1176, 389] width 784 height 778
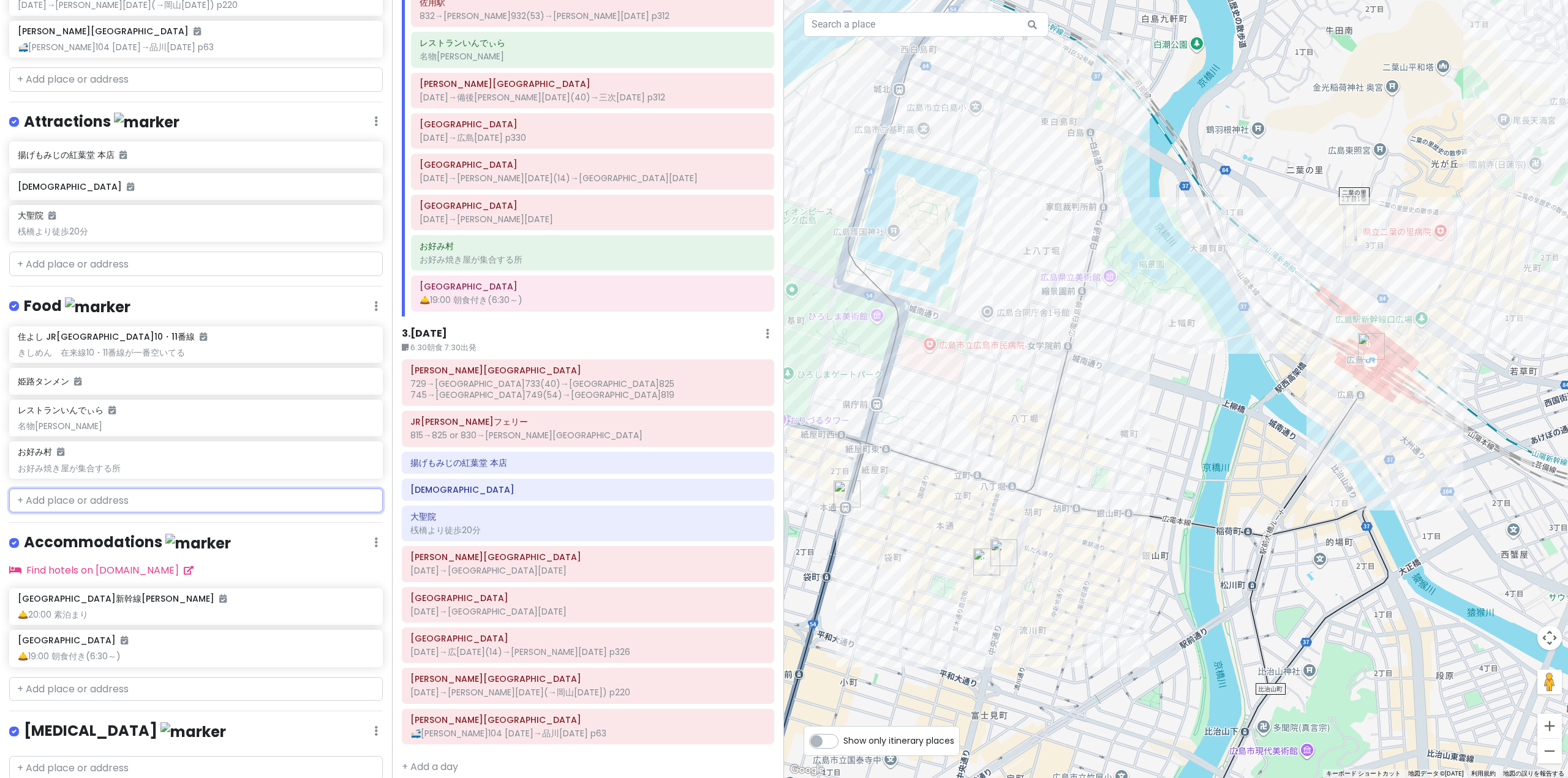
click at [115, 502] on input "text" at bounding box center [196, 500] width 373 height 25
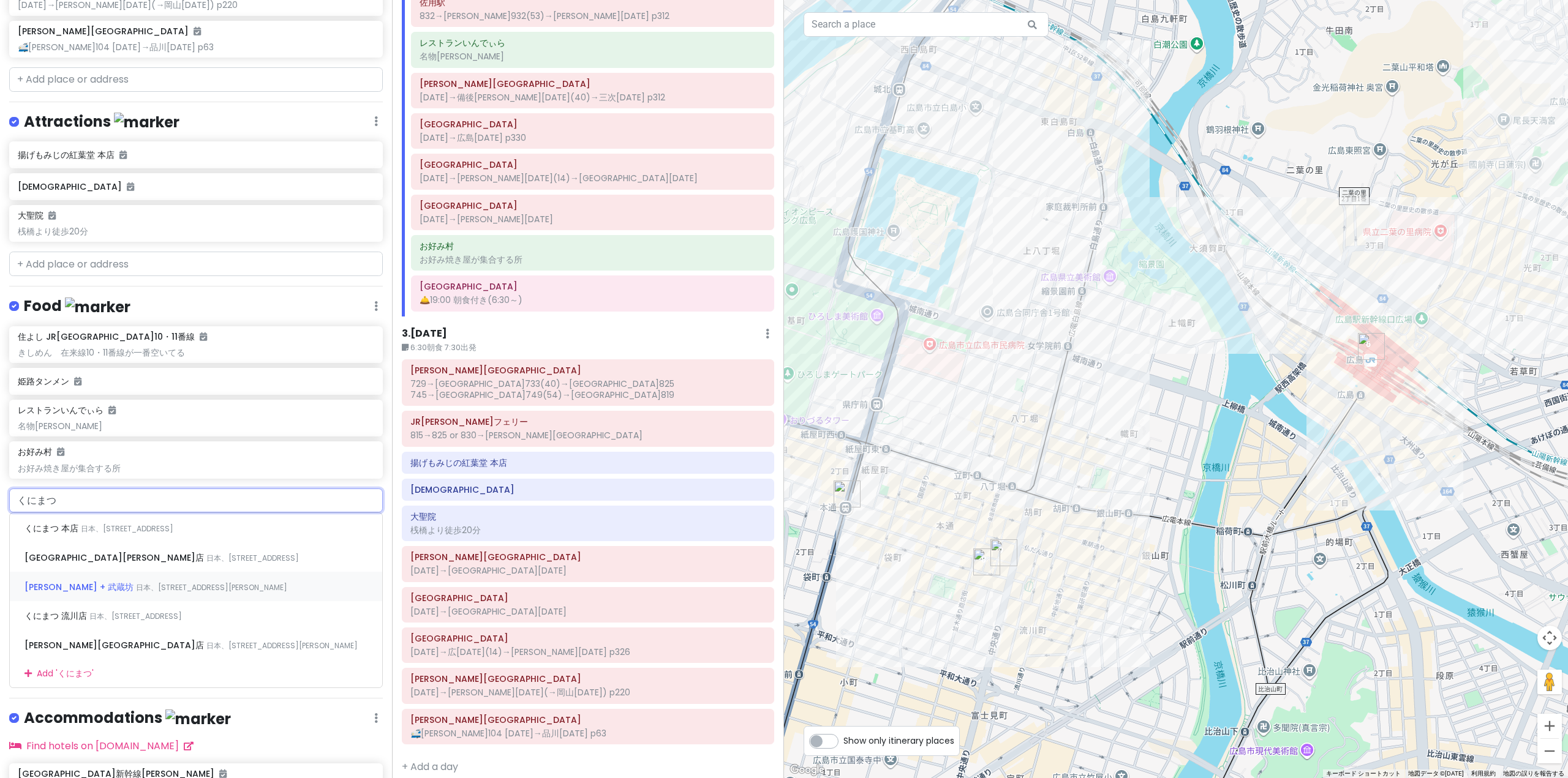
click at [81, 582] on span "[PERSON_NAME] + 武蔵坊" at bounding box center [80, 586] width 112 height 12
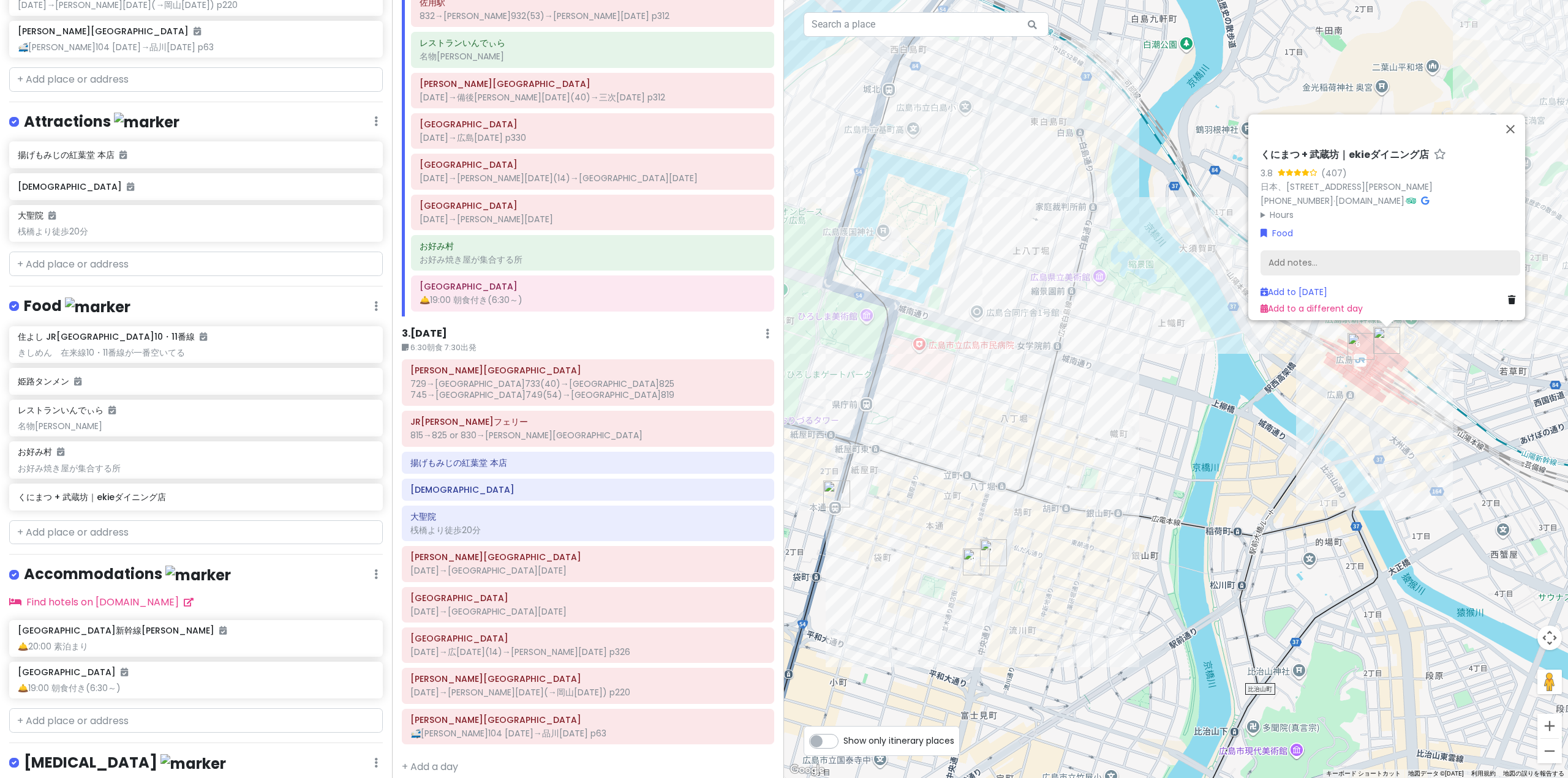
click at [1339, 253] on div "Add notes..." at bounding box center [1390, 262] width 260 height 26
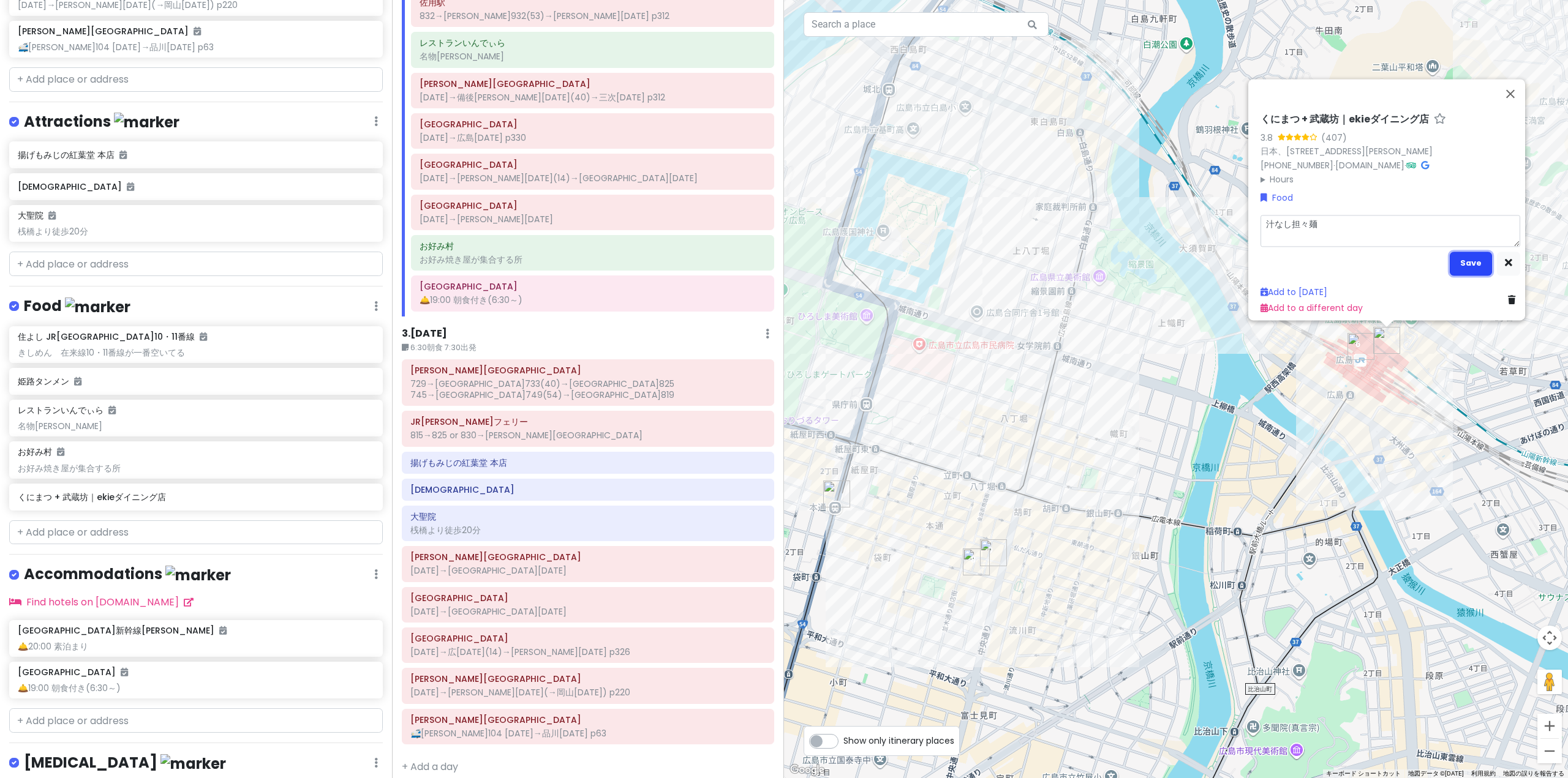
click at [1459, 253] on button "Save" at bounding box center [1470, 263] width 42 height 24
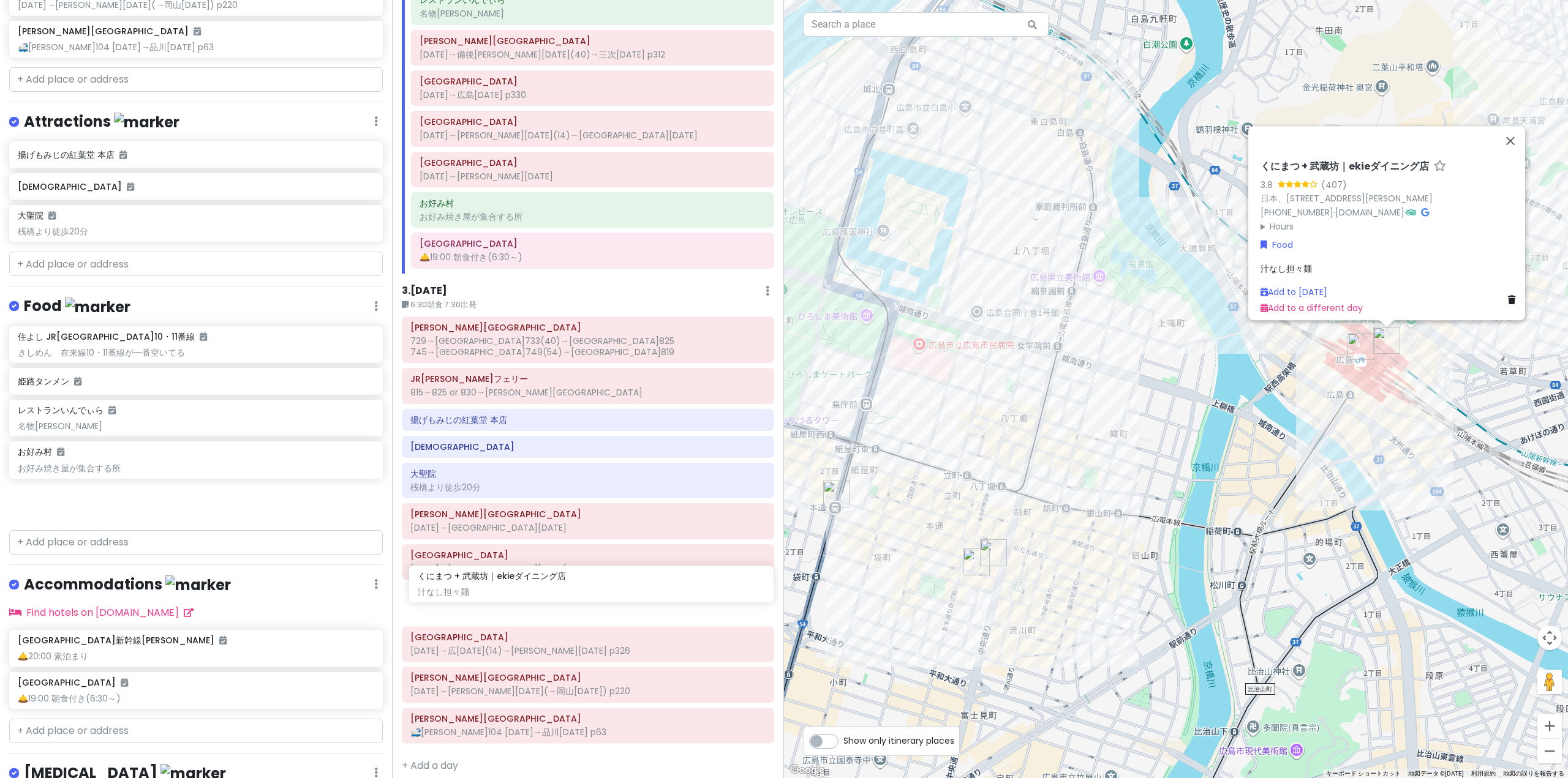
drag, startPoint x: 113, startPoint y: 508, endPoint x: 512, endPoint y: 593, distance: 408.0
click at [512, 593] on div "'25夏 青春18きっぷ旅行｜[PERSON_NAME]線・芸備線 Private Change Dates Make a Copy Delete Trip …" at bounding box center [784, 389] width 1568 height 778
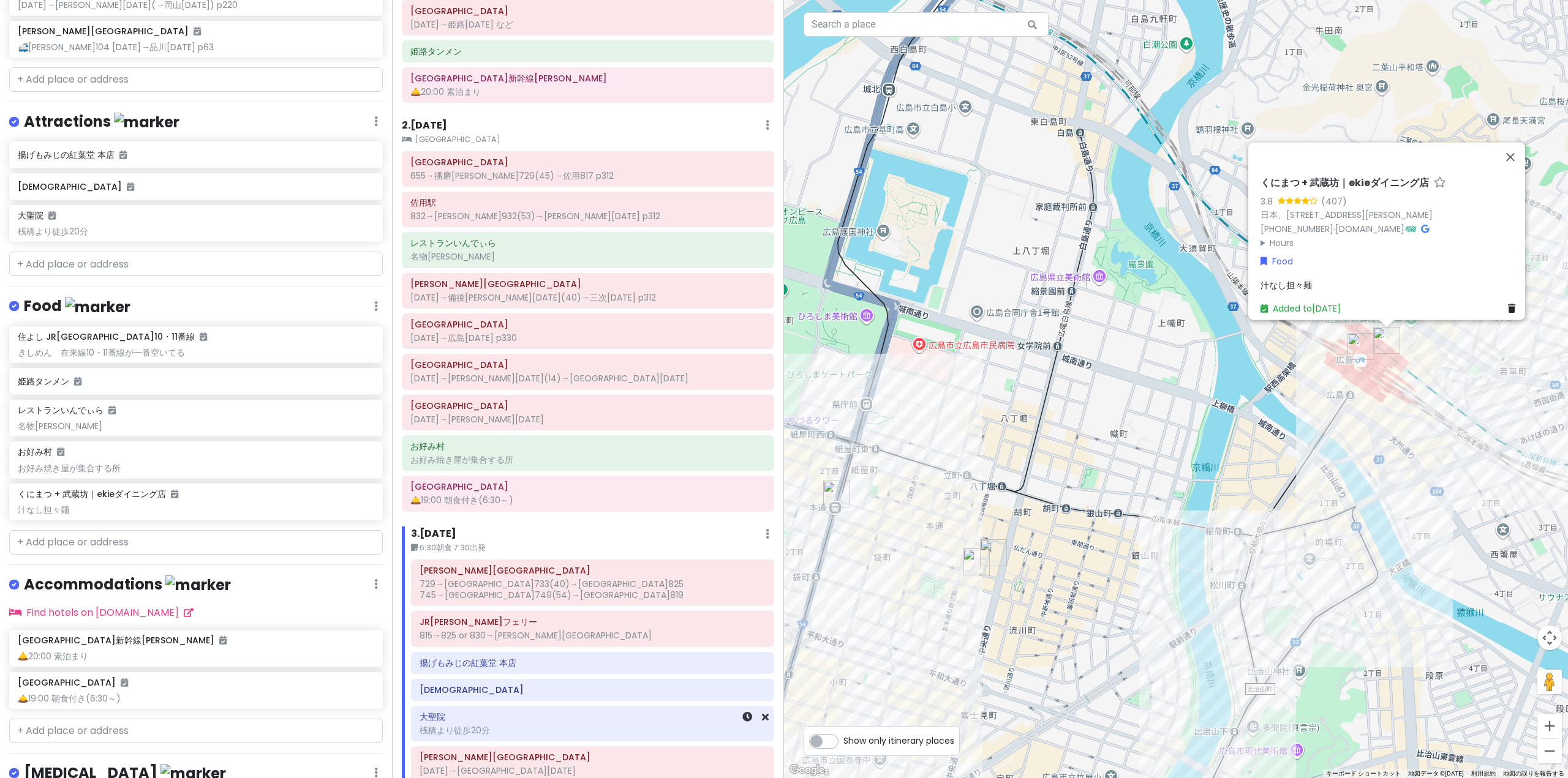
scroll to position [121, 0]
